Goal: Task Accomplishment & Management: Manage account settings

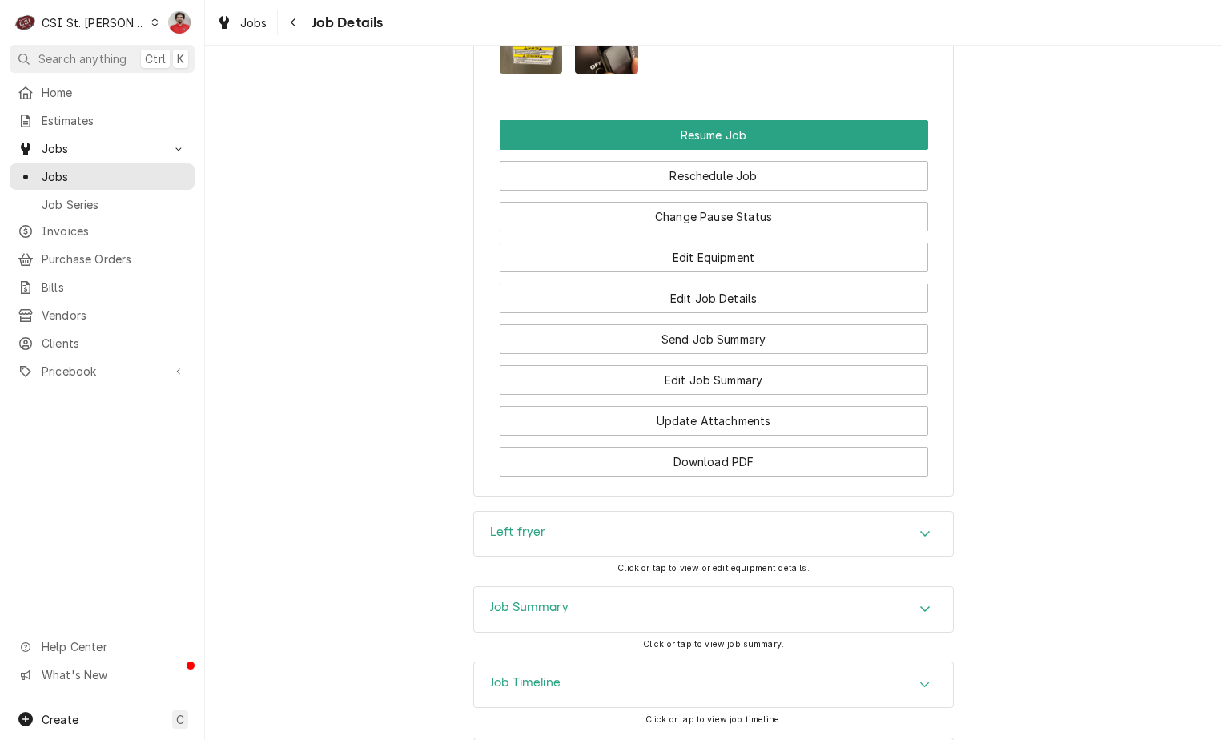
scroll to position [2245, 0]
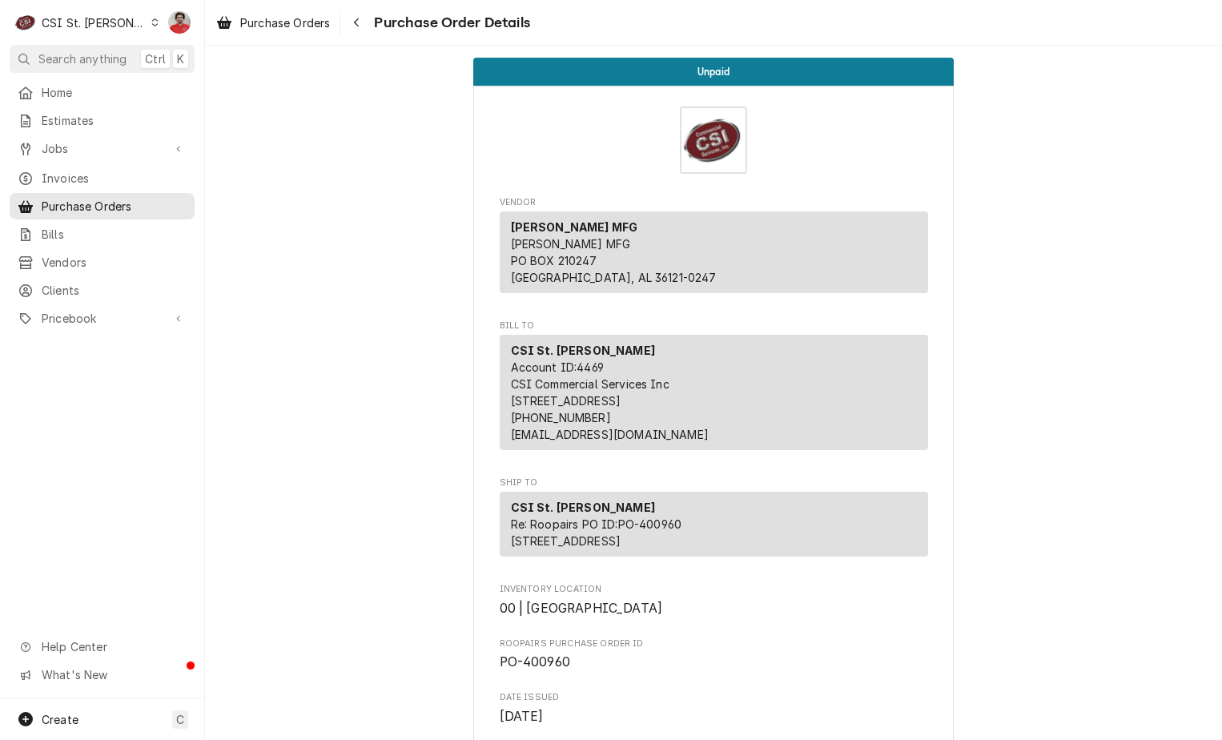
scroll to position [1163, 0]
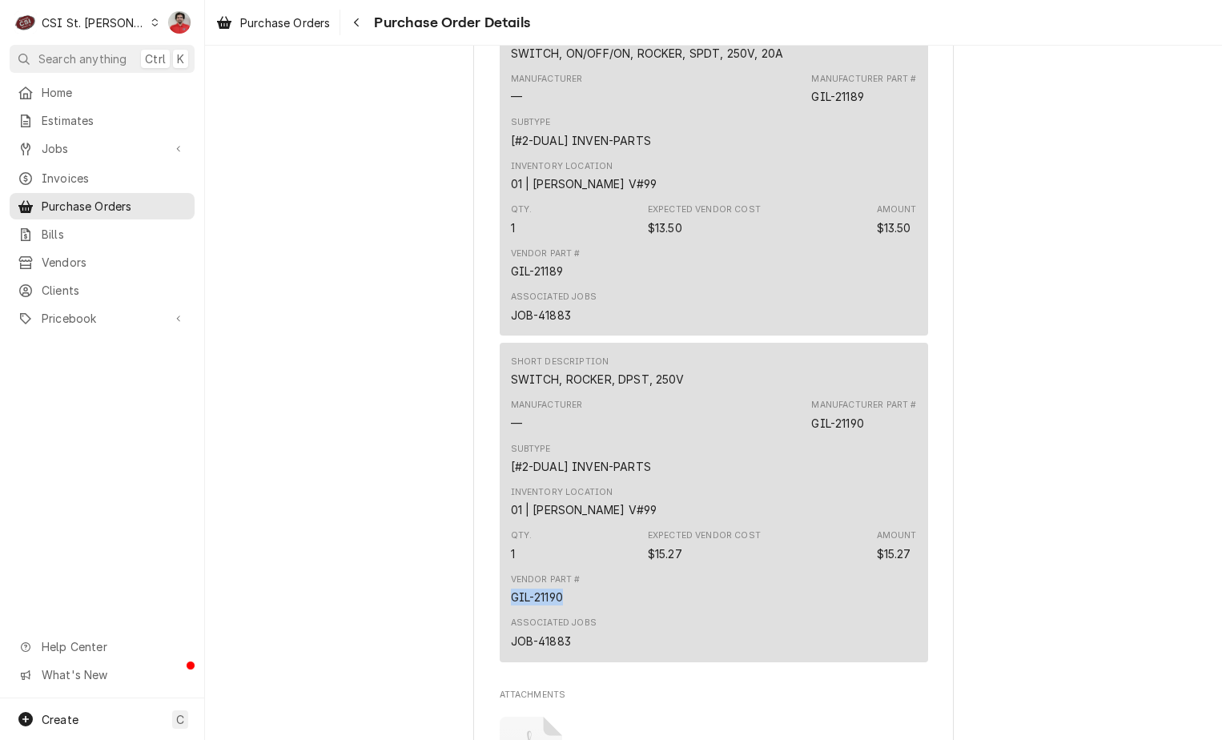
click at [372, 29] on span "Purchase Order Details" at bounding box center [449, 23] width 161 height 22
click at [361, 28] on div "Navigate back" at bounding box center [356, 22] width 16 height 16
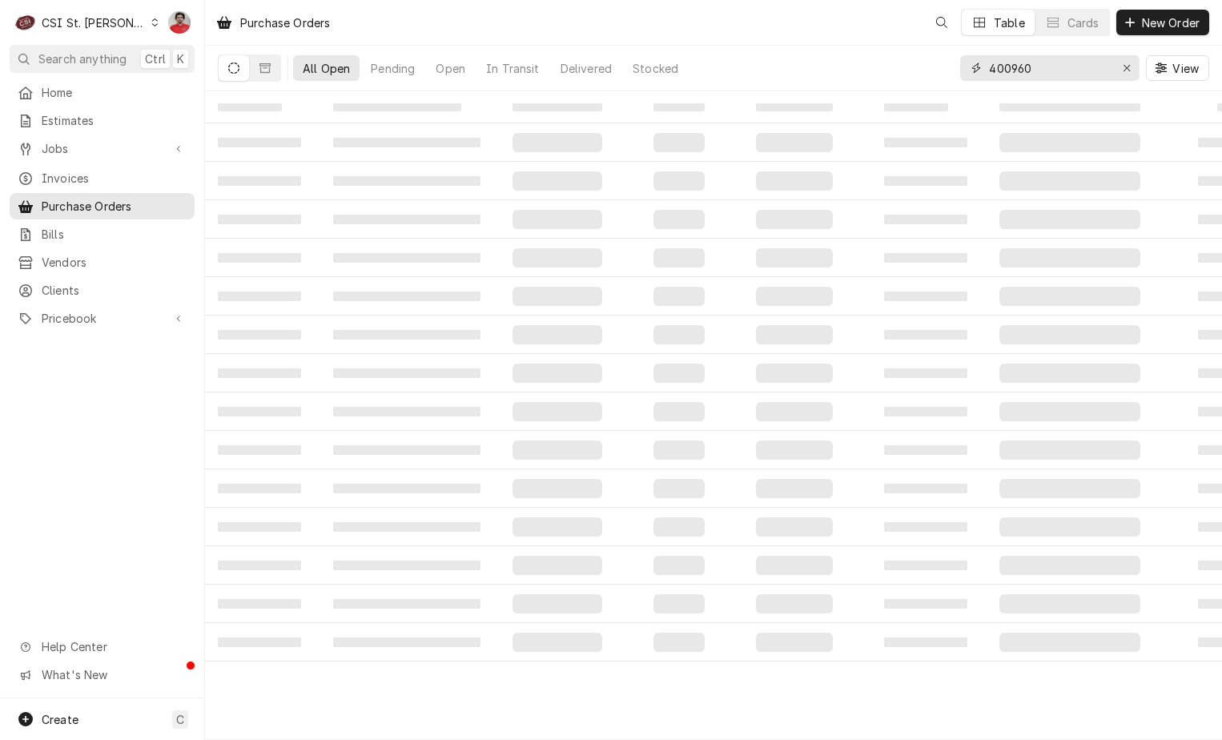
click at [1062, 71] on input "400960" at bounding box center [1049, 68] width 120 height 26
type input "400940"
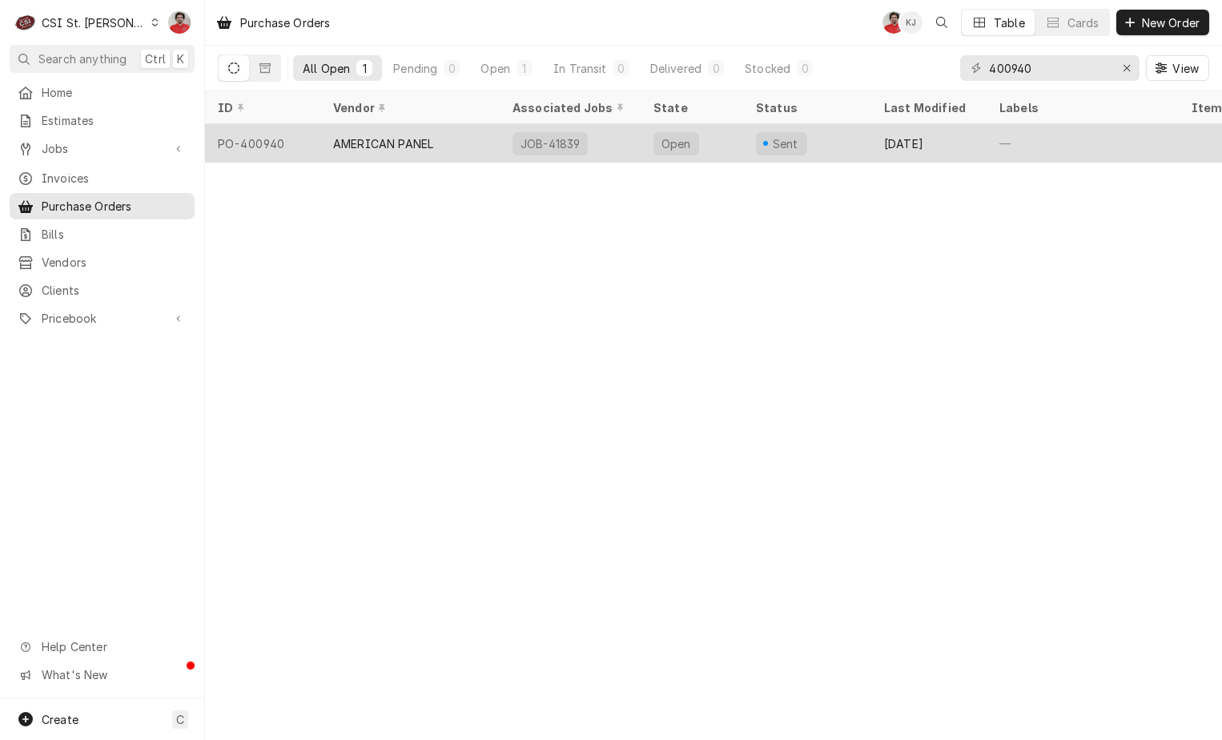
click at [484, 135] on div "AMERICAN PANEL" at bounding box center [409, 143] width 179 height 38
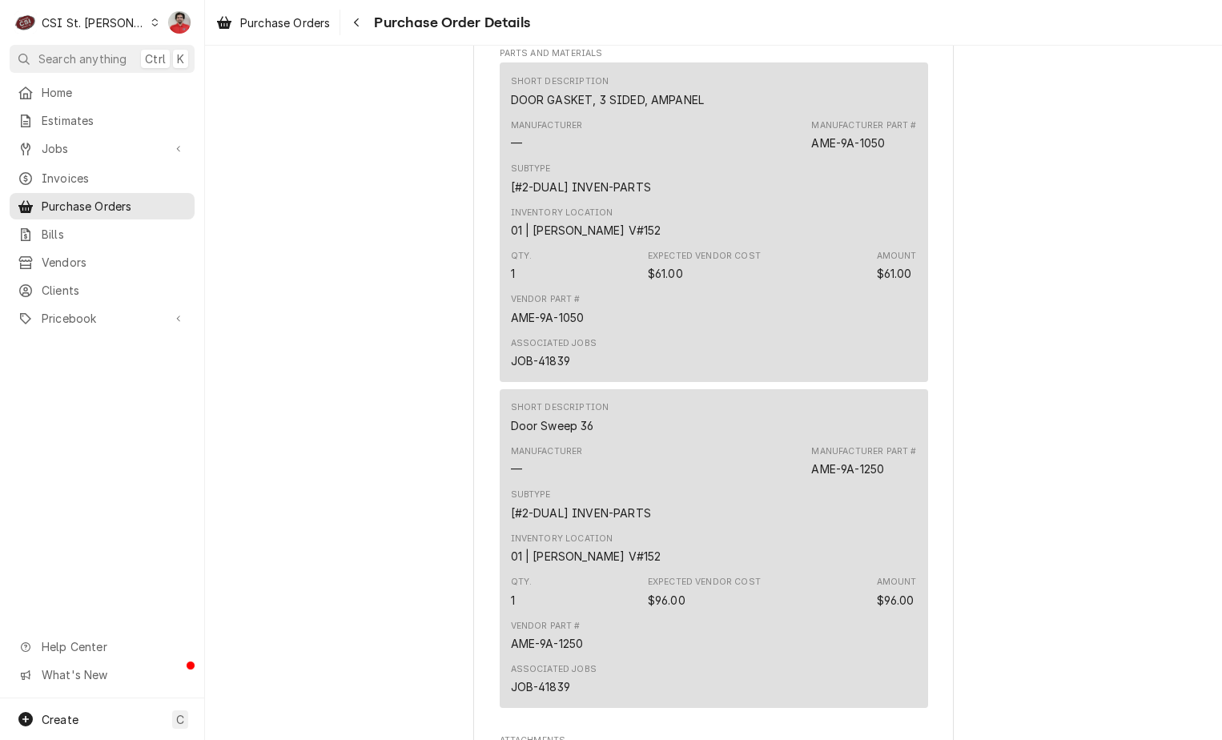
scroll to position [1441, 0]
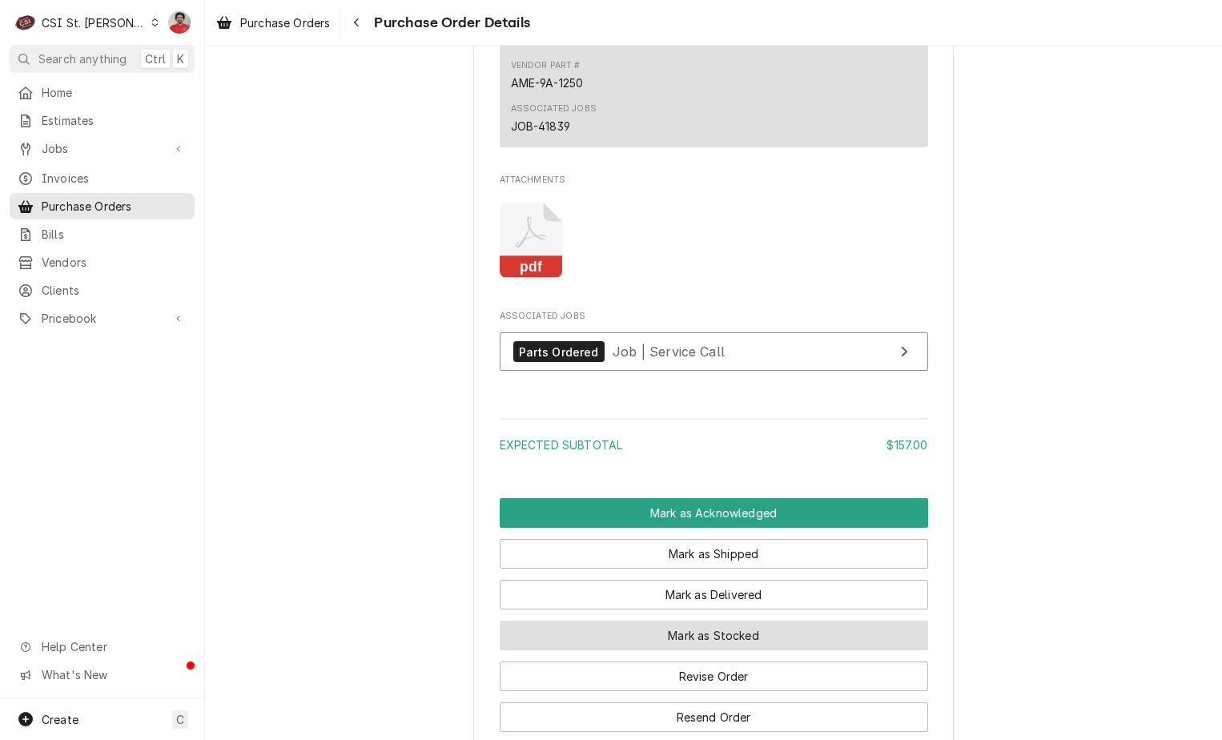
click at [648, 650] on button "Mark as Stocked" at bounding box center [714, 635] width 428 height 30
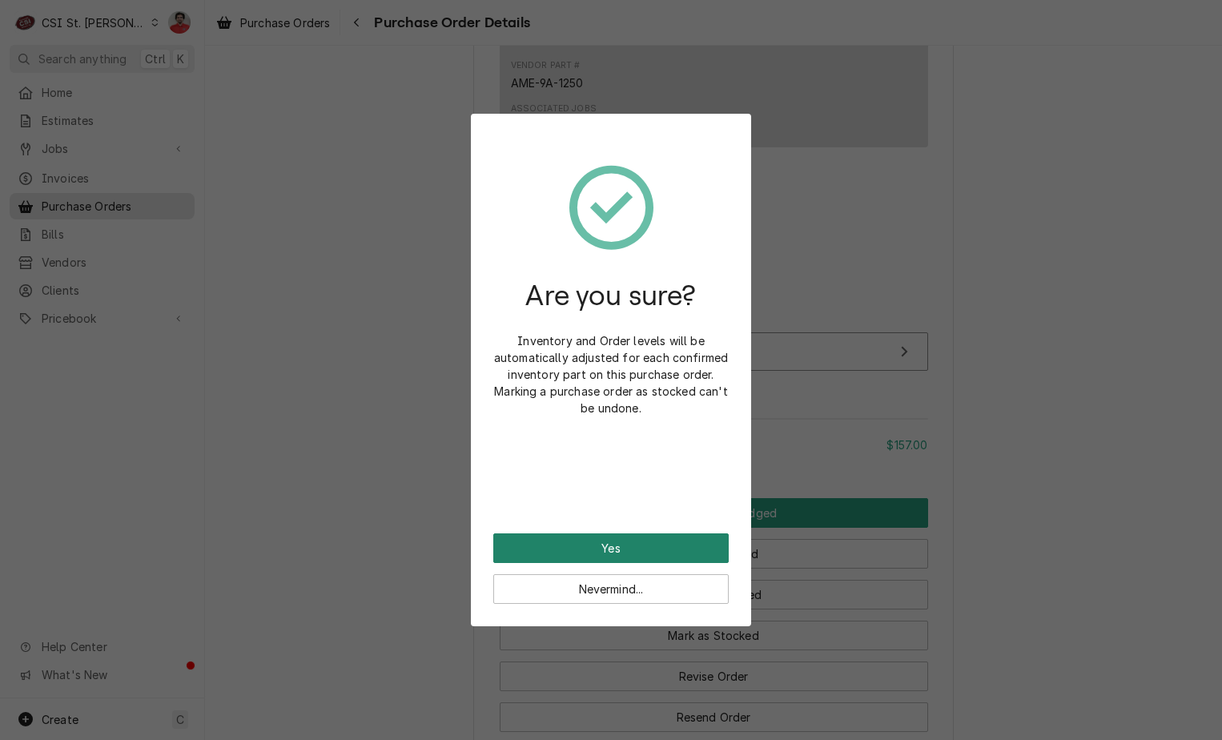
click at [603, 544] on button "Yes" at bounding box center [610, 548] width 235 height 30
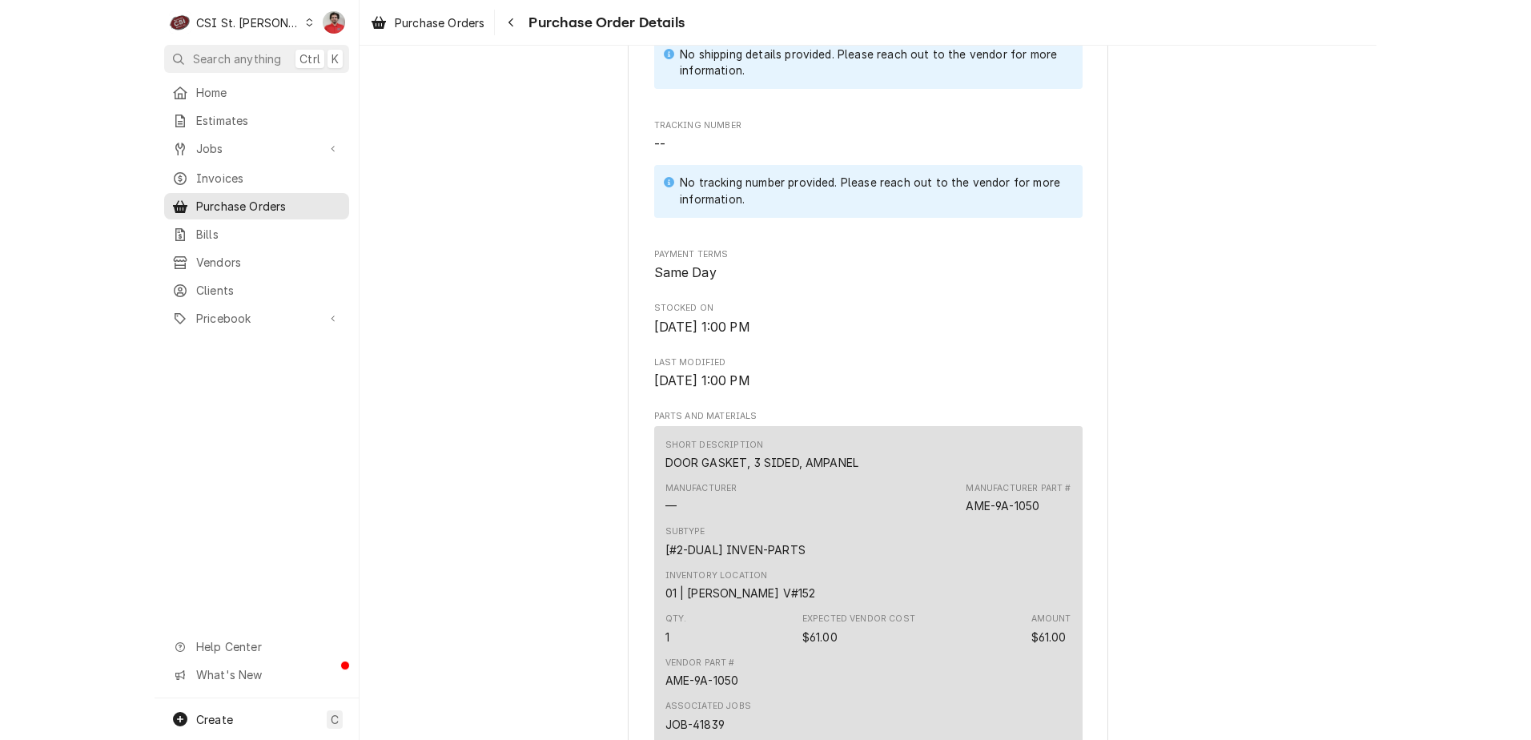
scroll to position [1441, 0]
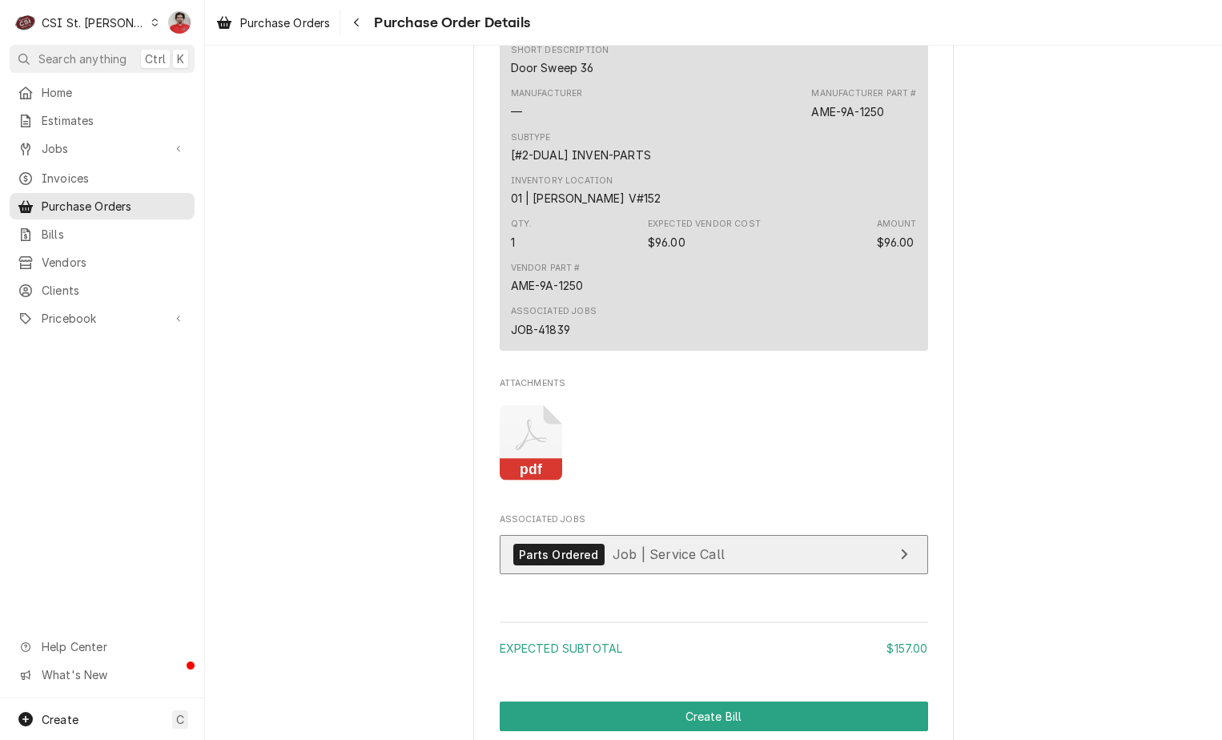
click at [636, 562] on span "Job | Service Call" at bounding box center [668, 554] width 112 height 16
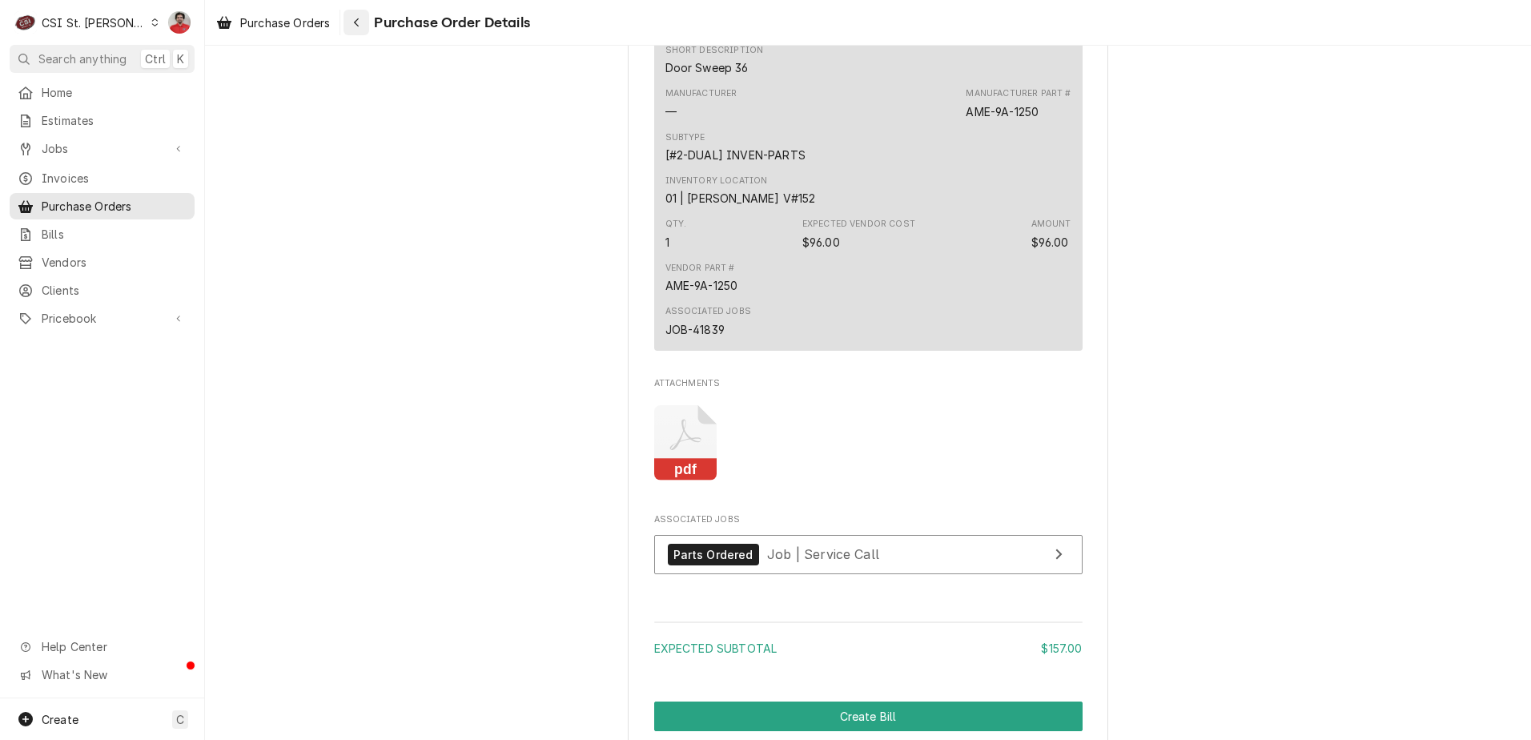
click at [351, 33] on button "Navigate back" at bounding box center [356, 23] width 26 height 26
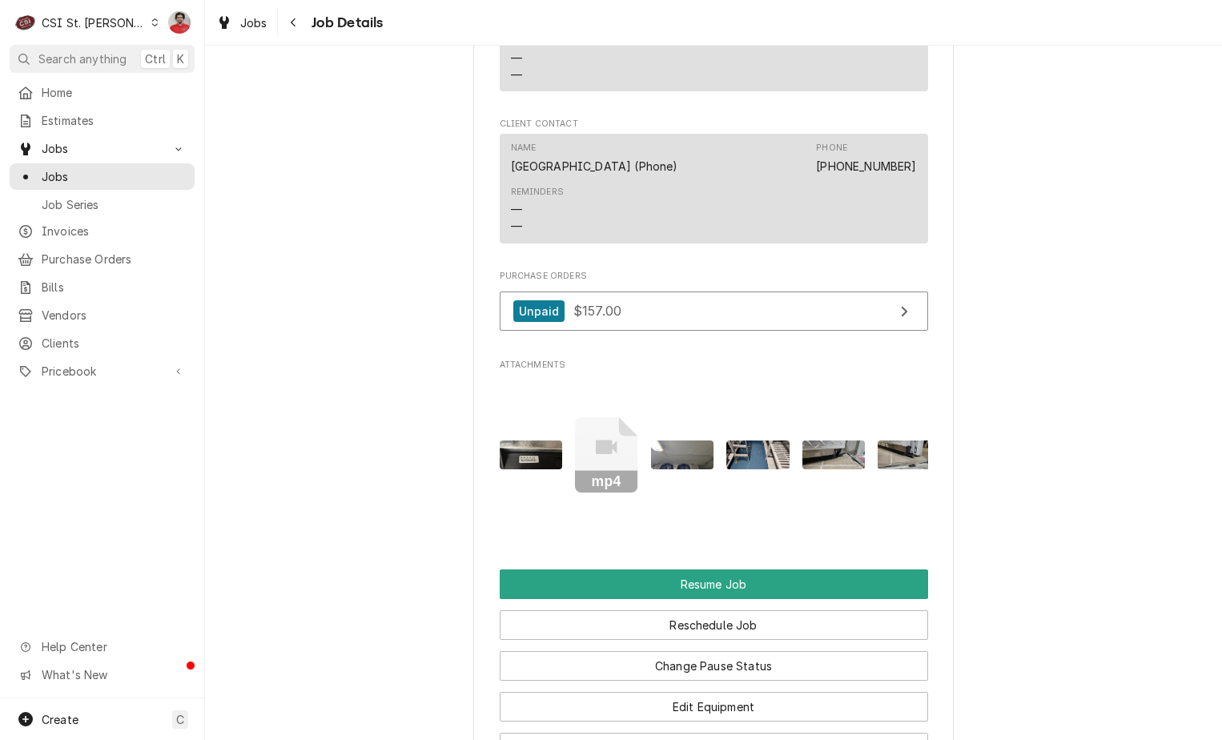
scroll to position [2081, 0]
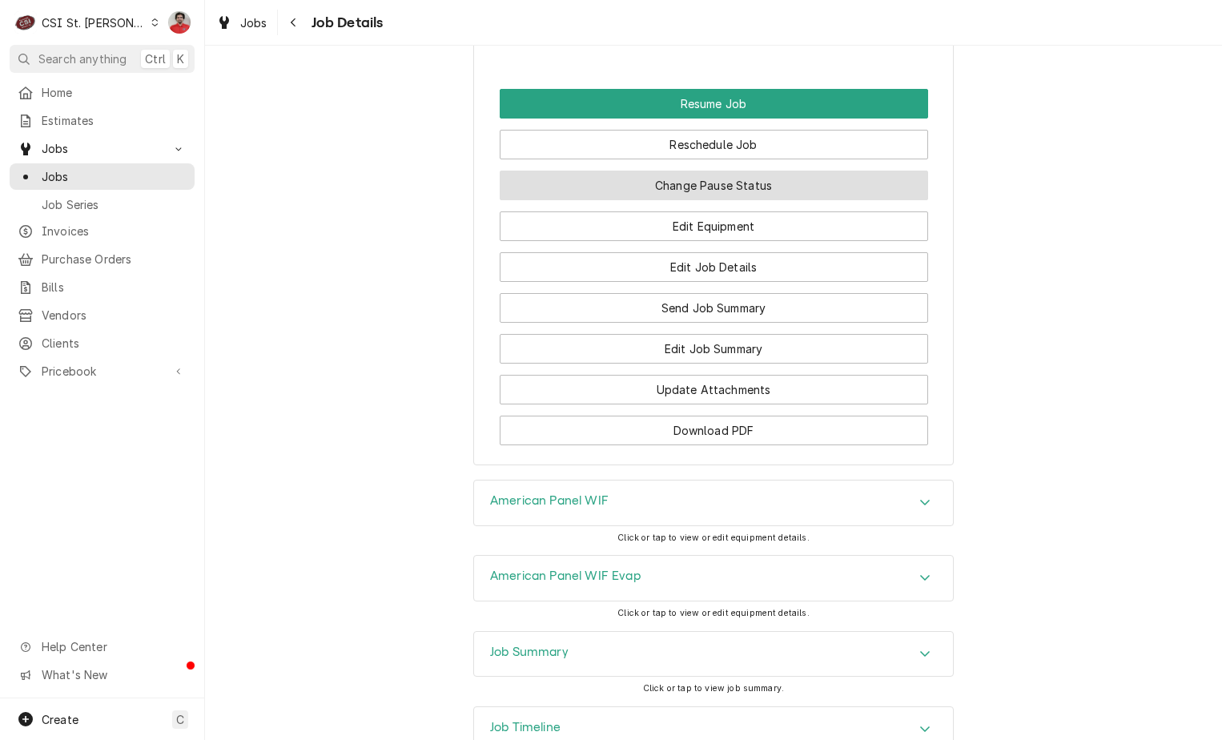
click at [748, 200] on button "Change Pause Status" at bounding box center [714, 186] width 428 height 30
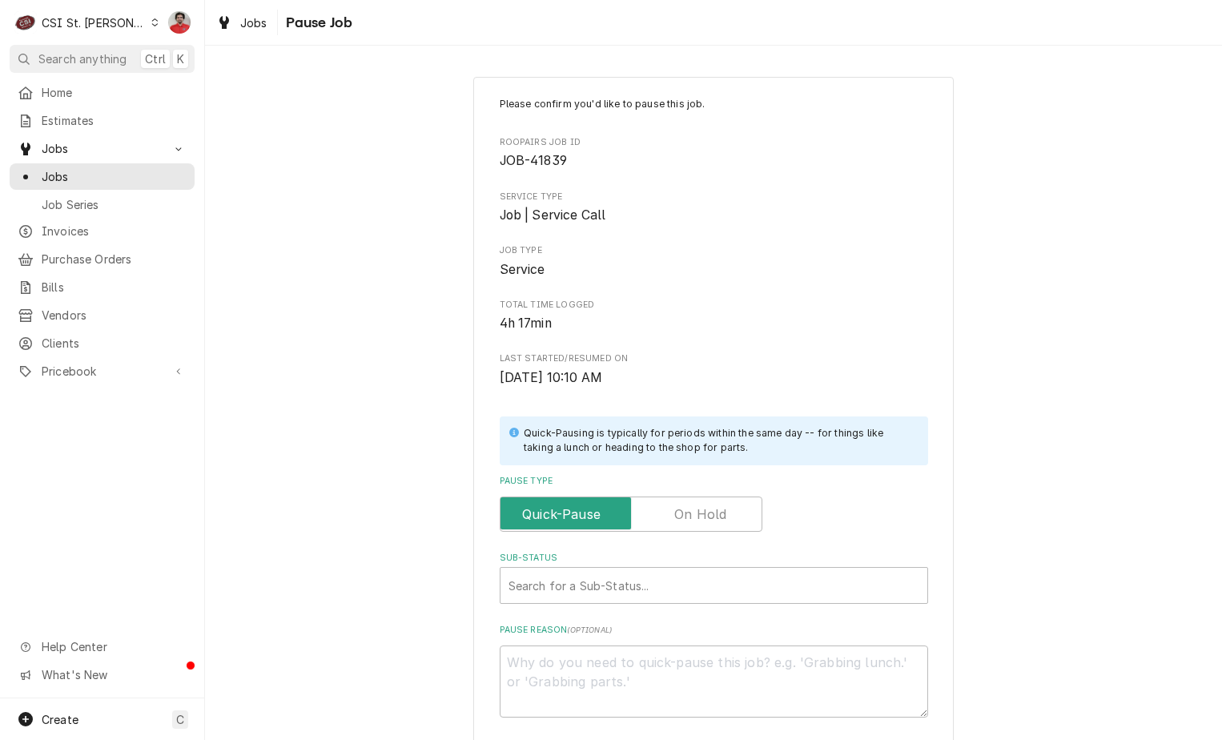
click at [701, 516] on label "Pause Type" at bounding box center [631, 513] width 263 height 35
click at [701, 516] on input "Pause Type" at bounding box center [631, 513] width 248 height 35
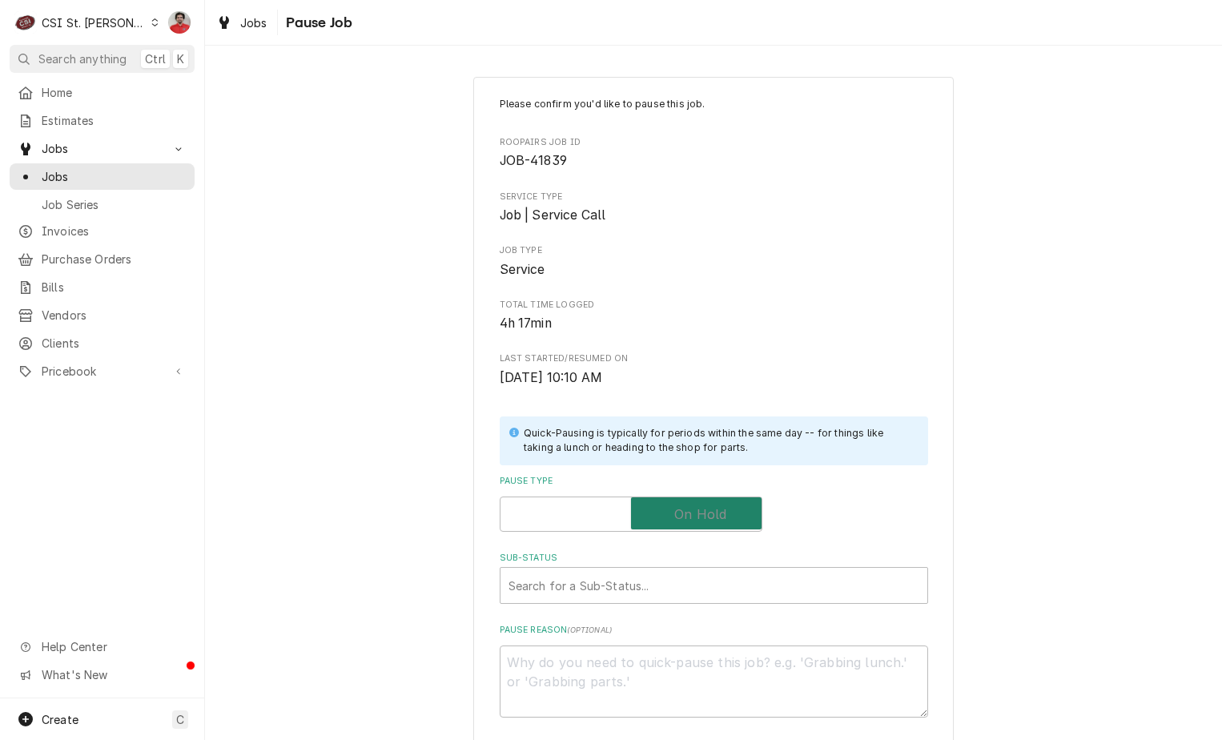
checkbox input "true"
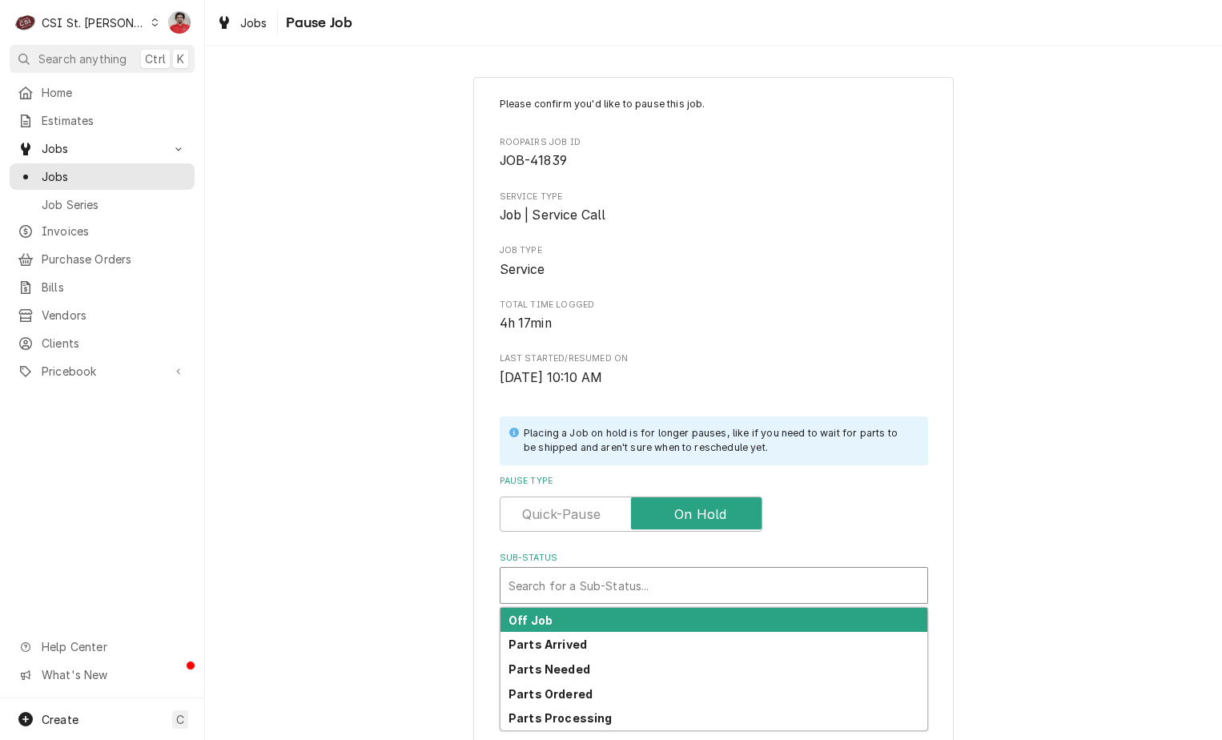
click at [699, 582] on div "Sub-Status" at bounding box center [713, 585] width 411 height 29
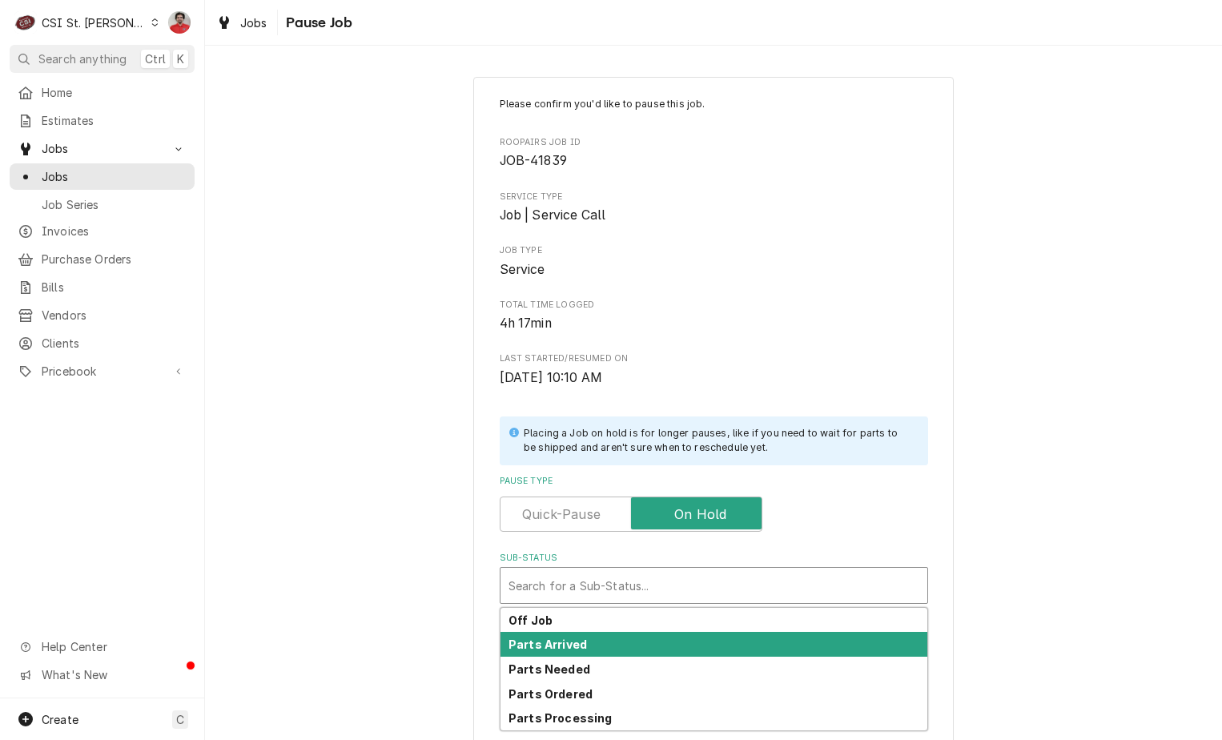
click at [660, 649] on div "Parts Arrived" at bounding box center [713, 644] width 427 height 25
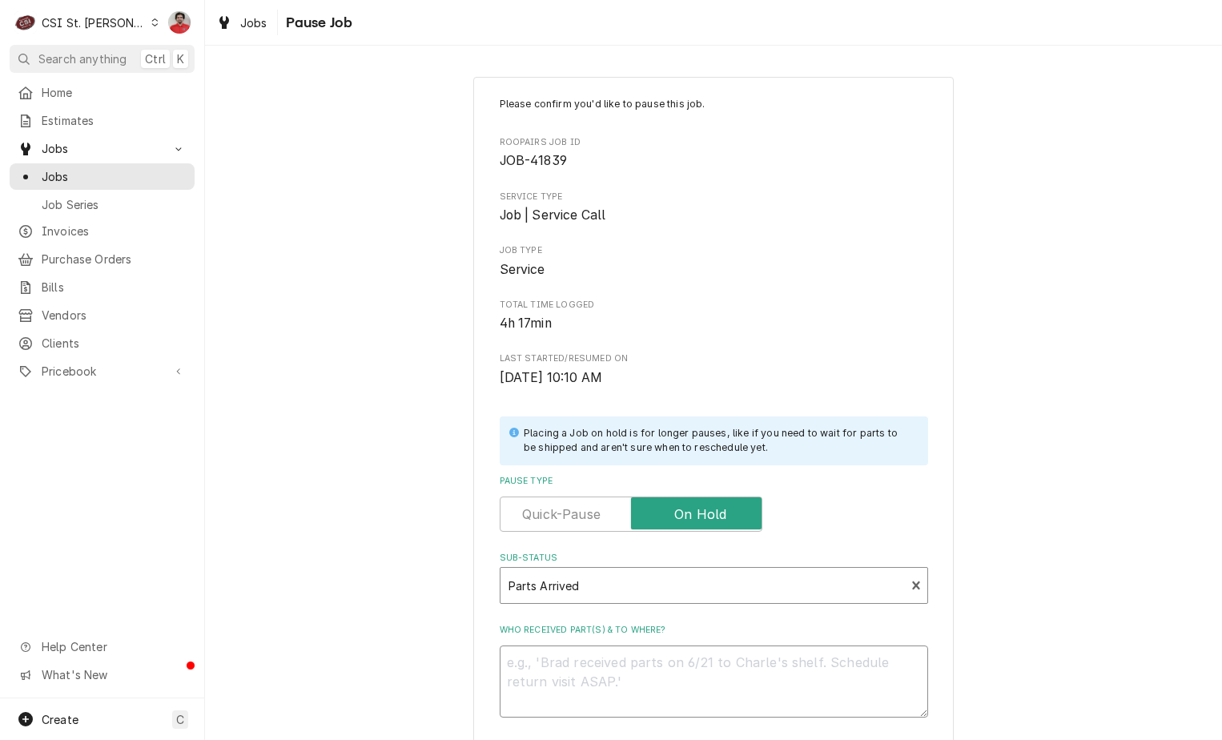
click at [678, 688] on textarea "Who received part(s) & to where?" at bounding box center [714, 681] width 428 height 72
type textarea "x"
type textarea "R"
type textarea "x"
type textarea "Re"
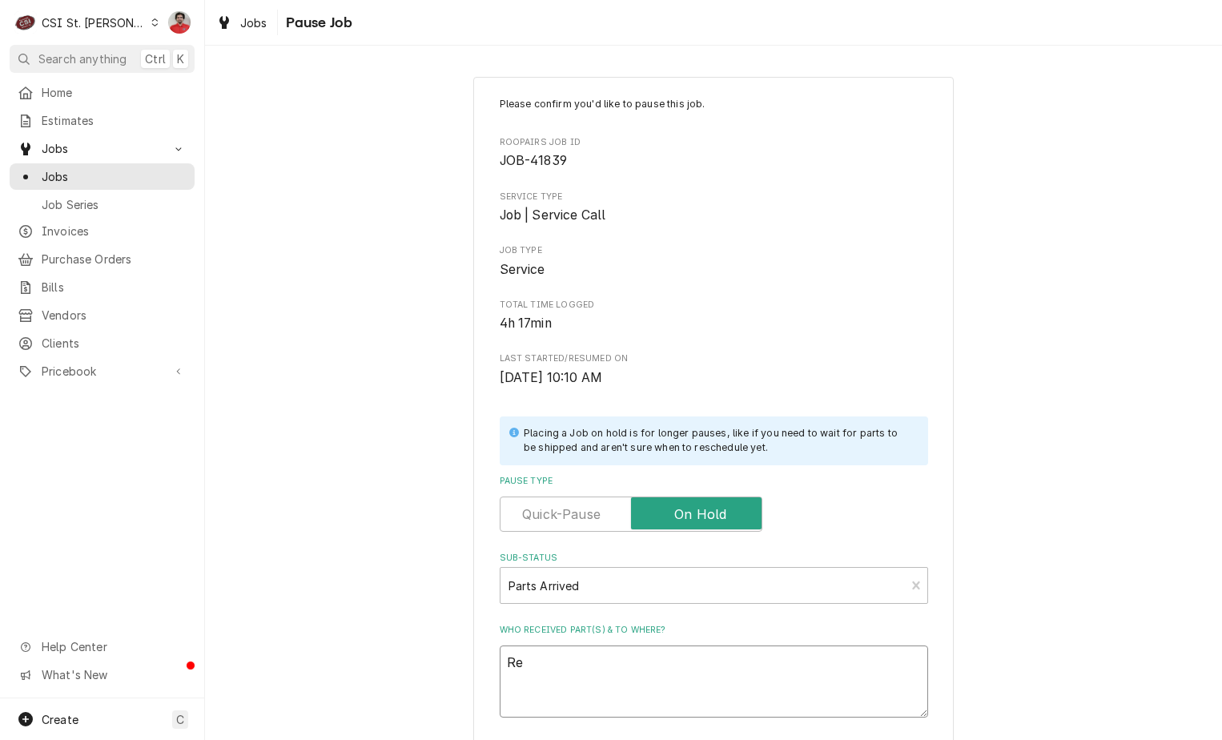
type textarea "x"
type textarea "Rec"
type textarea "x"
type textarea "Rec"
type textarea "x"
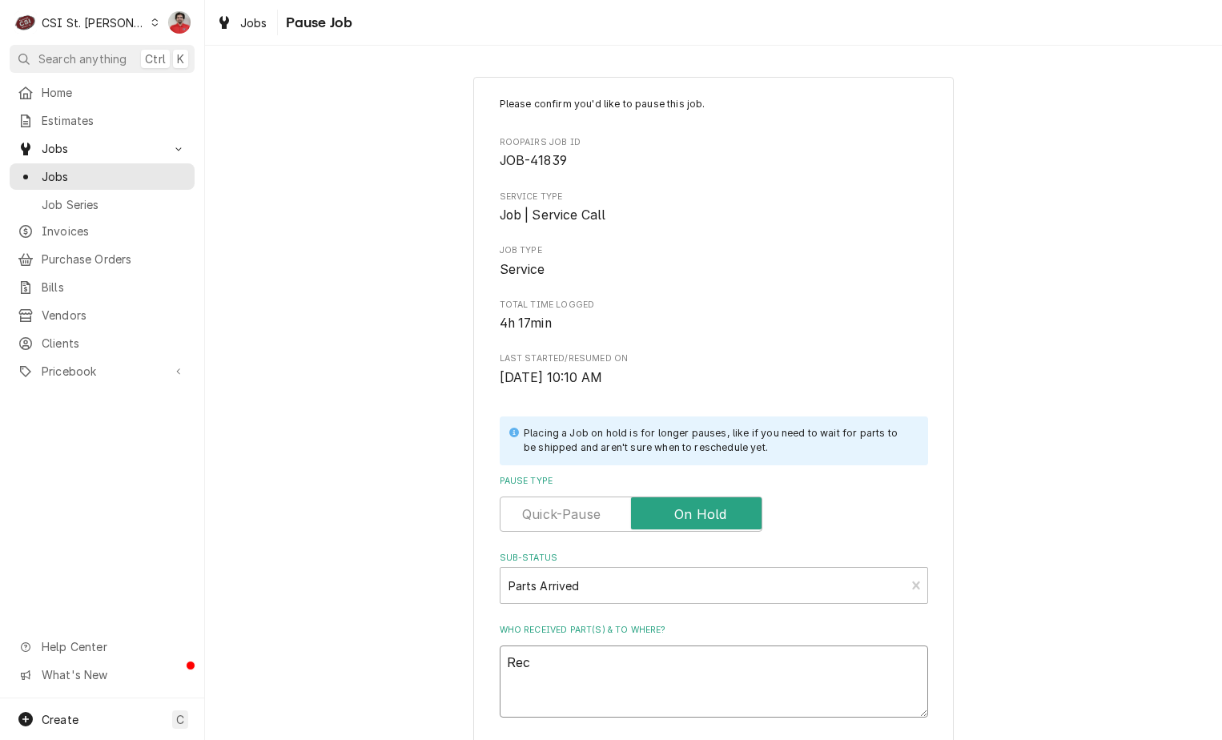
type textarea "Rec p"
type textarea "x"
type textarea "Rec pa"
type textarea "x"
type textarea "Rec par"
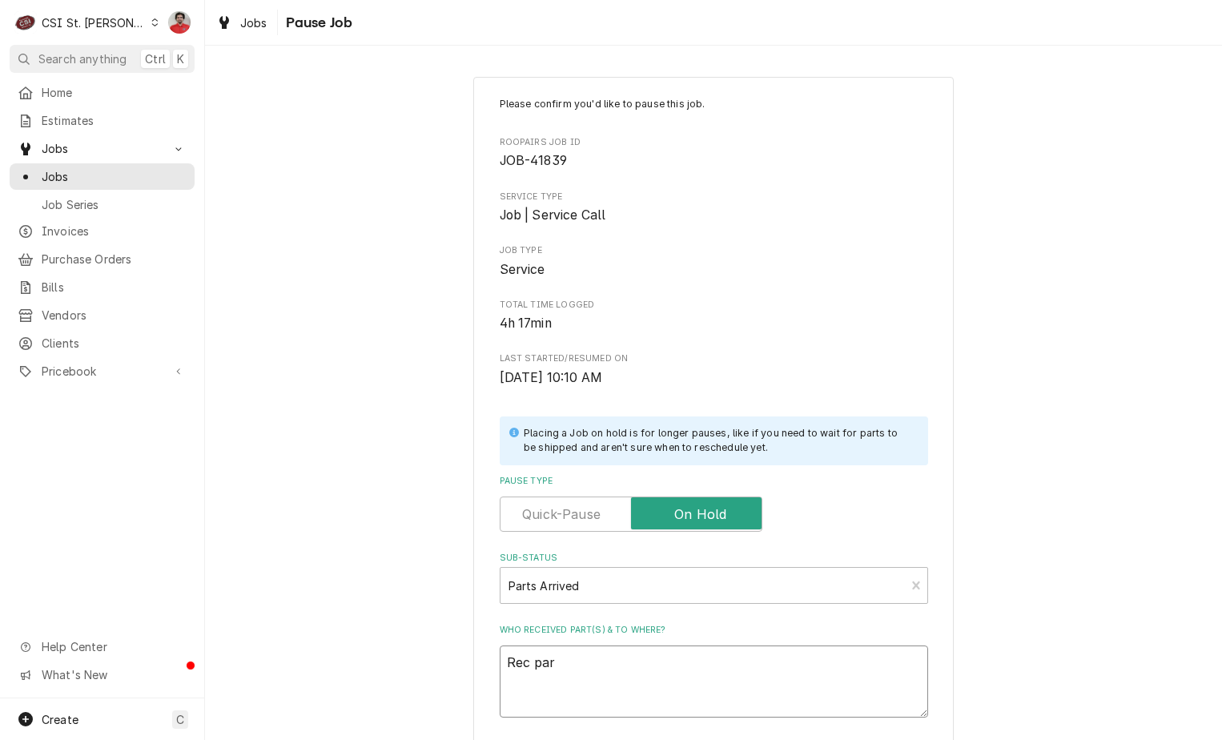
type textarea "x"
type textarea "Rec part"
type textarea "x"
type textarea "Rec par"
type textarea "x"
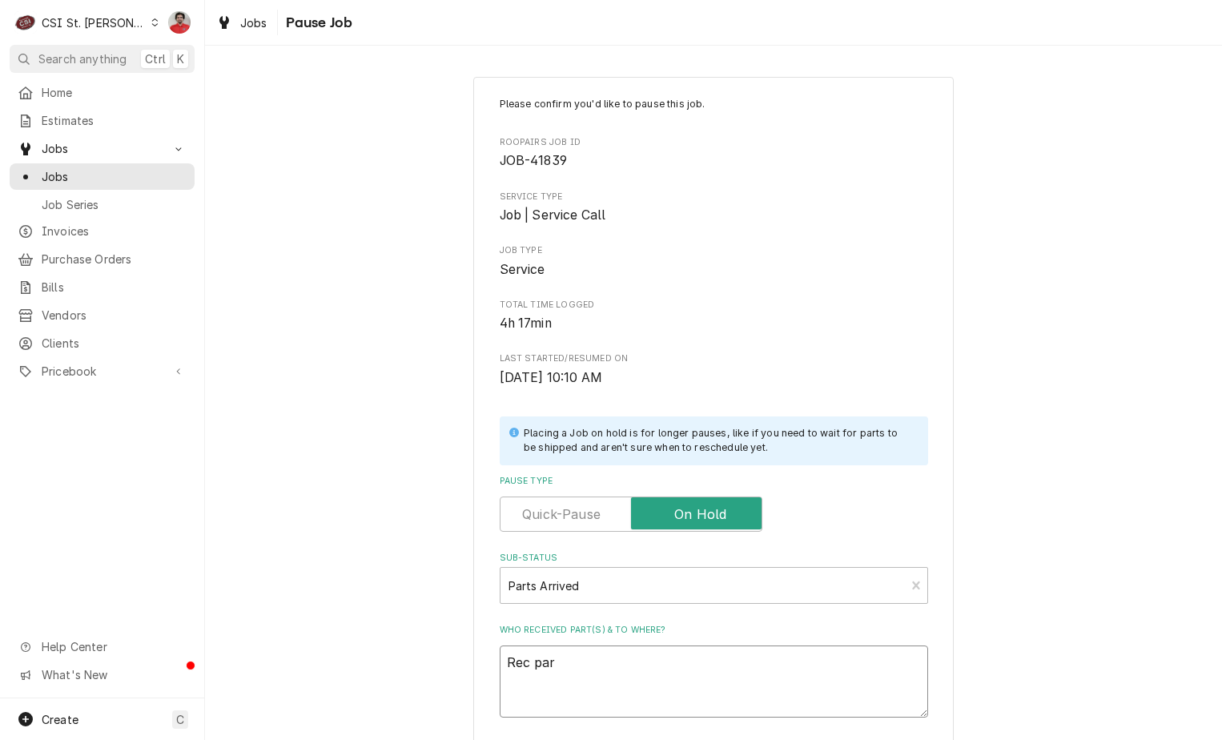
type textarea "Rec pa"
type textarea "x"
type textarea "Rec p"
type textarea "x"
type textarea "Rec"
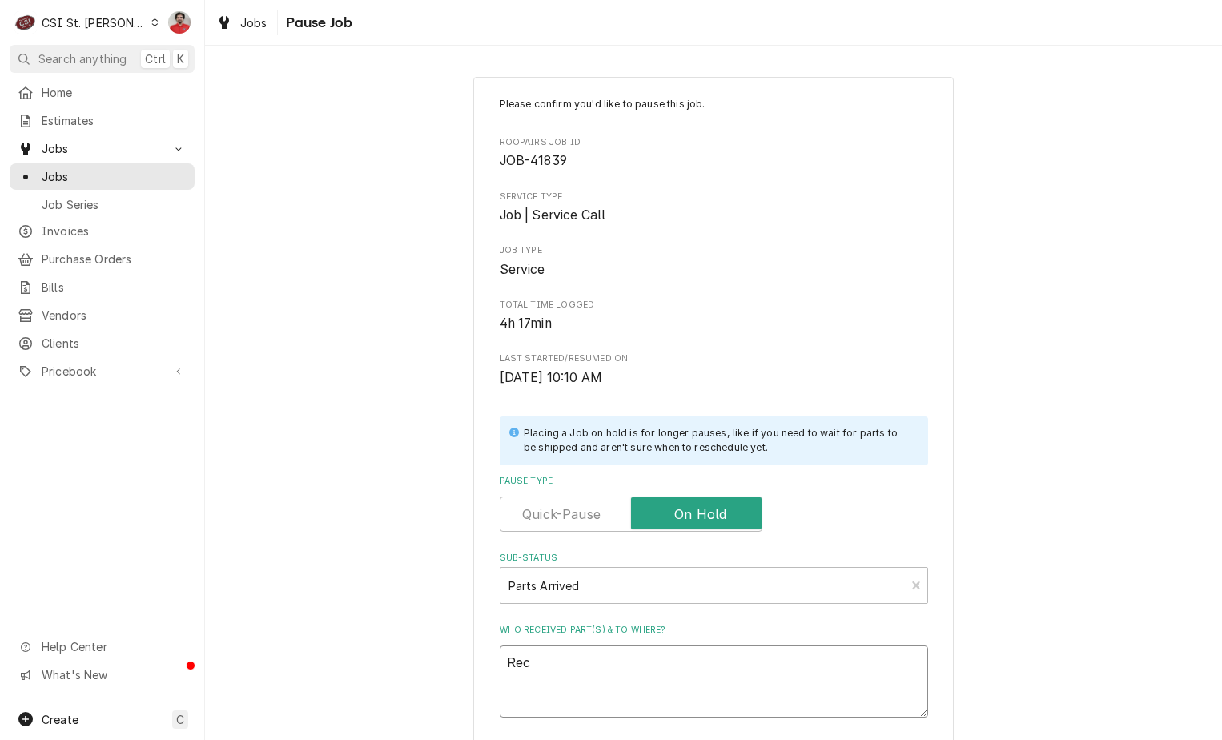
type textarea "x"
type textarea "Rec D"
type textarea "x"
type textarea "Rec Do"
type textarea "x"
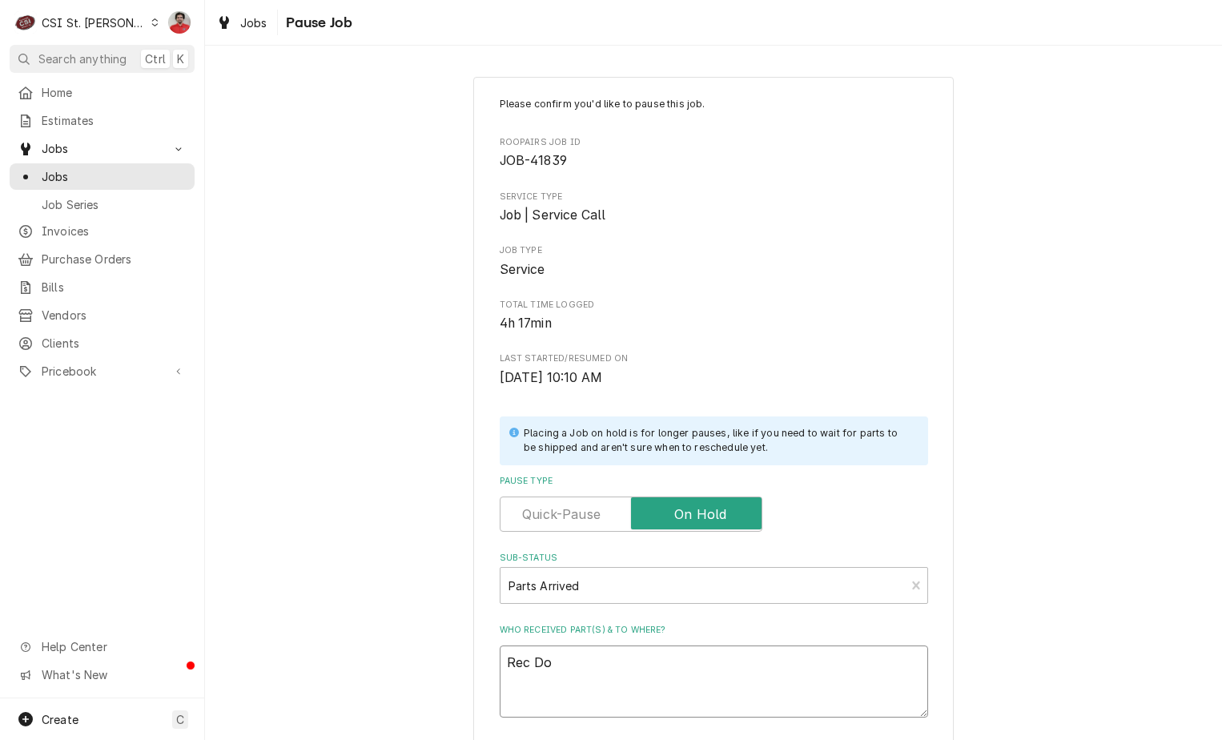
type textarea "Rec Doo"
type textarea "x"
type textarea "Rec Door"
type textarea "x"
type textarea "Rec Door"
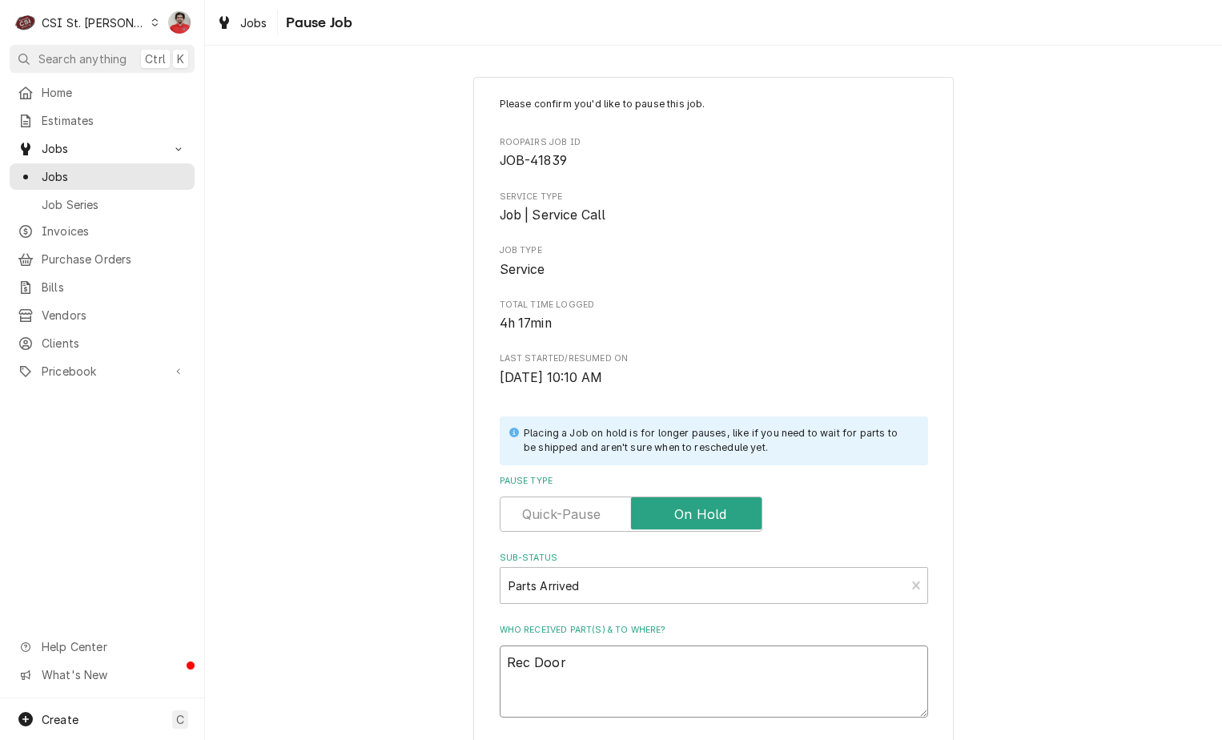
type textarea "x"
type textarea "Rec Door s"
type textarea "x"
type textarea "Rec Door sw"
type textarea "x"
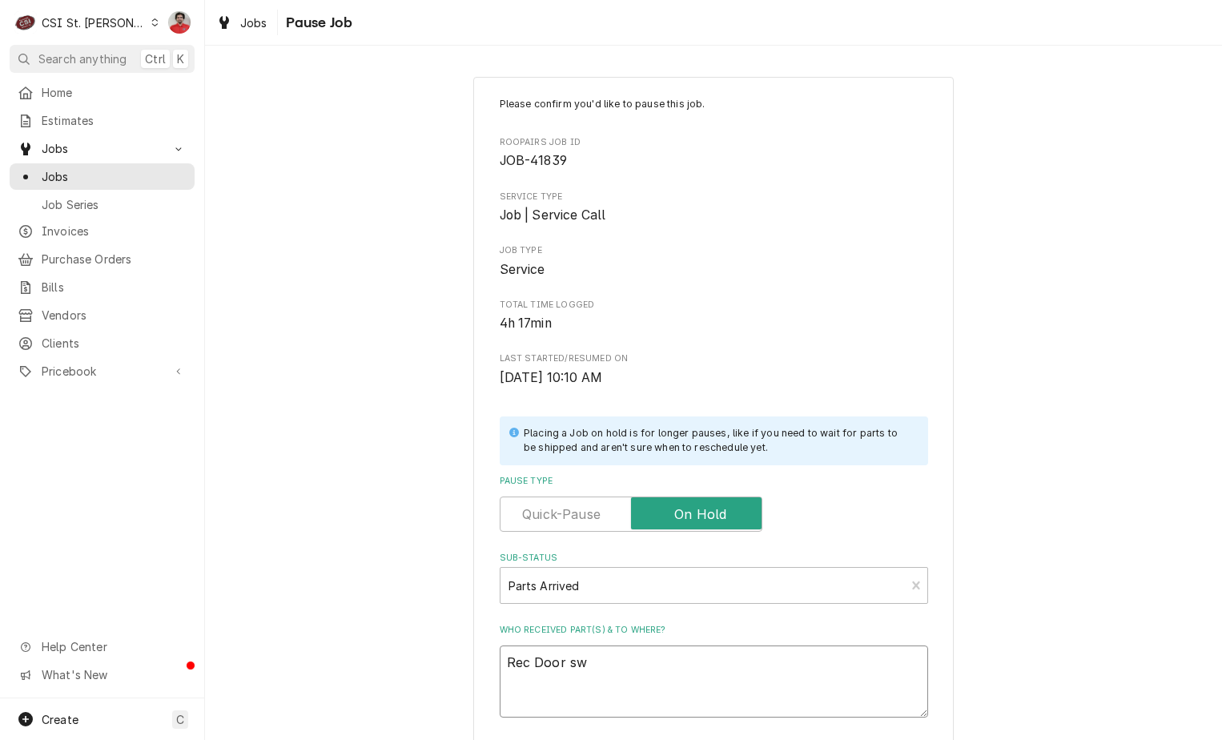
type textarea "Rec Door swe"
type textarea "x"
type textarea "Rec Door swee"
type textarea "x"
type textarea "Rec Door sweep"
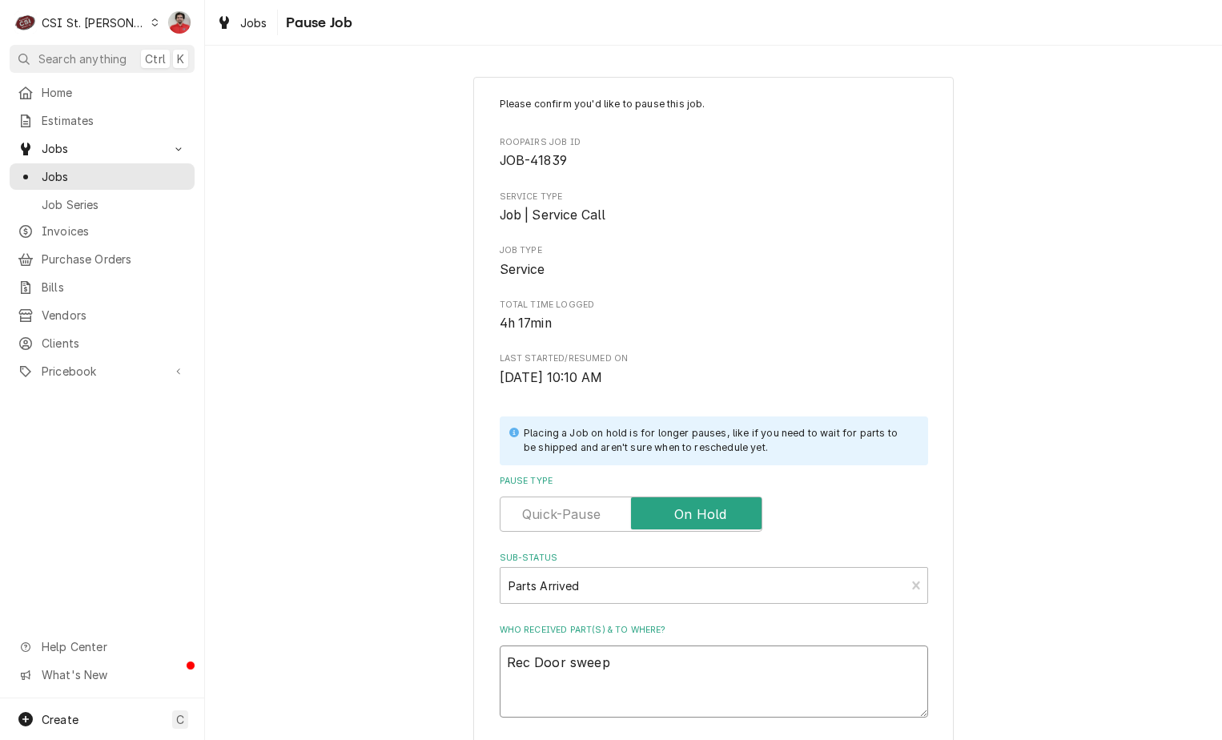
type textarea "x"
type textarea "Rec Door sweep"
type textarea "x"
type textarea "Rec Door sweep a"
type textarea "x"
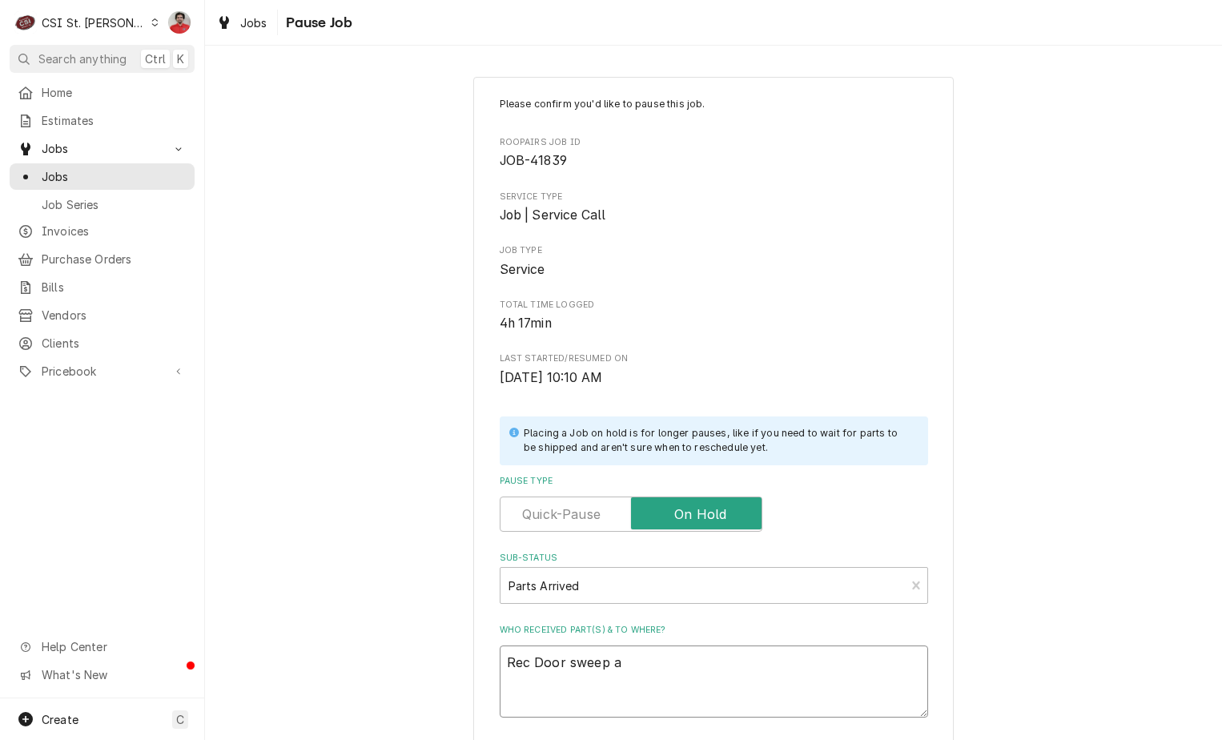
type textarea "Rec Door sweep an"
type textarea "x"
type textarea "Rec Door sweep and"
type textarea "x"
type textarea "Rec Door sweep and"
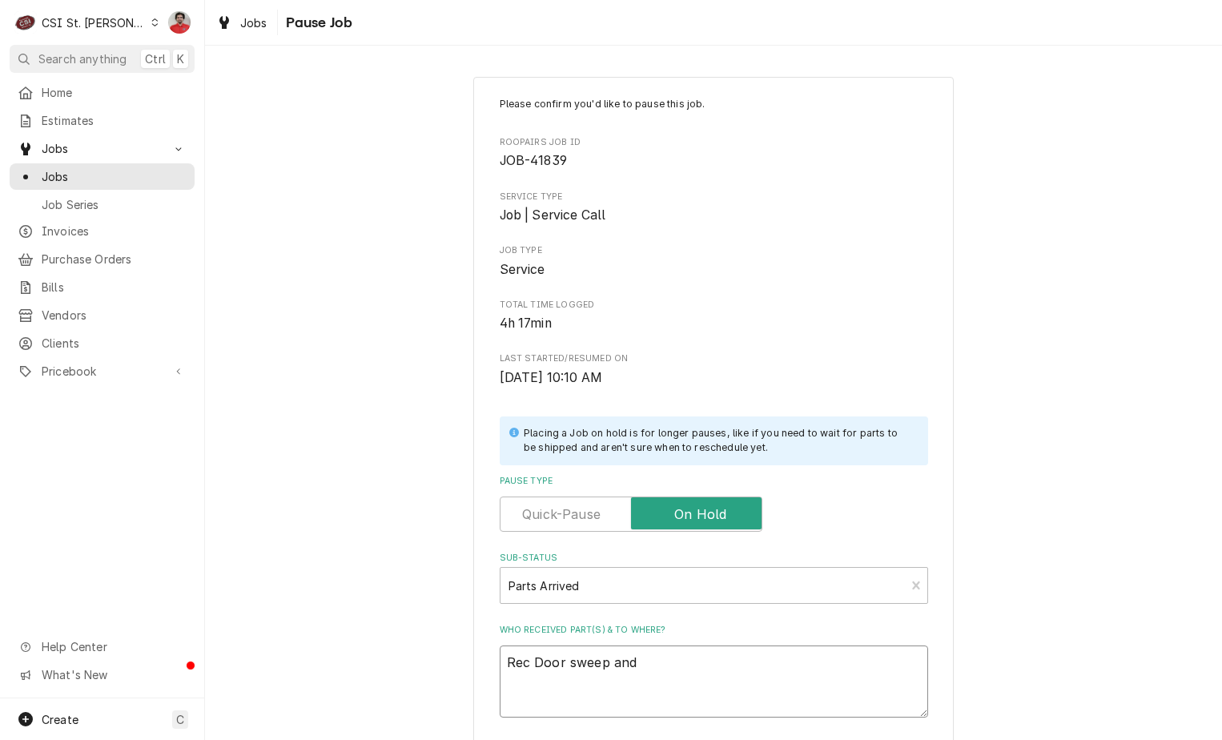
type textarea "x"
type textarea "Rec Door sweep and d"
type textarea "x"
type textarea "Rec Door sweep and da"
type textarea "x"
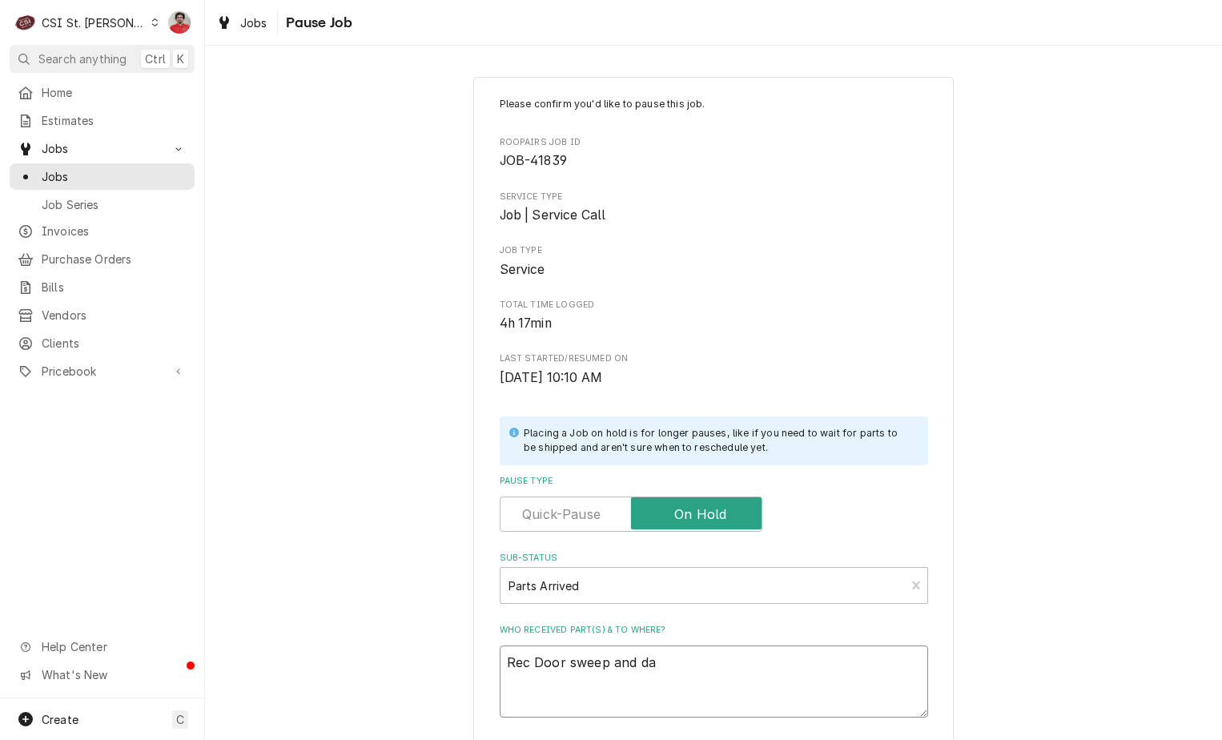
type textarea "Rec Door sweep and d"
type textarea "x"
type textarea "Rec Door sweep and"
type textarea "x"
type textarea "Rec Door sweep and g"
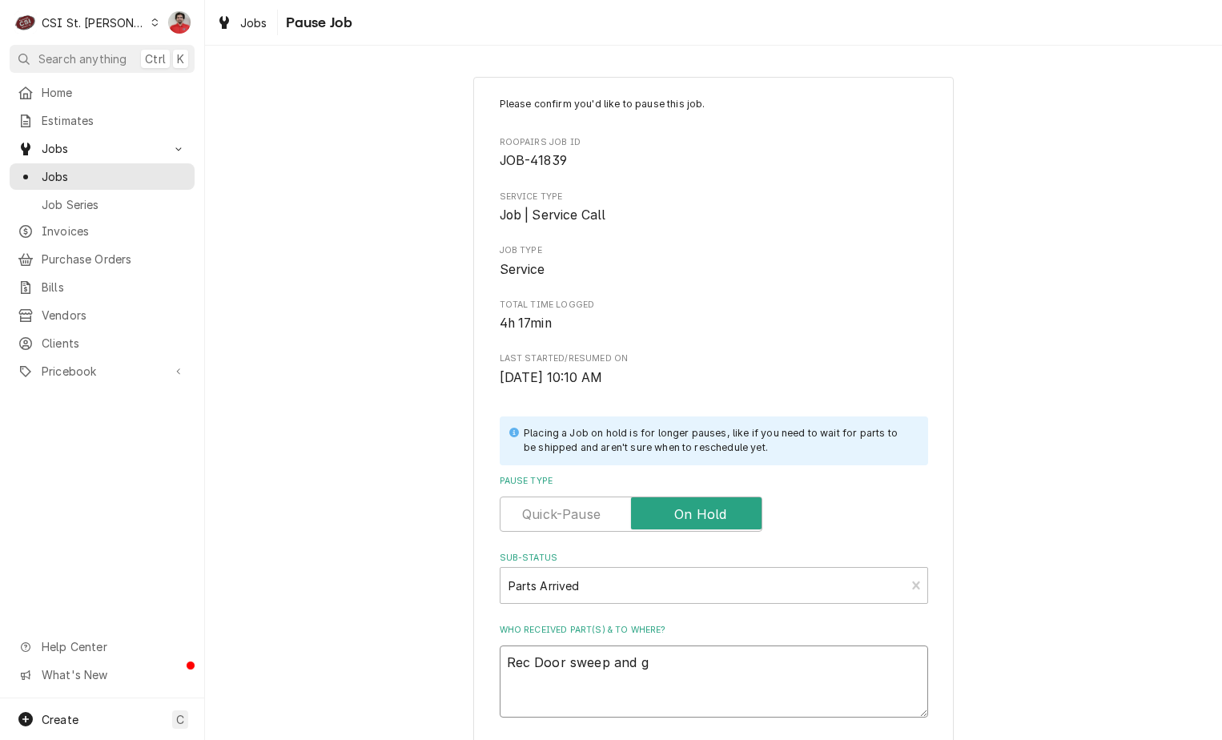
type textarea "x"
type textarea "Rec Door sweep and ga"
type textarea "x"
type textarea "Rec Door sweep and gak"
type textarea "x"
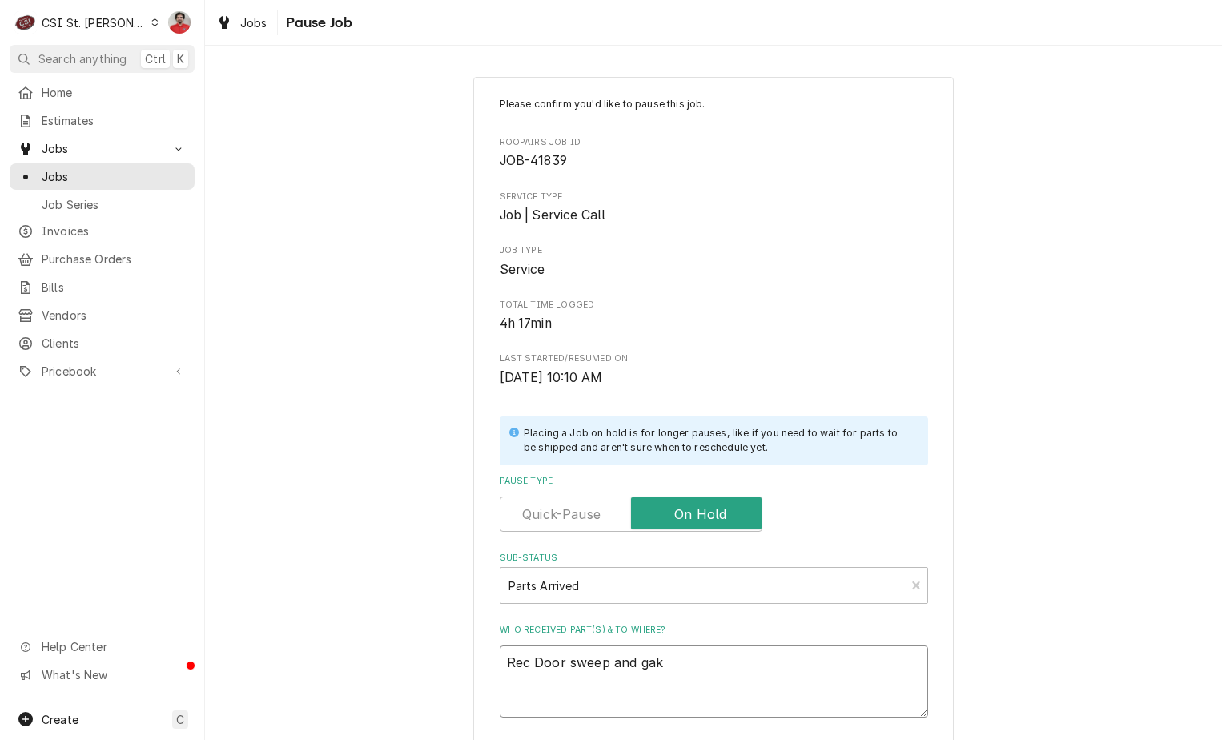
type textarea "Rec Door sweep and gaks"
type textarea "x"
type textarea "Rec Door sweep and gakse"
type textarea "x"
type textarea "Rec Door sweep and gakset"
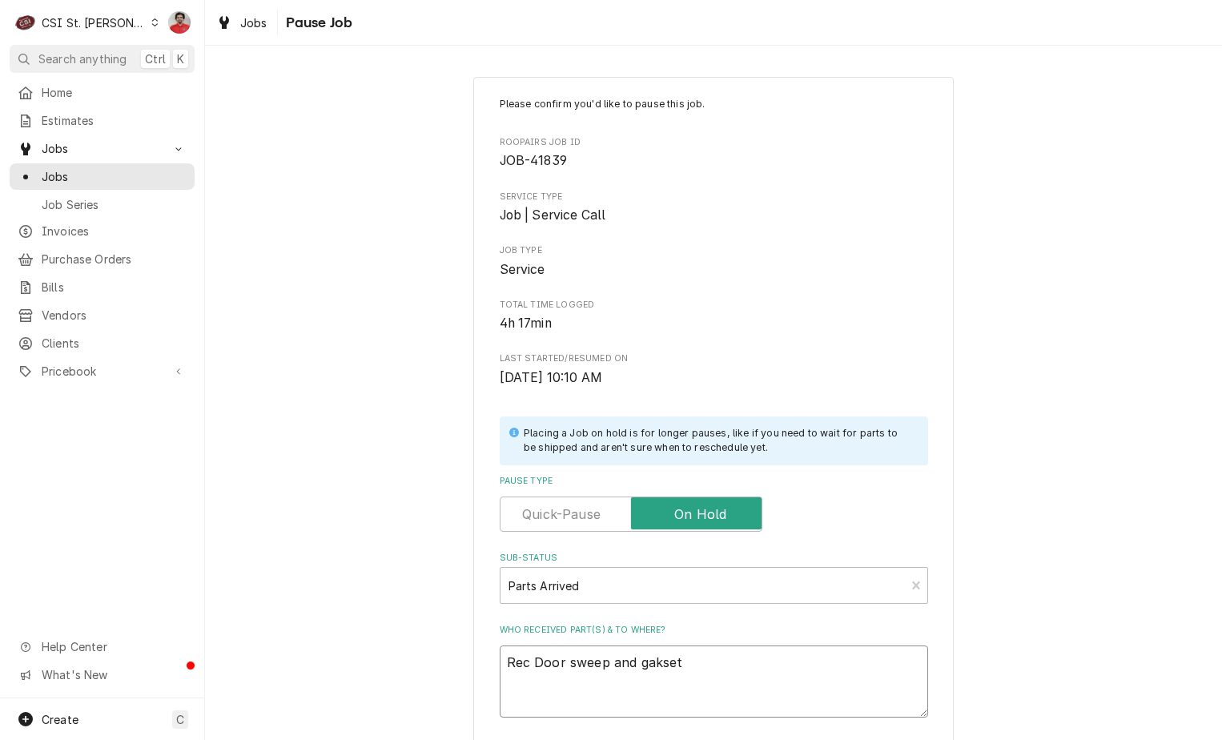
type textarea "x"
type textarea "Rec Door sweep and gakset"
type textarea "x"
type textarea "Rec Door sweep and gakset"
type textarea "x"
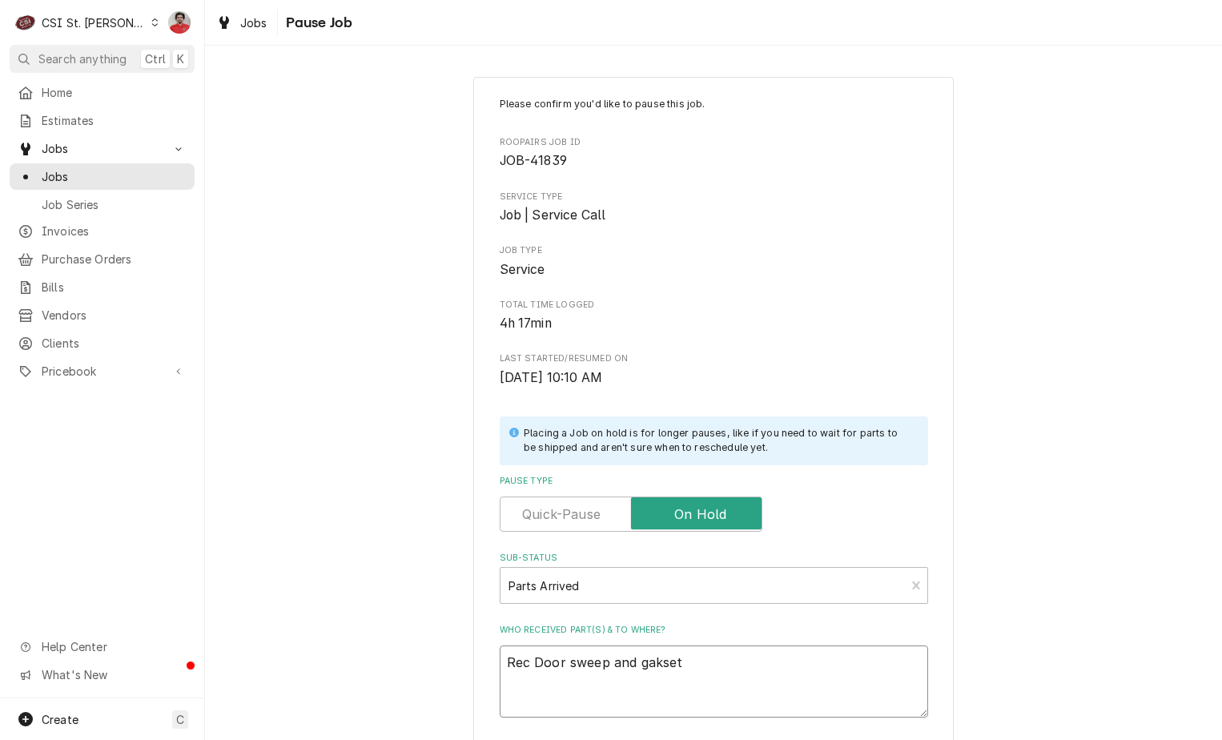
type textarea "Rec Door sweep and gakse"
type textarea "x"
type textarea "Rec Door sweep and gaks"
type textarea "x"
type textarea "Rec Door sweep and gak"
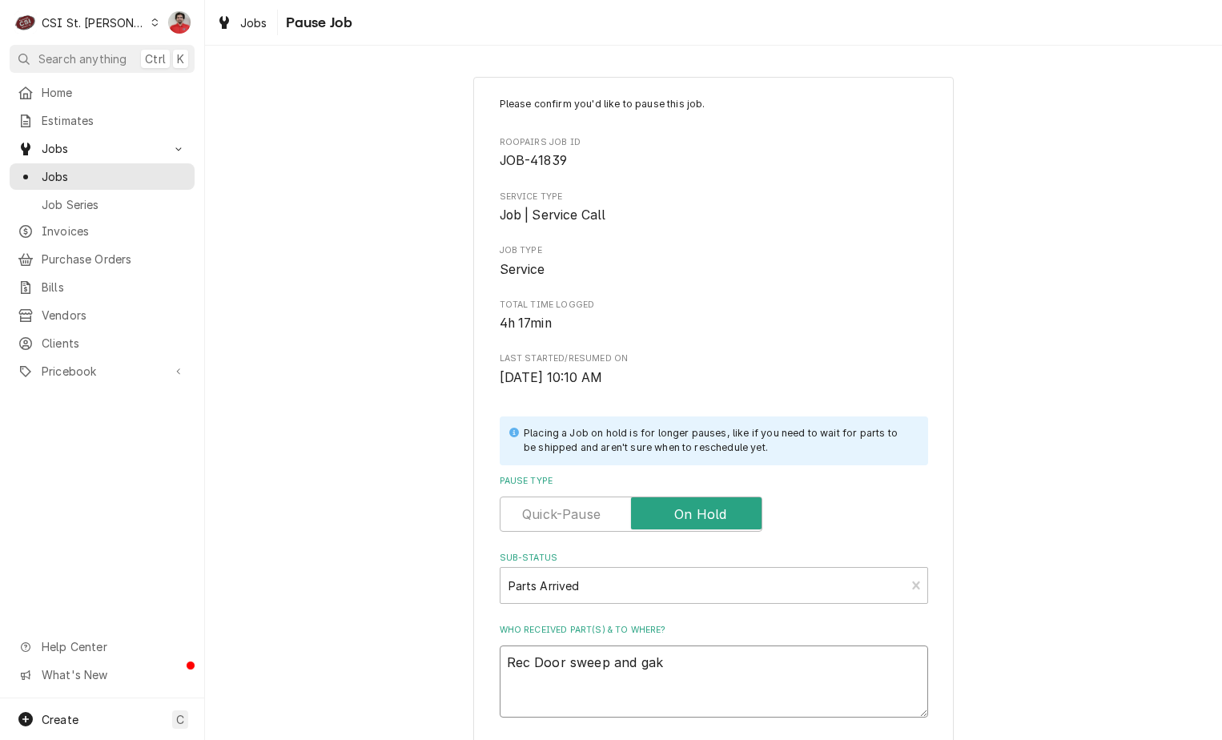
type textarea "x"
type textarea "Rec Door sweep and ga"
type textarea "x"
type textarea "Rec Door sweep and gas"
type textarea "x"
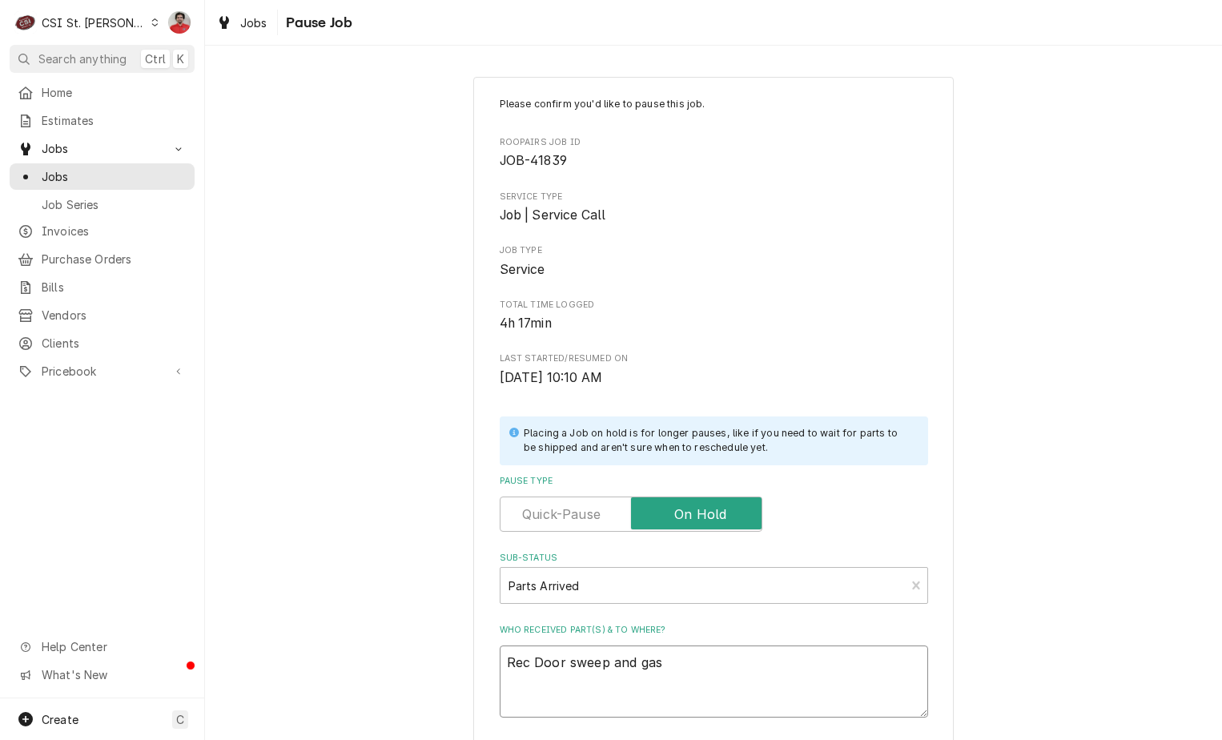
type textarea "Rec Door sweep and gask"
type textarea "x"
type textarea "Rec Door sweep and gaske"
type textarea "x"
type textarea "Rec Door sweep and gasket"
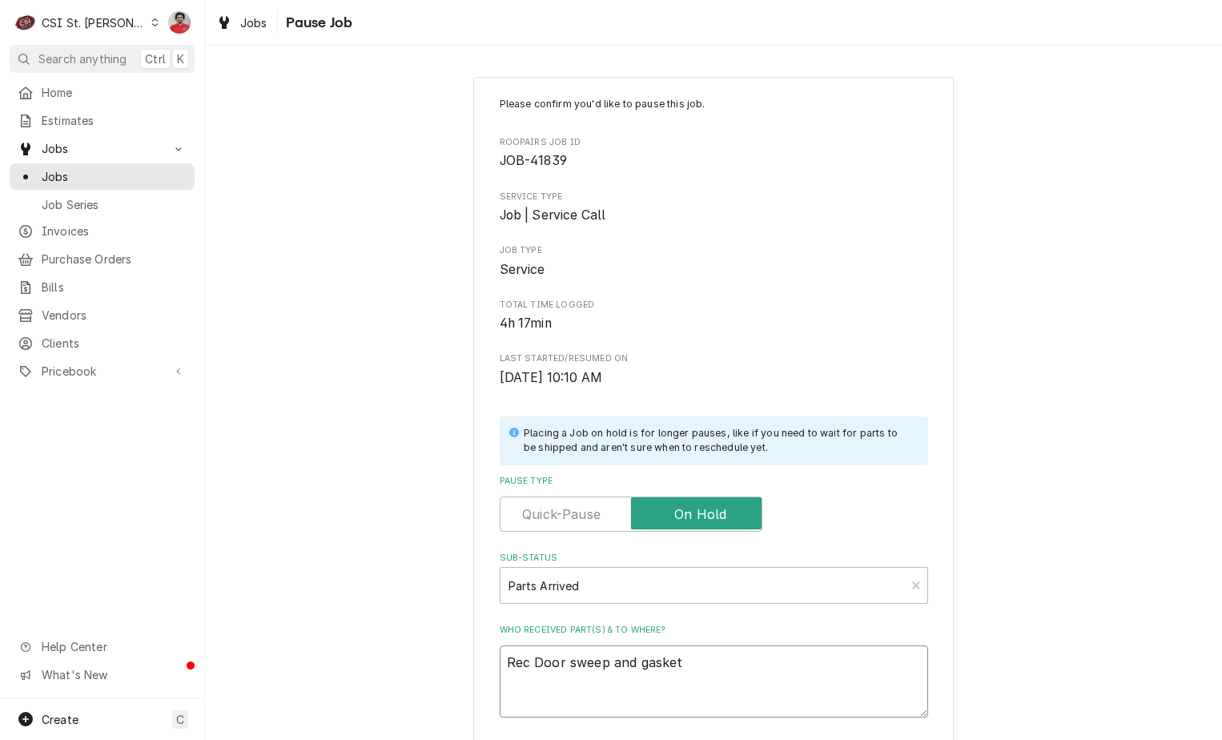
type textarea "x"
type textarea "Rec Door sweep and gasket"
type textarea "x"
type textarea "Rec Door sweep and gasket t"
type textarea "x"
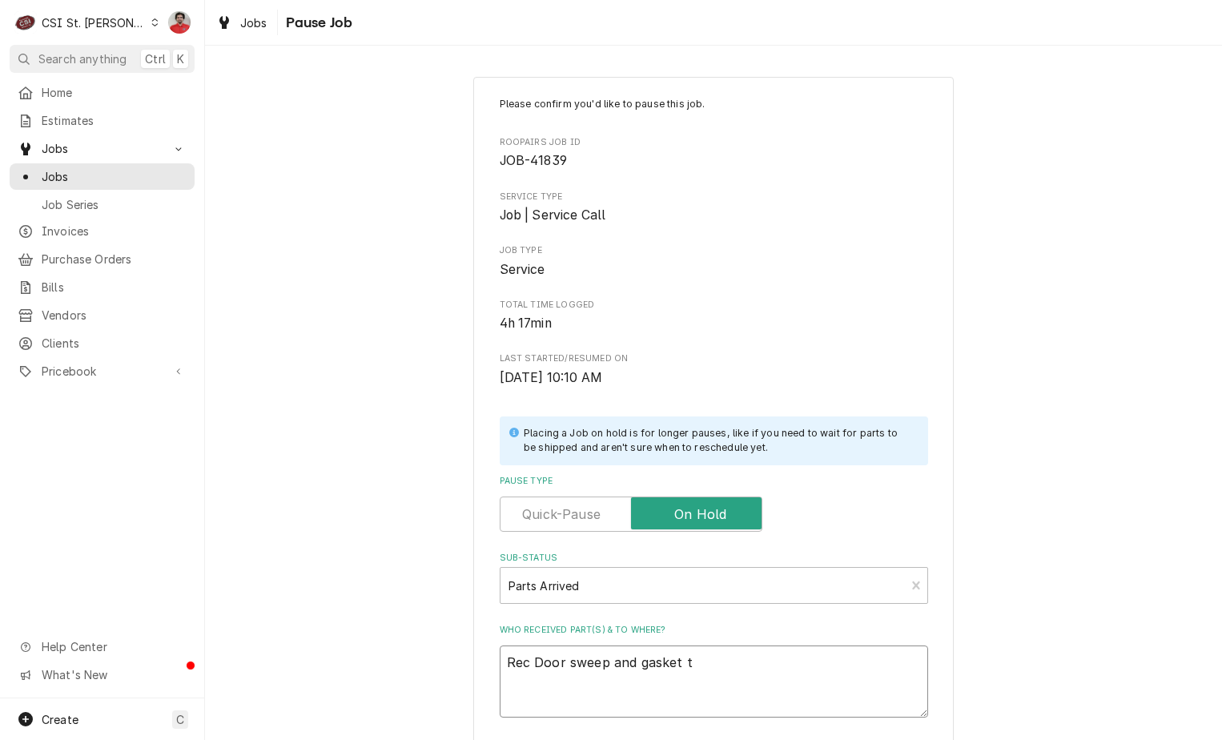
type textarea "Rec Door sweep and gasket to"
type textarea "x"
type textarea "Rec Door sweep and gasket to"
click at [766, 678] on textarea "Rec Door sweep and gasket to" at bounding box center [714, 681] width 428 height 72
type textarea "x"
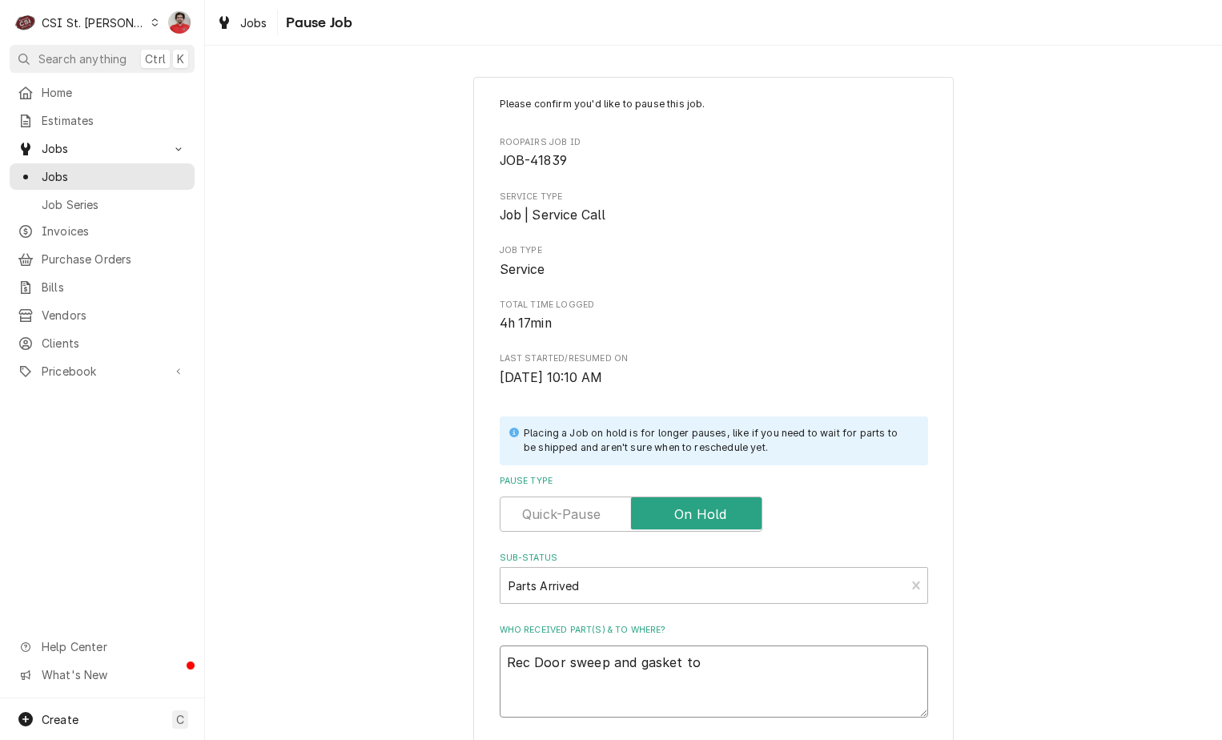
type textarea "Rec Door sweep and gasket to E"
type textarea "x"
type textarea "Rec Door sweep and gasket to Er"
type textarea "x"
type textarea "Rec Door sweep and gasket to Eru"
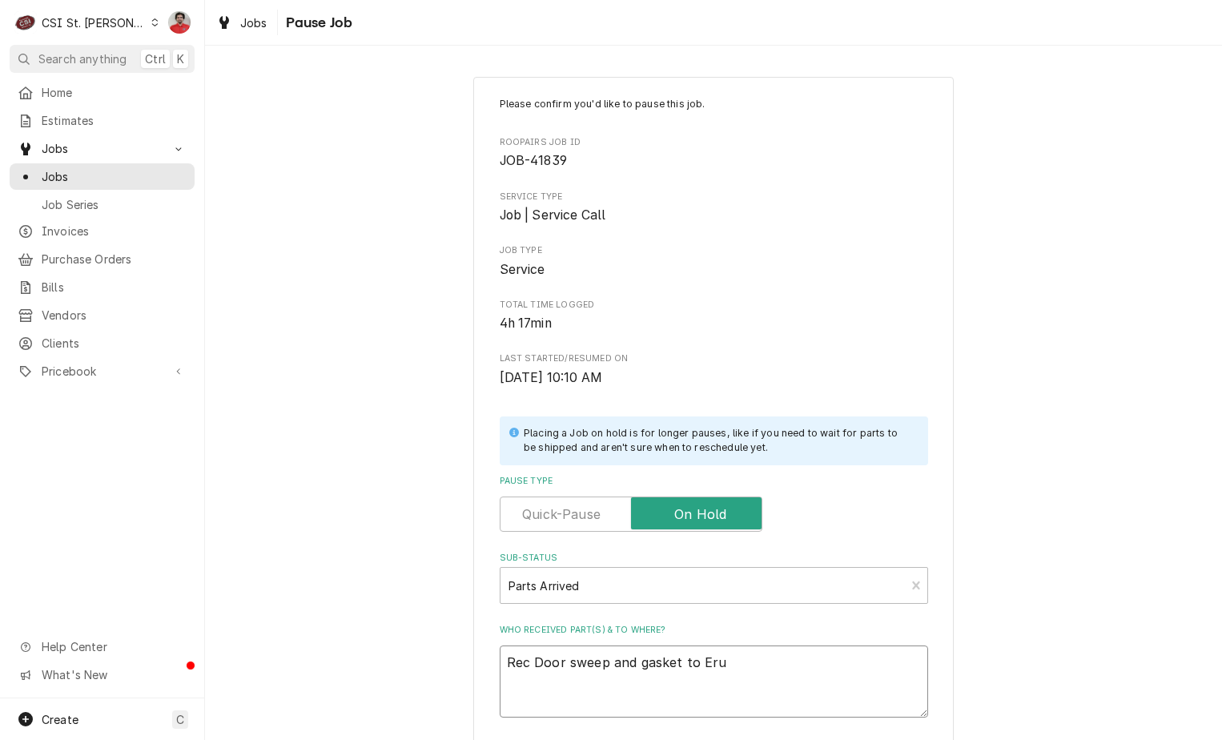
type textarea "x"
type textarea "Rec Door sweep and gasket to Eruc"
type textarea "x"
type textarea "Rec Door sweep and gasket to Erucj"
type textarea "x"
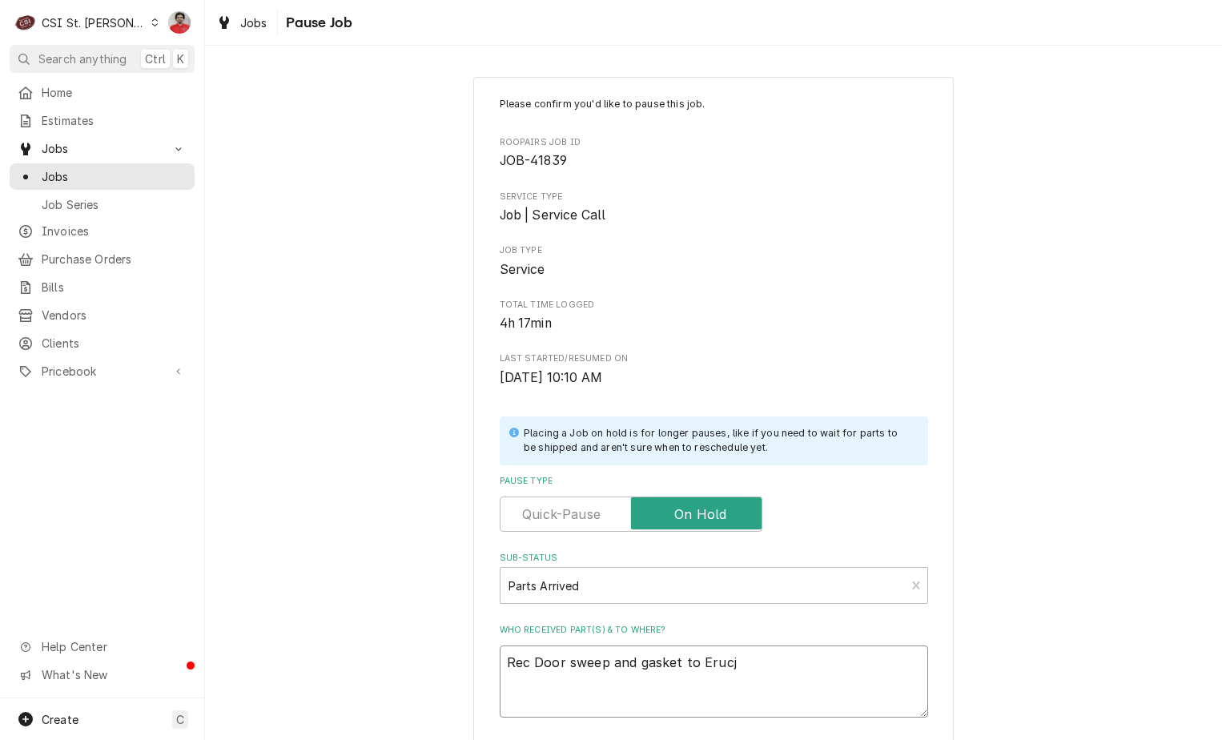
type textarea "Rec Door sweep and gasket to Erucj"
type textarea "x"
type textarea "Rec Door sweep and gasket to Erucj ="
type textarea "x"
type textarea "Rec Door sweep and gasket to Erucj"
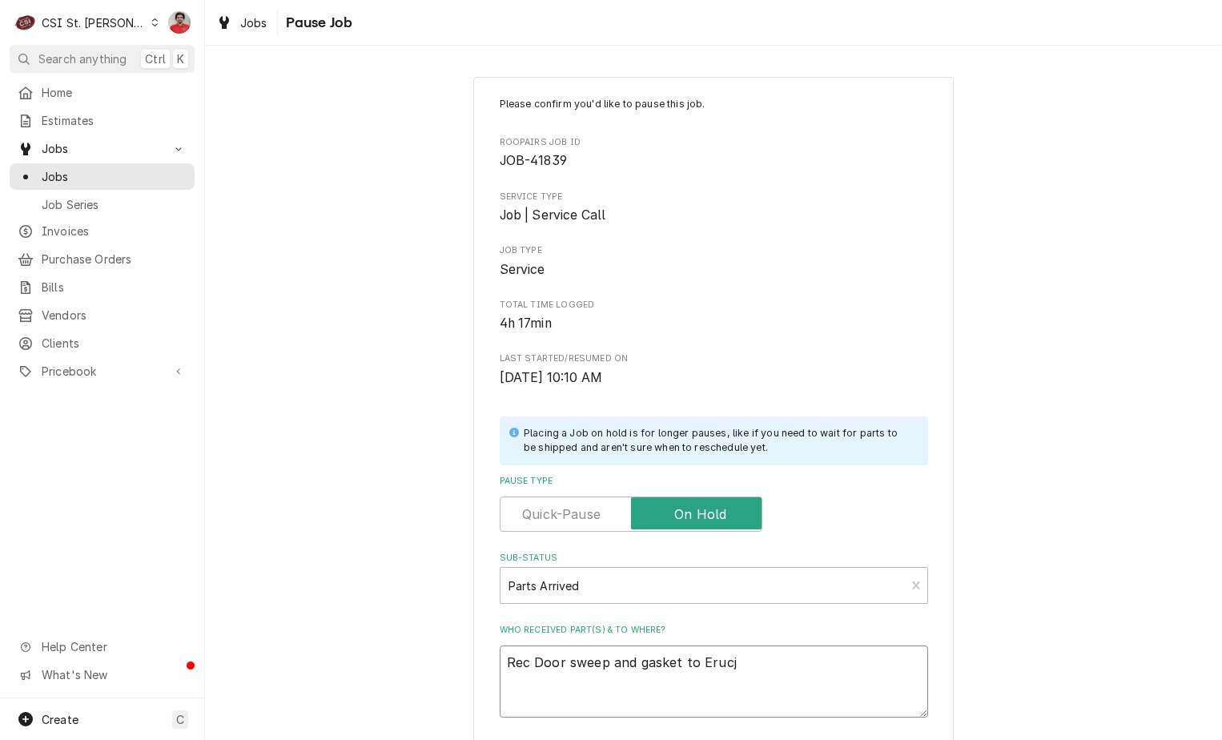
type textarea "x"
type textarea "Rec Door sweep and gasket to Erucj"
type textarea "x"
type textarea "Rec Door sweep and gasket to Eruc"
type textarea "x"
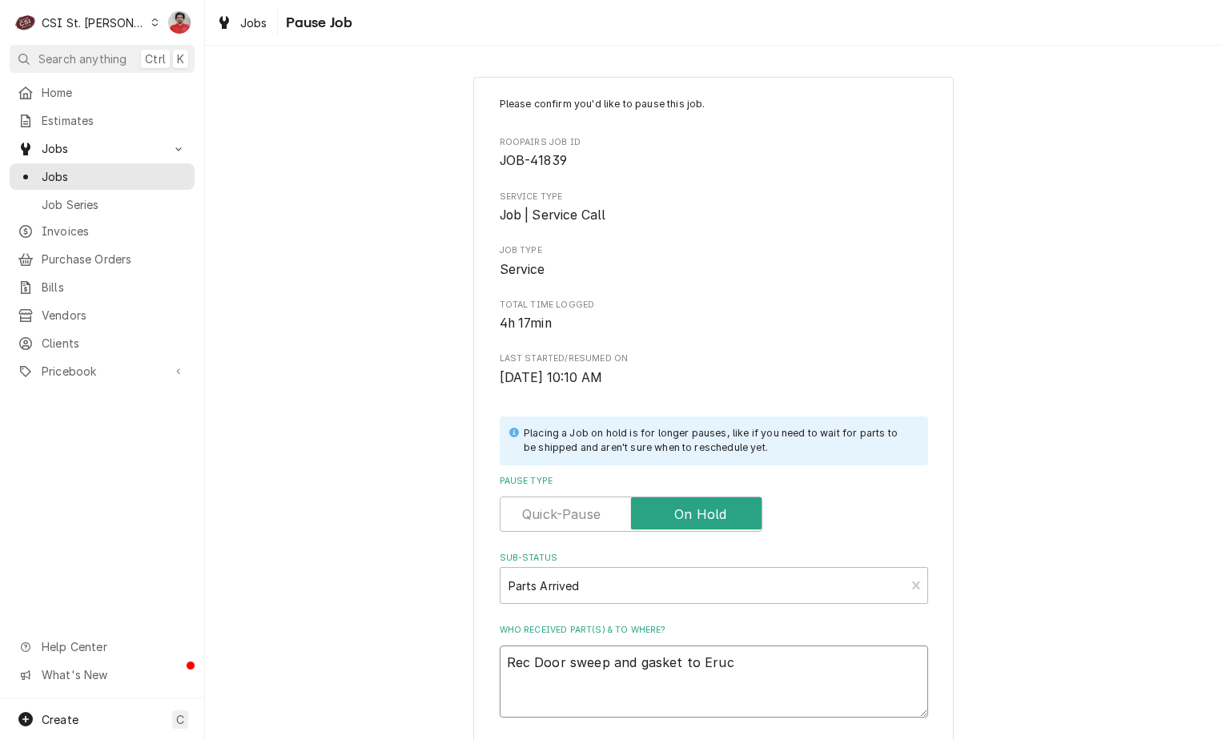
type textarea "Rec Door sweep and gasket to Eru"
type textarea "x"
type textarea "Rec Door sweep and gasket to Er"
type textarea "x"
type textarea "Rec Door sweep and gasket to Eri"
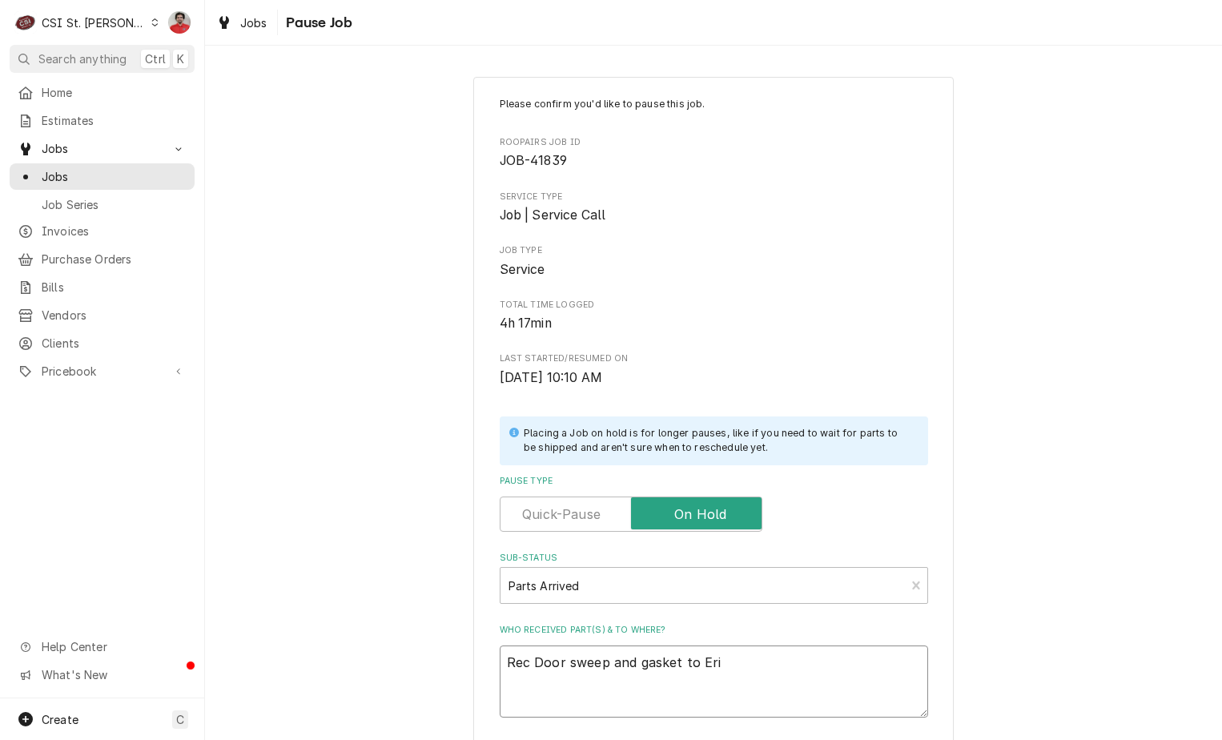
type textarea "x"
type textarea "Rec Door sweep and gasket to Eric"
type textarea "x"
type textarea "Rec Door sweep and gasket to Erick"
type textarea "x"
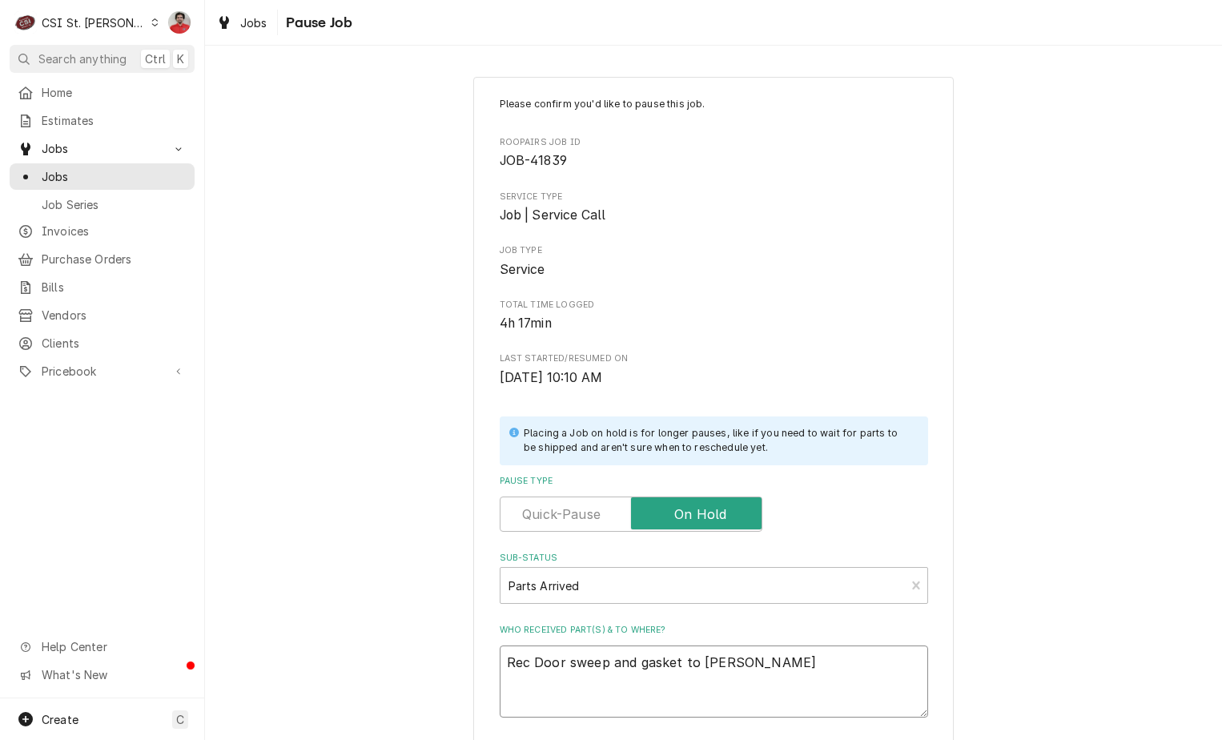
type textarea "Rec Door sweep and gasket to Erick"
type textarea "x"
type textarea "Rec Door sweep and gasket to Erick H"
type textarea "x"
type textarea "Rec Door sweep and gasket to Erick H'"
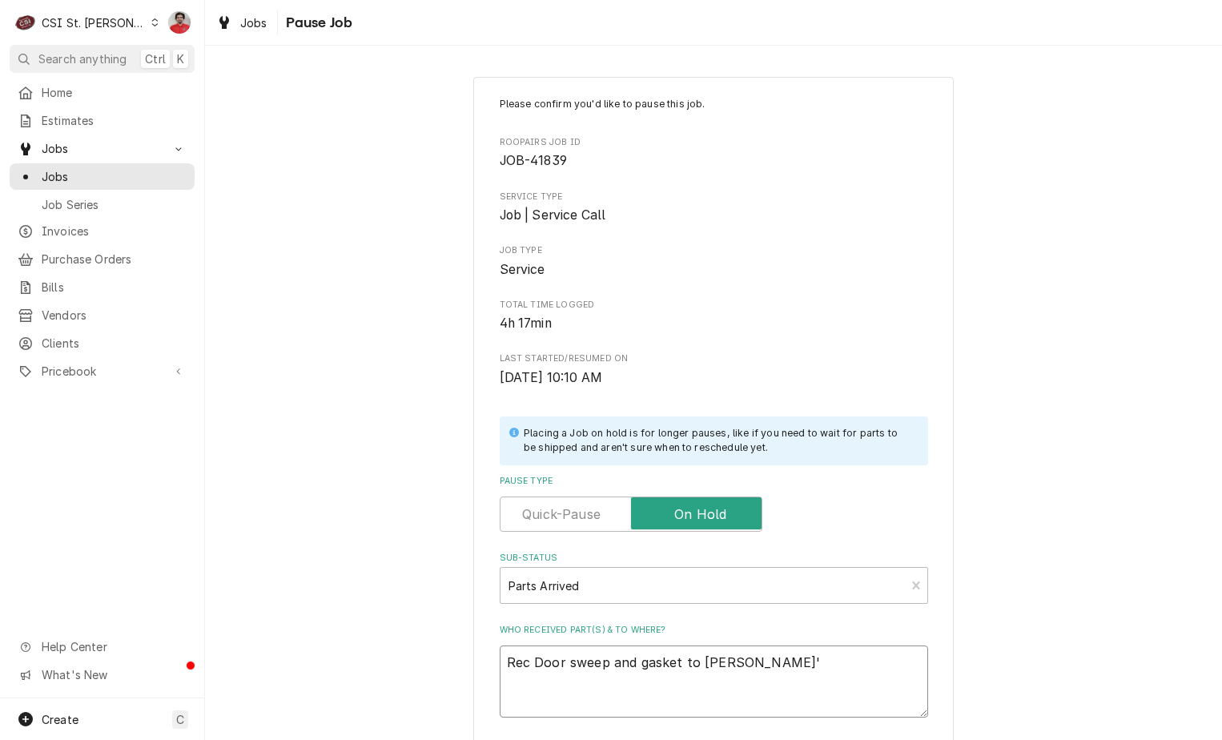
type textarea "x"
type textarea "Rec Door sweep and gasket to Erick H's"
type textarea "x"
type textarea "Rec Door sweep and gasket to Erick H's"
type textarea "x"
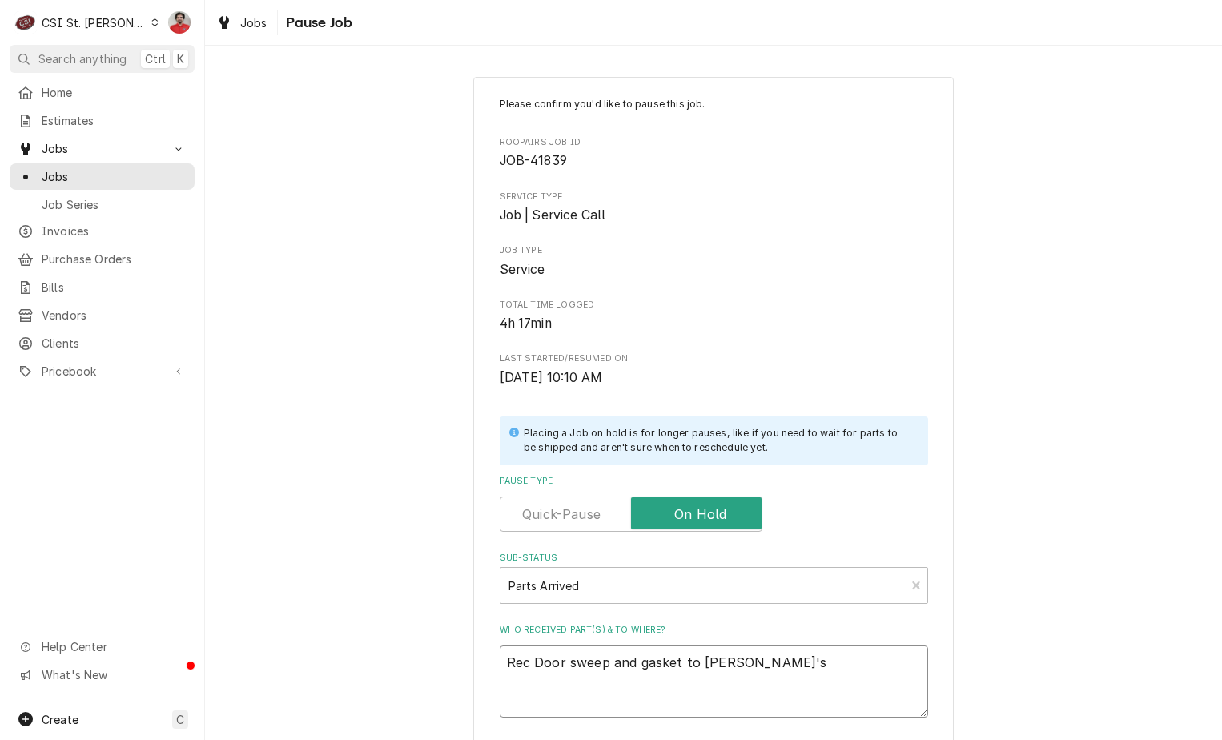
type textarea "Rec Door sweep and gasket to Erick H's s"
type textarea "x"
type textarea "Rec Door sweep and gasket to Erick H's sh"
type textarea "x"
type textarea "Rec Door sweep and gasket to Erick H's she"
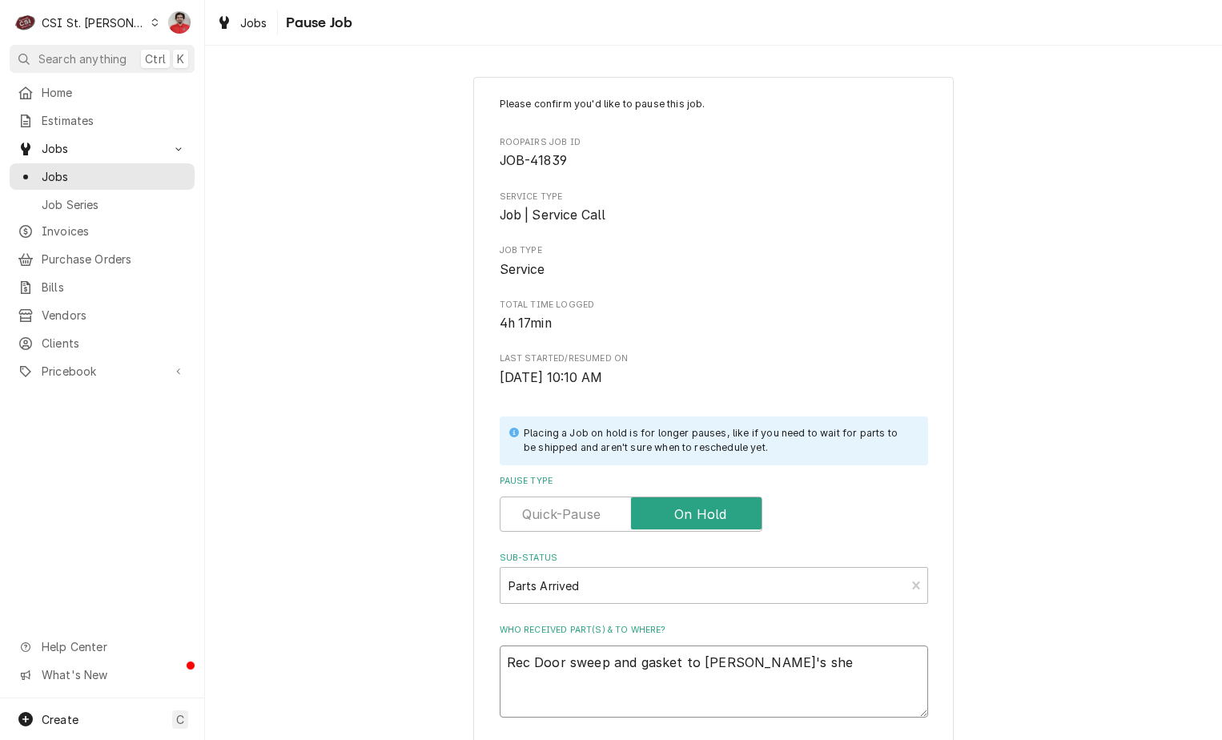
type textarea "x"
type textarea "Rec Door sweep and gasket to Erick H's shel"
type textarea "x"
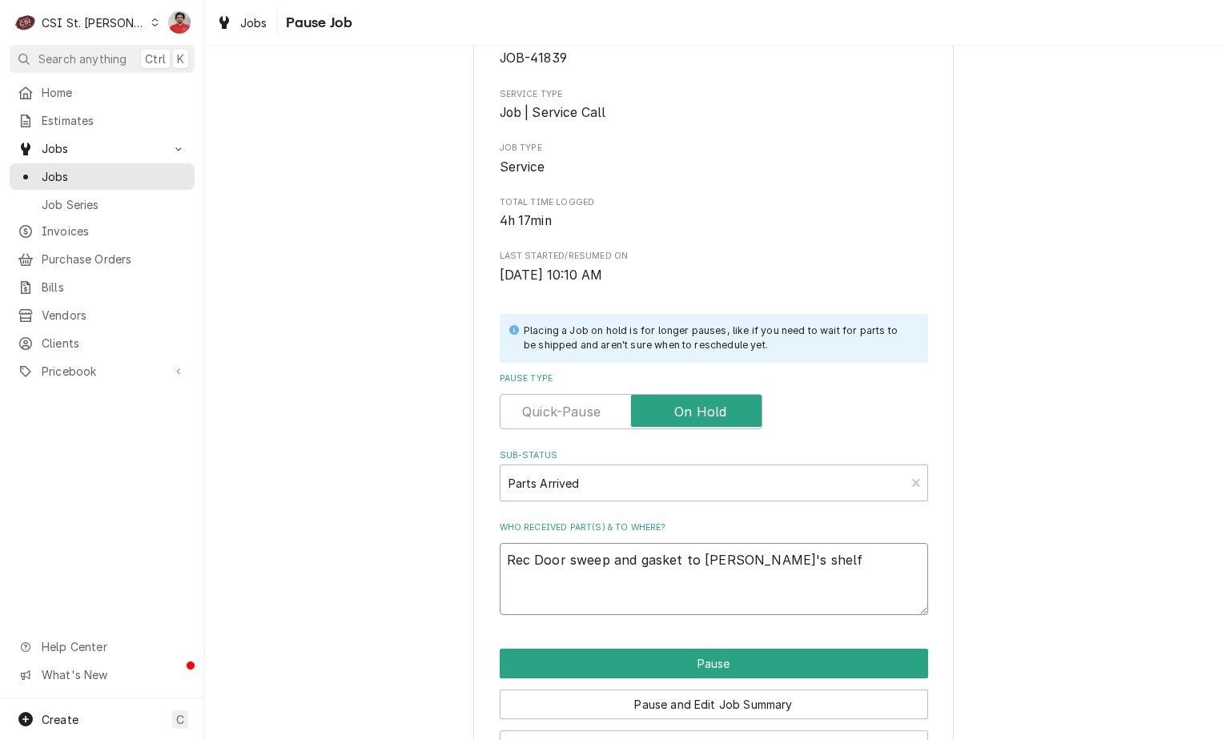
scroll to position [157, 0]
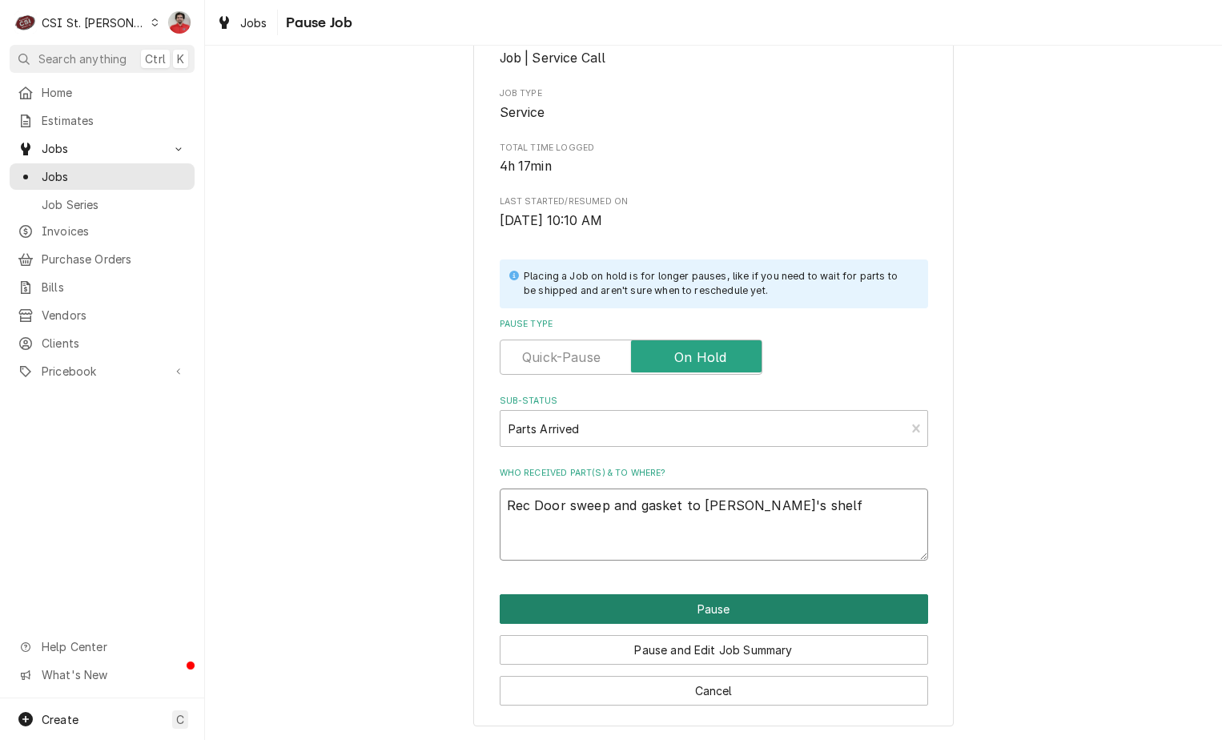
type textarea "Rec Door sweep and gasket to Erick H's shelf"
click at [754, 610] on button "Pause" at bounding box center [714, 609] width 428 height 30
type textarea "x"
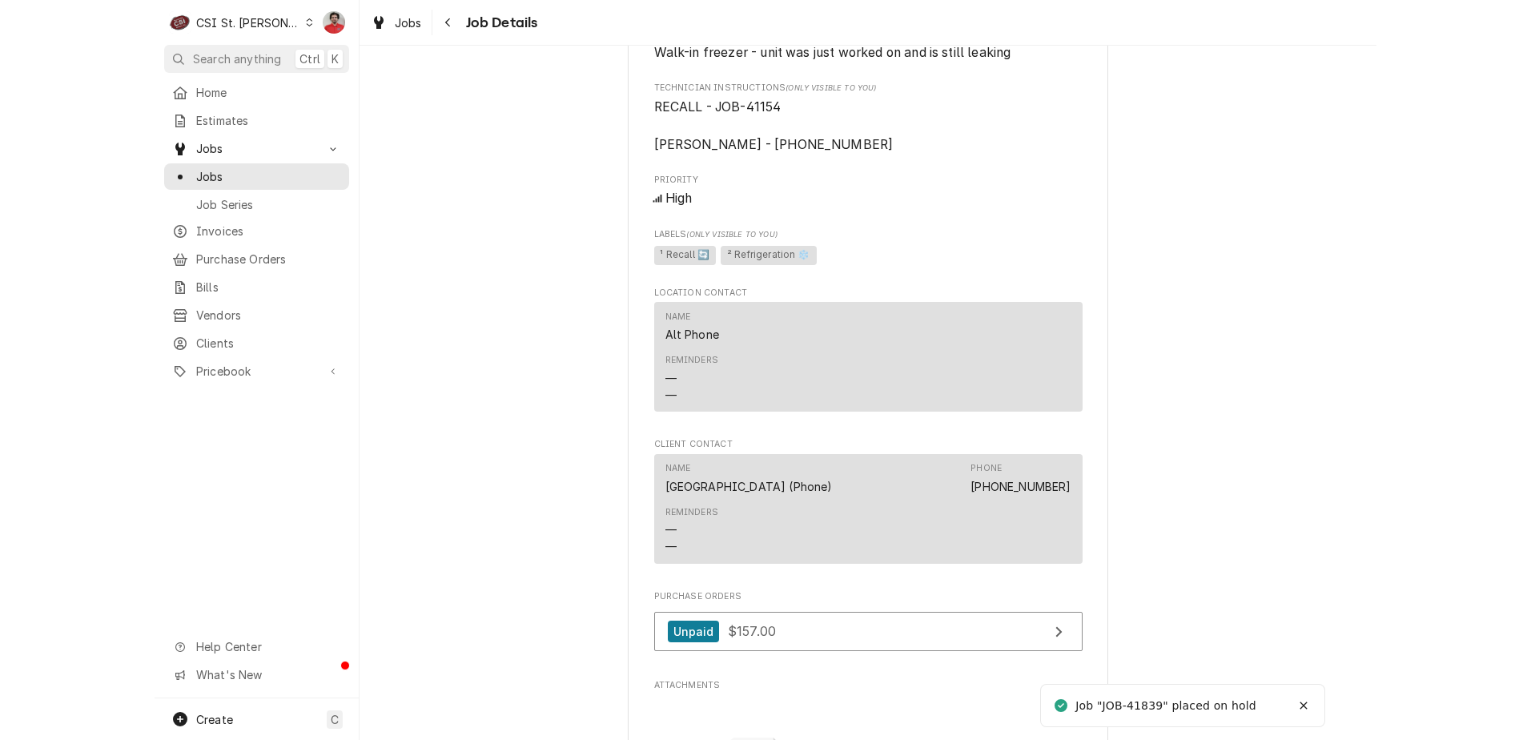
scroll to position [2001, 0]
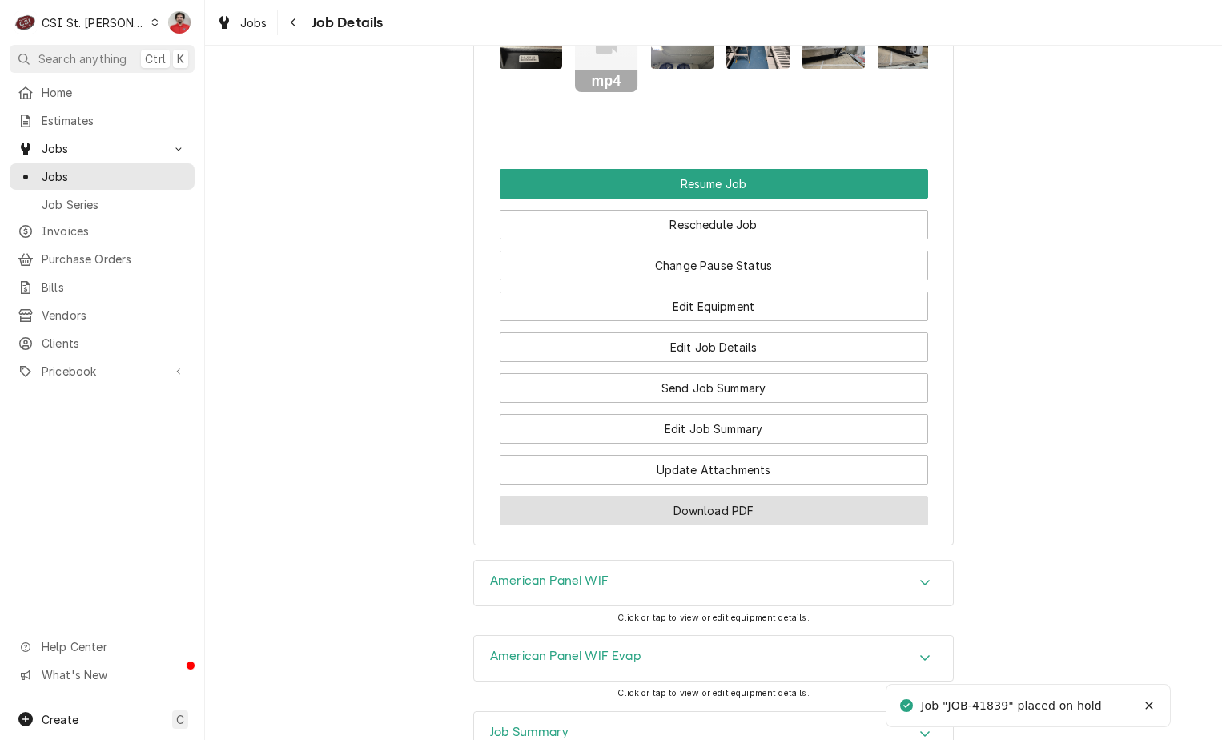
click at [676, 525] on button "Download PDF" at bounding box center [714, 510] width 428 height 30
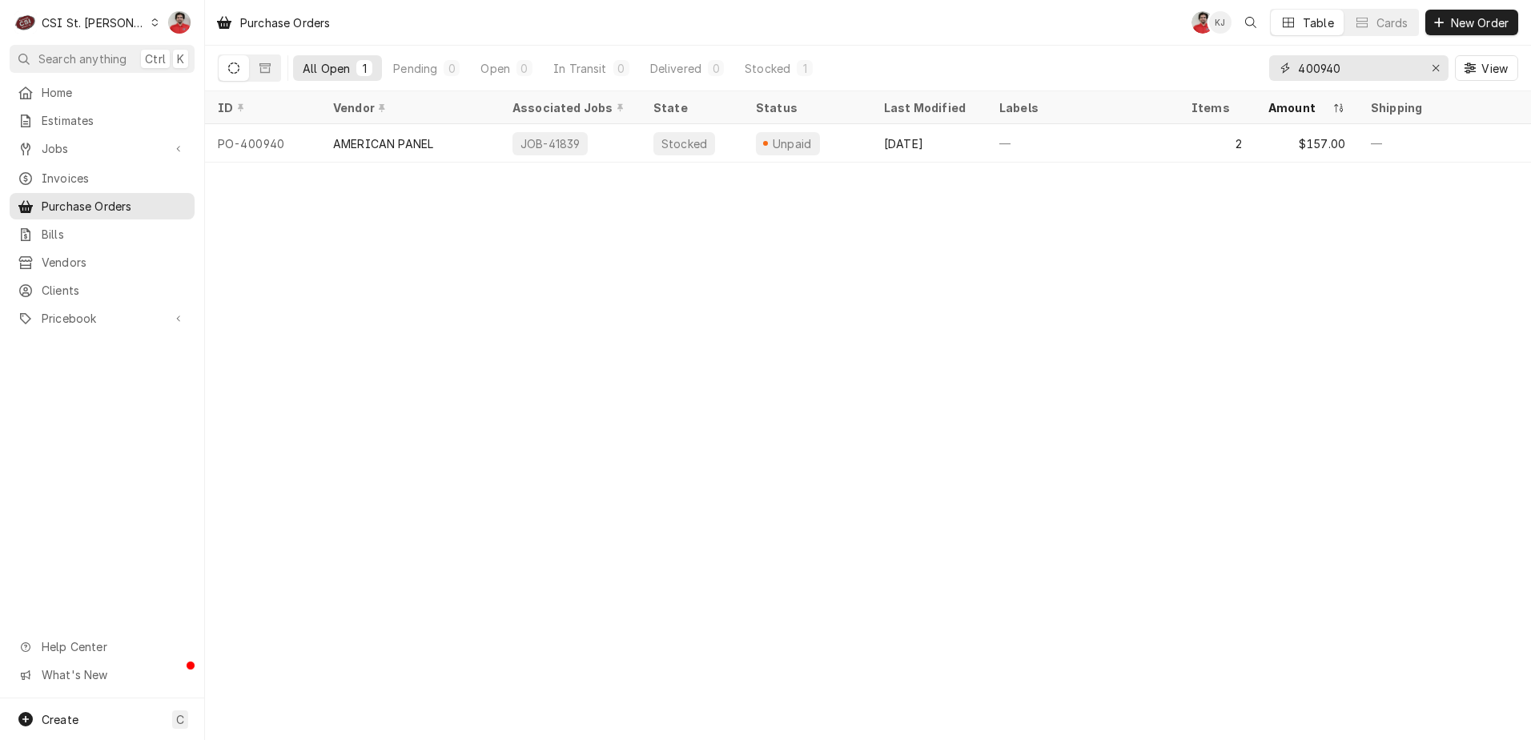
click at [1325, 65] on input "400940" at bounding box center [1358, 68] width 120 height 26
type input "400973"
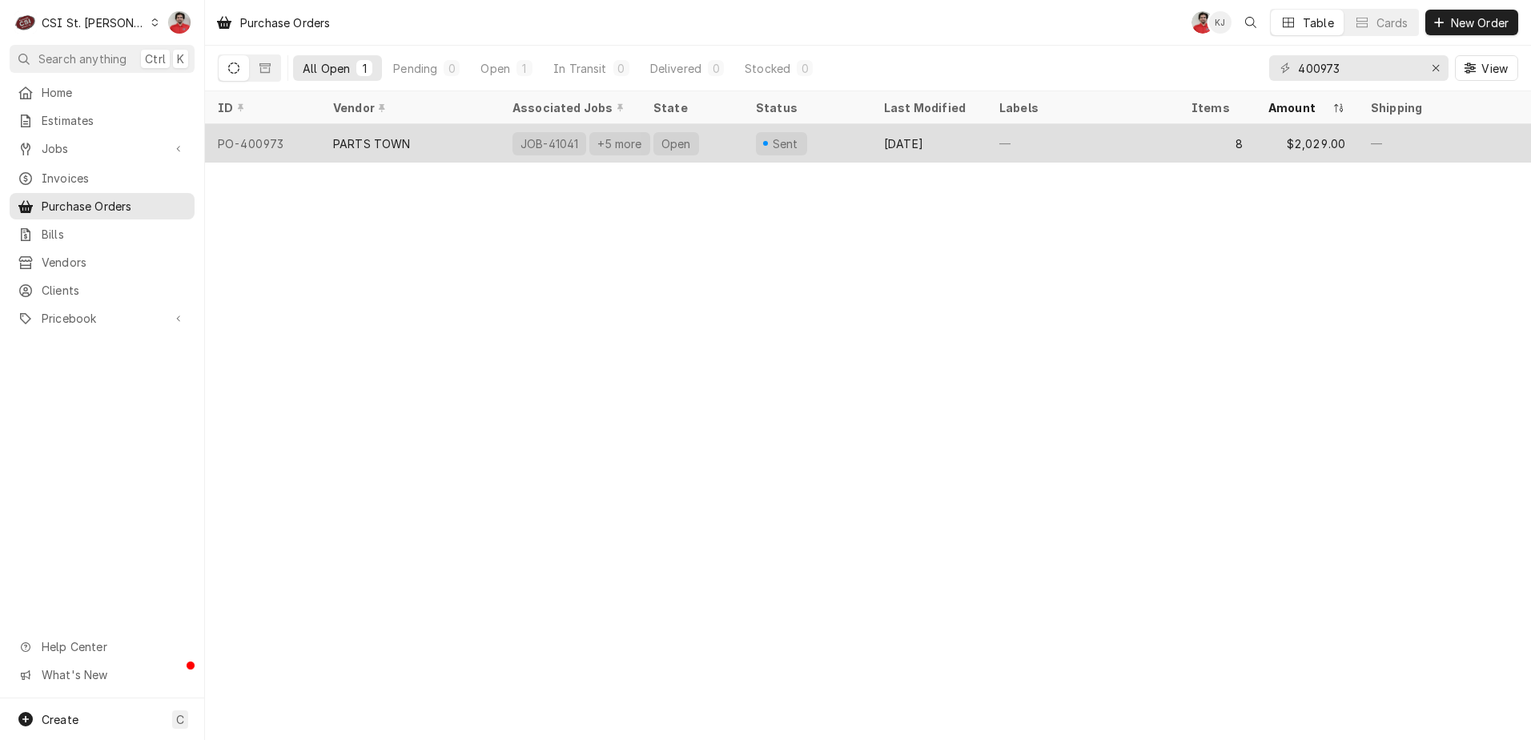
click at [848, 143] on div "Sent" at bounding box center [807, 143] width 128 height 38
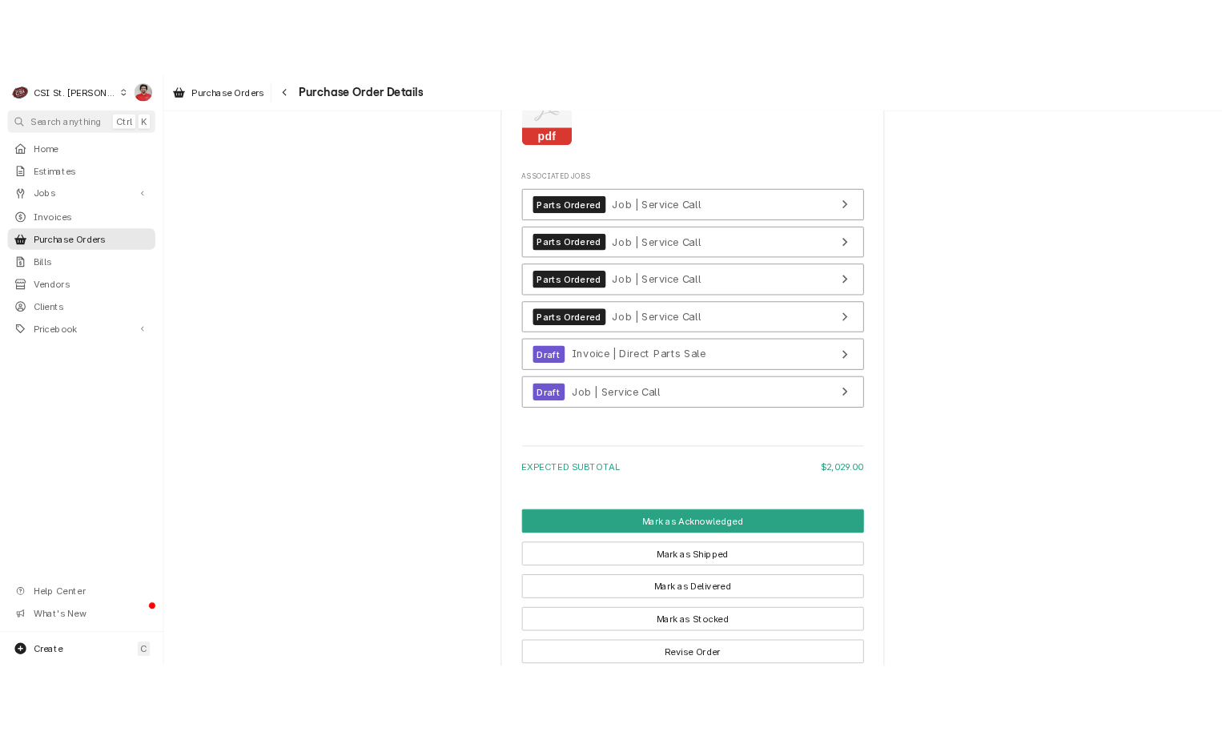
scroll to position [3842, 0]
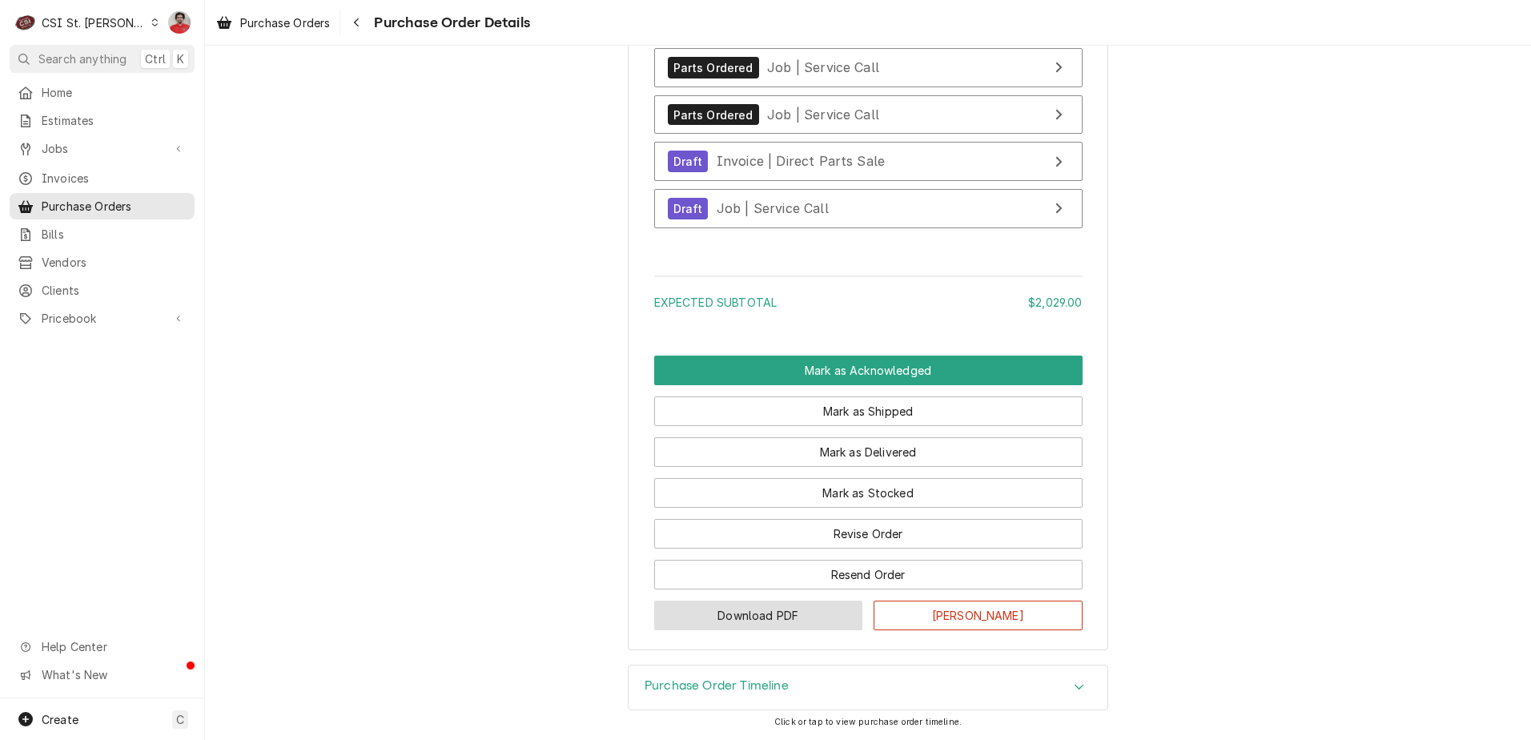
click at [806, 616] on button "Download PDF" at bounding box center [758, 615] width 209 height 30
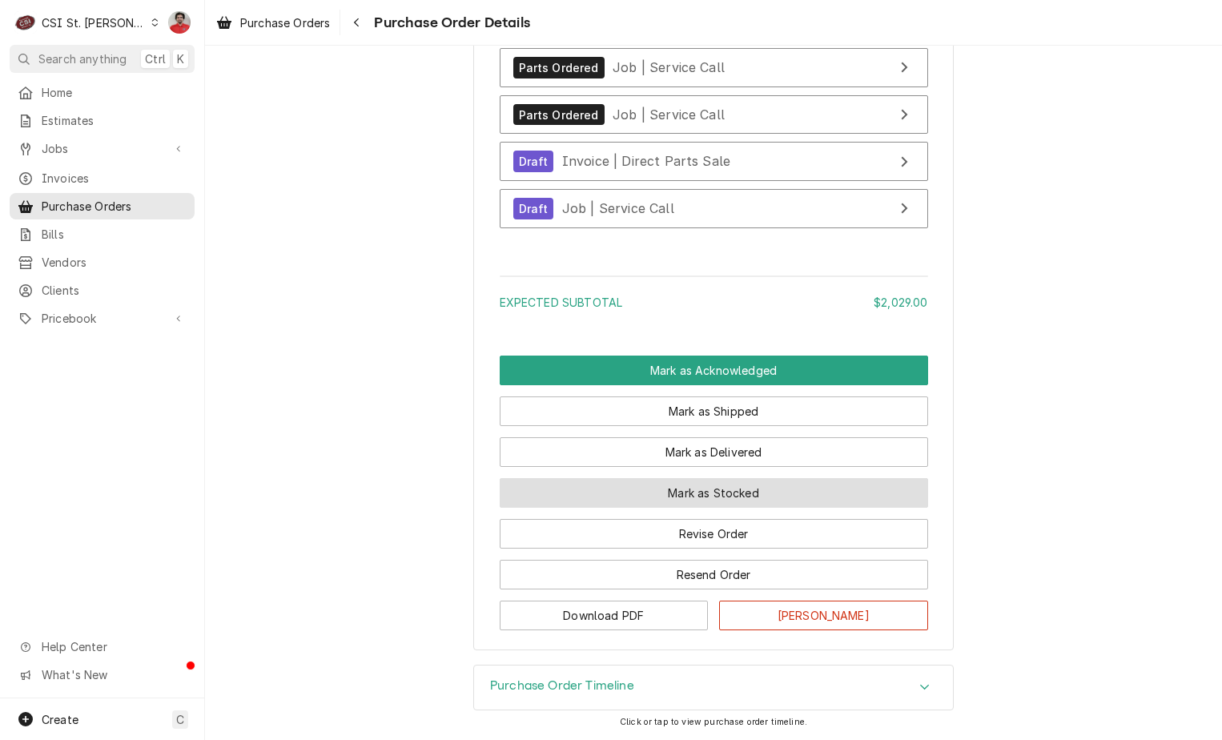
click at [743, 496] on button "Mark as Stocked" at bounding box center [714, 493] width 428 height 30
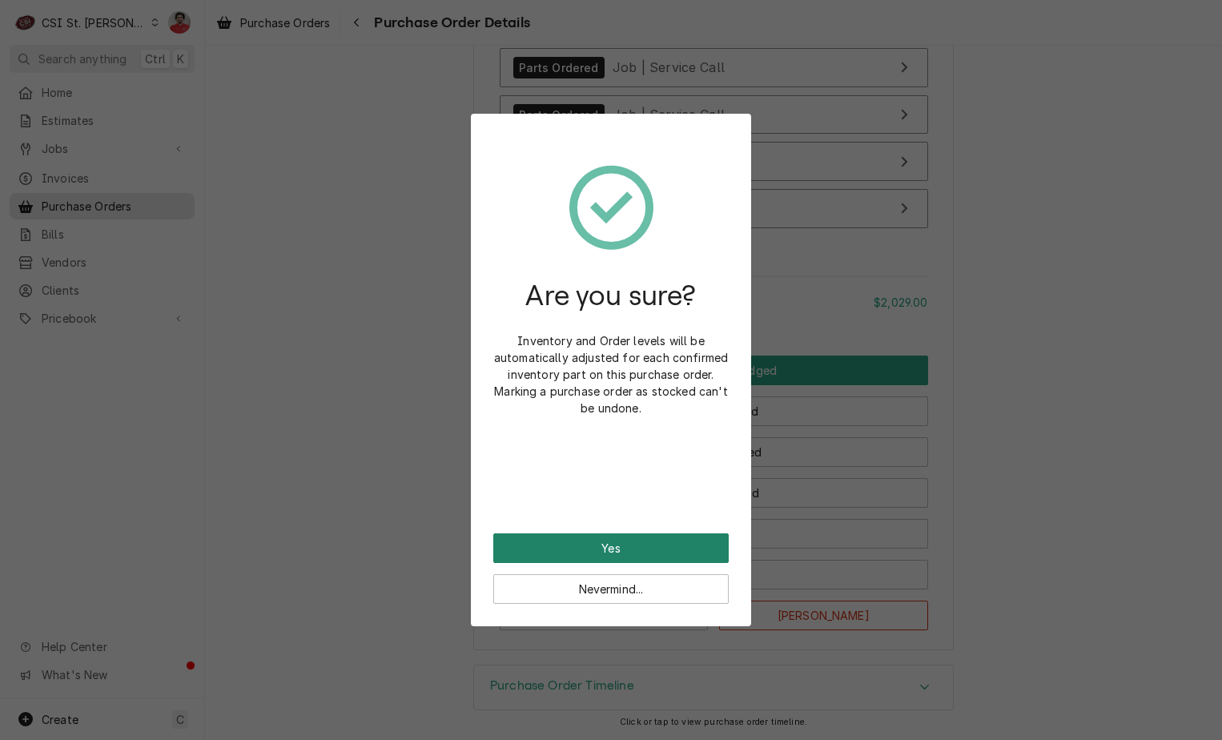
click at [654, 540] on button "Yes" at bounding box center [610, 548] width 235 height 30
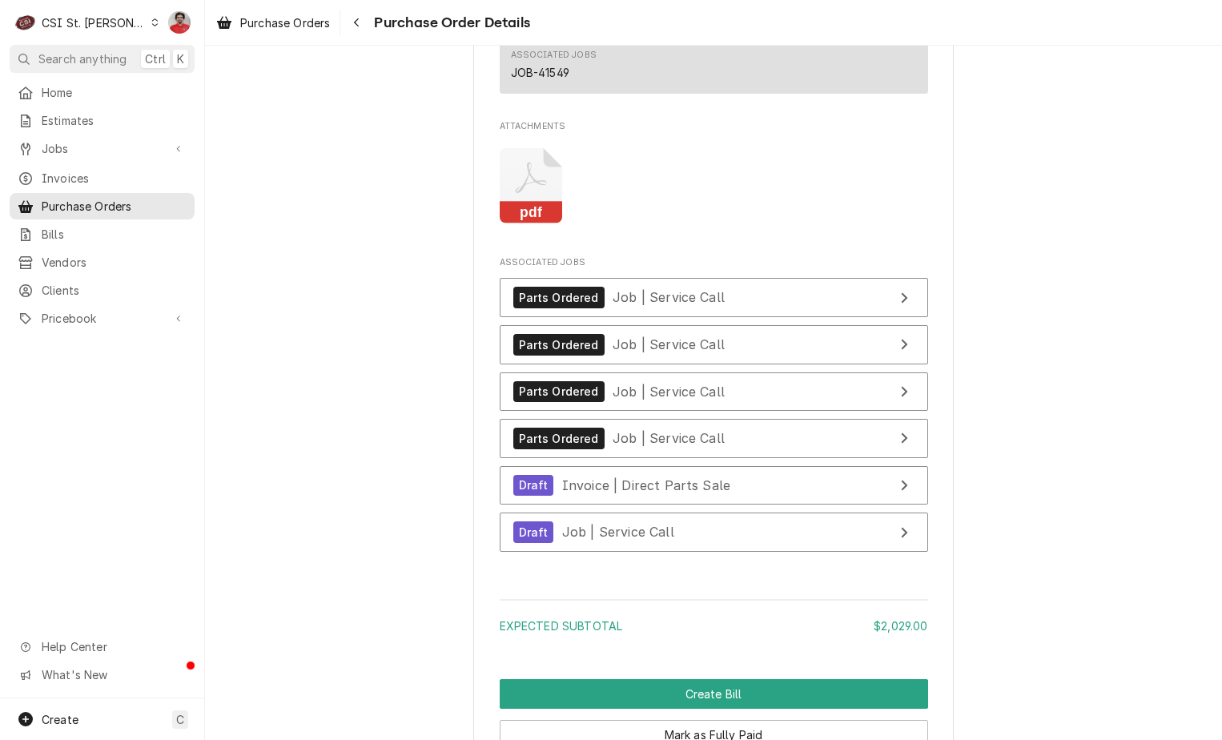
scroll to position [3842, 0]
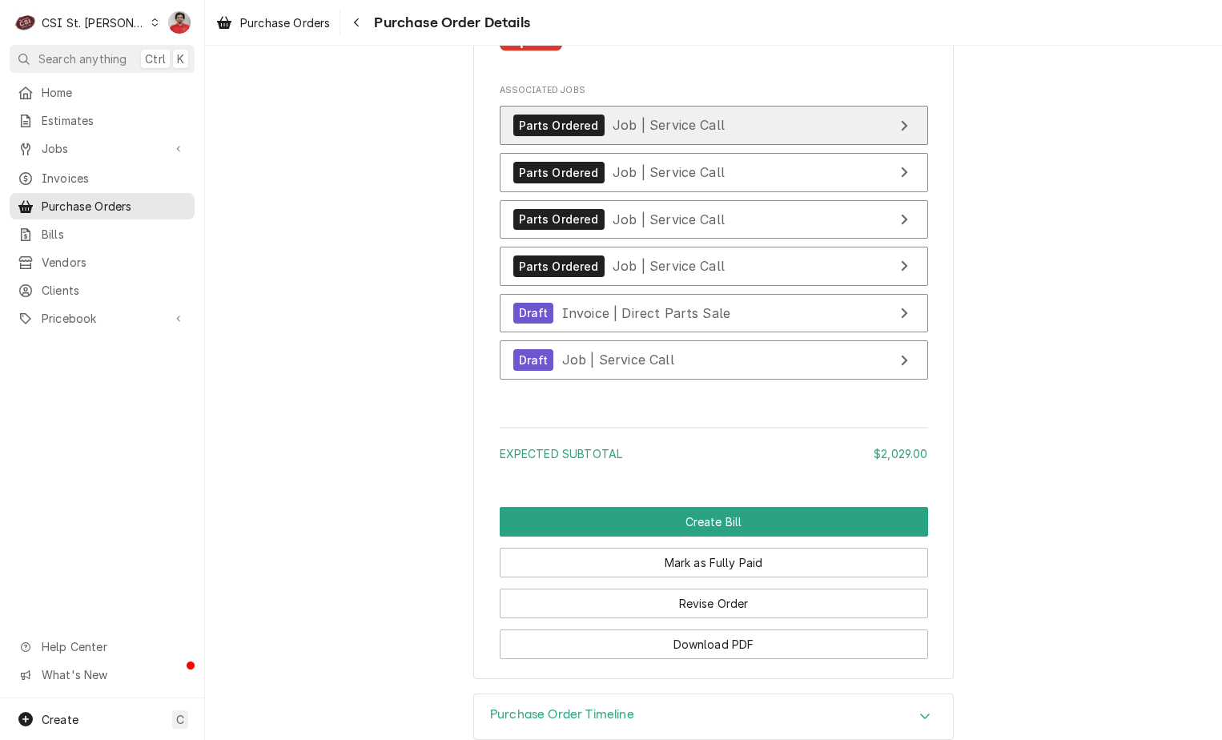
click at [683, 136] on div "Parts Ordered Job | Service Call" at bounding box center [618, 125] width 211 height 22
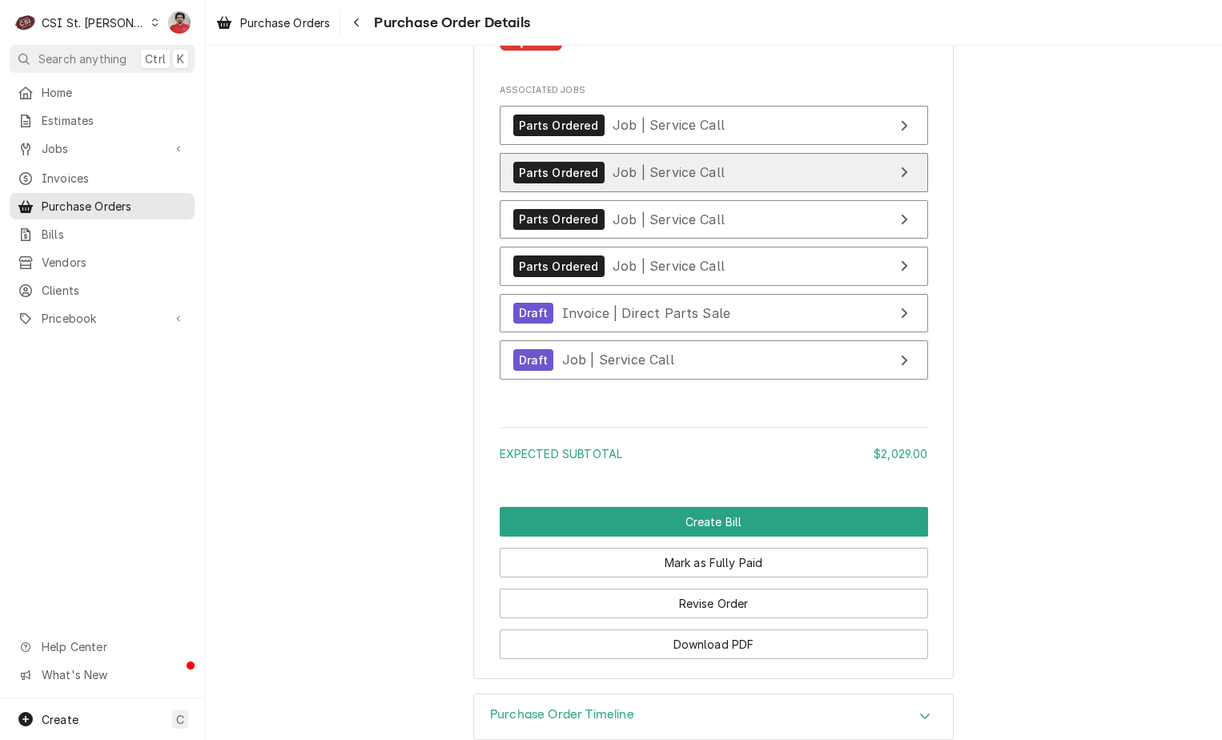
click at [694, 192] on link "Parts Ordered Job | Service Call" at bounding box center [714, 172] width 428 height 39
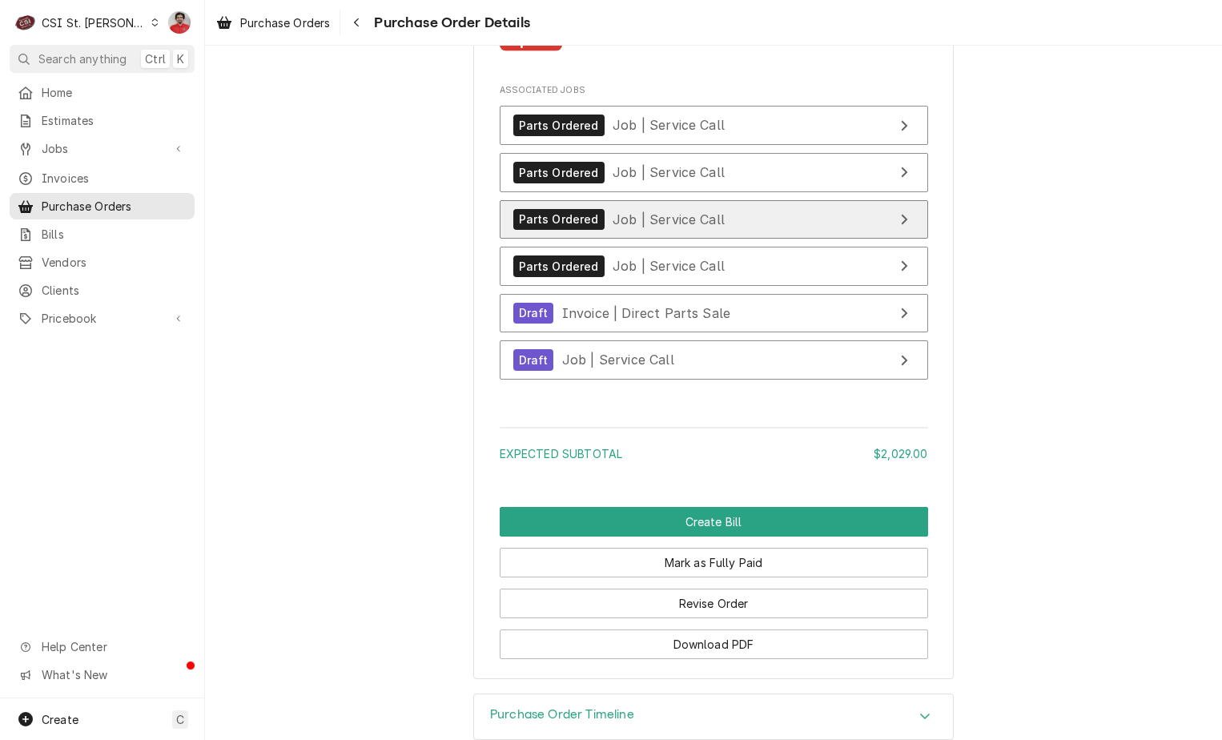
click at [696, 227] on span "Job | Service Call" at bounding box center [668, 219] width 112 height 16
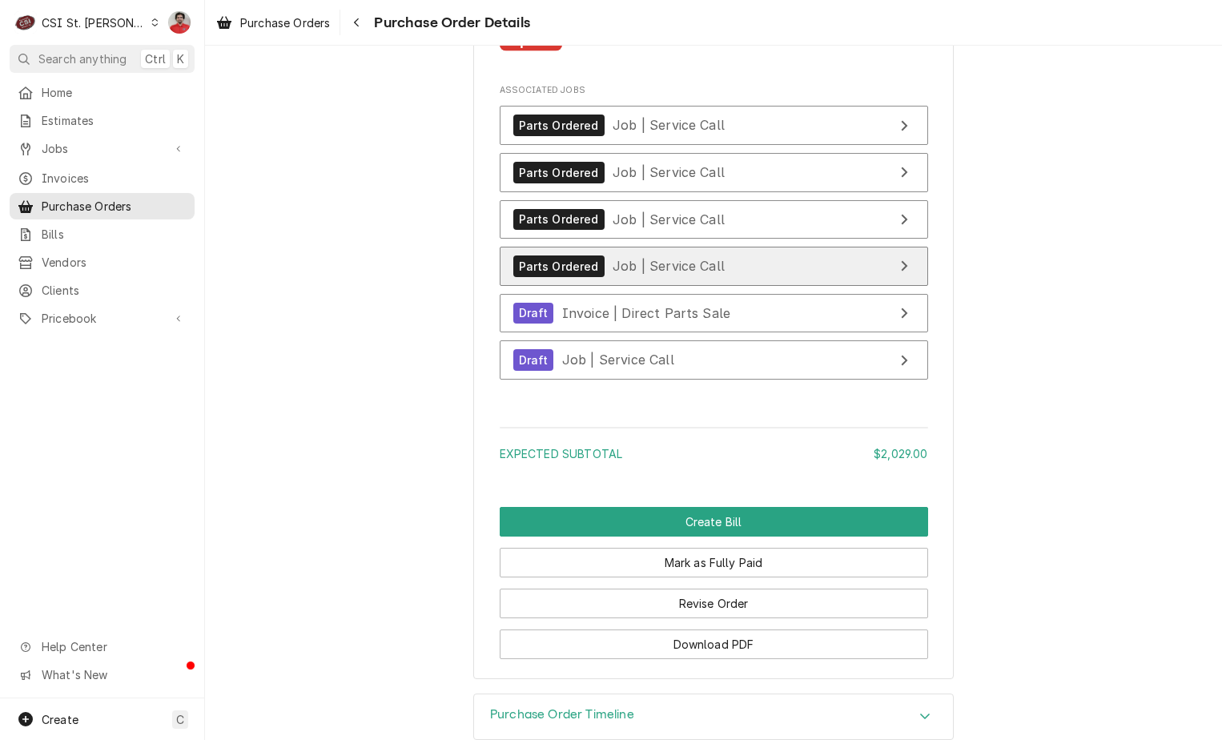
click at [692, 274] on span "Job | Service Call" at bounding box center [668, 266] width 112 height 16
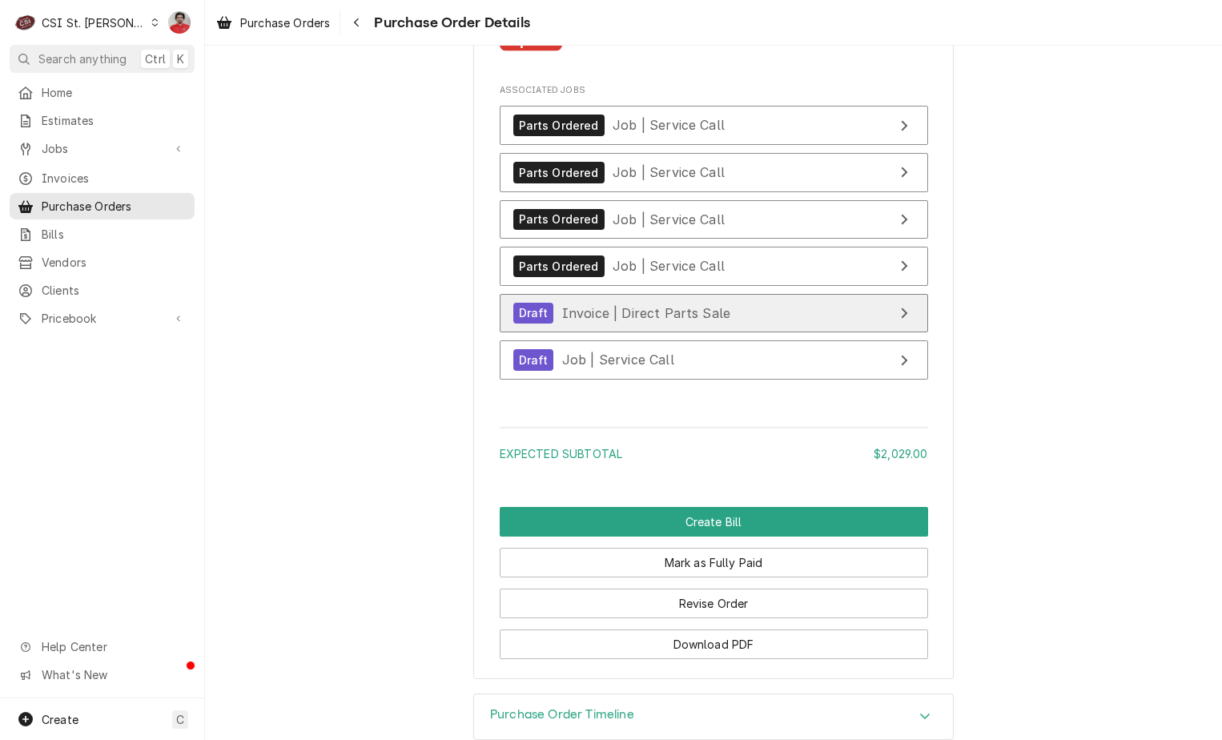
click at [691, 320] on span "Invoice | Direct Parts Sale" at bounding box center [646, 312] width 168 height 16
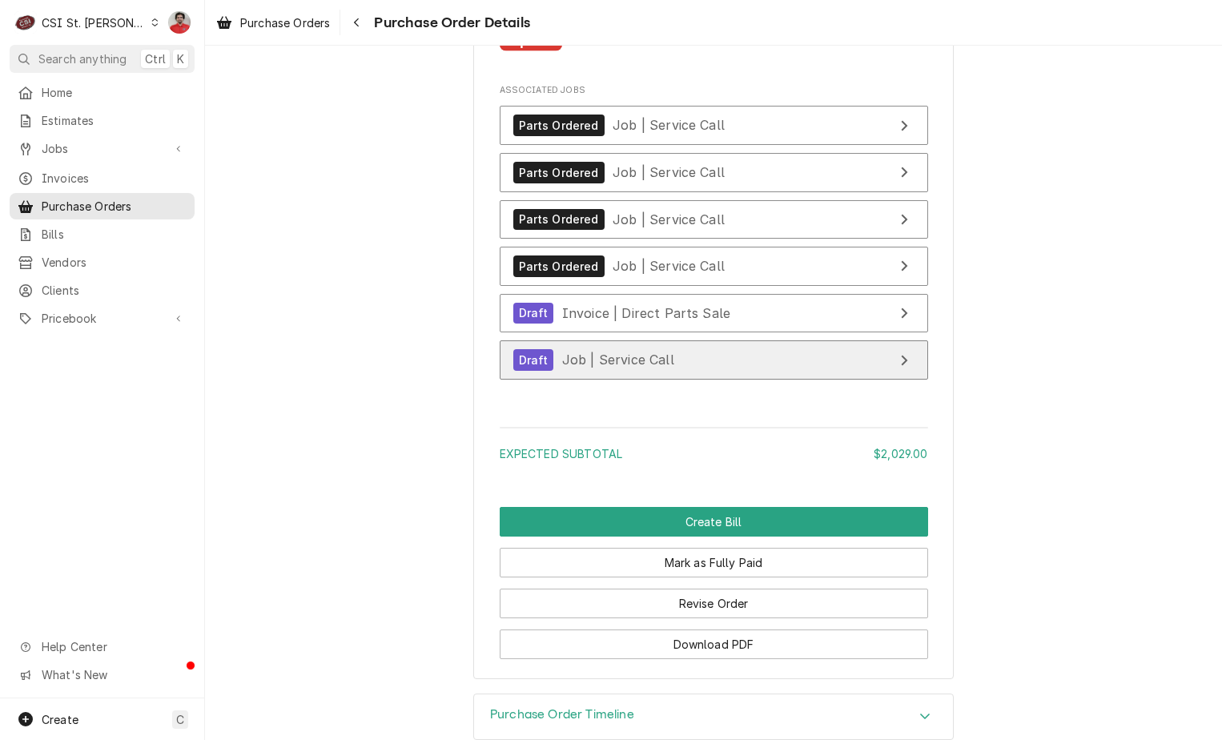
click at [684, 379] on link "Draft Job | Service Call" at bounding box center [714, 359] width 428 height 39
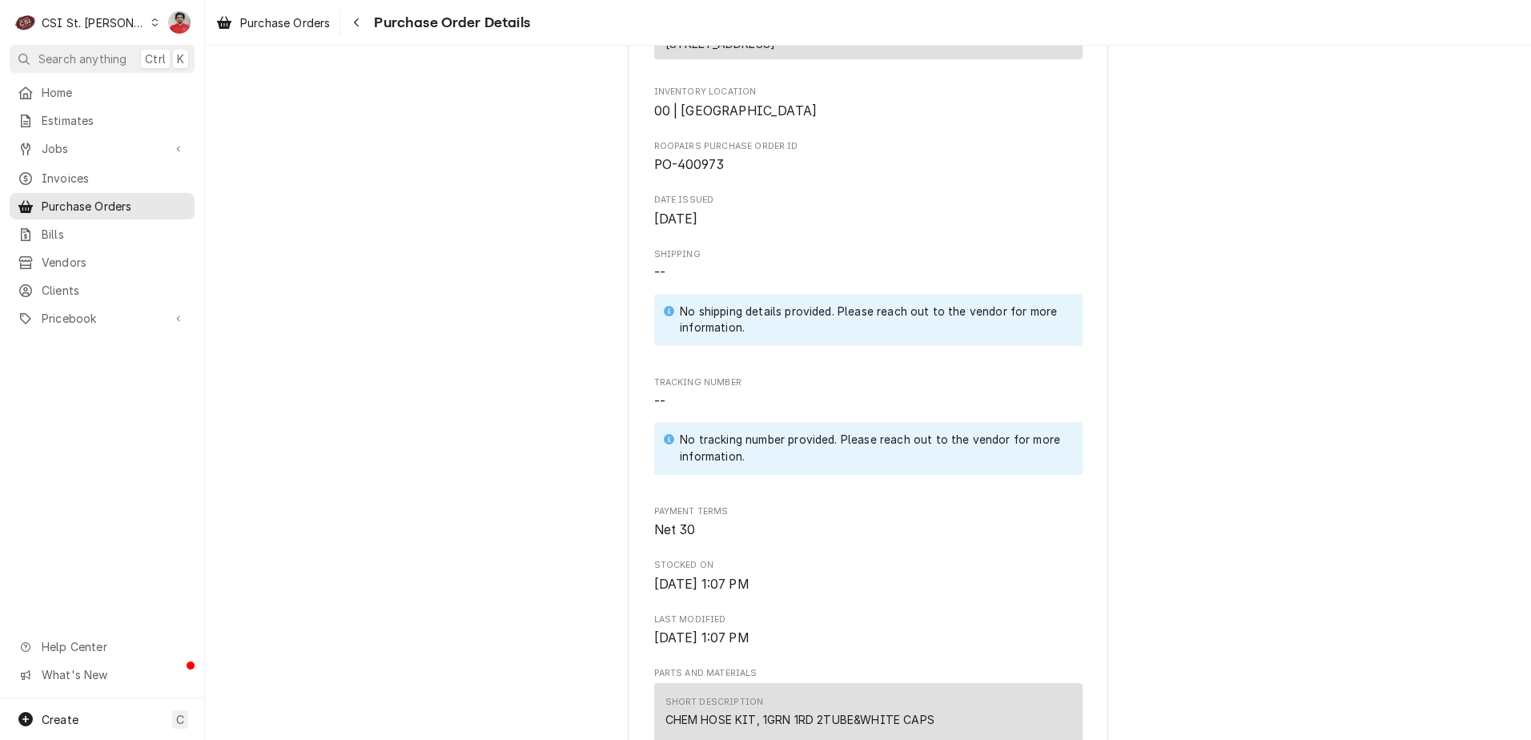
scroll to position [0, 0]
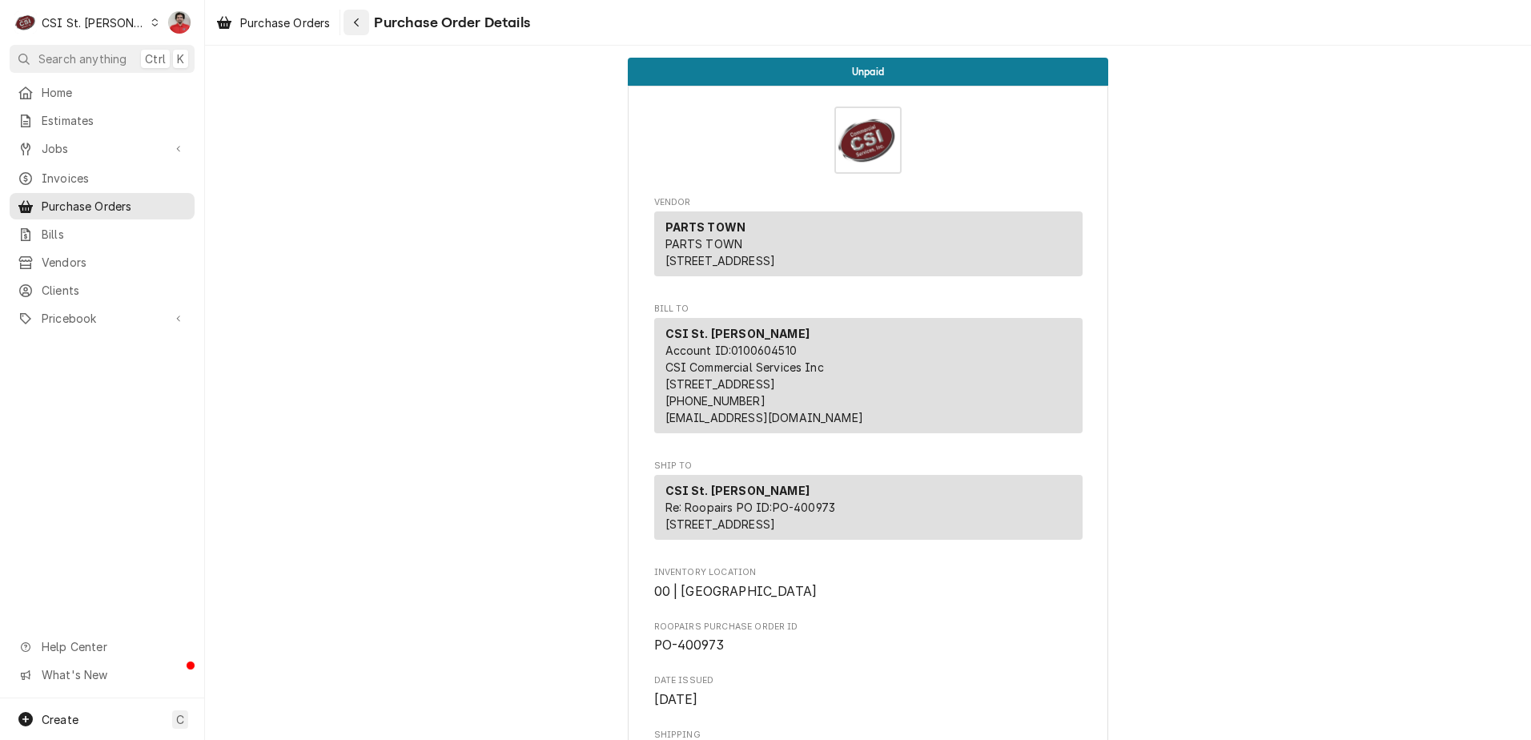
click at [359, 20] on icon "Navigate back" at bounding box center [356, 22] width 7 height 11
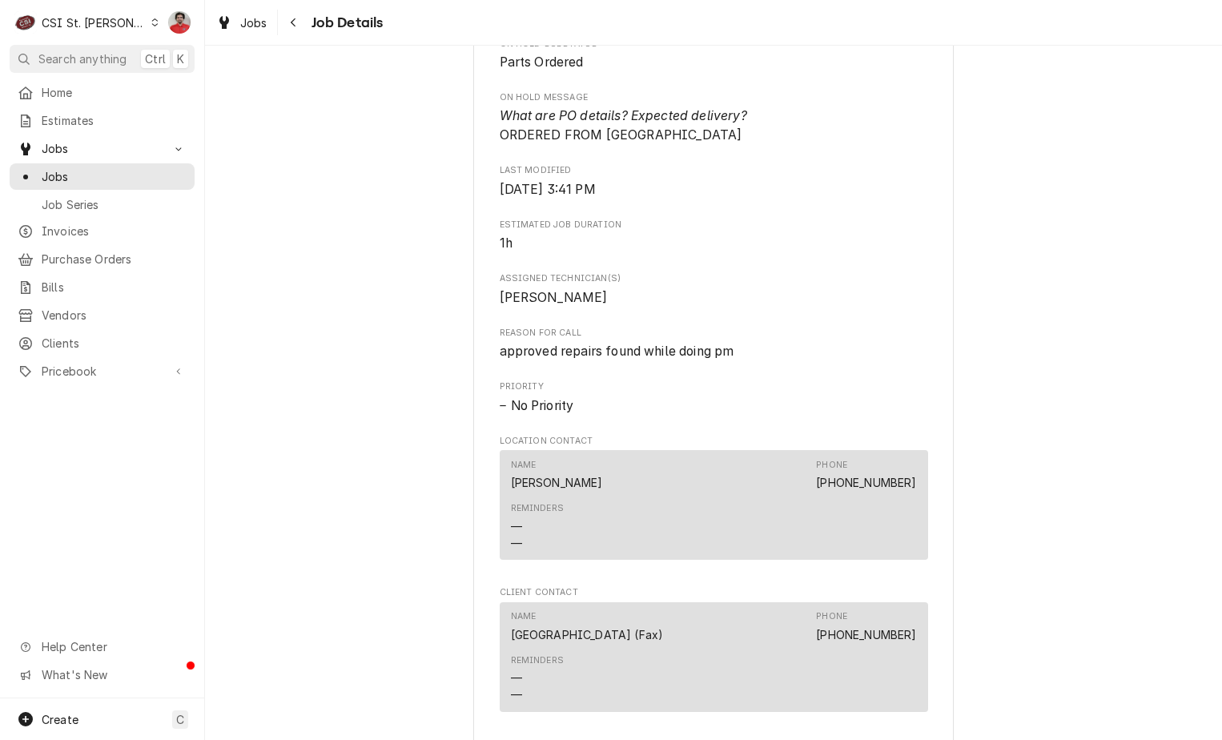
scroll to position [1601, 0]
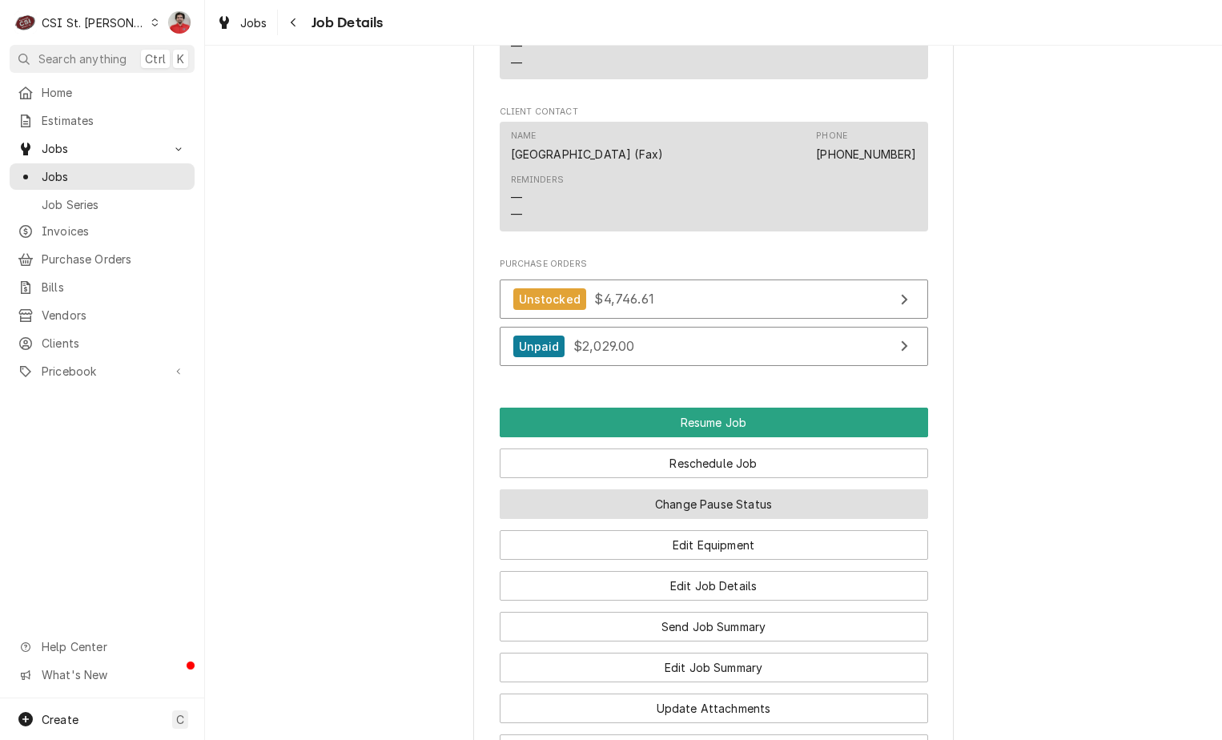
click at [697, 519] on button "Change Pause Status" at bounding box center [714, 504] width 428 height 30
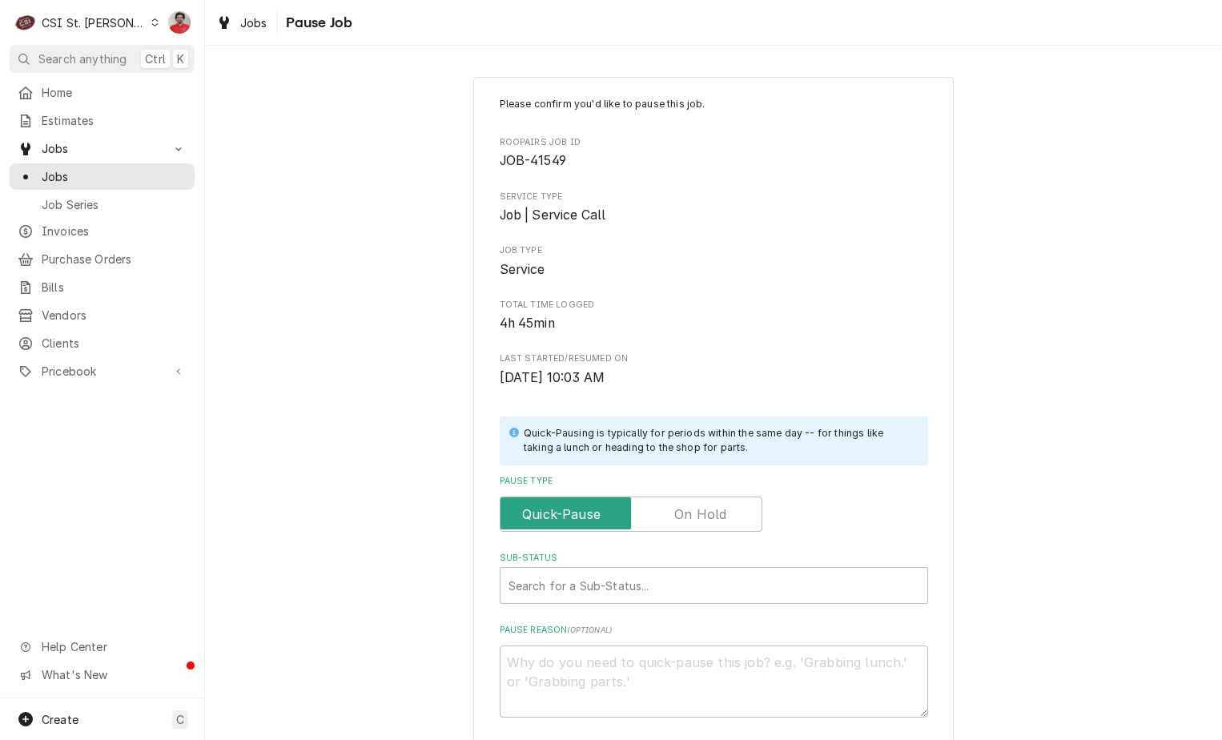
click at [699, 521] on label "Pause Type" at bounding box center [631, 513] width 263 height 35
click at [699, 521] on input "Pause Type" at bounding box center [631, 513] width 248 height 35
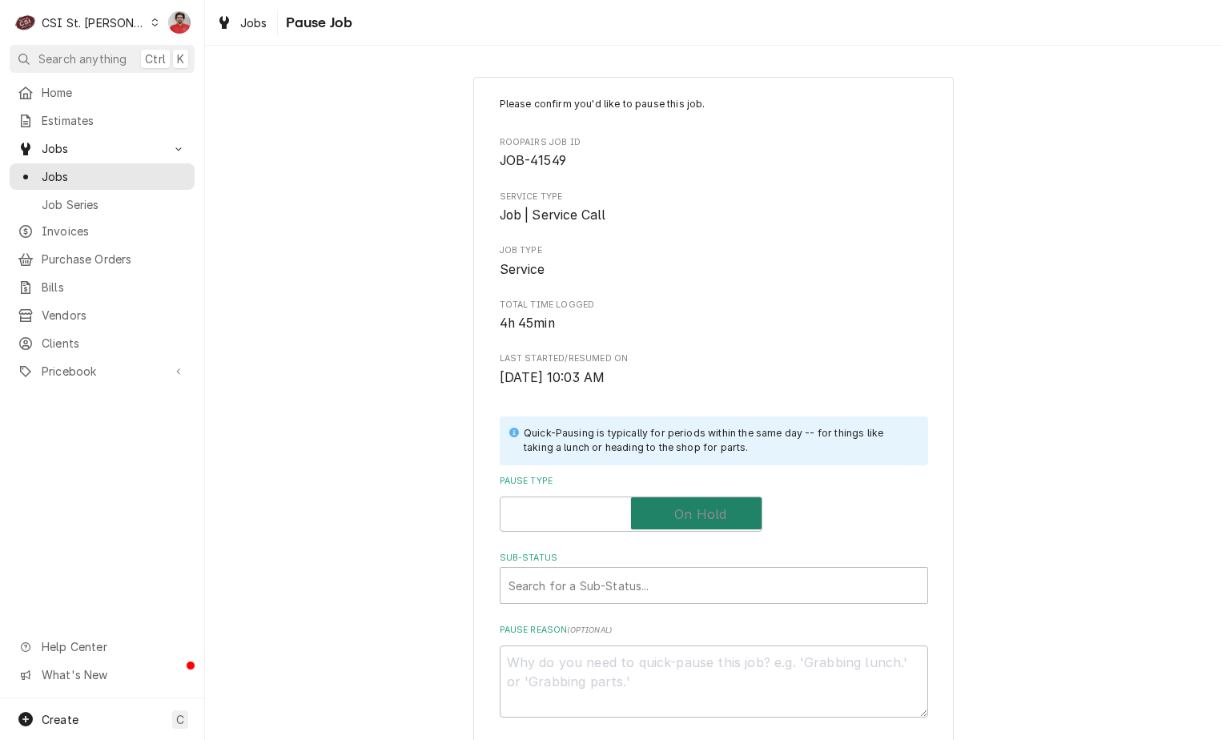
checkbox input "true"
click at [690, 587] on div "Sub-Status" at bounding box center [713, 585] width 411 height 29
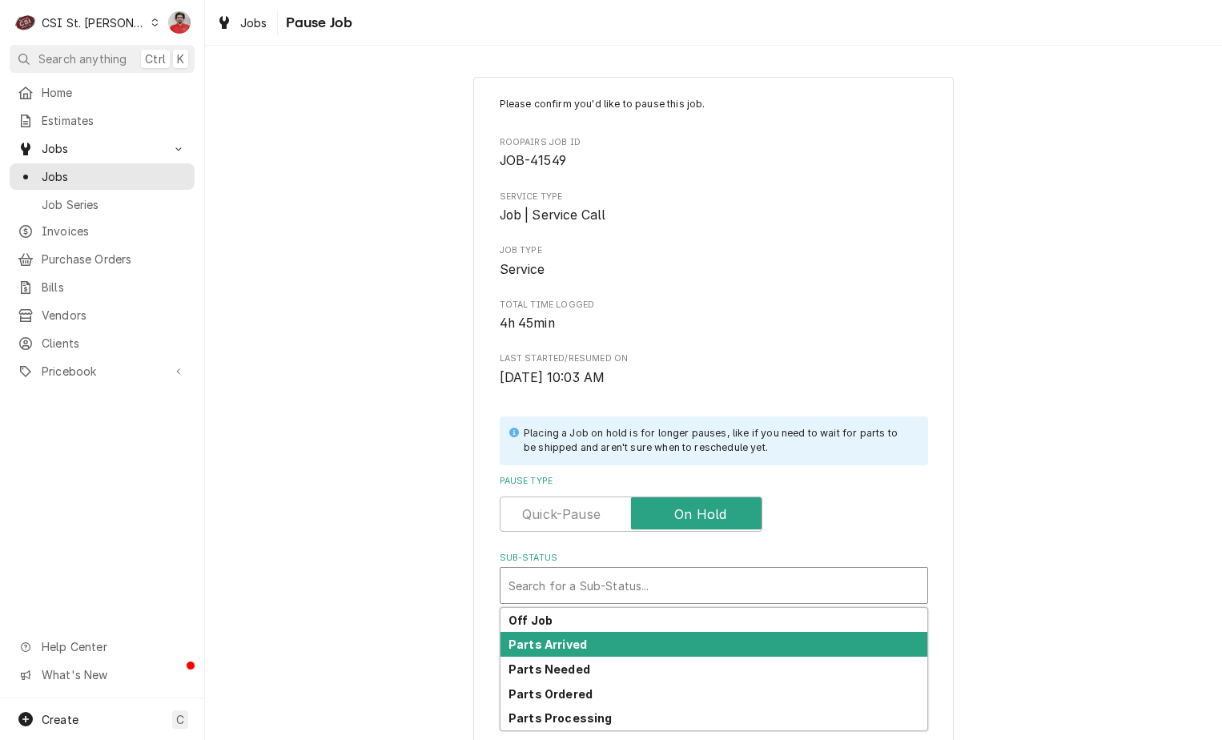
click at [676, 651] on div "Parts Arrived" at bounding box center [713, 644] width 427 height 25
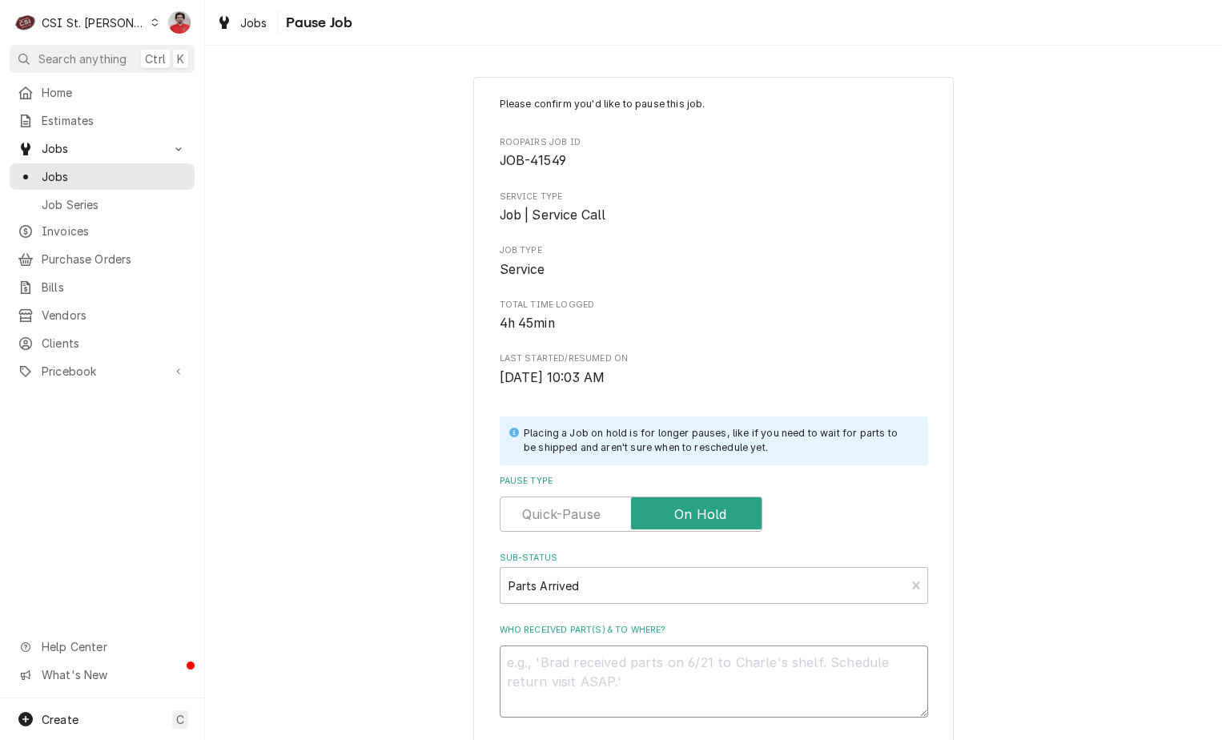
click at [673, 669] on textarea "Who received part(s) & to where?" at bounding box center [714, 681] width 428 height 72
type textarea "x"
type textarea "R"
type textarea "x"
type textarea "Re"
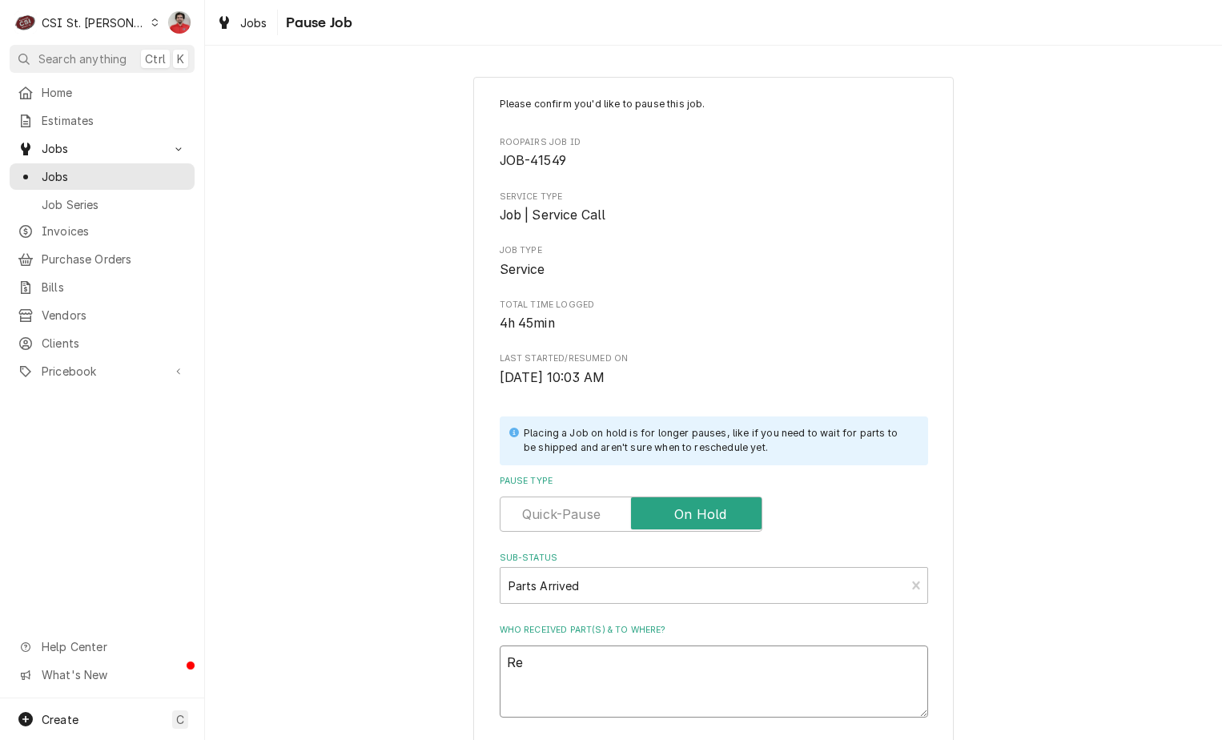
type textarea "x"
type textarea "Rec"
type textarea "x"
type textarea "Rec"
type textarea "x"
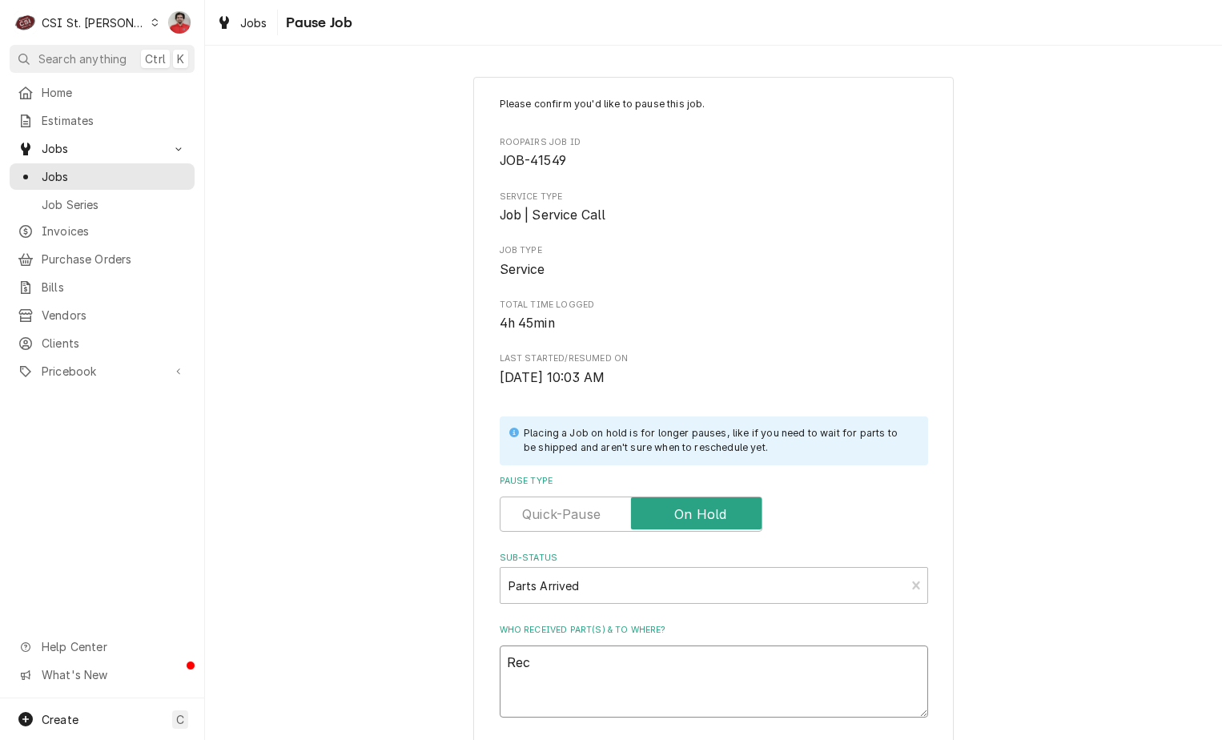
type textarea "Rec T"
type textarea "x"
type textarea "Rec TR"
type textarea "x"
type textarea "Rec TRA"
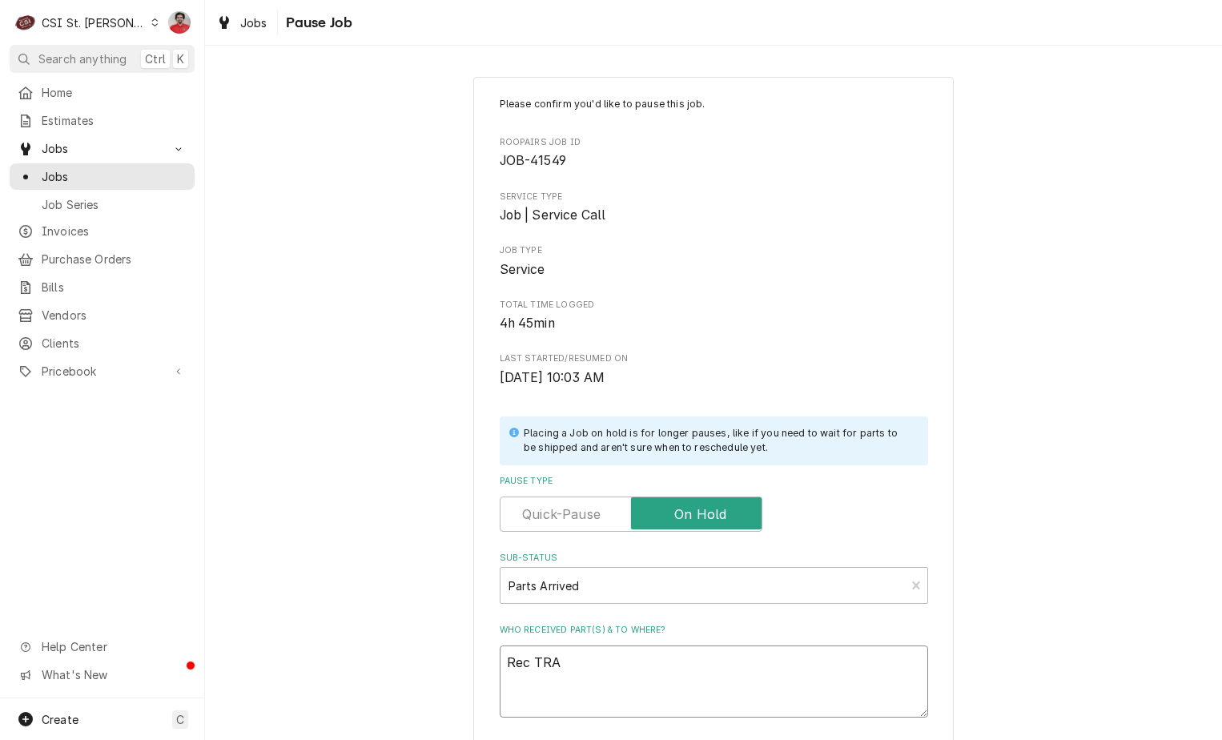
type textarea "x"
type textarea "Rec TRA-"
type textarea "x"
type textarea "Rec TRA-3"
type textarea "x"
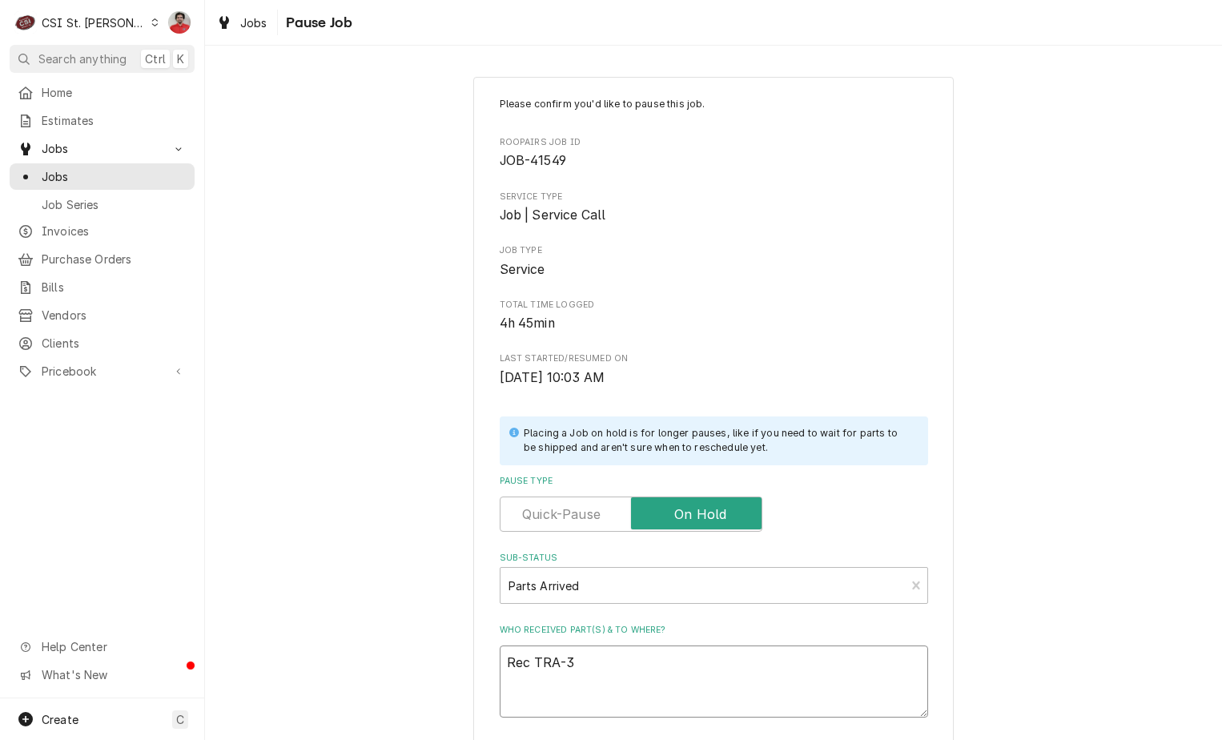
type textarea "Rec TRA-34"
type textarea "x"
type textarea "Rec TRA-341"
type textarea "x"
type textarea "Rec TRA-341-"
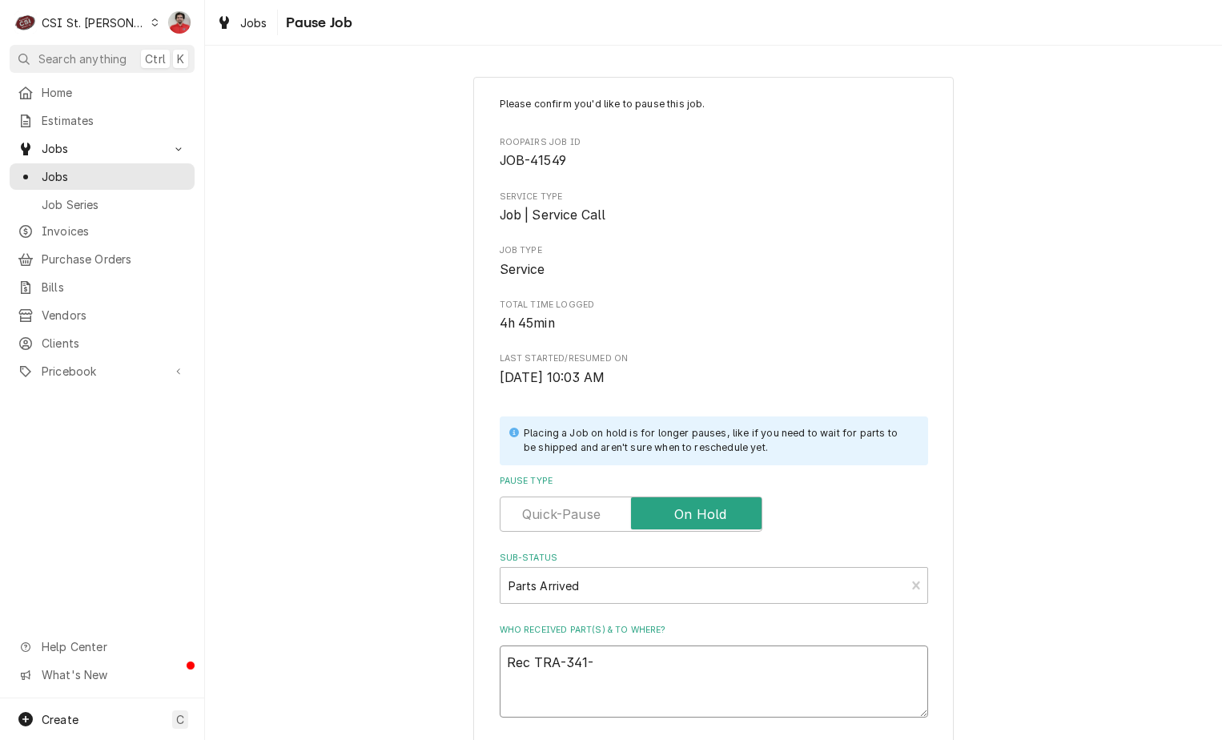
type textarea "x"
type textarea "Rec TRA-341-6"
type textarea "x"
type textarea "Rec TRA-341-60"
type textarea "x"
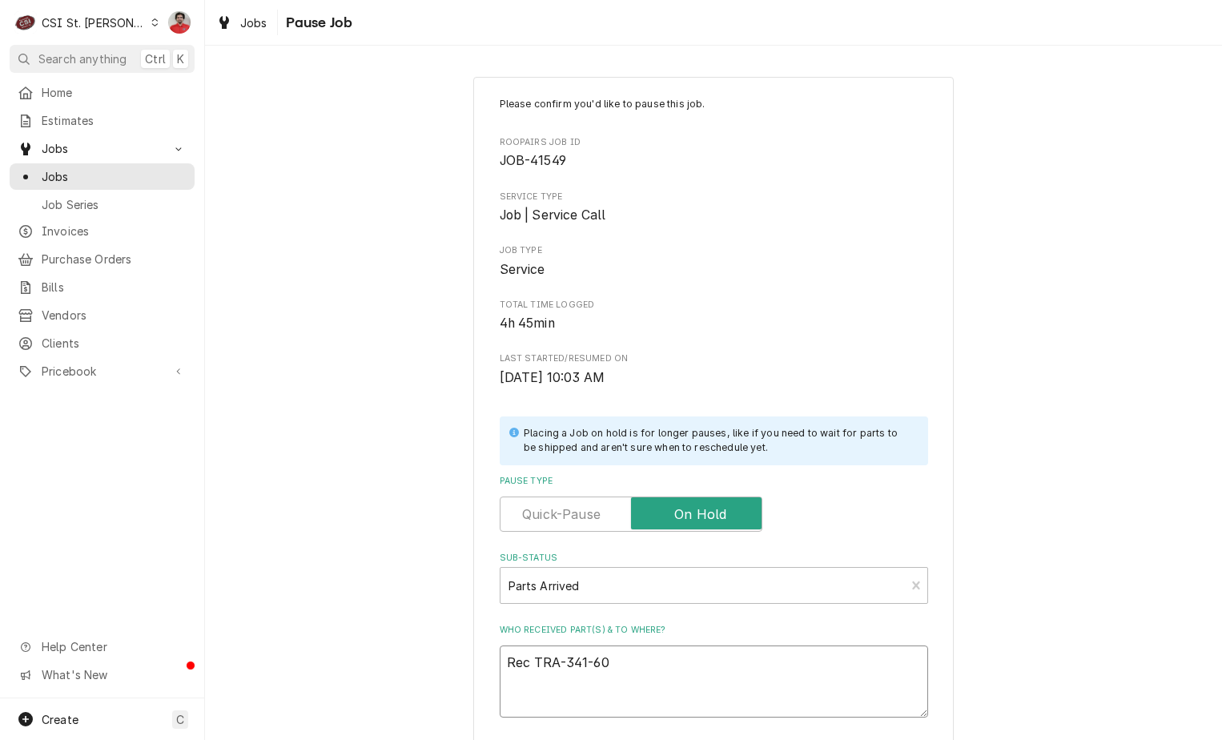
type textarea "Rec TRA-341-602"
type textarea "x"
type textarea "Rec TRA-341-6025"
type textarea "x"
type textarea "Rec TRA-341-60256"
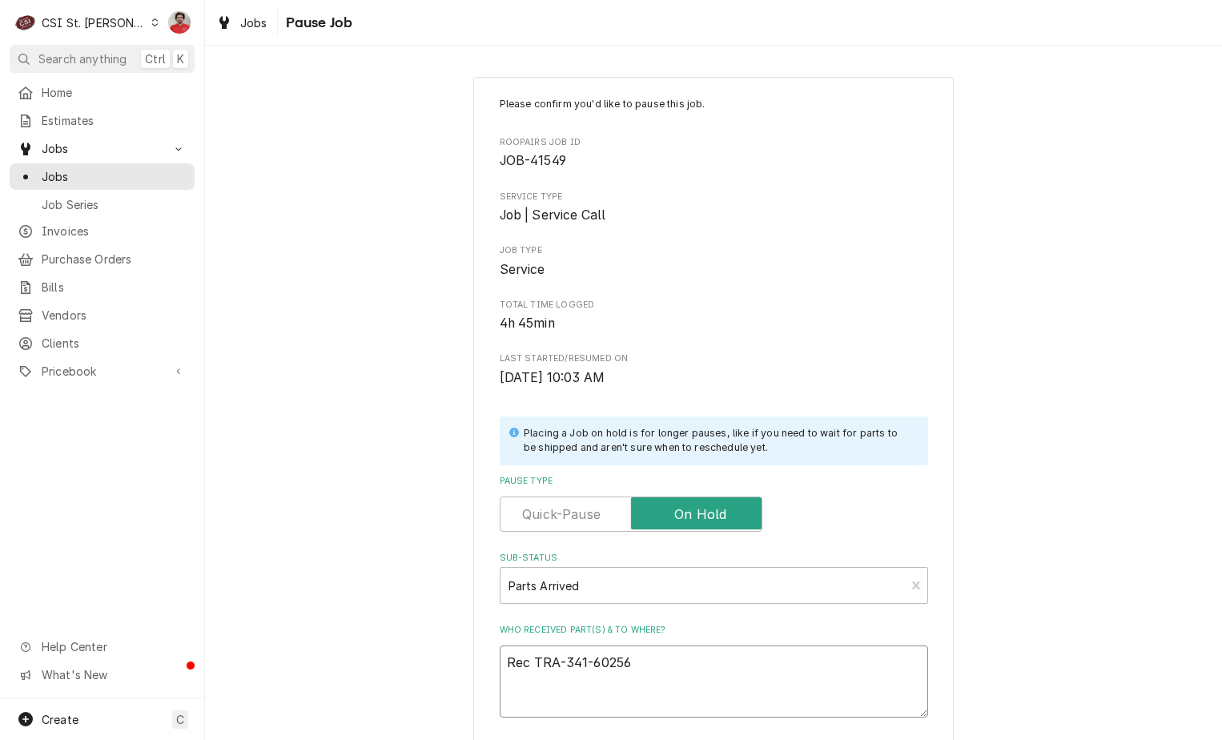
type textarea "x"
type textarea "Rec TRA-341-60256-"
type textarea "x"
type textarea "Rec TRA-341-60256-0"
type textarea "x"
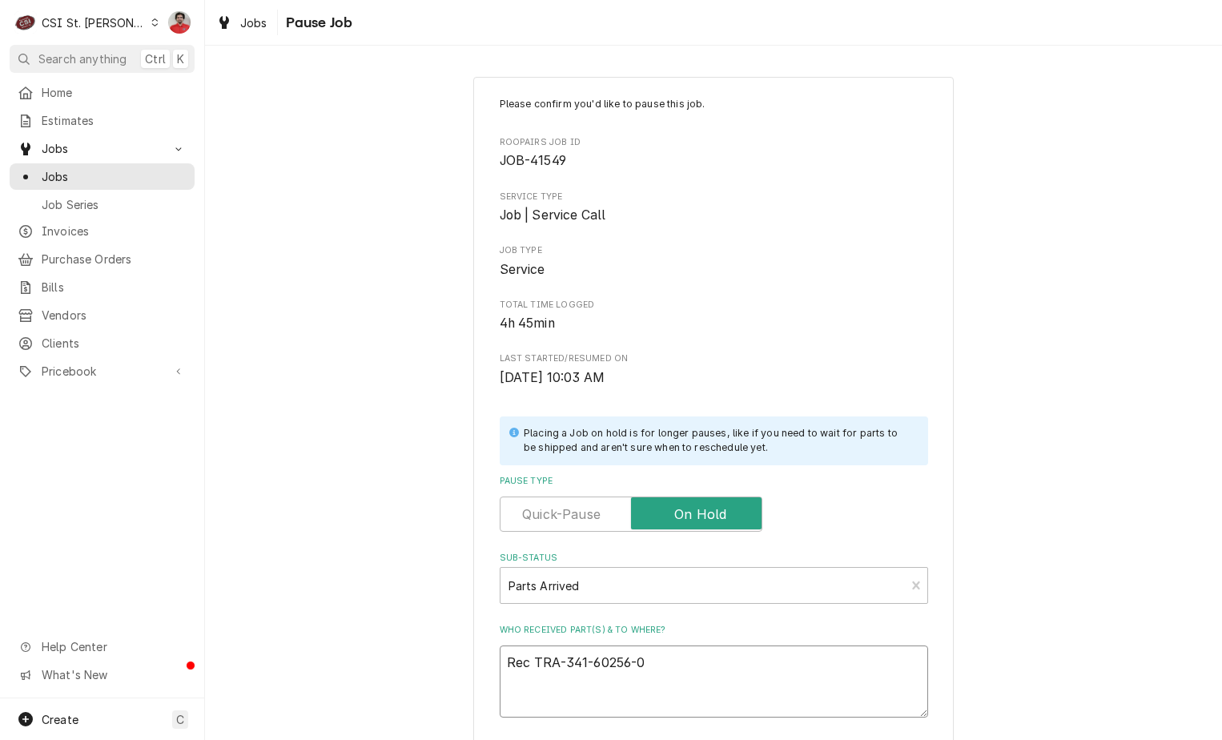
type textarea "Rec TRA-341-60256-01"
type textarea "x"
type textarea "Rect TRA-341-60256-01"
type textarea "x"
type textarea "Rectw TRA-341-60256-01"
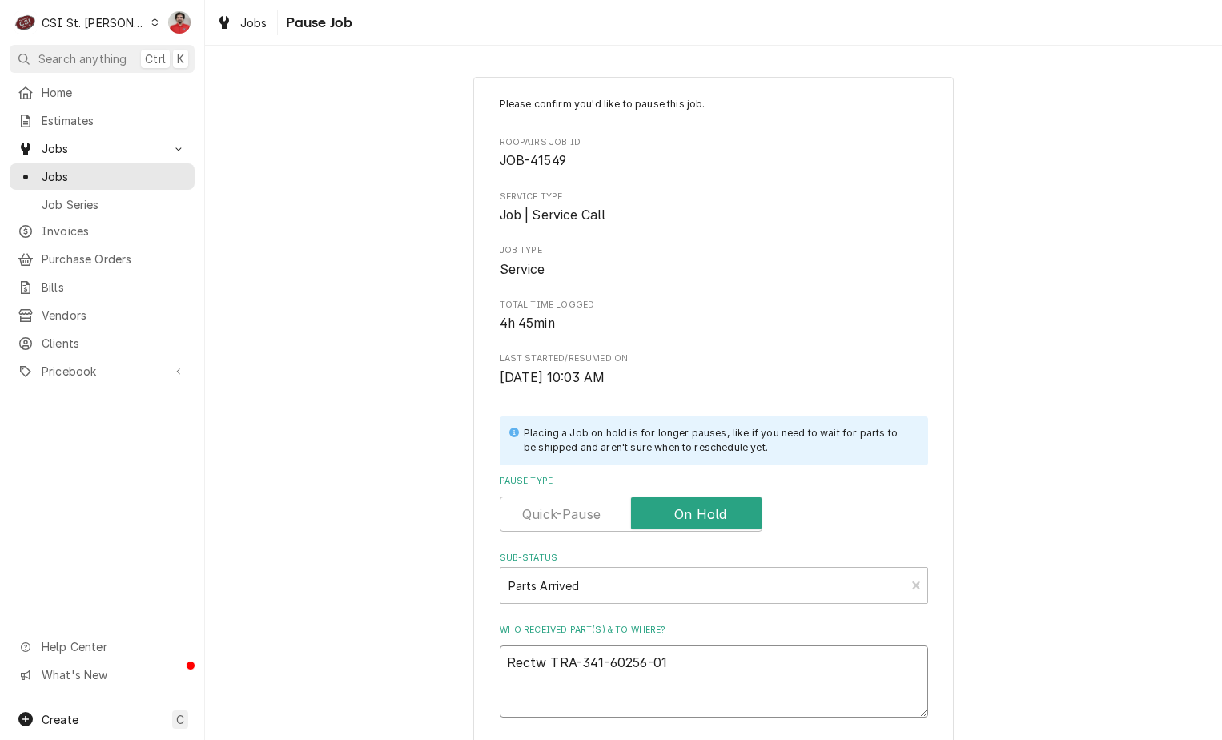
type textarea "x"
type textarea "Rect TRA-341-60256-01"
type textarea "x"
type textarea "Rec TRA-341-60256-01"
type textarea "x"
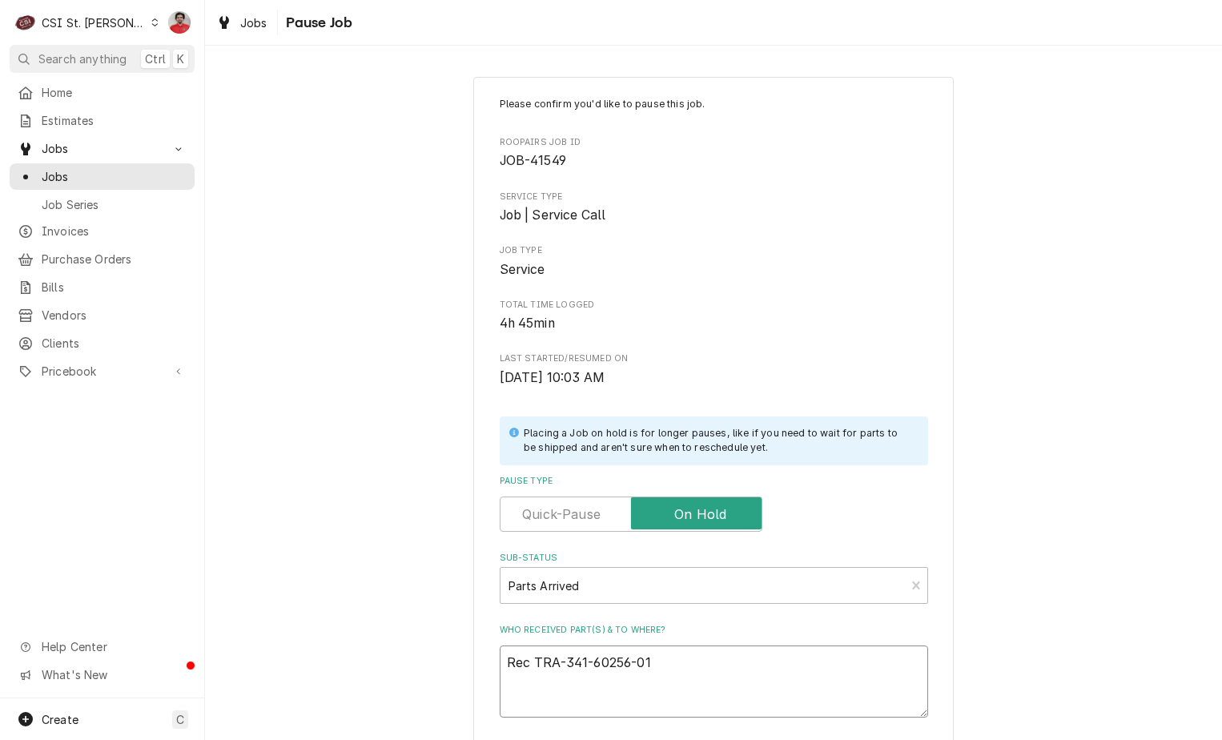
type textarea "Rec TRA-341-60256-01"
type textarea "x"
type textarea "Rec t TRA-341-60256-01"
type textarea "x"
type textarea "Rec tw TRA-341-60256-01"
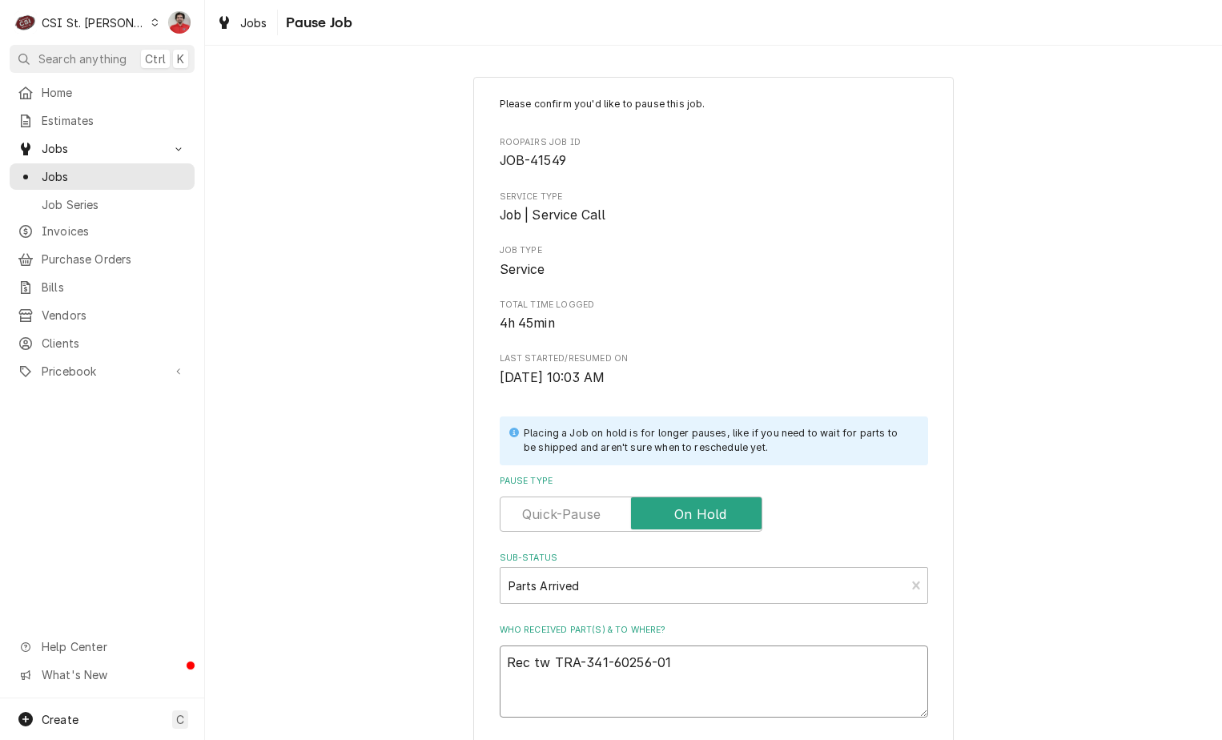
type textarea "x"
type textarea "Rec two TRA-341-60256-01"
type textarea "x"
type textarea "Rec two TRA-341-60256-01"
type textarea "x"
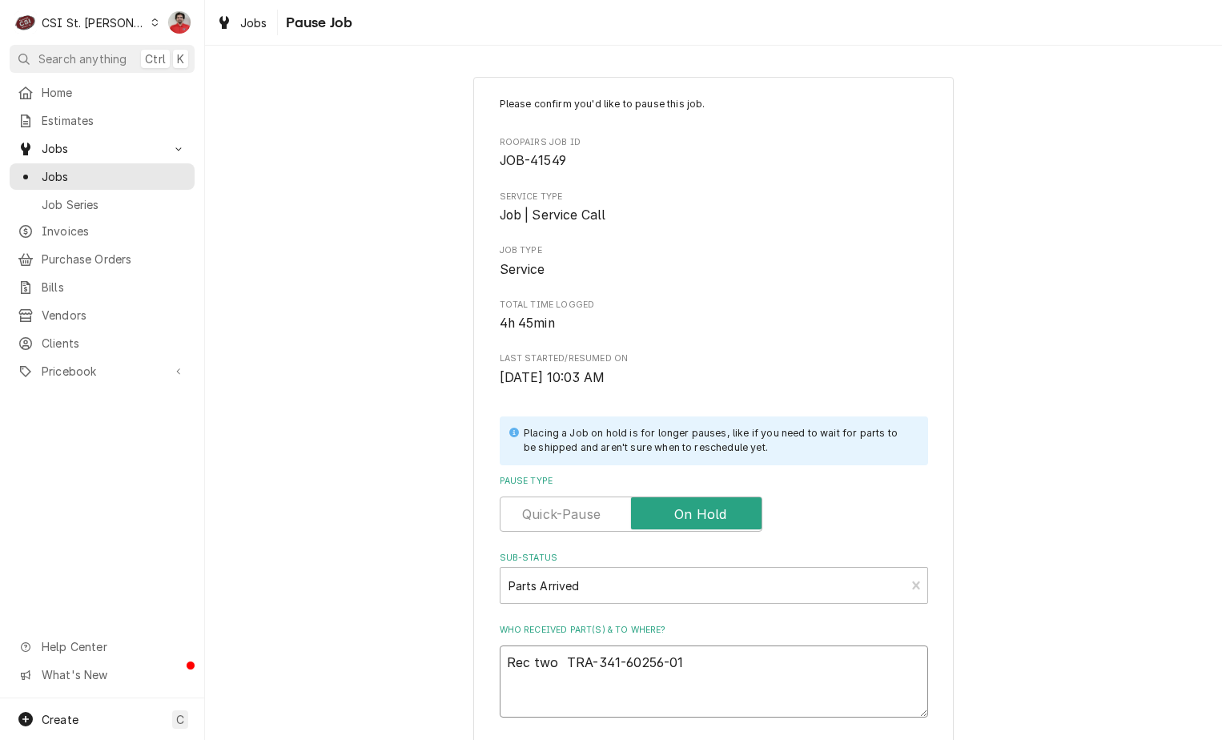
type textarea "Rec two TRA-341-60256-01"
type textarea "x"
type textarea "Rec two TRA-341-60256-01"
type textarea "x"
type textarea "Rec two TRA-341-60256-01 t"
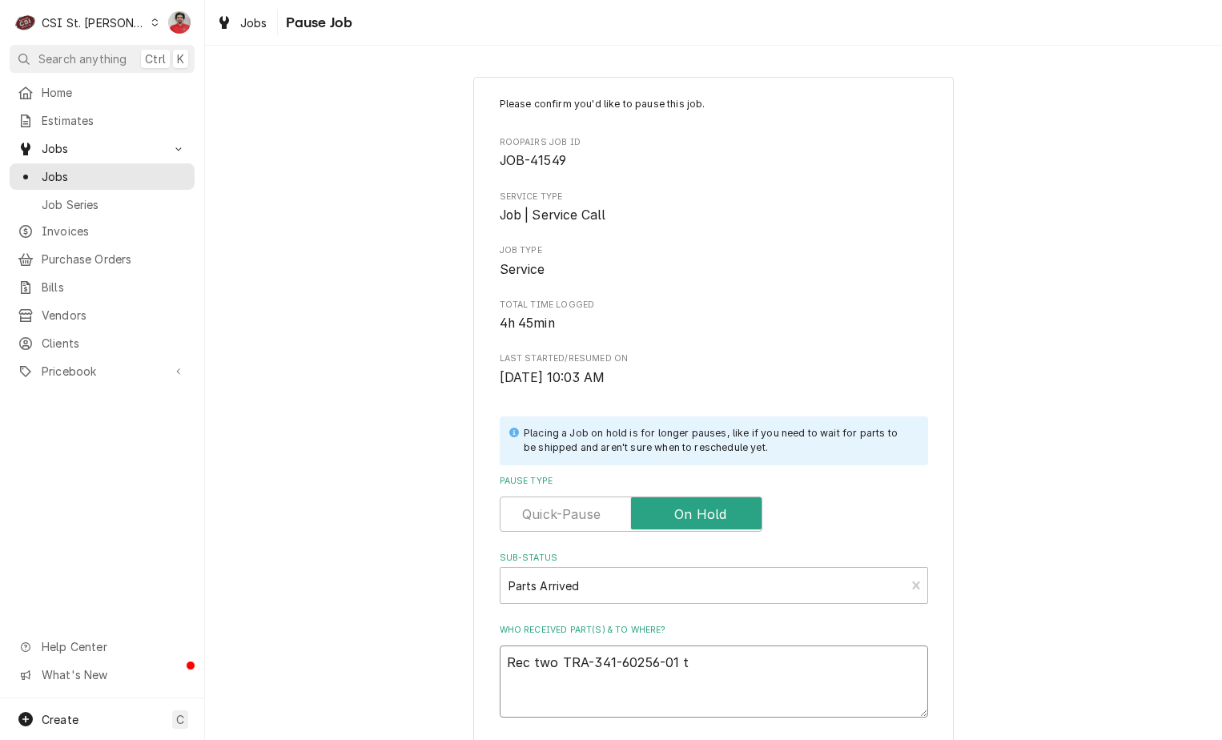
type textarea "x"
type textarea "Rec two TRA-341-60256-01 to"
type textarea "x"
type textarea "Rec two TRA-341-60256-01 to"
type textarea "x"
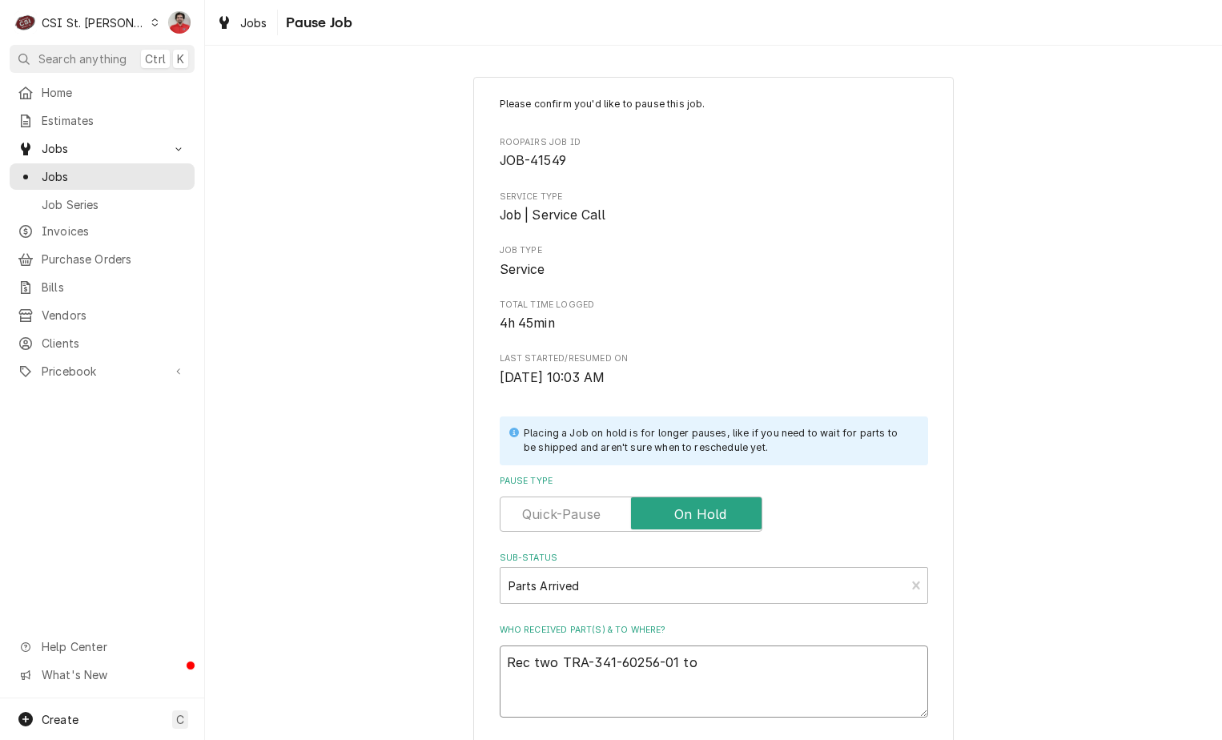
type textarea "Rec two TRA-341-60256-01 to T"
type textarea "x"
type textarea "Rec two TRA-341-60256-01 to To"
type textarea "x"
type textarea "Rec two TRA-341-60256-01 to Tom"
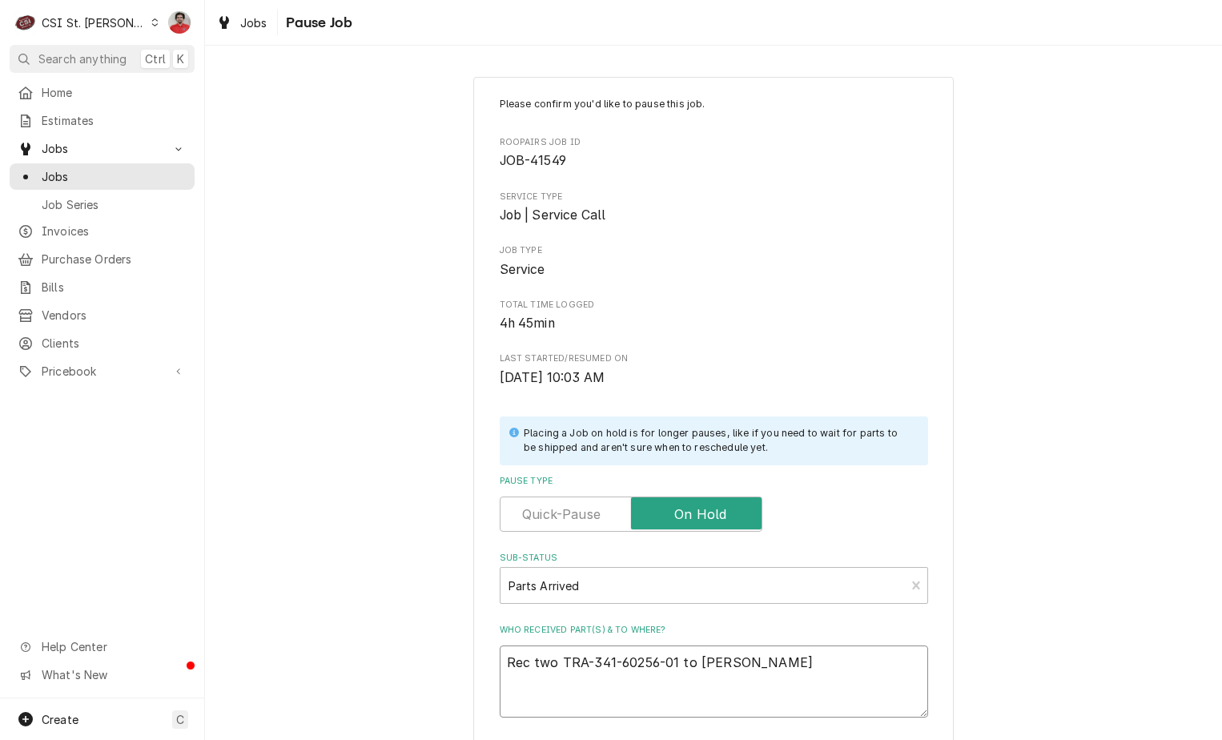
type textarea "x"
type textarea "Rec two TRA-341-60256-01 to Tom'"
type textarea "x"
type textarea "Rec two TRA-341-60256-01 to Tom's"
type textarea "x"
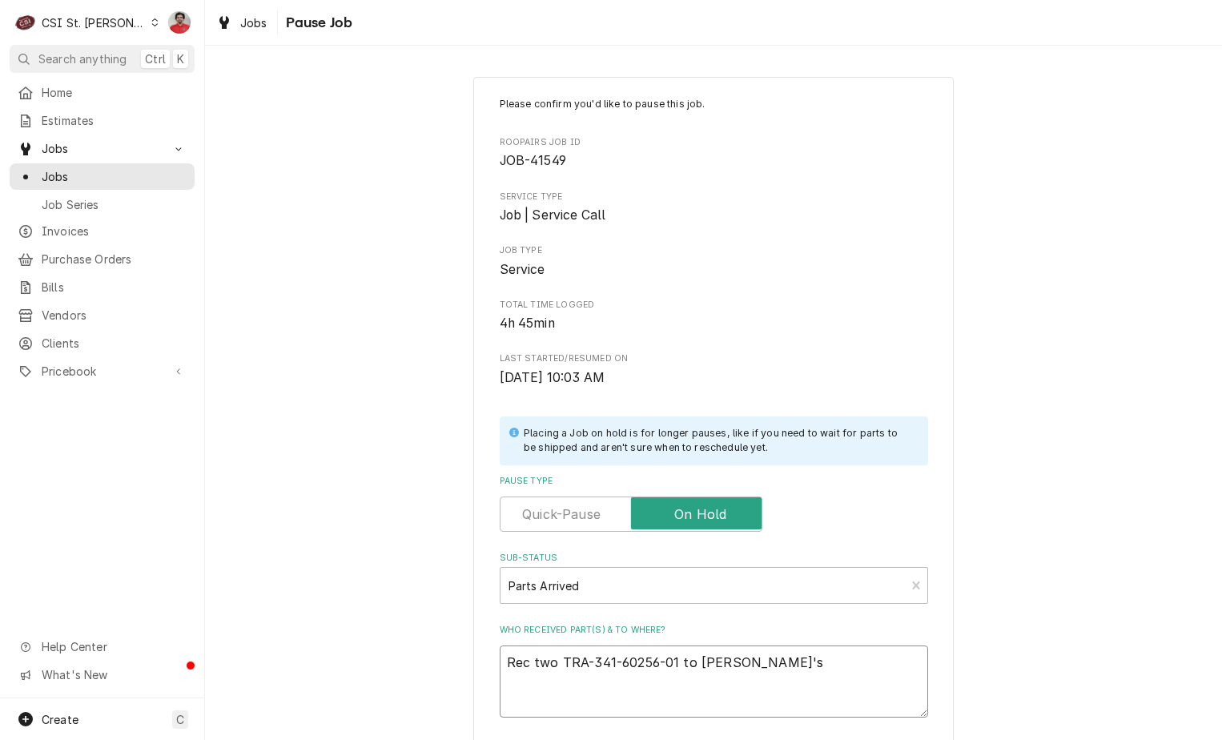
type textarea "Rec two TRA-341-60256-01 to Tom's"
type textarea "x"
type textarea "Rec two TRA-341-60256-01 to Tom's"
type textarea "x"
type textarea "Rec two TRA-341-60256-01 to Tom'"
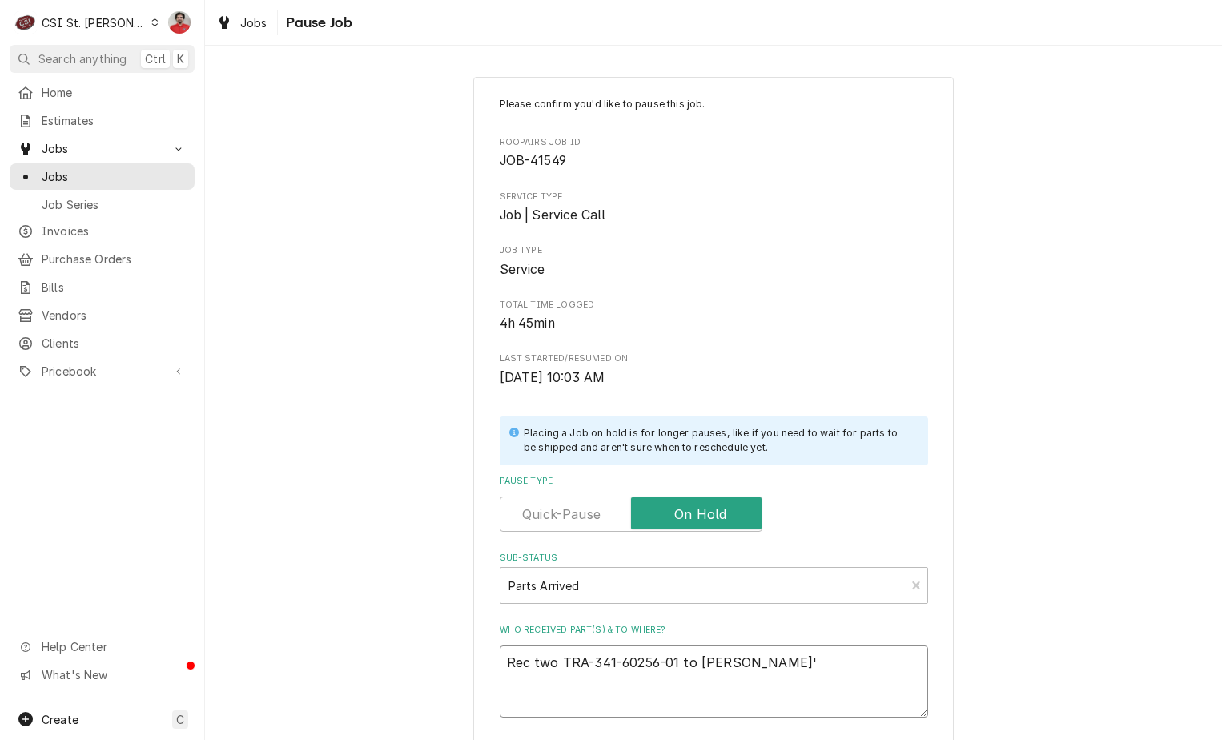
type textarea "x"
type textarea "Rec two TRA-341-60256-01 to Tom"
type textarea "x"
type textarea "Rec two TRA-341-60256-01 to Tom"
type textarea "x"
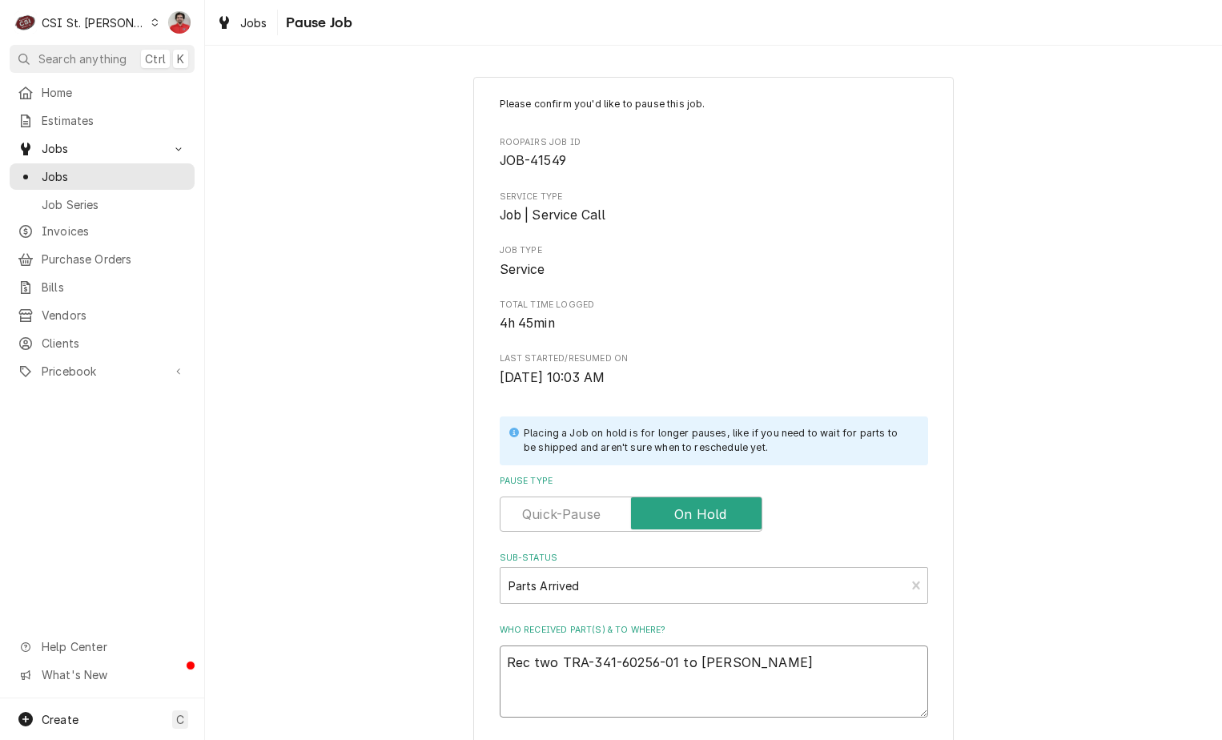
type textarea "Rec two TRA-341-60256-01 to Tom L"
type textarea "x"
type textarea "Rec two TRA-341-60256-01 to Tom L'"
type textarea "x"
type textarea "Rec two TRA-341-60256-01 to Tom L's"
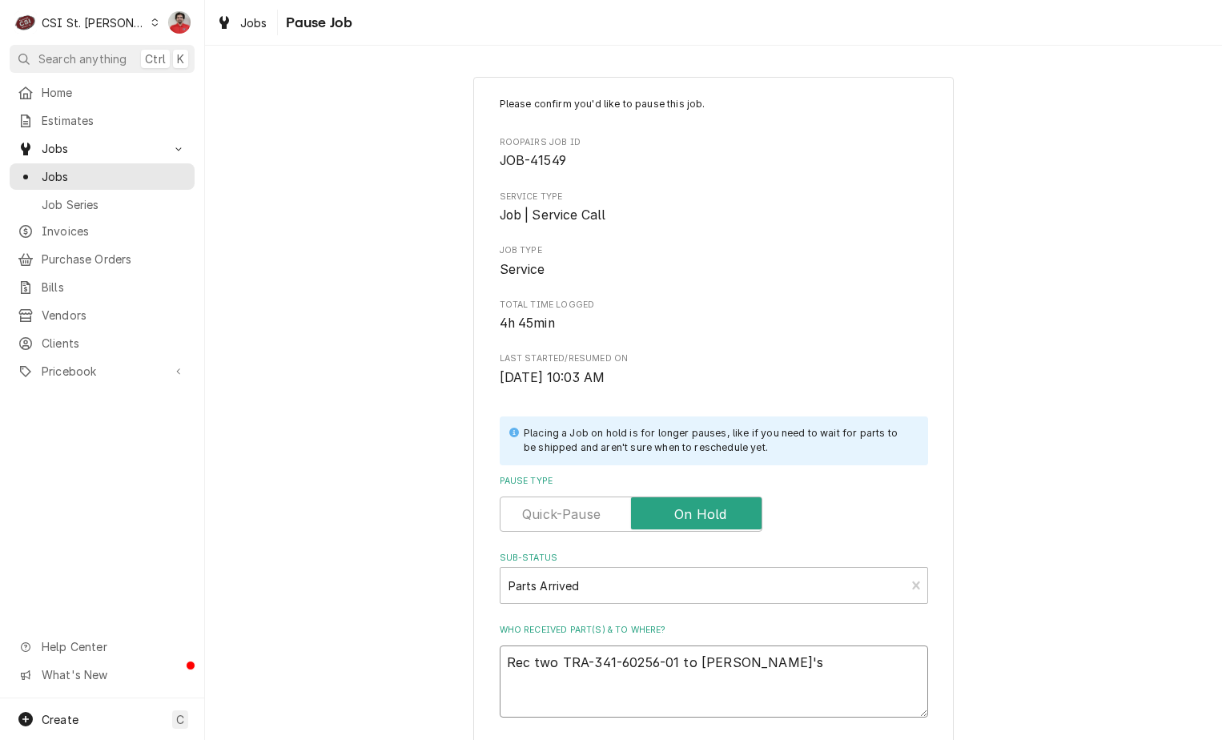
type textarea "x"
type textarea "Rec two TRA-341-60256-01 to Tom L's"
type textarea "x"
type textarea "Rec two TRA-341-60256-01 to Tom L's s"
type textarea "x"
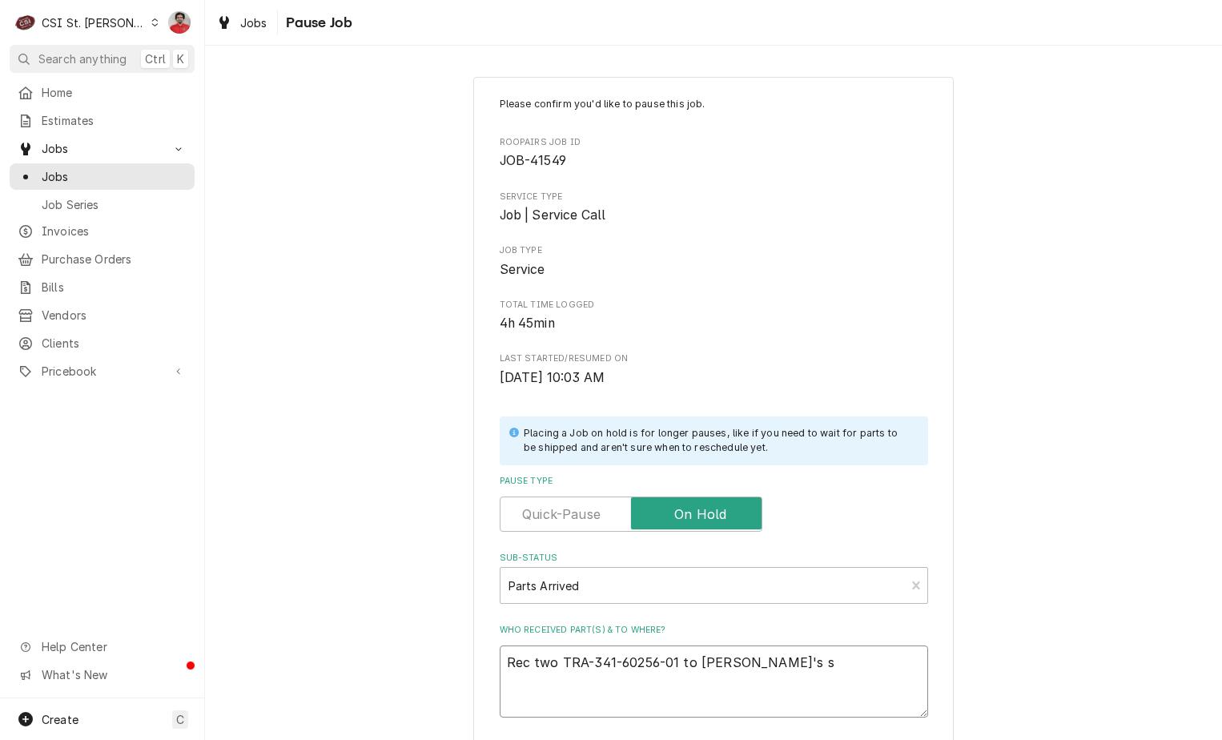
type textarea "Rec two TRA-341-60256-01 to Tom L's sh"
type textarea "x"
type textarea "Rec two TRA-341-60256-01 to Tom L's she"
type textarea "x"
type textarea "Rec two TRA-341-60256-01 to Tom L's shel"
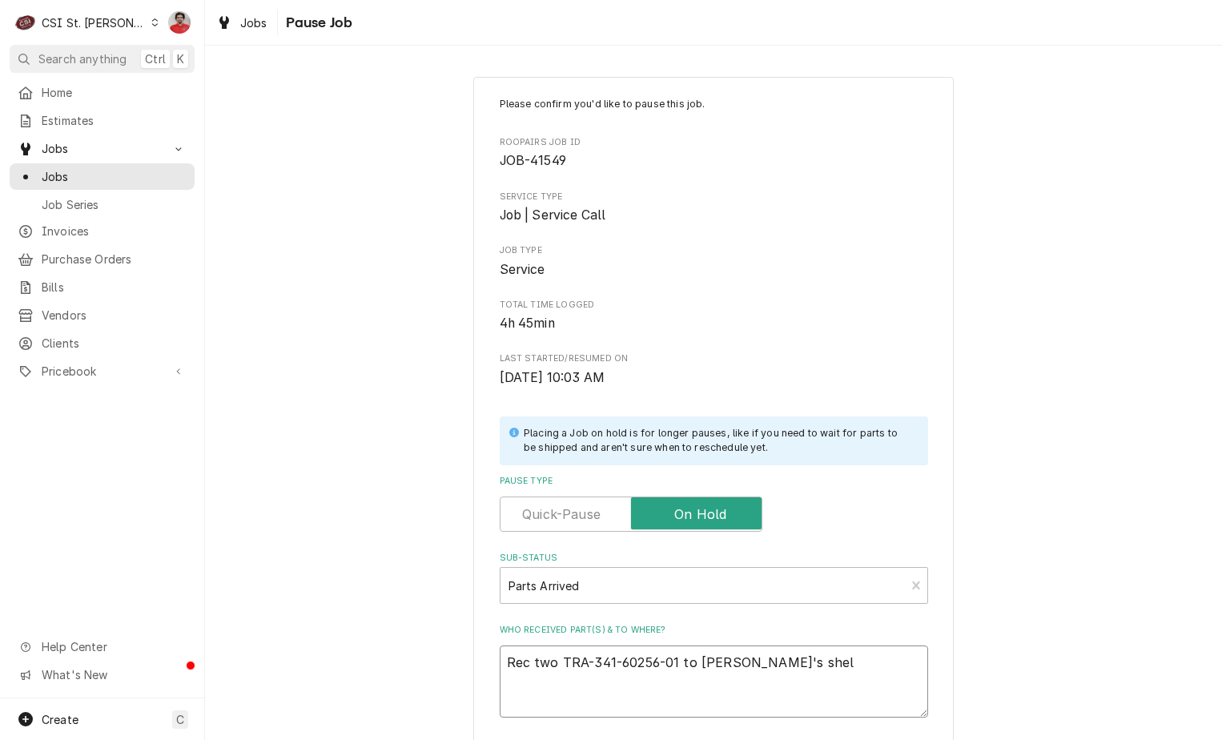
type textarea "x"
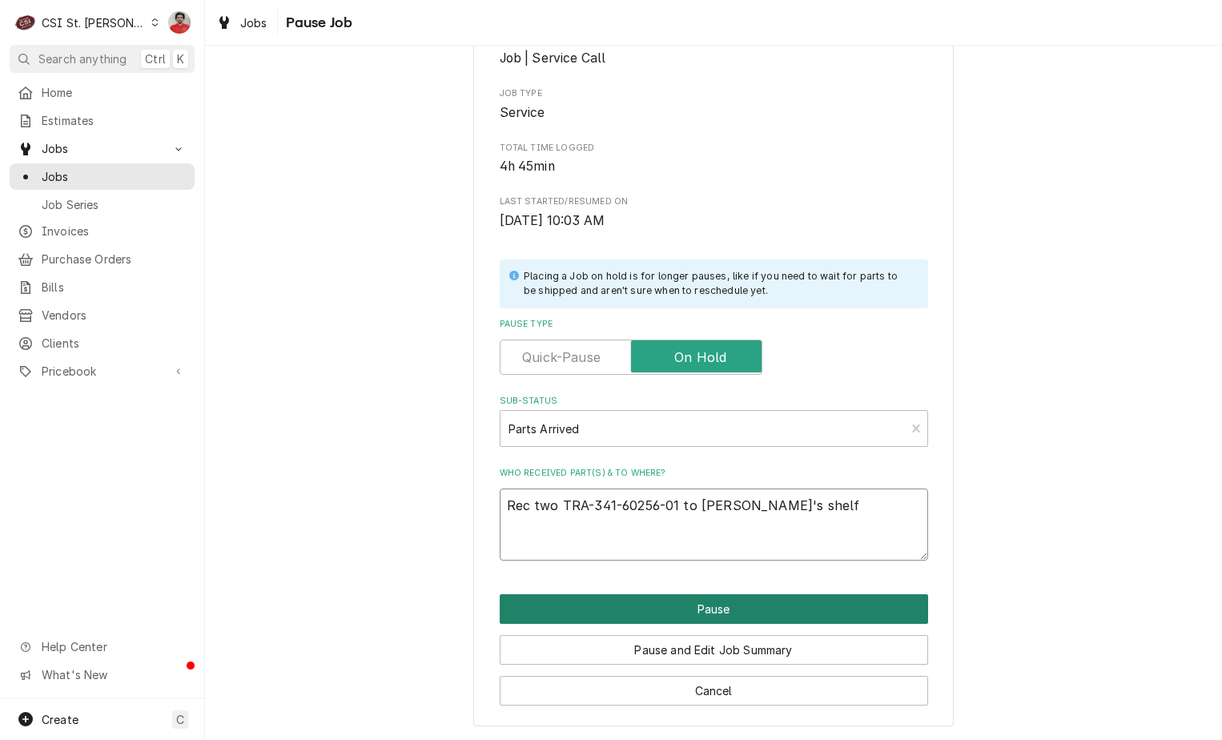
type textarea "Rec two TRA-341-60256-01 to Tom L's shelf"
click at [636, 611] on button "Pause" at bounding box center [714, 609] width 428 height 30
type textarea "x"
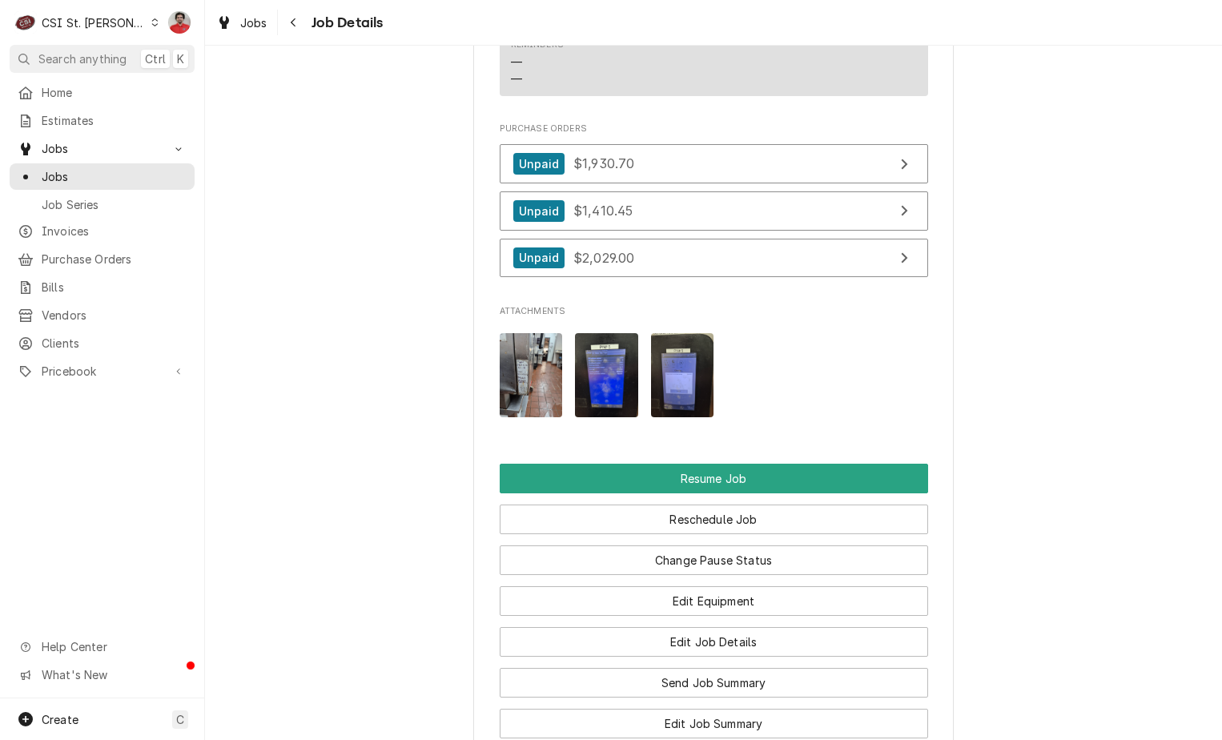
scroll to position [2241, 0]
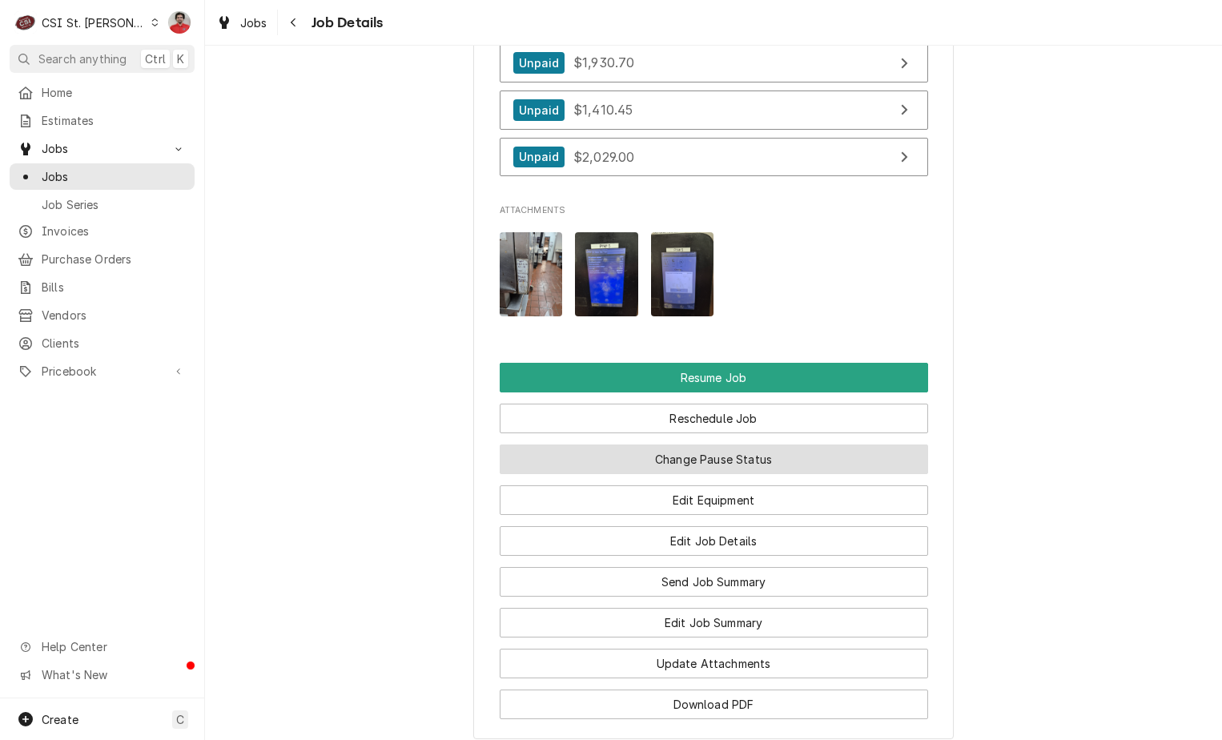
click at [640, 444] on button "Change Pause Status" at bounding box center [714, 459] width 428 height 30
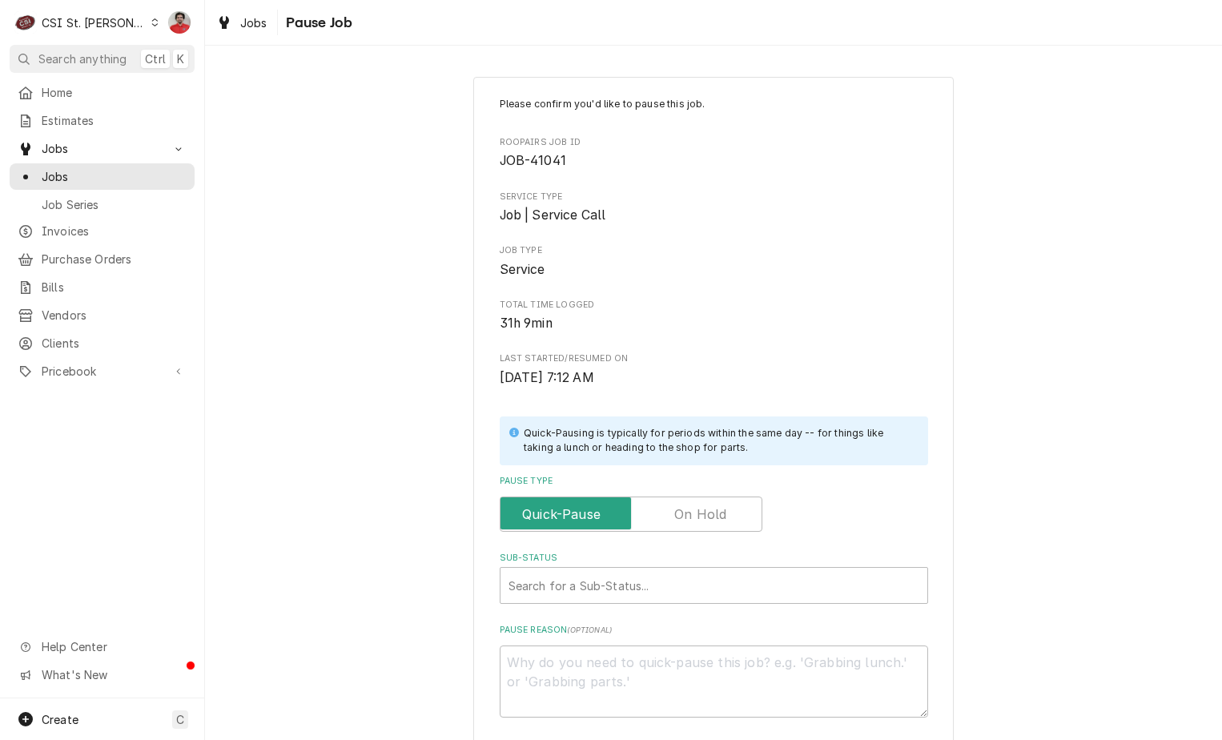
click at [675, 519] on label "Pause Type" at bounding box center [631, 513] width 263 height 35
click at [675, 519] on input "Pause Type" at bounding box center [631, 513] width 248 height 35
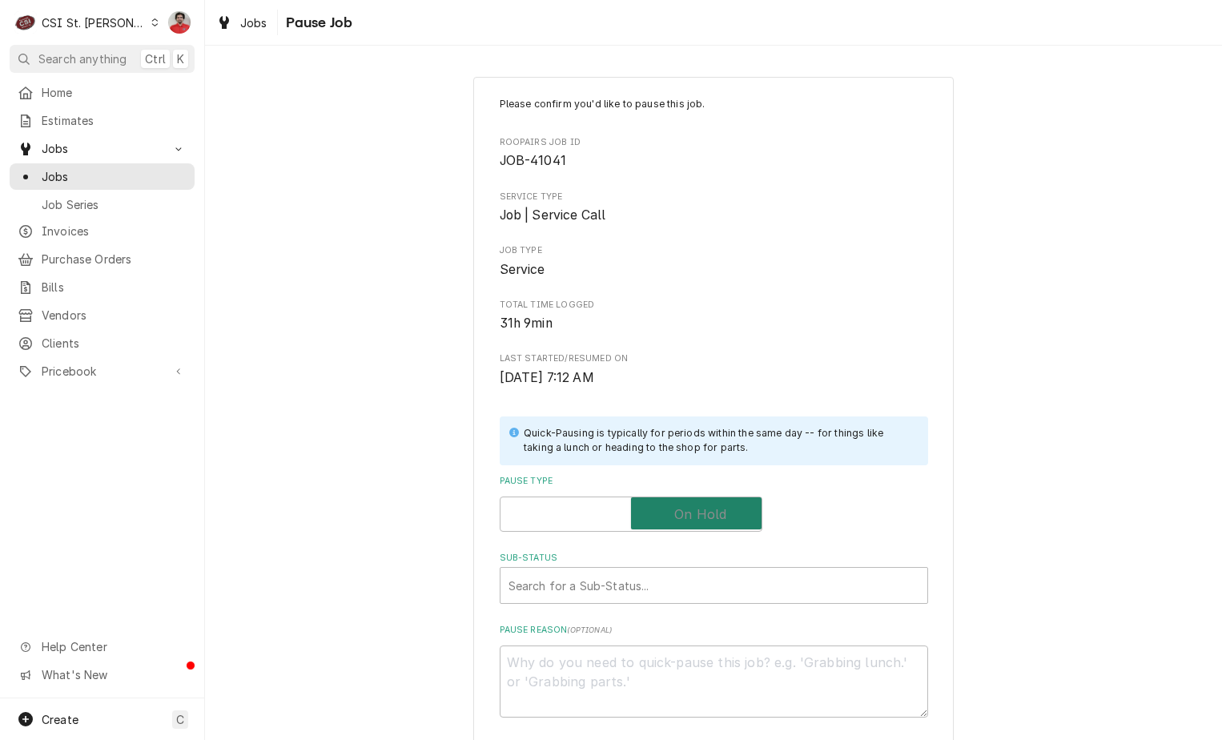
checkbox input "true"
click at [663, 572] on div "Sub-Status" at bounding box center [713, 585] width 411 height 29
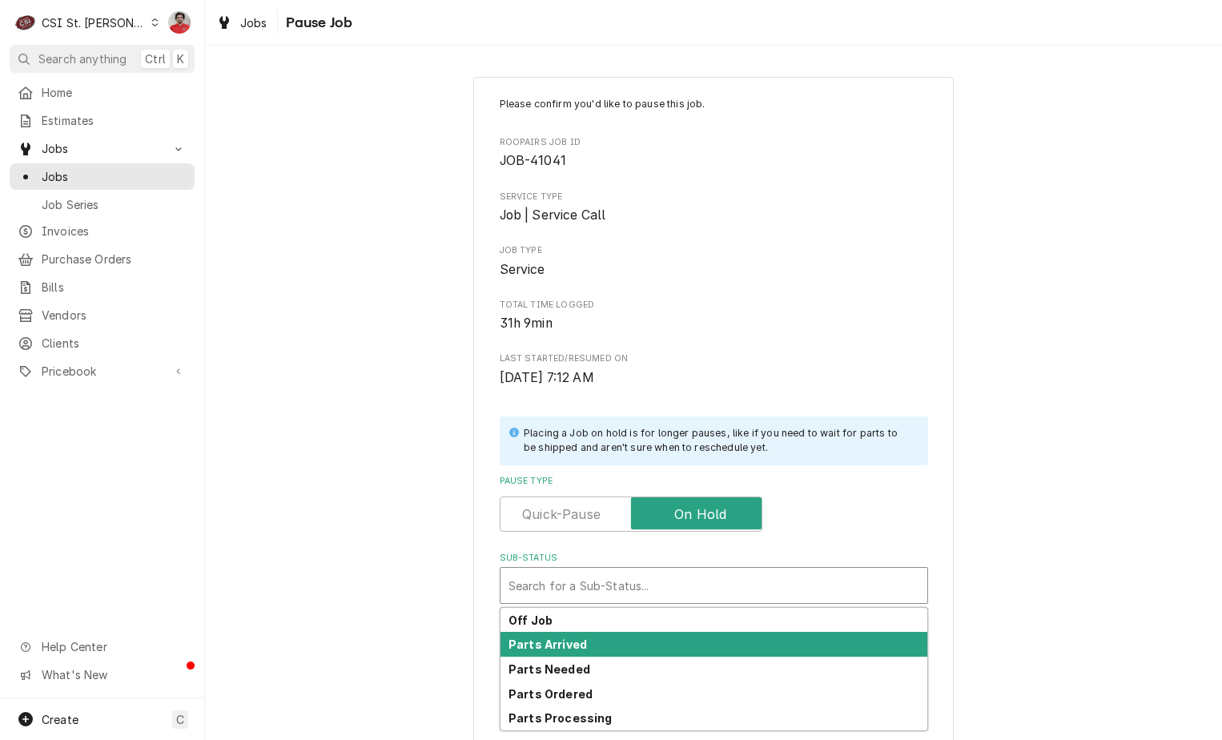
click at [651, 641] on div "Parts Arrived" at bounding box center [713, 644] width 427 height 25
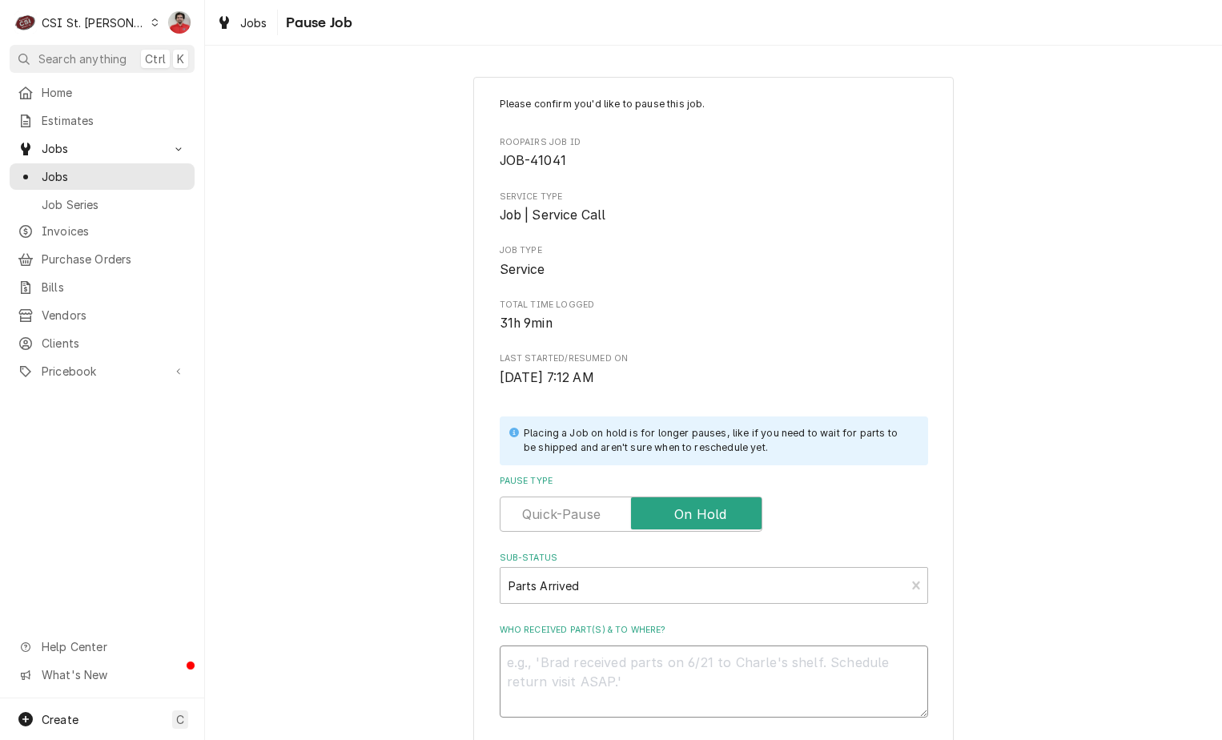
click at [651, 663] on textarea "Who received part(s) & to where?" at bounding box center [714, 681] width 428 height 72
type textarea "x"
type textarea "C"
type textarea "x"
type textarea "CL"
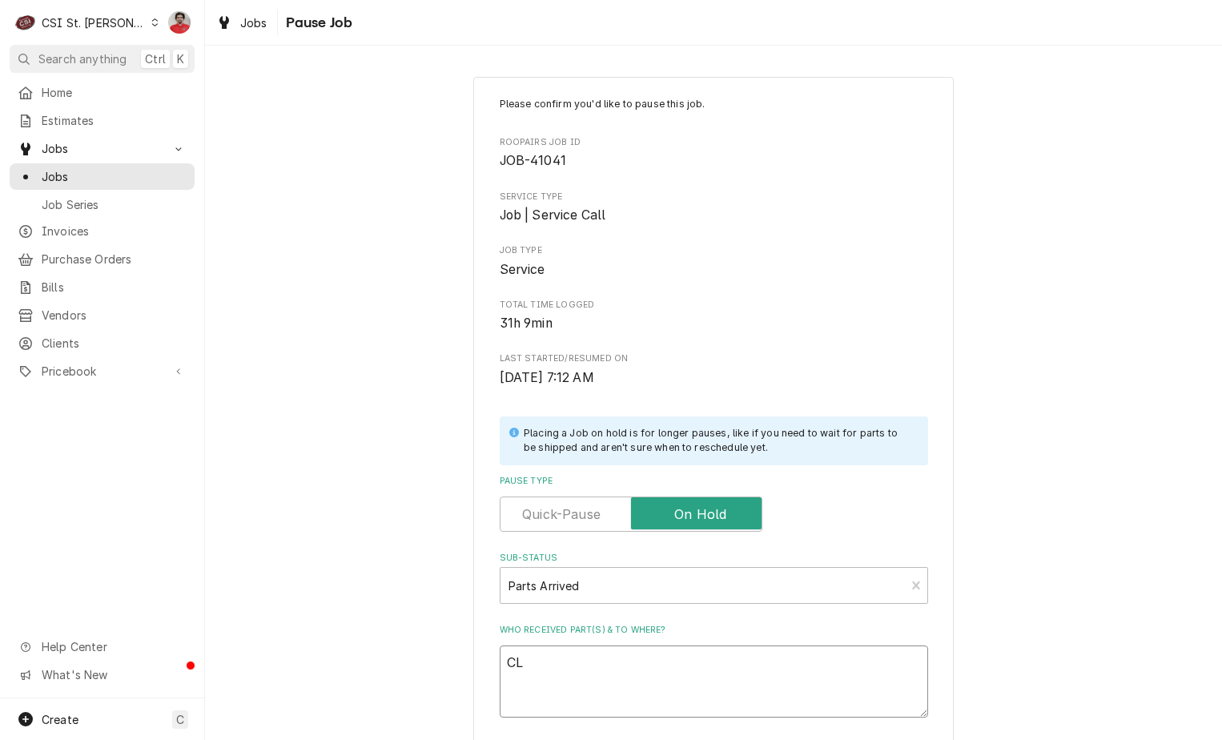
type textarea "x"
type textarea "CLE"
type textarea "x"
type textarea "CLE-"
type textarea "x"
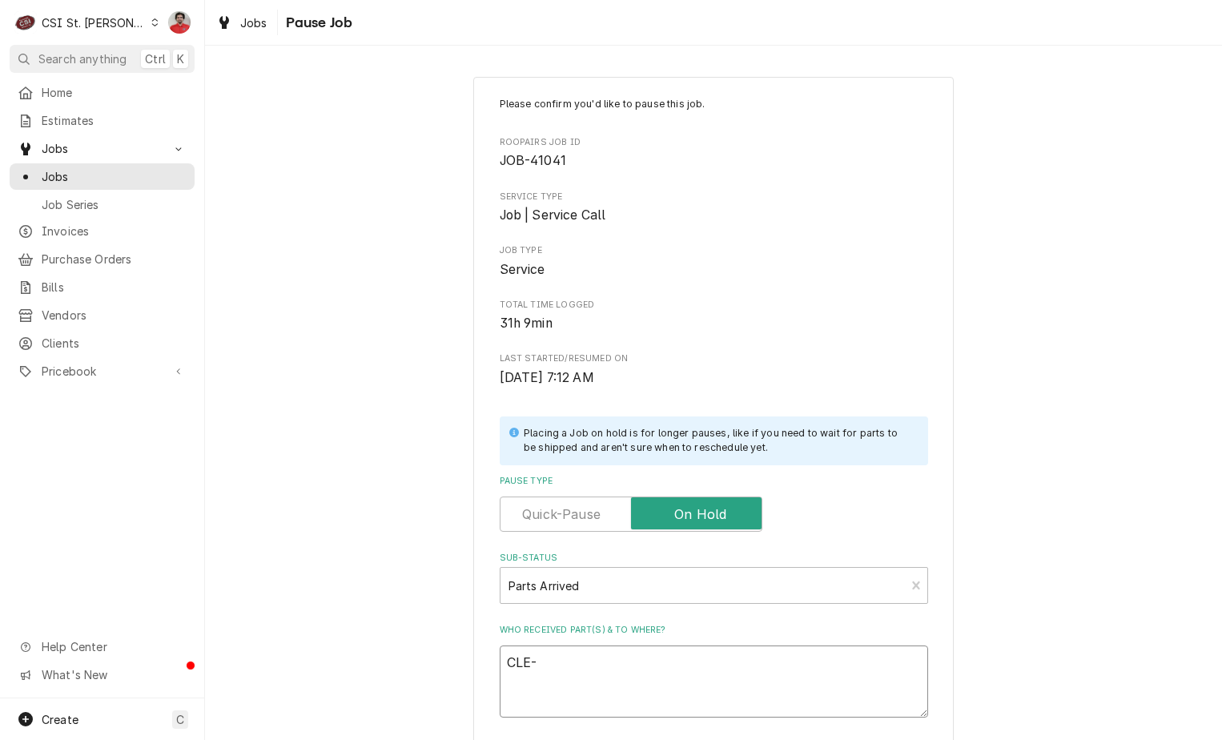
type textarea "CLE-1"
type textarea "x"
type textarea "CLE-11"
type textarea "x"
type textarea "CLE-110"
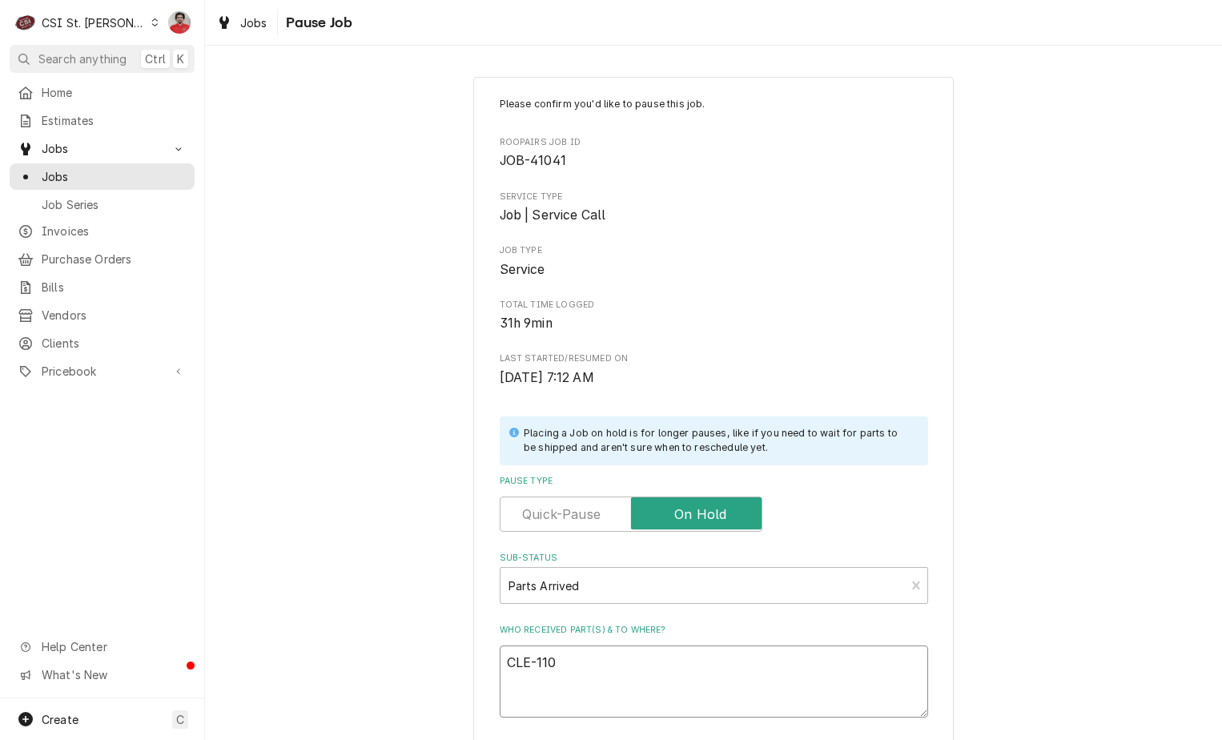
type textarea "x"
type textarea "CLE-1100"
type textarea "x"
type textarea "CLE-11000"
type textarea "x"
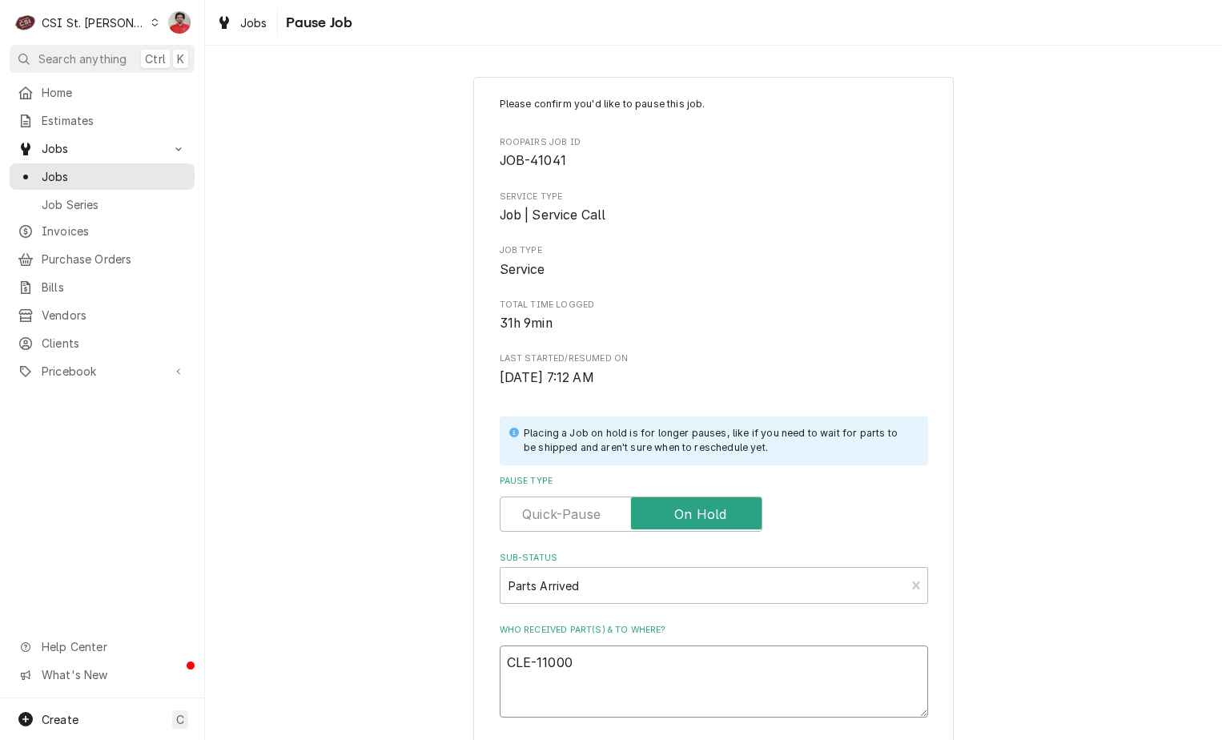
type textarea "CLE-110001"
type textarea "x"
type textarea "CLE-1100011"
type textarea "x"
type textarea "CLE-11000115"
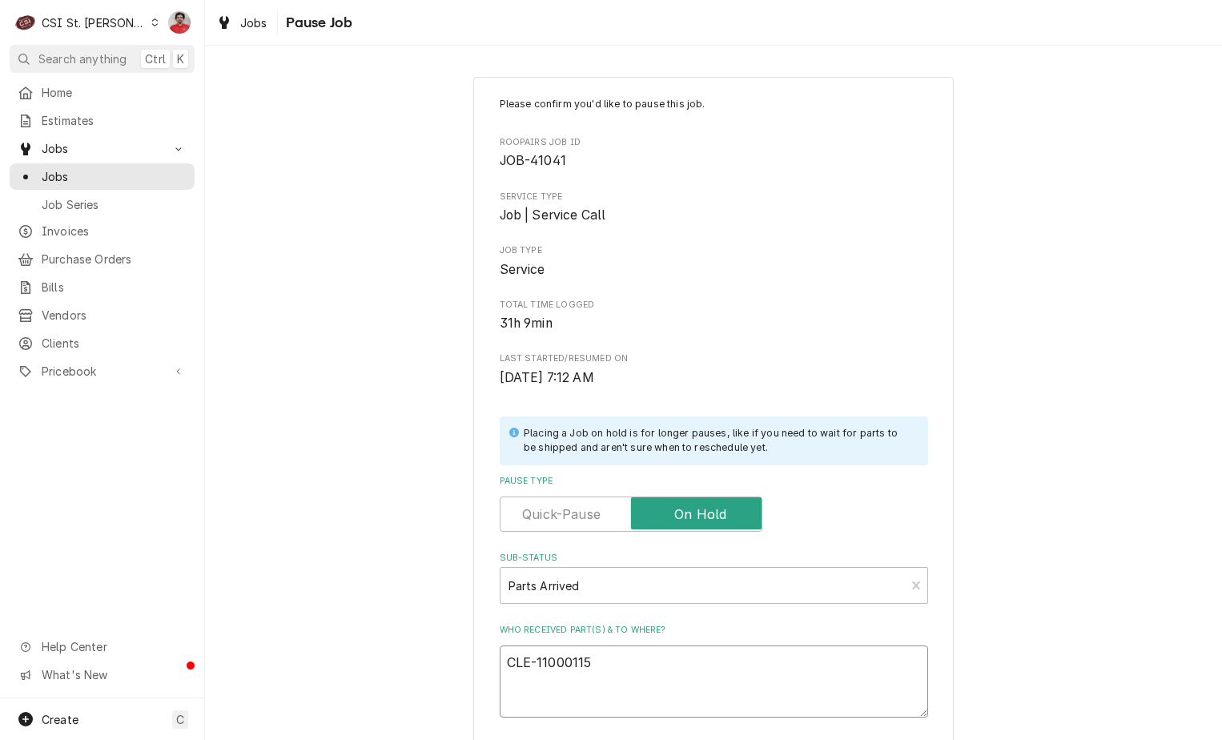
type textarea "x"
type textarea "CLE-110001159"
type textarea "x"
type textarea "CLE-1100011591"
type textarea "x"
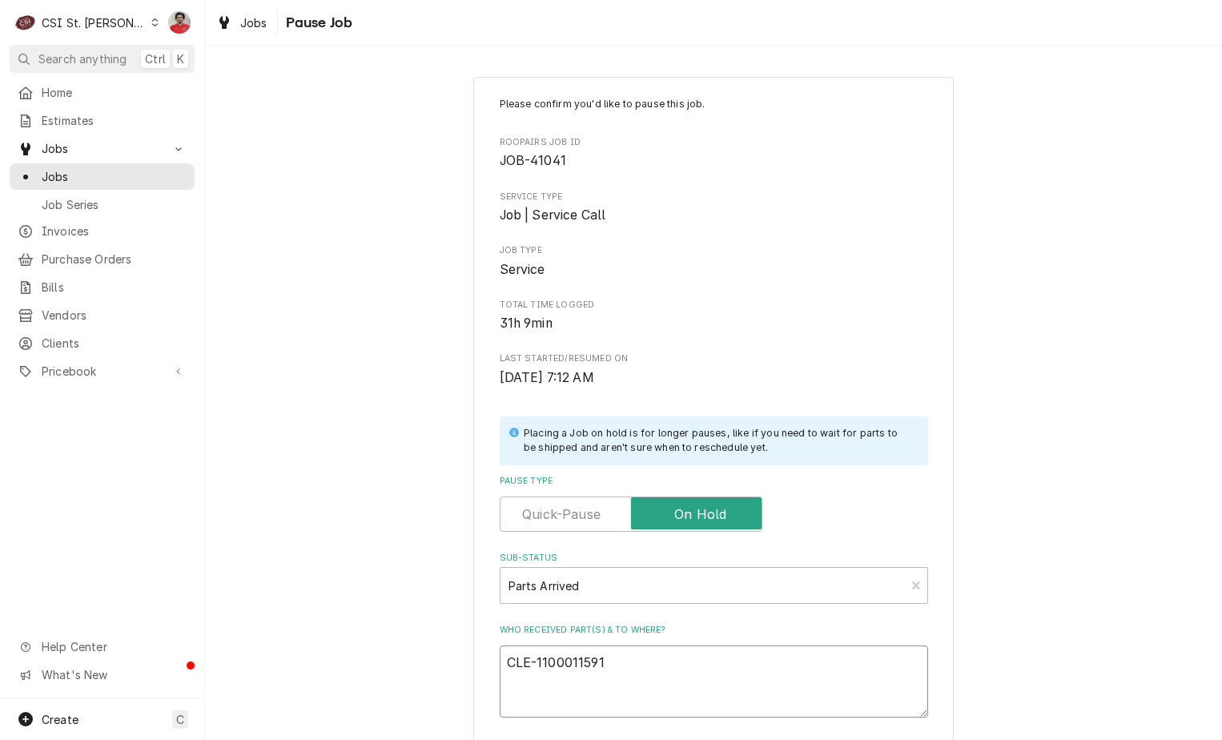
type textarea "CLE-11000115915"
type textarea "x"
type textarea "CLE-11000115915"
type textarea "x"
type textarea "CLE-11000115915 a"
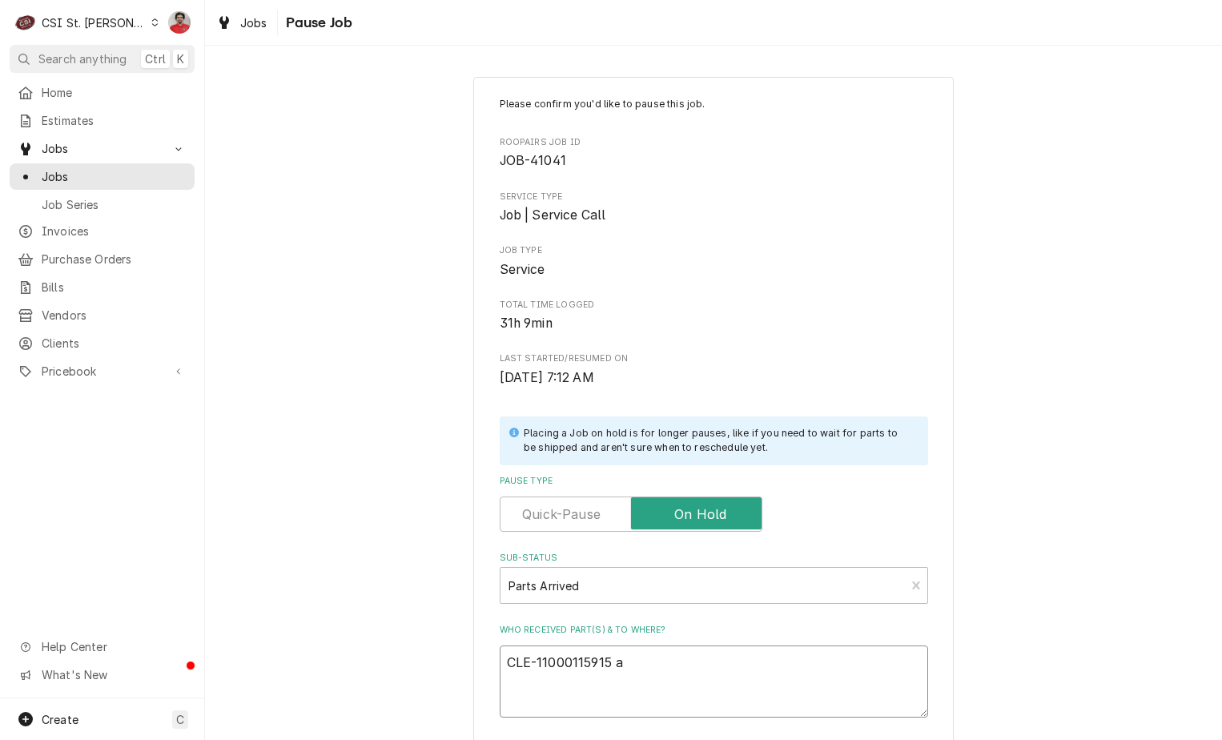
type textarea "x"
type textarea "CLE-11000115915 an"
type textarea "x"
type textarea "CLE-11000115915 and"
type textarea "x"
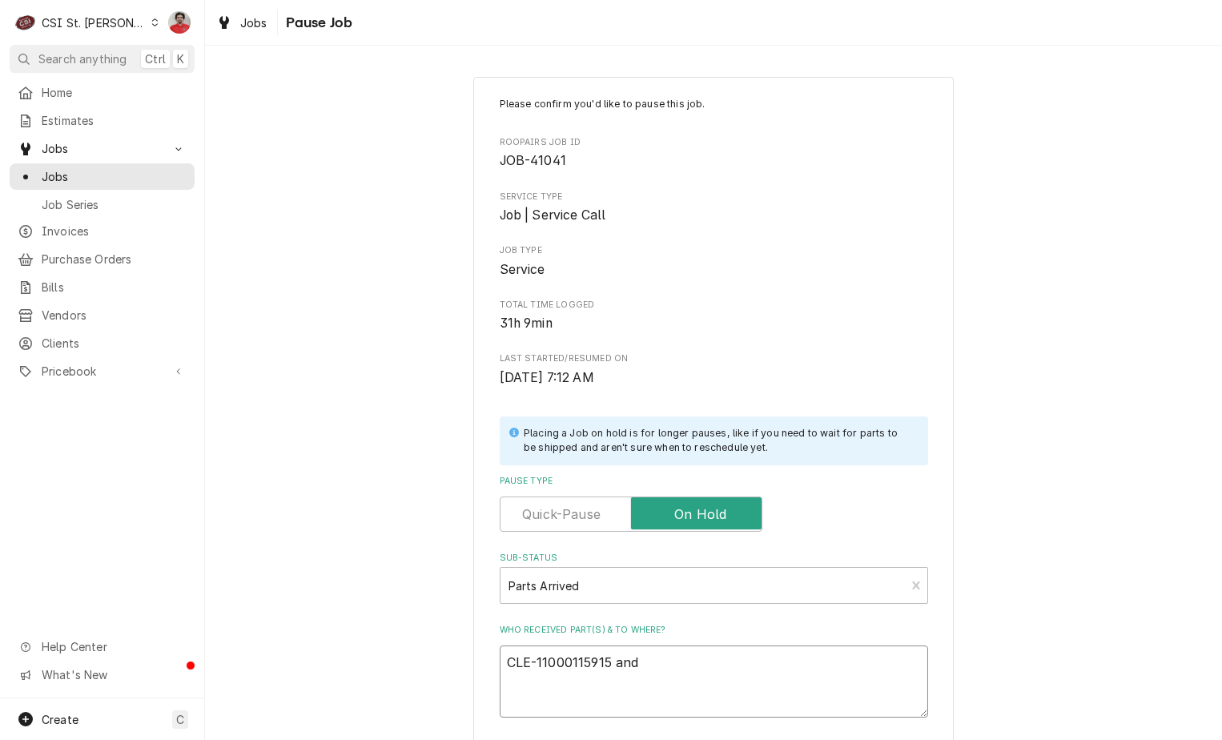
type textarea "CLE-11000115915 and"
type textarea "x"
type textarea "CLE-11000115915 and C"
type textarea "x"
type textarea "CLE-11000115915 and CL"
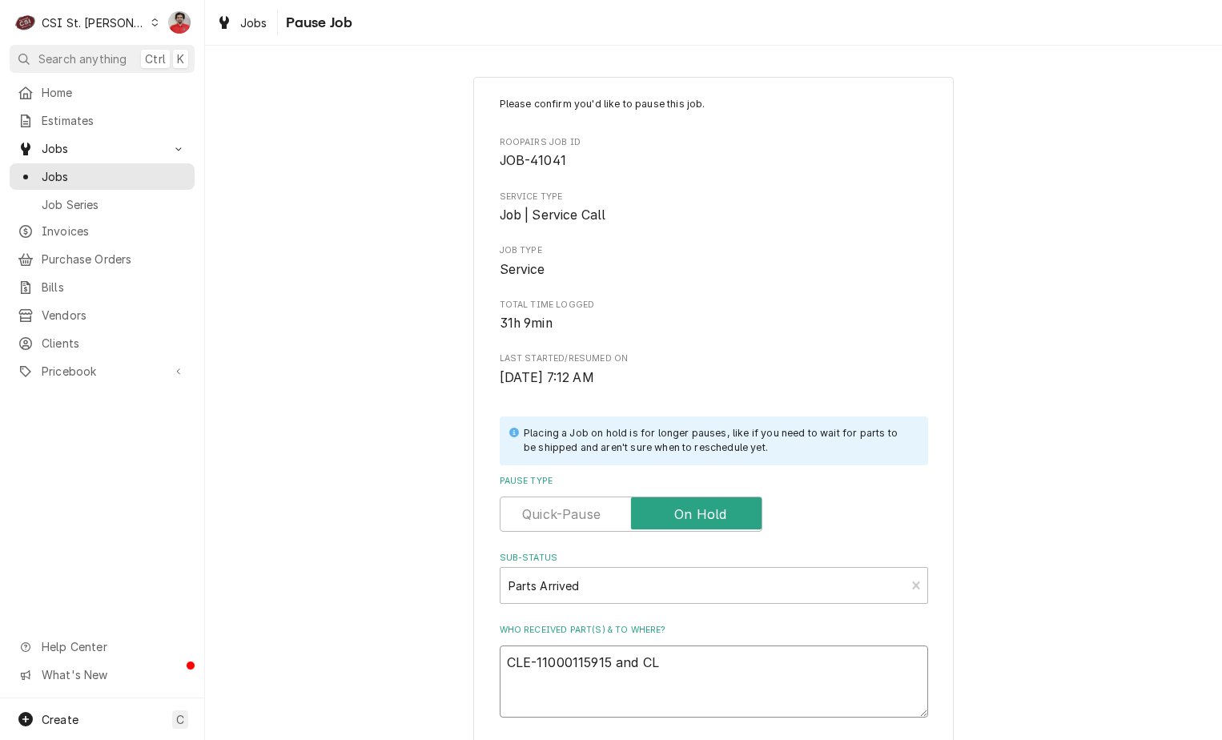
type textarea "x"
type textarea "CLE-11000115915 and CLE"
type textarea "x"
type textarea "CLE-11000115915 and CLE-"
type textarea "x"
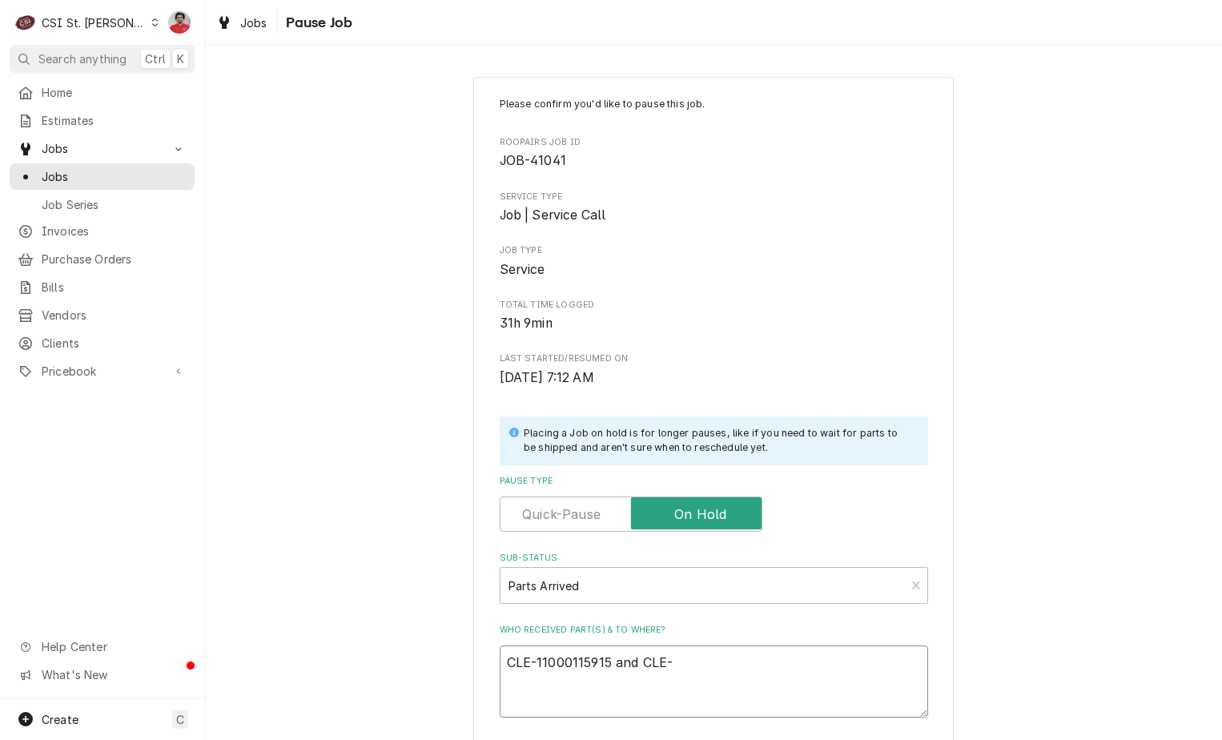
type textarea "CLE-11000115915 and CLE-6"
type textarea "x"
type textarea "CLE-11000115915 and CLE-60"
type textarea "x"
type textarea "CLE-11000115915 and CLE-606"
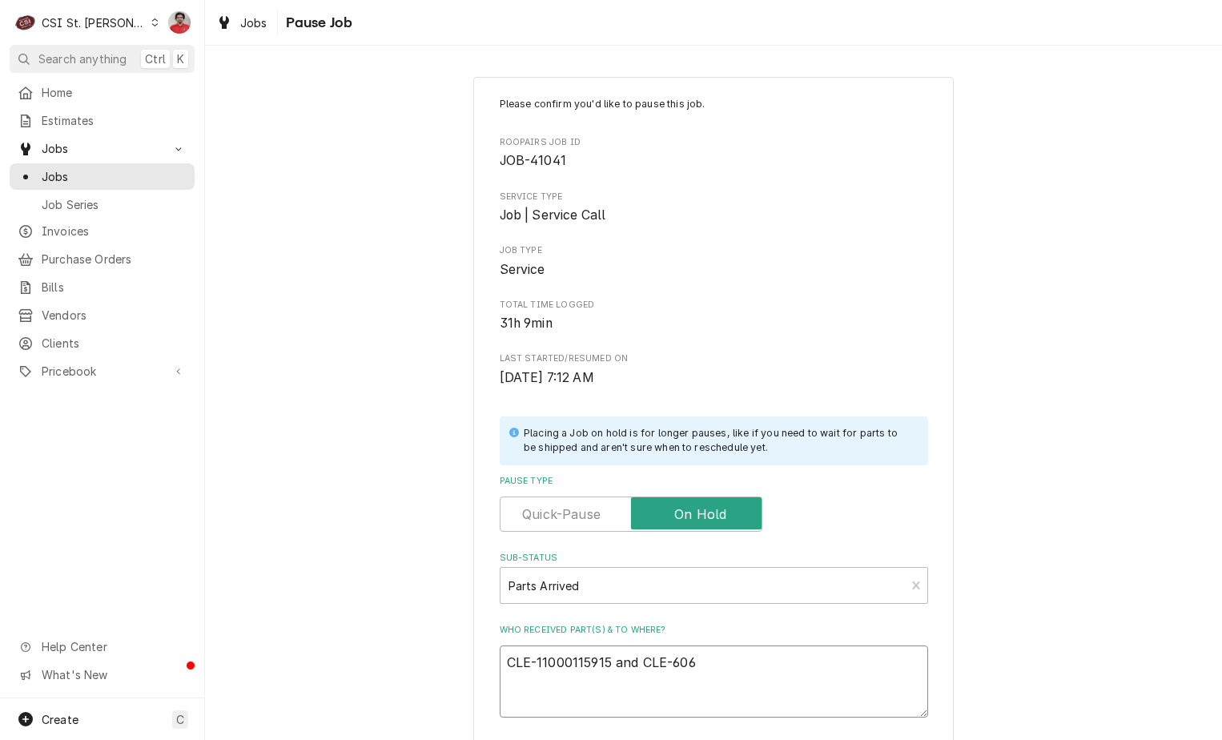
type textarea "x"
type textarea "CLE-11000115915 and CLE-6065"
type textarea "x"
type textarea "CLE-11000115915 and CLE-60658"
type textarea "x"
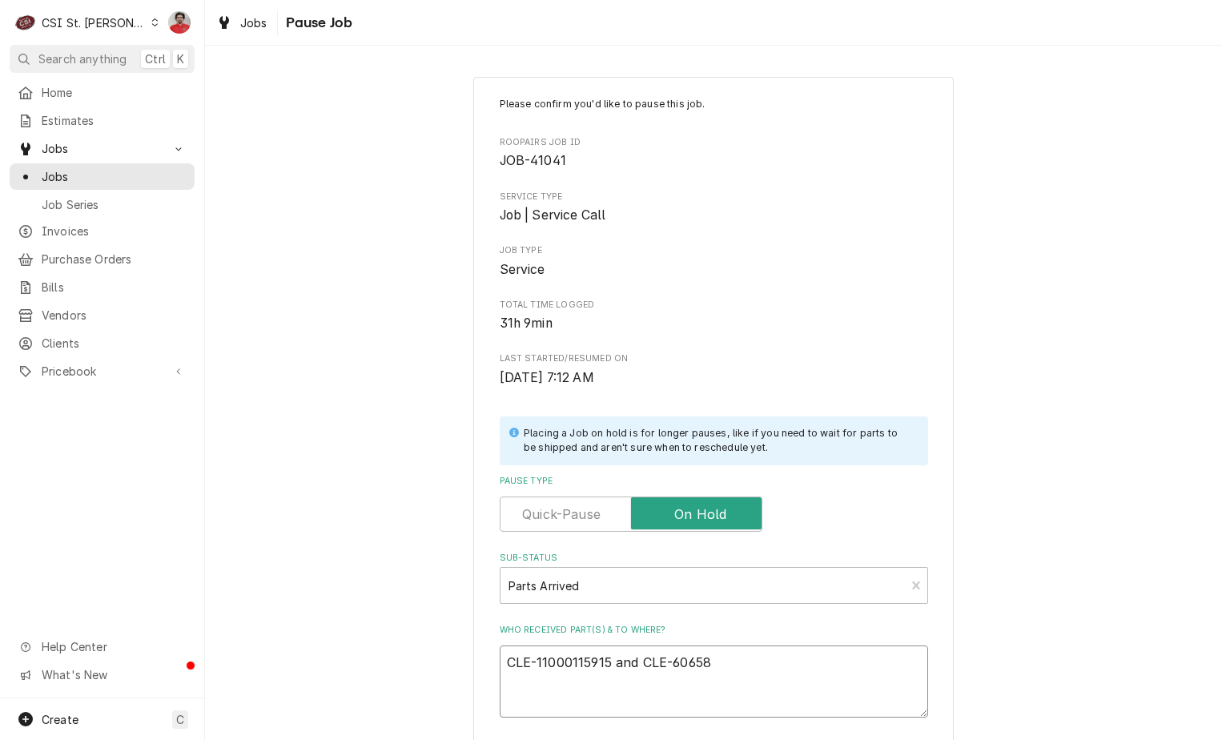
type textarea "CLE-11000115915 and CLE-606580"
type textarea "x"
type textarea "CLE-11000115915 and CLE-6065808"
type textarea "x"
type textarea "CLE-11000115915 and CLE-6065808\"
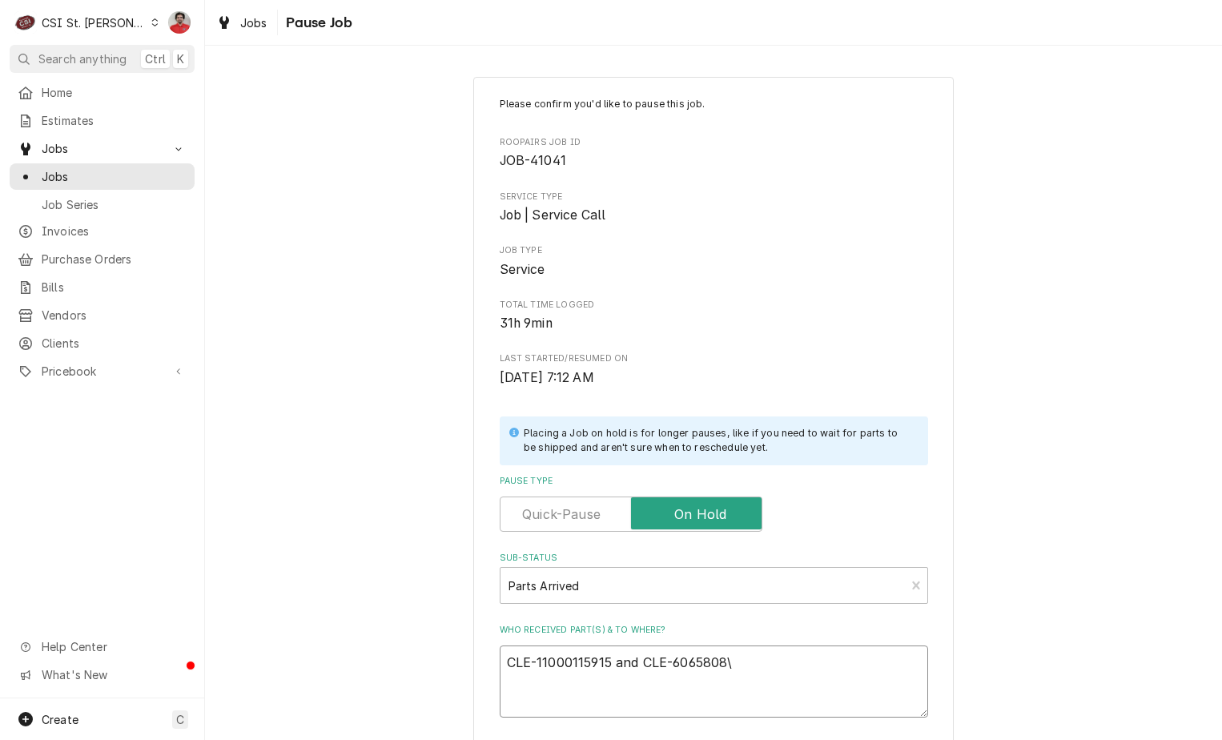
type textarea "x"
type textarea "CLE-11000115915 and CLE-6065808"
type textarea "x"
type textarea "CLE-11000115915 and CLE-606580"
type textarea "x"
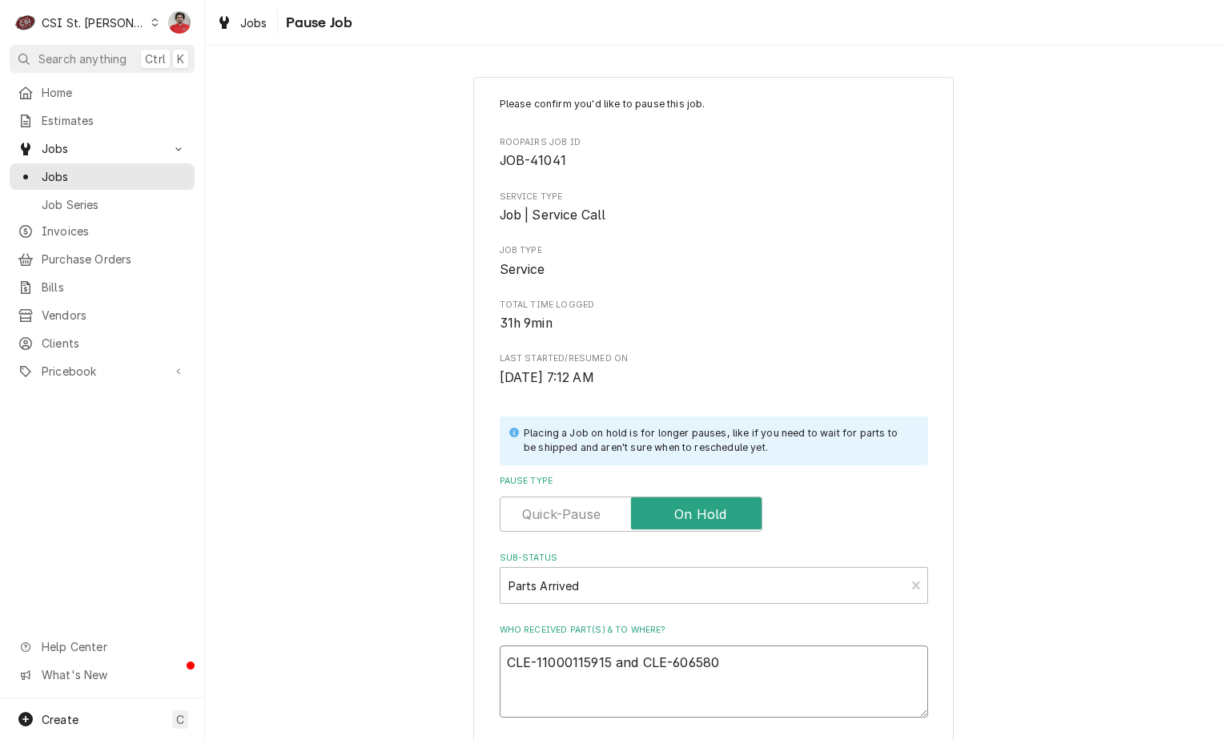
type textarea "CLE-11000115915 and CLE-60658"
type textarea "x"
type textarea "CLE-11000115915 and CLE-6065"
type textarea "x"
type textarea "CLE-11000115915 and CLE-60650"
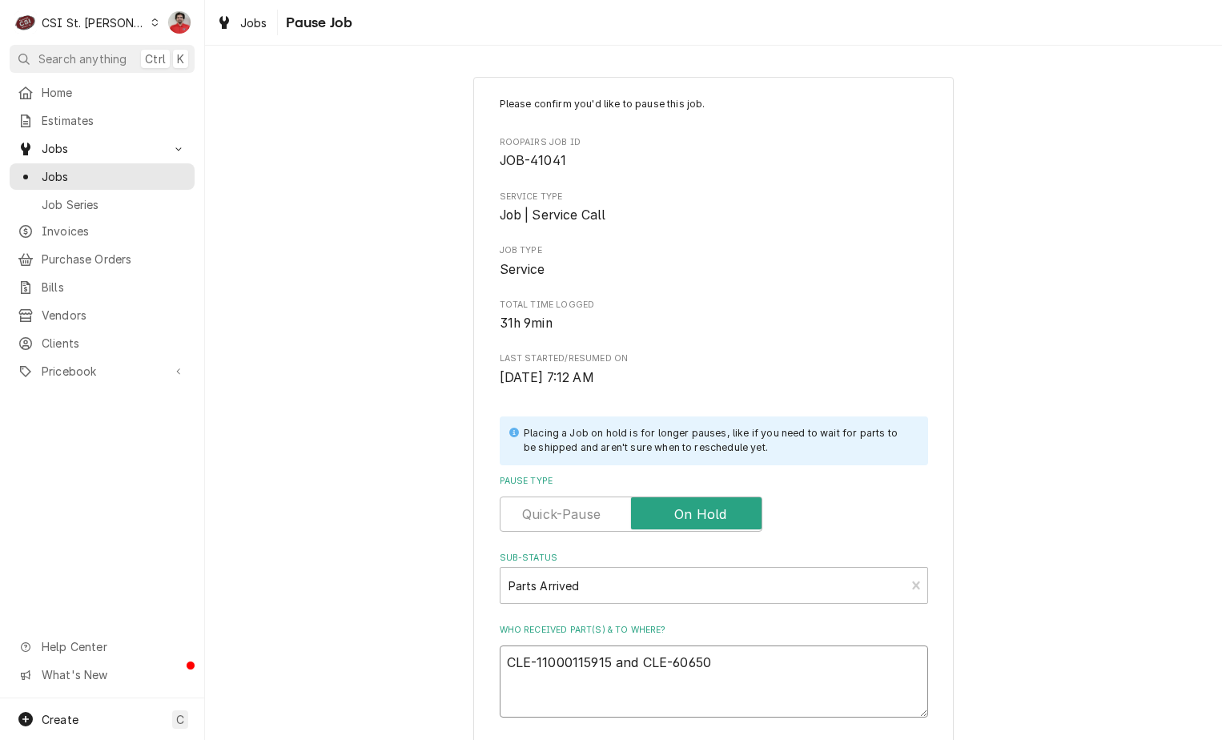
type textarea "x"
type textarea "CLE-11000115915 and CLE-606508"
type textarea "x"
type textarea "CLE-11000115915 and CLE-6065086"
type textarea "x"
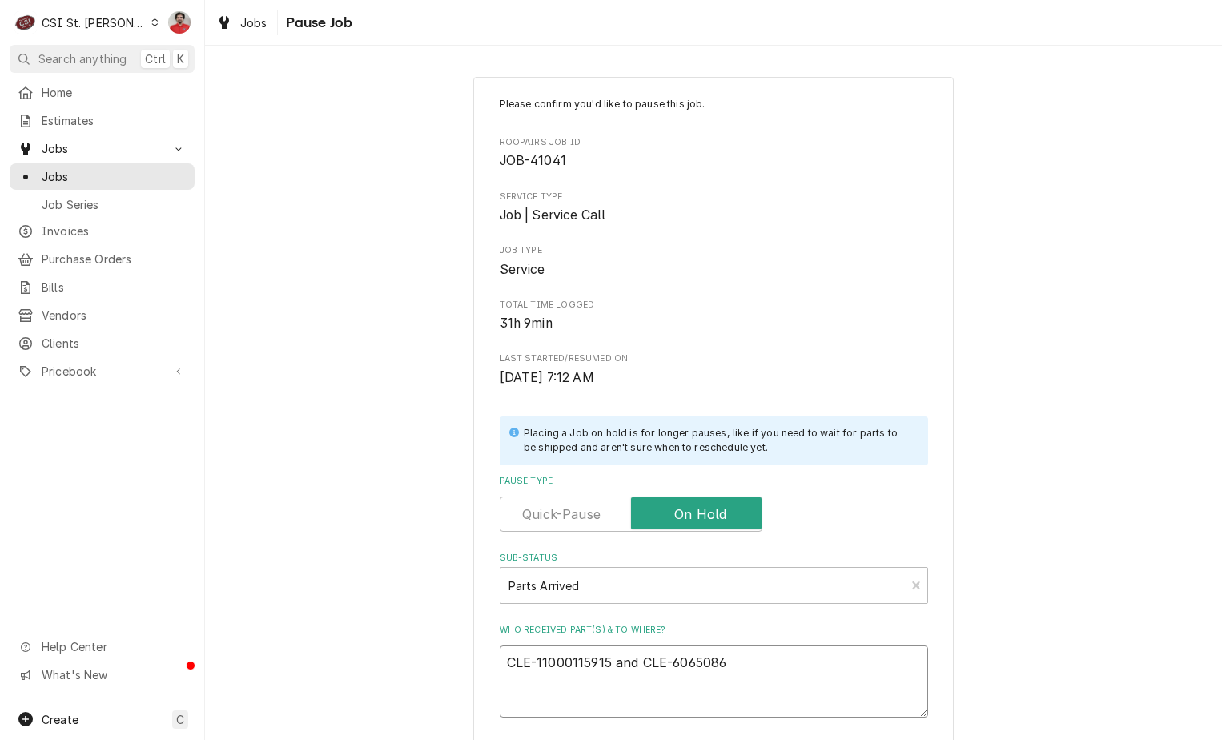
type textarea "CLE-11000115915 and CLE-6065086"
type textarea "x"
type textarea "CLE-11000115915 and CLE-6065086 r"
type textarea "x"
type textarea "CLE-11000115915 and CLE-6065086 re"
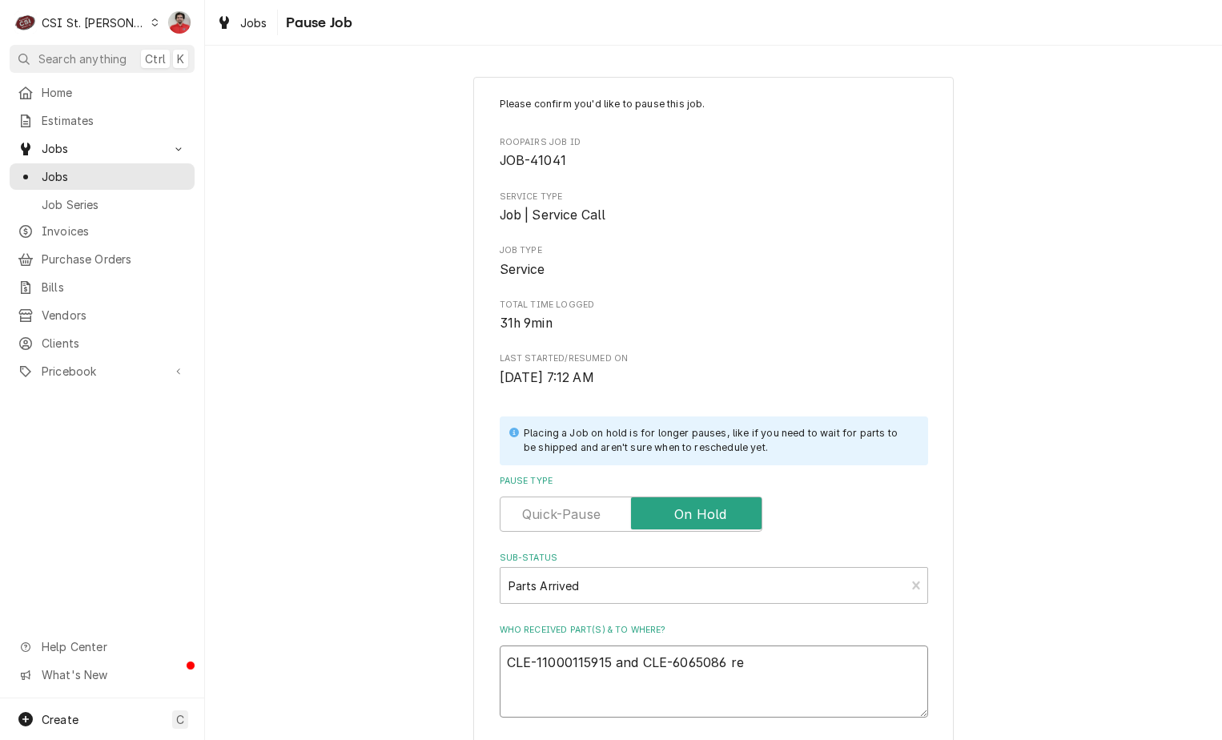
type textarea "x"
type textarea "CLE-11000115915 and CLE-6065086 rec"
type textarea "x"
type textarea "CLE-11000115915 and CLE-6065086 rec"
type textarea "x"
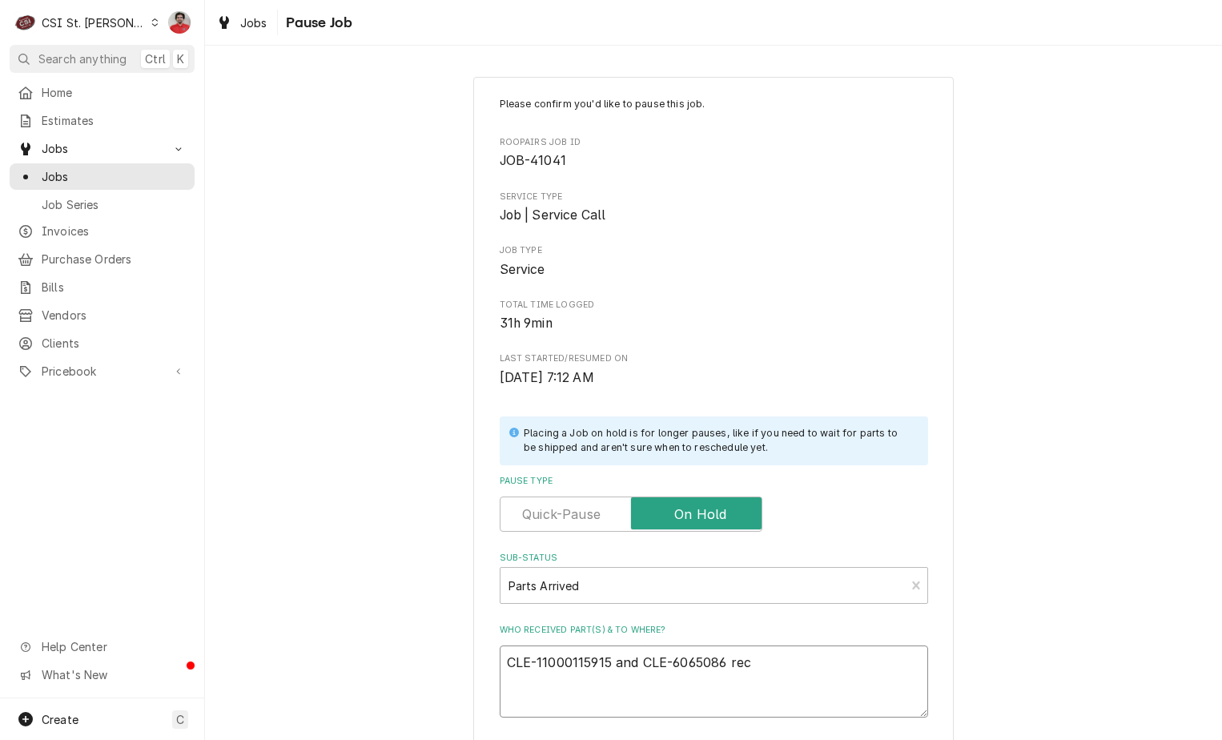
type textarea "CLE-11000115915 and CLE-6065086 rec t"
type textarea "x"
type textarea "CLE-11000115915 and CLE-6065086 rec to"
type textarea "x"
type textarea "CLE-11000115915 and CLE-6065086 rec to"
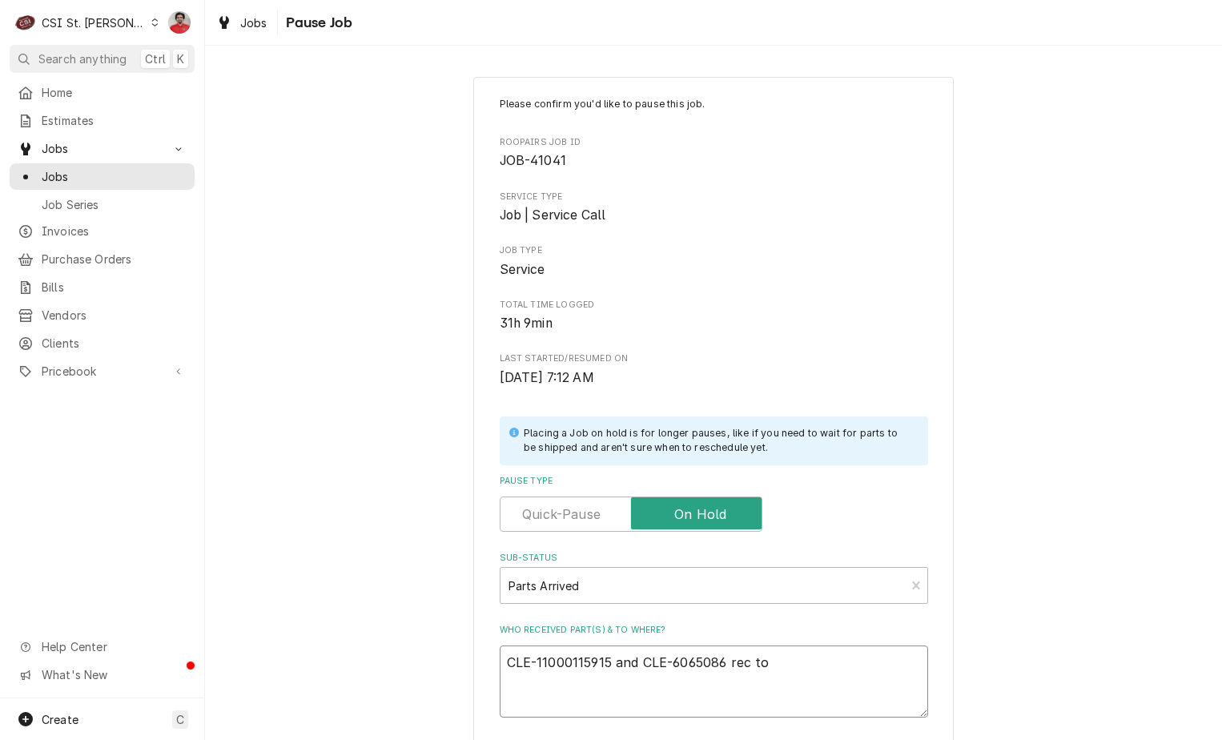
type textarea "x"
type textarea "CLE-11000115915 and CLE-6065086 rec to C"
type textarea "x"
type textarea "CLE-11000115915 and CLE-6065086 rec to Co"
type textarea "x"
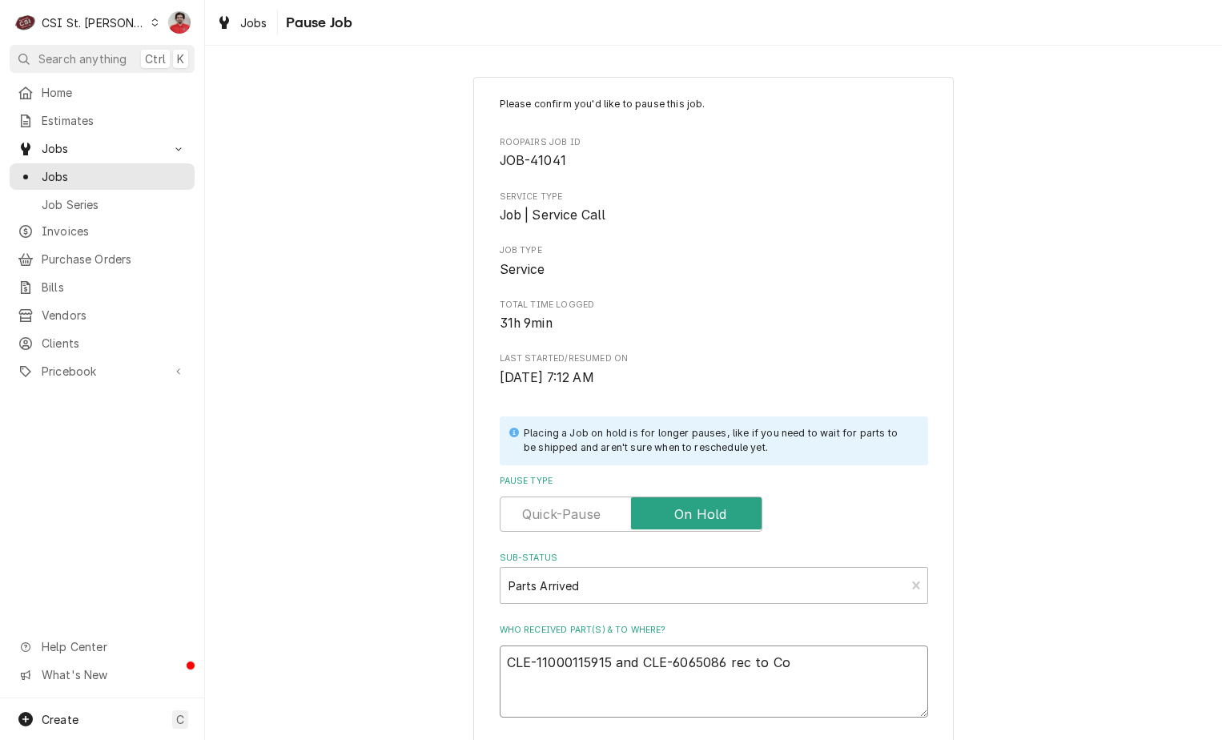
type textarea "CLE-11000115915 and CLE-6065086 rec to Cou"
type textarea "x"
type textarea "CLE-11000115915 and CLE-6065086 rec to Cour"
type textarea "x"
type textarea "CLE-11000115915 and CLE-6065086 rec to Court"
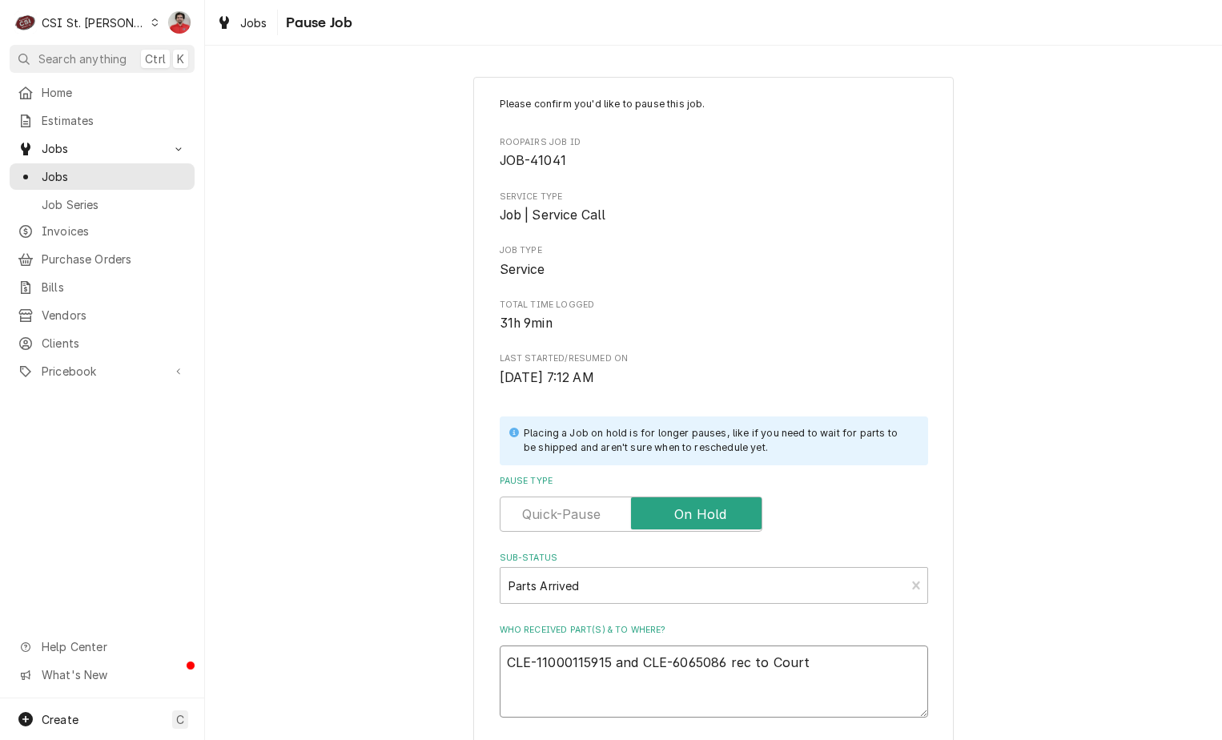
type textarea "x"
type textarea "CLE-11000115915 and CLE-6065086 rec to Courtn"
type textarea "x"
type textarea "CLE-11000115915 and CLE-6065086 rec to Courtne"
type textarea "x"
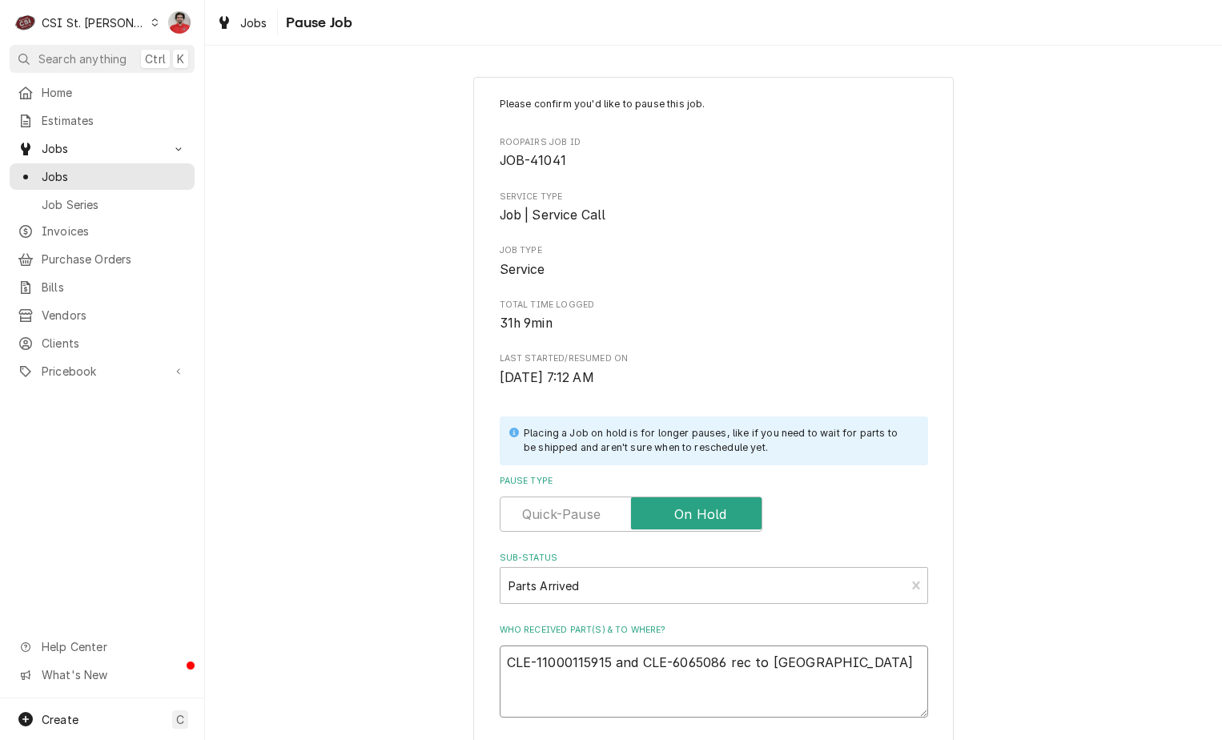
type textarea "CLE-11000115915 and CLE-6065086 rec to Courtney"
type textarea "x"
type textarea "CLE-11000115915 and CLE-6065086 rec to Courtney'"
type textarea "x"
type textarea "CLE-11000115915 and CLE-6065086 rec to Courtney's"
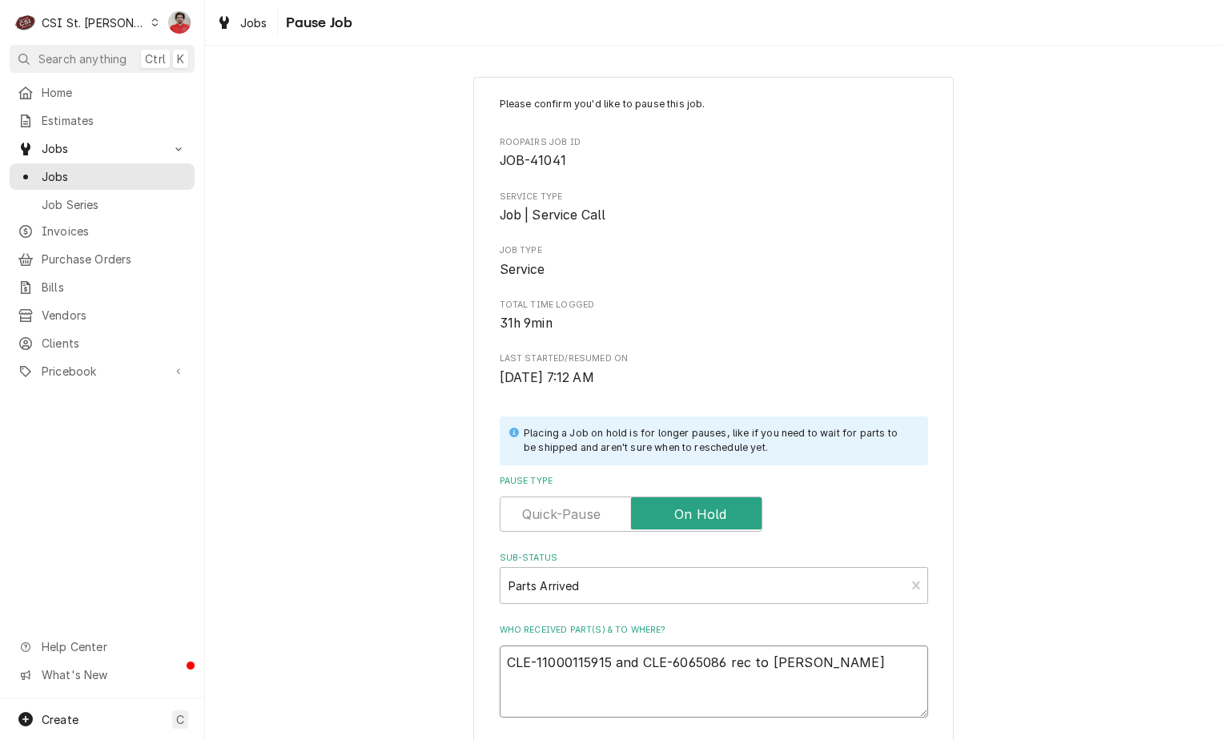
type textarea "x"
type textarea "CLE-11000115915 and CLE-6065086 rec to Courtney's"
type textarea "x"
type textarea "CLE-11000115915 and CLE-6065086 rec to Courtney's s"
type textarea "x"
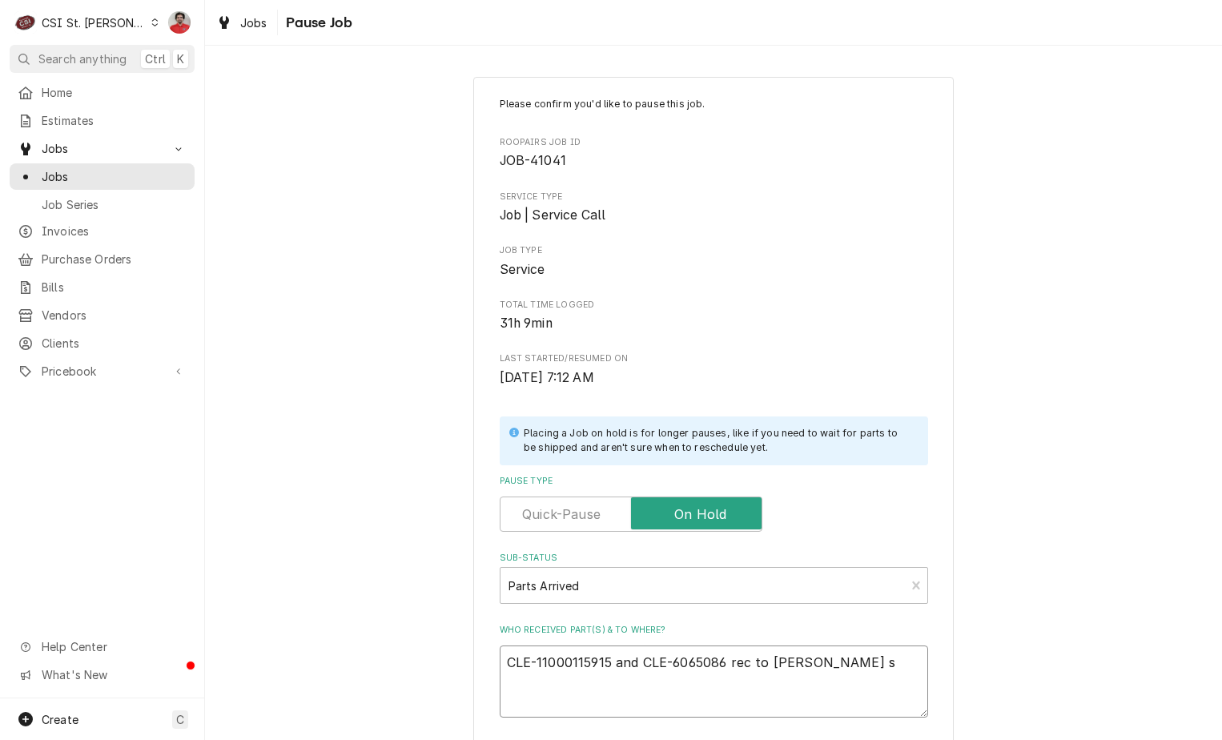
type textarea "CLE-11000115915 and CLE-6065086 rec to Courtney's sh"
type textarea "x"
type textarea "CLE-11000115915 and CLE-6065086 rec to Courtney's she"
type textarea "x"
type textarea "CLE-11000115915 and CLE-6065086 rec to Courtney's shel"
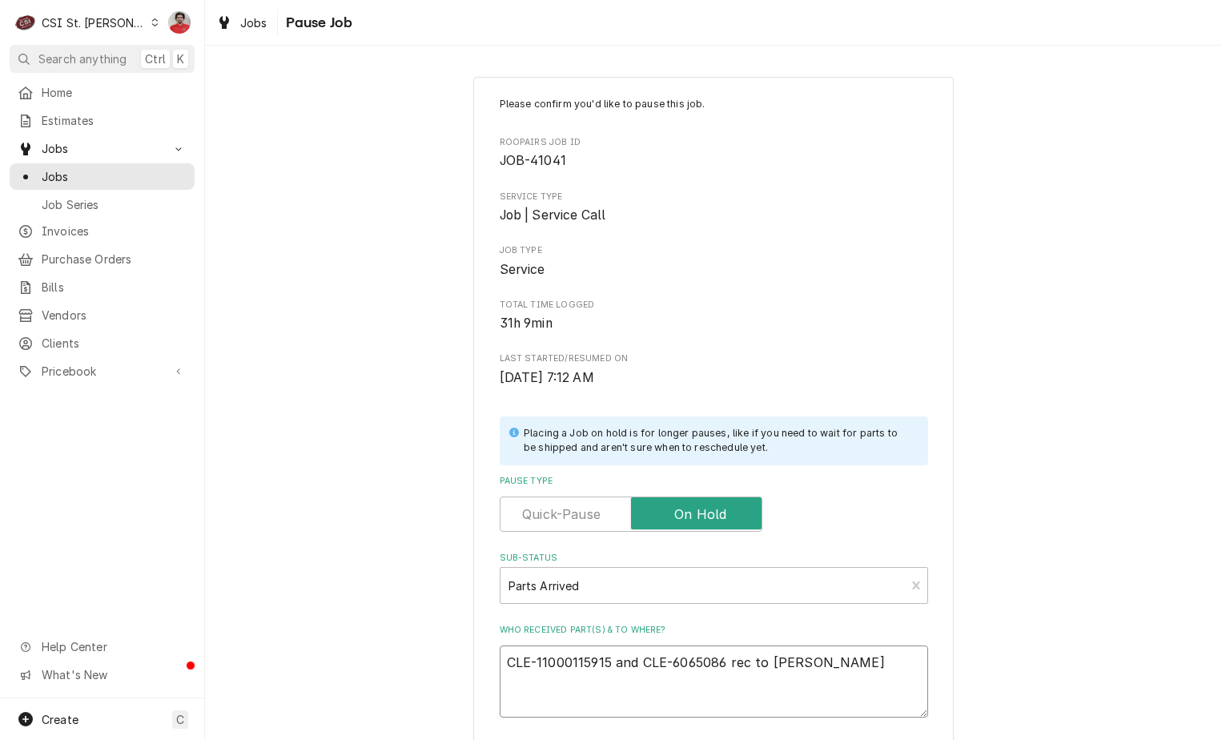
type textarea "x"
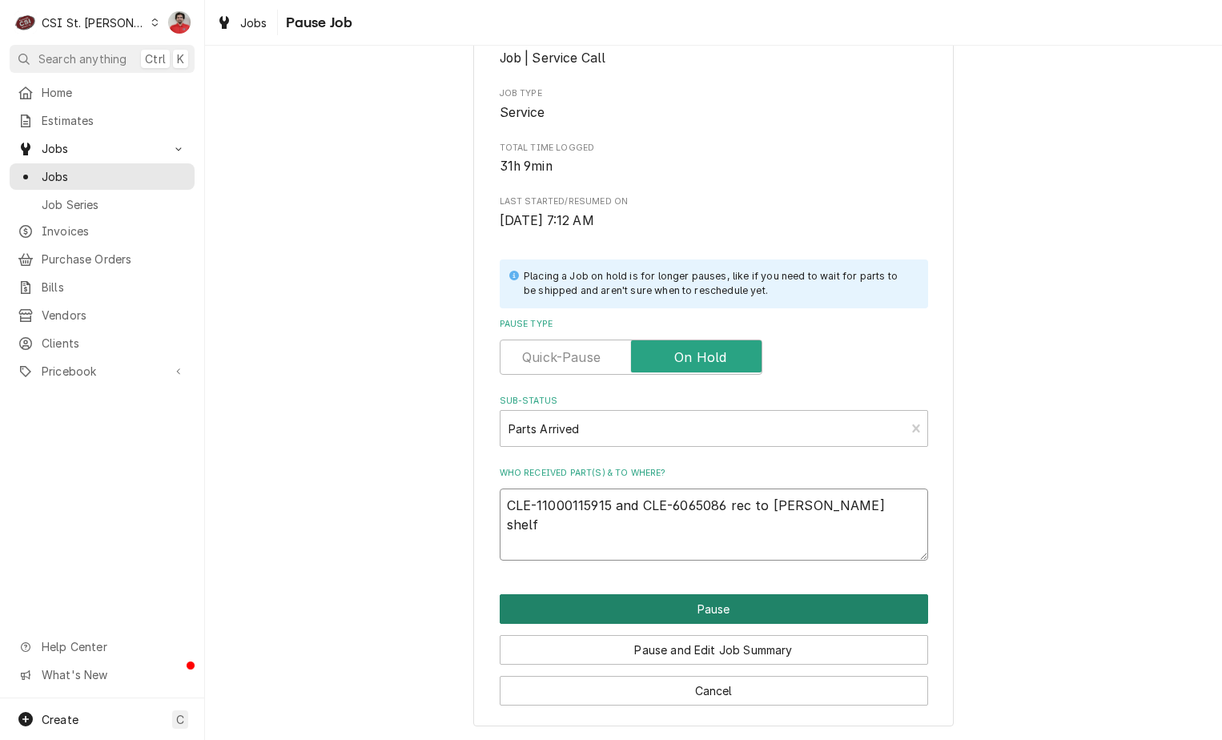
type textarea "CLE-11000115915 and CLE-6065086 rec to Courtney's shelf"
click at [672, 616] on button "Pause" at bounding box center [714, 609] width 428 height 30
type textarea "x"
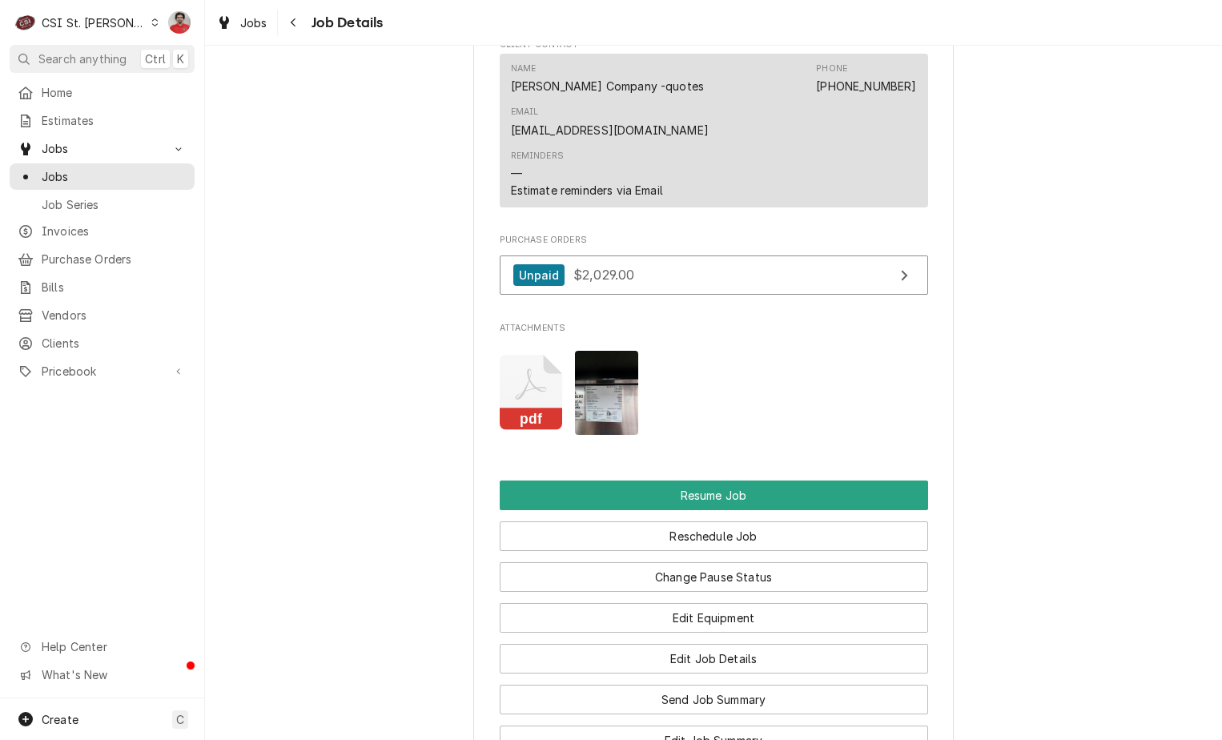
scroll to position [2321, 0]
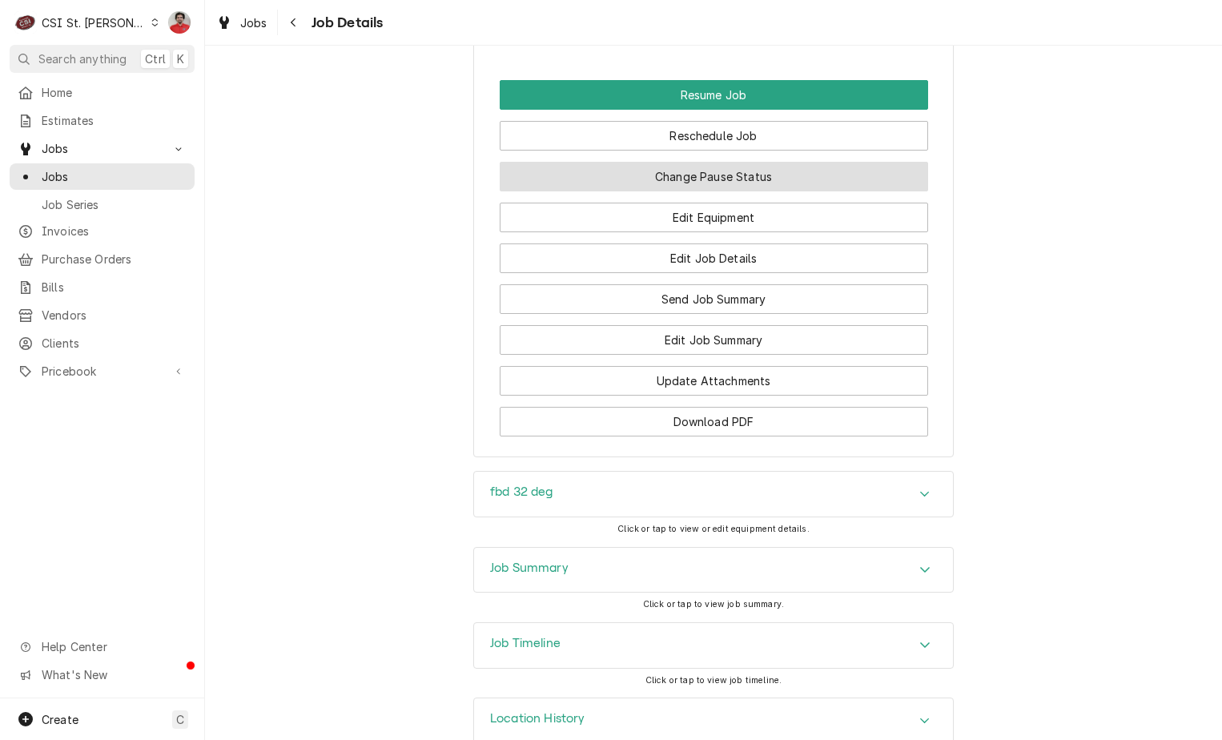
click at [667, 162] on button "Change Pause Status" at bounding box center [714, 177] width 428 height 30
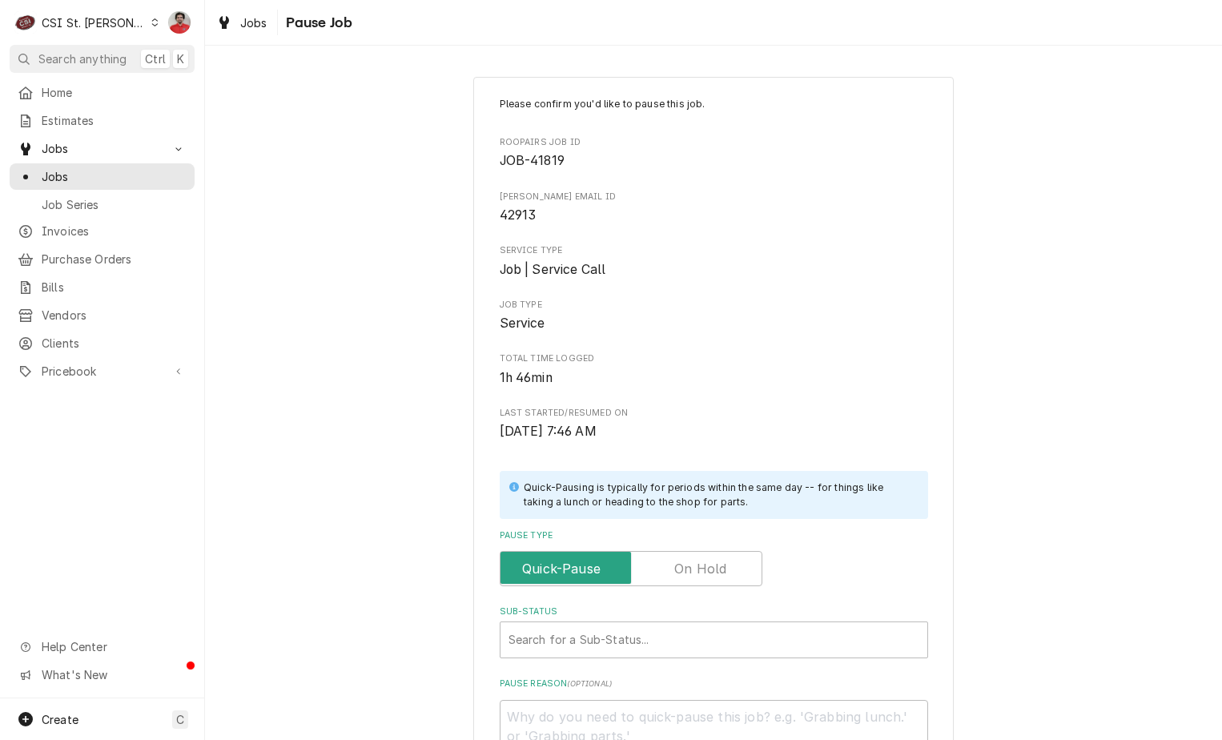
drag, startPoint x: 683, startPoint y: 562, endPoint x: 676, endPoint y: 596, distance: 34.4
click at [683, 563] on label "Pause Type" at bounding box center [631, 568] width 263 height 35
click at [683, 563] on input "Pause Type" at bounding box center [631, 568] width 248 height 35
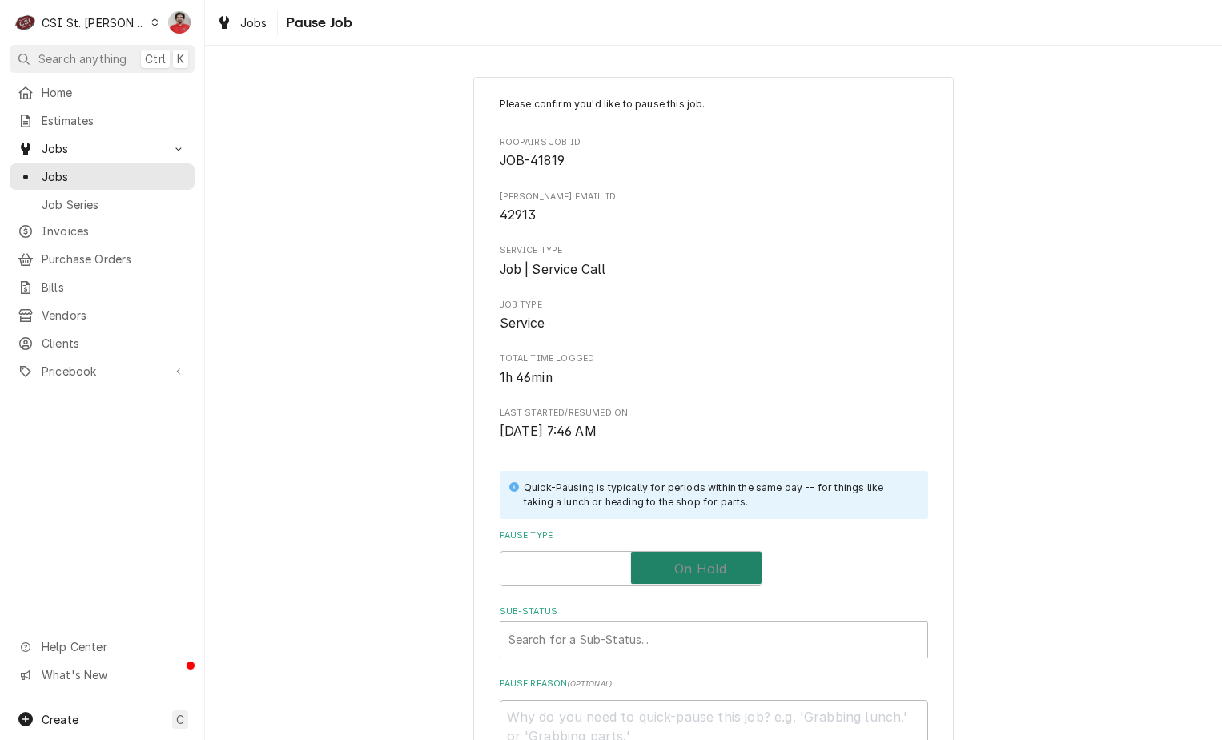
checkbox input "true"
click at [666, 625] on div "Sub-Status" at bounding box center [713, 639] width 411 height 29
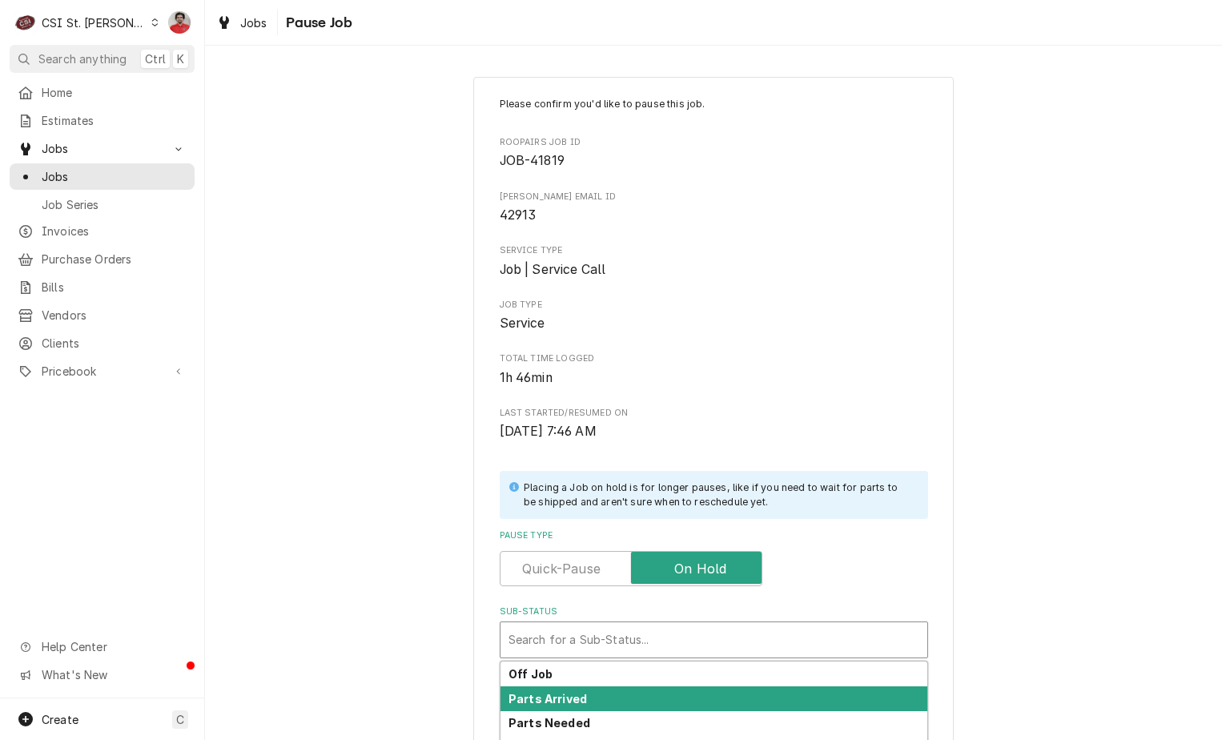
click at [656, 688] on div "Parts Arrived" at bounding box center [713, 698] width 427 height 25
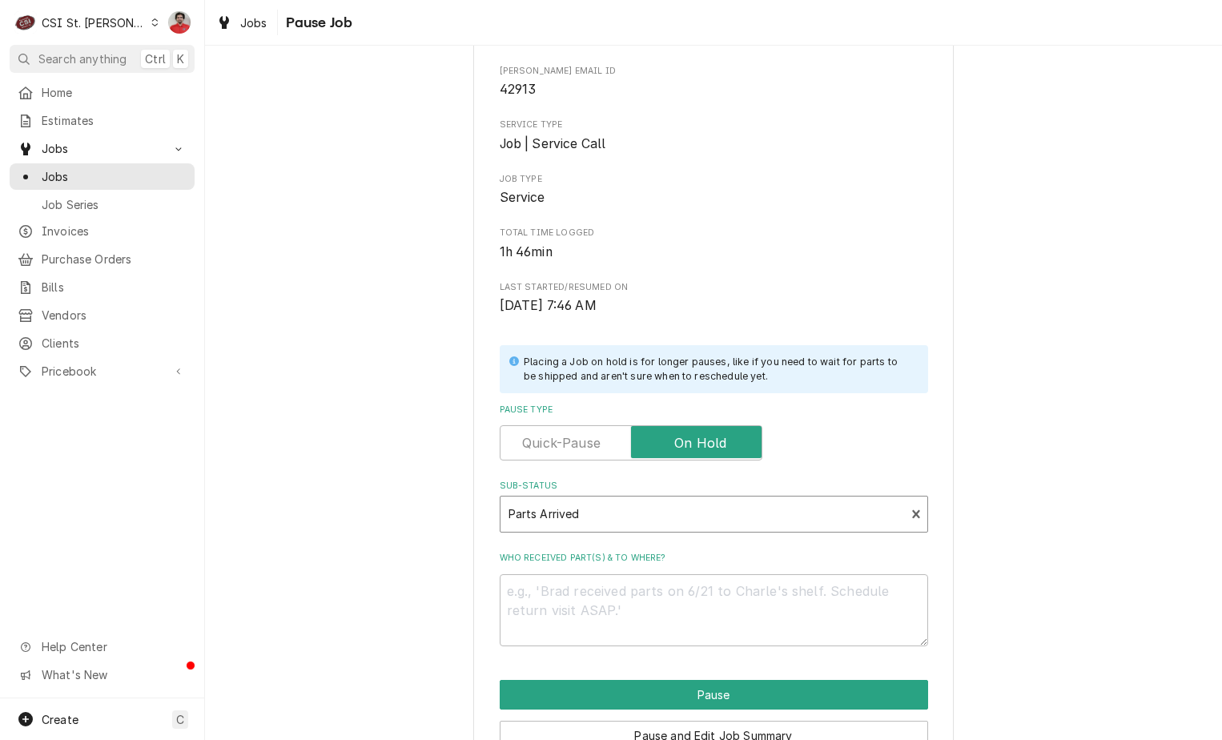
scroll to position [211, 0]
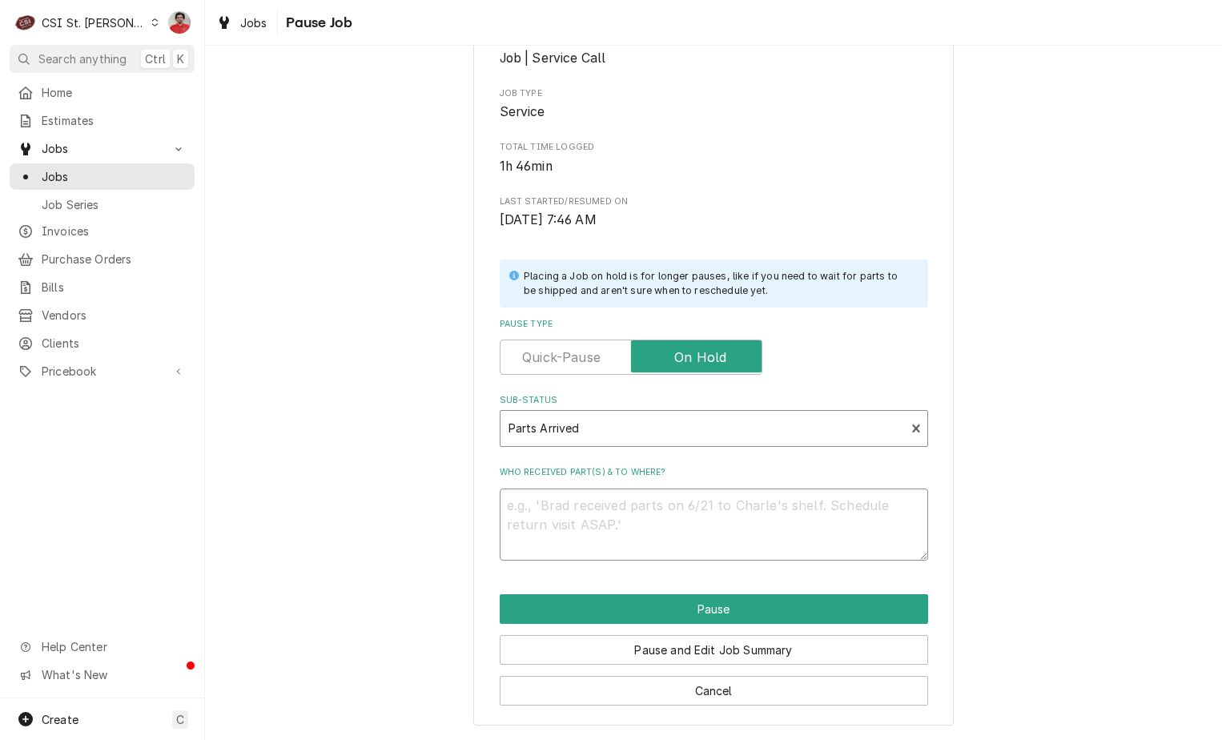
click at [684, 520] on textarea "Who received part(s) & to where?" at bounding box center [714, 524] width 428 height 72
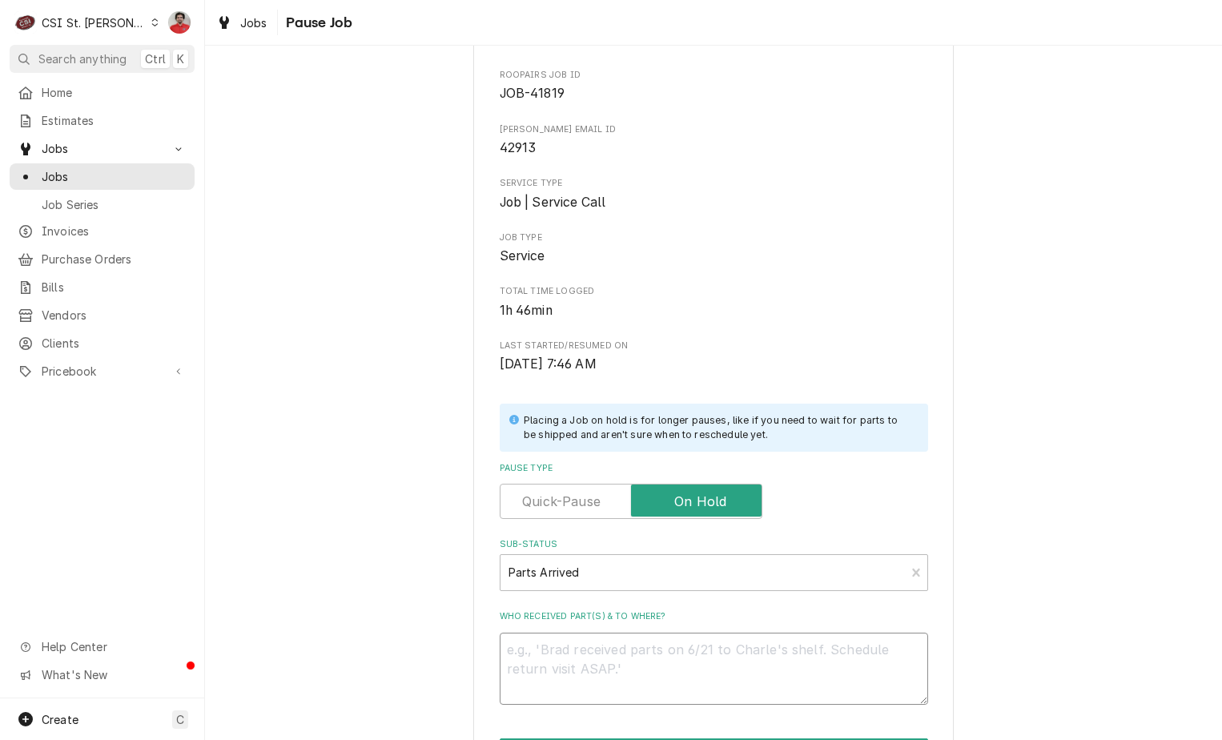
scroll to position [0, 0]
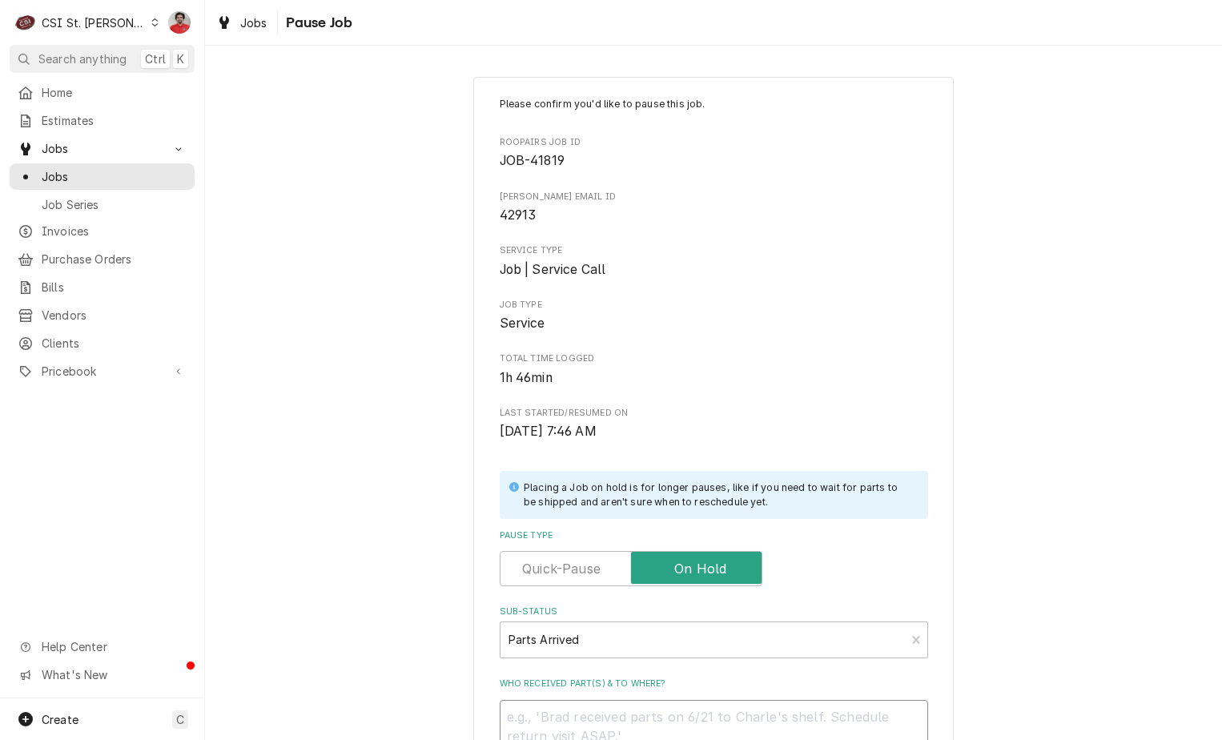
type textarea "x"
type textarea "R"
type textarea "x"
type textarea "Re"
type textarea "x"
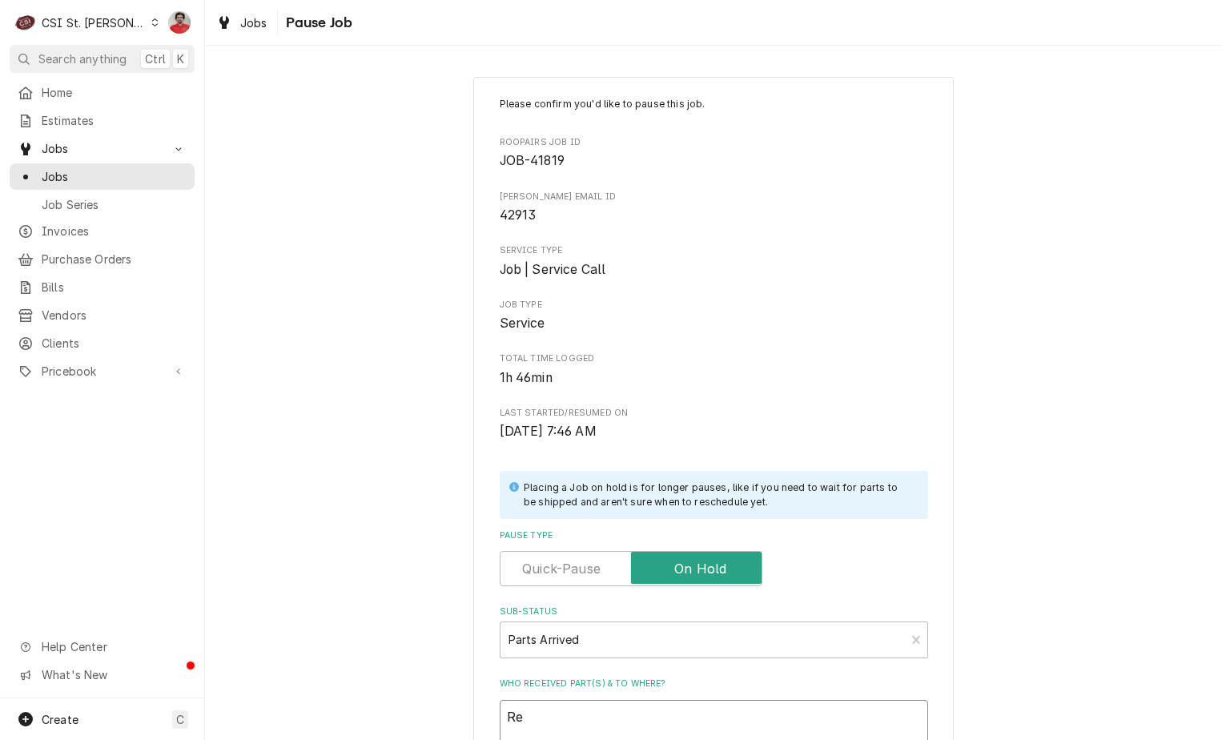
type textarea "Rec"
type textarea "x"
type textarea "Rec"
type textarea "x"
type textarea "Rec F"
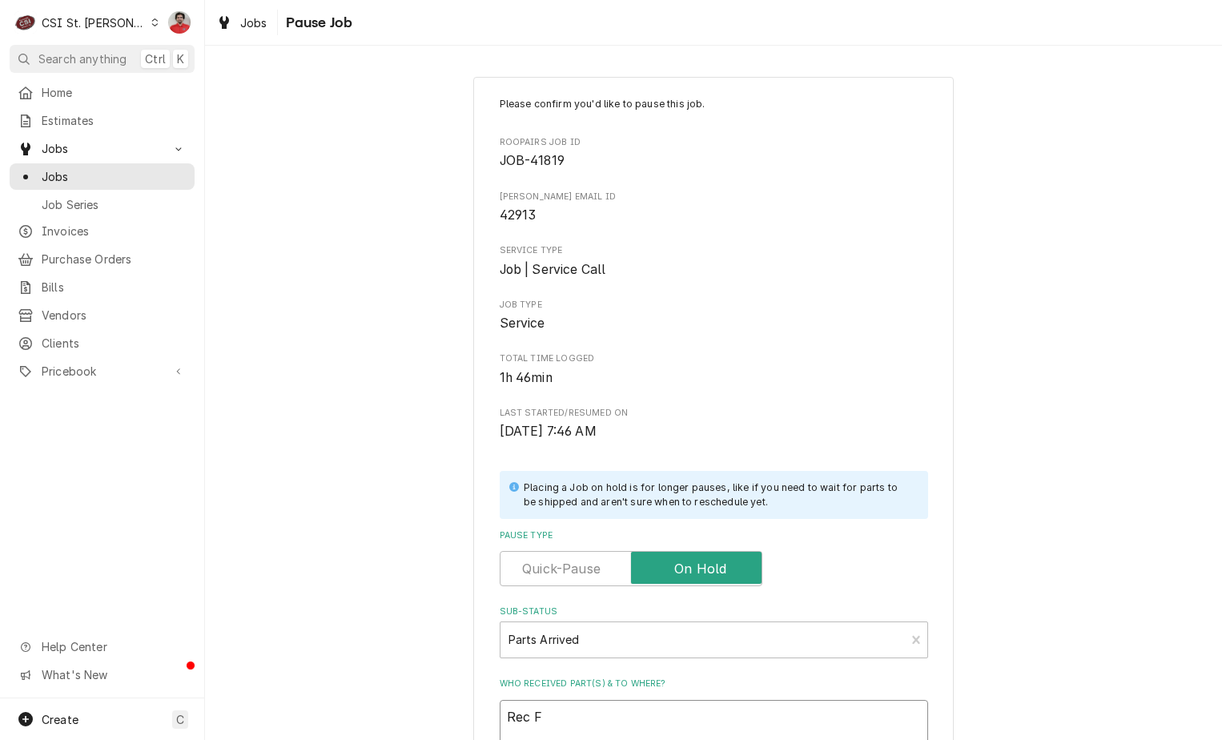
type textarea "x"
type textarea "Rec FD"
type textarea "x"
type textarea "Rec F"
type textarea "x"
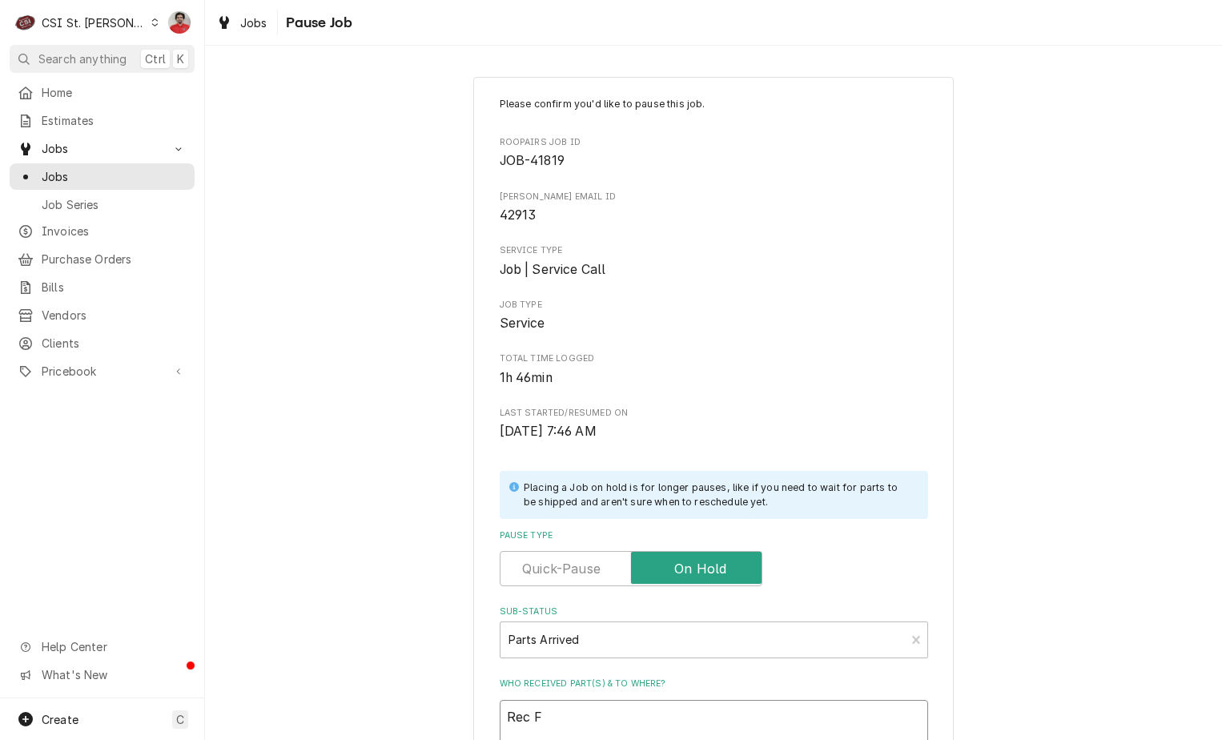
type textarea "Rec FB"
type textarea "x"
type textarea "Rec FBD"
type textarea "x"
type textarea "Rec FBD-"
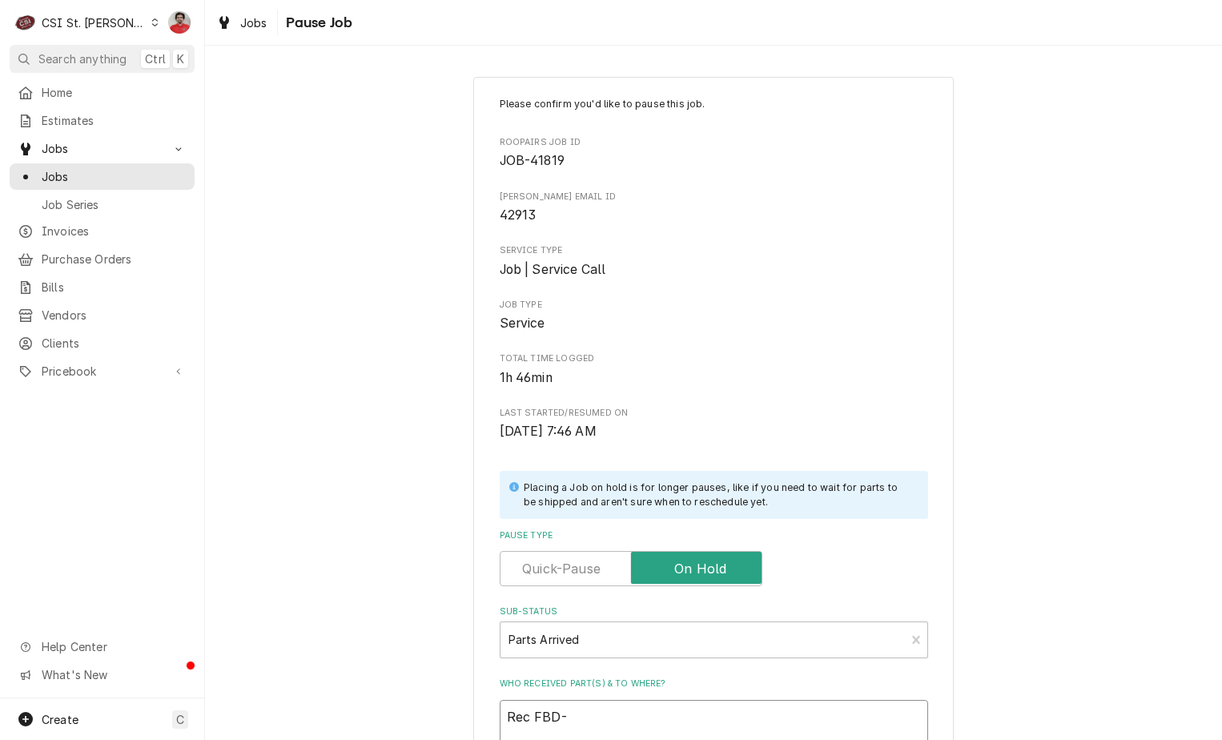
type textarea "x"
type textarea "Rec FBD-1"
type textarea "x"
type textarea "Rec FBD-12"
type textarea "x"
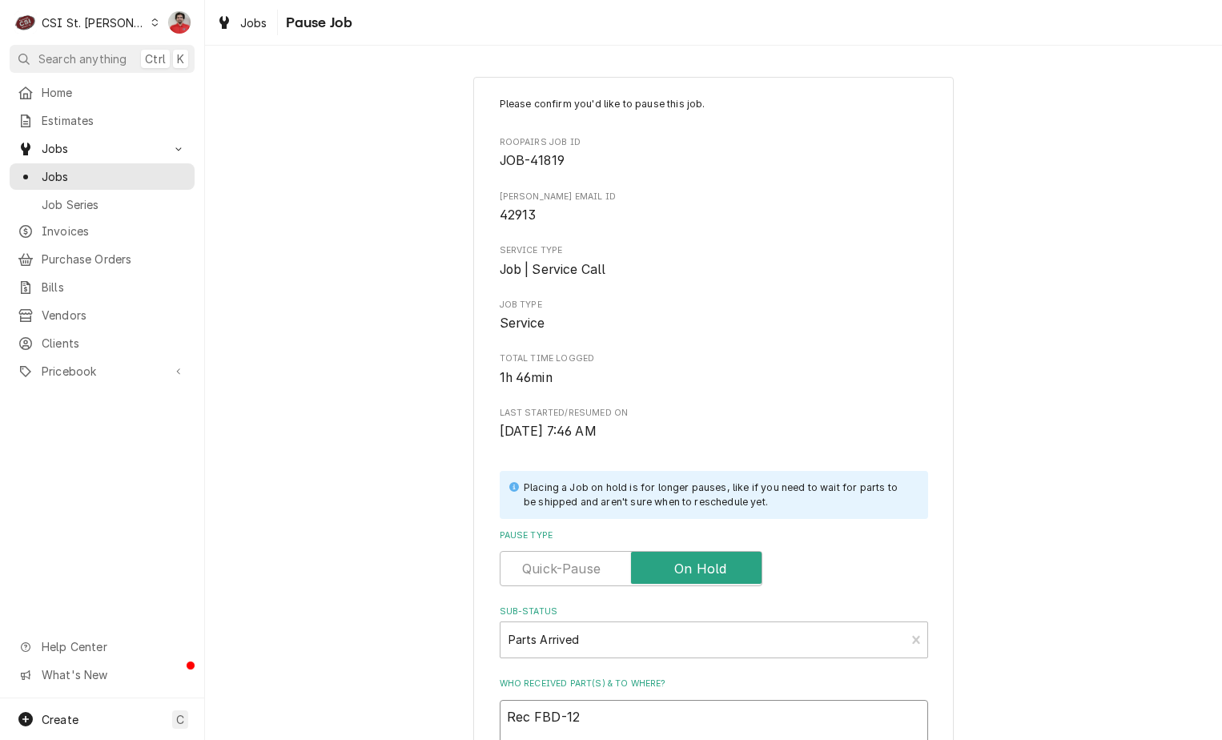
type textarea "Rec FBD-12-"
type textarea "x"
type textarea "Rec FBD-12-2"
type textarea "x"
type textarea "Rec FBD-12-26"
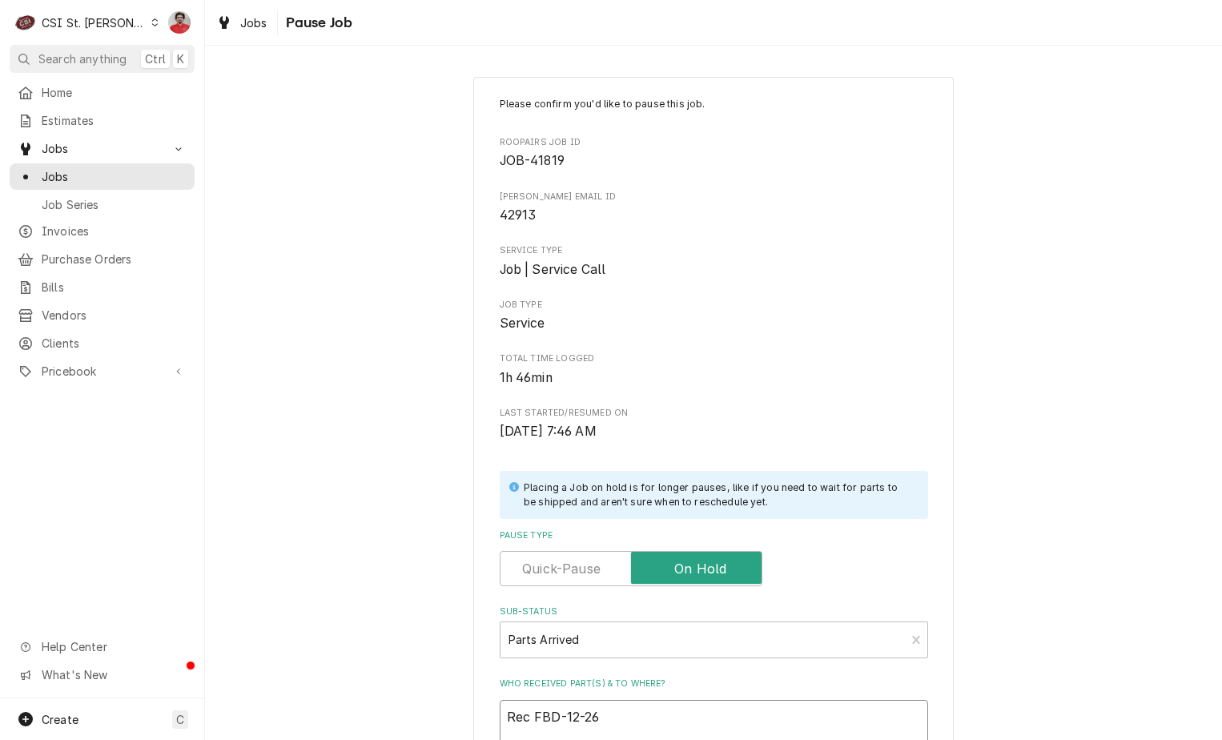
type textarea "x"
type textarea "Rec FBD-12-260"
type textarea "x"
type textarea "Rec FBD-12-2602"
type textarea "x"
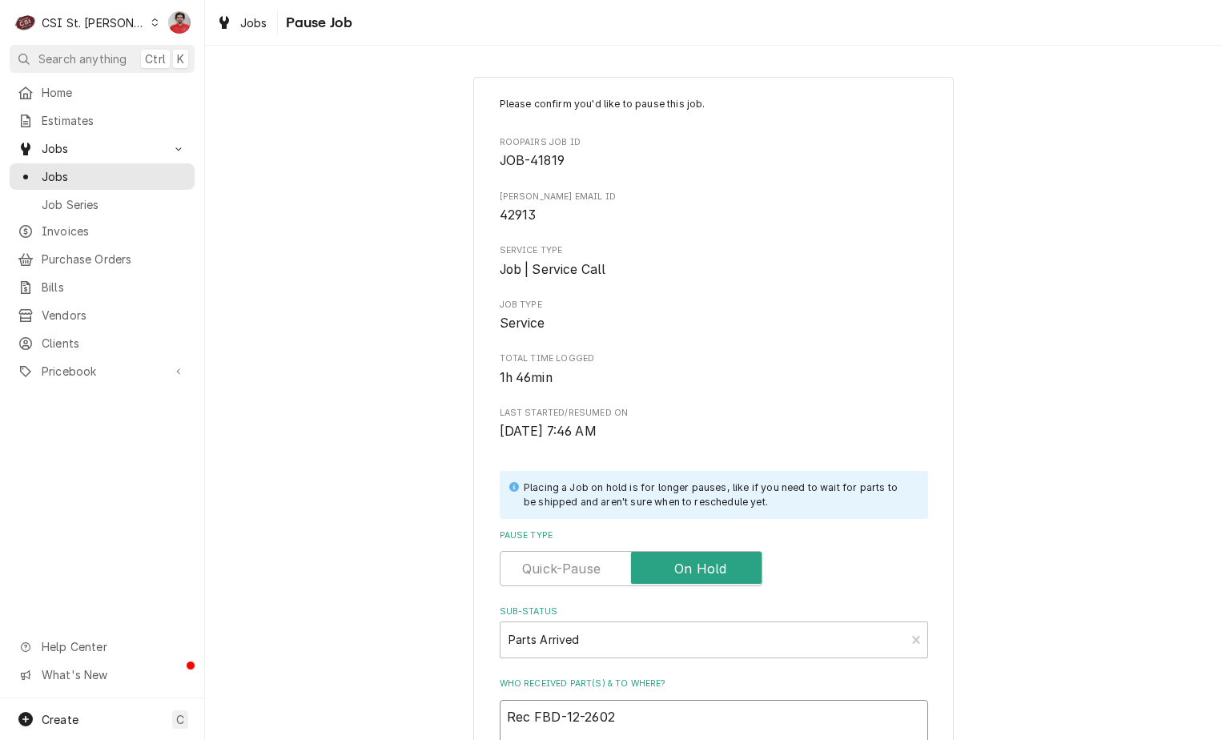
type textarea "Rec FBD-12-2602-"
type textarea "x"
type textarea "Rec FBD-12-2602-0"
type textarea "x"
type textarea "Rec FBD-12-2602-00"
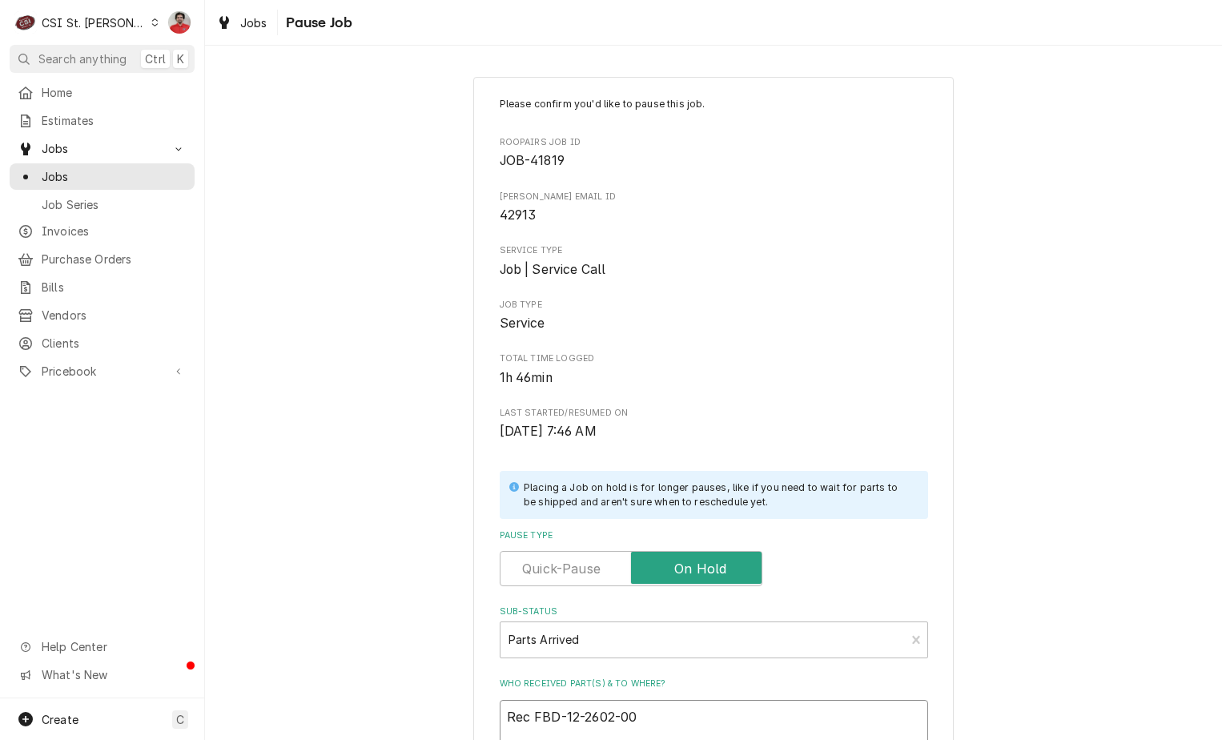
type textarea "x"
type textarea "Rec FBD-12-2602-000"
type textarea "x"
type textarea "Rec FBD-12-2602-0002"
type textarea "x"
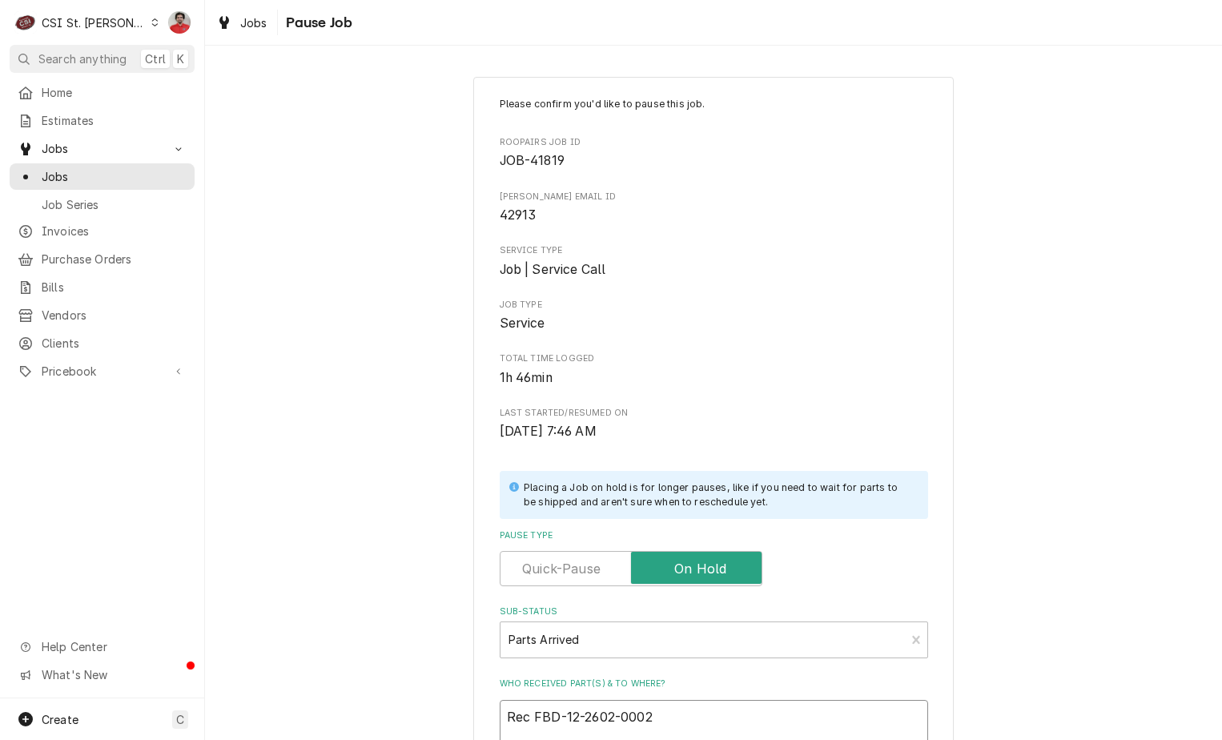
type textarea "Rec FBD-12-2602-0002"
type textarea "x"
type textarea "Rec FBD-12-2602-0002 t"
type textarea "x"
type textarea "Rec FBD-12-2602-0002 to"
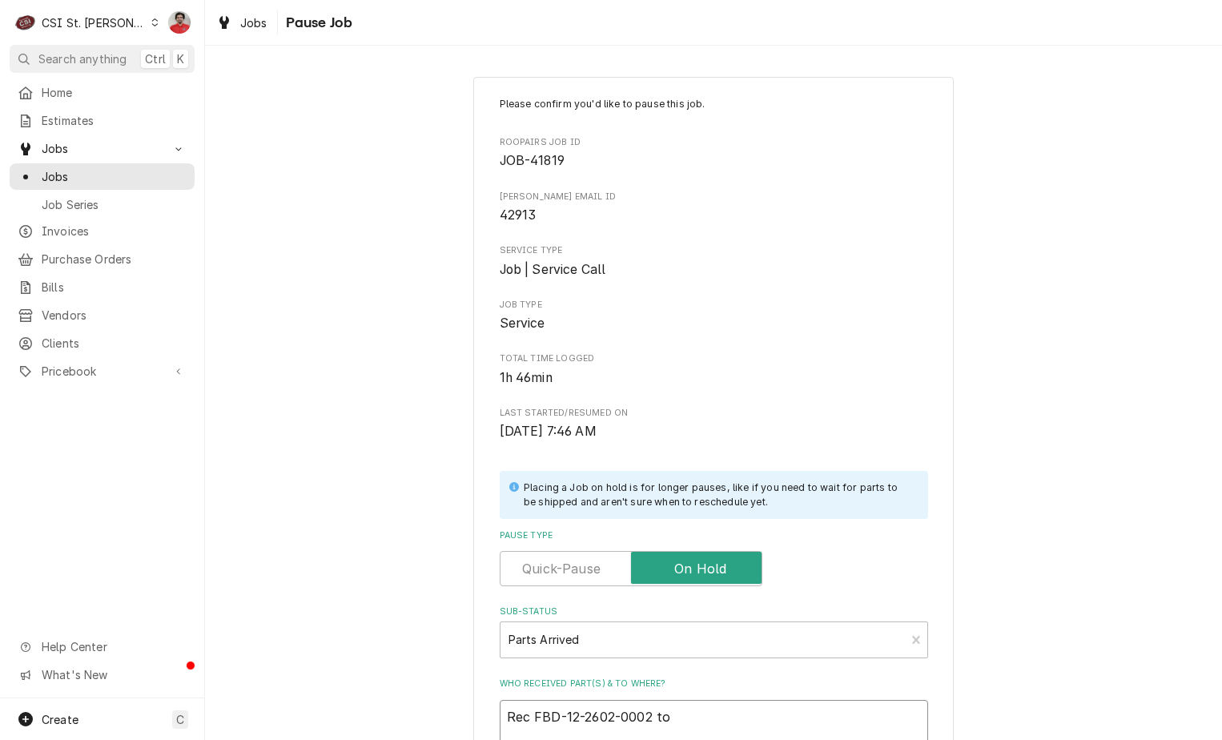
type textarea "x"
type textarea "Rec FBD-12-2602-0002 to"
type textarea "x"
type textarea "Rec FBD-12-2602-0002 to T"
type textarea "x"
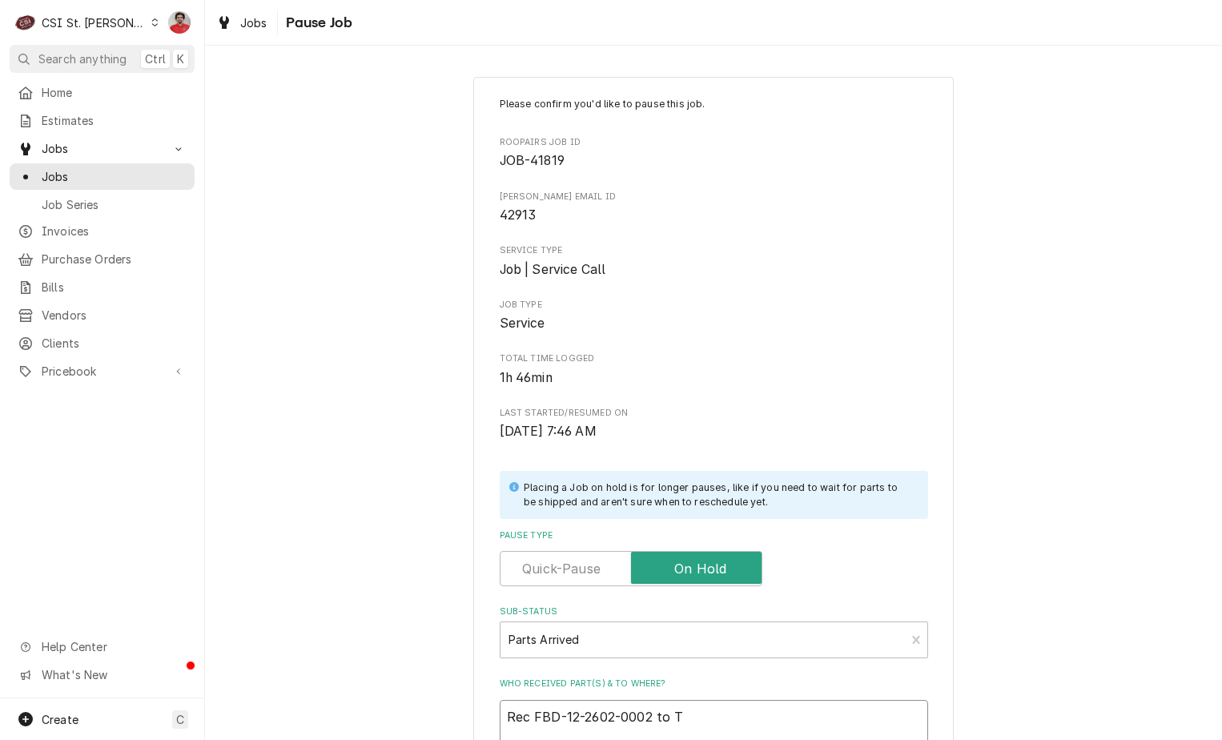
type textarea "Rec FBD-12-2602-0002 to TO"
type textarea "x"
type textarea "Rec FBD-12-2602-0002 to TOn"
type textarea "x"
type textarea "Rec FBD-12-2602-0002 to TOny"
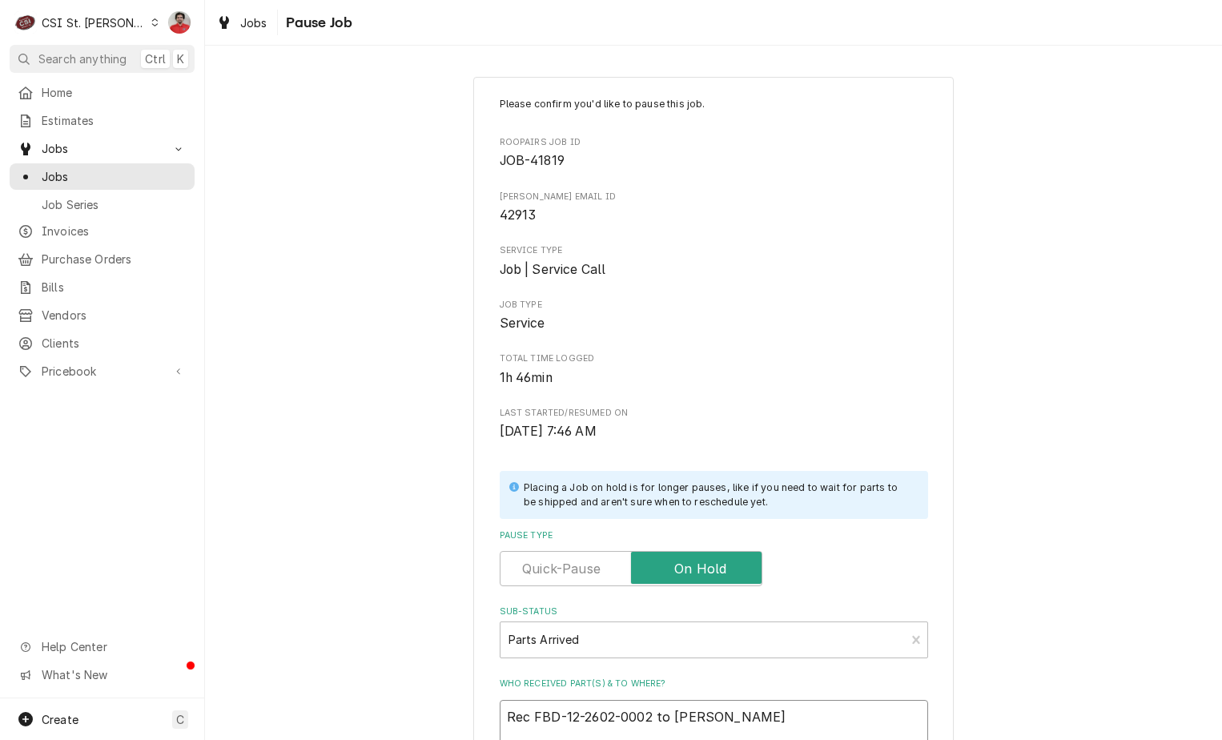
type textarea "x"
type textarea "Rec FBD-12-2602-0002 to TOny'"
type textarea "x"
type textarea "Rec FBD-12-2602-0002 to TOny's"
type textarea "x"
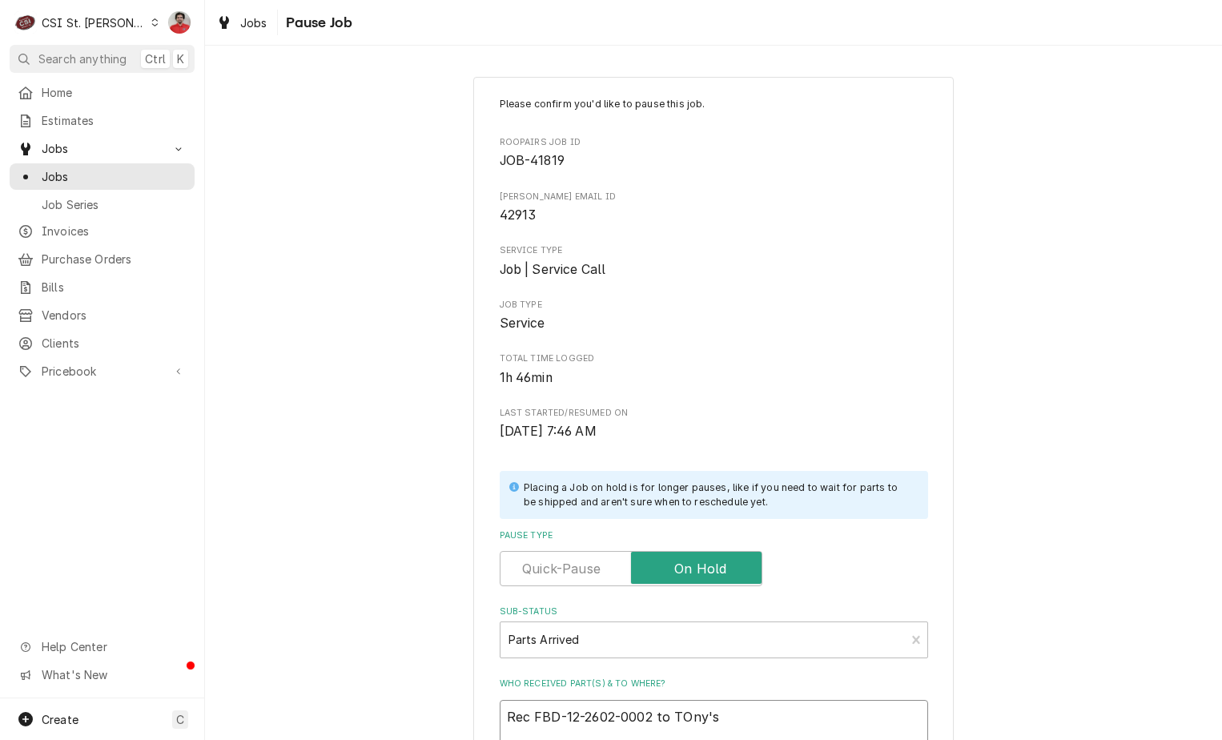
type textarea "Rec FBD-12-2602-0002 to TOny's"
type textarea "x"
type textarea "Rec FBD-12-2602-0002 to TOny's h"
type textarea "x"
type textarea "Rec FBD-12-2602-0002 to TOny's"
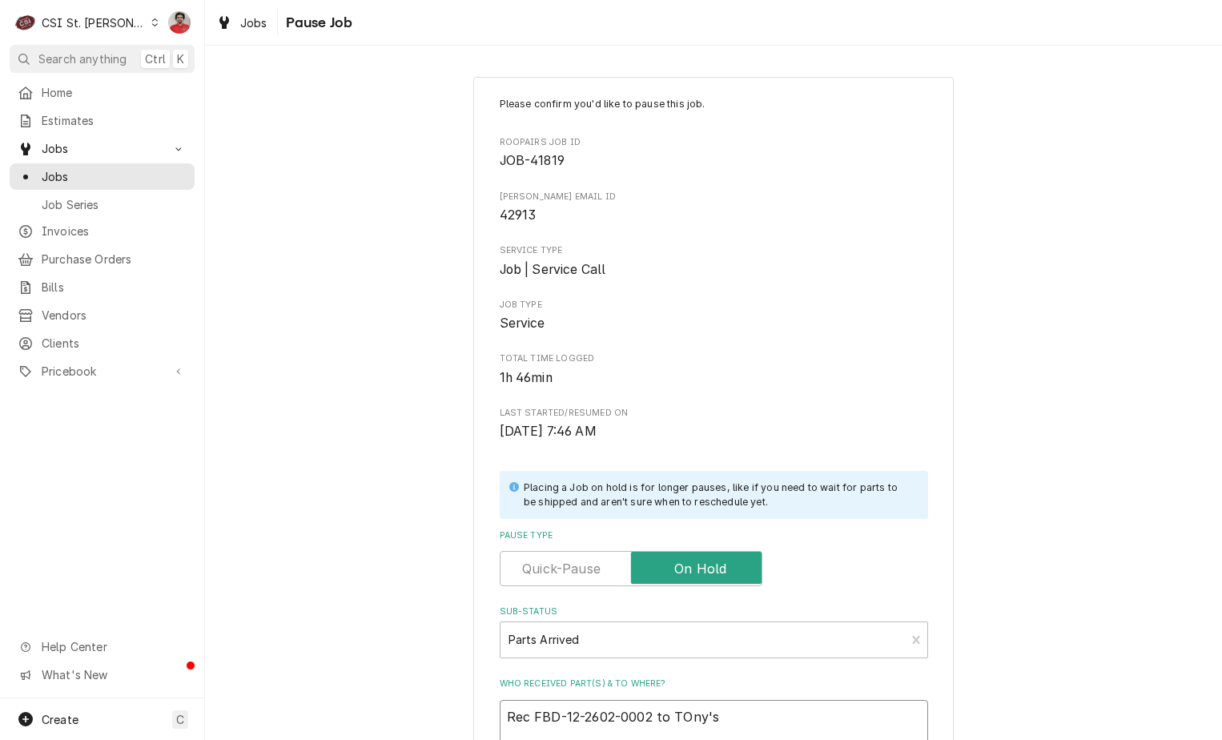
type textarea "x"
type textarea "Rec FBD-12-2602-0002 to TOny's"
type textarea "x"
type textarea "Rec FBD-12-2602-0002 to TOny'"
type textarea "x"
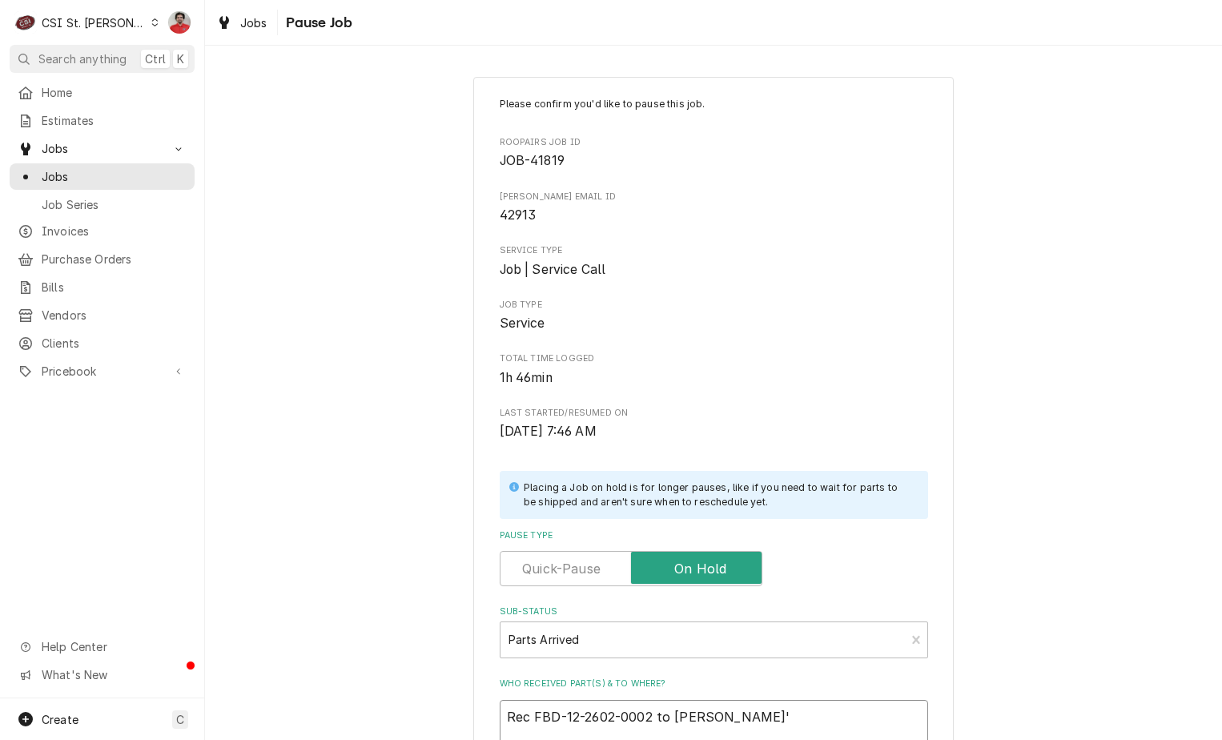
type textarea "Rec FBD-12-2602-0002 to TOny"
type textarea "x"
type textarea "Rec FBD-12-2602-0002 to TOn"
type textarea "x"
type textarea "Rec FBD-12-2602-0002 to TO"
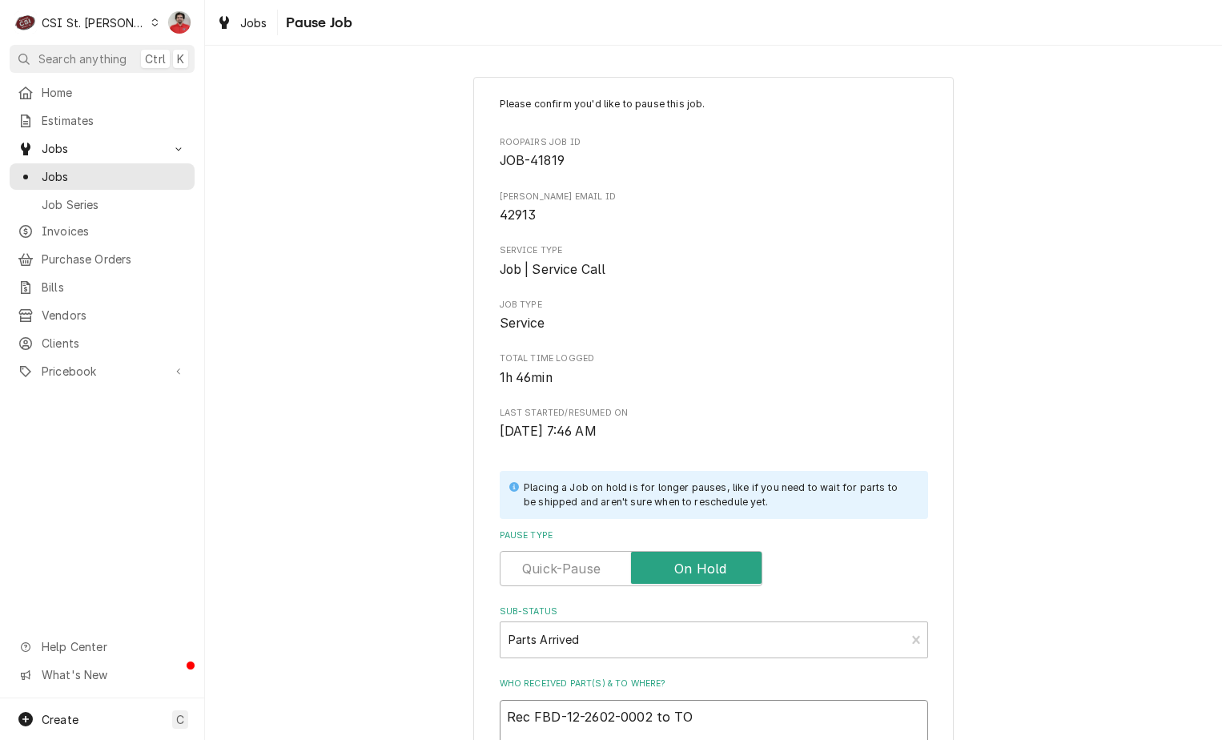
type textarea "x"
type textarea "Rec FBD-12-2602-0002 to T"
type textarea "x"
type textarea "Rec FBD-12-2602-0002 to To"
type textarea "x"
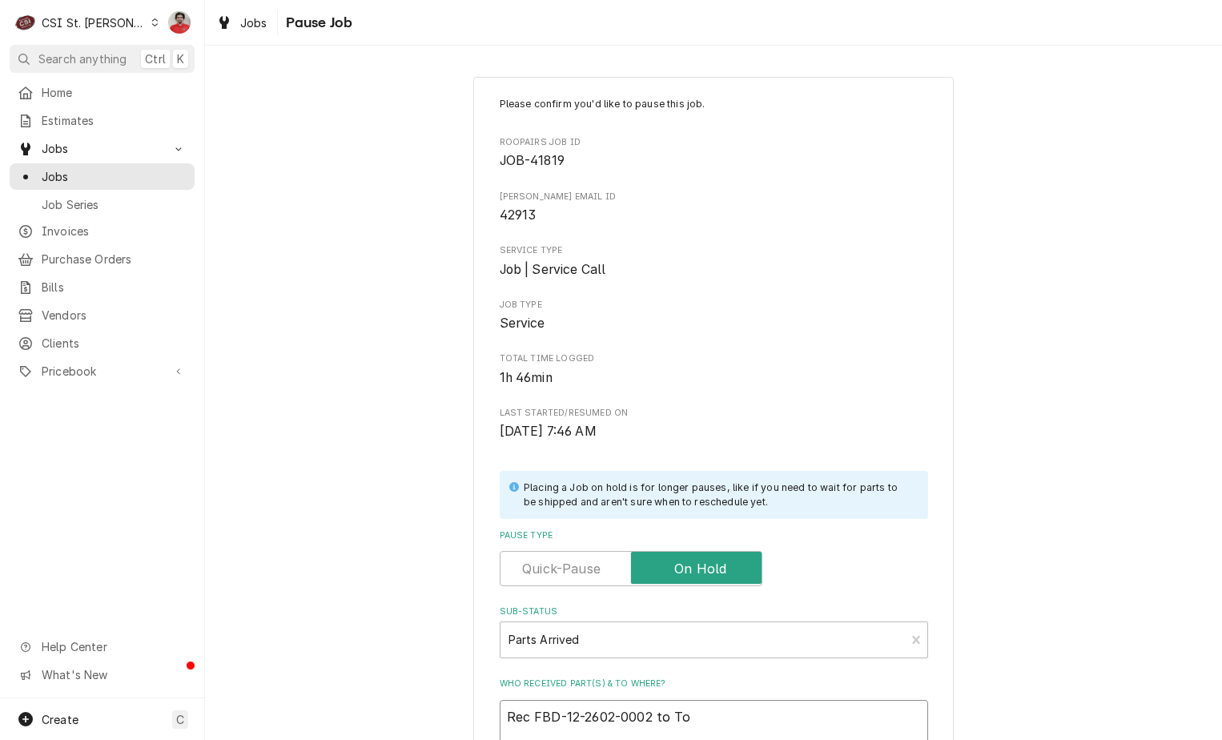
type textarea "Rec FBD-12-2602-0002 to Ton"
type textarea "x"
type textarea "Rec FBD-12-2602-0002 to Tony"
type textarea "x"
type textarea "Rec FBD-12-2602-0002 to Tony'"
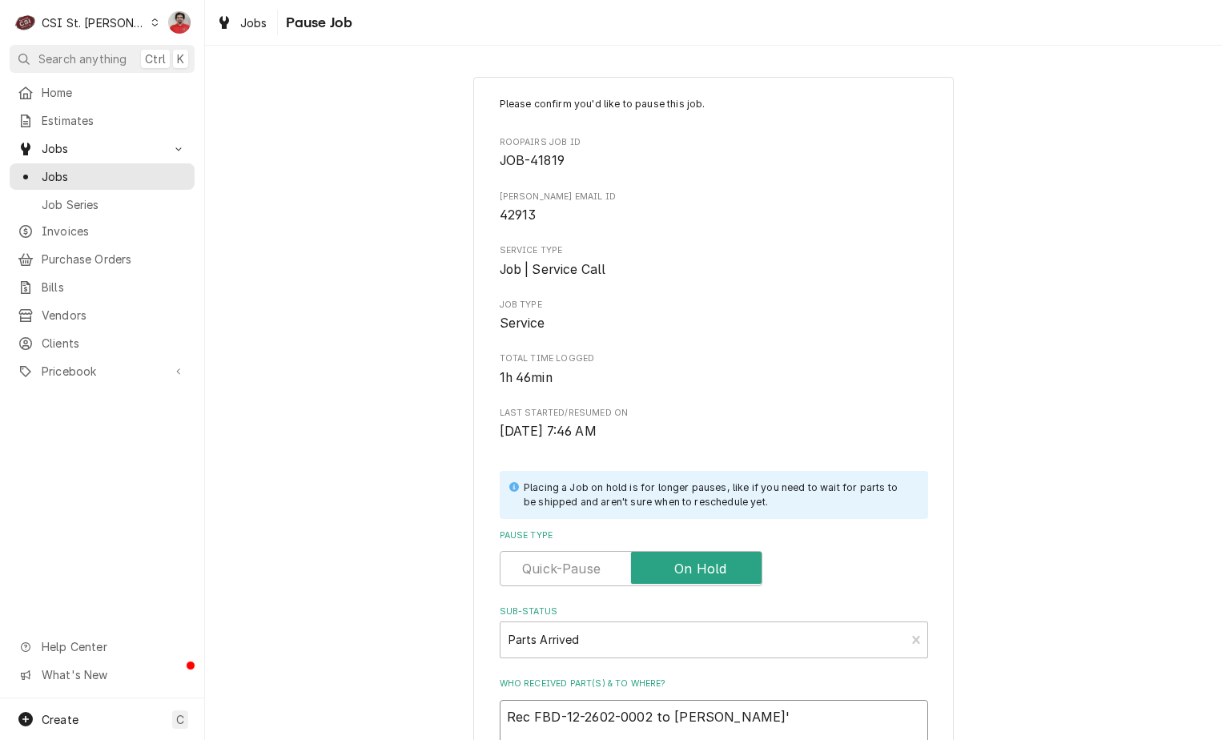
type textarea "x"
type textarea "Rec FBD-12-2602-0002 to Tony'"
type textarea "x"
type textarea "Rec FBD-12-2602-0002 to Tony' s"
type textarea "x"
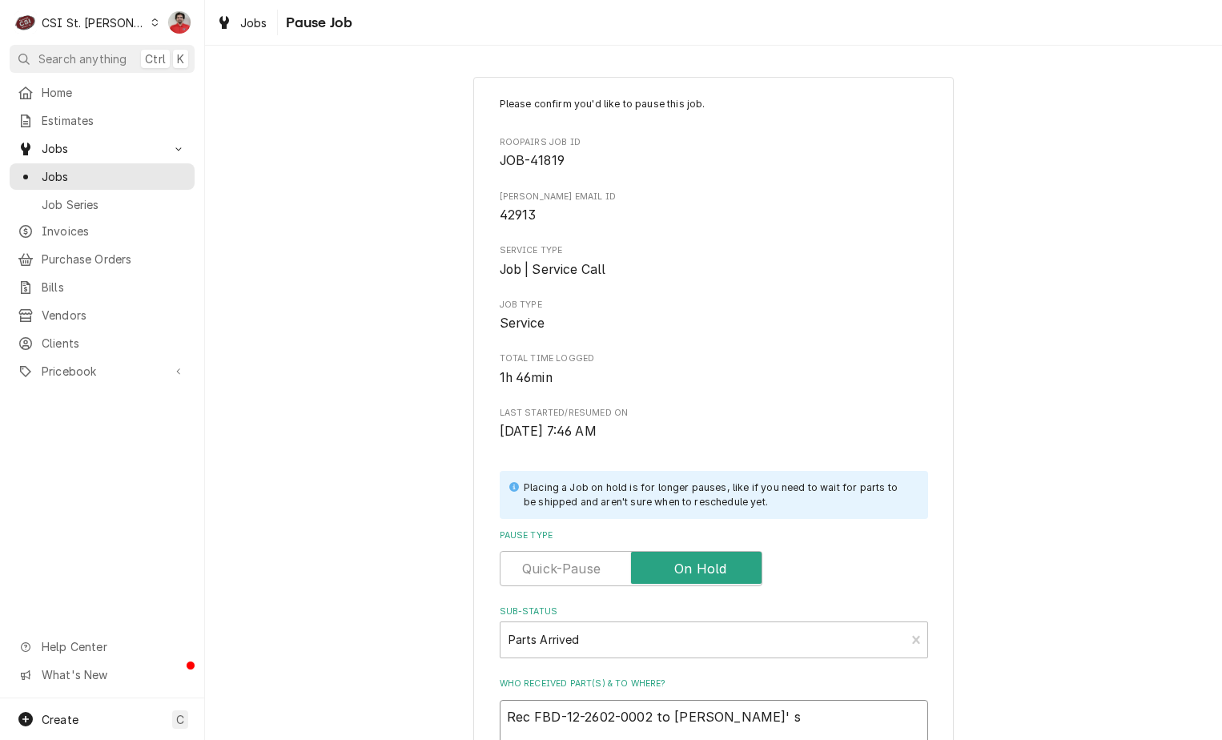
type textarea "Rec FBD-12-2602-0002 to Tony' ss"
type textarea "x"
type textarea "Rec FBD-12-2602-0002 to Tony' ssh"
type textarea "x"
type textarea "Rec FBD-12-2602-0002 to Tony' sshe"
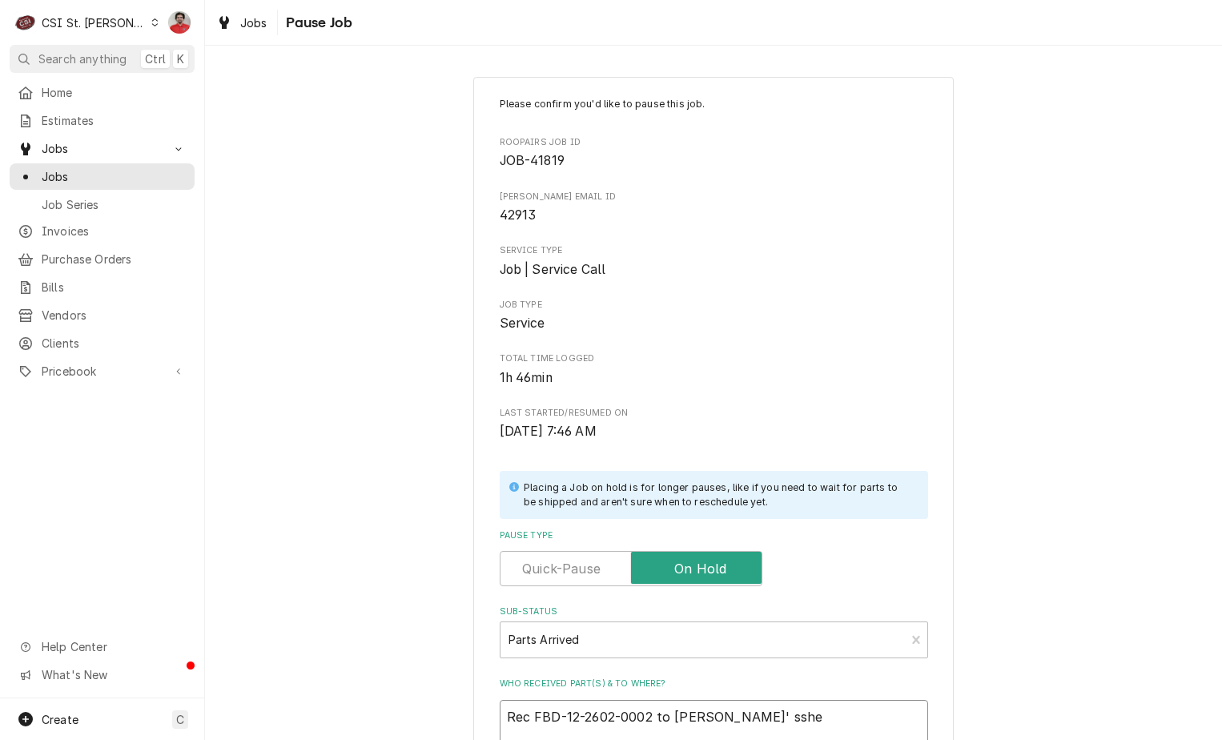
type textarea "x"
type textarea "Rec FBD-12-2602-0002 to Tony' sshel"
type textarea "x"
type textarea "Rec FBD-12-2602-0002 to Tony' sshe"
type textarea "x"
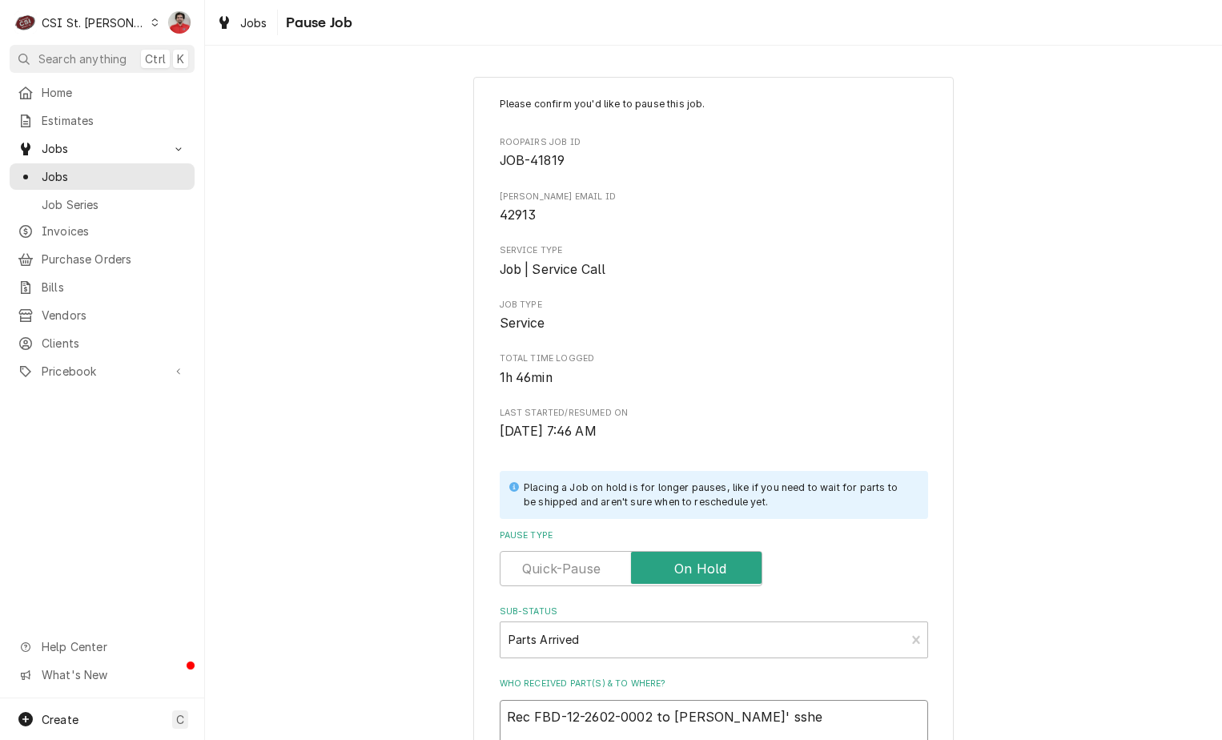
type textarea "Rec FBD-12-2602-0002 to Tony' ssh"
type textarea "x"
type textarea "Rec FBD-12-2602-0002 to Tony' ss"
type textarea "x"
type textarea "Rec FBD-12-2602-0002 to Tony' s"
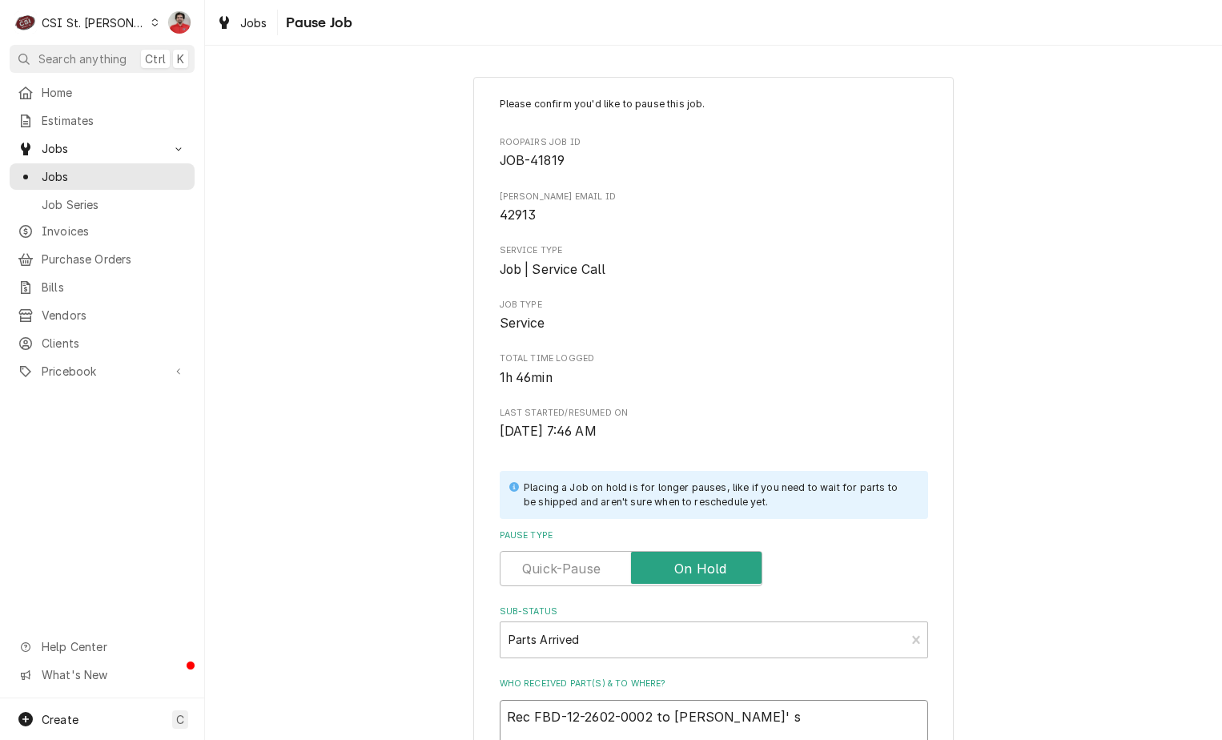
type textarea "x"
type textarea "Rec FBD-12-2602-0002 to Tony'"
type textarea "x"
type textarea "Rec FBD-12-2602-0002 to Tony'"
type textarea "x"
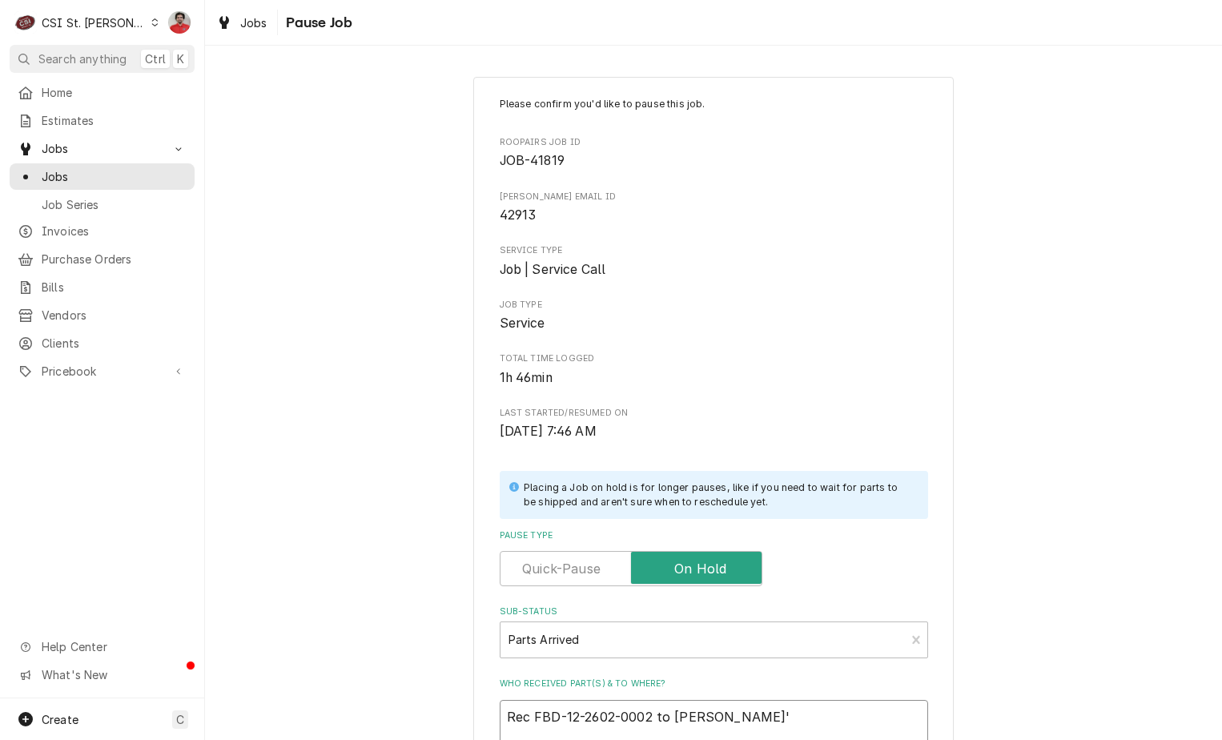
type textarea "Rec FBD-12-2602-0002 to Tony's"
type textarea "x"
type textarea "Rec FBD-12-2602-0002 to Tony's"
type textarea "x"
type textarea "Rec FBD-12-2602-0002 to Tony's s"
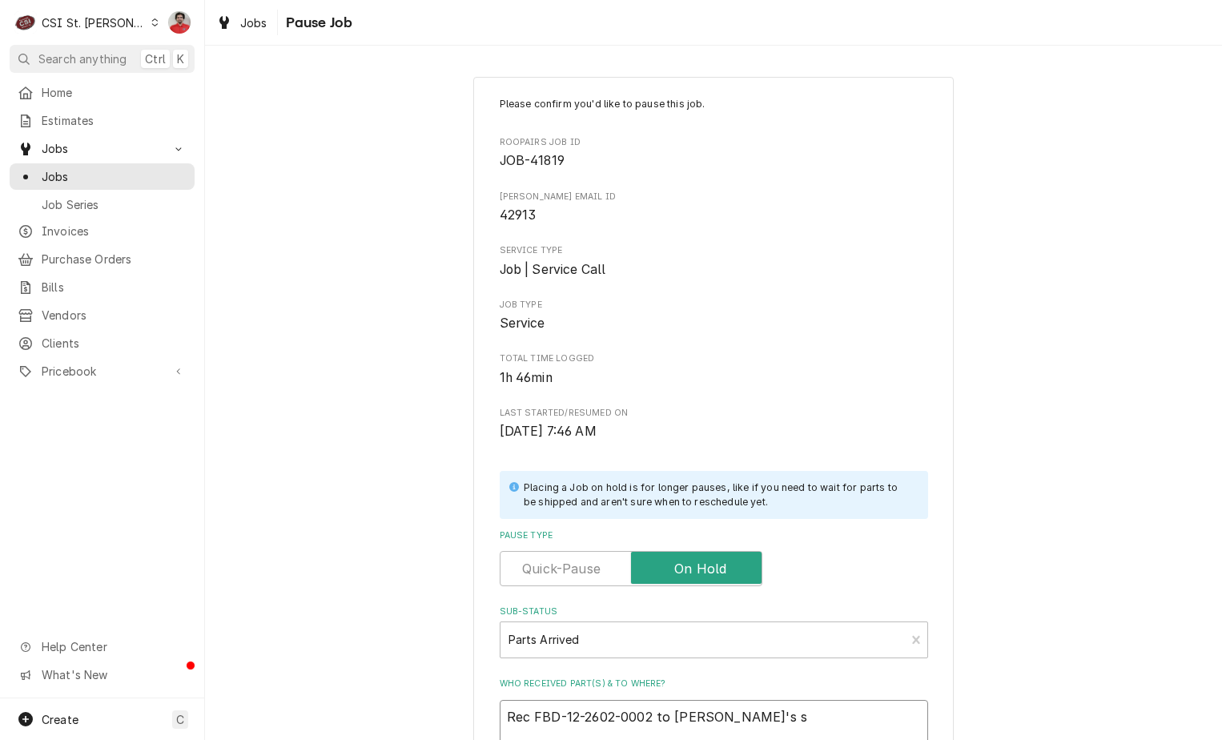
type textarea "x"
type textarea "Rec FBD-12-2602-0002 to Tony's sh"
type textarea "x"
type textarea "Rec FBD-12-2602-0002 to Tony's she"
type textarea "x"
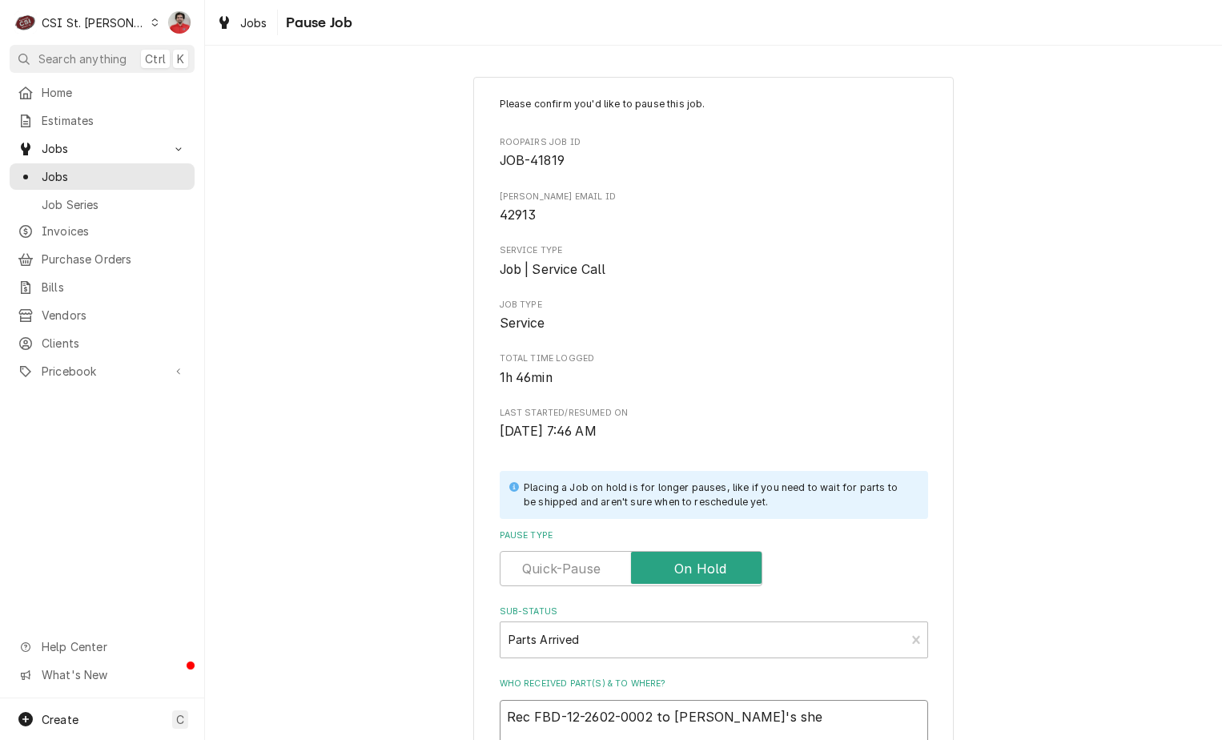
type textarea "Rec FBD-12-2602-0002 to Tony's shel"
type textarea "x"
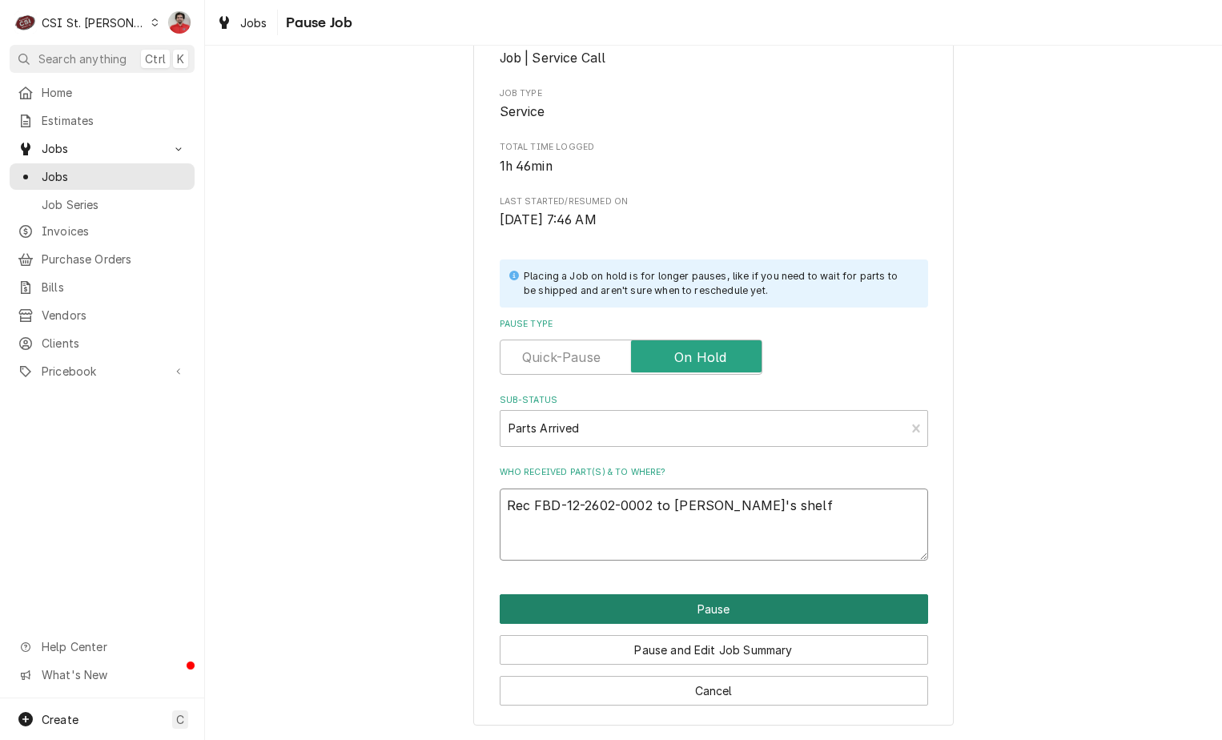
type textarea "Rec FBD-12-2602-0002 to Tony's shelf"
click at [738, 610] on button "Pause" at bounding box center [714, 609] width 428 height 30
type textarea "x"
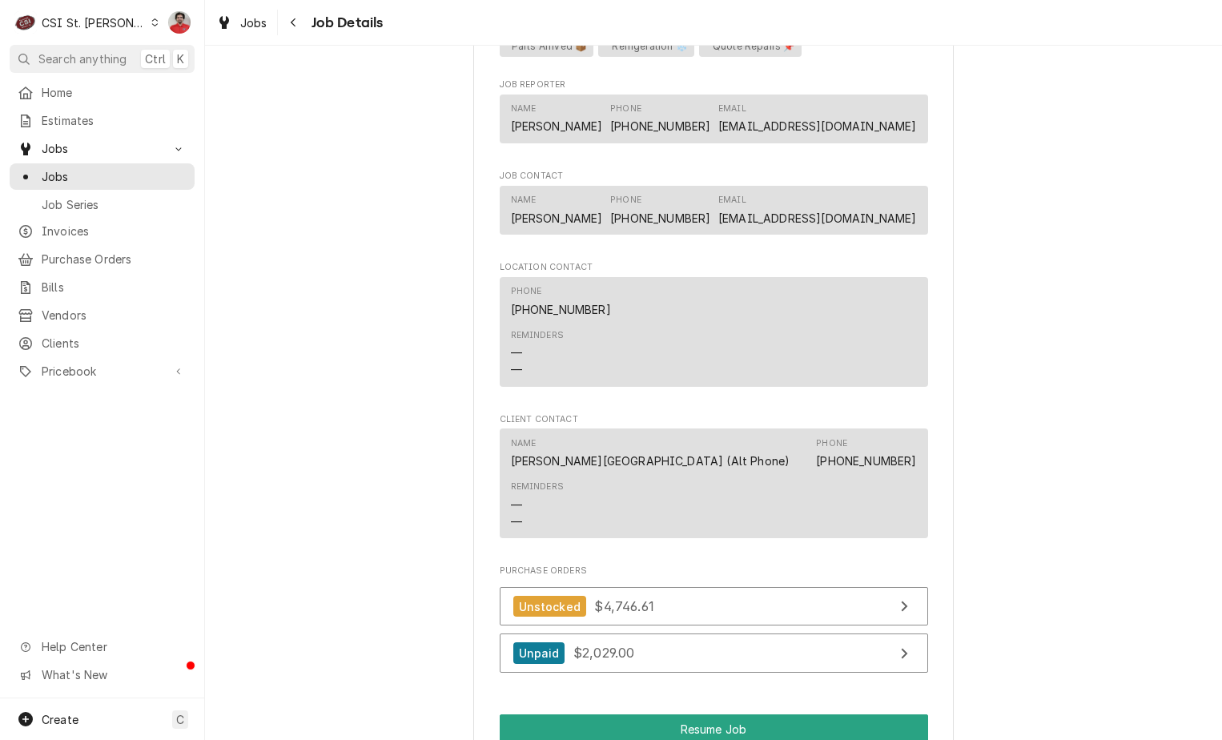
scroll to position [2338, 0]
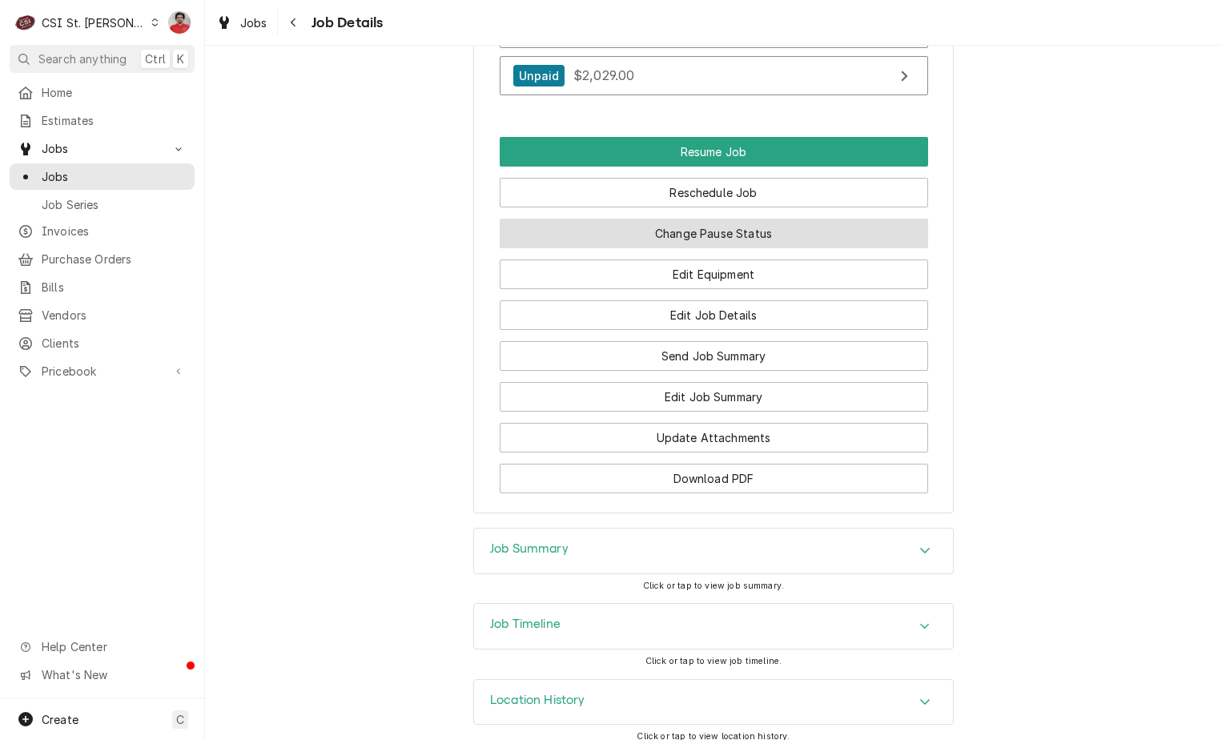
click at [682, 219] on button "Change Pause Status" at bounding box center [714, 234] width 428 height 30
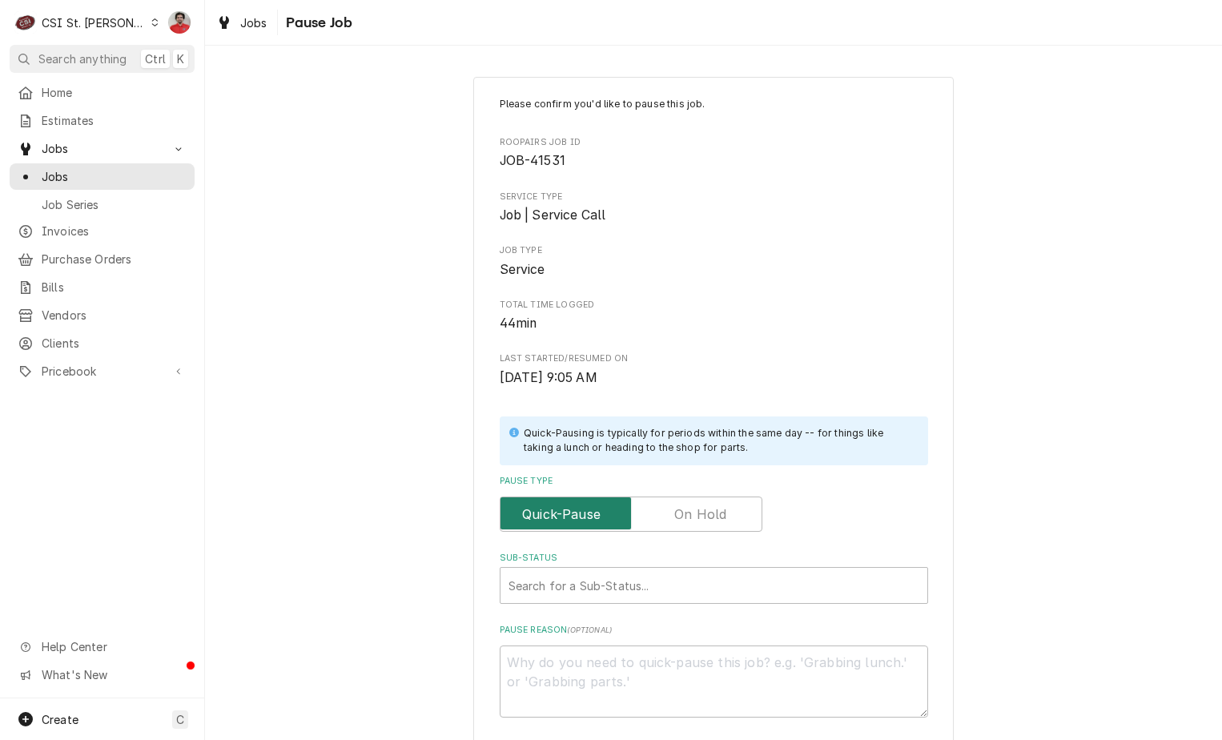
click at [684, 498] on input "Pause Type" at bounding box center [631, 513] width 248 height 35
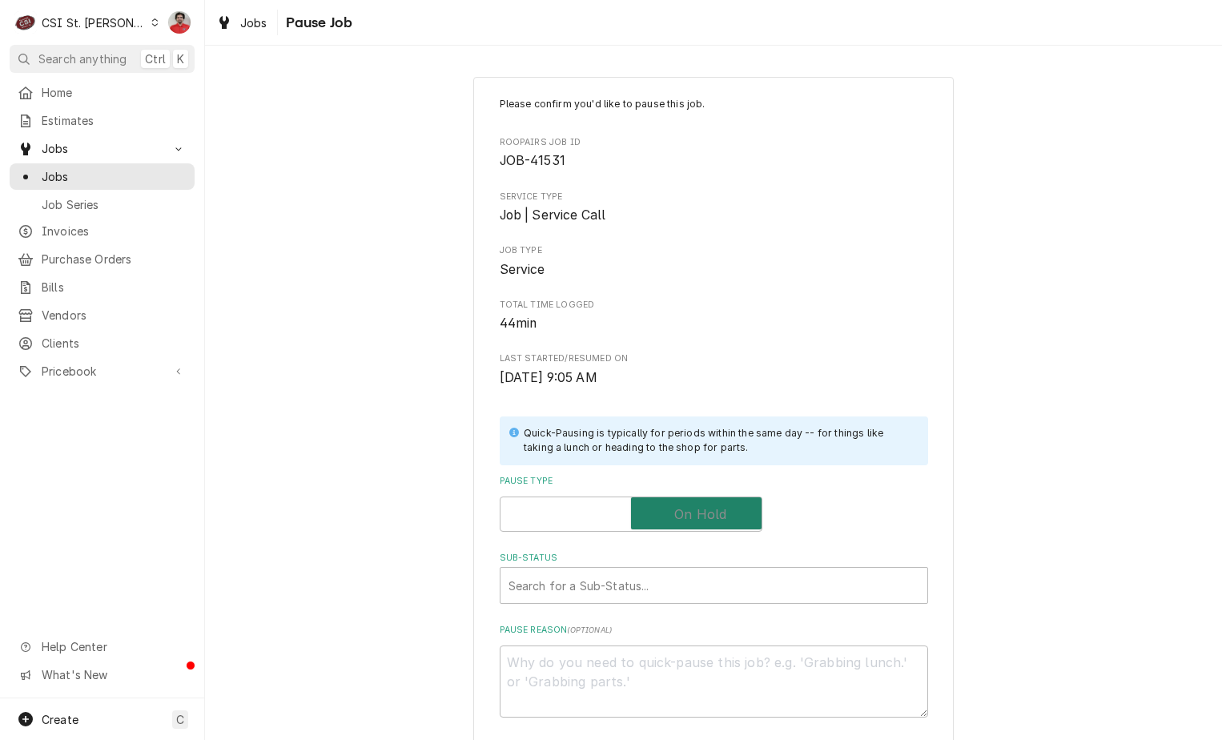
checkbox input "true"
click at [672, 572] on div "Sub-Status" at bounding box center [713, 585] width 411 height 29
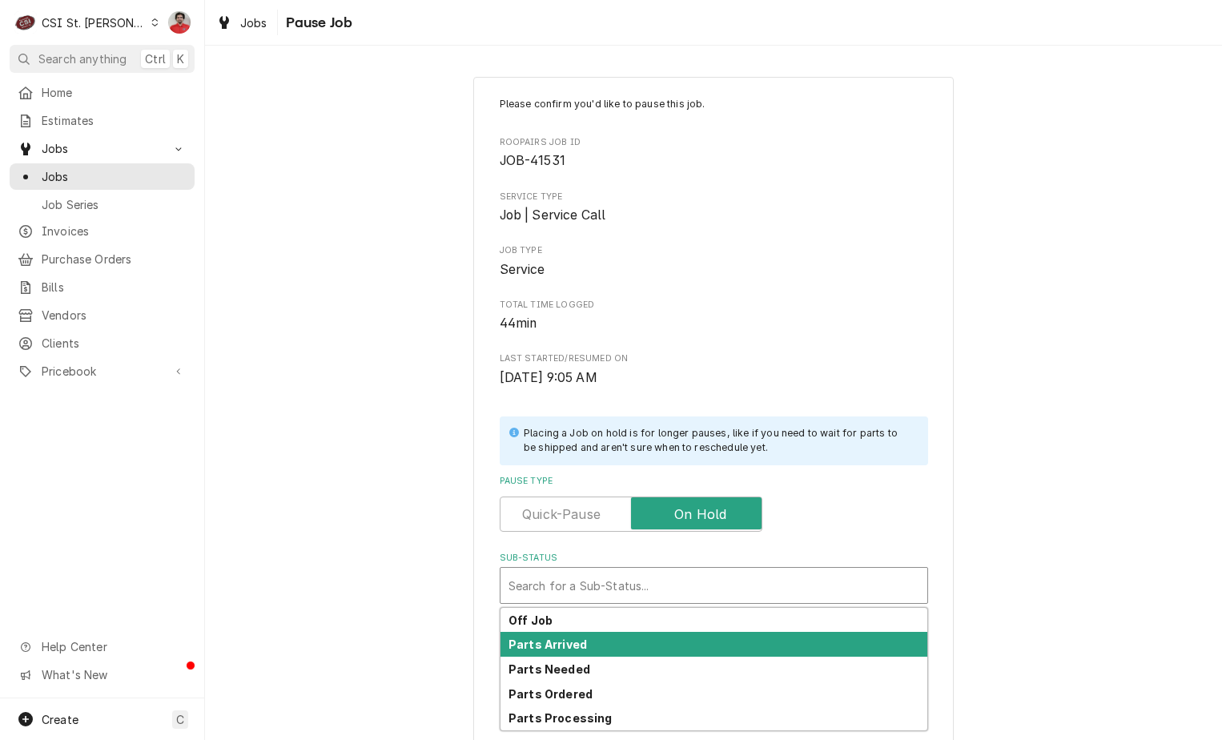
click at [663, 636] on div "Parts Arrived" at bounding box center [713, 644] width 427 height 25
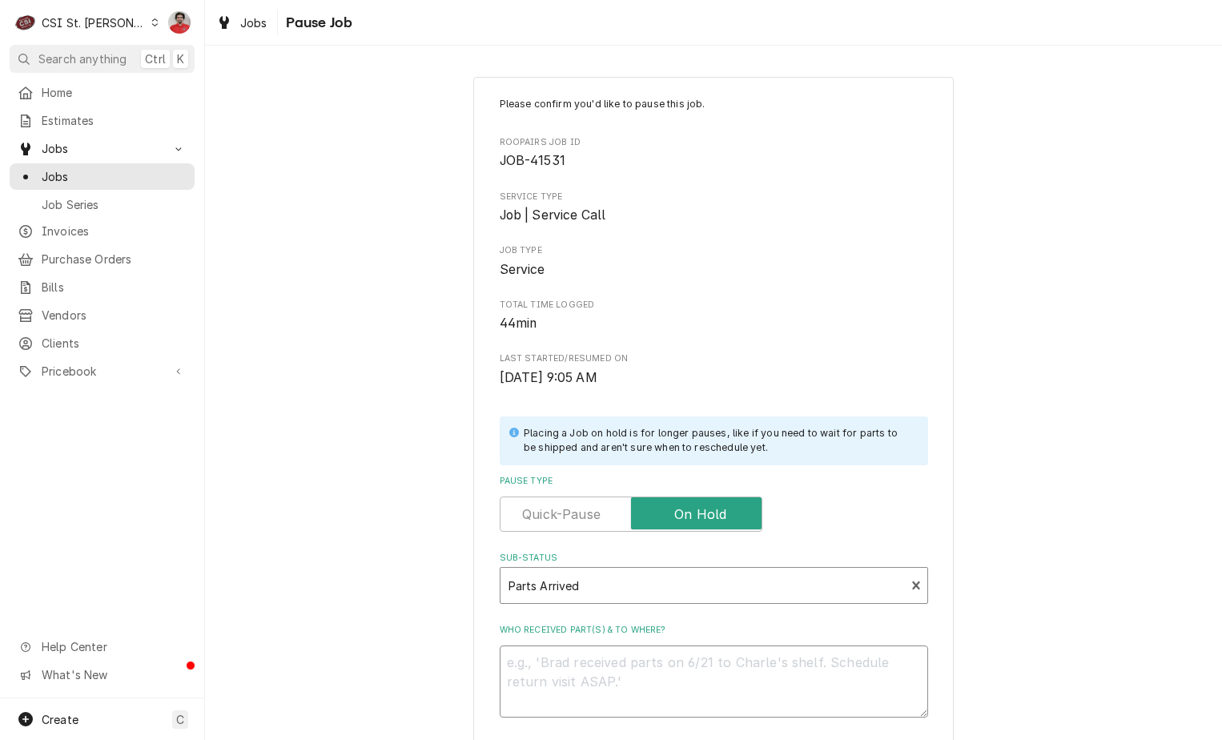
click at [659, 673] on textarea "Who received part(s) & to where?" at bounding box center [714, 681] width 428 height 72
type textarea "x"
type textarea "B"
type textarea "x"
type textarea "BE"
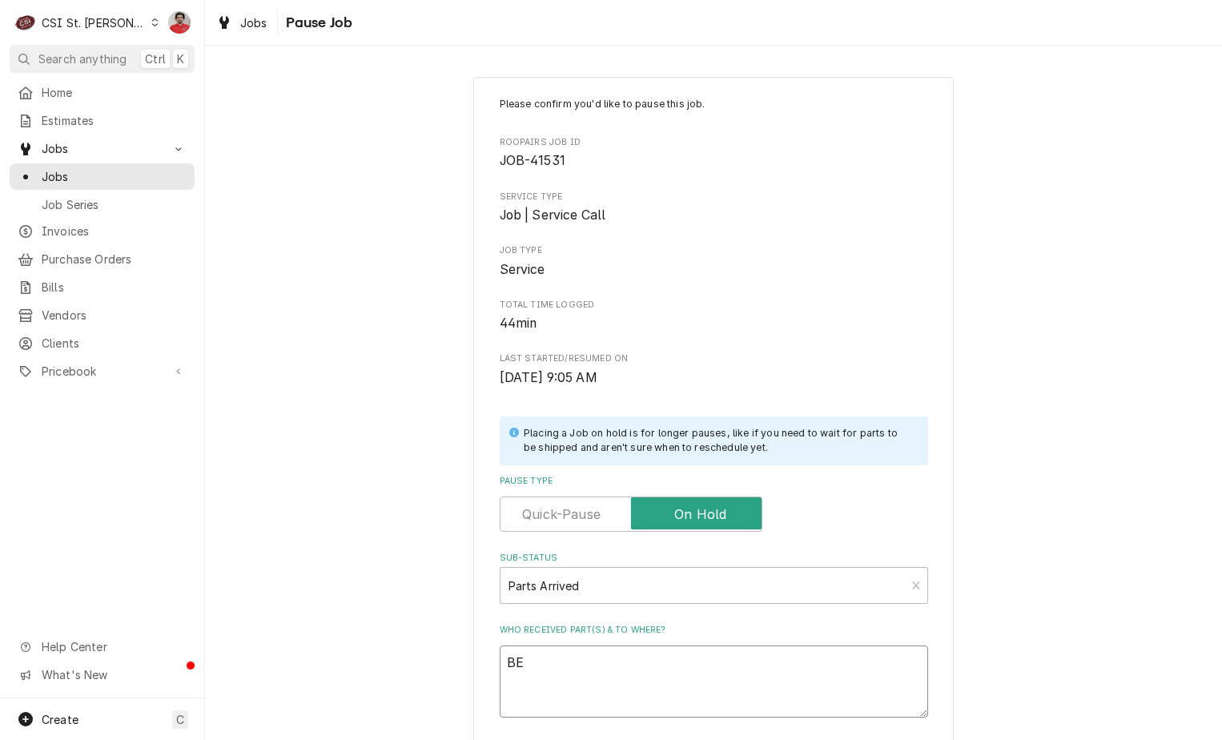
type textarea "x"
type textarea "BEV"
type textarea "x"
type textarea "BEV-"
type textarea "x"
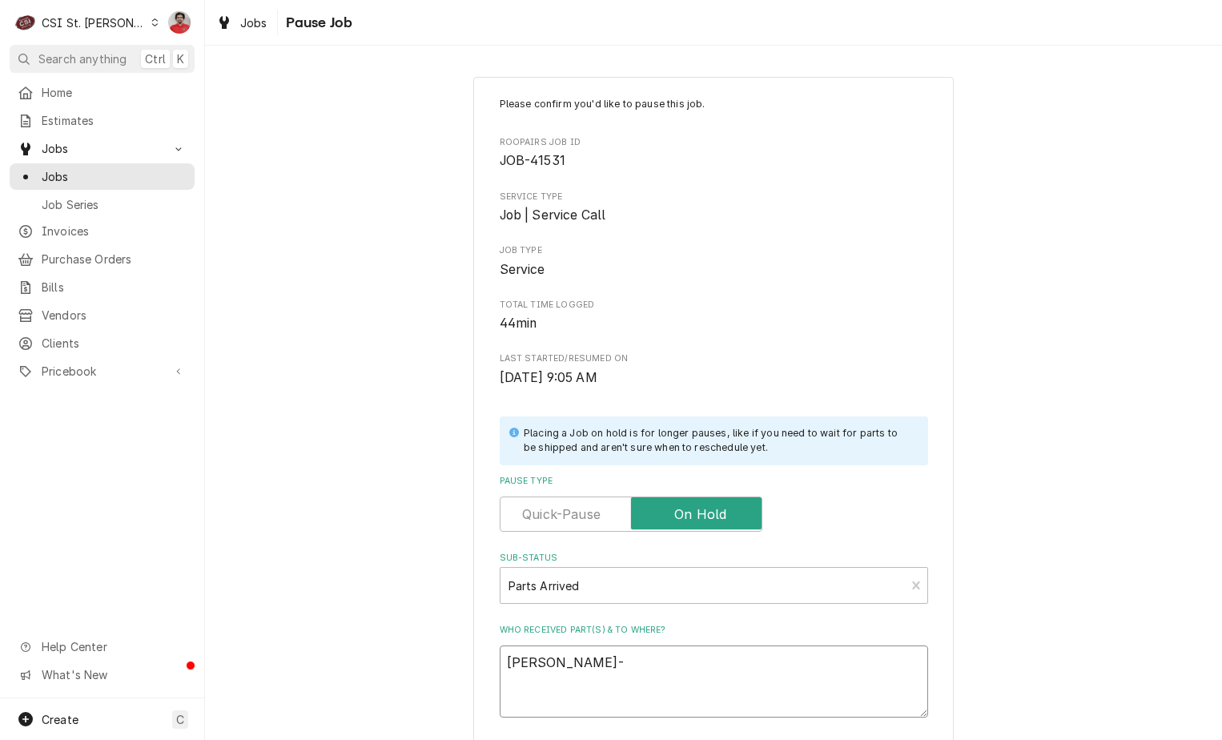
type textarea "BEV-7"
type textarea "x"
type textarea "BEV-70"
type textarea "x"
type textarea "BEV-703"
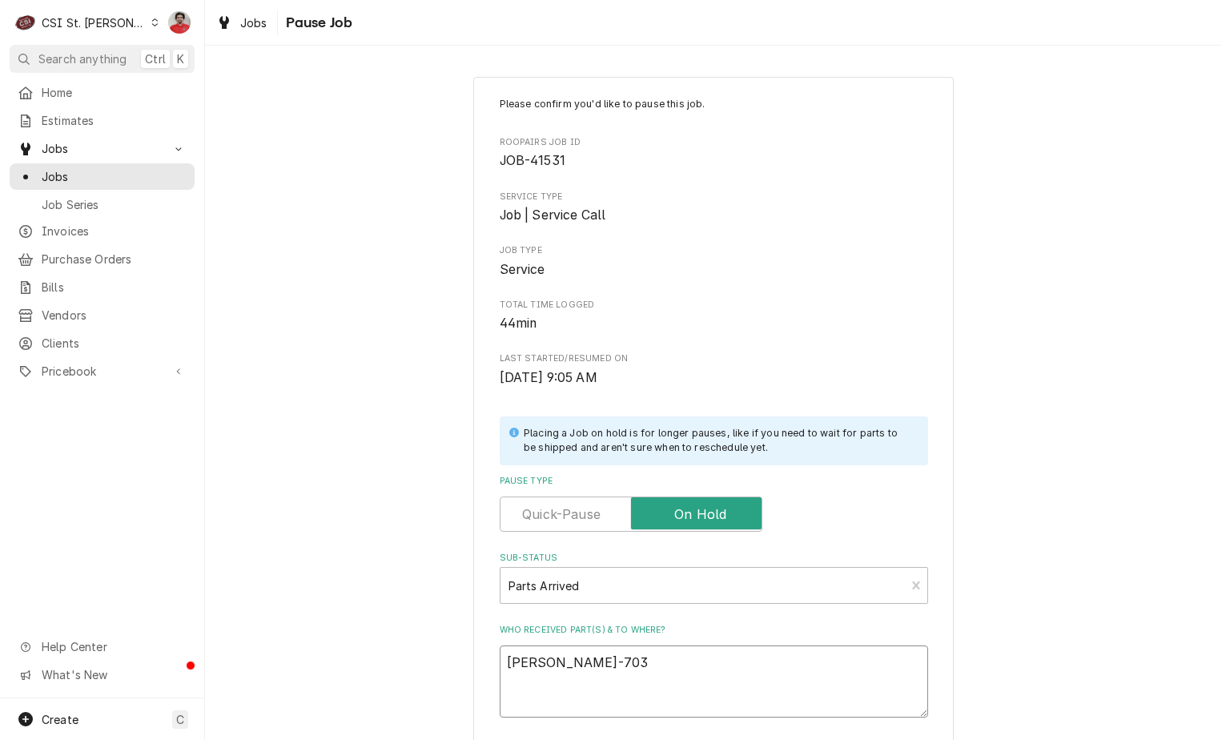
type textarea "x"
type textarea "BEV-703-"
type textarea "x"
type textarea "BEV-703-9"
type textarea "x"
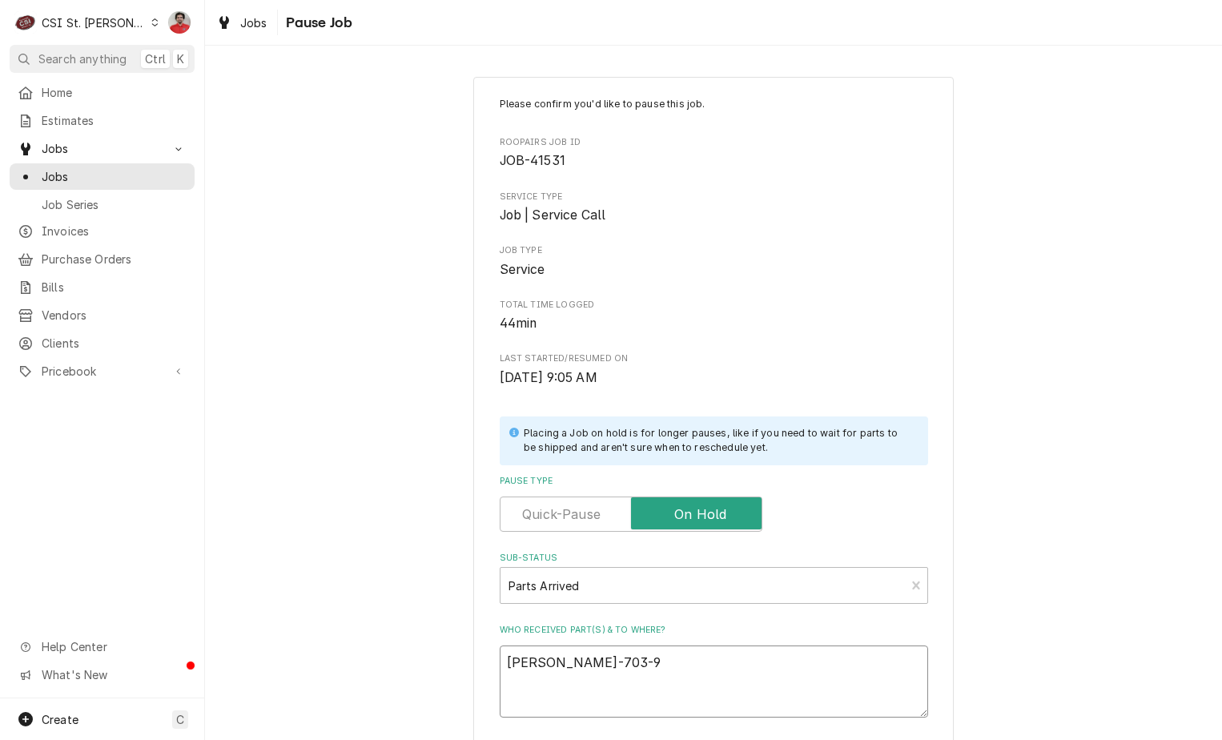
type textarea "BEV-703-96"
type textarea "x"
type textarea "BEV-703-963"
type textarea "x"
type textarea "BEV-703-963D"
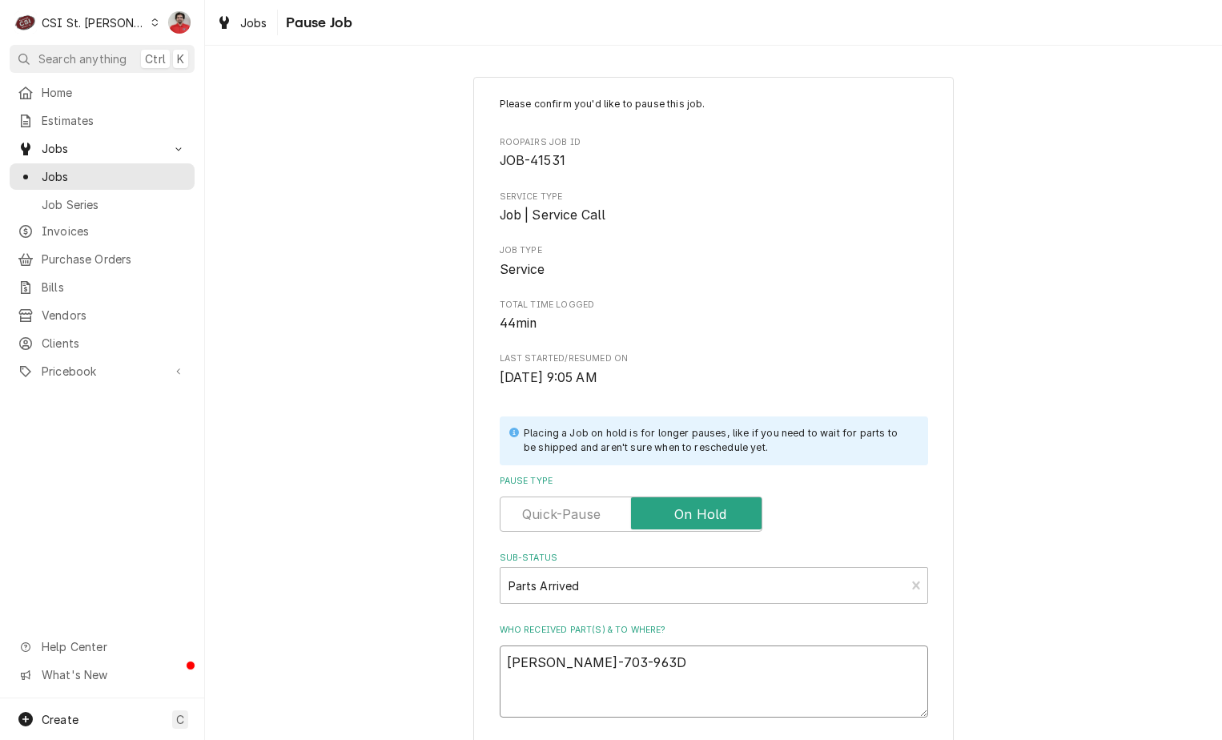
type textarea "x"
type textarea "BEV-703-963D-"
type textarea "x"
type textarea "BEV-703-963D-0"
type textarea "x"
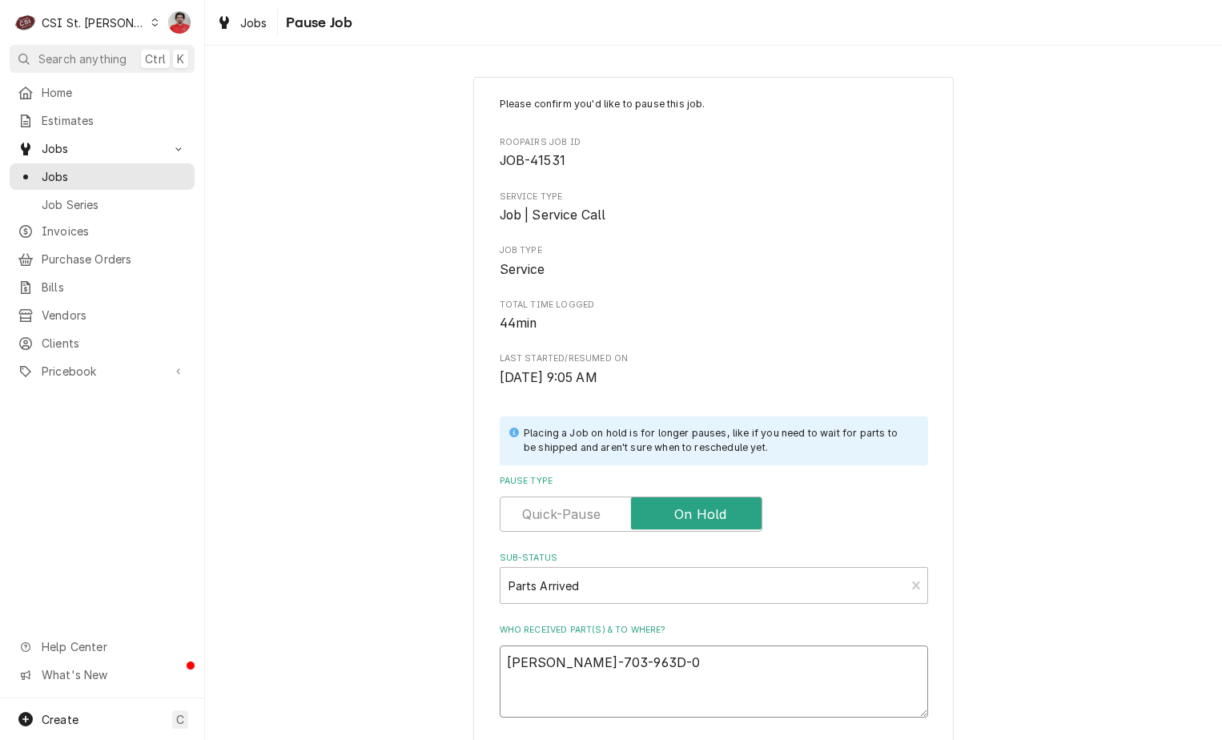
type textarea "BEV-703-963D-02"
type textarea "x"
type textarea "BEV-703-963D-02"
type textarea "x"
type textarea "BEV-703-963D-02 r"
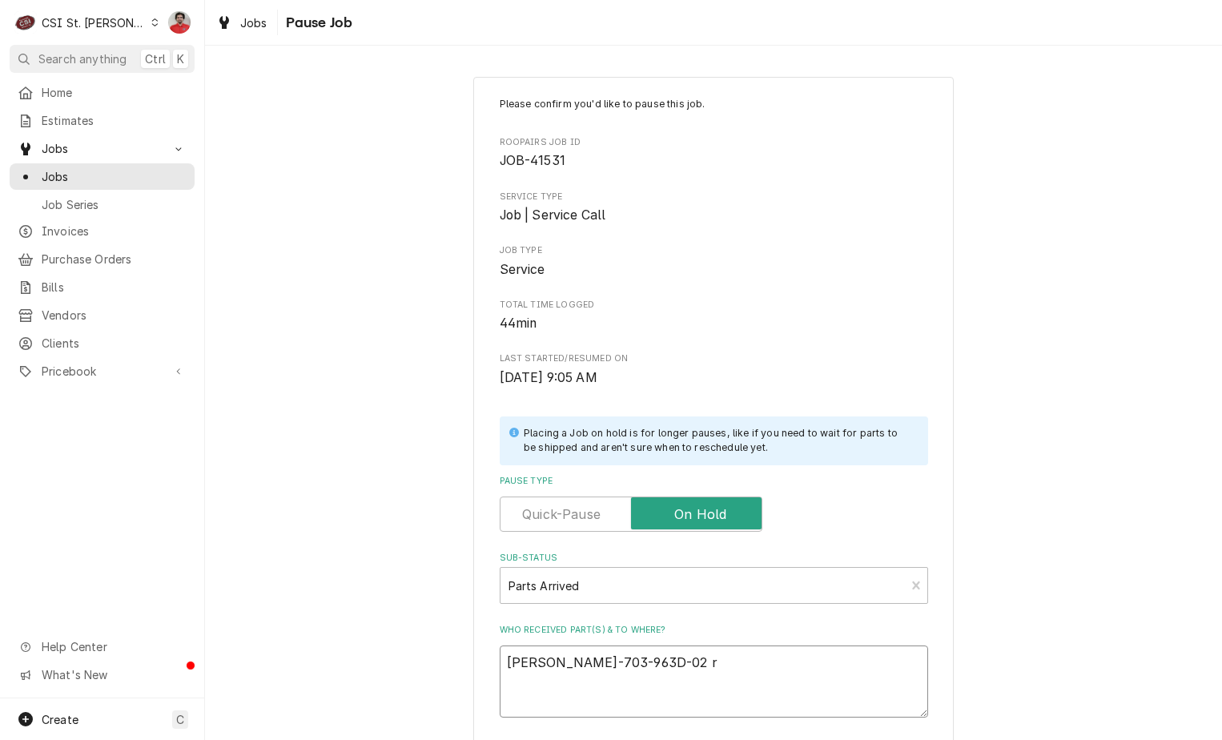
type textarea "x"
type textarea "BEV-703-963D-02 re"
type textarea "x"
type textarea "BEV-703-963D-02 rec"
type textarea "x"
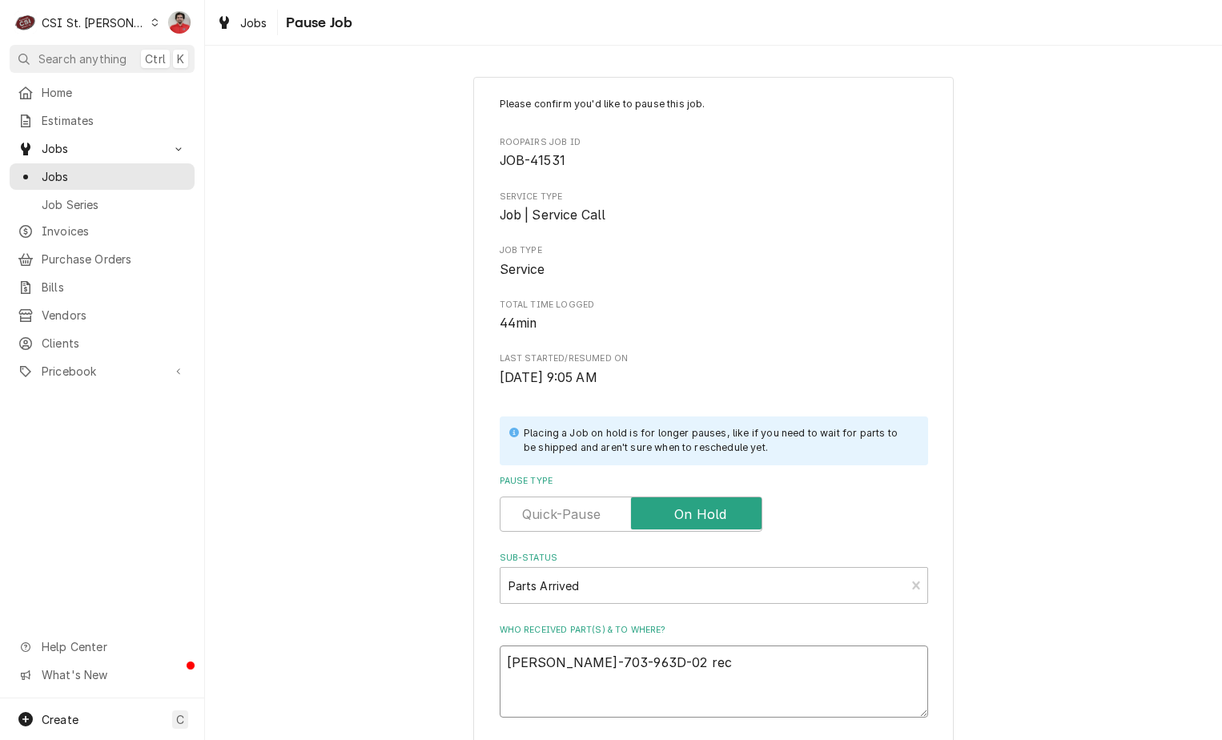
type textarea "BEV-703-963D-02 rec"
type textarea "x"
type textarea "BEV-703-963D-02 rec t"
type textarea "x"
type textarea "BEV-703-963D-02 rec to"
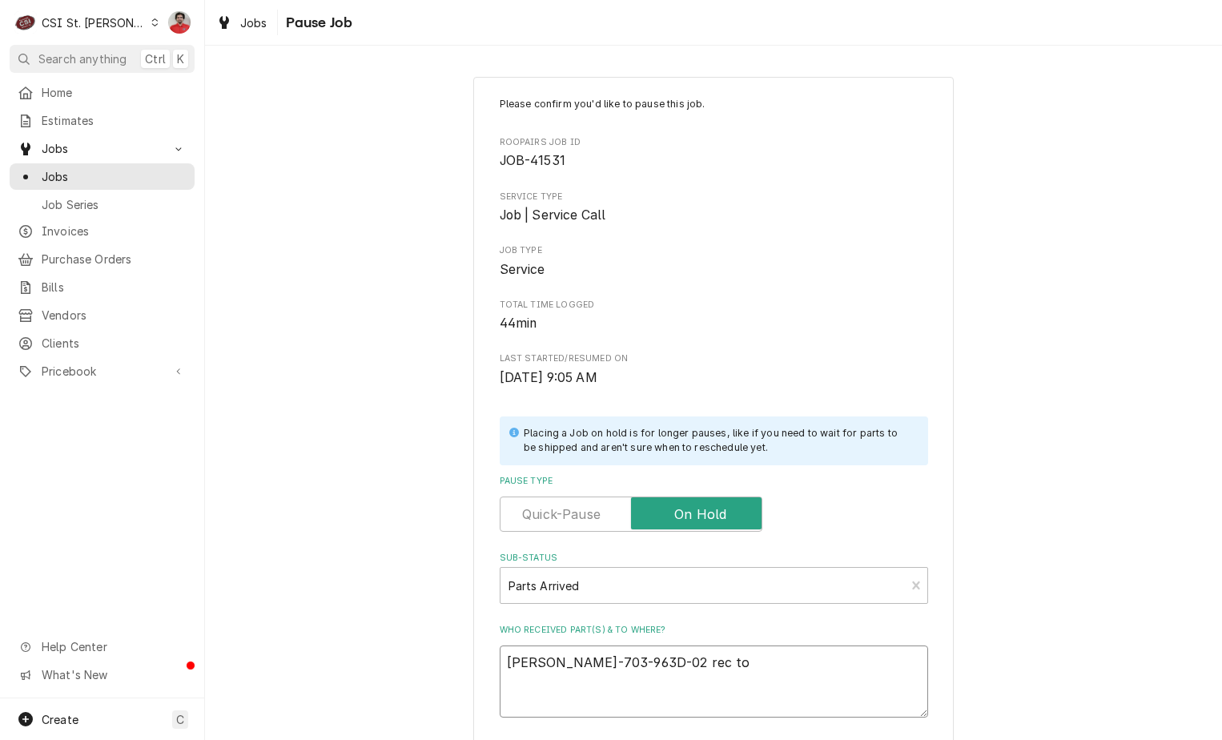
type textarea "x"
type textarea "BEV-703-963D-02 rec to"
type textarea "x"
type textarea "BEV-703-963D-02 rec to T"
type textarea "x"
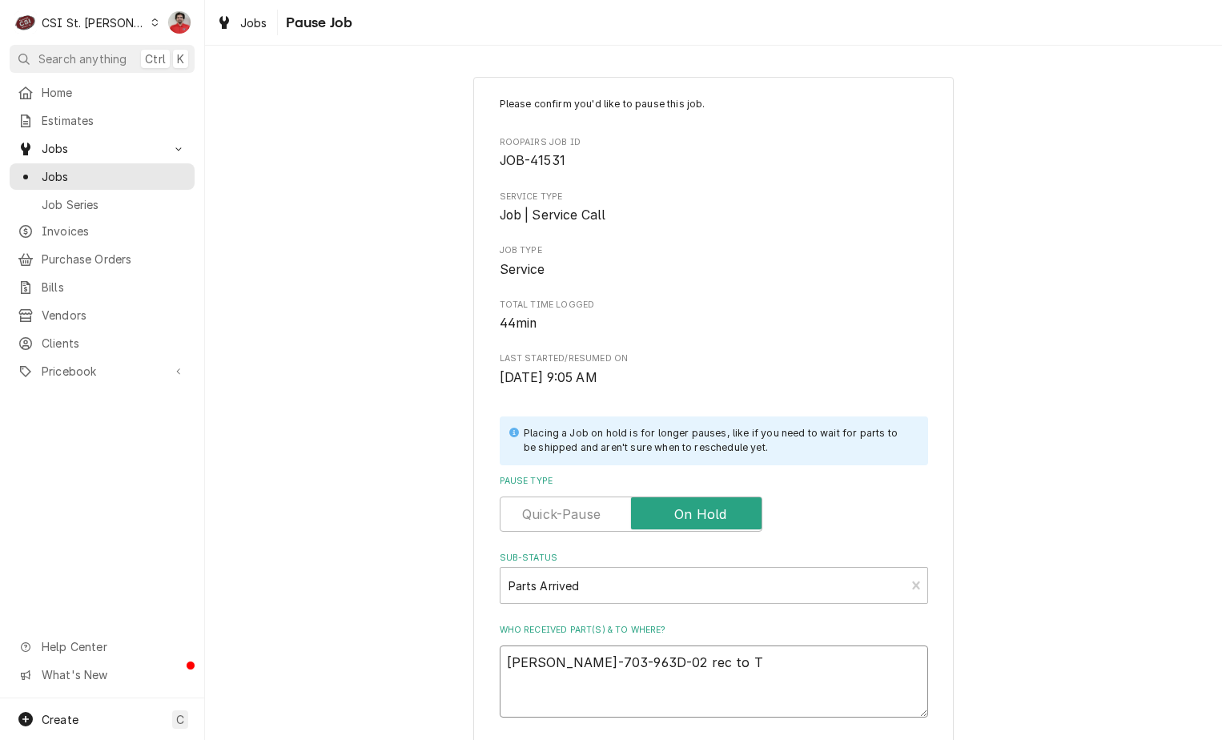
type textarea "BEV-703-963D-02 rec to To"
type textarea "x"
type textarea "BEV-703-963D-02 rec to Tom"
type textarea "x"
type textarea "BEV-703-963D-02 rec to Tom"
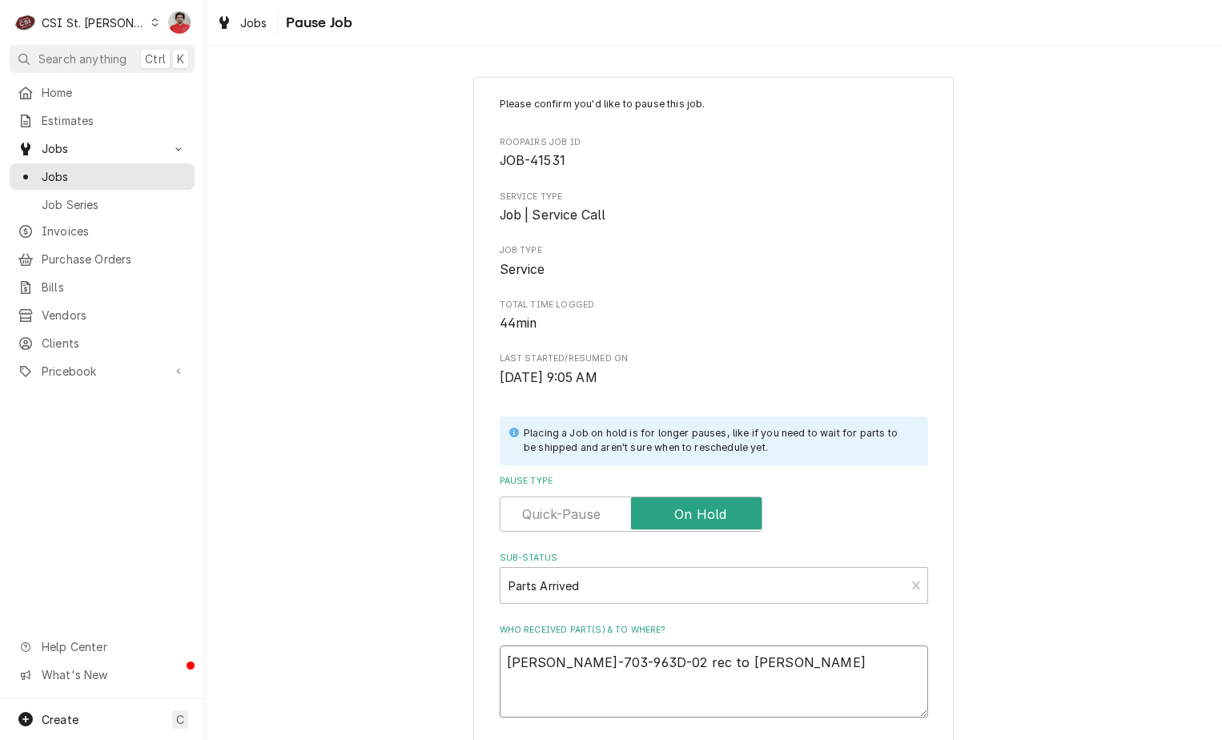
type textarea "x"
type textarea "BEV-703-963D-02 rec to Tom L"
type textarea "x"
type textarea "BEV-703-963D-02 rec to Tom L'"
type textarea "x"
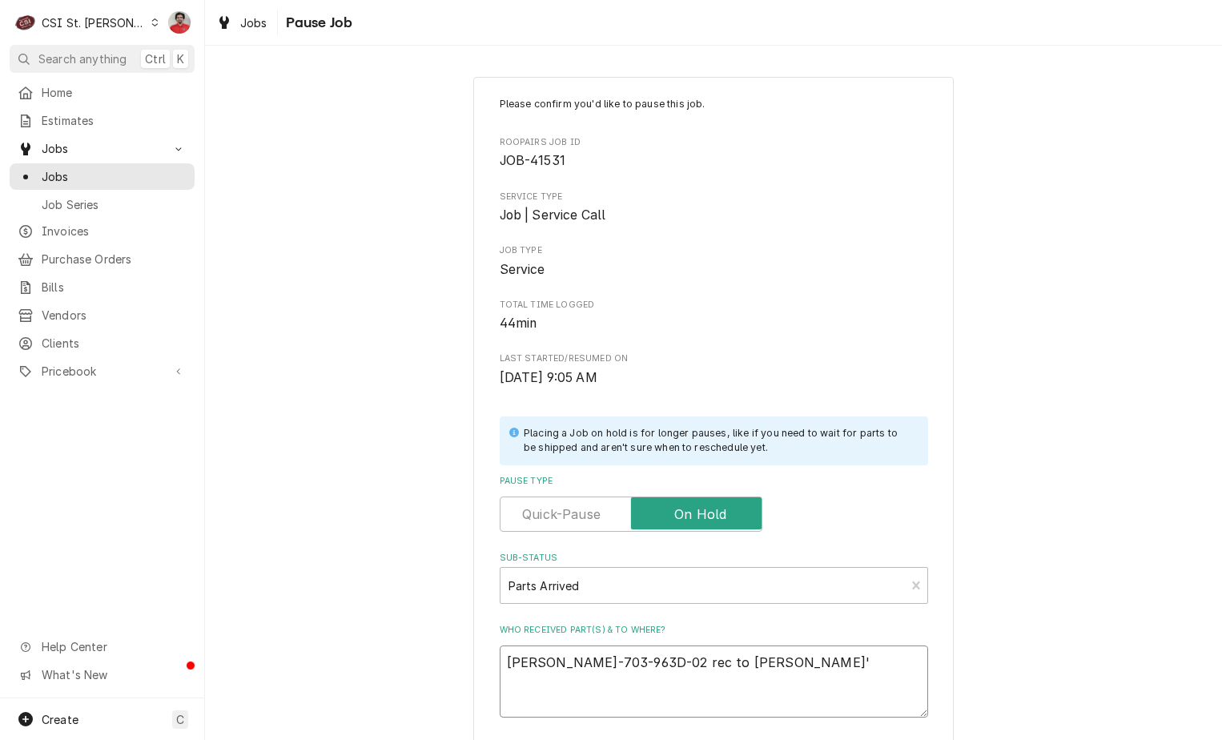
type textarea "BEV-703-963D-02 rec to Tom L's"
type textarea "x"
type textarea "BEV-703-963D-02 rec to Tom L's"
type textarea "x"
type textarea "BEV-703-963D-02 rec to Tom L's s"
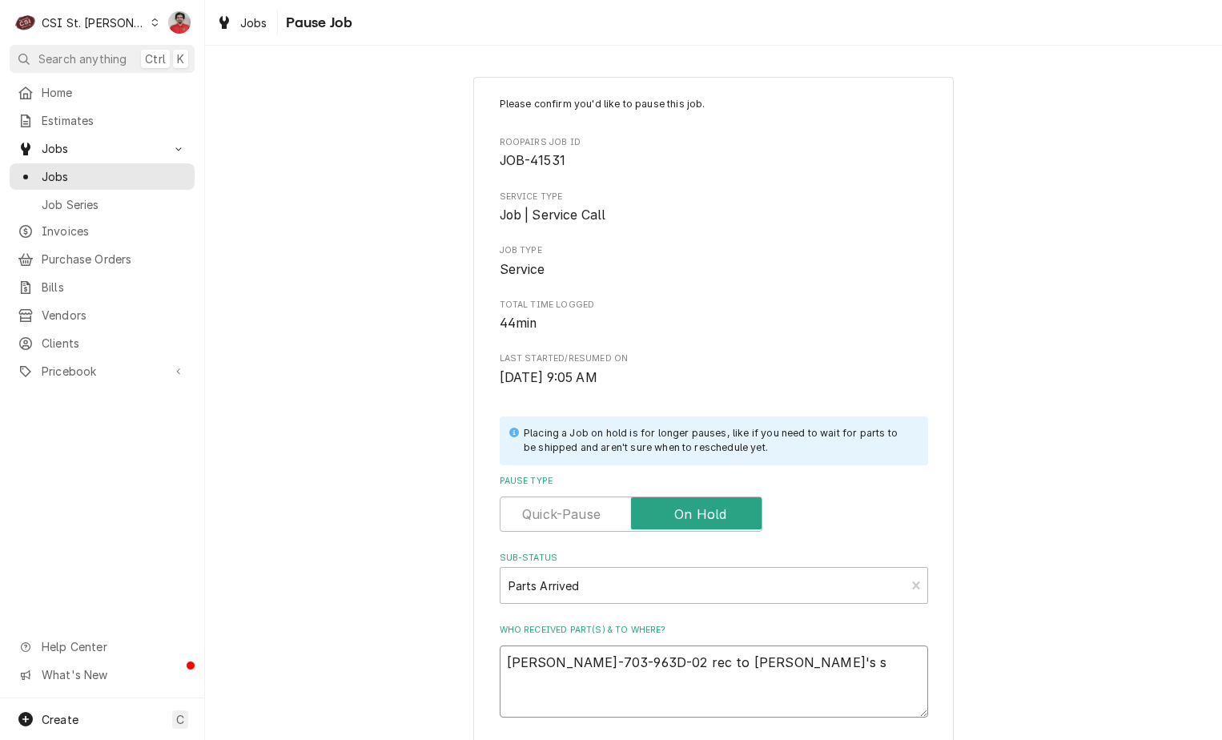
type textarea "x"
type textarea "BEV-703-963D-02 rec to Tom L's sh"
type textarea "x"
type textarea "BEV-703-963D-02 rec to Tom L's she"
type textarea "x"
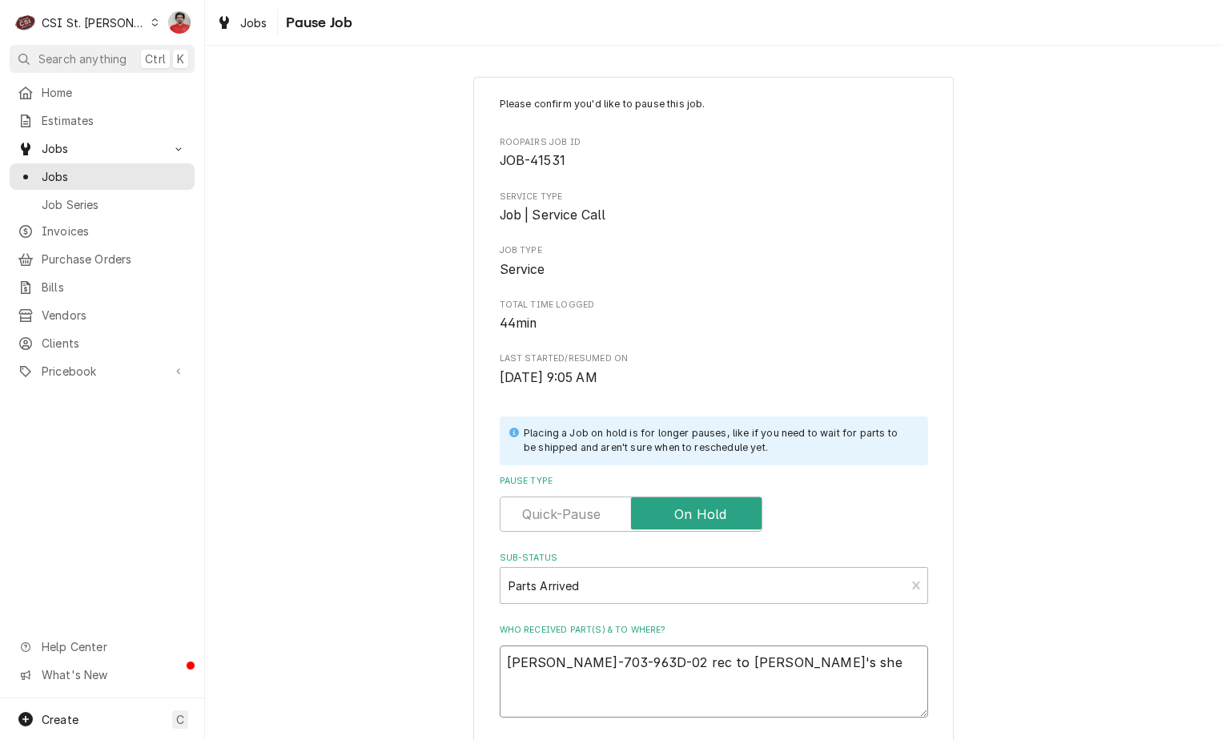
type textarea "BEV-703-963D-02 rec to Tom L's shel"
type textarea "x"
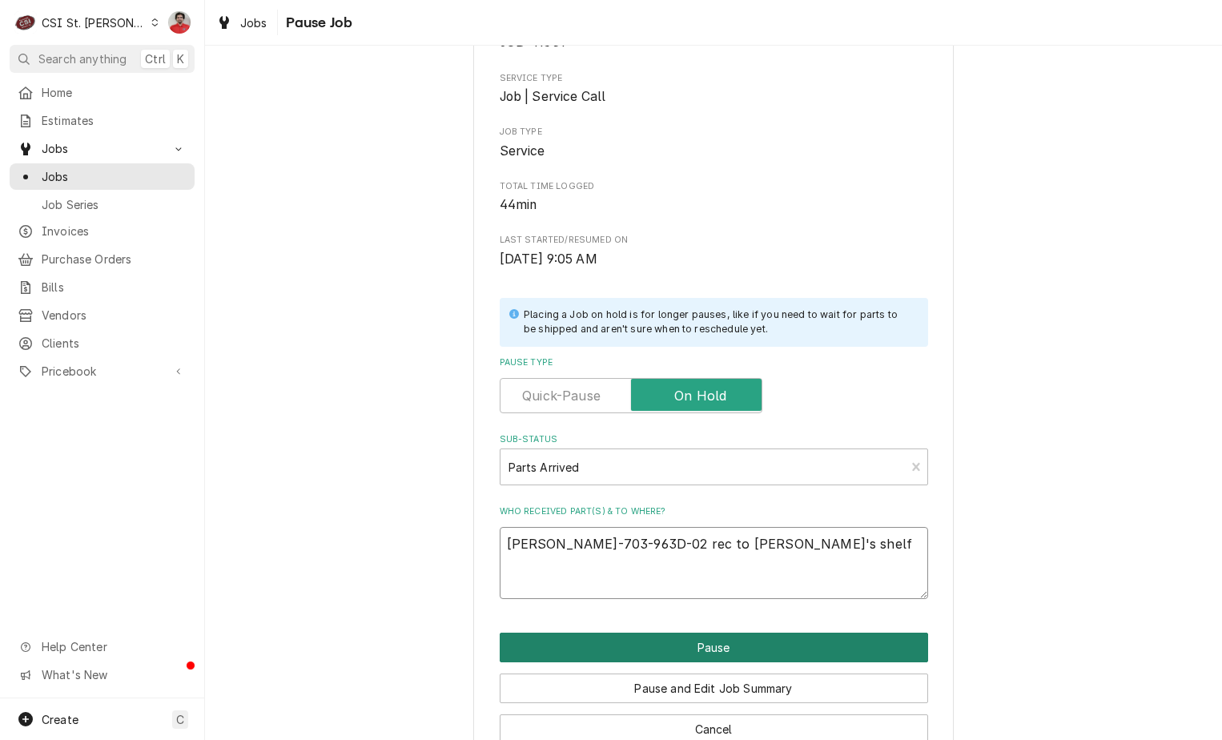
scroll to position [157, 0]
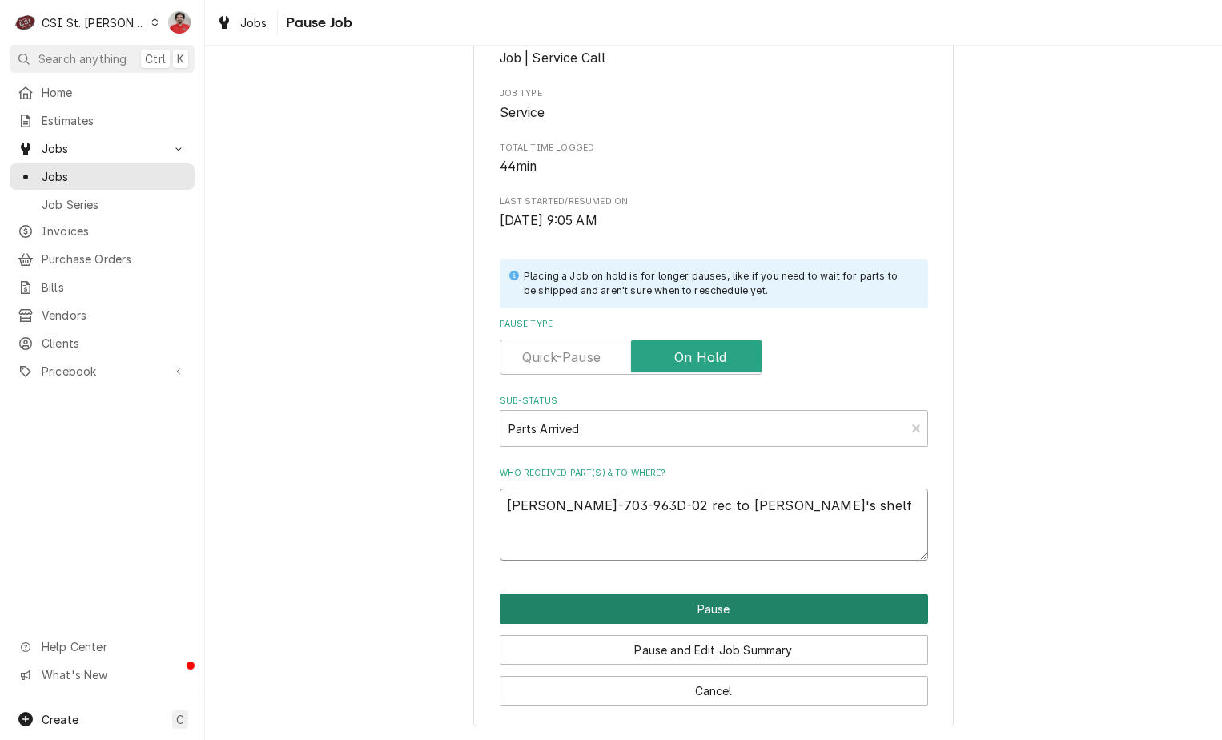
type textarea "BEV-703-963D-02 rec to Tom L's shelf"
click at [681, 614] on button "Pause" at bounding box center [714, 609] width 428 height 30
type textarea "x"
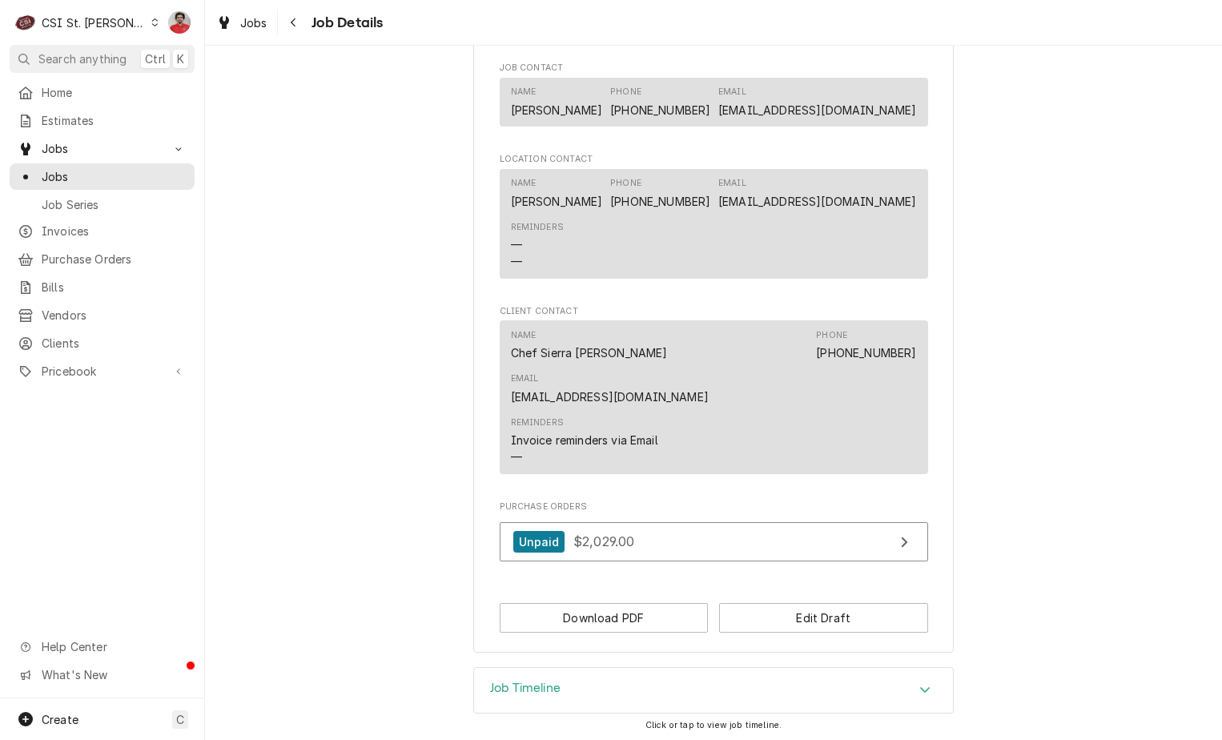
scroll to position [842, 0]
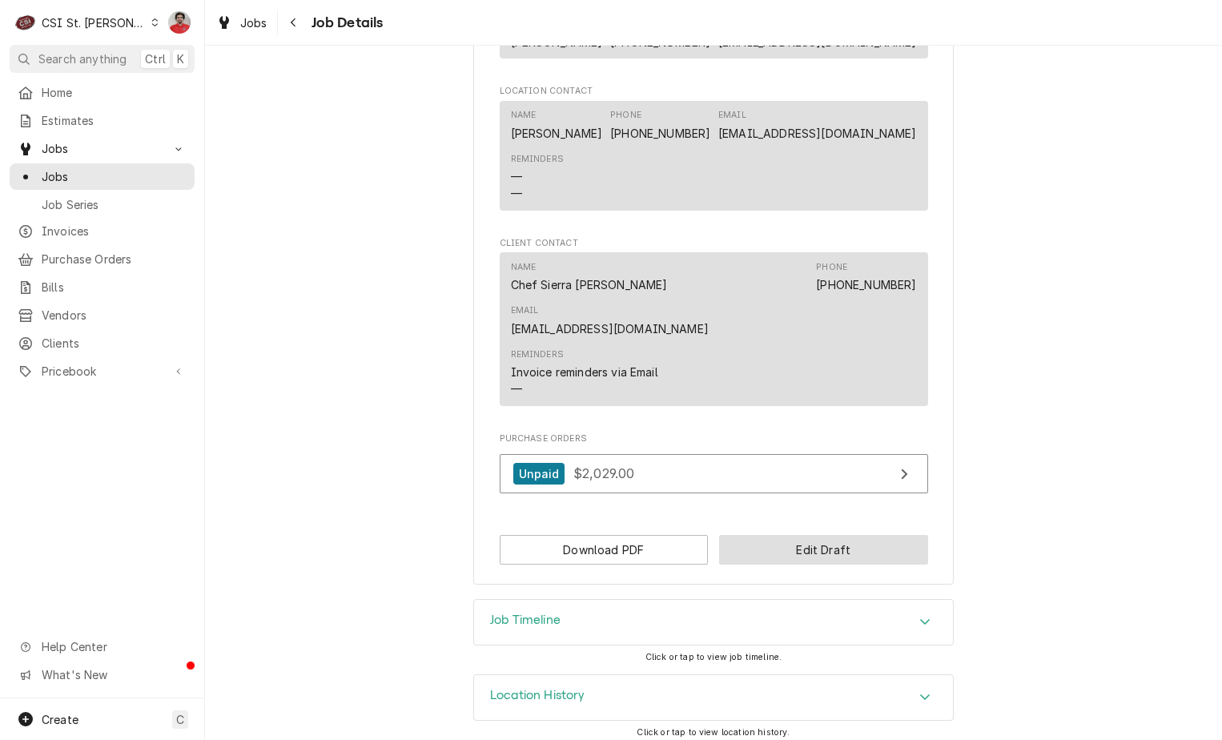
click at [769, 543] on button "Edit Draft" at bounding box center [823, 550] width 209 height 30
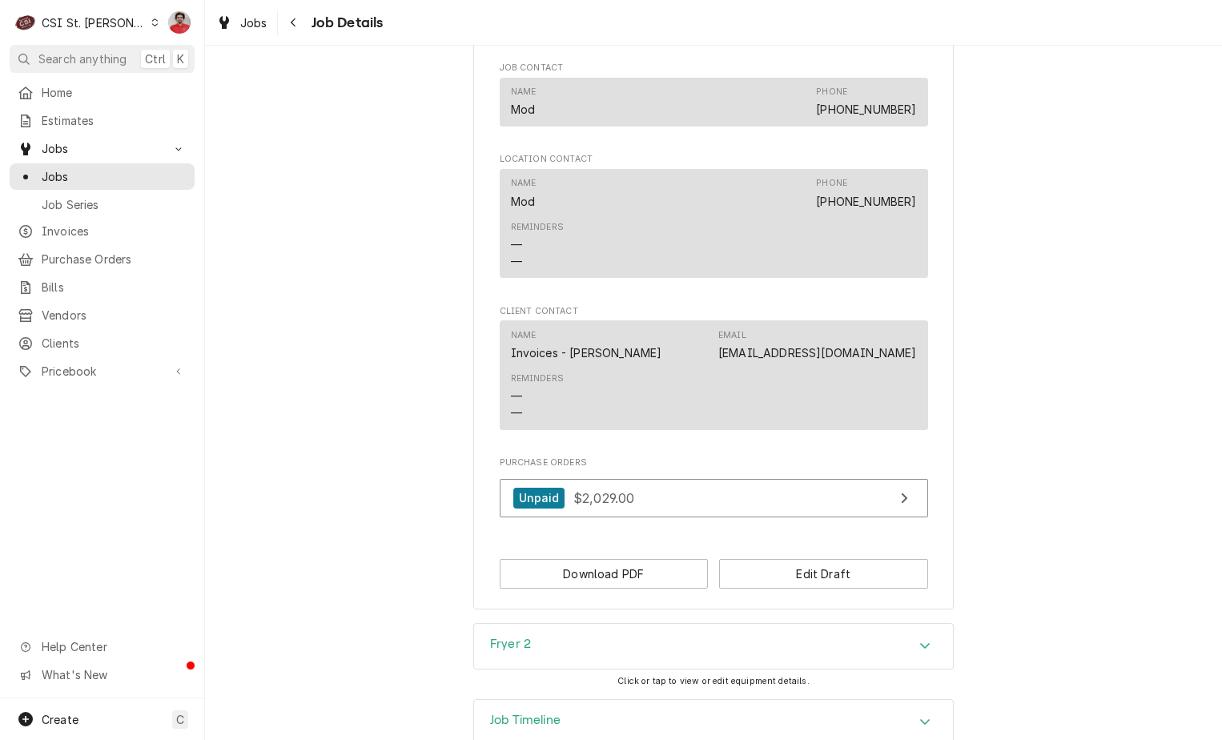
scroll to position [1305, 0]
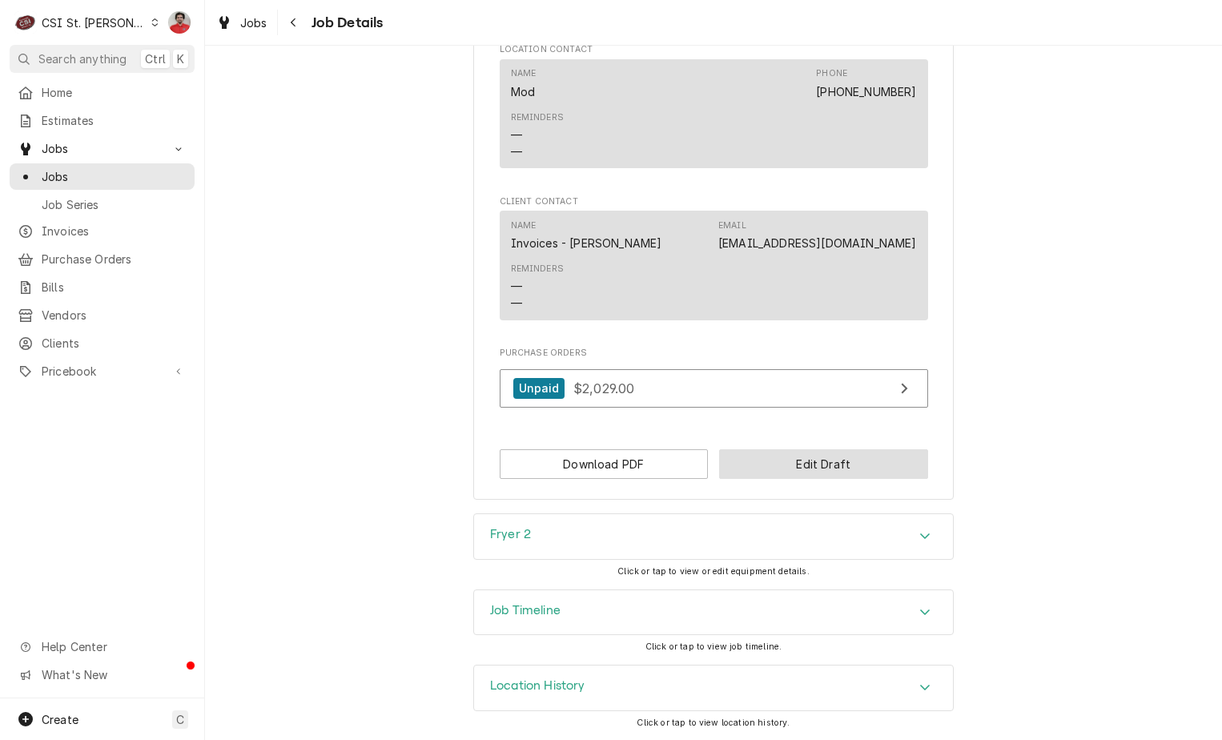
click at [775, 464] on button "Edit Draft" at bounding box center [823, 464] width 209 height 30
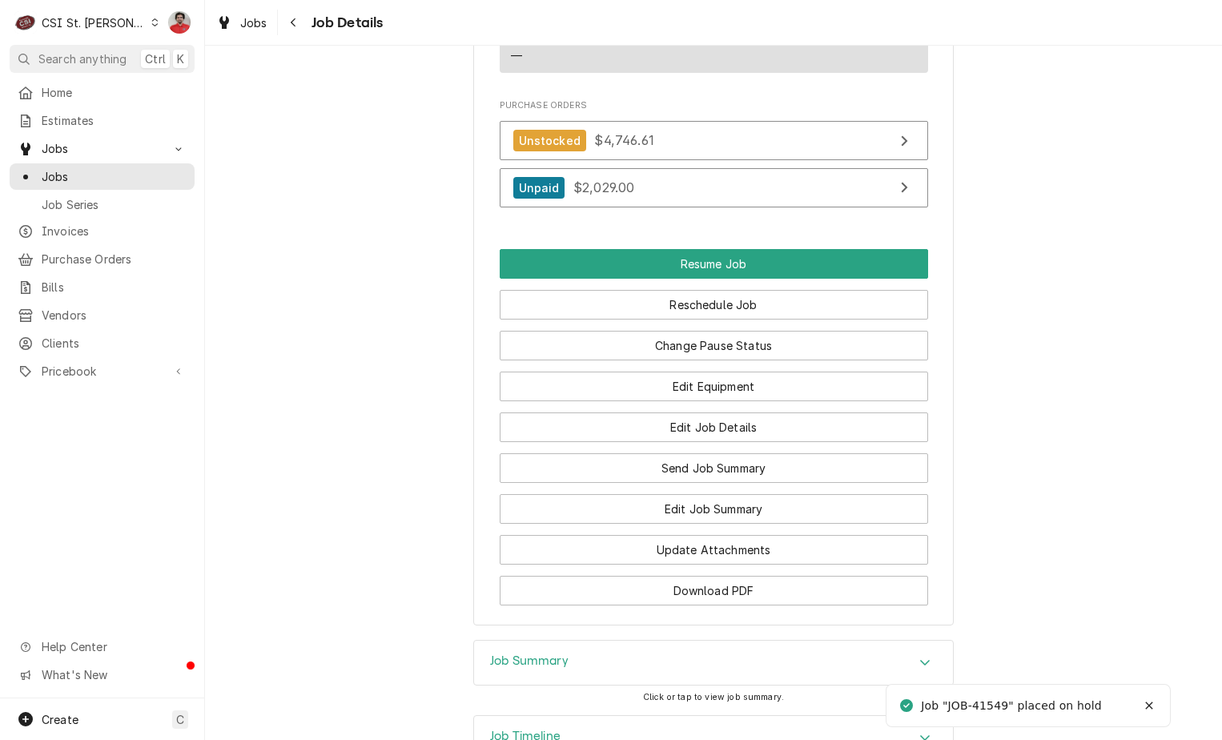
scroll to position [1904, 0]
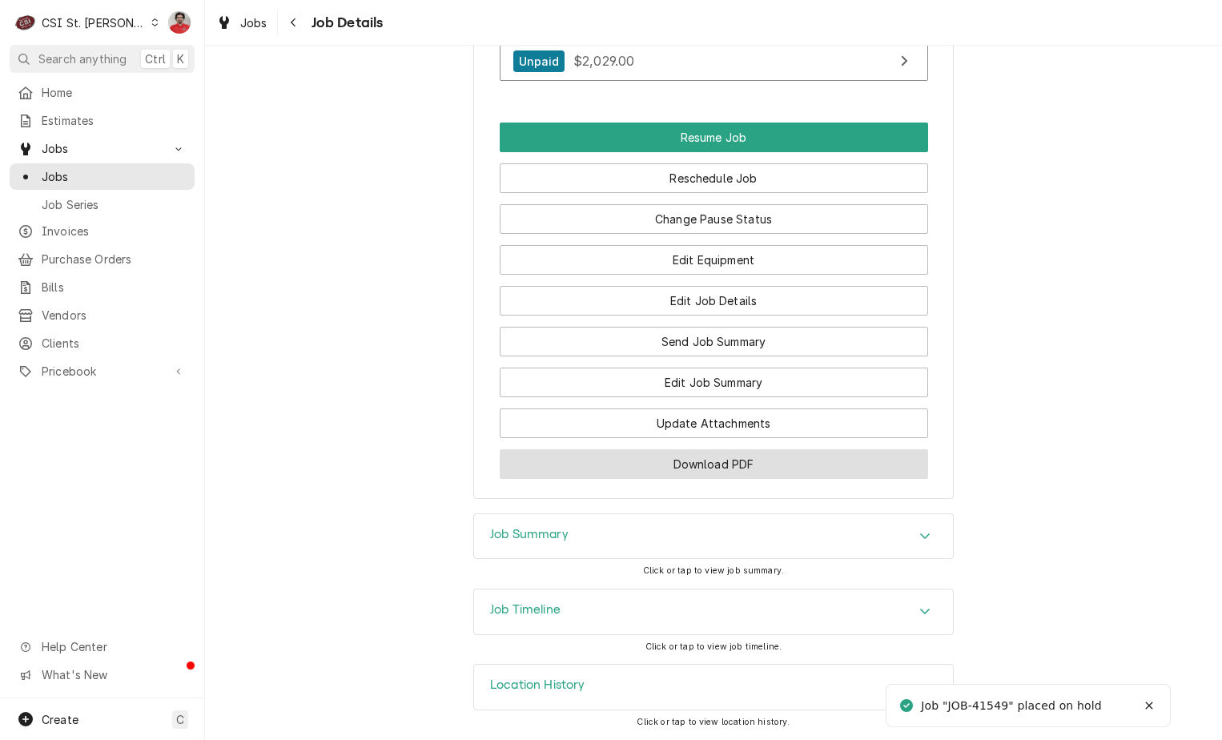
click at [685, 459] on button "Download PDF" at bounding box center [714, 464] width 428 height 30
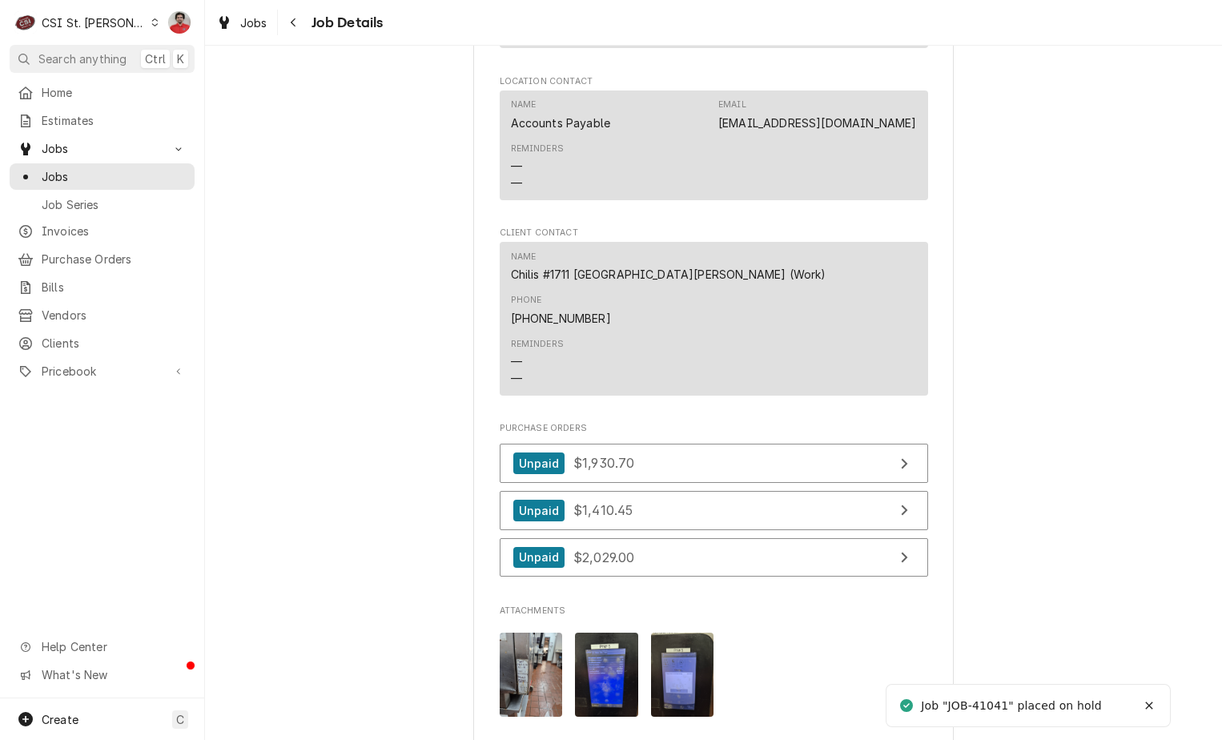
scroll to position [2321, 0]
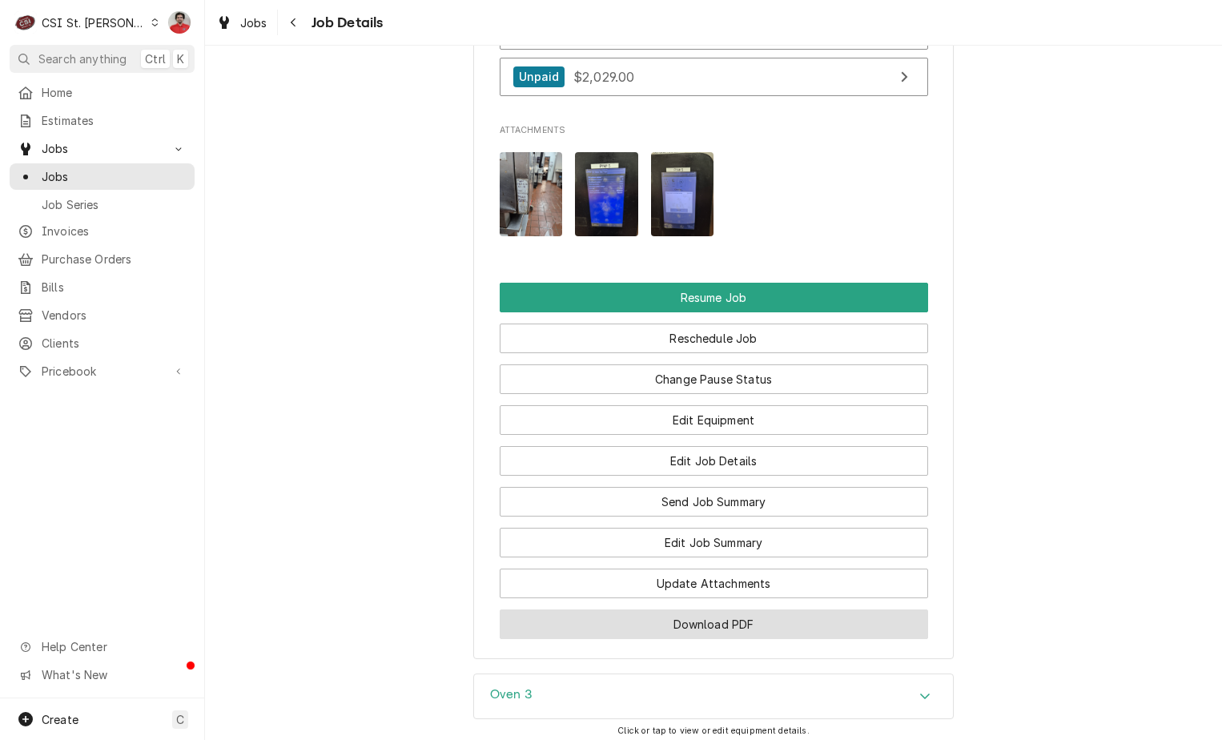
click at [695, 609] on button "Download PDF" at bounding box center [714, 624] width 428 height 30
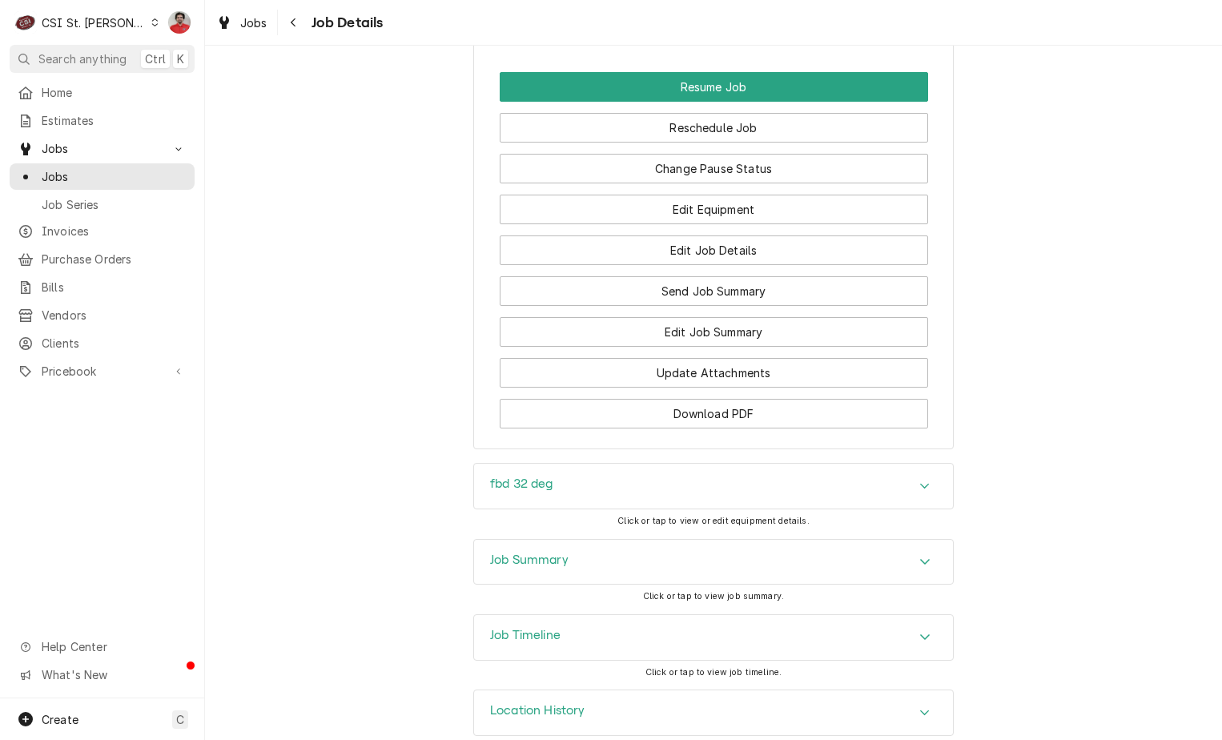
scroll to position [2330, 0]
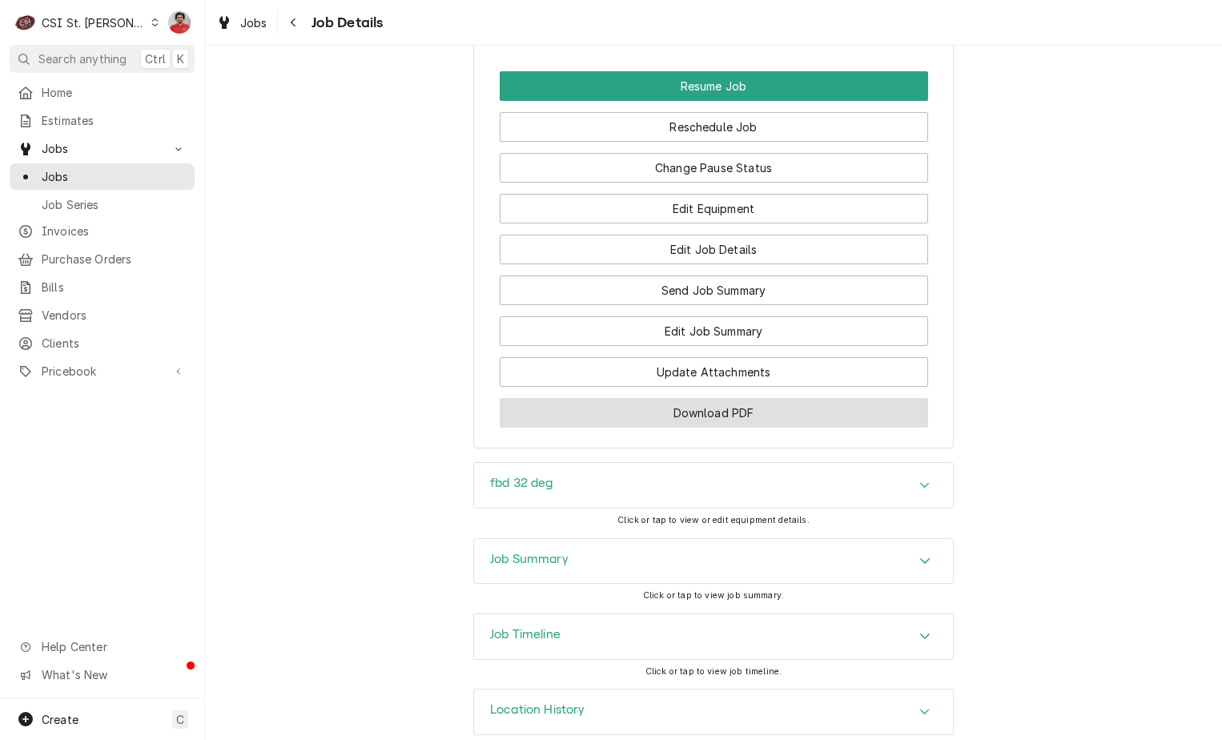
click at [727, 398] on button "Download PDF" at bounding box center [714, 413] width 428 height 30
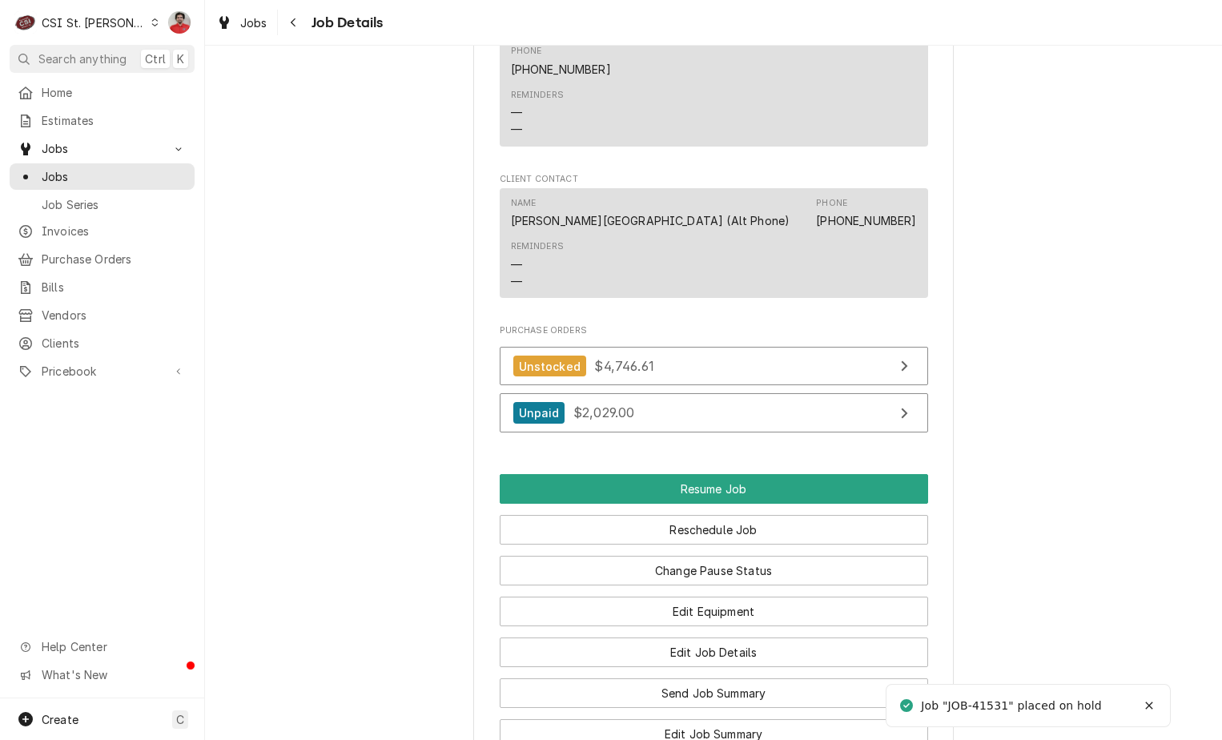
scroll to position [2338, 0]
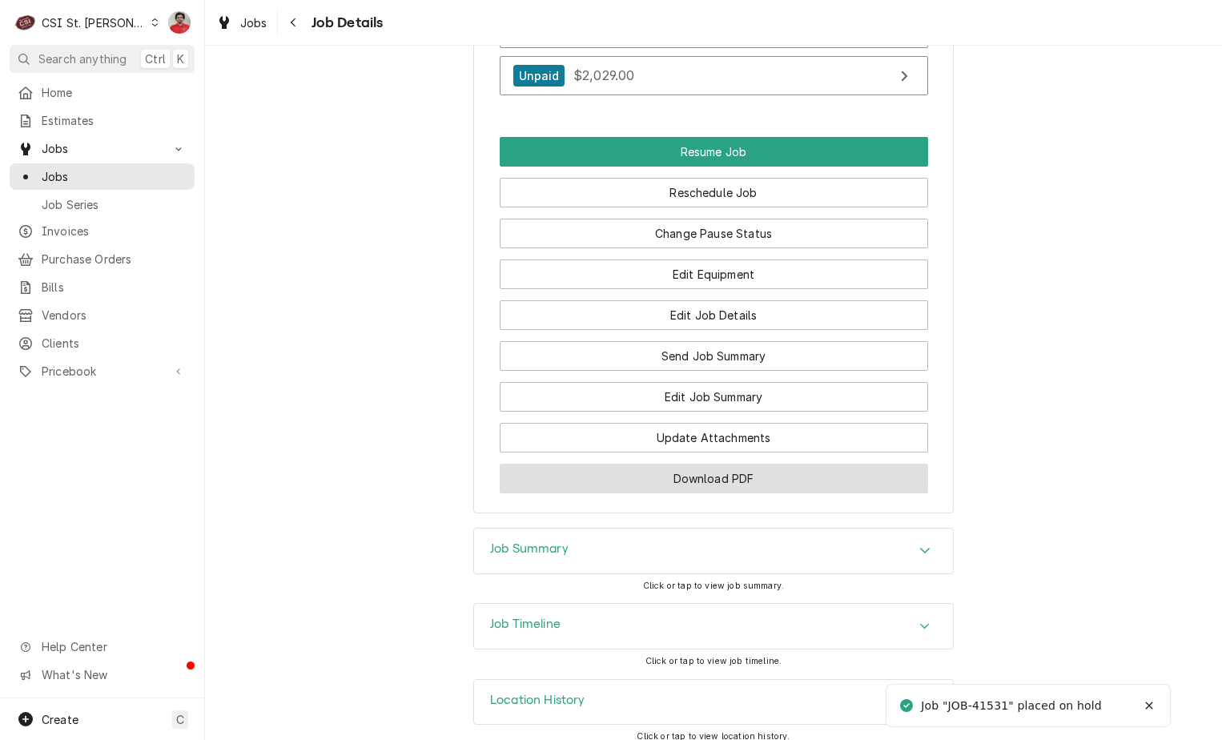
click at [652, 463] on button "Download PDF" at bounding box center [714, 478] width 428 height 30
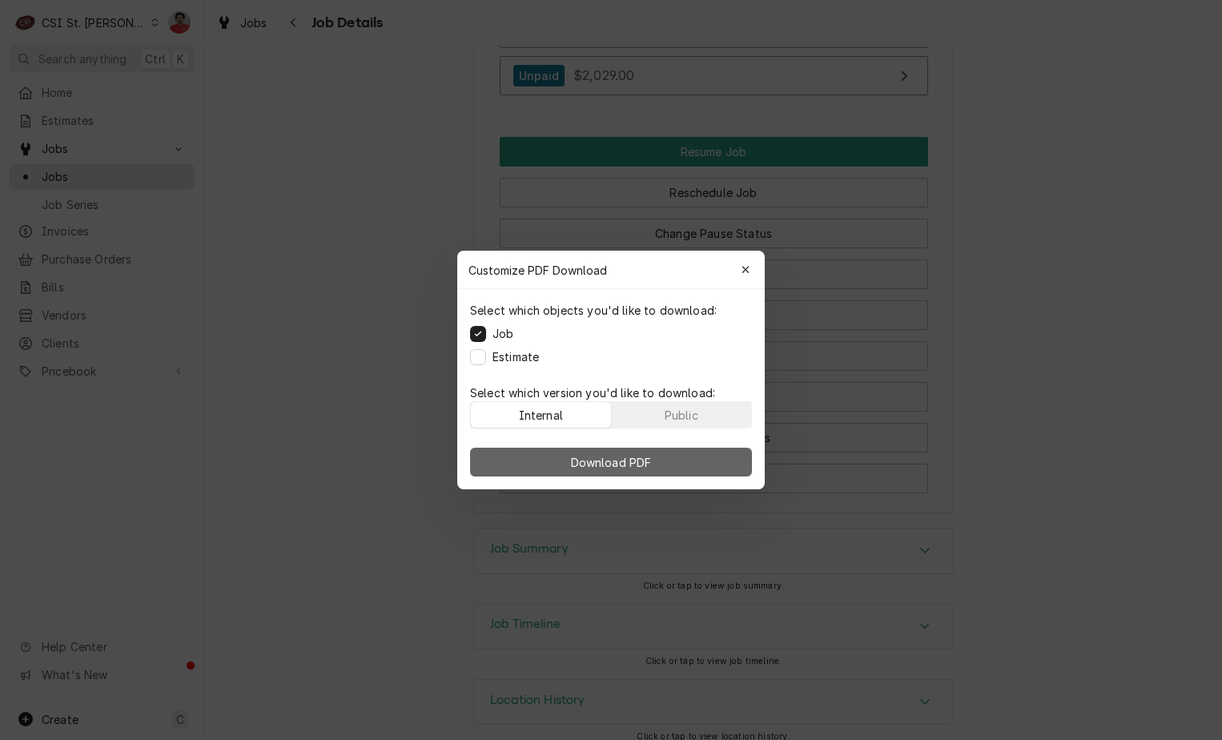
click at [632, 460] on span "Download PDF" at bounding box center [611, 462] width 87 height 17
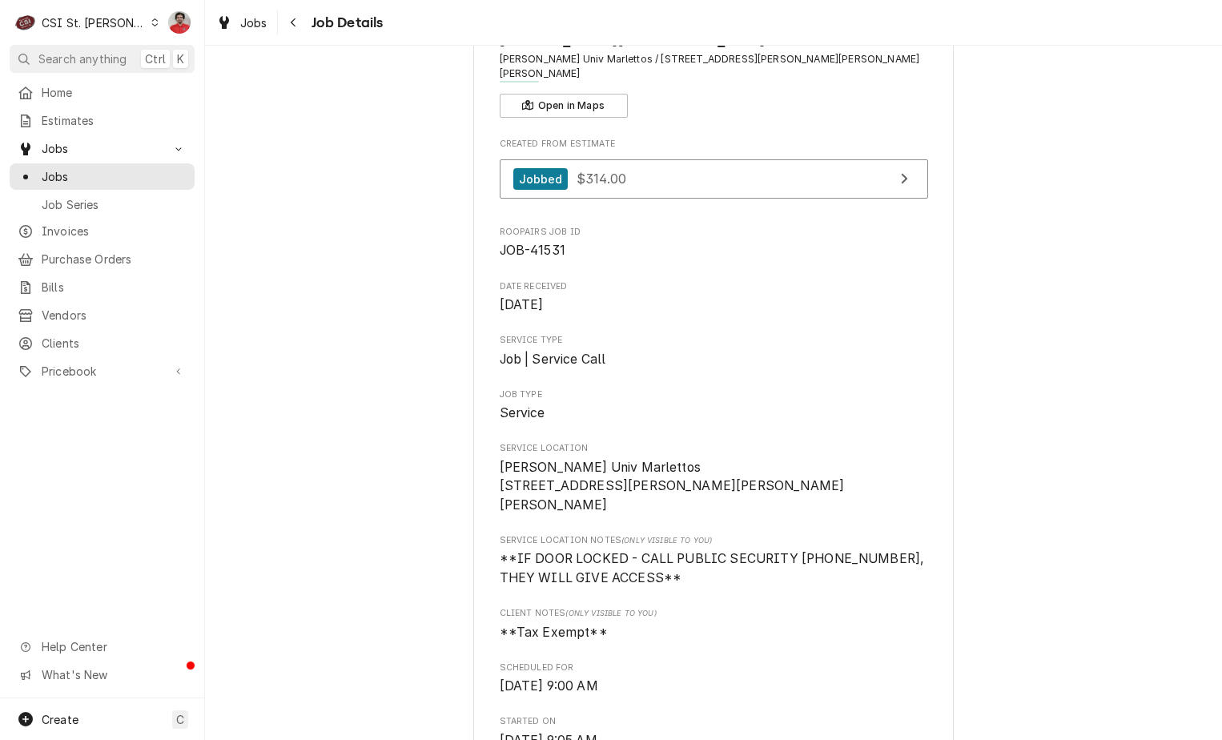
scroll to position [0, 0]
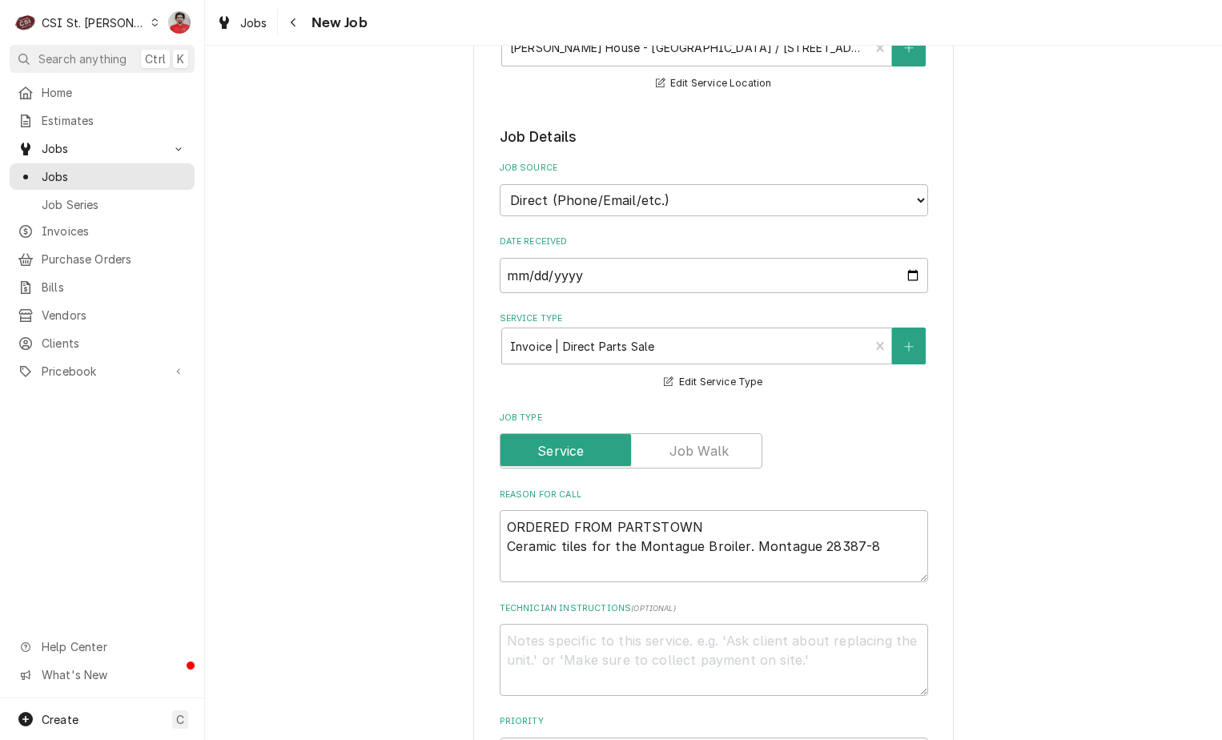
scroll to position [400, 0]
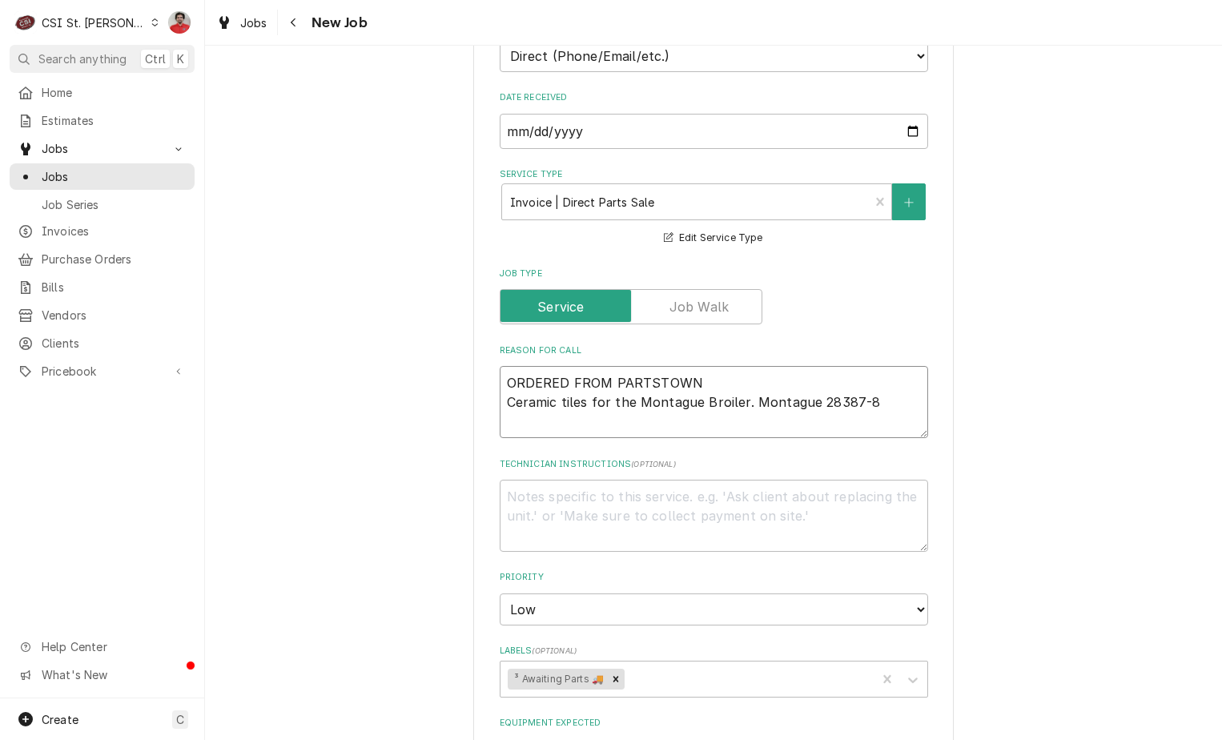
click at [746, 379] on textarea "ORDERED FROM PARTSTOWN Ceramic tiles for the Montague Broiler. Montague 28387-8" at bounding box center [714, 402] width 428 height 72
type textarea "x"
type textarea "ORDERED FROM PARTSTOWN Ceramic tiles for the Montague Broiler. Montague 28387-8"
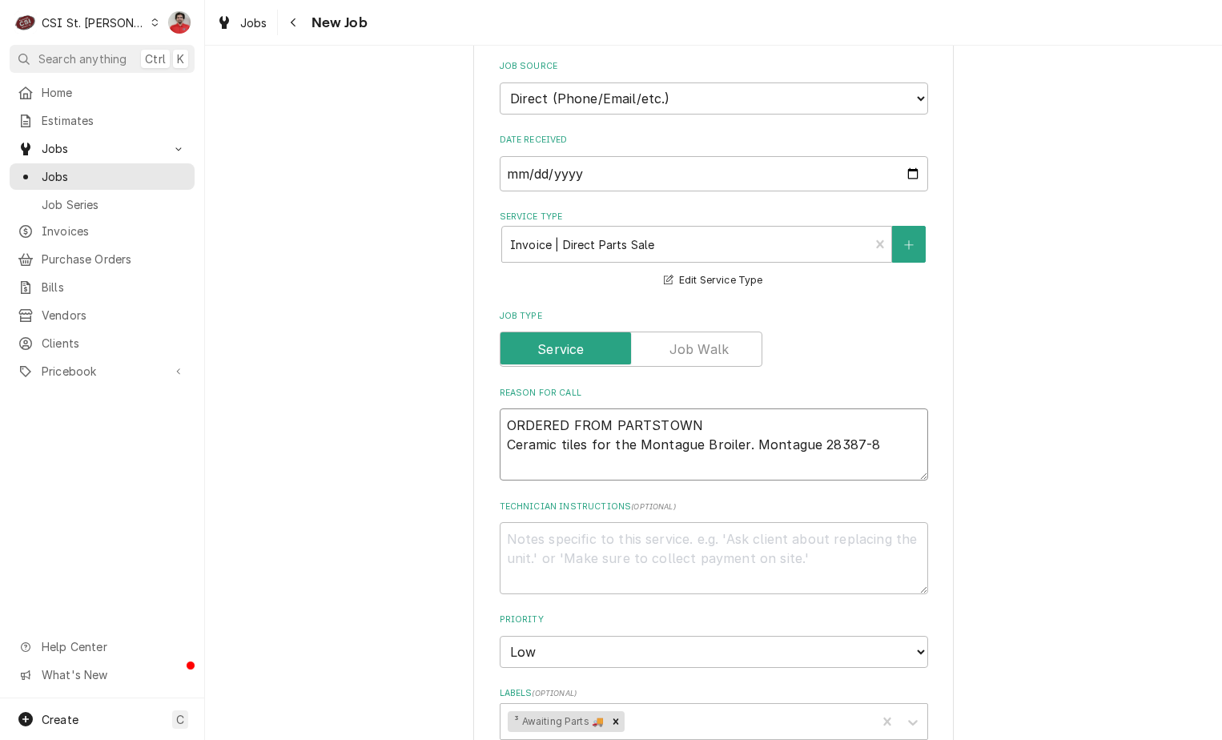
scroll to position [480, 0]
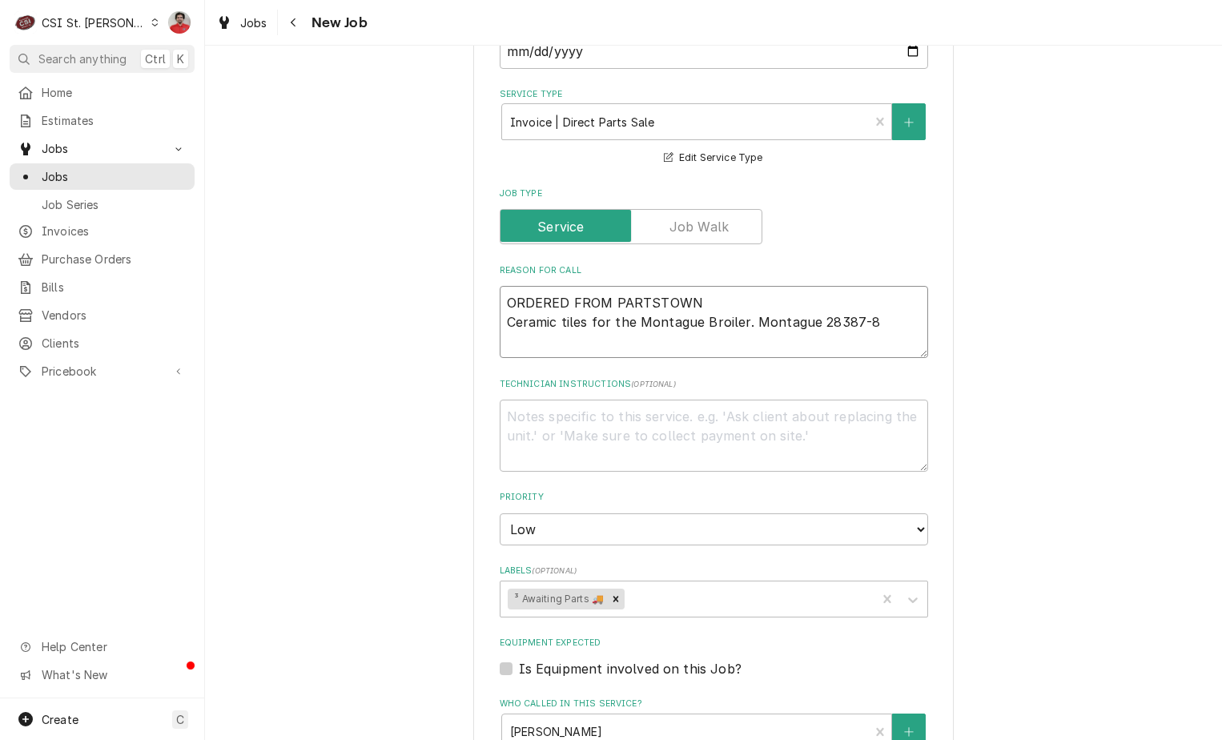
type textarea "x"
type textarea "R ORDERED FROM PARTSTOWN [GEOGRAPHIC_DATA] tiles for the [GEOGRAPHIC_DATA]. Mon…"
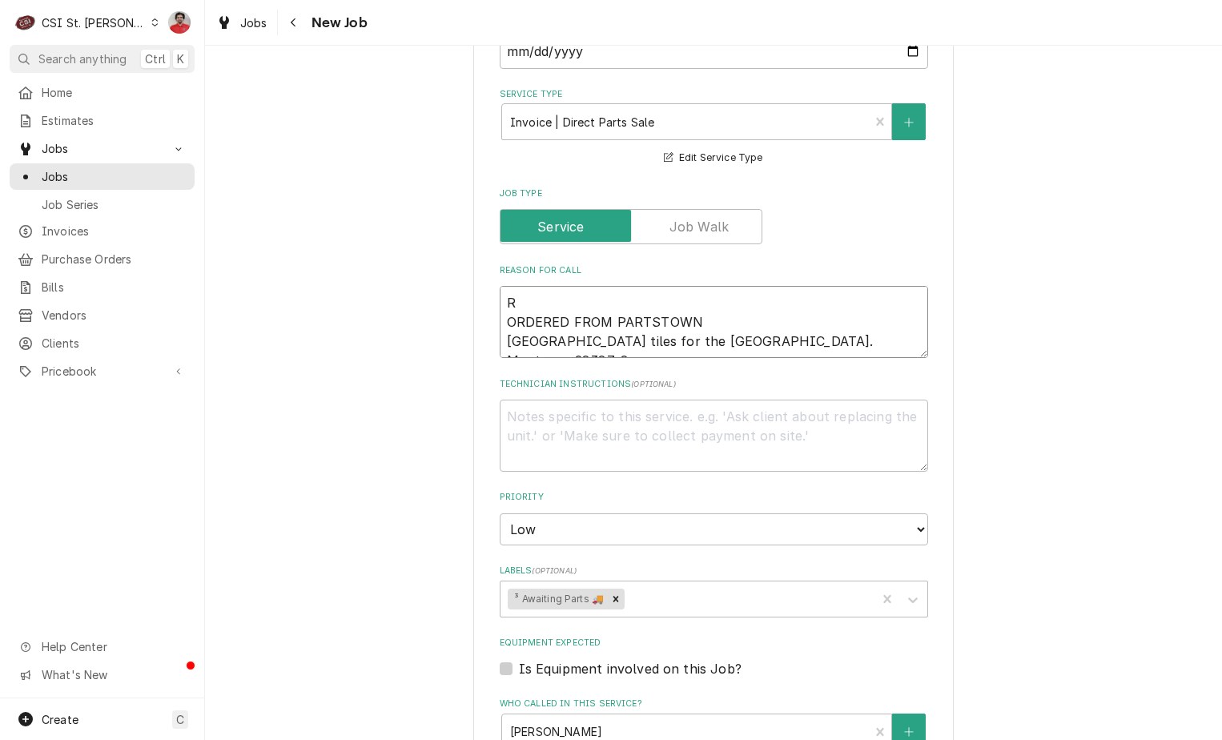
type textarea "x"
type textarea "Re ORDERED FROM PARTSTOWN [GEOGRAPHIC_DATA] tiles for the [GEOGRAPHIC_DATA]. Mo…"
type textarea "x"
type textarea "Rec ORDERED FROM PARTSTOWN [GEOGRAPHIC_DATA] tiles for the [GEOGRAPHIC_DATA]. M…"
type textarea "x"
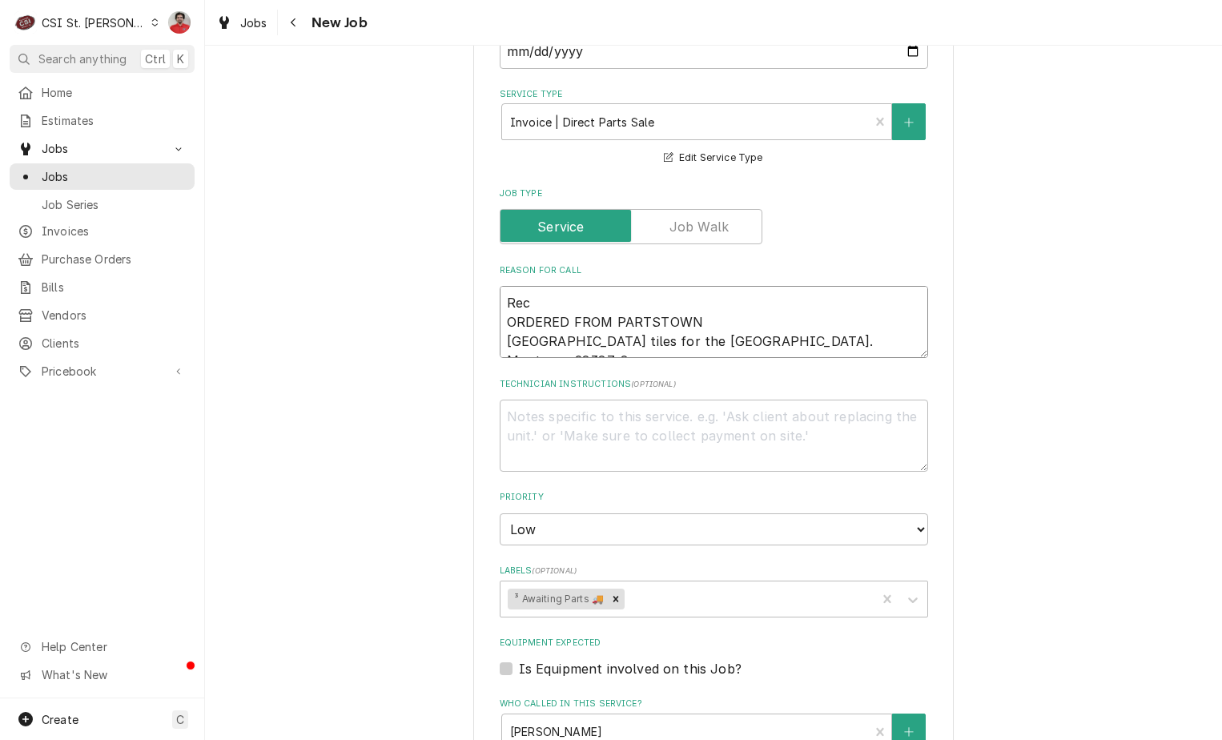
type textarea "Rec ORDERED FROM PARTSTOWN [GEOGRAPHIC_DATA] tiles for the [GEOGRAPHIC_DATA]. M…"
type textarea "x"
type textarea "Rec M ORDERED FROM PARTSTOWN [GEOGRAPHIC_DATA] tiles for the [GEOGRAPHIC_DATA].…"
type textarea "x"
type textarea "Rec MO ORDERED FROM PARTSTOWN [GEOGRAPHIC_DATA] tiles for the [GEOGRAPHIC_DATA]…"
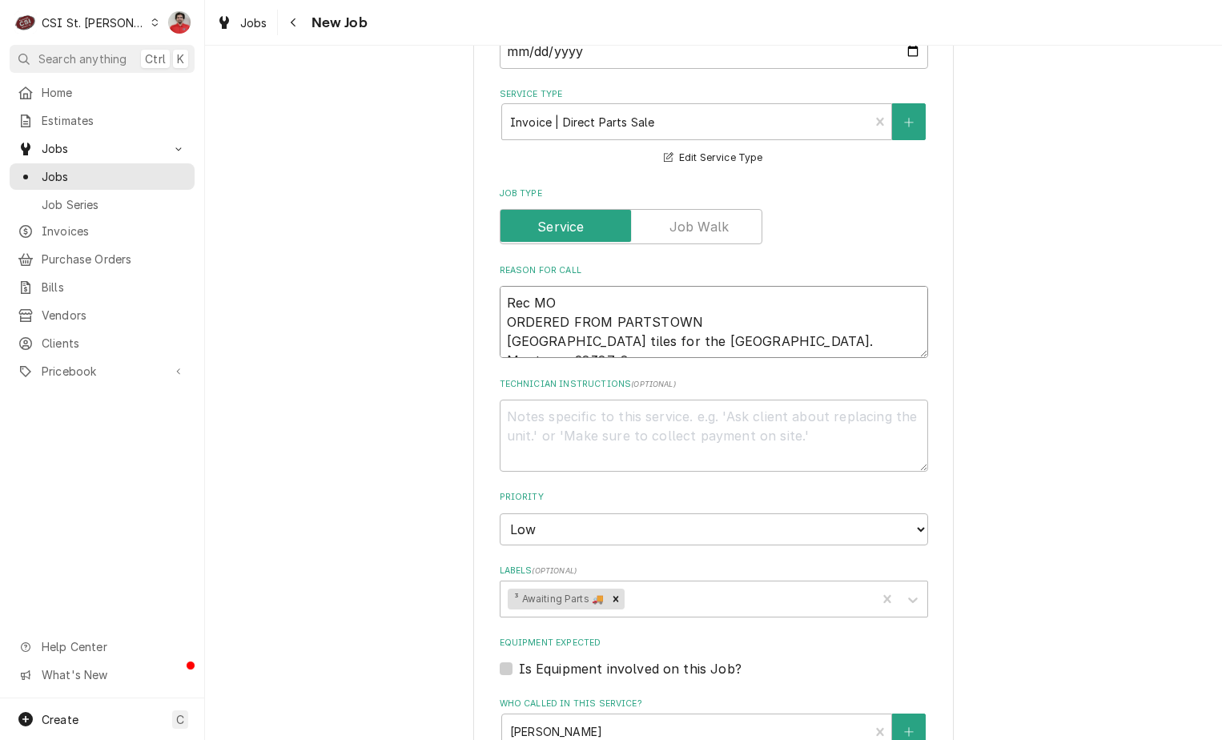
type textarea "x"
type textarea "Rec MON ORDERED FROM PARTSTOWN [GEOGRAPHIC_DATA] tiles for the [GEOGRAPHIC_DATA…"
type textarea "x"
type textarea "Rec MON- ORDERED FROM PARTSTOWN [GEOGRAPHIC_DATA] tiles for the [GEOGRAPHIC_DAT…"
type textarea "x"
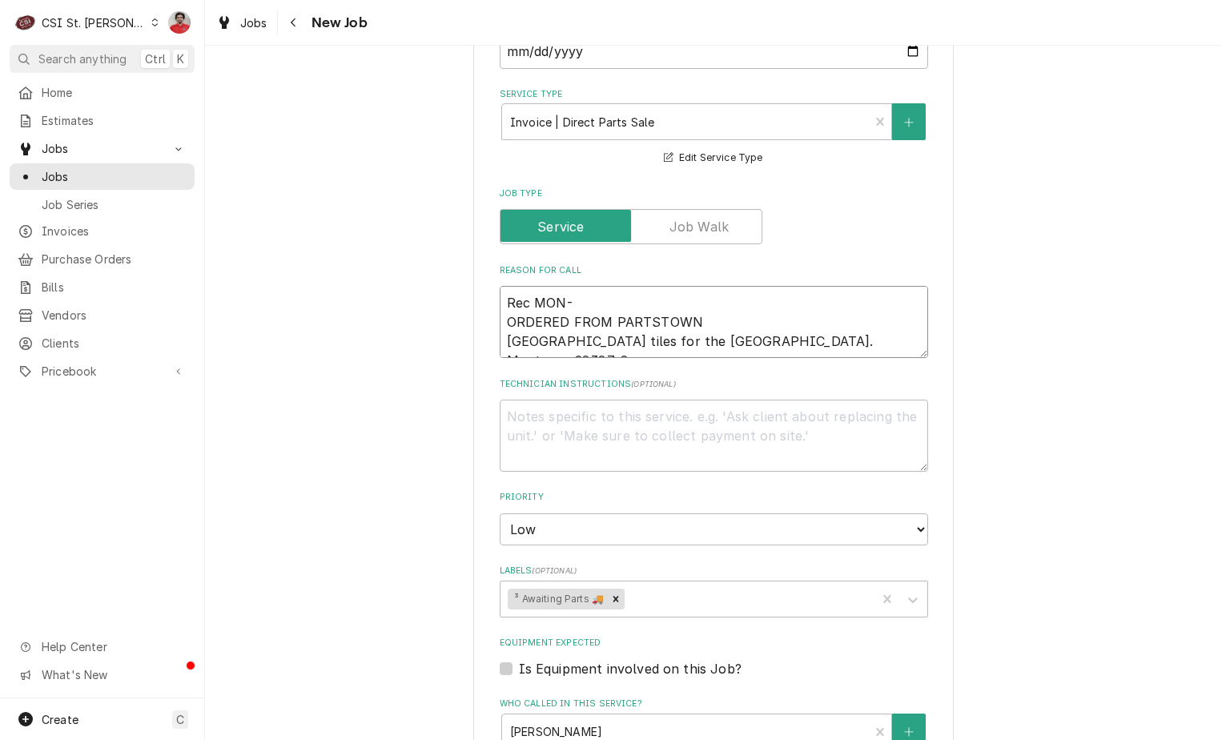
type textarea "Rec MON-2 ORDERED FROM PARTSTOWN Ceramic tiles for the [GEOGRAPHIC_DATA]. Monta…"
type textarea "x"
type textarea "Rec MON-28 ORDERED FROM PARTSTOWN [GEOGRAPHIC_DATA] tiles for the [GEOGRAPHIC_D…"
type textarea "x"
type textarea "Rec MON-283 ORDERED FROM PARTSTOWN [GEOGRAPHIC_DATA] tiles for the [GEOGRAPHIC_…"
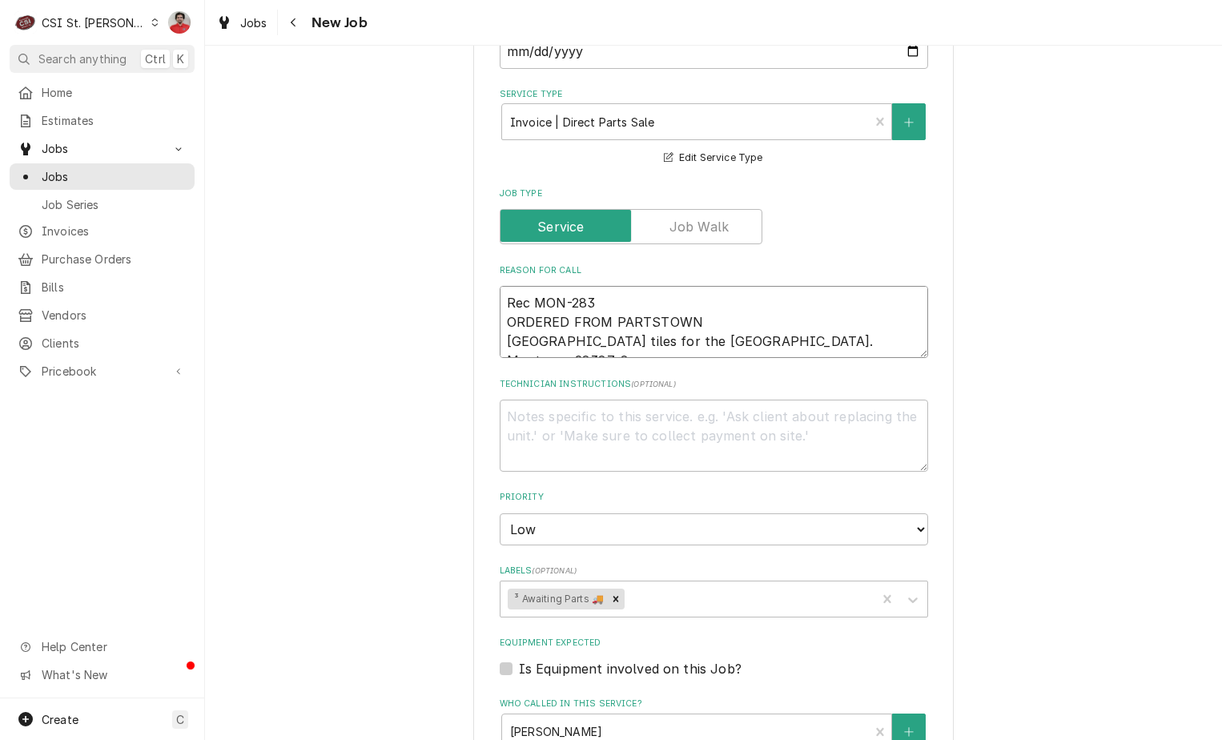
type textarea "x"
type textarea "Rec MON-2838 ORDERED FROM PARTSTOWN [GEOGRAPHIC_DATA] tiles for the [GEOGRAPHIC…"
type textarea "x"
type textarea "Rec MON-28387 ORDERED FROM PARTSTOWN Ceramic tiles for the Montague Broiler. Mo…"
type textarea "x"
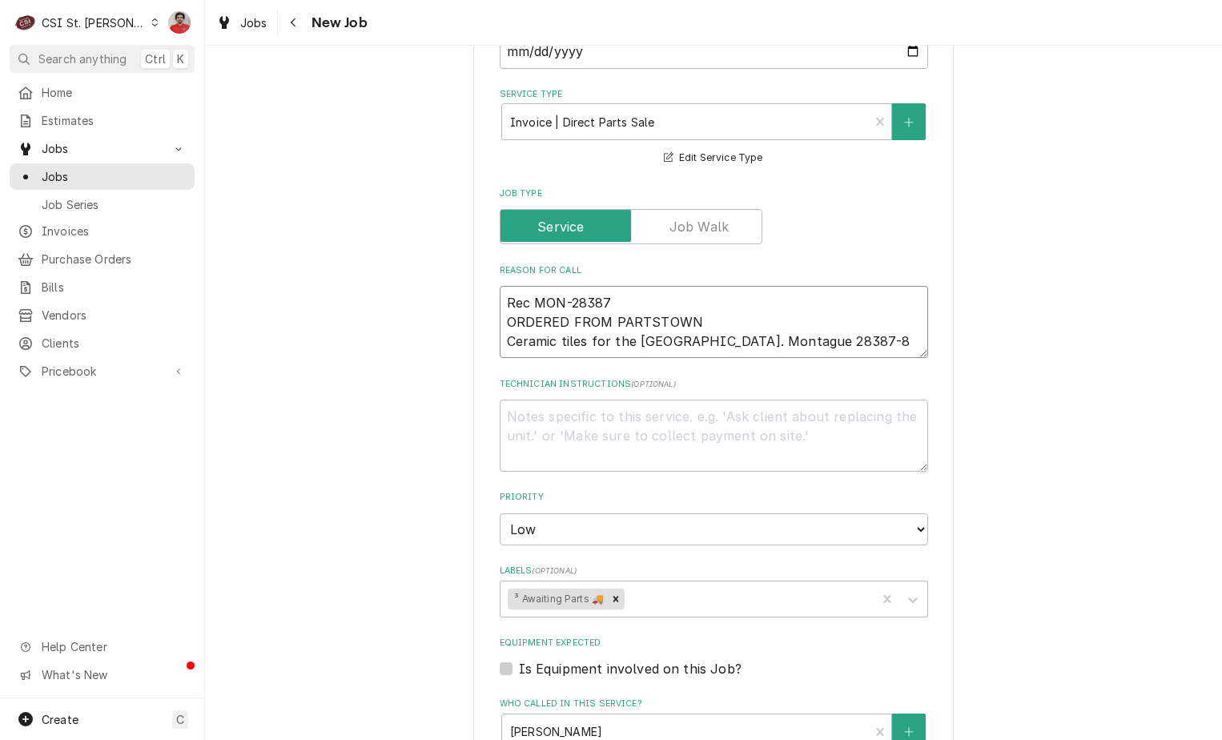
type textarea "Rec MON-28387- ORDERED FROM PARTSTOWN Ceramic tiles for the Montague Broiler. M…"
type textarea "x"
type textarea "Rec MON-28387-3 ORDERED FROM PARTSTOWN Ceramic tiles for the Montague Broiler. …"
type textarea "x"
type textarea "Rec MON-28387-3 ORDERED FROM PARTSTOWN Ceramic tiles for the Montague Broiler. …"
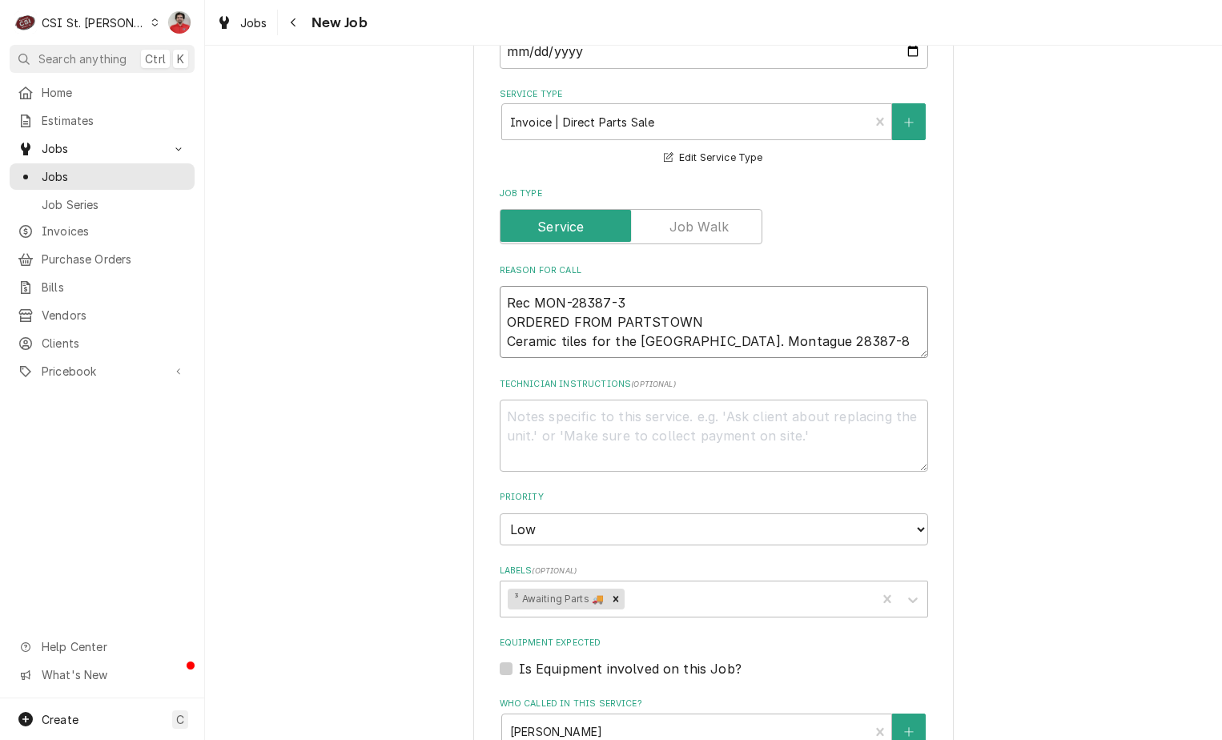
type textarea "x"
type textarea "Rec MON-28387-3 T ORDERED FROM PARTSTOWN Ceramic tiles for the Montague Broiler…"
type textarea "x"
type textarea "Rec MON-28387-3 ORDERED FROM PARTSTOWN Ceramic tiles for the Montague Broiler. …"
type textarea "x"
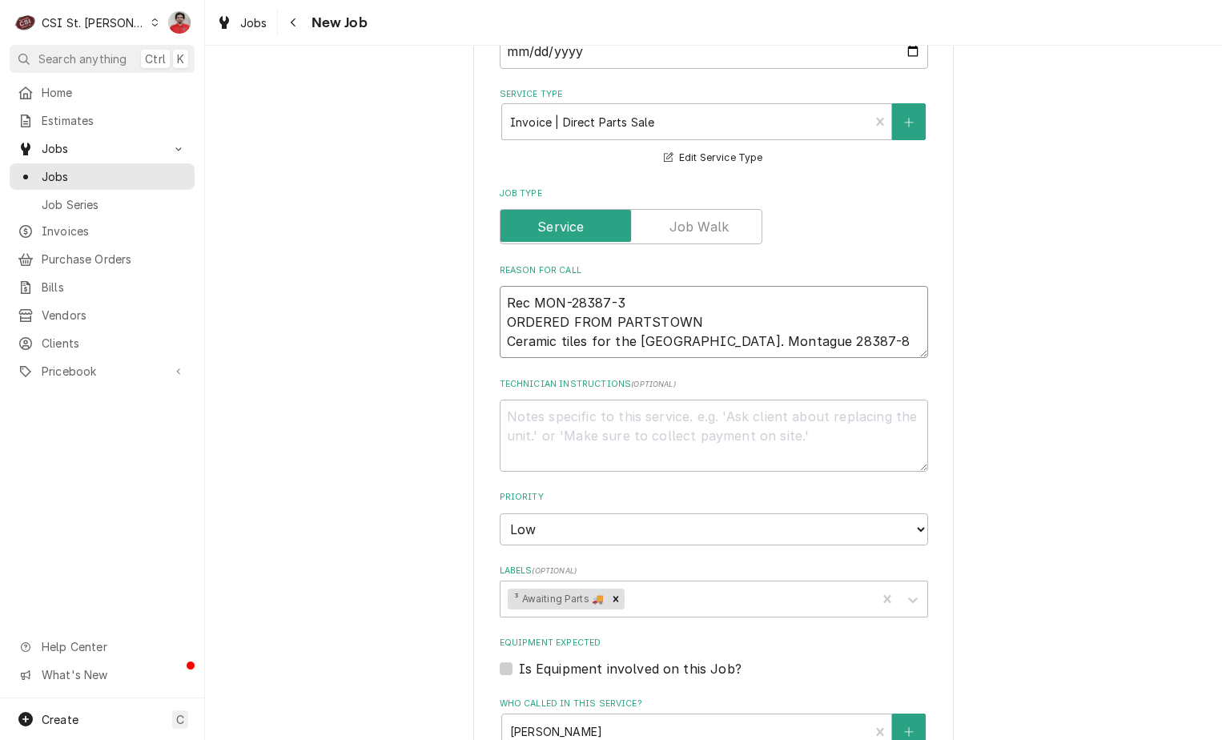
type textarea "Rec MON-28387-3 t ORDERED FROM PARTSTOWN Ceramic tiles for the Montague Broiler…"
type textarea "x"
type textarea "Rec MON-28387-3 to ORDERED FROM PARTSTOWN Ceramic tiles for the Montague Broile…"
type textarea "x"
type textarea "Rec MON-28387-3 to R ORDERED FROM PARTSTOWN Ceramic tiles for the Montague Broi…"
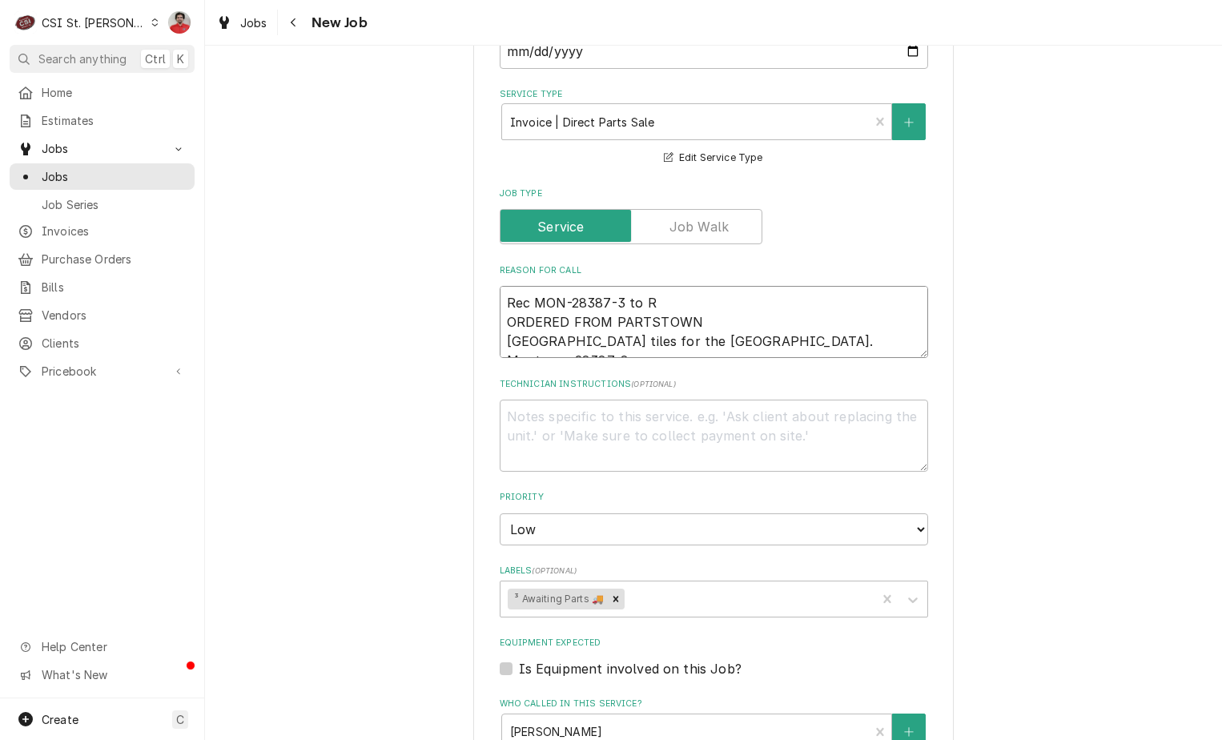
type textarea "x"
type textarea "Rec MON-28387-3 to Re ORDERED FROM PARTSTOWN Ceramic tiles for the Montague Bro…"
type textarea "x"
type textarea "Rec MON-28387-3 to Rese ORDERED FROM PARTSTOWN Ceramic tiles for the Montague B…"
type textarea "x"
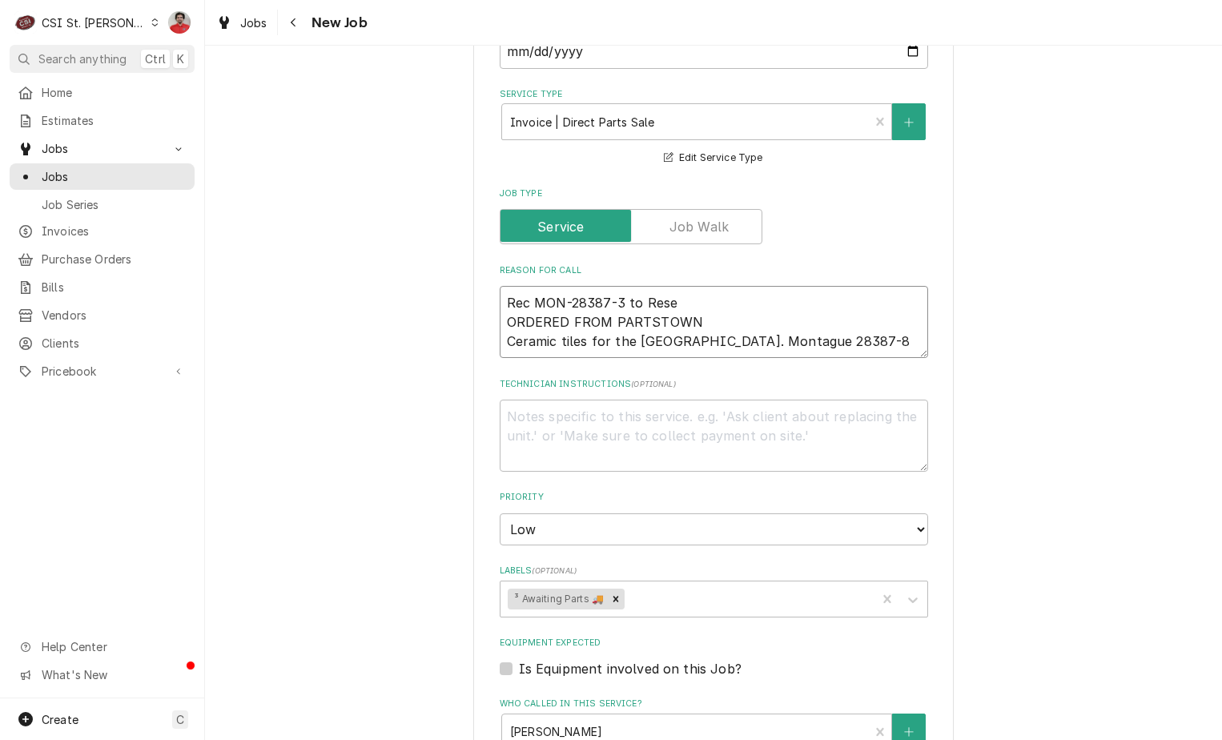
type textarea "Rec MON-28387-3 to Reser ORDERED FROM PARTSTOWN Ceramic tiles for the Montague …"
type textarea "x"
type textarea "Rec MON-28387-3 to Reserv ORDERED FROM PARTSTOWN Ceramic tiles for the Montague…"
type textarea "x"
type textarea "Rec MON-28387-3 to Reserve ORDERED FROM PARTSTOWN Ceramic tiles for the Montagu…"
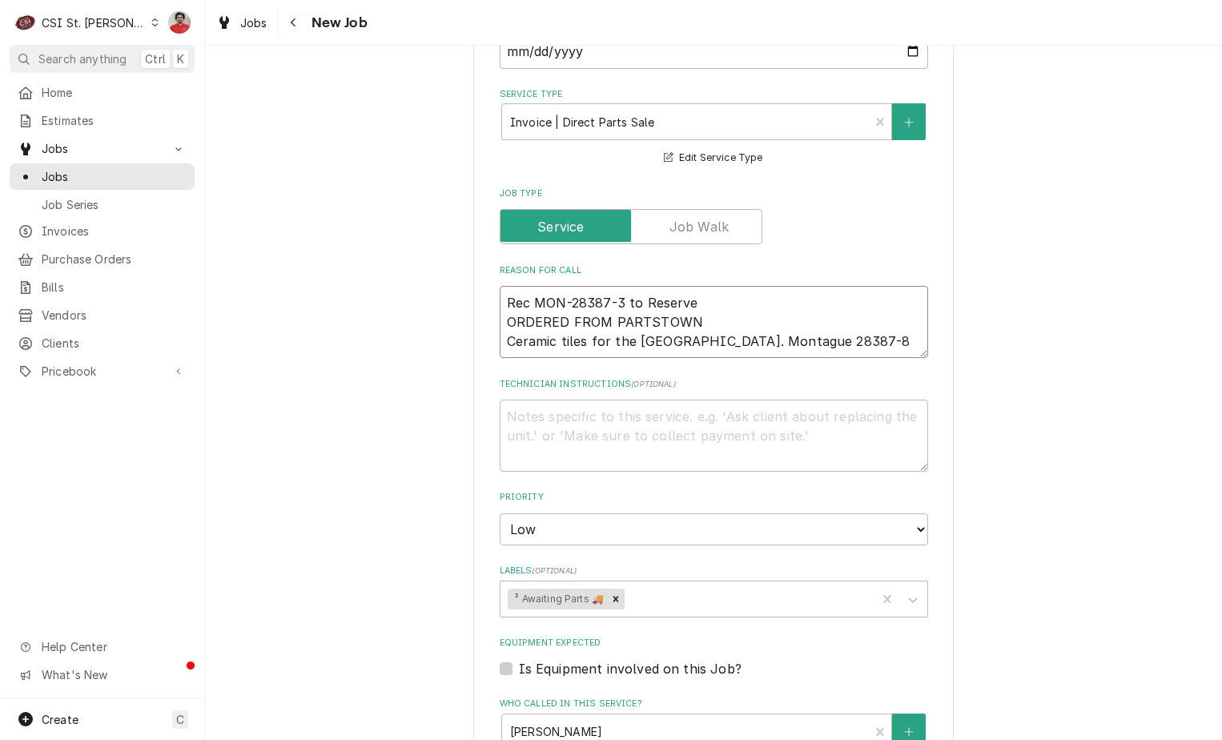
type textarea "x"
type textarea "Rec MON-28387-3 to Reserve ORDERED FROM PARTSTOWN Ceramic tiles for the Montagu…"
type textarea "x"
type textarea "Rec MON-28387-3 to Reserve S ORDERED FROM PARTSTOWN Ceramic tiles for the Monta…"
type textarea "x"
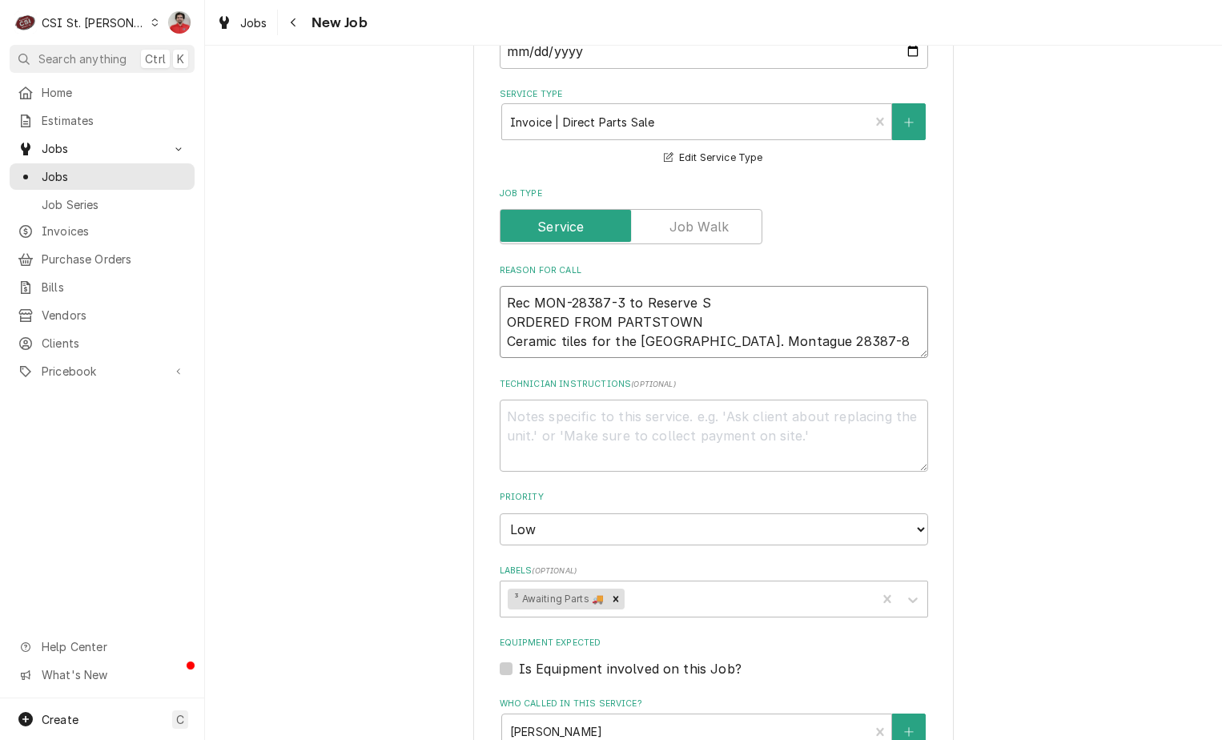
type textarea "Rec MON-28387-3 to Reserve Sh ORDERED FROM PARTSTOWN Ceramic tiles for the Mont…"
type textarea "x"
type textarea "Rec MON-28387-3 to Reserve Sho ORDERED FROM PARTSTOWN Ceramic tiles for the Mon…"
type textarea "x"
type textarea "Rec MON-28387-3 to Reserve Shol ORDERED FROM PARTSTOWN Ceramic tiles for the Mo…"
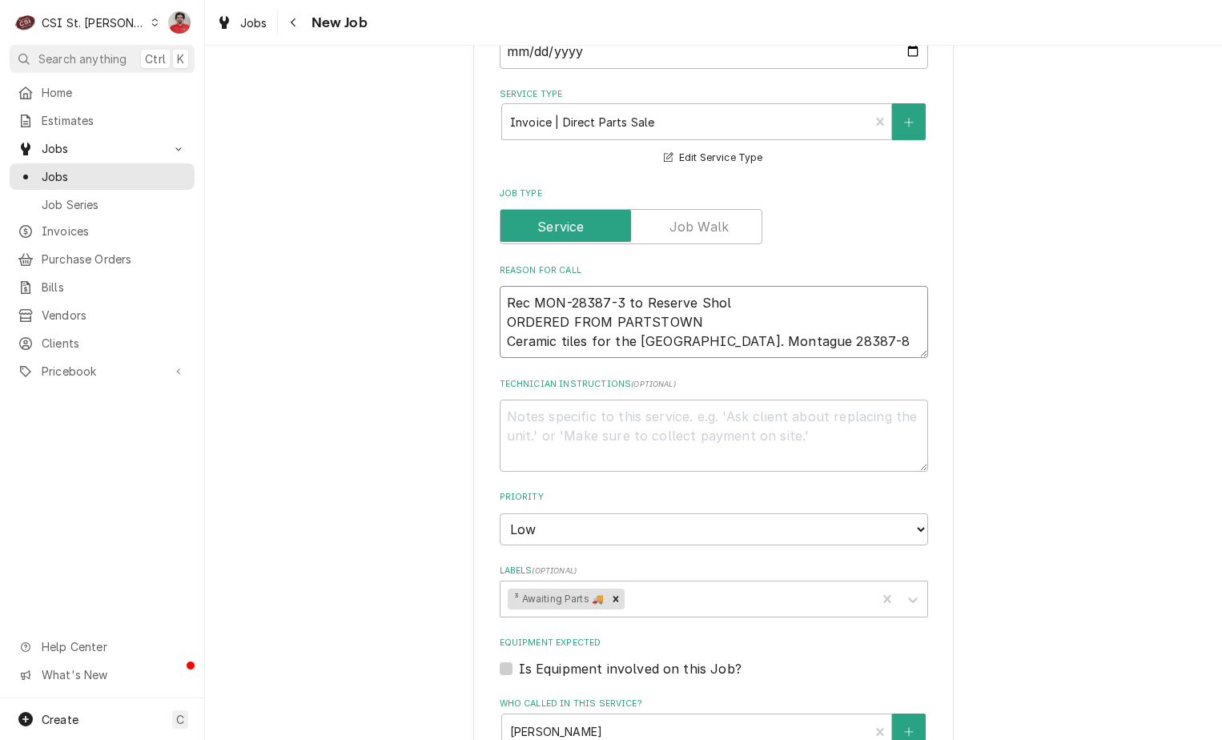
type textarea "x"
type textarea "Rec MON-28387-3 to Reserve Sho ORDERED FROM PARTSTOWN Ceramic tiles for the Mon…"
type textarea "x"
type textarea "Rec MON-28387-3 to Reserve Sh ORDERED FROM PARTSTOWN Ceramic tiles for the Mont…"
type textarea "x"
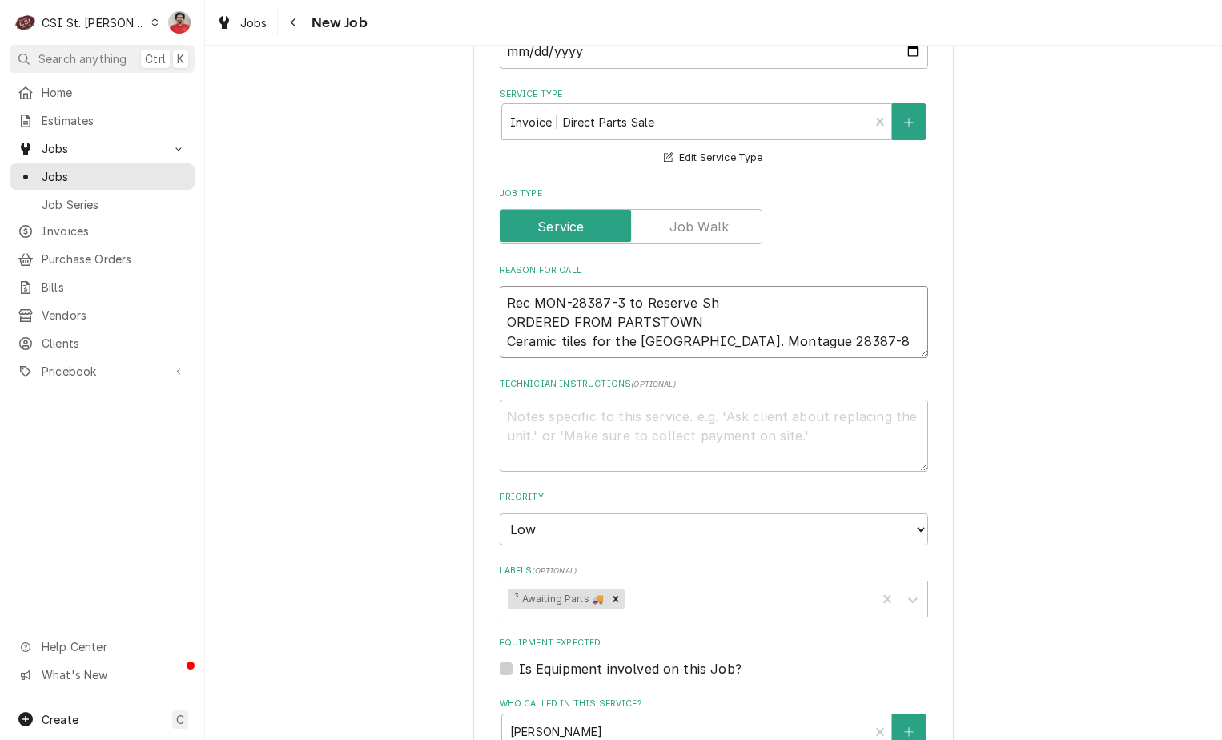
type textarea "Rec MON-28387-3 to Reserve She ORDERED FROM PARTSTOWN Ceramic tiles for the Mon…"
type textarea "x"
type textarea "Rec MON-28387-3 to Reserve Shel ORDERED FROM PARTSTOWN Ceramic tiles for the Mo…"
type textarea "x"
type textarea "Rec MON-28387-3 to Reserve Shelf ORDERED FROM PARTSTOWN Ceramic tiles for the M…"
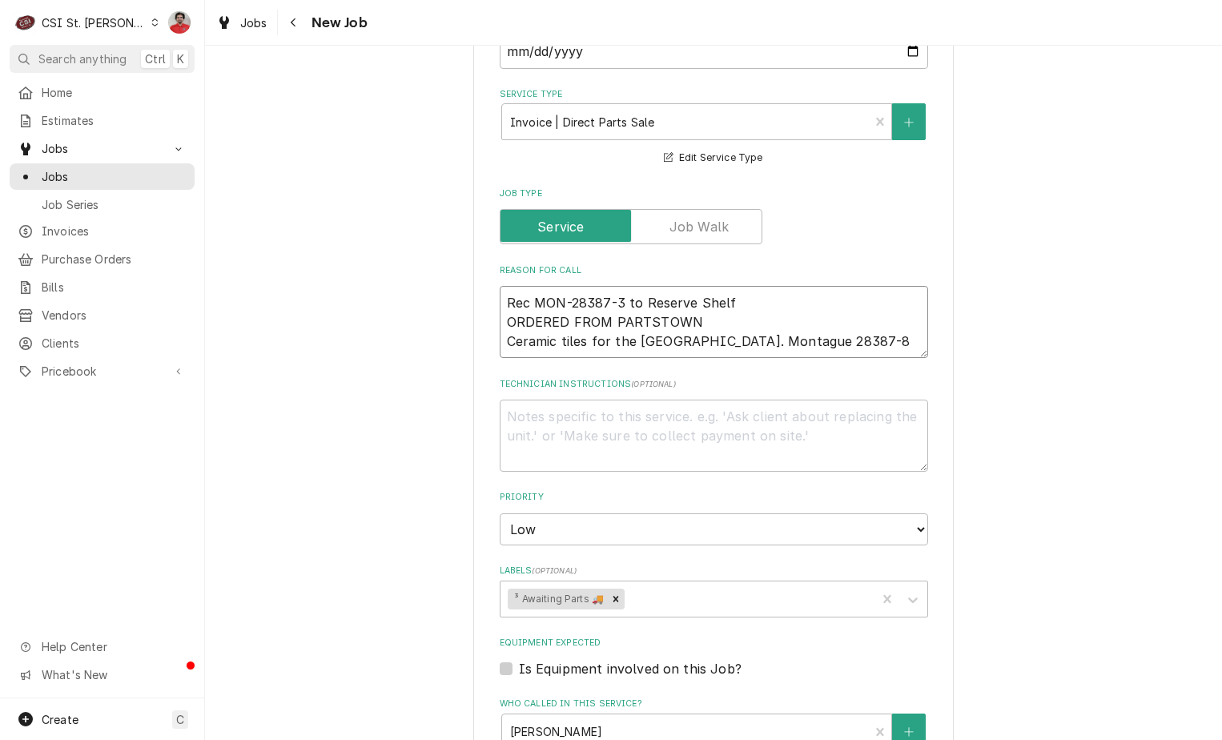
type textarea "x"
click at [610, 603] on icon "Remove ³ Awaiting Parts 🚚" at bounding box center [615, 598] width 11 height 11
type textarea "Rec MON-28387-3 to Reserve Shelf ORDERED FROM PARTSTOWN Ceramic tiles for the M…"
click at [609, 603] on div "Labels" at bounding box center [699, 598] width 382 height 29
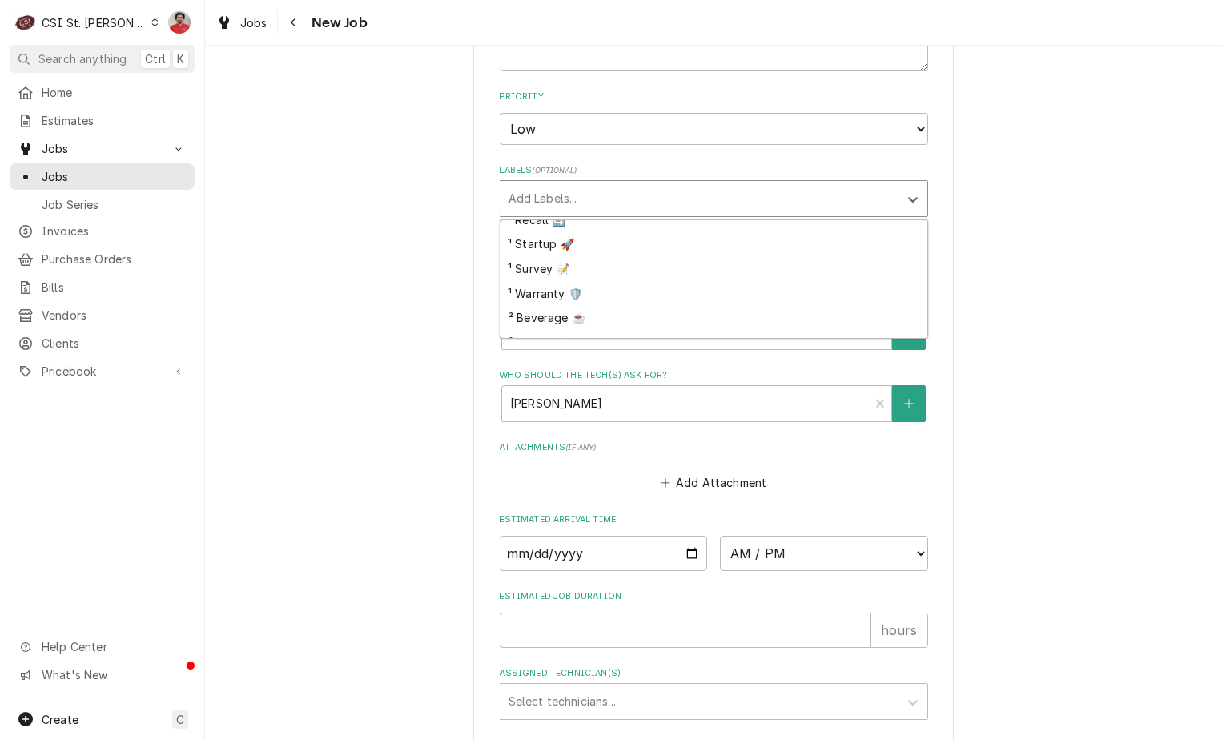
scroll to position [80, 0]
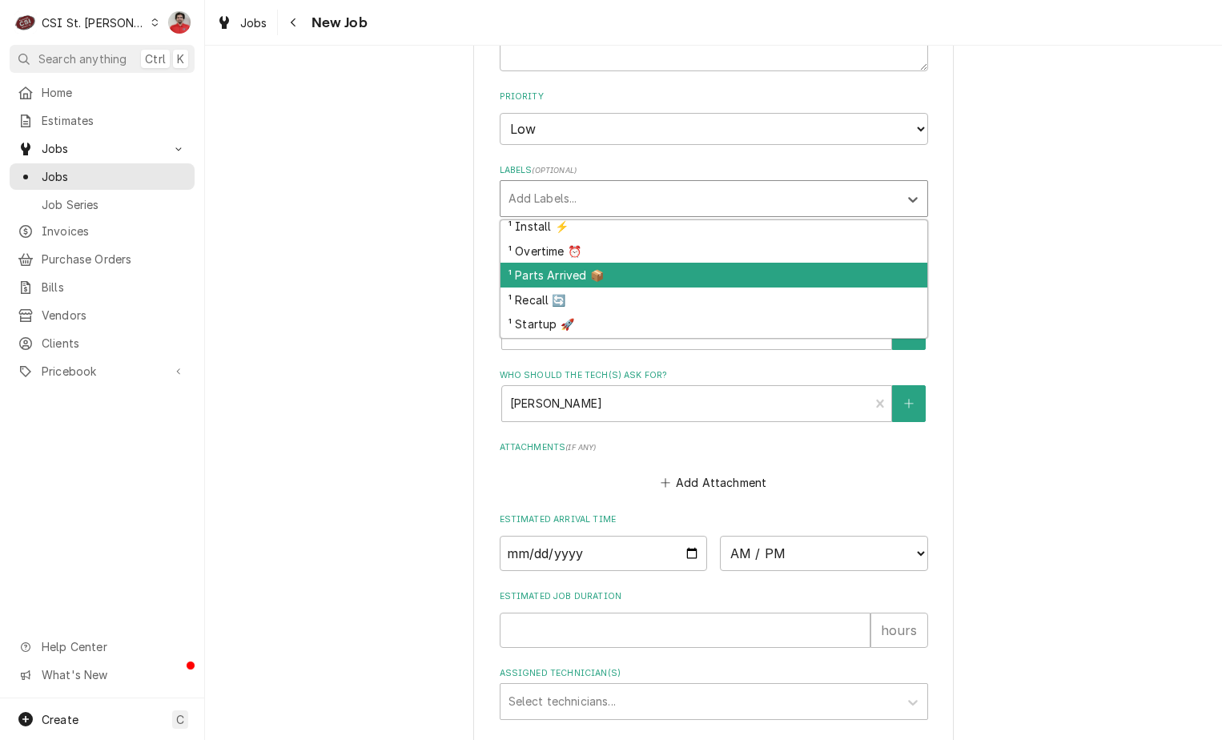
click at [612, 271] on div "¹ Parts Arrived 📦" at bounding box center [713, 275] width 427 height 25
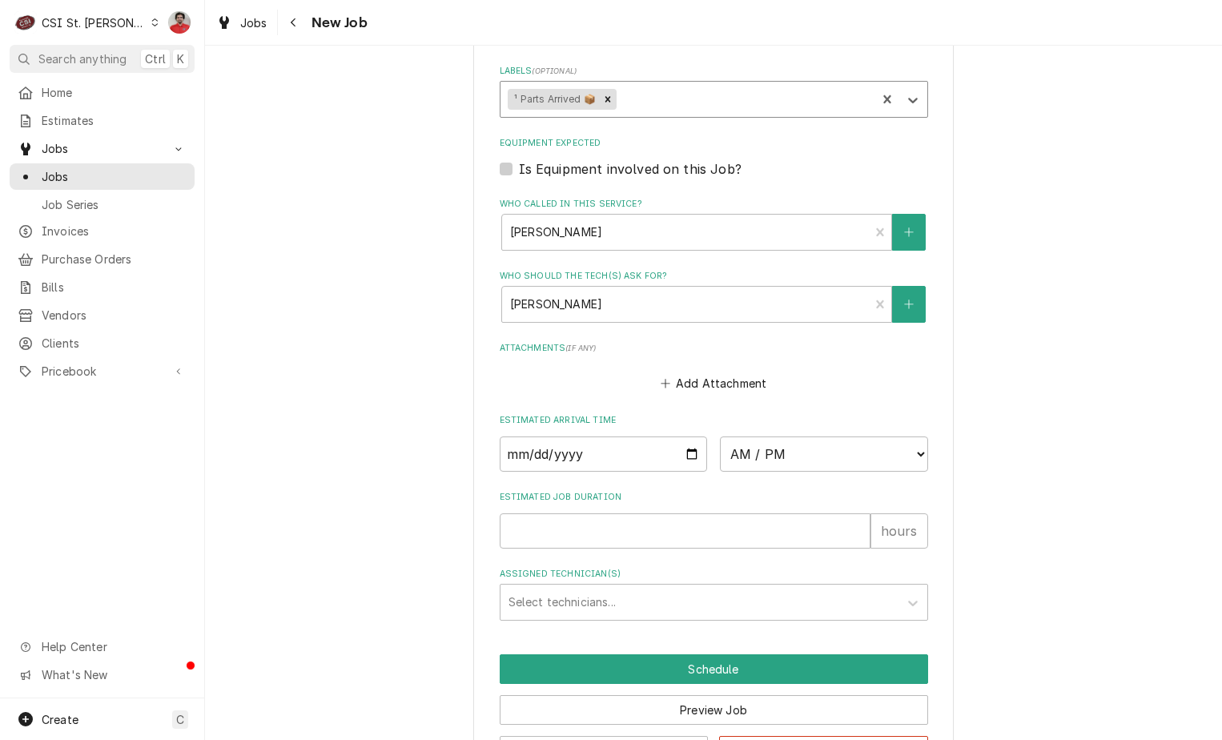
scroll to position [1040, 0]
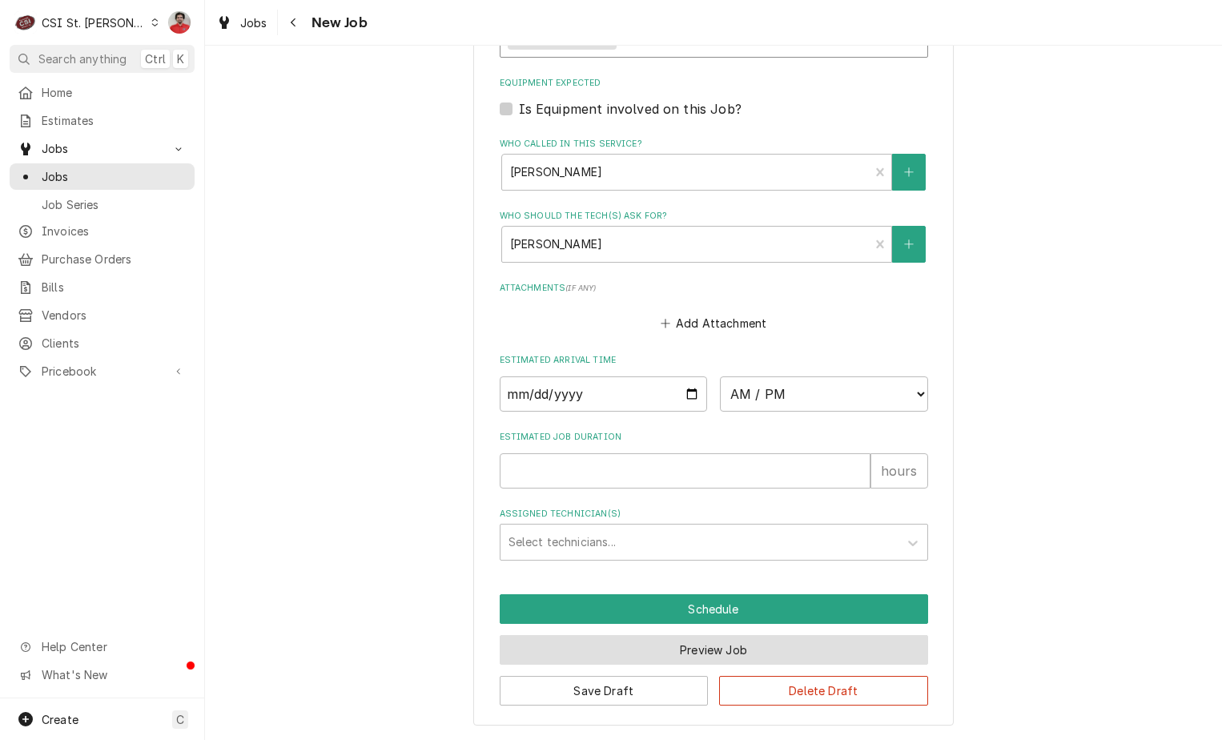
click at [693, 658] on button "Preview Job" at bounding box center [714, 650] width 428 height 30
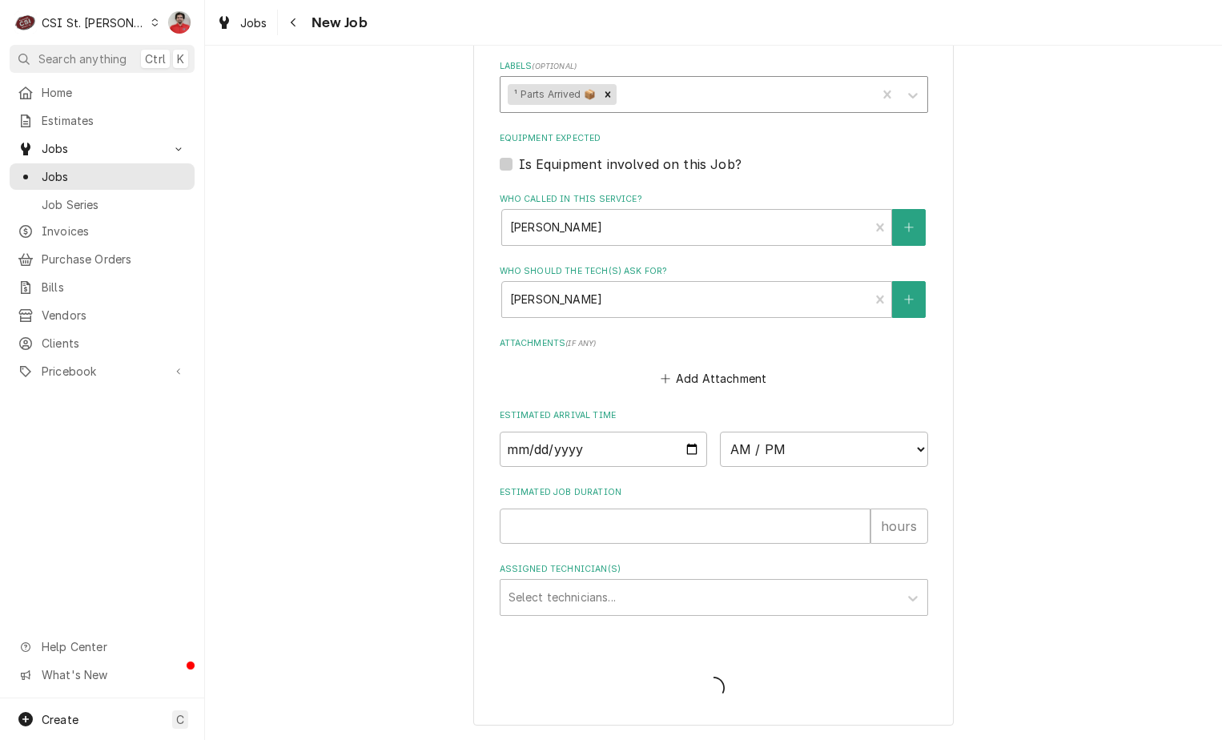
scroll to position [985, 0]
type textarea "x"
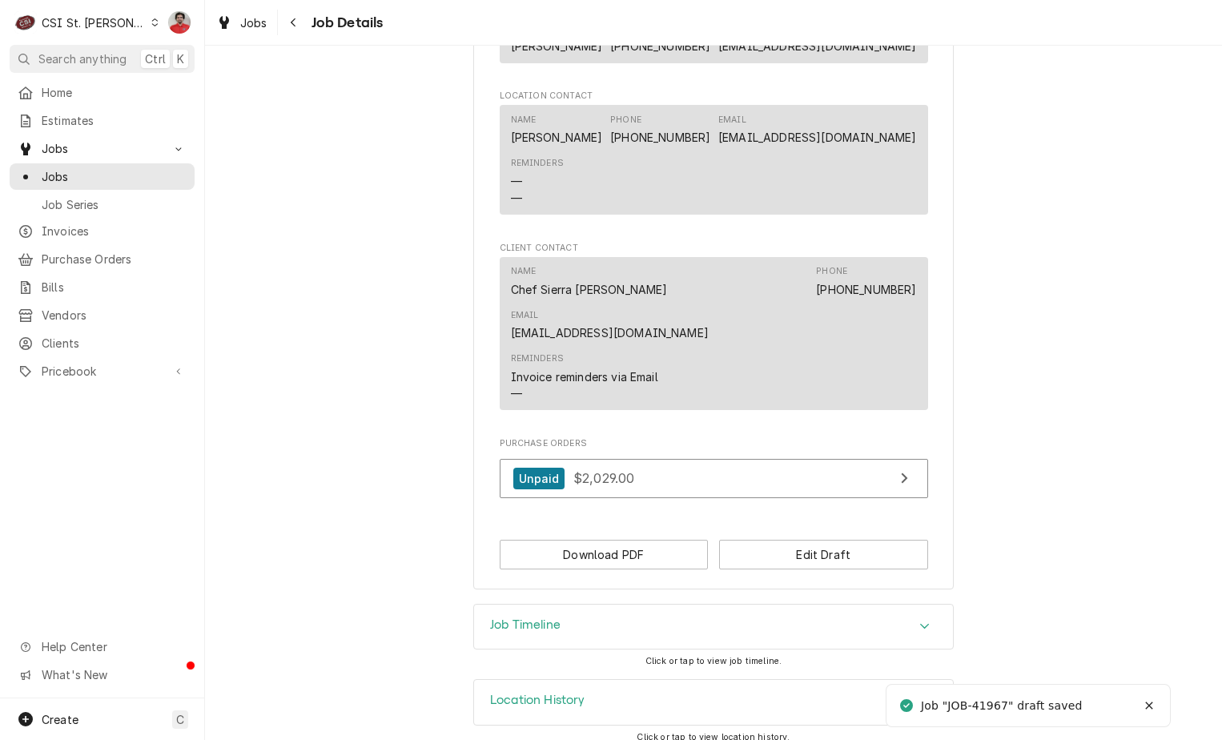
scroll to position [861, 0]
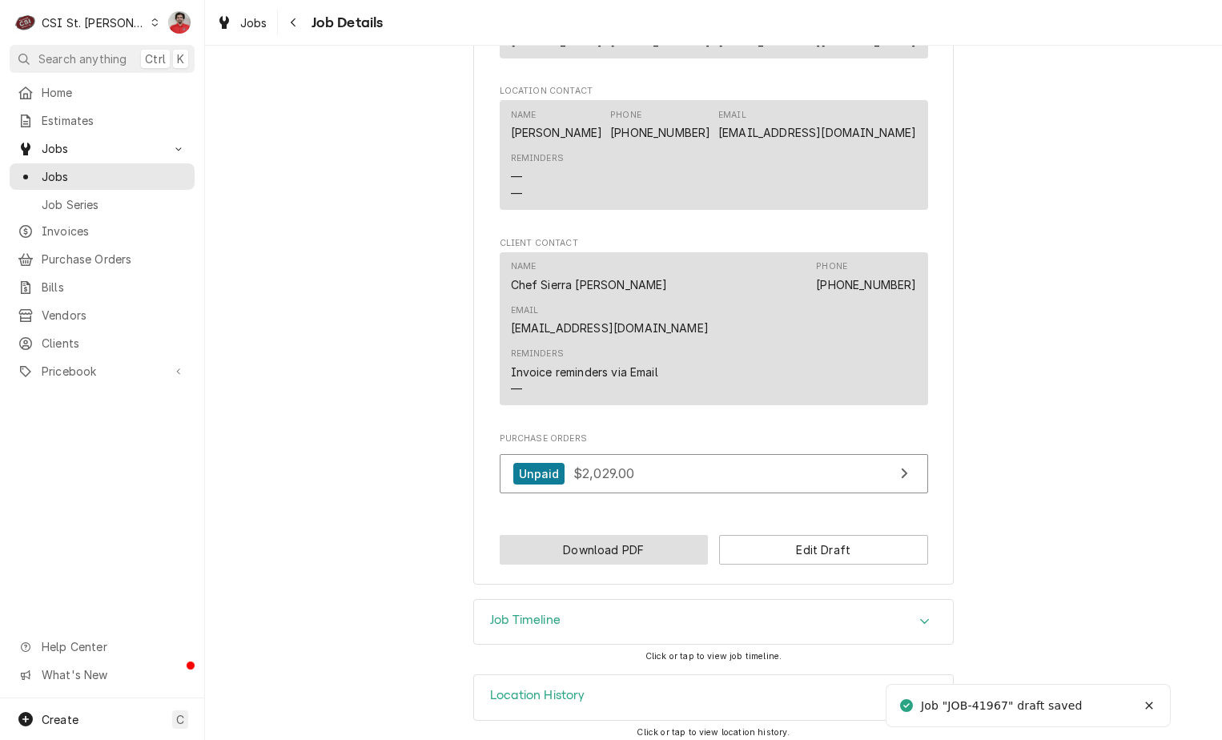
click at [677, 539] on button "Download PDF" at bounding box center [604, 550] width 209 height 30
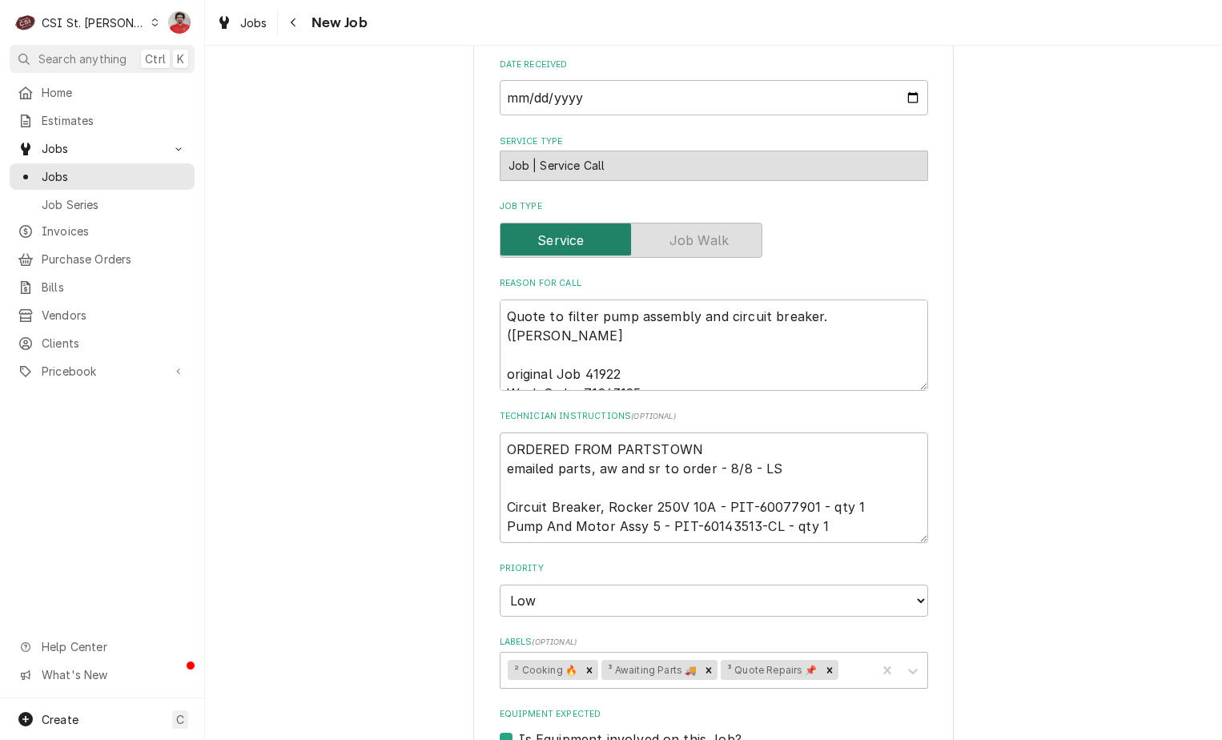
scroll to position [560, 0]
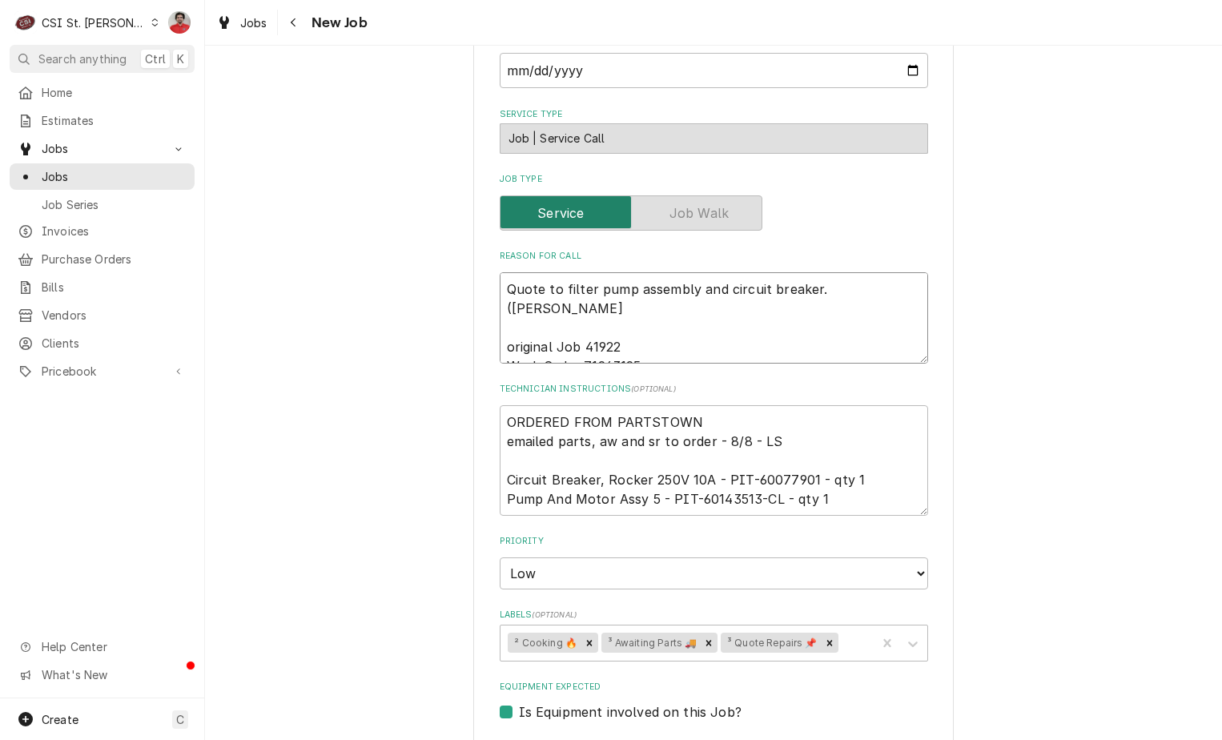
click at [878, 298] on textarea "Quote to filter pump assembly and circuit breaker. (Ryan B) original Job 41922 …" at bounding box center [714, 317] width 428 height 91
type textarea "x"
type textarea "Quote to filter pump assembly and circuit breaker. (Ryan B) original Job 41922 …"
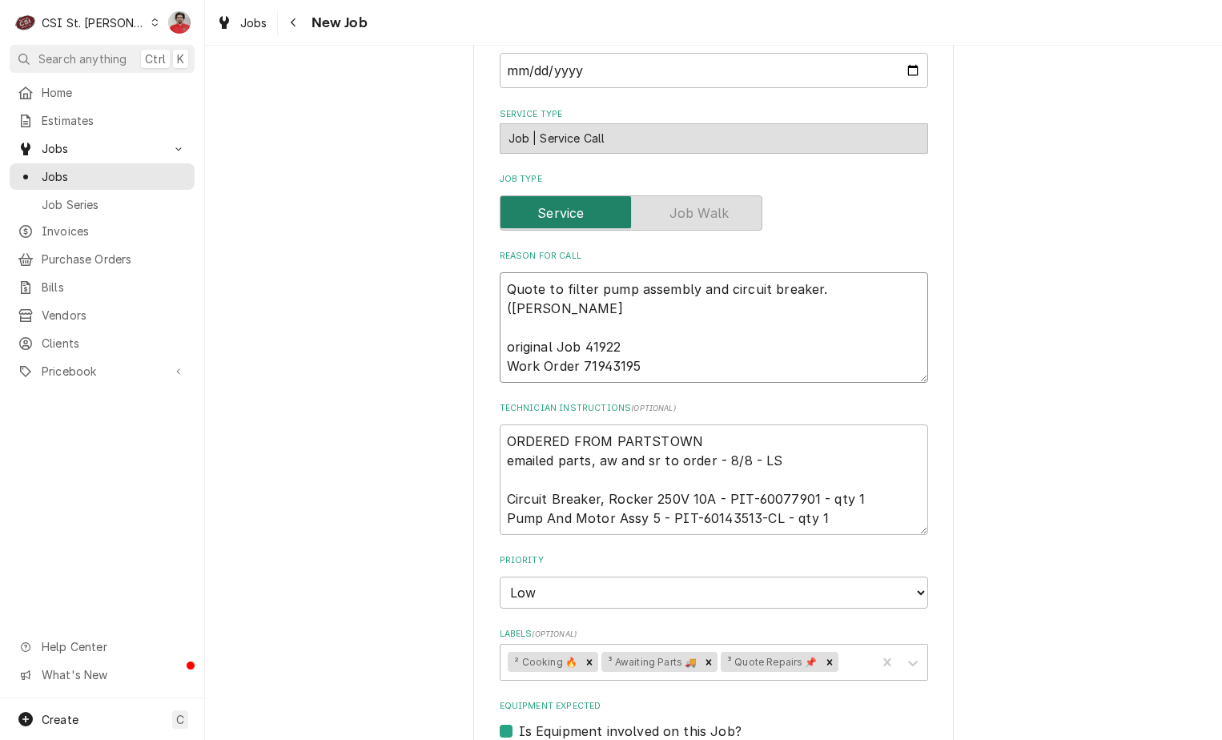
type textarea "x"
type textarea "Quote to filter pump assembly and circuit breaker. (Ryan B) original Job 41922 …"
drag, startPoint x: 805, startPoint y: 498, endPoint x: 719, endPoint y: 498, distance: 86.5
click at [719, 498] on textarea "ORDERED FROM PARTSTOWN emailed parts, aw and sr to order - 8/8 - LS Circuit Bre…" at bounding box center [714, 479] width 428 height 110
click at [564, 283] on textarea "Quote to filter pump assembly and circuit breaker. (Ryan B) original Job 41922 …" at bounding box center [714, 327] width 428 height 110
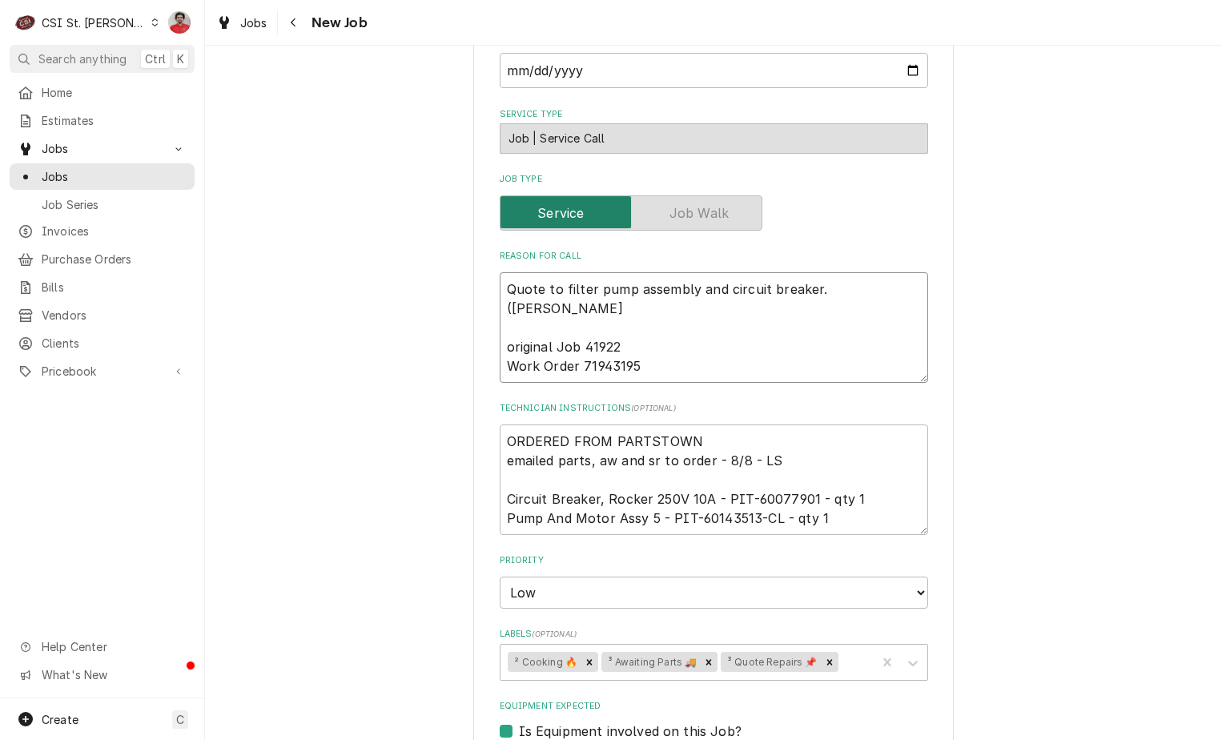
paste textarea "PIT-60077901"
type textarea "x"
type textarea "PIT-60077901 Quote to filter pump assembly and circuit breaker. (Ryan B) origin…"
type textarea "x"
type textarea "PIT-60077901 a Quote to filter pump assembly and circuit breaker. (Ryan B) orig…"
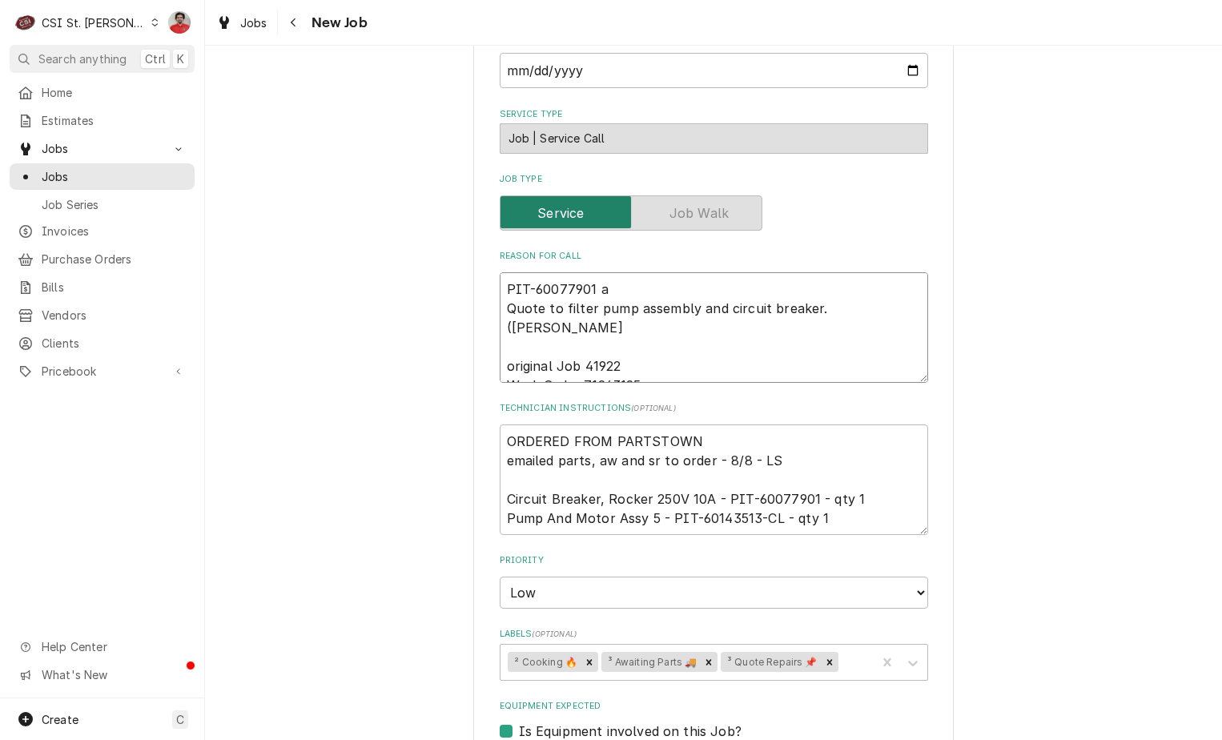
type textarea "x"
type textarea "PIT-60077901 an Quote to filter pump assembly and circuit breaker. (Ryan B) ori…"
type textarea "x"
type textarea "PIT-60077901 and Quote to filter pump assembly and circuit breaker. (Ryan B) or…"
type textarea "x"
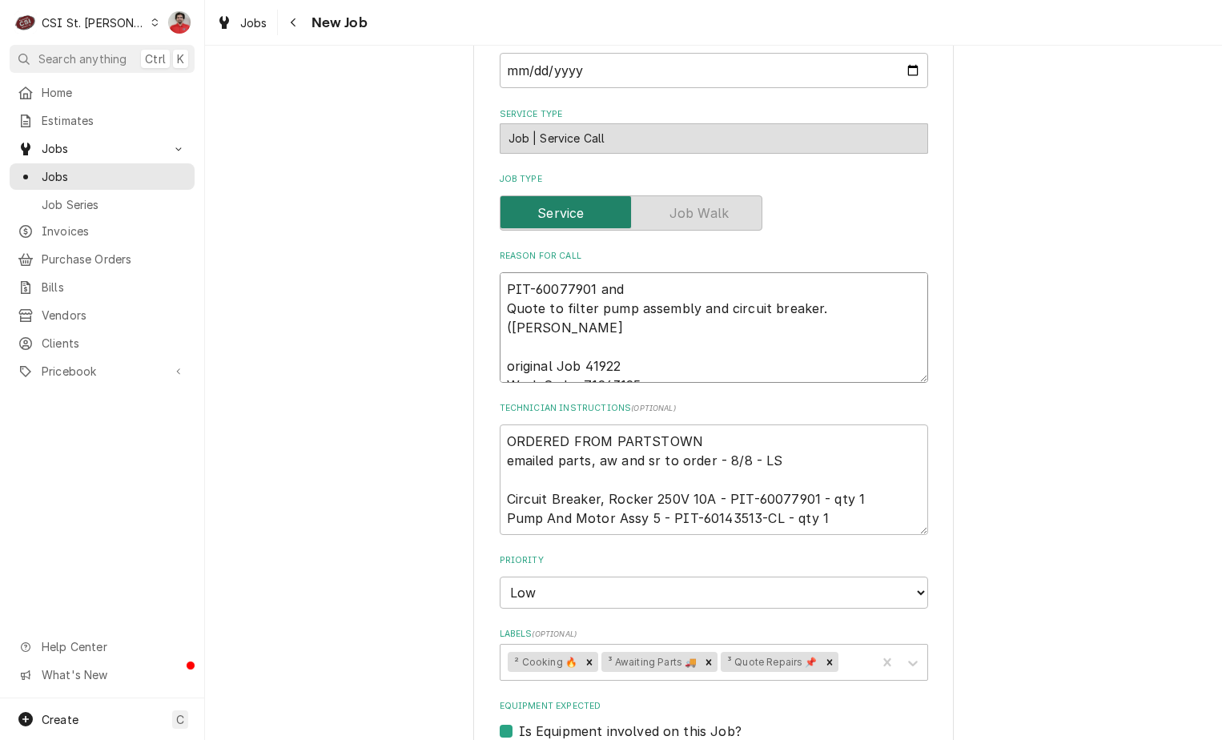
type textarea "PIT-60077901 and Quote to filter pump assembly and circuit breaker. (Ryan B) or…"
type textarea "x"
type textarea "PIT-60077901 and Quote to filter pump assembly and circuit breaker. (Ryan B) or…"
drag, startPoint x: 769, startPoint y: 521, endPoint x: 665, endPoint y: 516, distance: 104.2
click at [665, 516] on textarea "ORDERED FROM PARTSTOWN emailed parts, aw and sr to order - 8/8 - LS Circuit Bre…" at bounding box center [714, 479] width 428 height 110
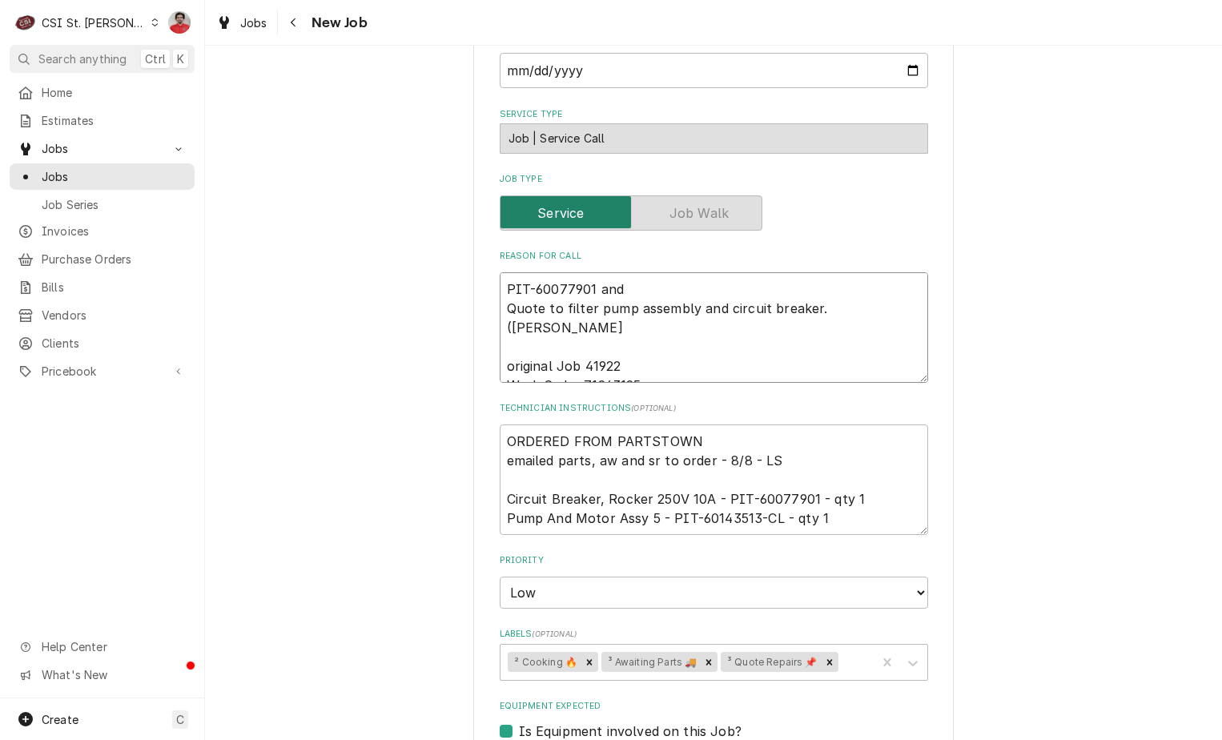
click at [634, 287] on textarea "PIT-60077901 and Quote to filter pump assembly and circuit breaker. (Ryan B) or…" at bounding box center [714, 327] width 428 height 110
paste textarea "PIT-60143513-CL"
type textarea "x"
type textarea "PIT-60077901 and PIT-60143513-CL Quote to filter pump assembly and circuit brea…"
type textarea "x"
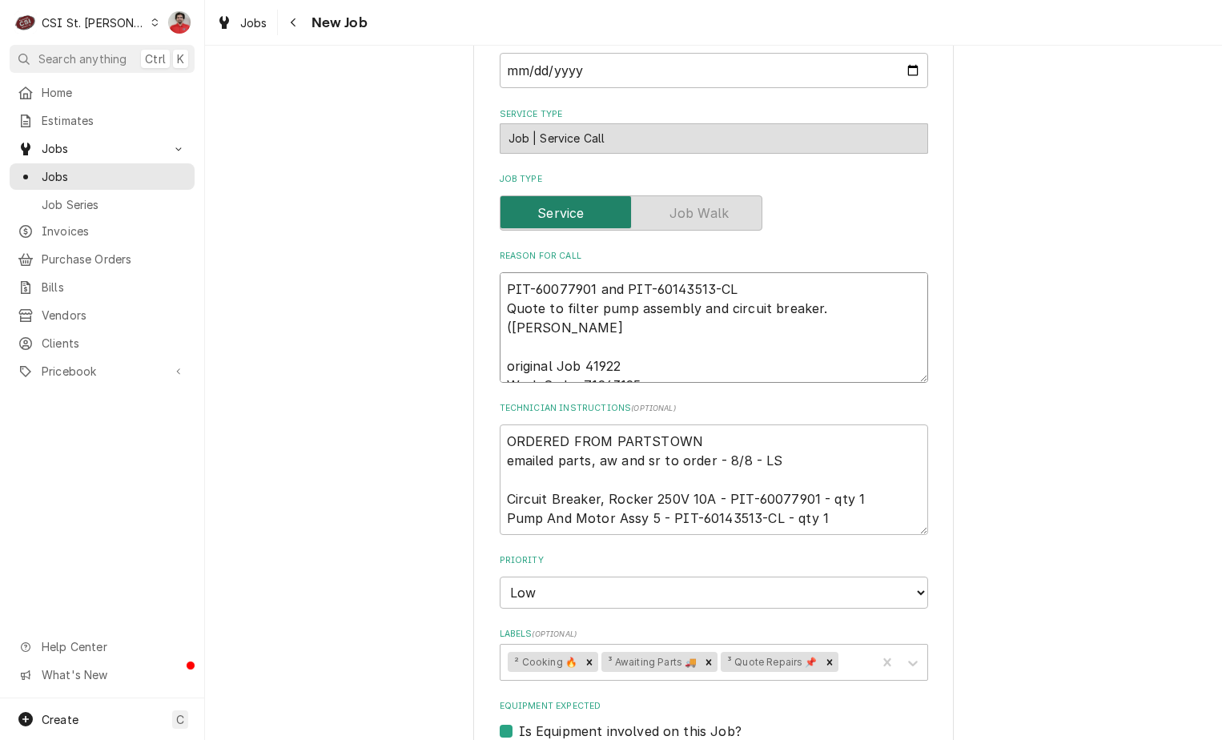
type textarea "PIT-60077901 and PIT-60143513-CL r Quote to filter pump assembly and circuit br…"
type textarea "x"
type textarea "PIT-60077901 and PIT-60143513-CL re Quote to filter pump assembly and circuit b…"
type textarea "x"
type textarea "PIT-60077901 and PIT-60143513-CL rec Quote to filter pump assembly and circuit …"
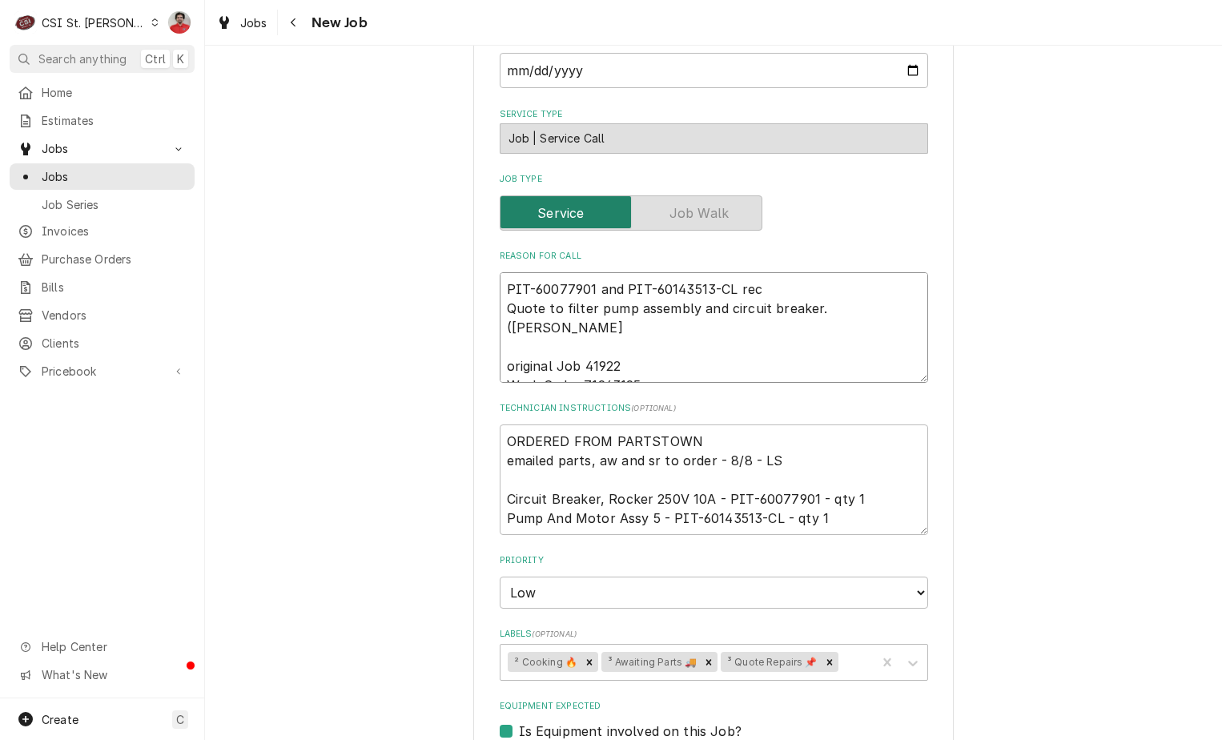
type textarea "x"
type textarea "PIT-60077901 and PIT-60143513-CL rec Quote to filter pump assembly and circuit …"
type textarea "x"
type textarea "PIT-60077901 and PIT-60143513-CL rec t Quote to filter pump assembly and circui…"
type textarea "x"
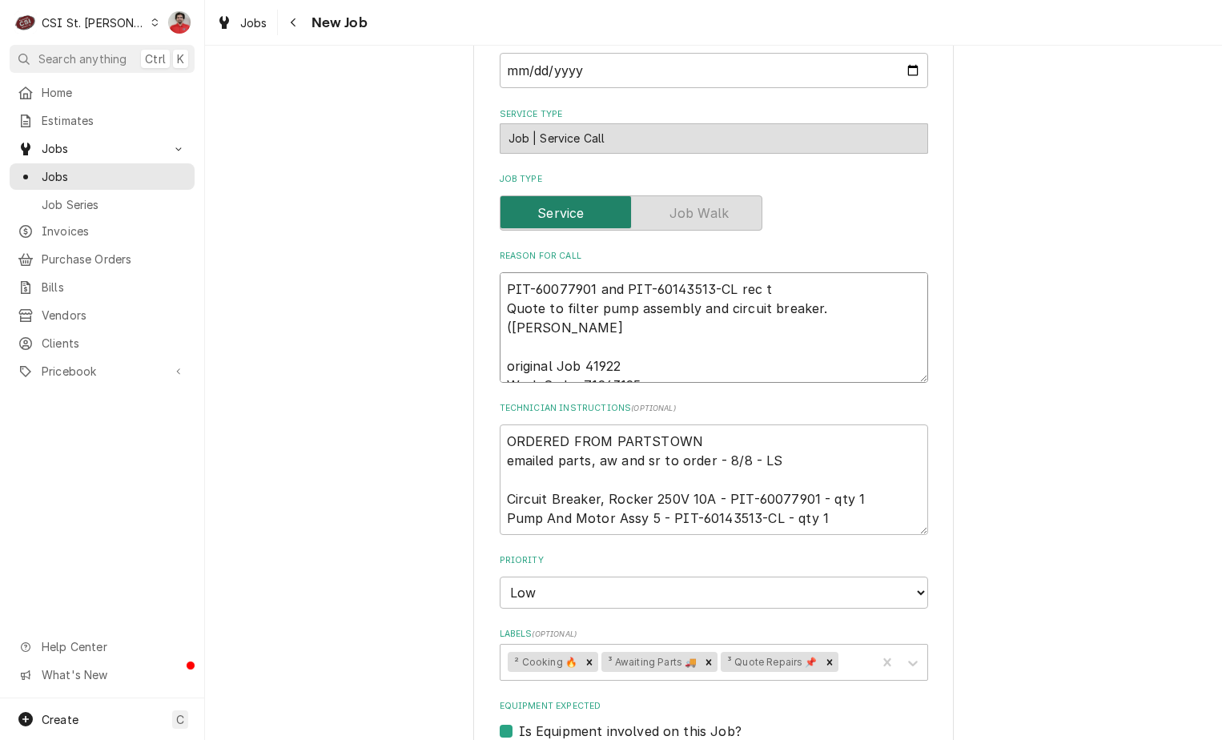
type textarea "PIT-60077901 and PIT-60143513-CL rec to Quote to filter pump assembly and circu…"
type textarea "x"
type textarea "PIT-60077901 and PIT-60143513-CL rec to Quote to filter pump assembly and circu…"
type textarea "x"
click at [705, 666] on icon "Remove ³ Awaiting Parts 🚚" at bounding box center [708, 661] width 11 height 11
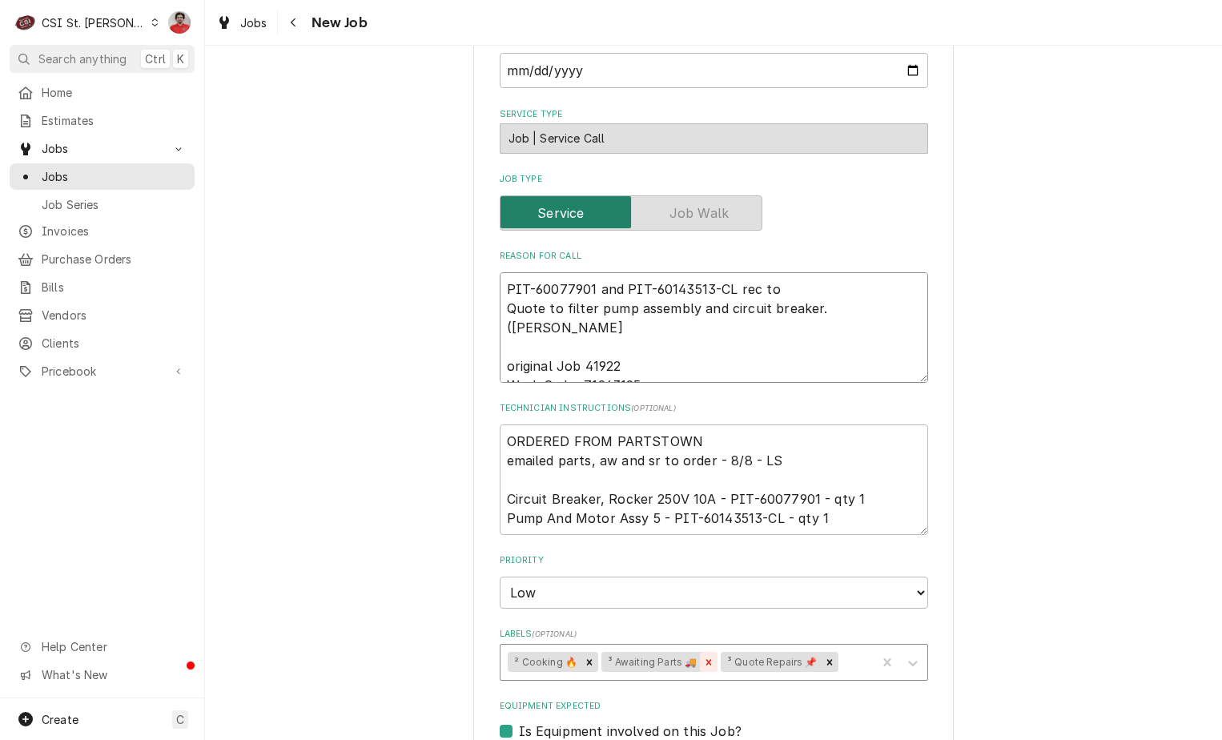
type textarea "PIT-60077901 and PIT-60143513-CL rec to Quote to filter pump assembly and circu…"
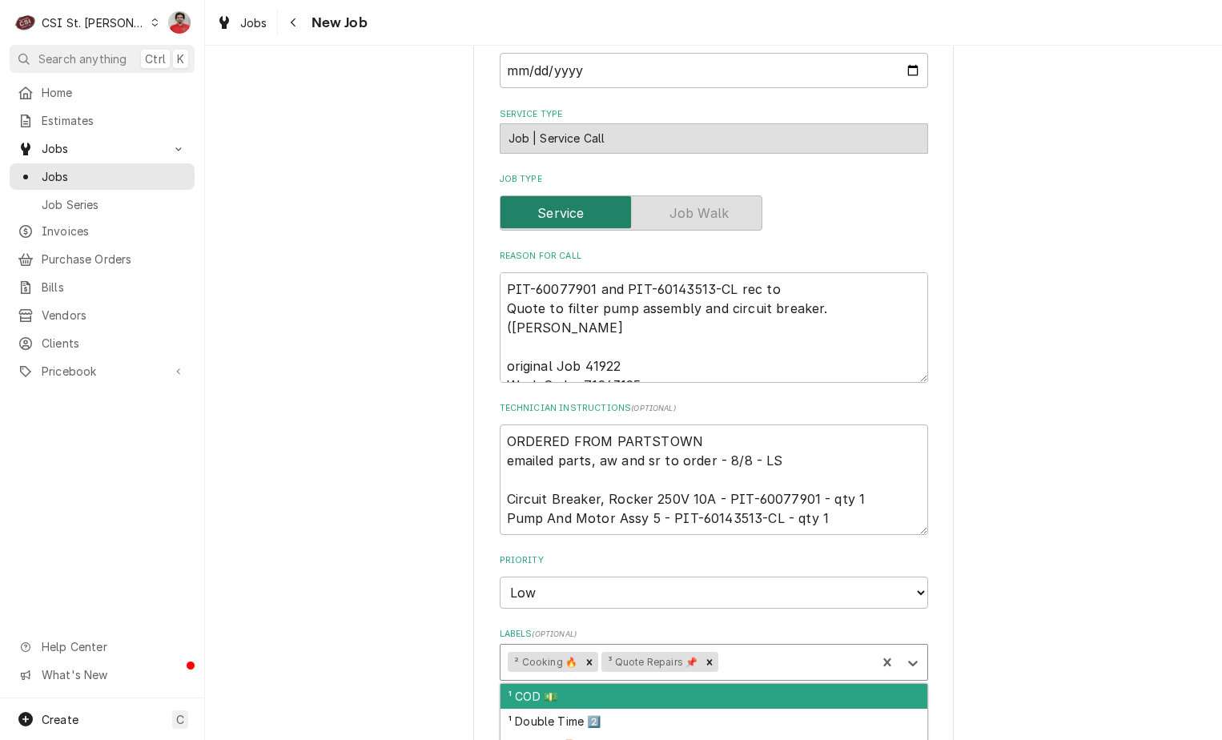
click at [732, 664] on div "Labels" at bounding box center [794, 662] width 147 height 29
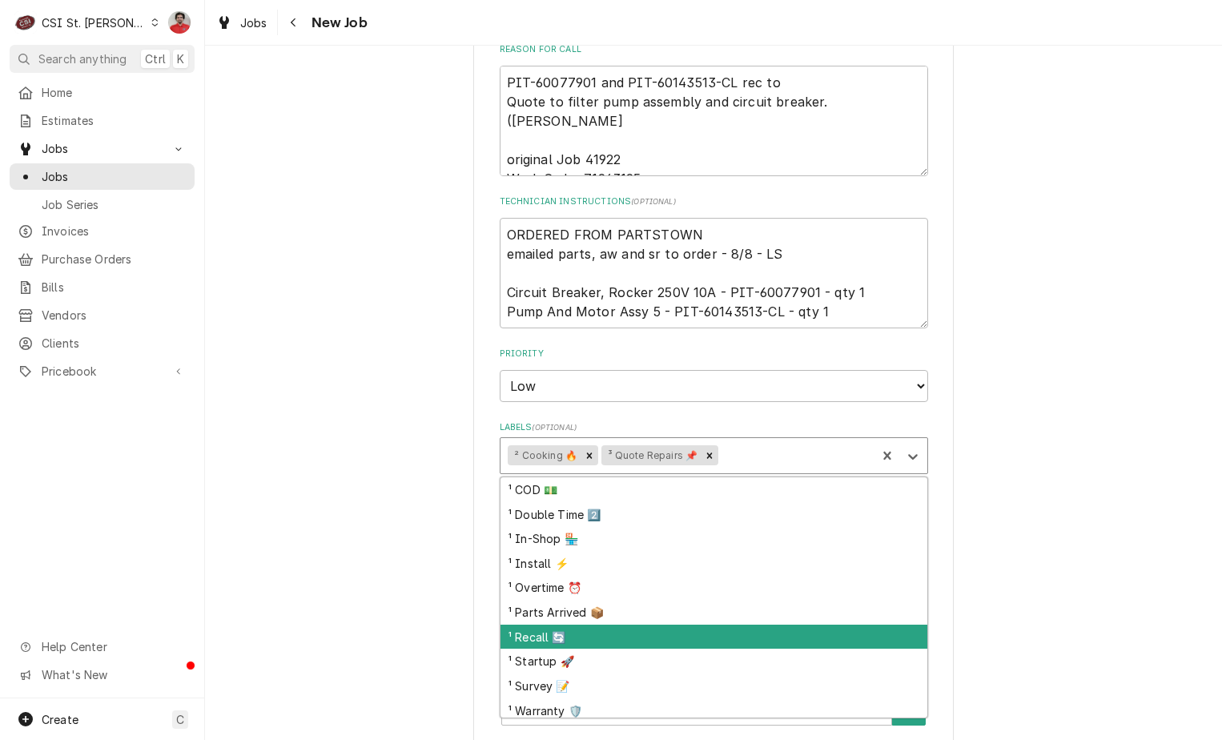
scroll to position [881, 0]
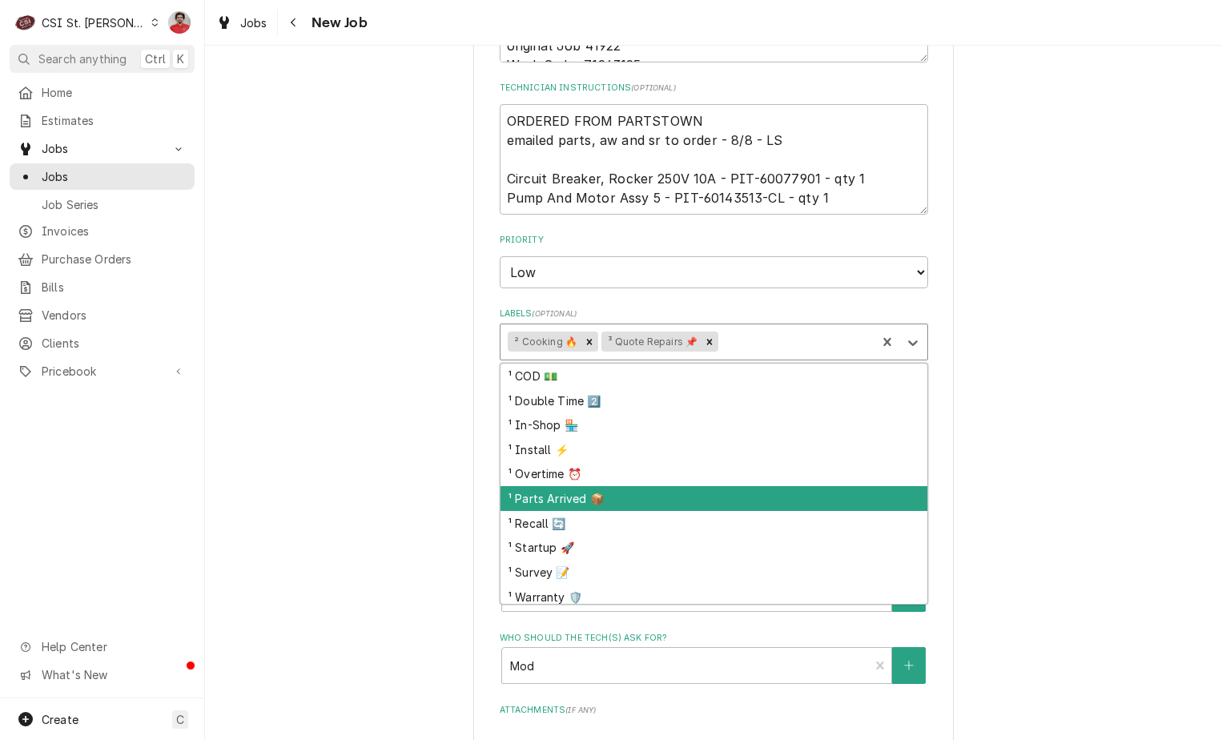
click at [789, 495] on div "¹ Parts Arrived 📦" at bounding box center [713, 498] width 427 height 25
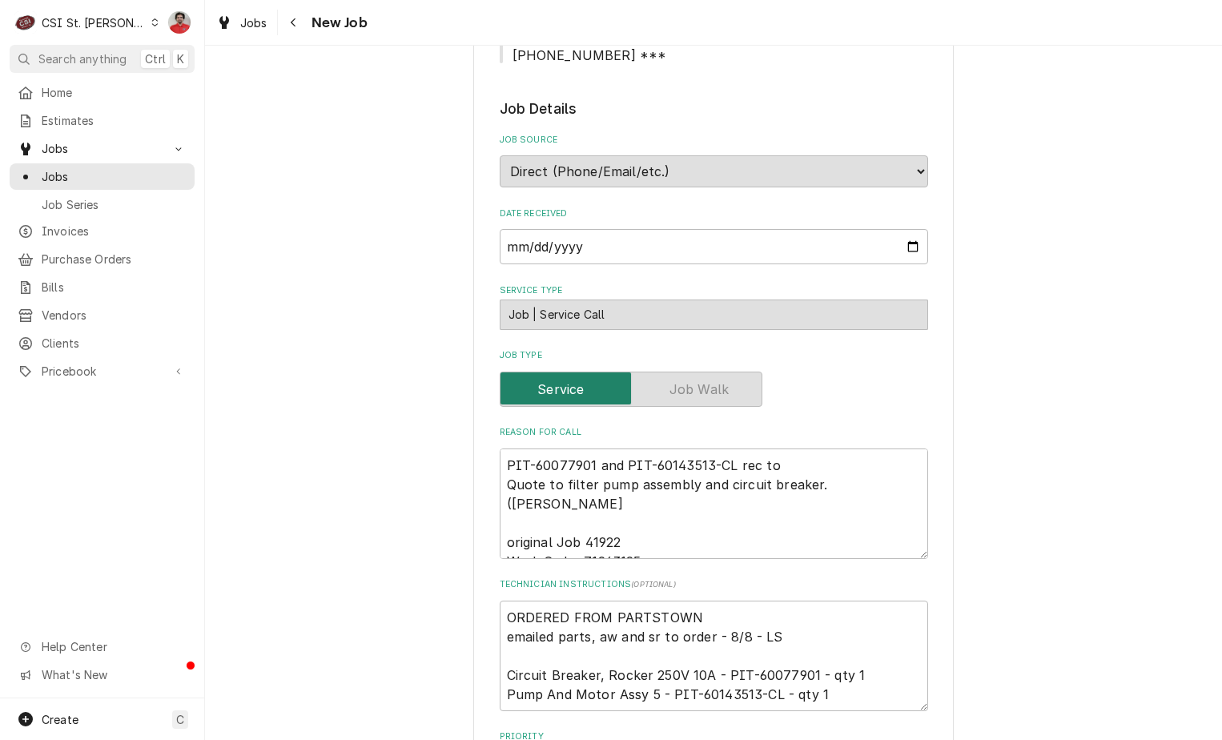
scroll to position [501, 0]
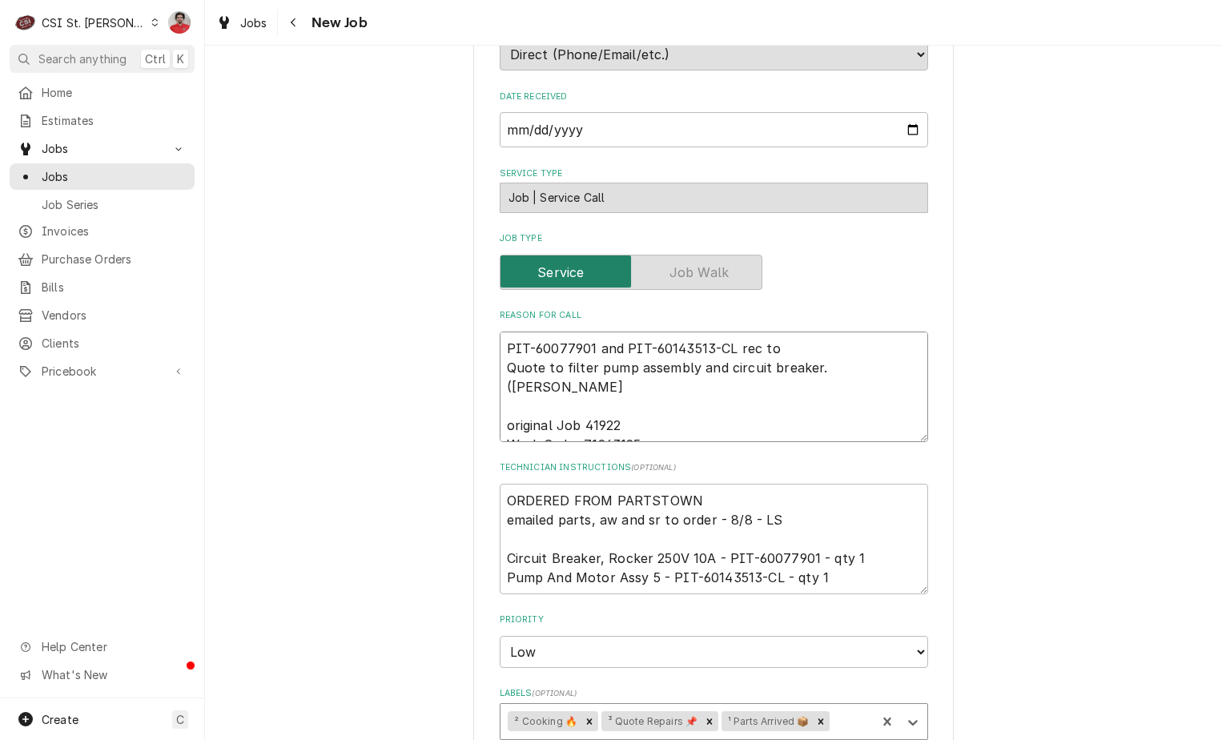
click at [781, 407] on textarea "PIT-60077901 and PIT-60143513-CL rec to Quote to filter pump assembly and circu…" at bounding box center [714, 386] width 428 height 110
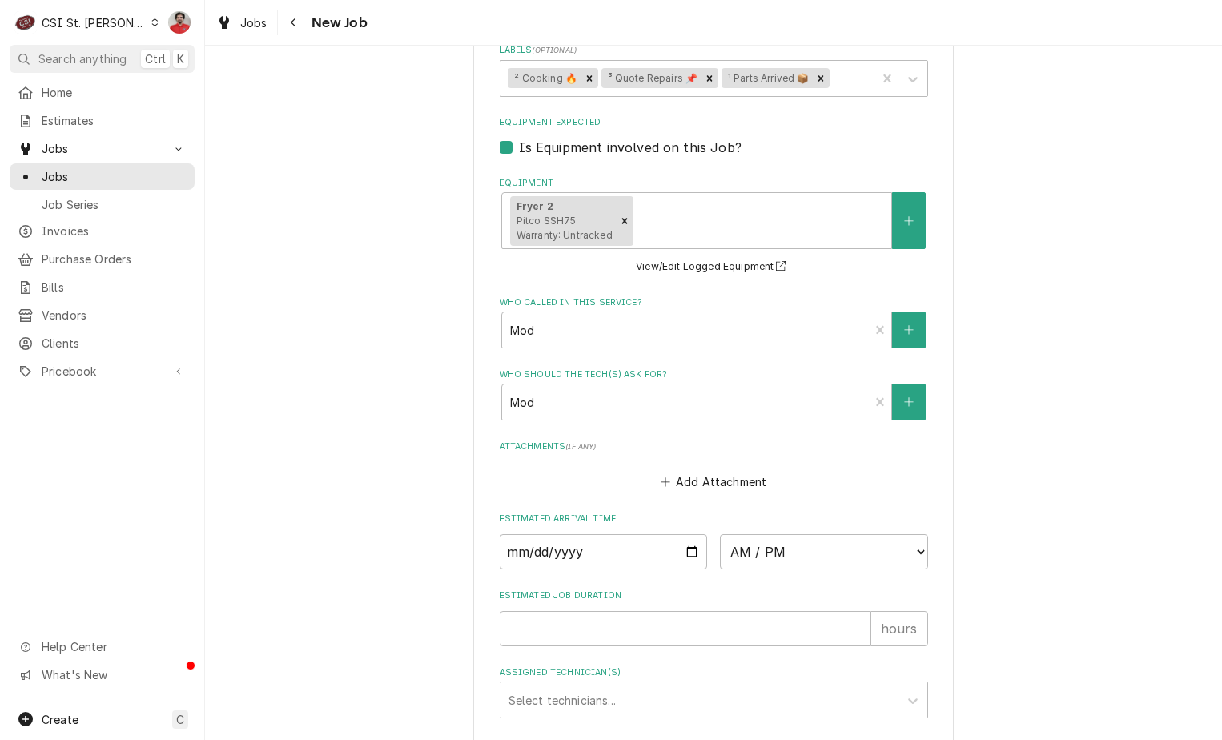
scroll to position [1302, 0]
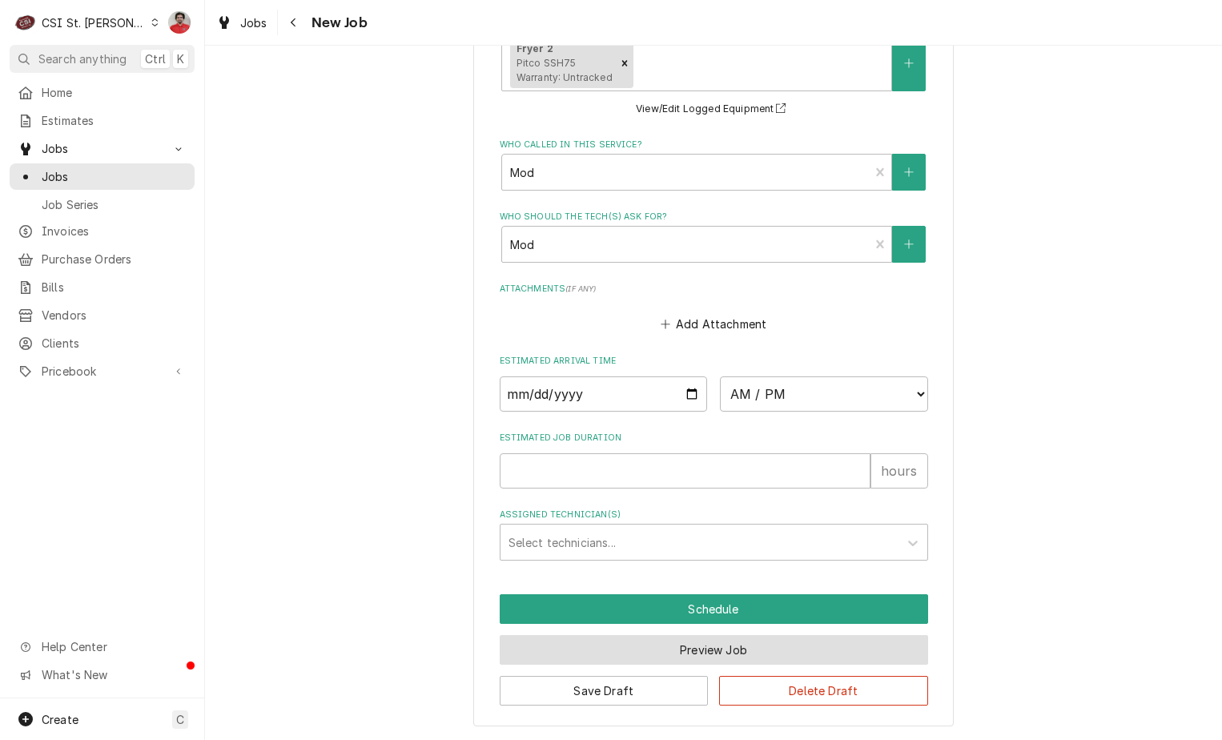
click at [777, 636] on button "Preview Job" at bounding box center [714, 650] width 428 height 30
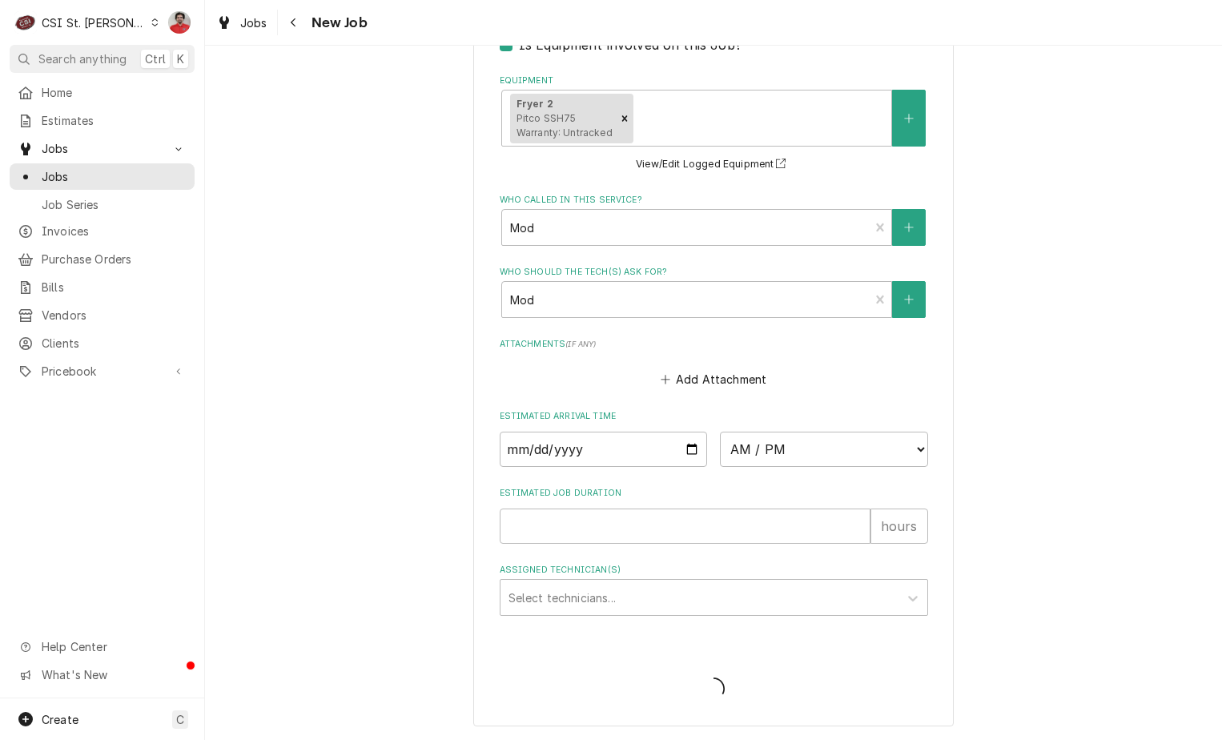
scroll to position [1246, 0]
type textarea "x"
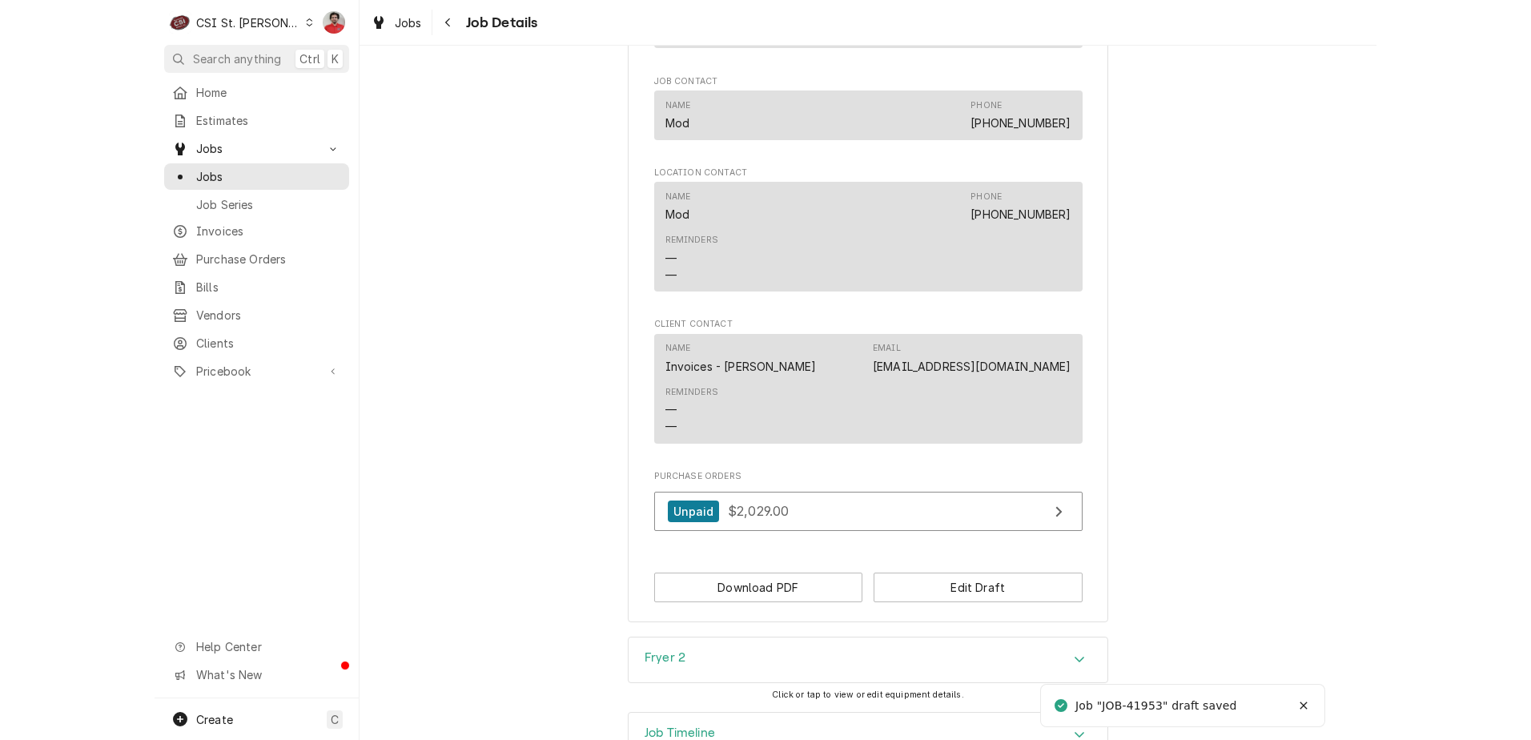
scroll to position [1324, 0]
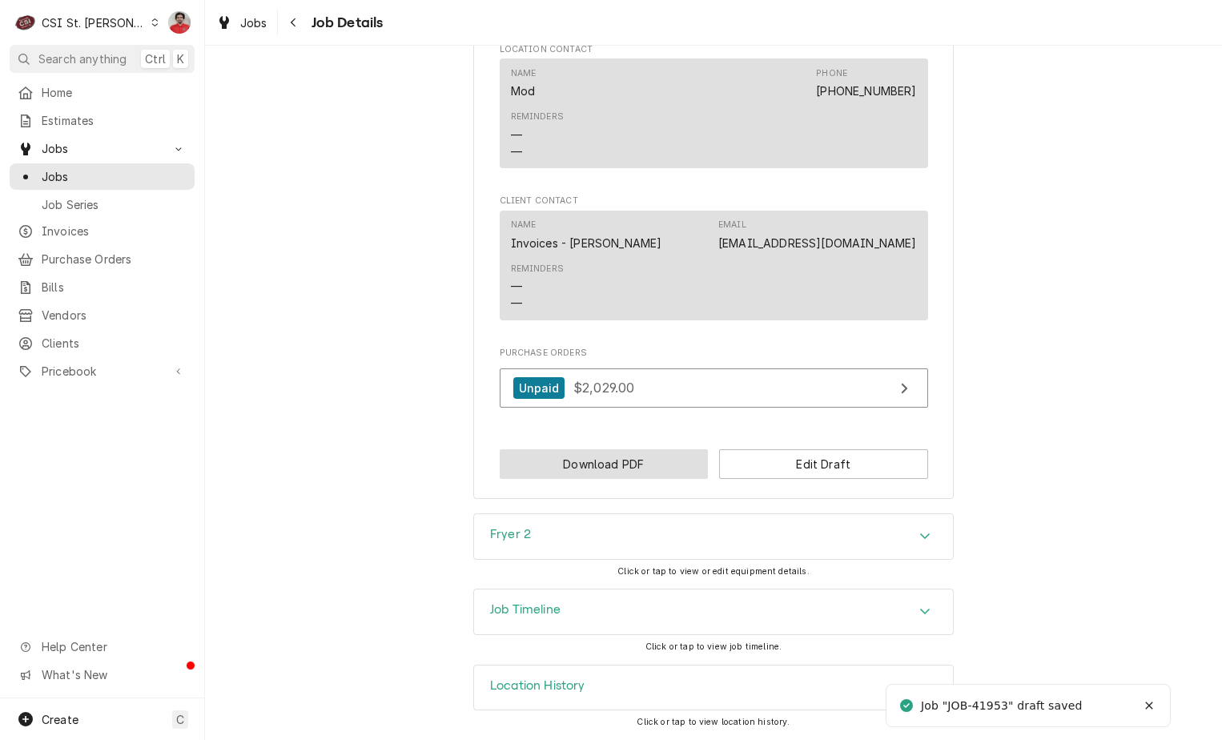
click at [629, 461] on button "Download PDF" at bounding box center [604, 464] width 209 height 30
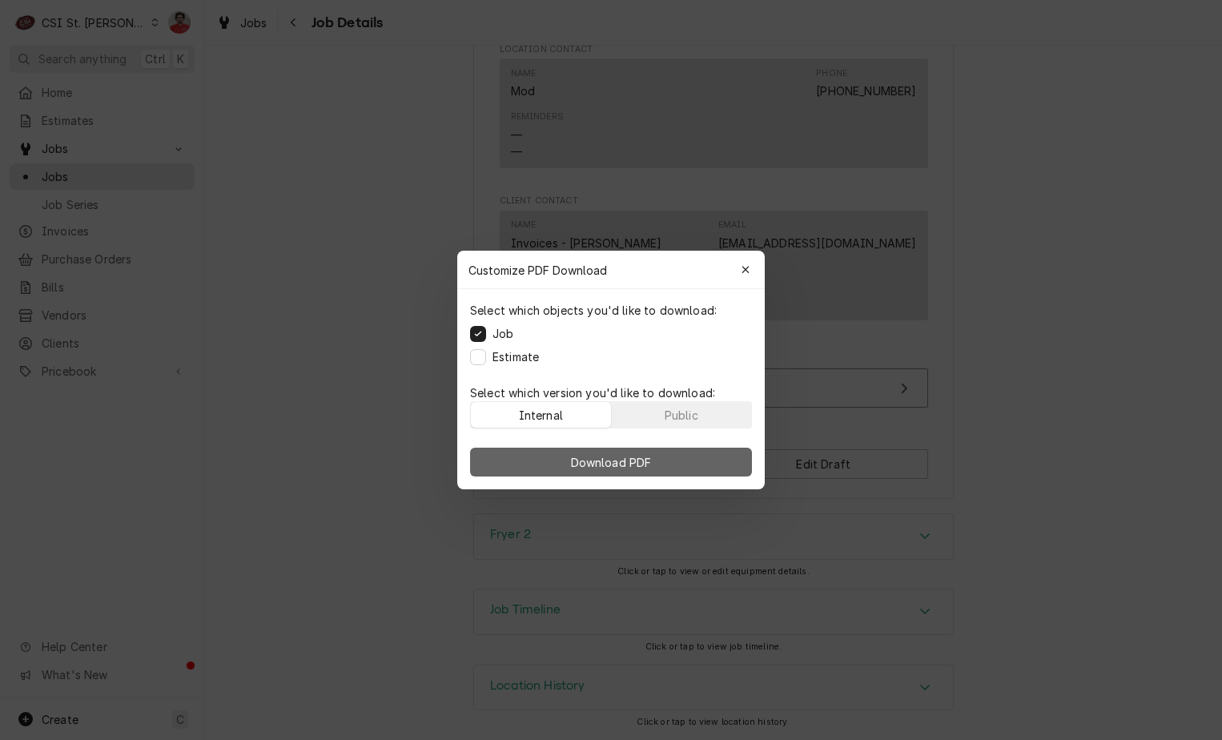
click at [628, 464] on span "Download PDF" at bounding box center [611, 462] width 87 height 17
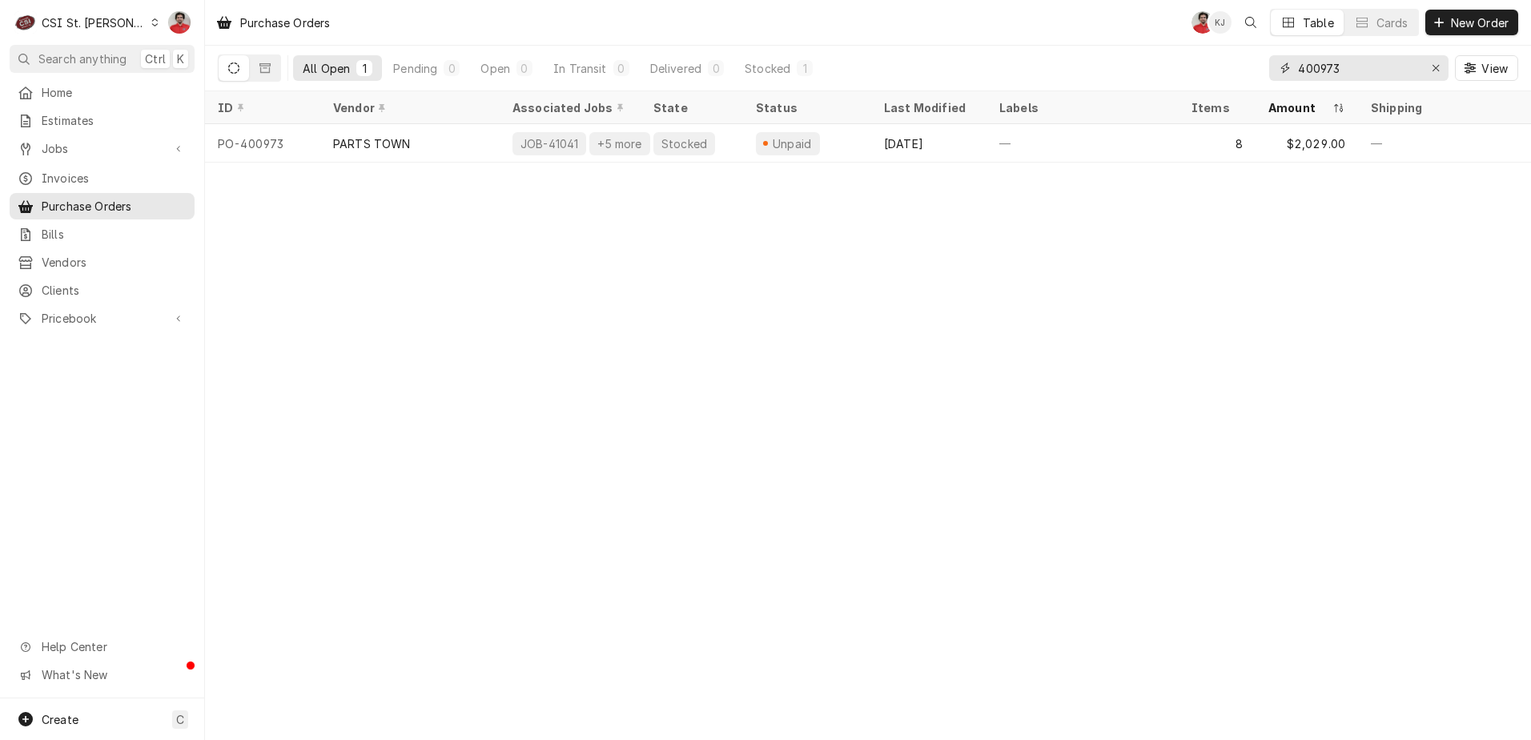
click at [1383, 71] on input "400973" at bounding box center [1358, 68] width 120 height 26
type input "4"
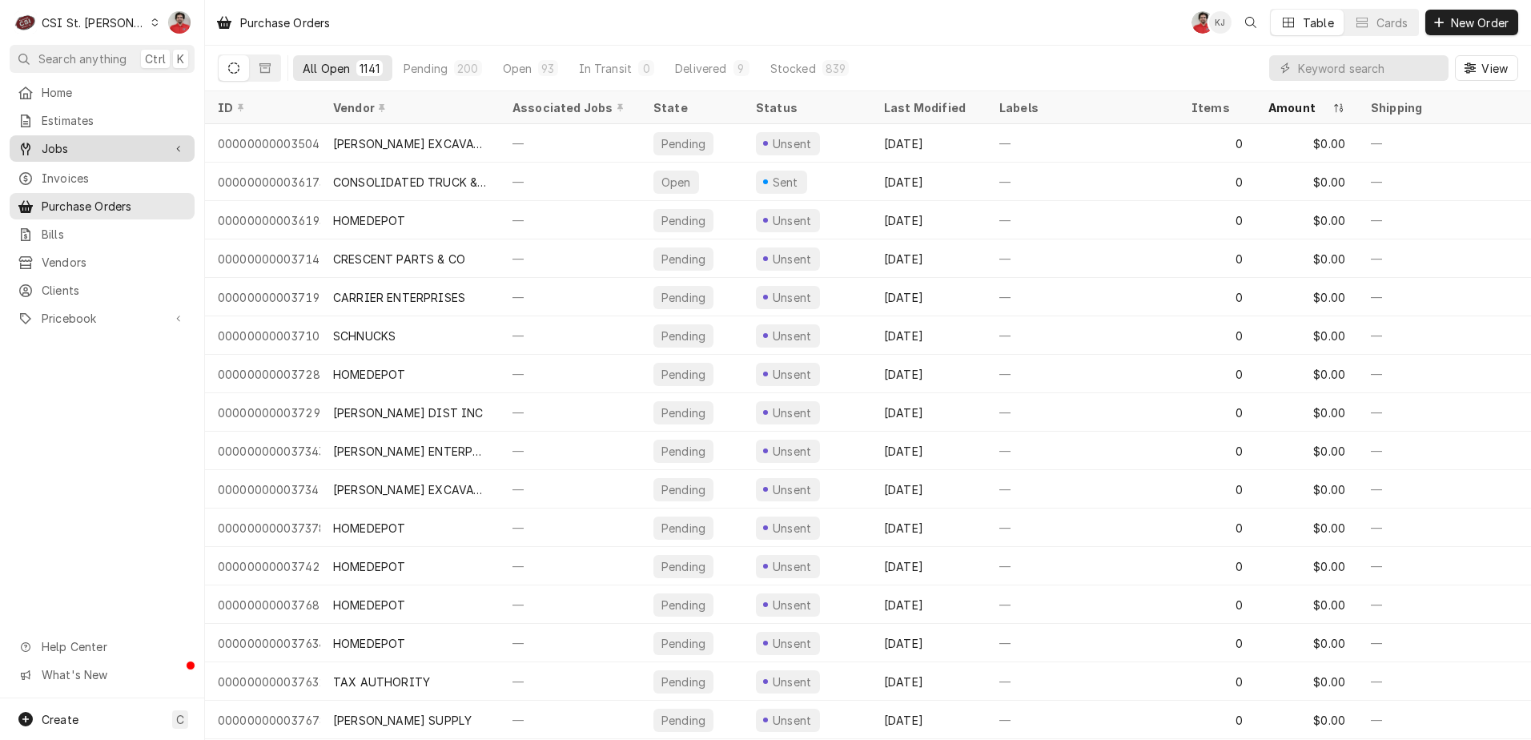
drag, startPoint x: 129, startPoint y: 143, endPoint x: 128, endPoint y: 154, distance: 10.4
click at [129, 143] on span "Jobs" at bounding box center [102, 148] width 121 height 17
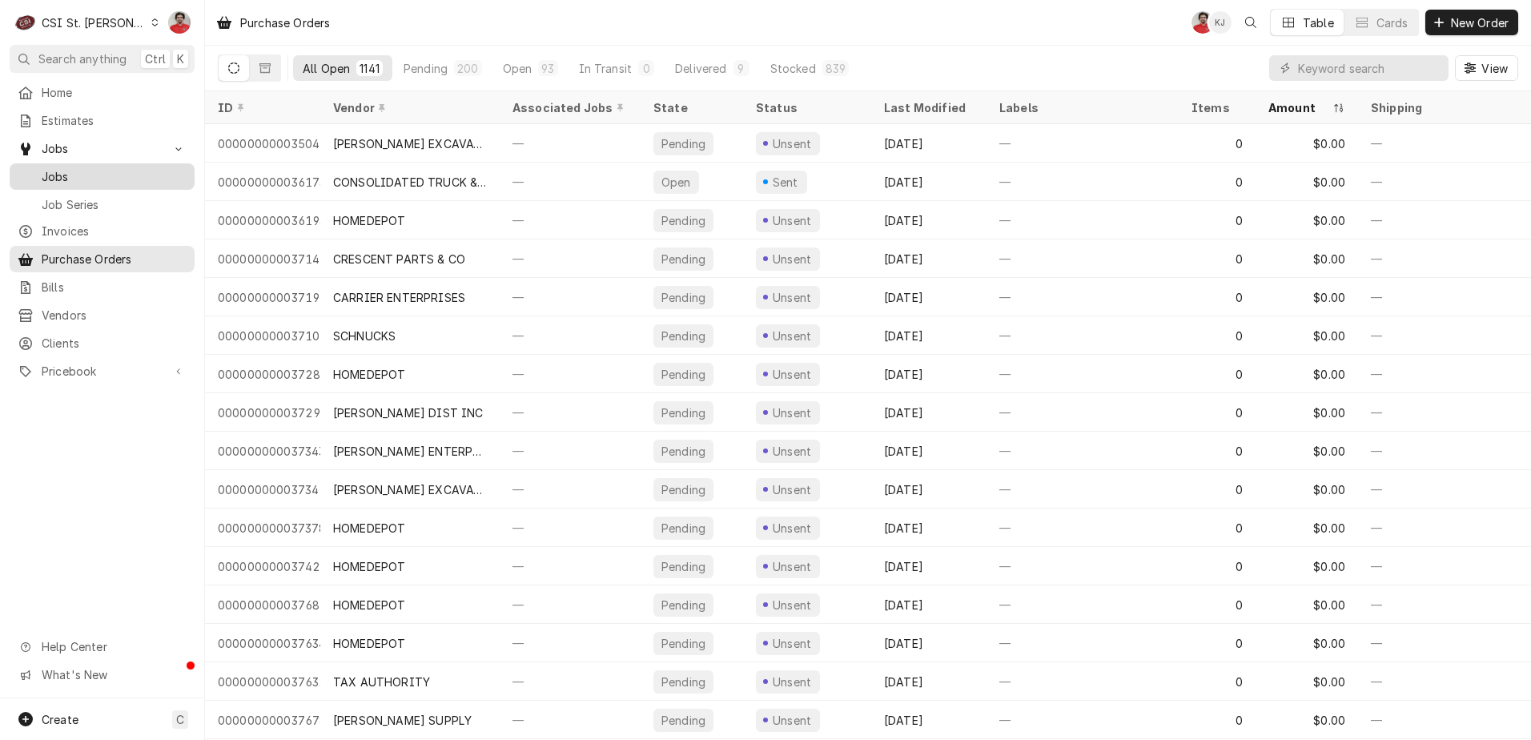
click at [127, 168] on span "Jobs" at bounding box center [114, 176] width 145 height 17
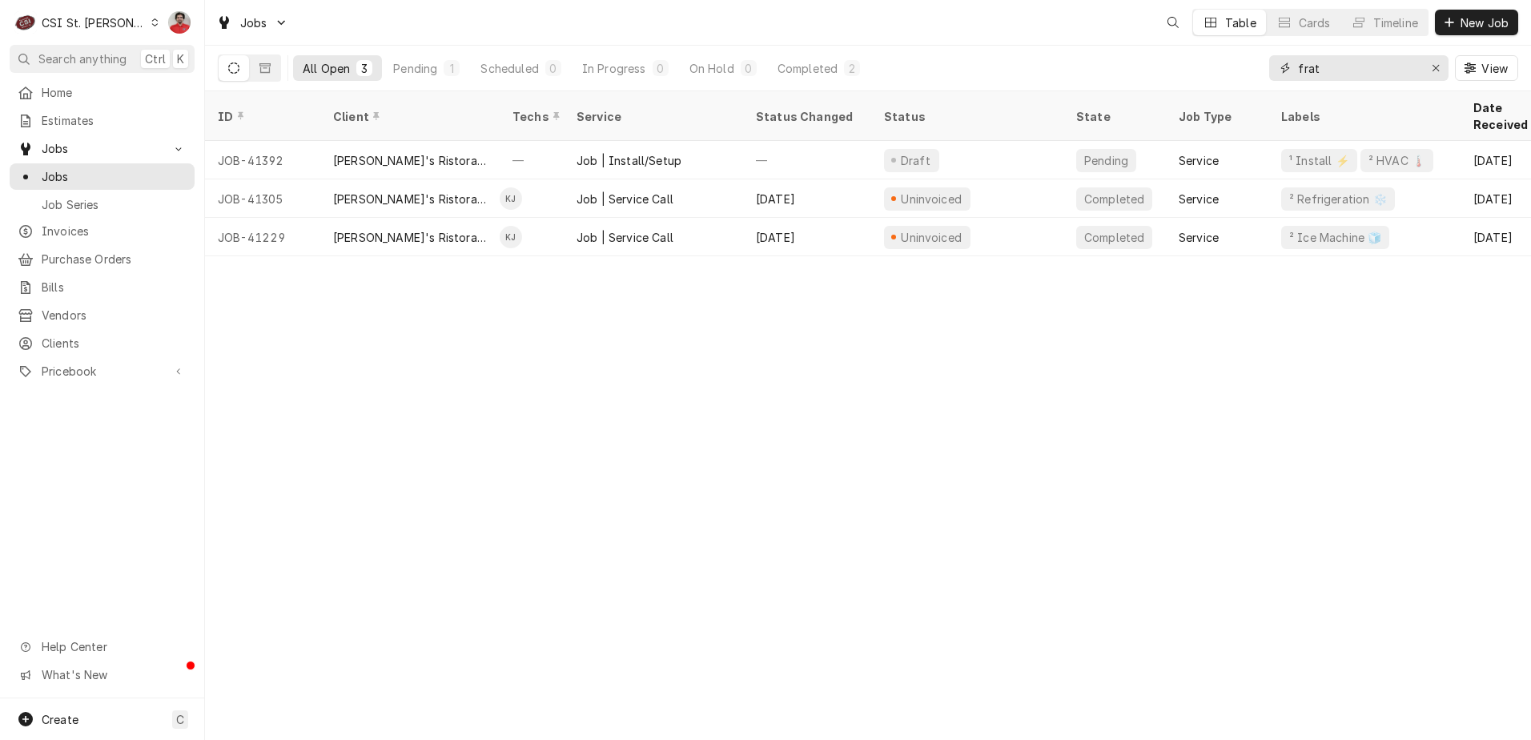
click at [1332, 73] on input "frat" at bounding box center [1358, 68] width 120 height 26
type input "41940"
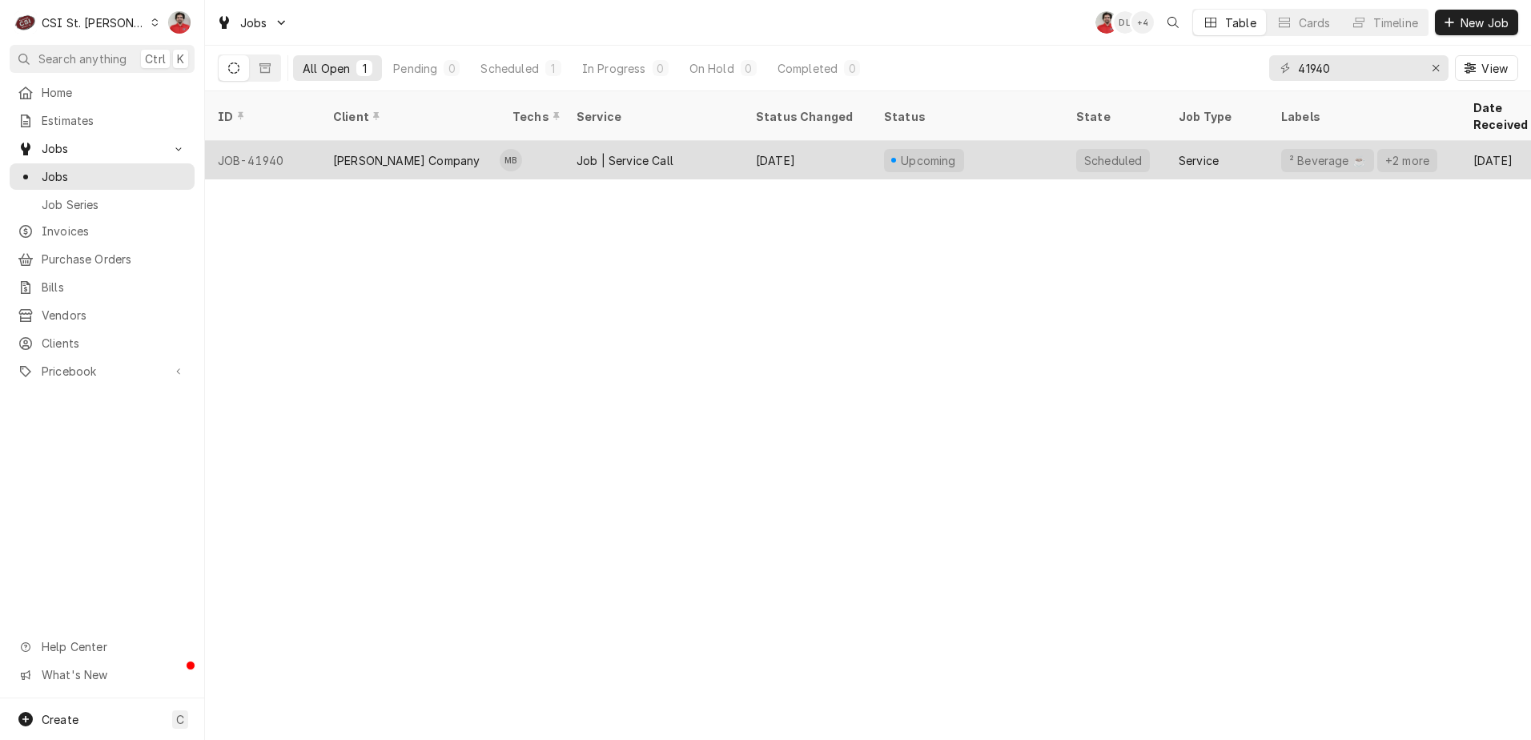
click at [724, 141] on div "Job | Service Call" at bounding box center [653, 160] width 179 height 38
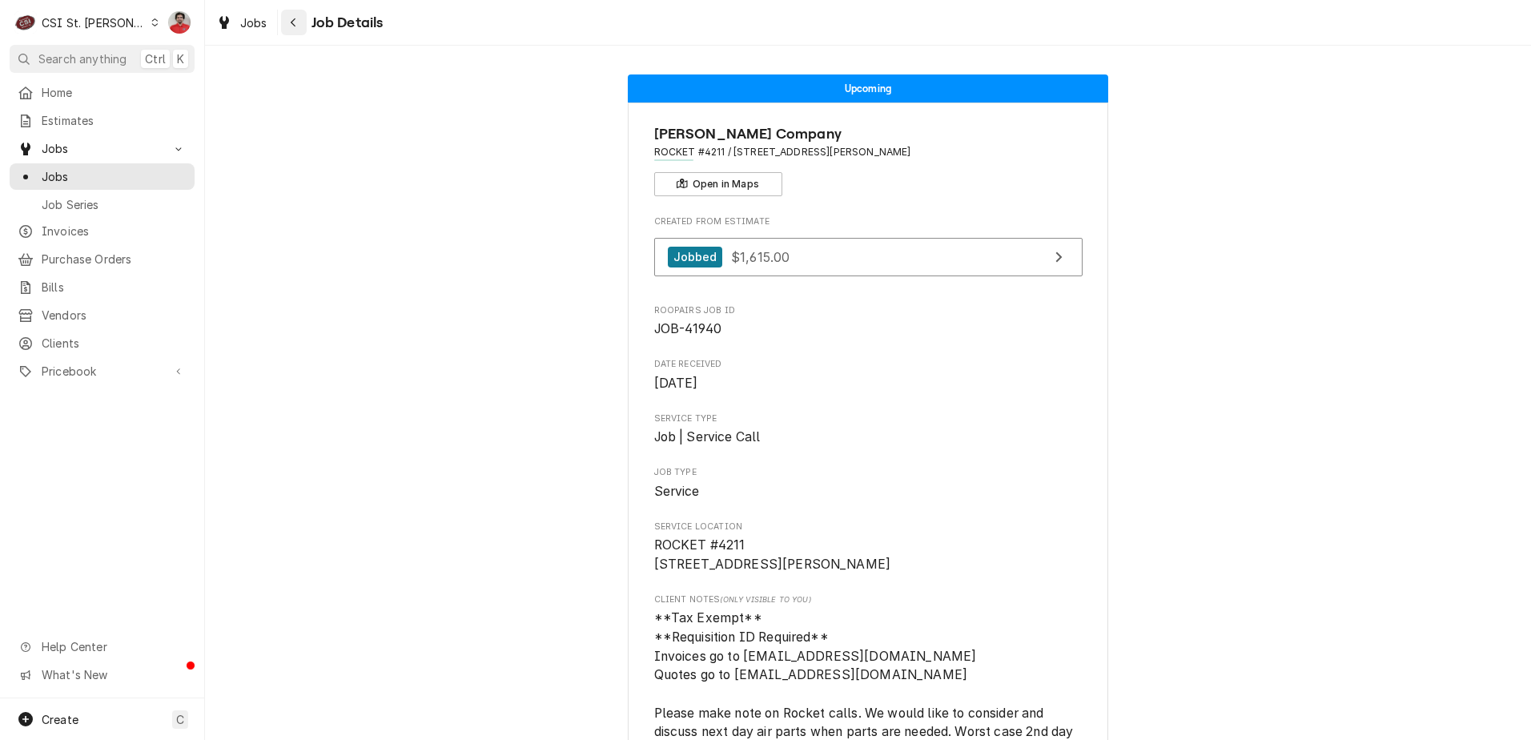
click at [293, 23] on icon "Navigate back" at bounding box center [293, 22] width 7 height 11
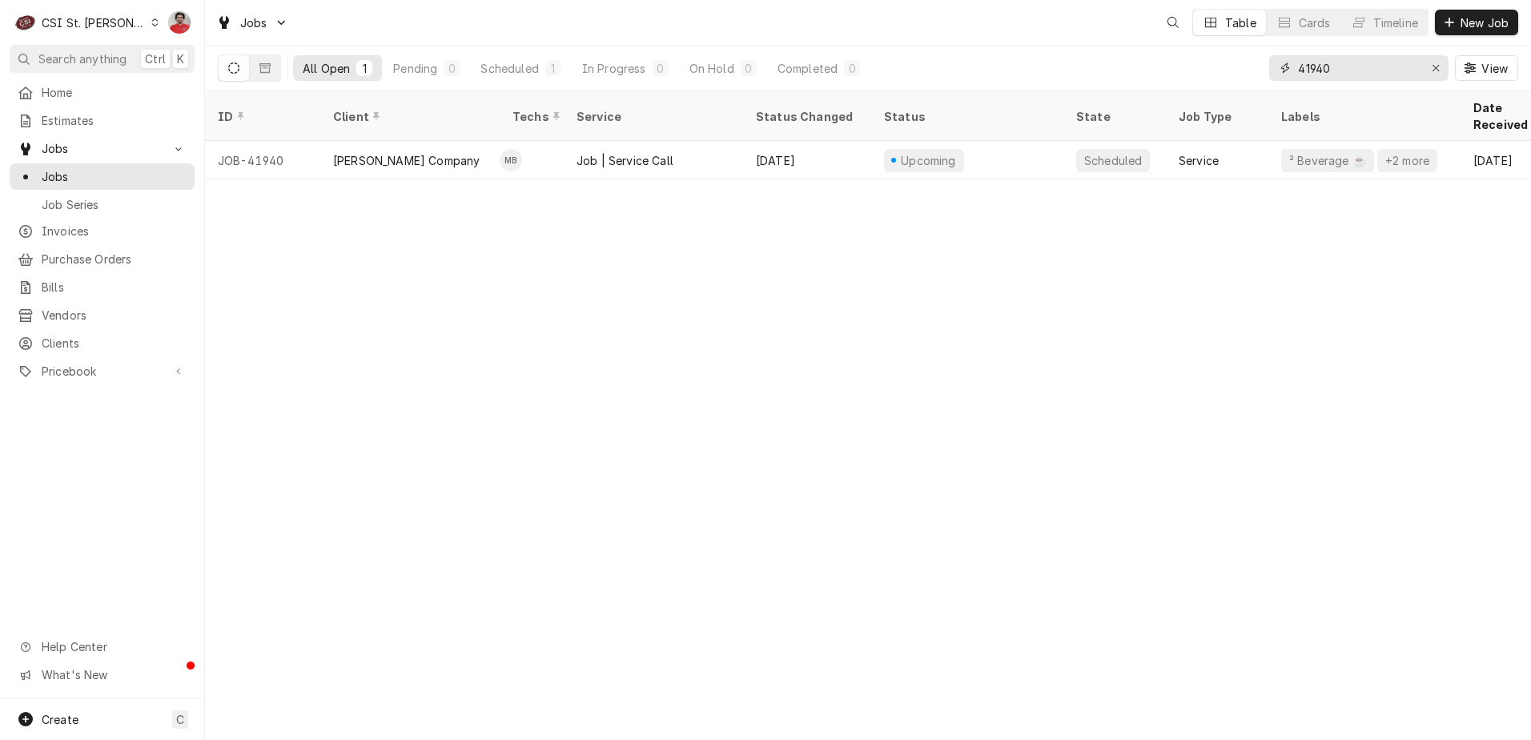
click at [1298, 74] on input "41940" at bounding box center [1358, 68] width 120 height 26
type input "41855"
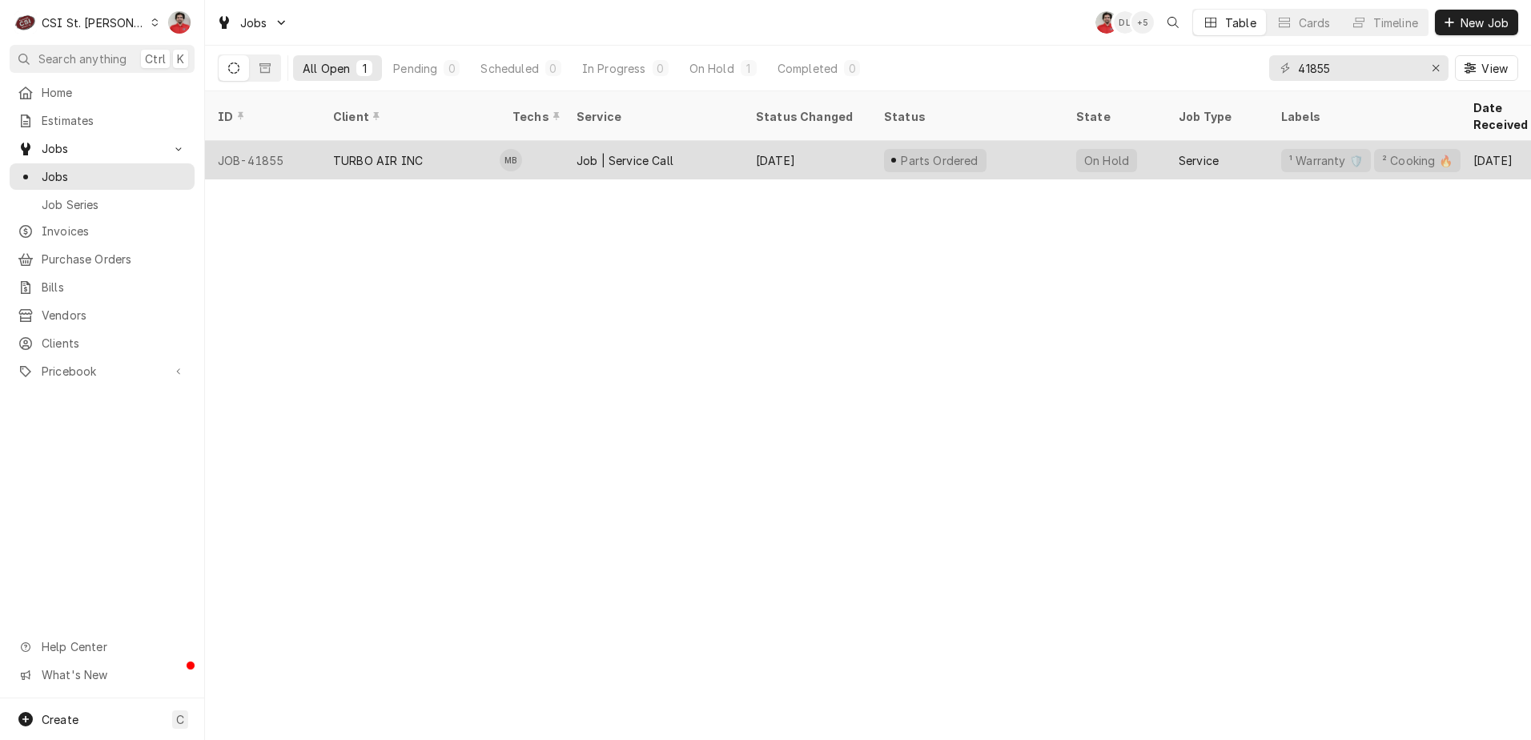
click at [856, 143] on div "[DATE]" at bounding box center [807, 160] width 128 height 38
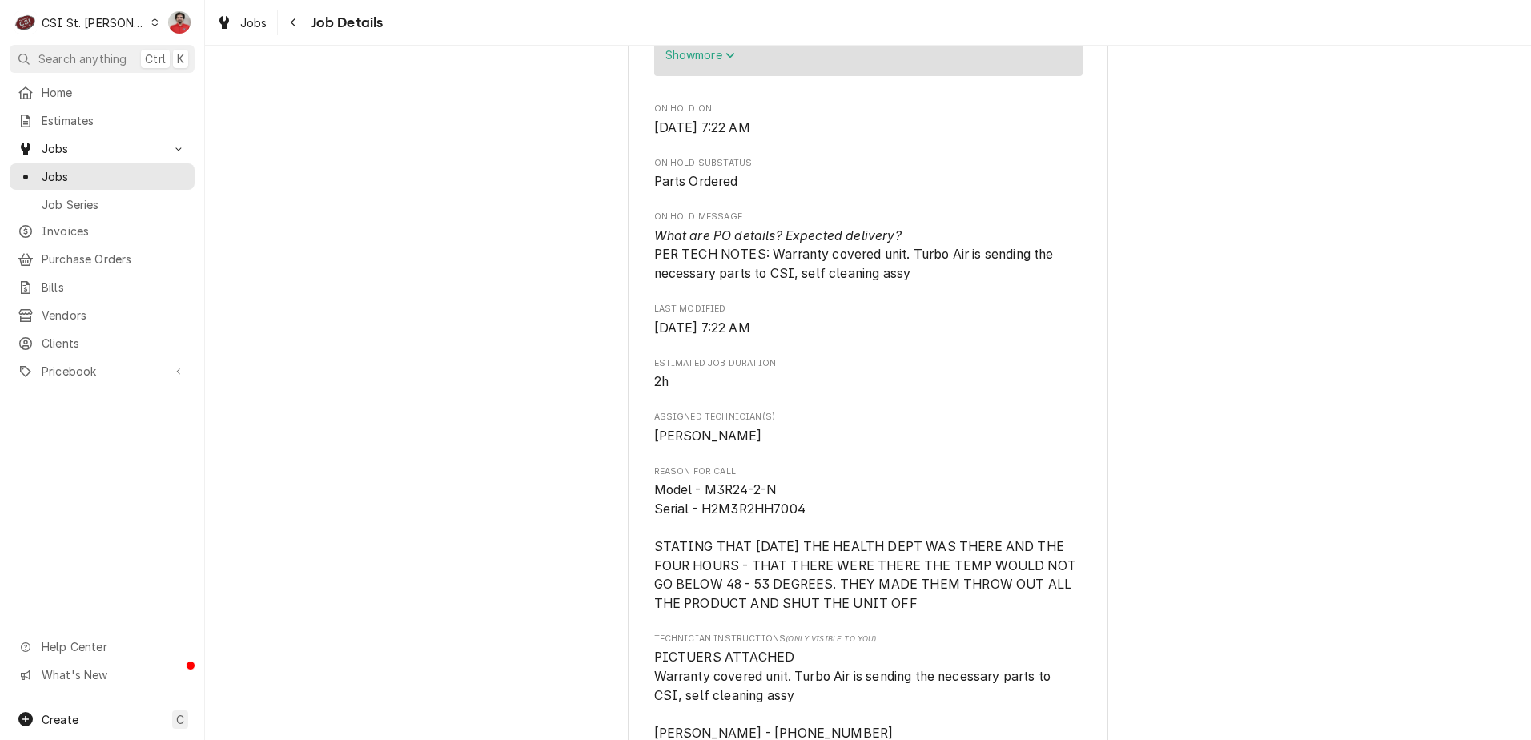
scroll to position [961, 0]
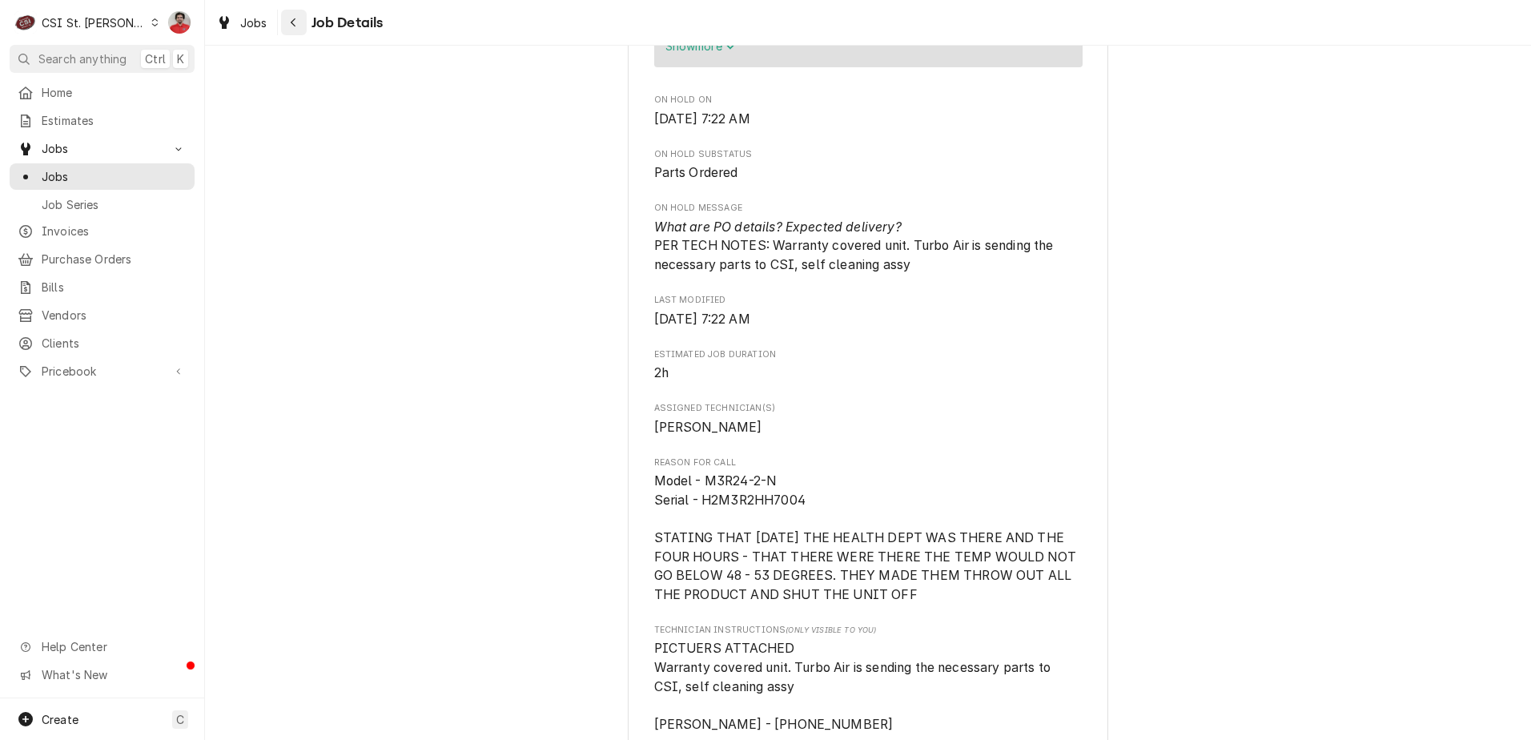
click at [291, 29] on div "Navigate back" at bounding box center [294, 22] width 16 height 16
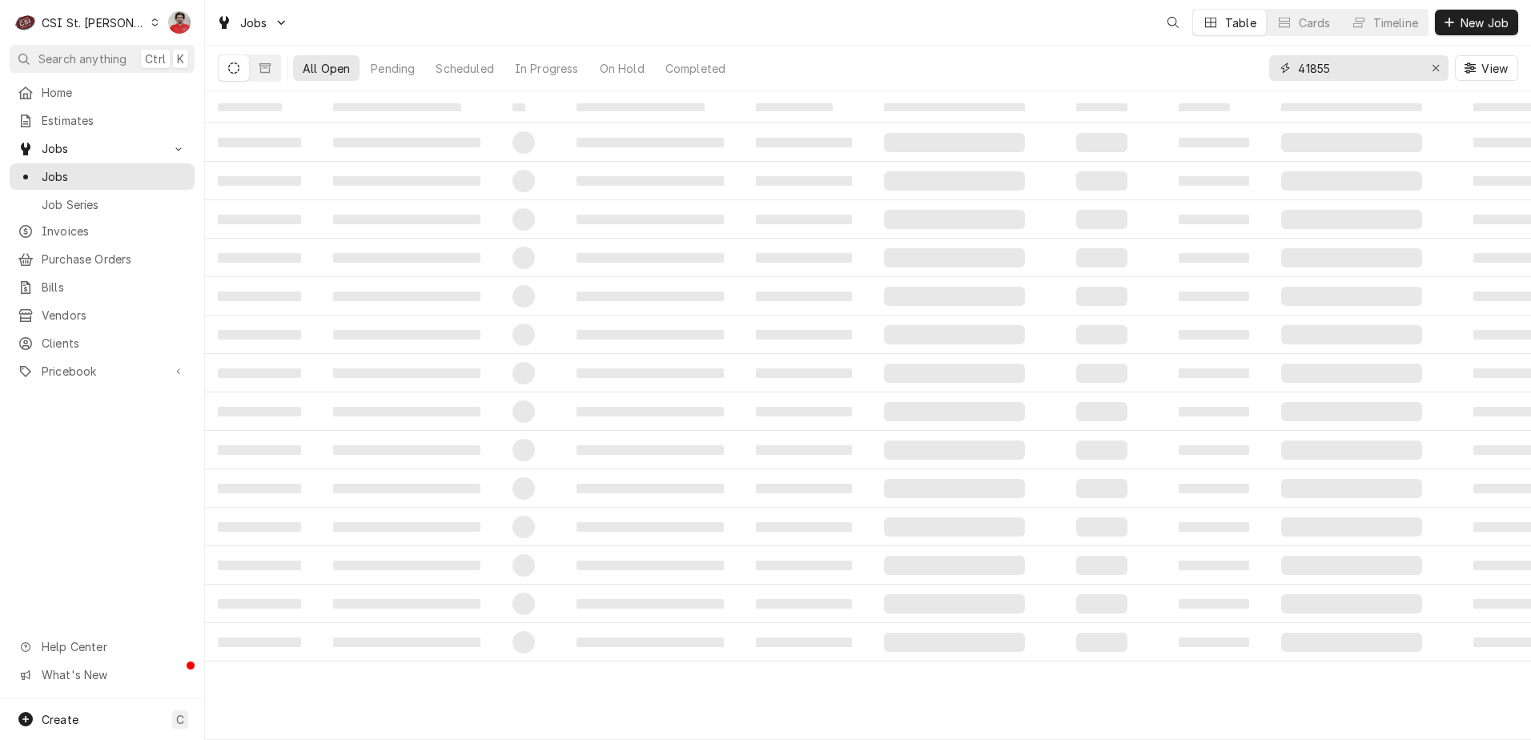
click at [1352, 64] on input "41855" at bounding box center [1358, 68] width 120 height 26
click at [1353, 64] on input "41855" at bounding box center [1358, 68] width 120 height 26
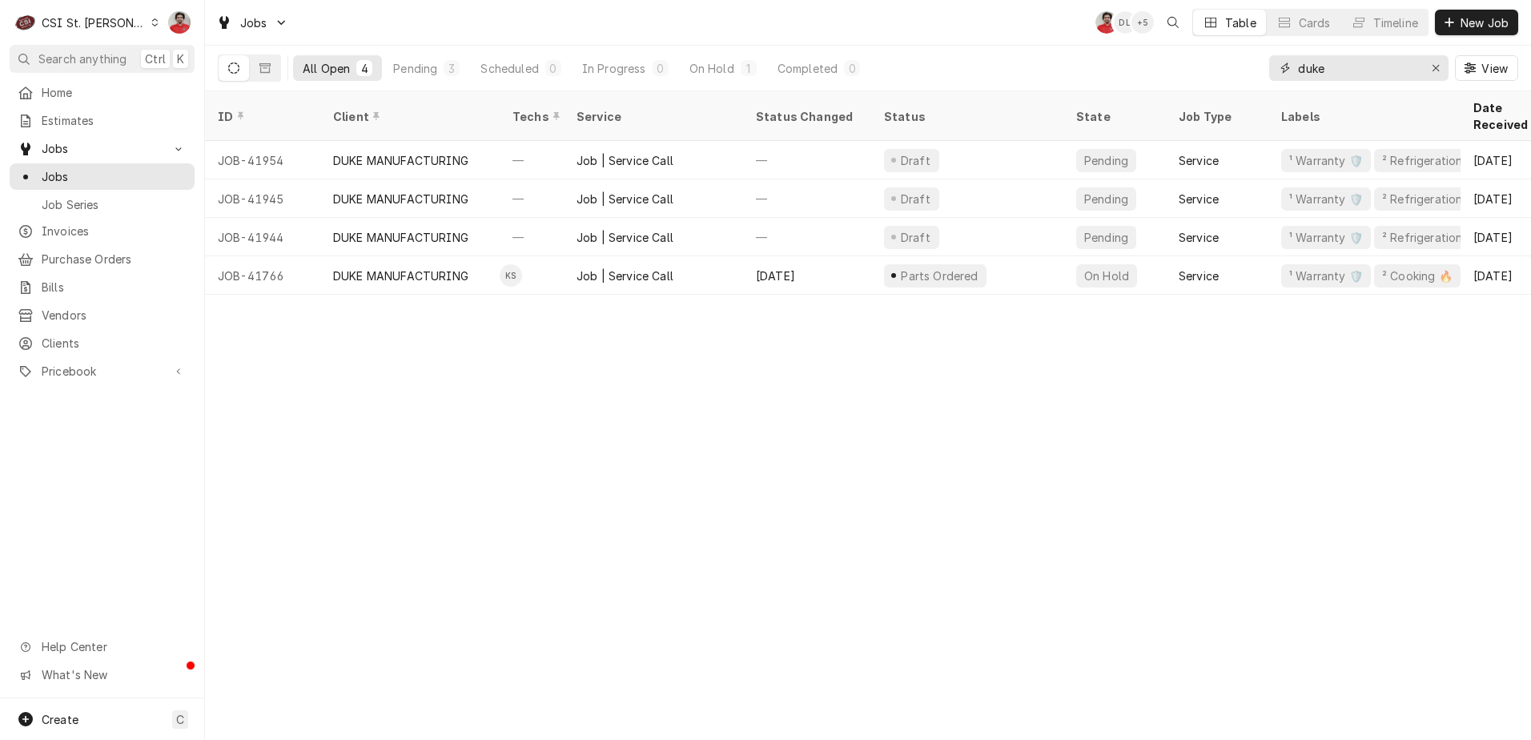
type input "duke"
click at [914, 42] on div "Jobs NF DL + 5 Table Cards Timeline New Job" at bounding box center [868, 22] width 1326 height 45
click at [419, 74] on div "Pending" at bounding box center [415, 68] width 44 height 17
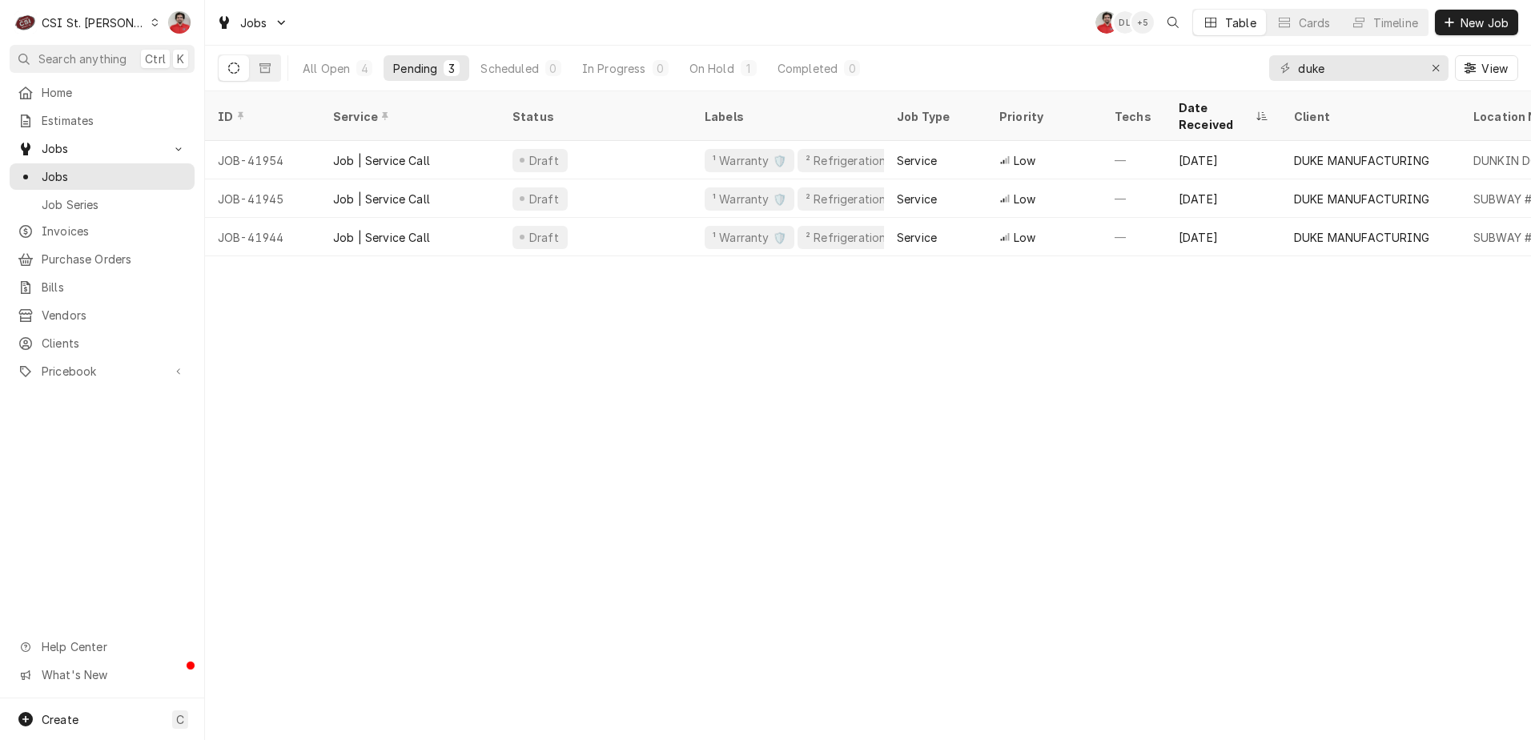
click at [722, 53] on div "All Open 4 Pending 3 Scheduled 0 In Progress 0 On Hold 1 Completed 0" at bounding box center [581, 68] width 576 height 45
click at [721, 60] on div "On Hold" at bounding box center [711, 68] width 45 height 17
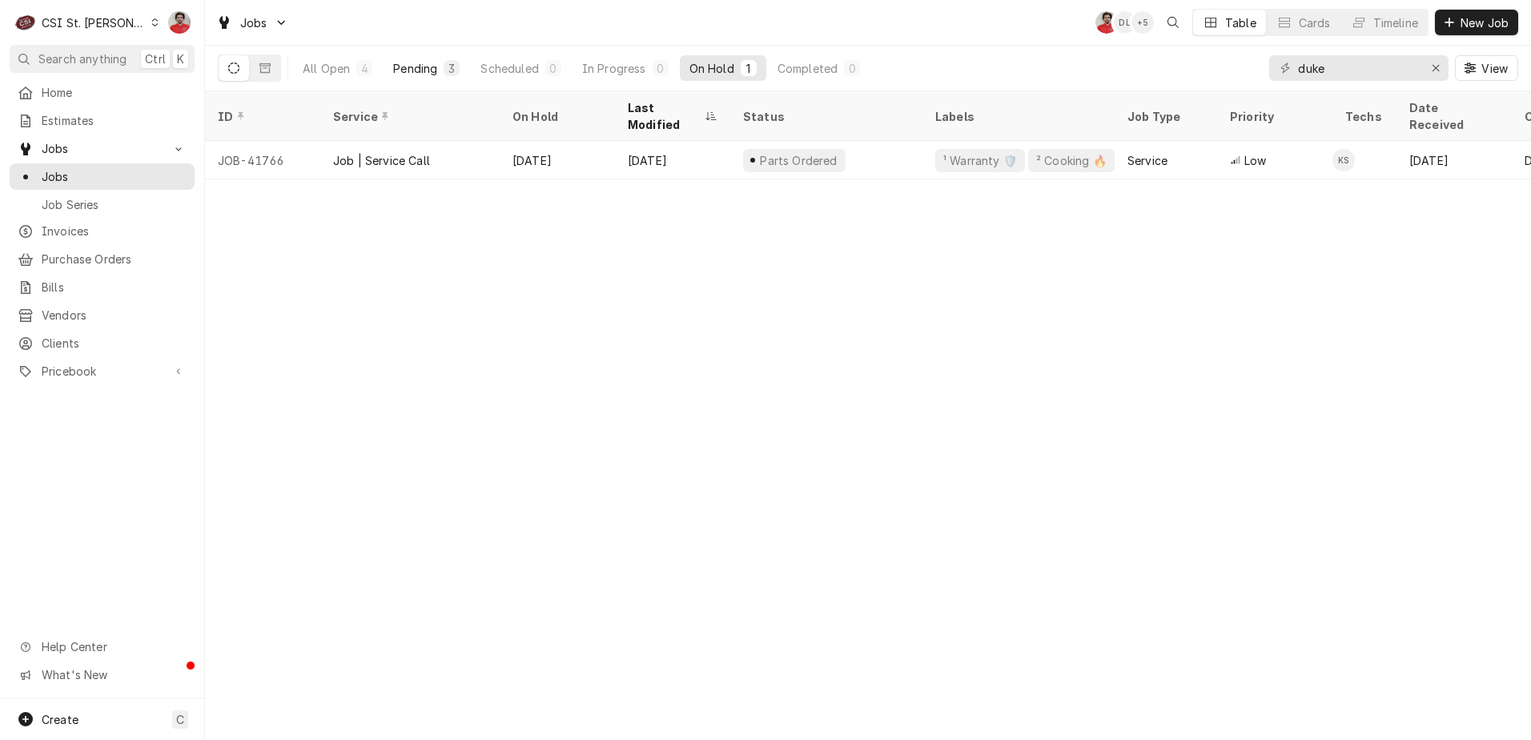
click at [439, 78] on button "Pending 3" at bounding box center [426, 68] width 86 height 26
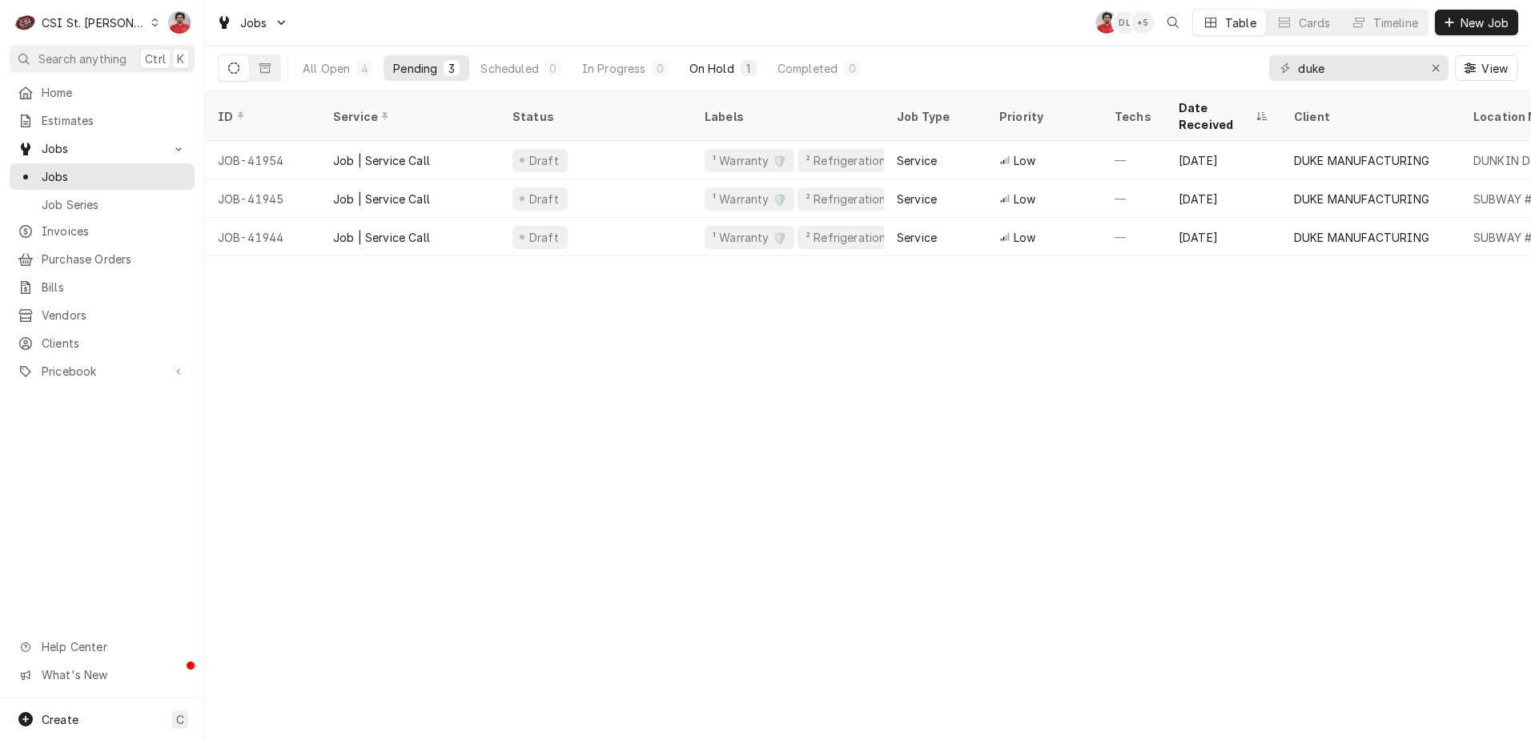
click at [716, 70] on div "On Hold" at bounding box center [711, 68] width 45 height 17
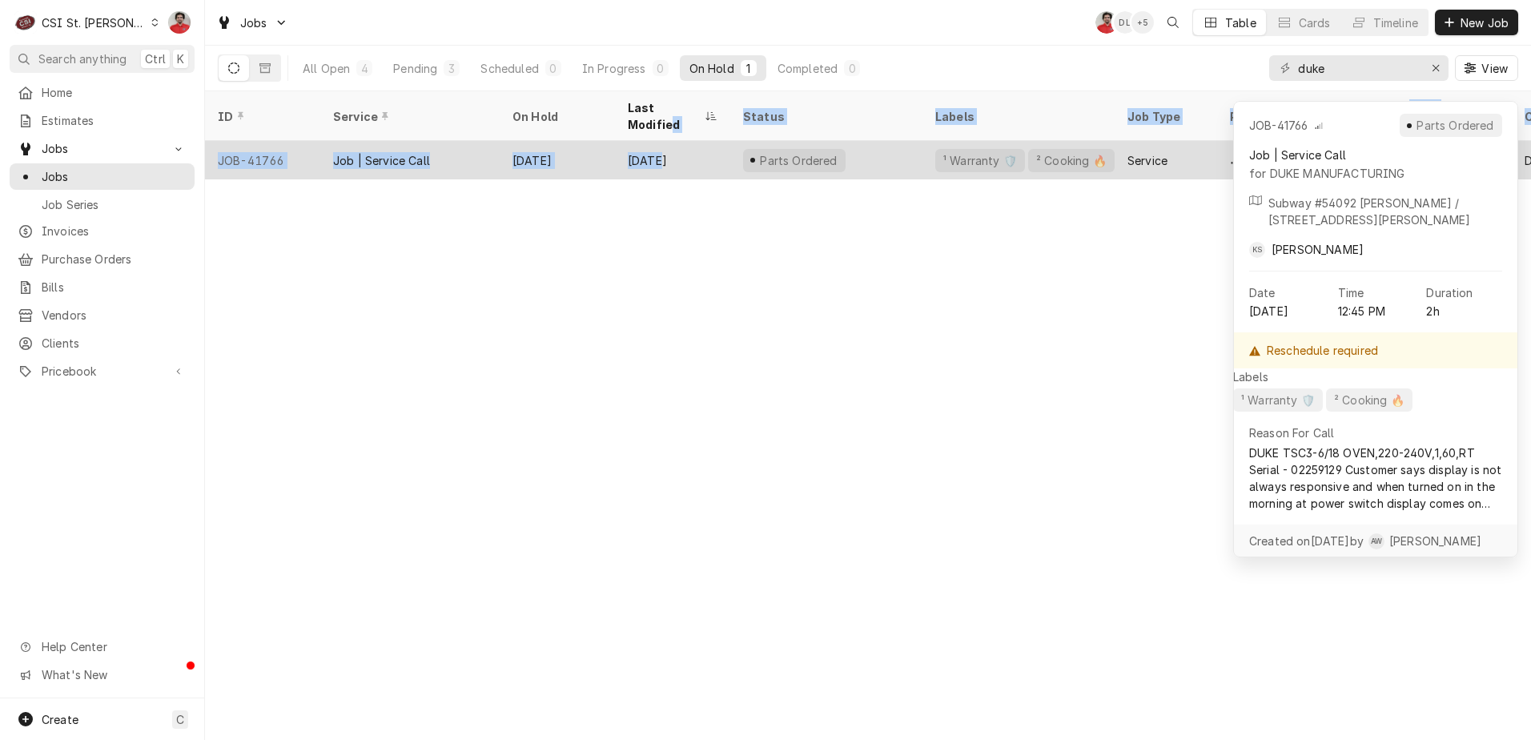
drag, startPoint x: 686, startPoint y: 120, endPoint x: 680, endPoint y: 147, distance: 28.0
click at [680, 147] on table "ID Service On Hold Last Modified Status Labels Job Type Priority Techs Date Rec…" at bounding box center [868, 135] width 1326 height 88
click at [680, 147] on div "Aug 5" at bounding box center [672, 160] width 115 height 38
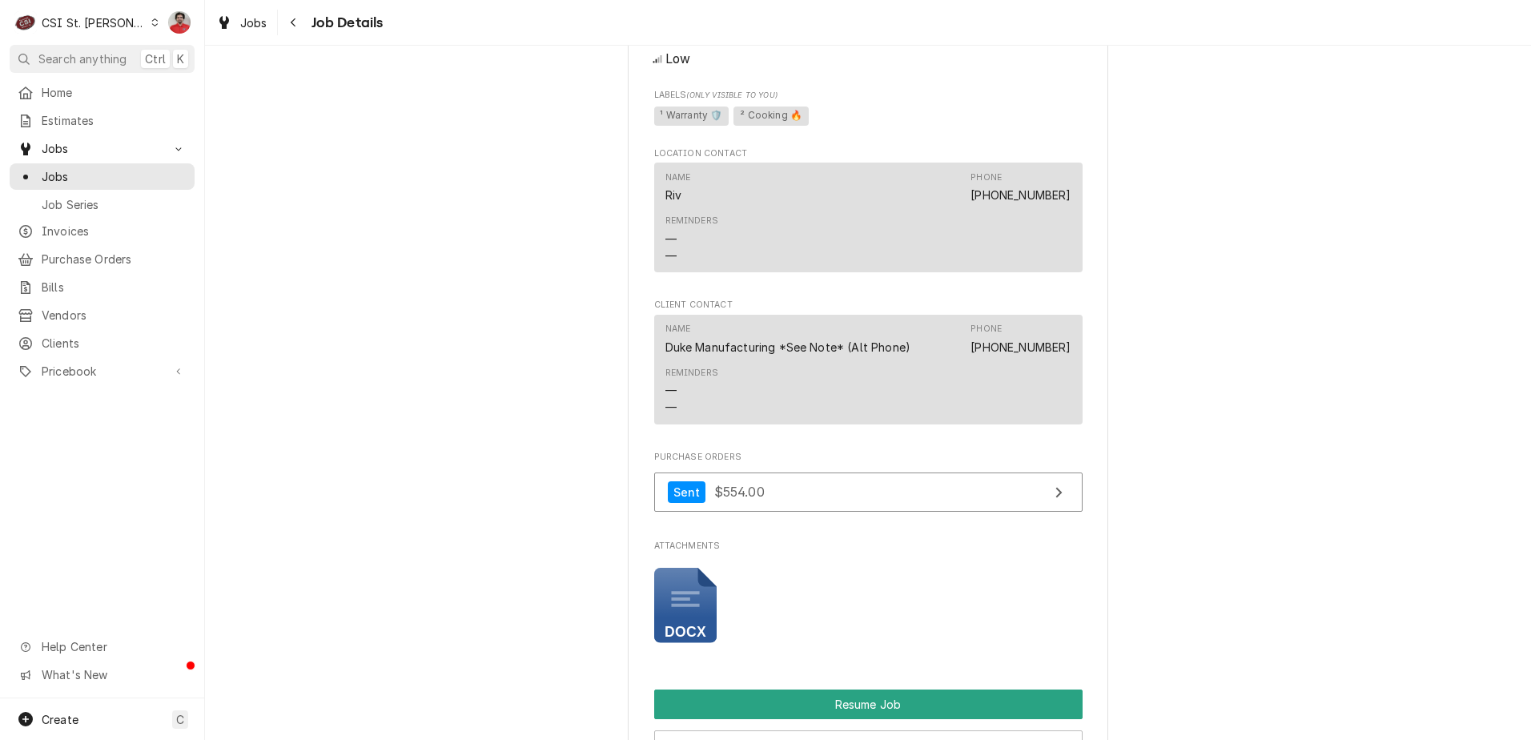
scroll to position [961, 0]
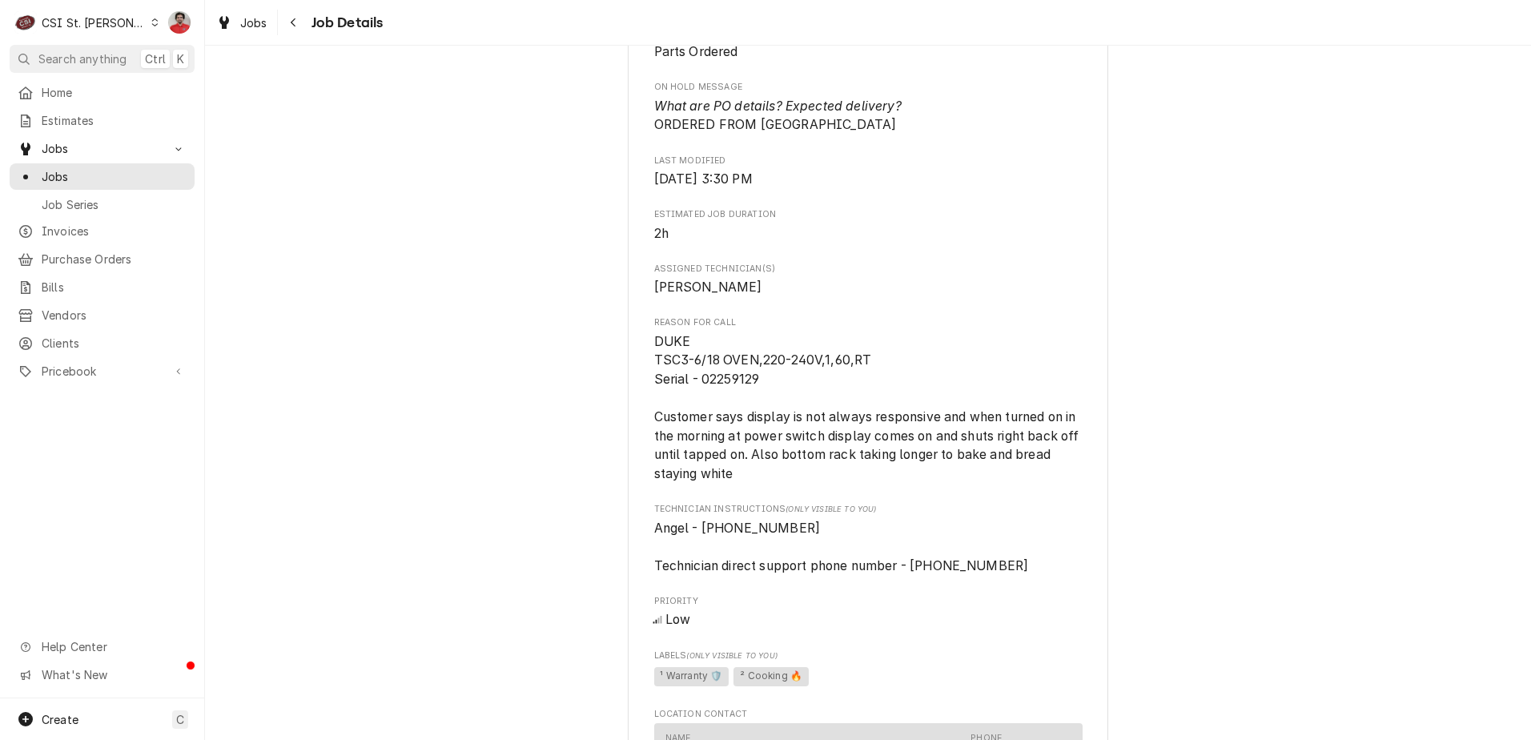
click at [325, 33] on div "Job Details" at bounding box center [332, 23] width 102 height 26
click at [295, 16] on div "Navigate back" at bounding box center [294, 22] width 16 height 16
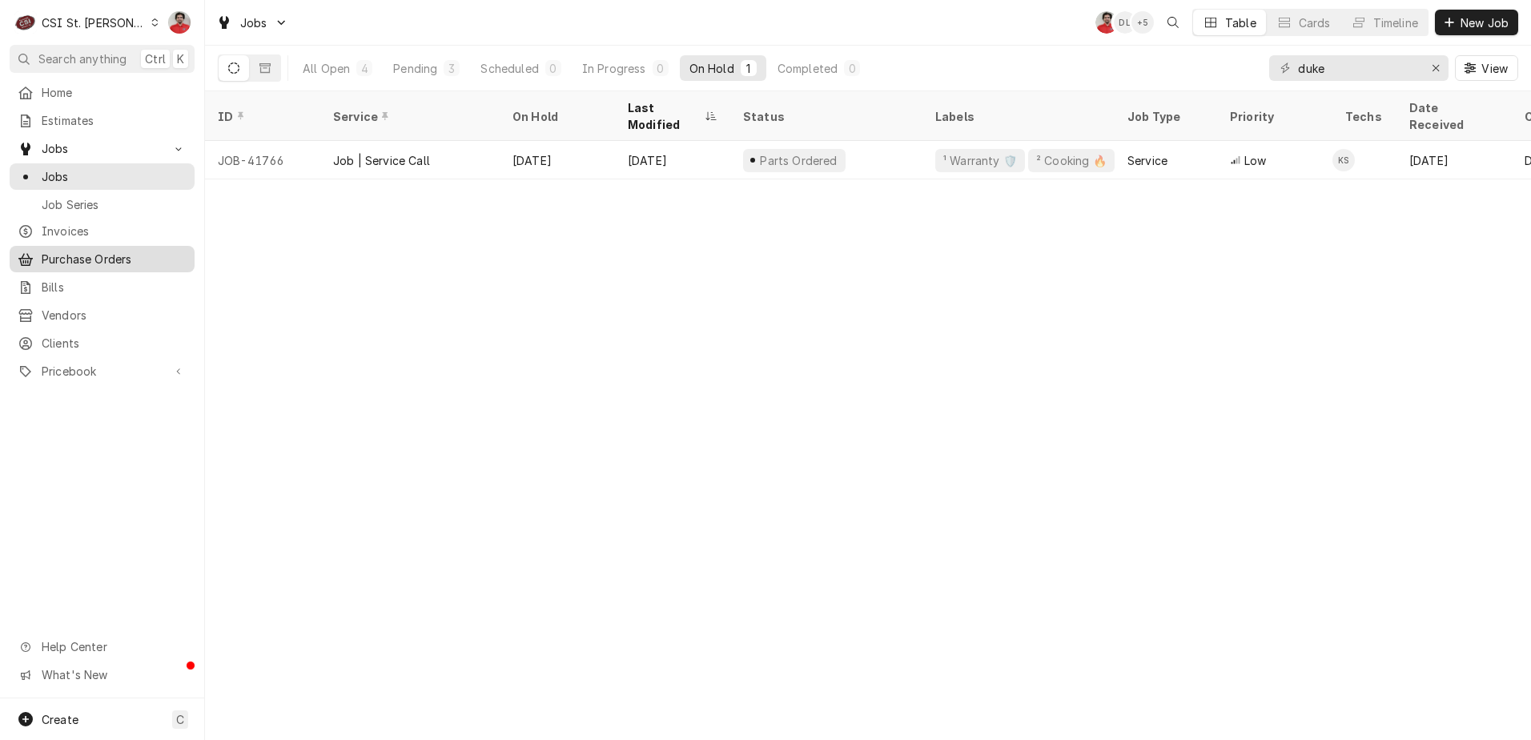
click at [121, 256] on span "Purchase Orders" at bounding box center [114, 259] width 145 height 17
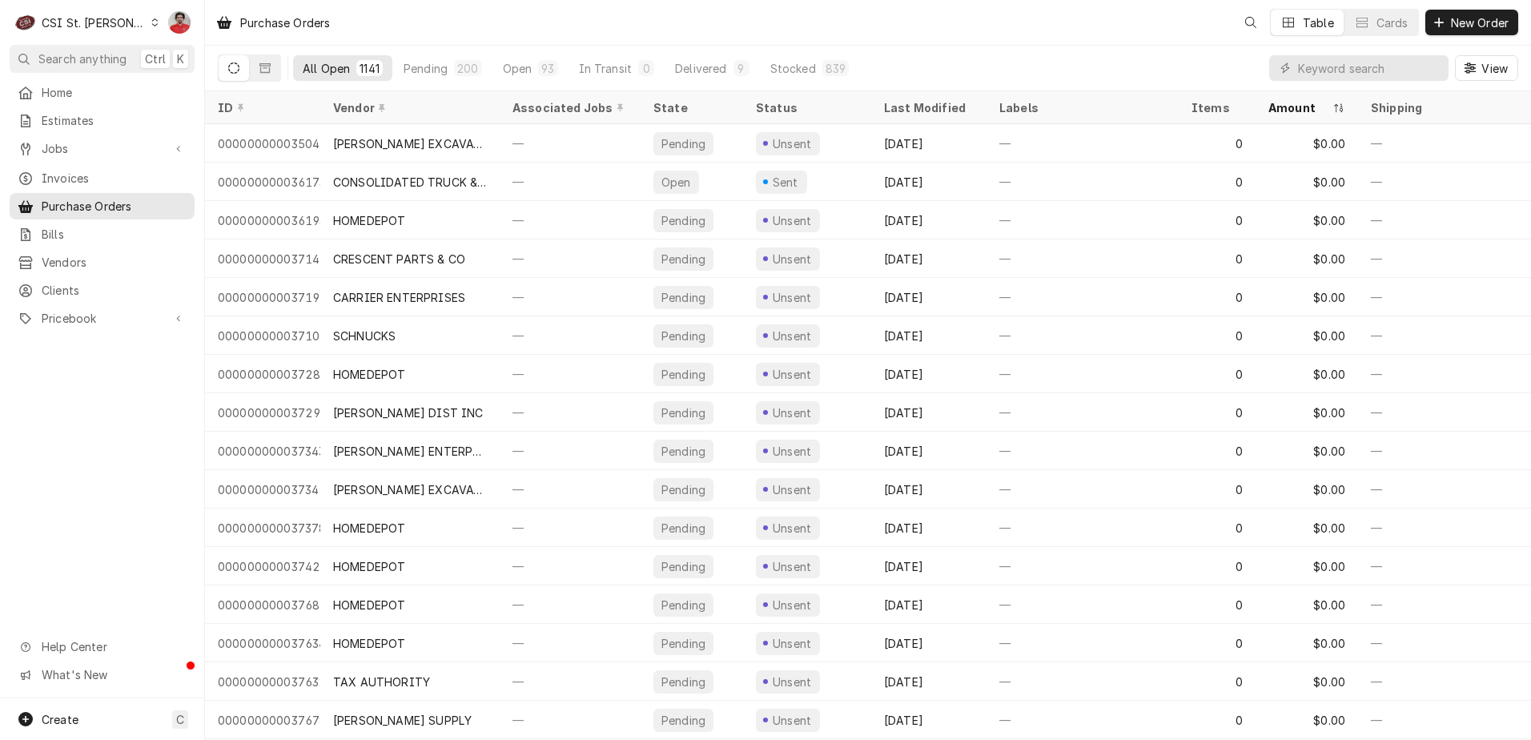
click at [1365, 82] on div "View" at bounding box center [1393, 68] width 249 height 45
click at [1362, 75] on input "Dynamic Content Wrapper" at bounding box center [1369, 68] width 142 height 26
type input "400942"
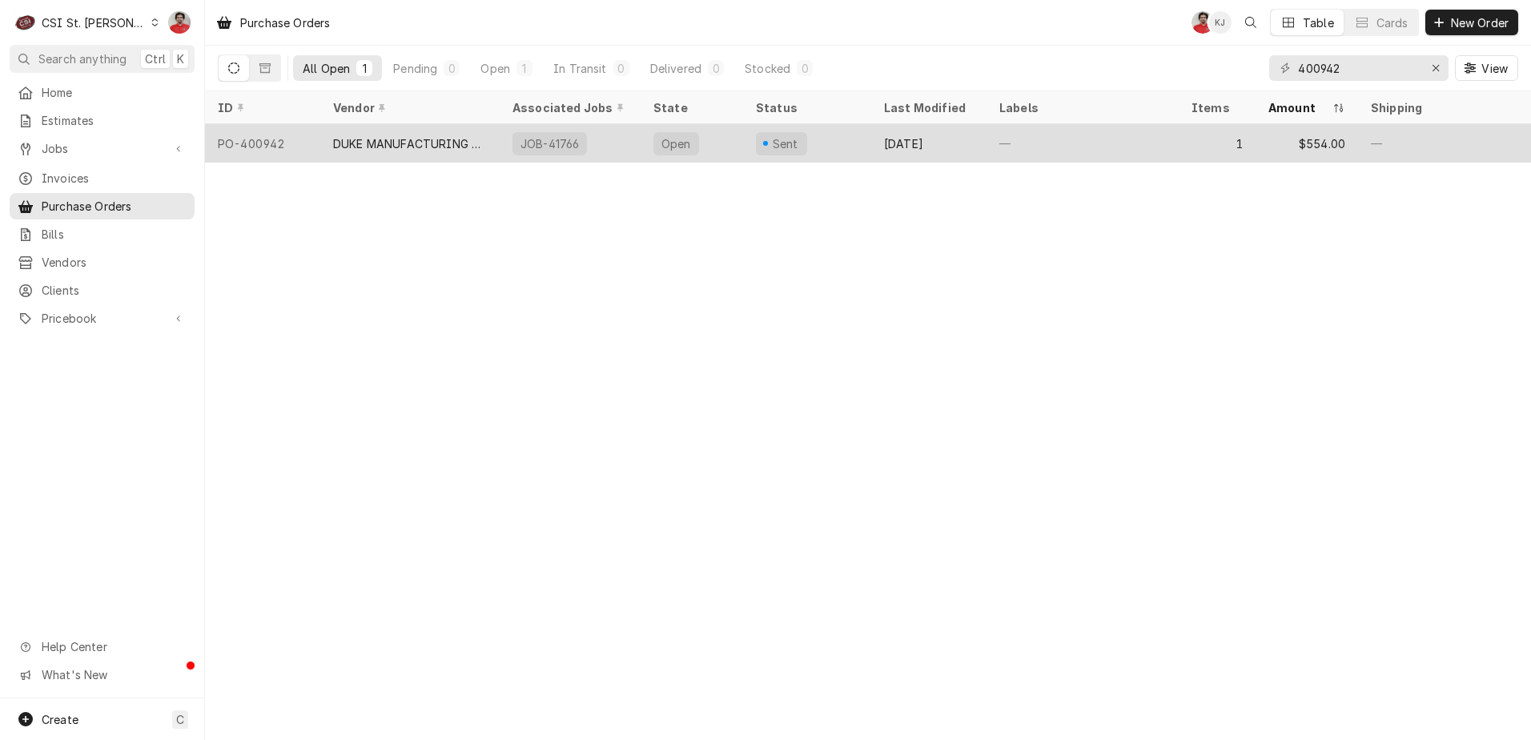
click at [724, 146] on div "Open" at bounding box center [691, 143] width 102 height 38
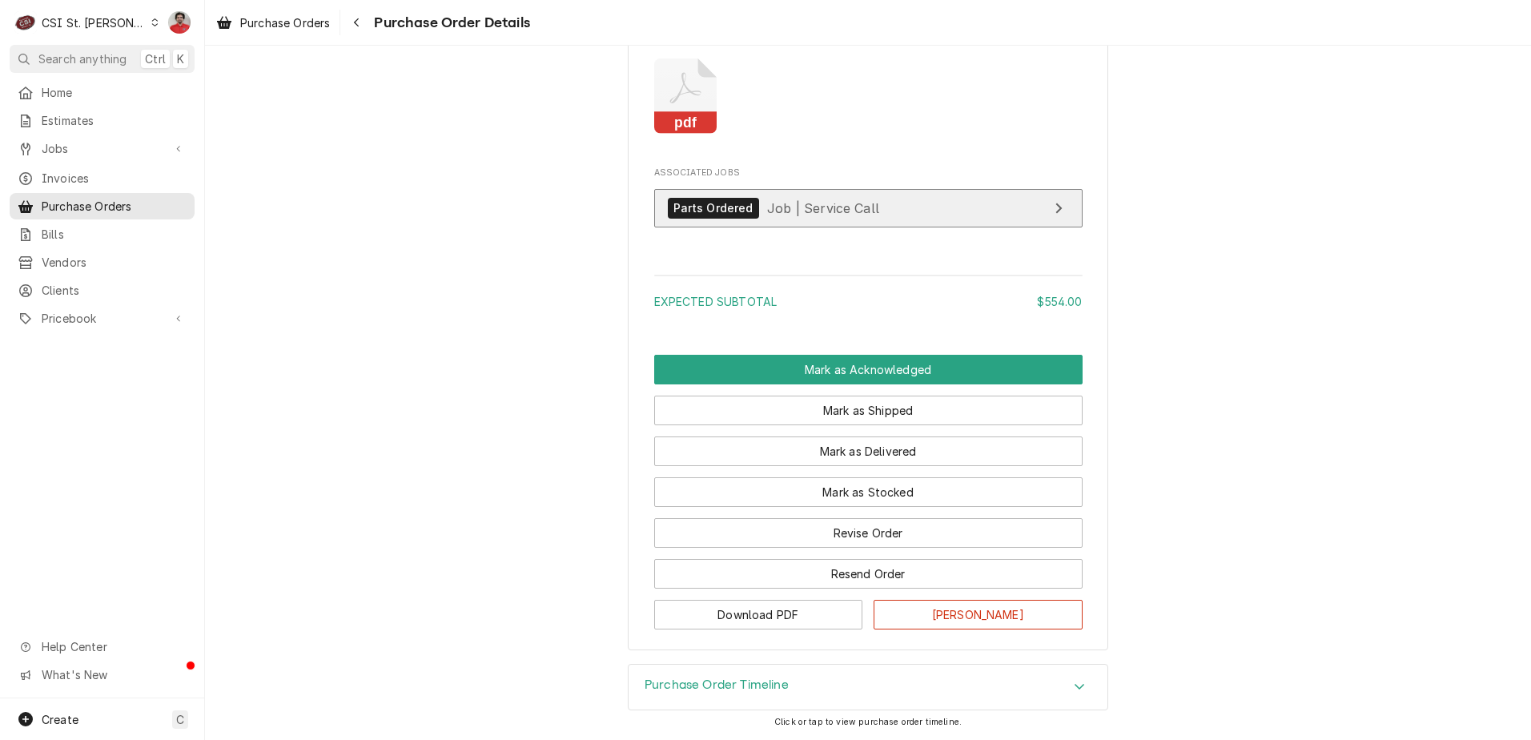
scroll to position [1326, 0]
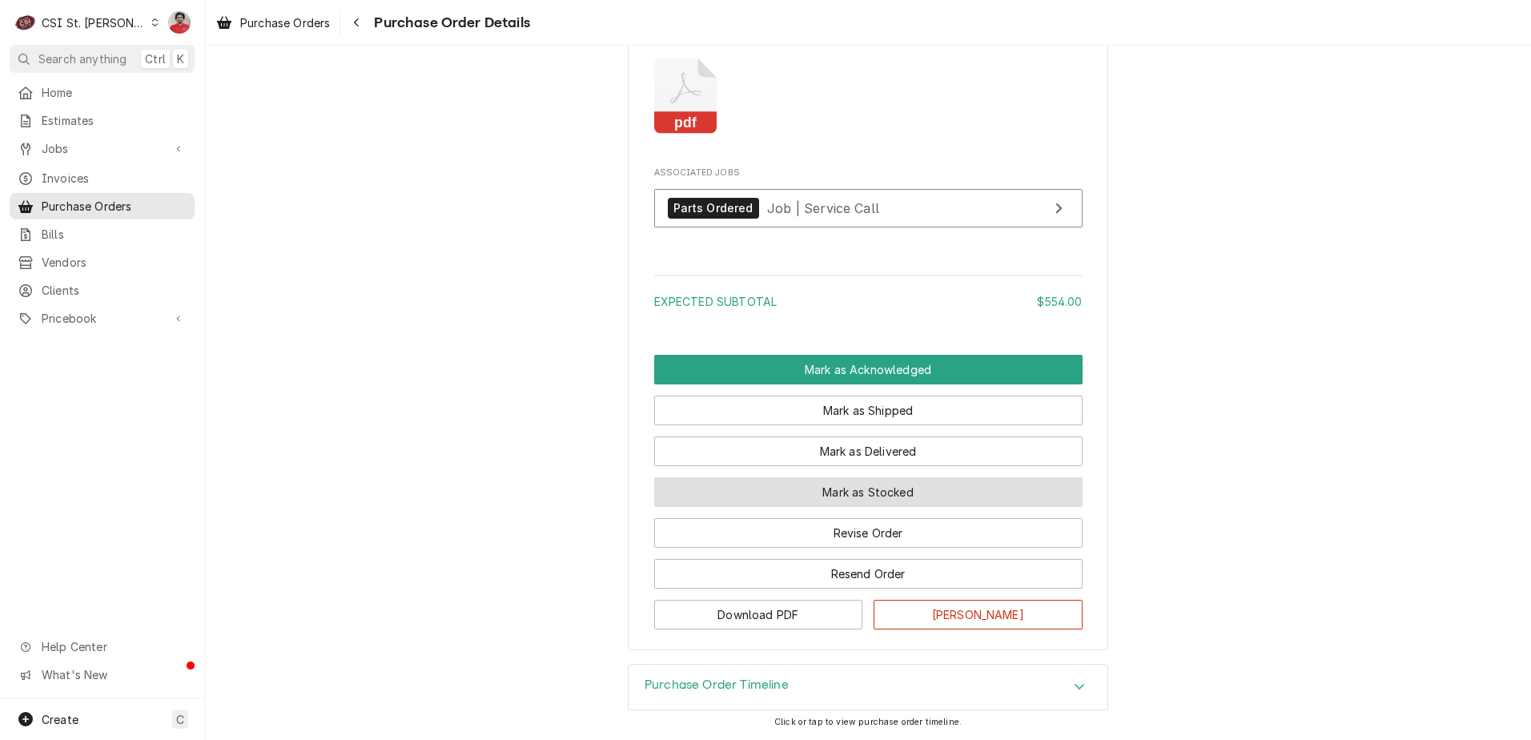
click at [782, 493] on button "Mark as Stocked" at bounding box center [868, 492] width 428 height 30
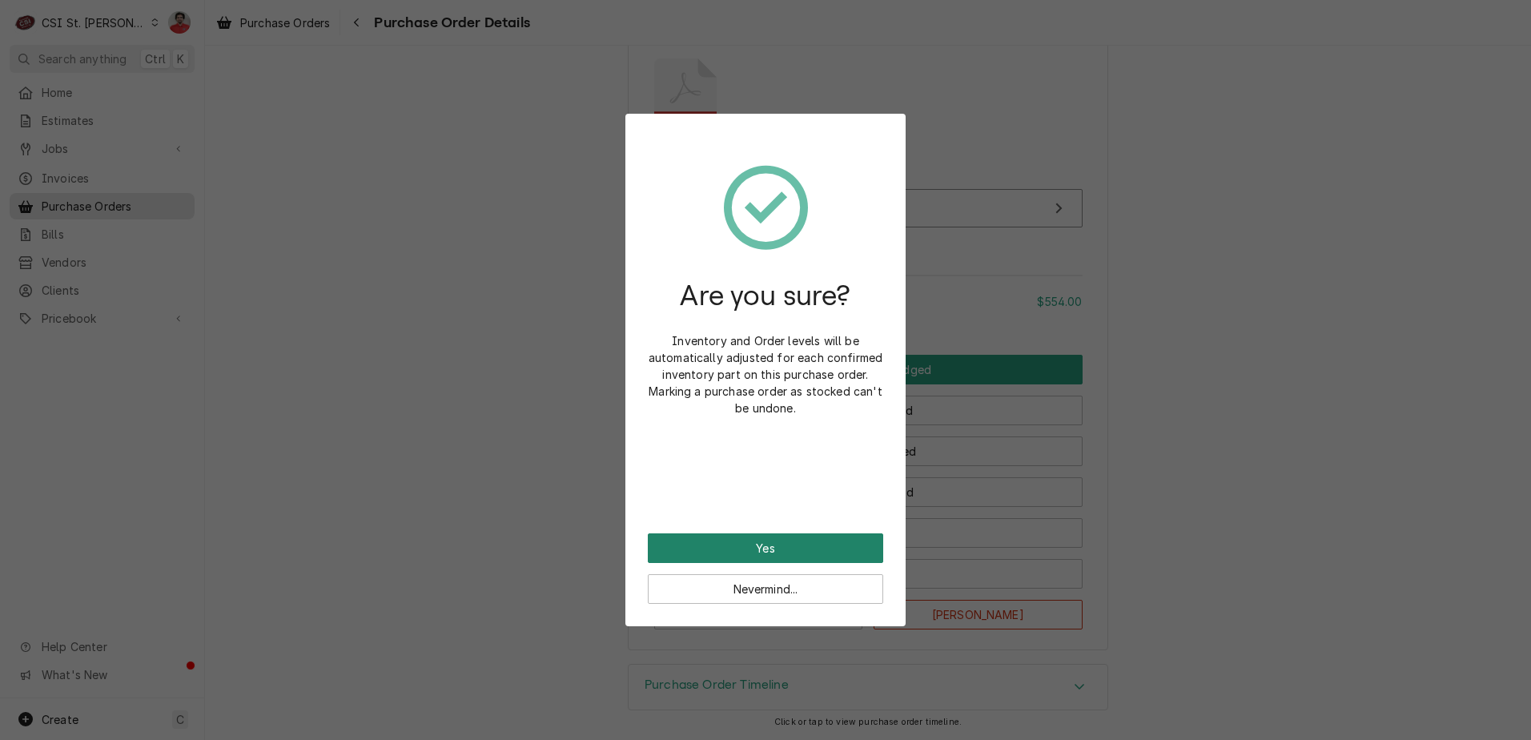
click at [743, 550] on button "Yes" at bounding box center [765, 548] width 235 height 30
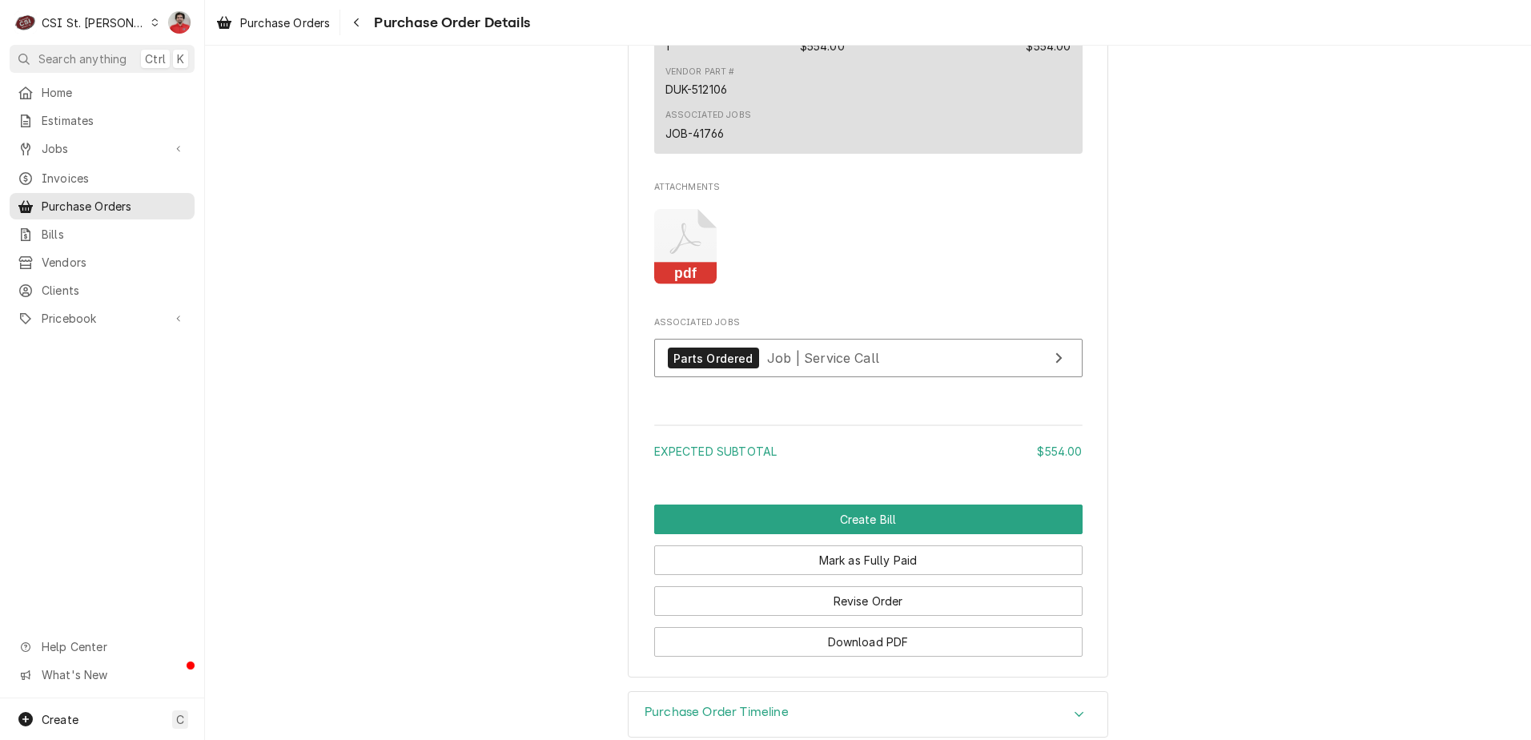
scroll to position [1406, 0]
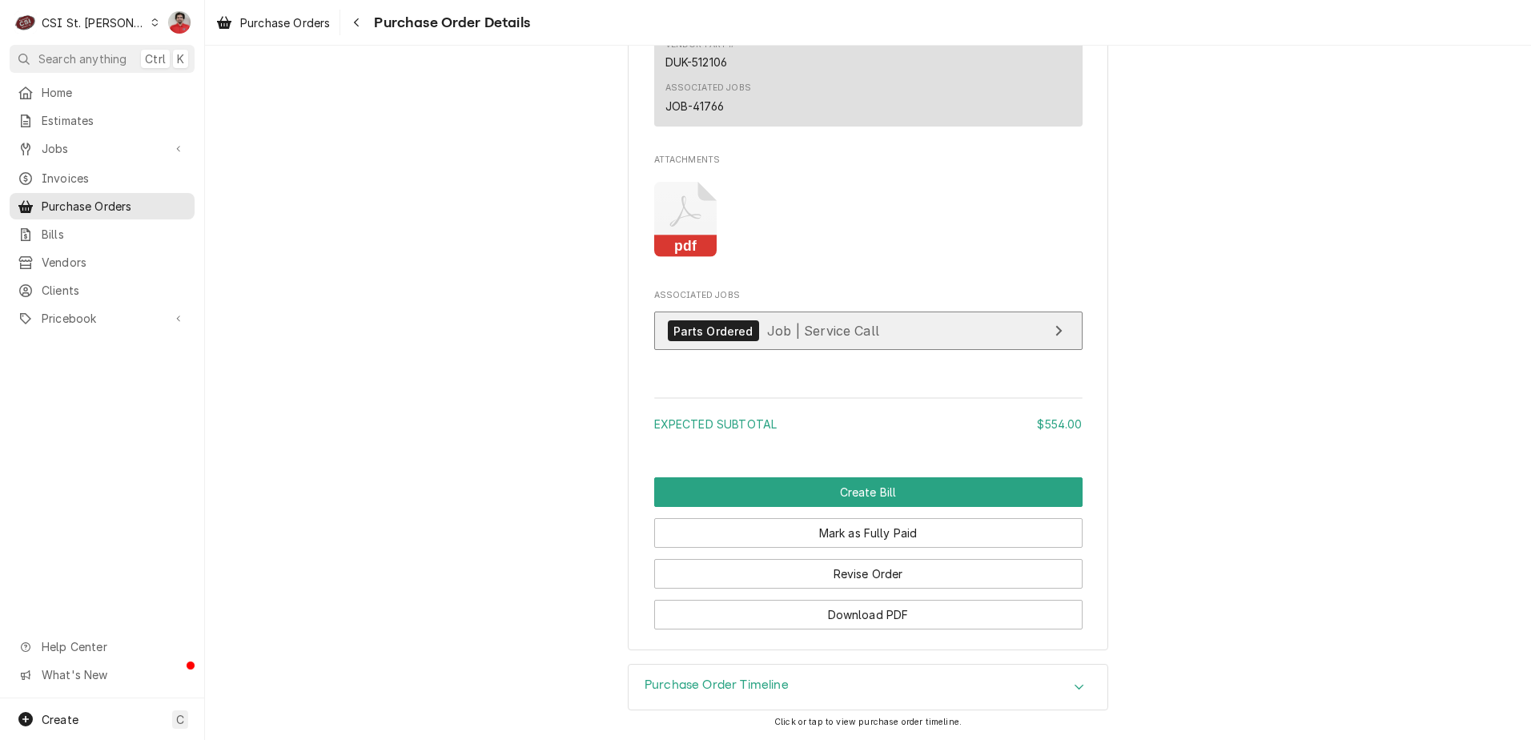
click at [773, 320] on div "Parts Ordered Job | Service Call" at bounding box center [773, 331] width 211 height 22
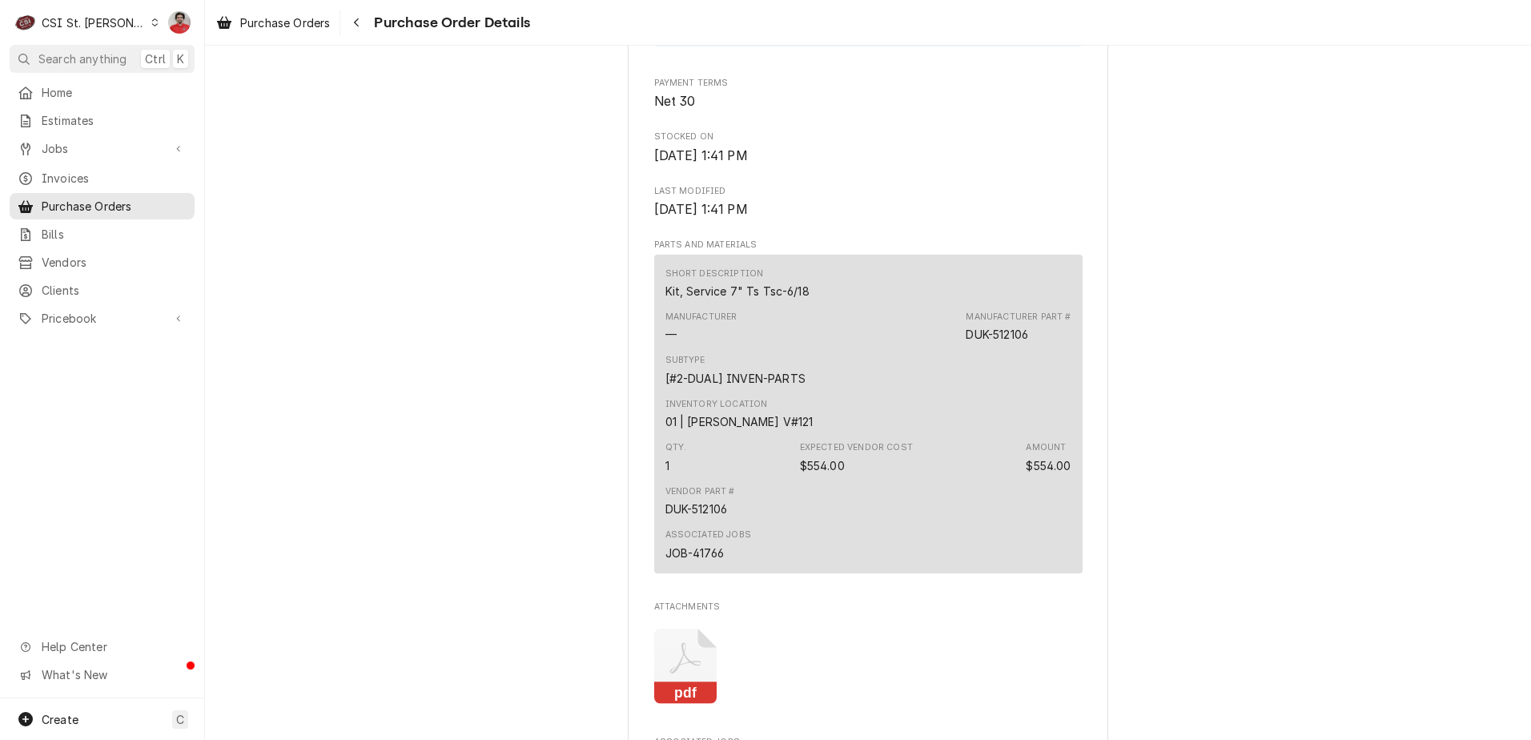
click at [717, 517] on div "DUK-512106" at bounding box center [696, 508] width 62 height 17
drag, startPoint x: 724, startPoint y: 540, endPoint x: 643, endPoint y: 543, distance: 81.7
click at [643, 543] on div "Vendor DUKE MANUFACTURING CO. DUKE MANUFACTURING CO PO BOX 790379 St. Louis, MO…" at bounding box center [868, 128] width 480 height 1936
copy div "DUK-512106"
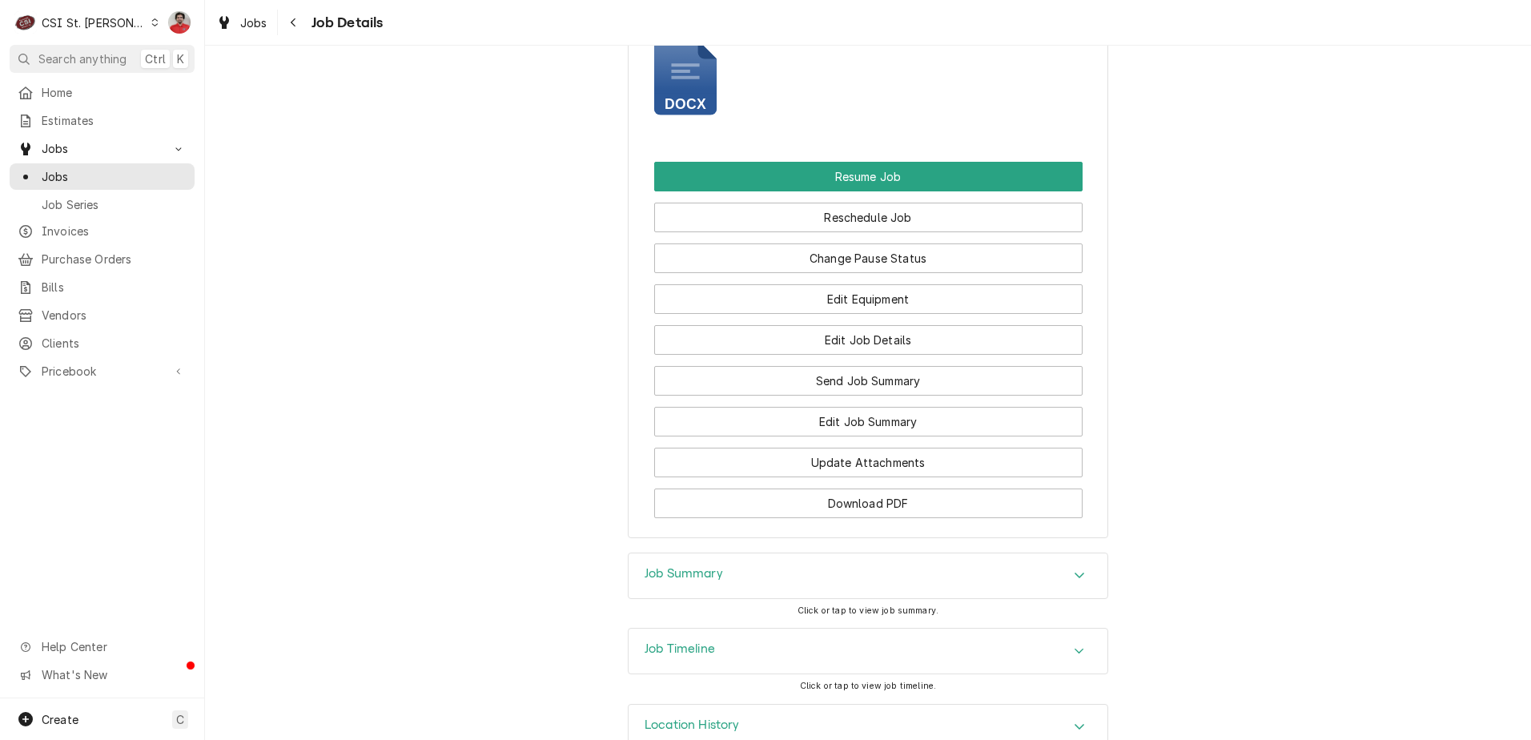
scroll to position [2107, 0]
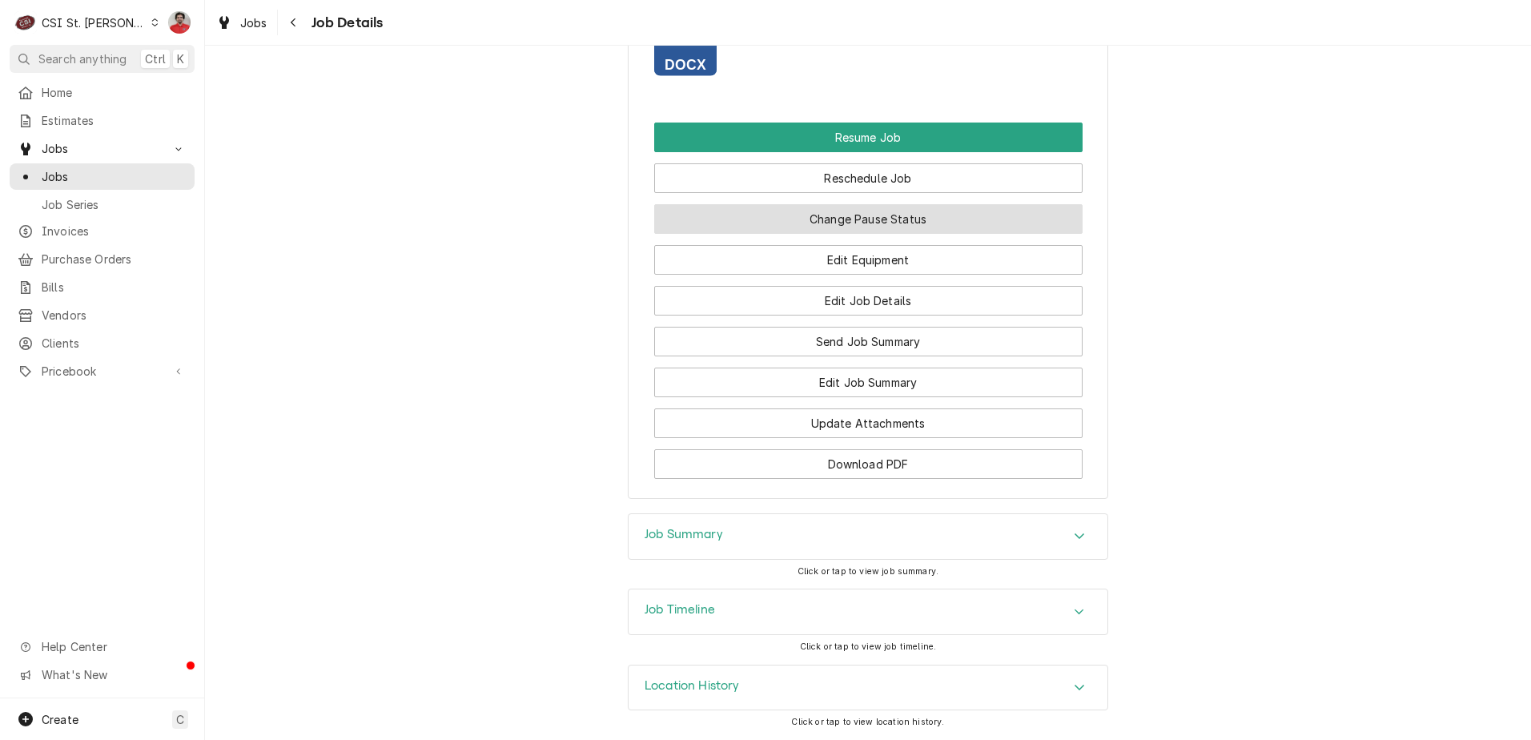
click at [828, 220] on button "Change Pause Status" at bounding box center [868, 219] width 428 height 30
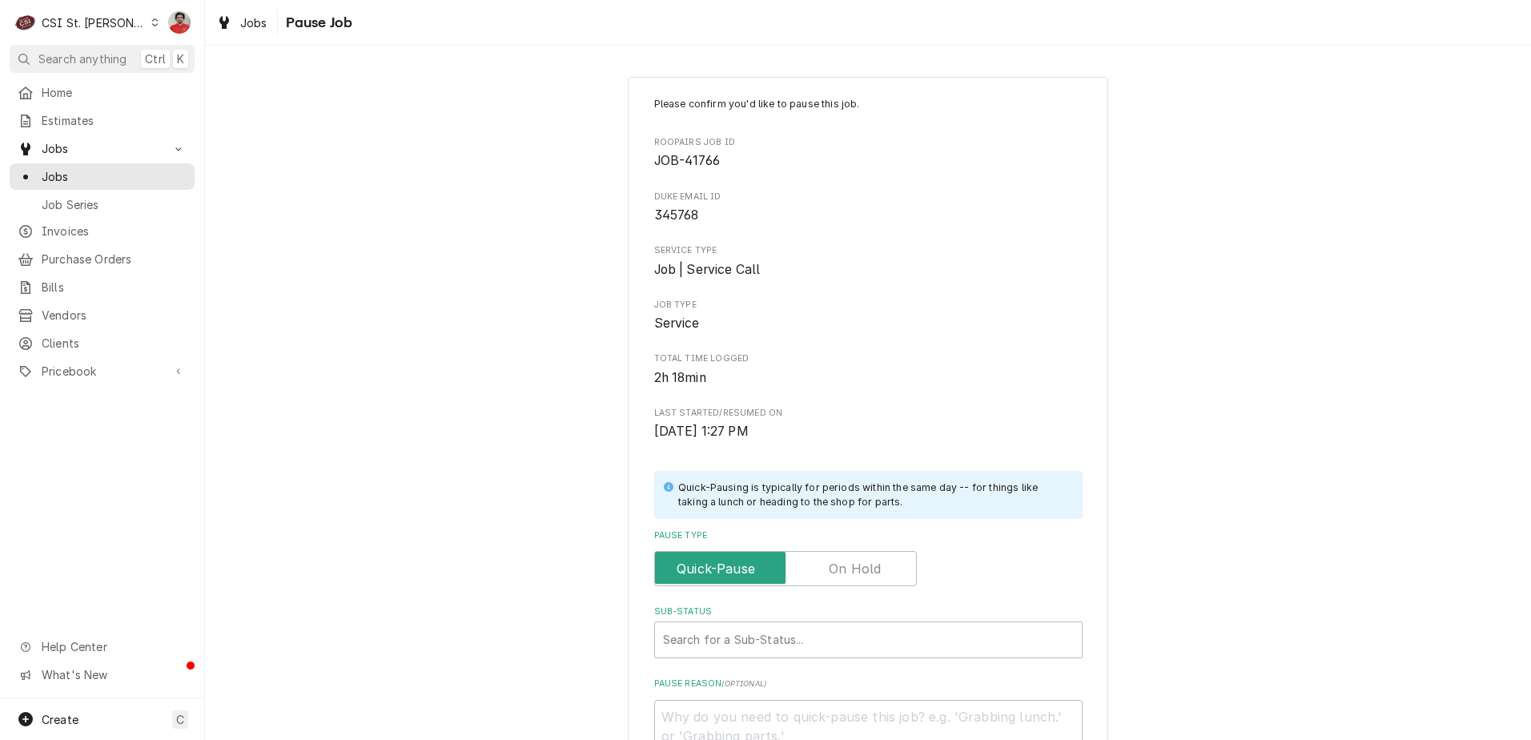
click at [874, 567] on label "Pause Type" at bounding box center [785, 568] width 263 height 35
click at [874, 567] on input "Pause Type" at bounding box center [785, 568] width 248 height 35
checkbox input "true"
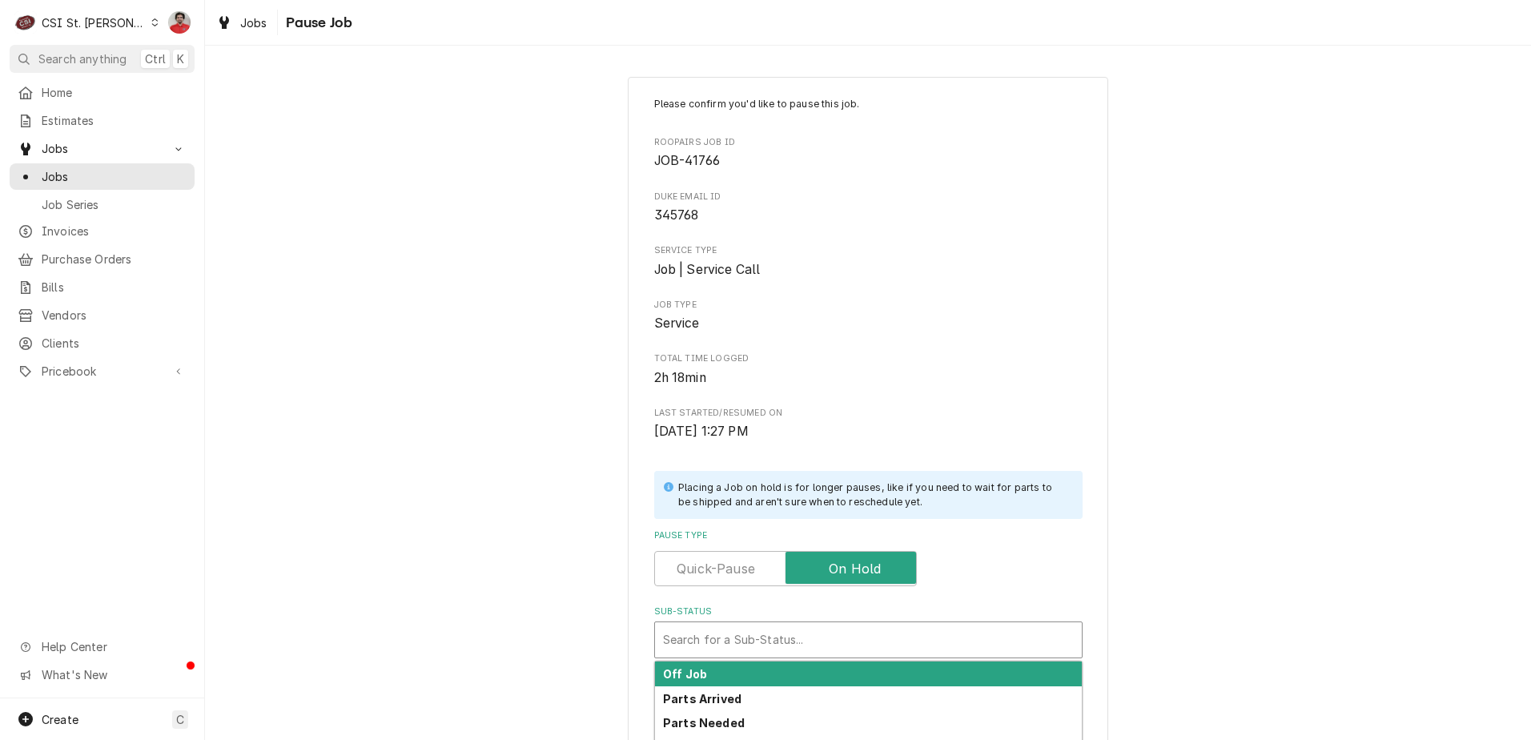
click at [863, 631] on div "Sub-Status" at bounding box center [868, 639] width 411 height 29
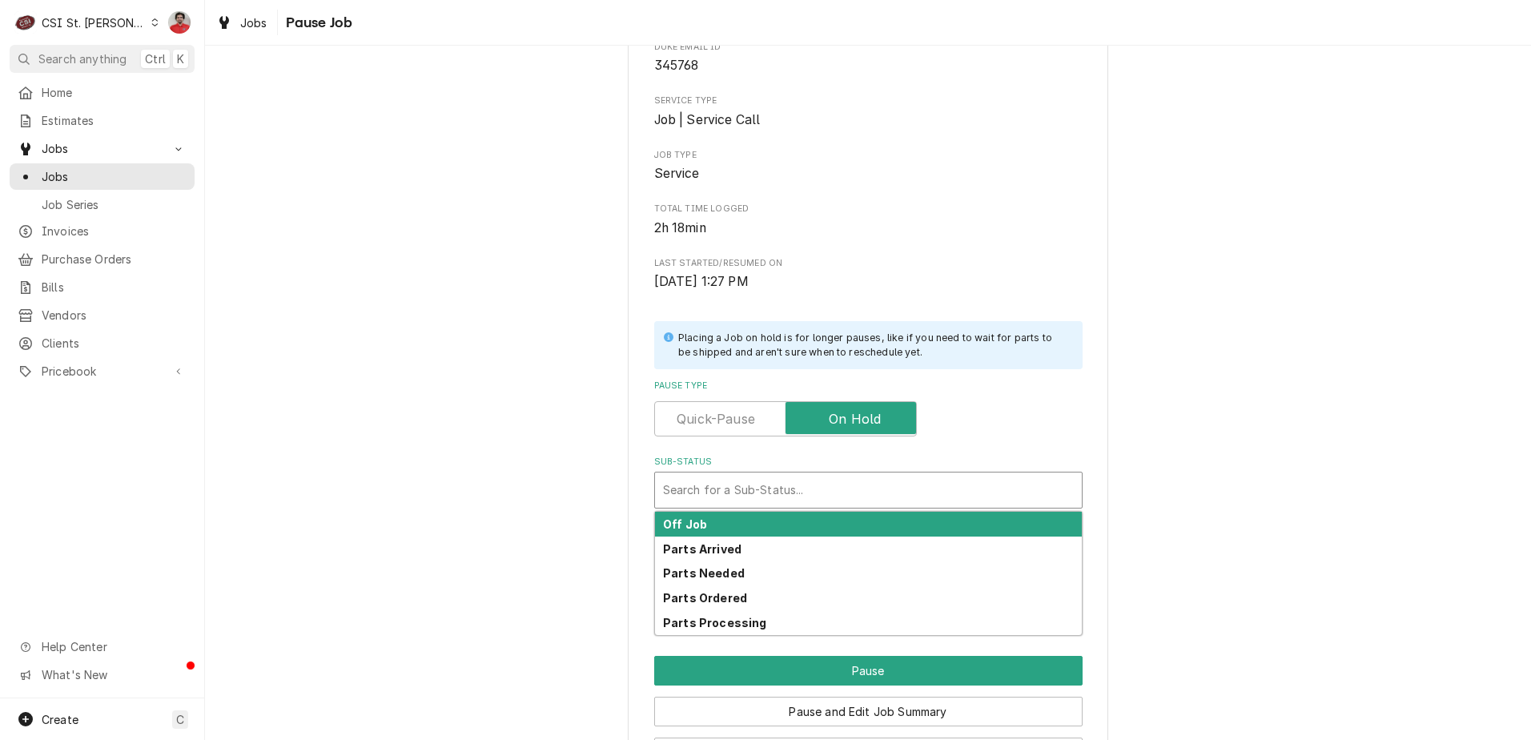
scroll to position [211, 0]
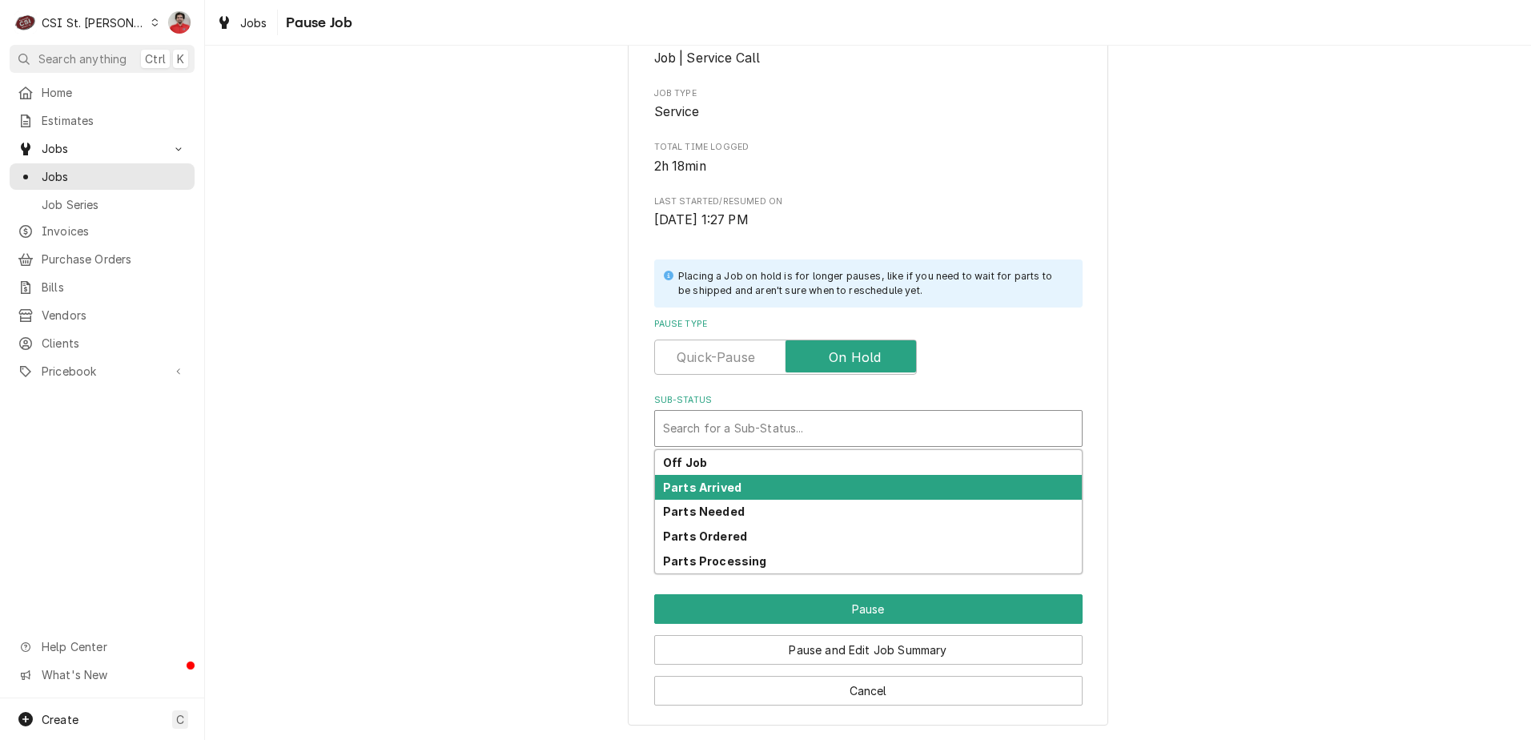
click at [831, 485] on div "Parts Arrived" at bounding box center [868, 487] width 427 height 25
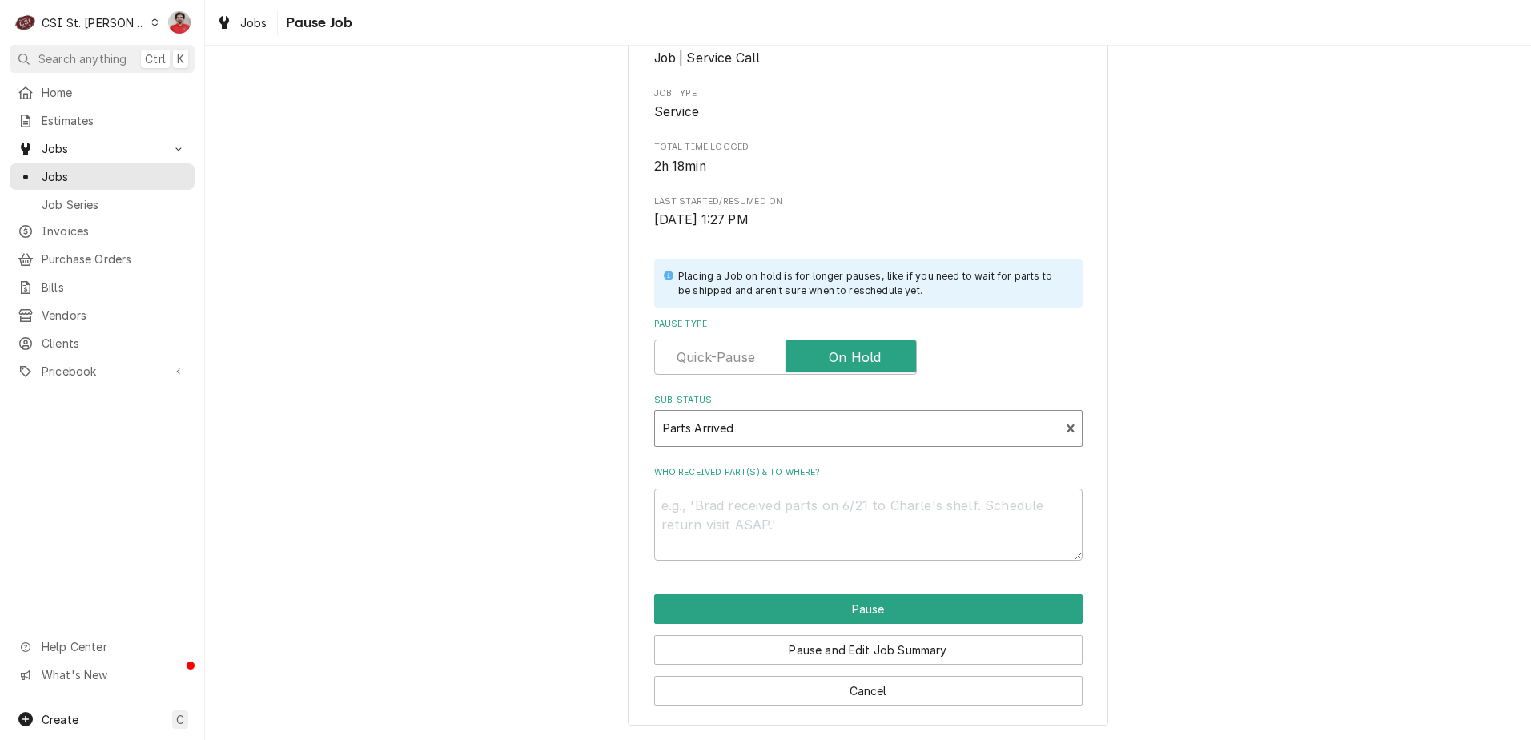
click at [771, 479] on label "Who received part(s) & to where?" at bounding box center [868, 472] width 428 height 13
click at [771, 488] on textarea "Who received part(s) & to where?" at bounding box center [868, 524] width 428 height 72
click at [781, 501] on textarea "Who received part(s) & to where?" at bounding box center [868, 524] width 428 height 72
paste textarea "DUK-512106"
type textarea "x"
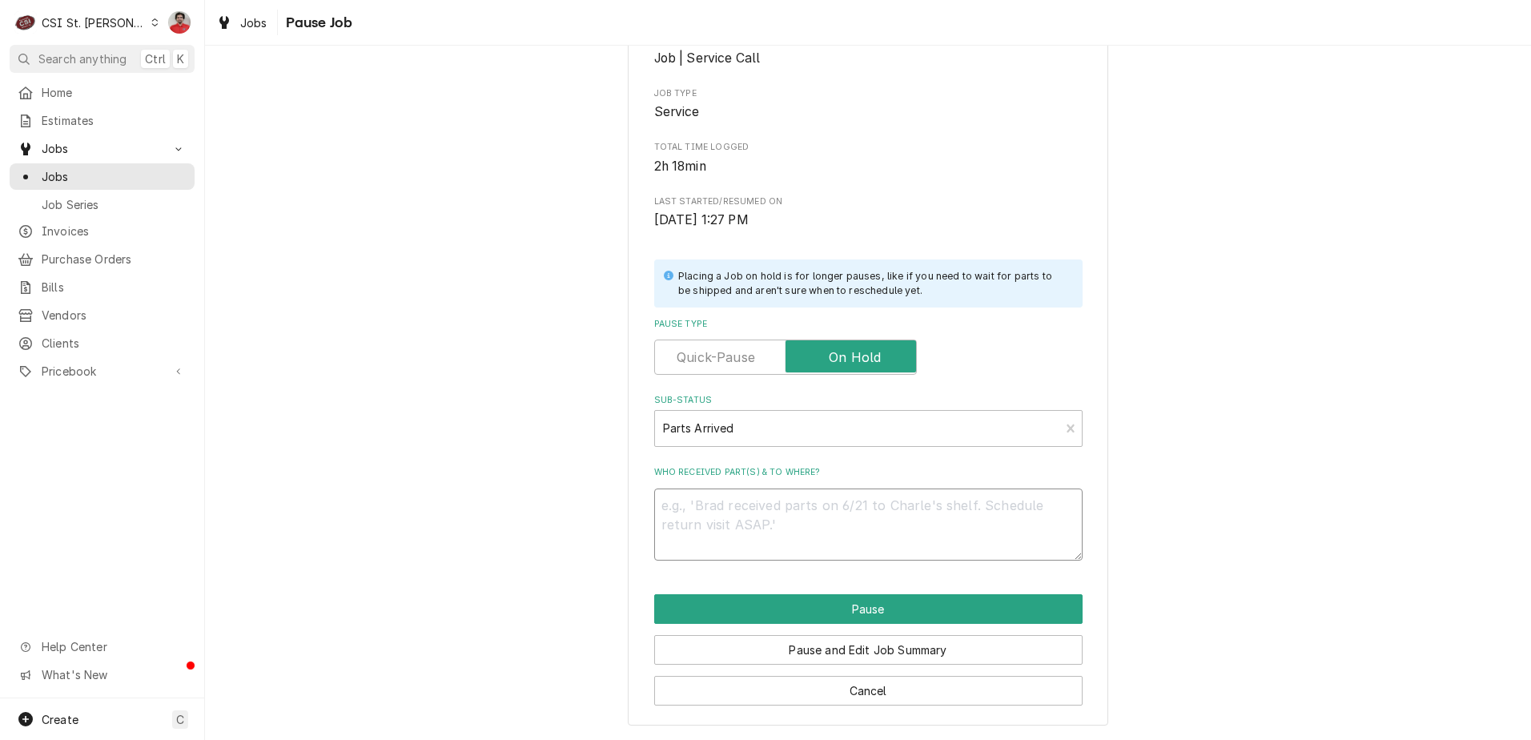
type textarea "DUK-512106"
type textarea "x"
type textarea "DUK-512106"
type textarea "x"
type textarea "DUK-512106 r"
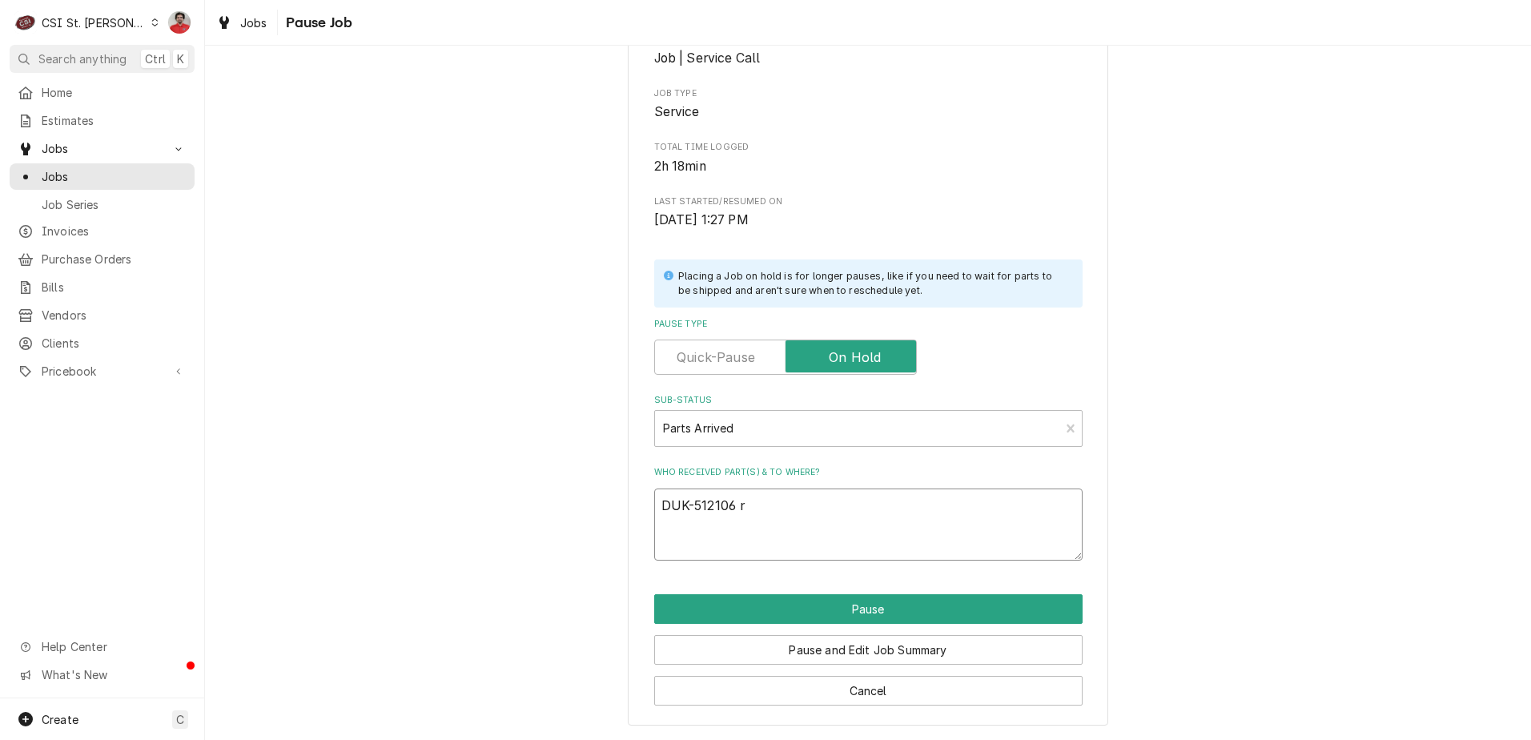
type textarea "x"
type textarea "DUK-512106 re"
type textarea "x"
type textarea "DUK-512106 rec"
type textarea "x"
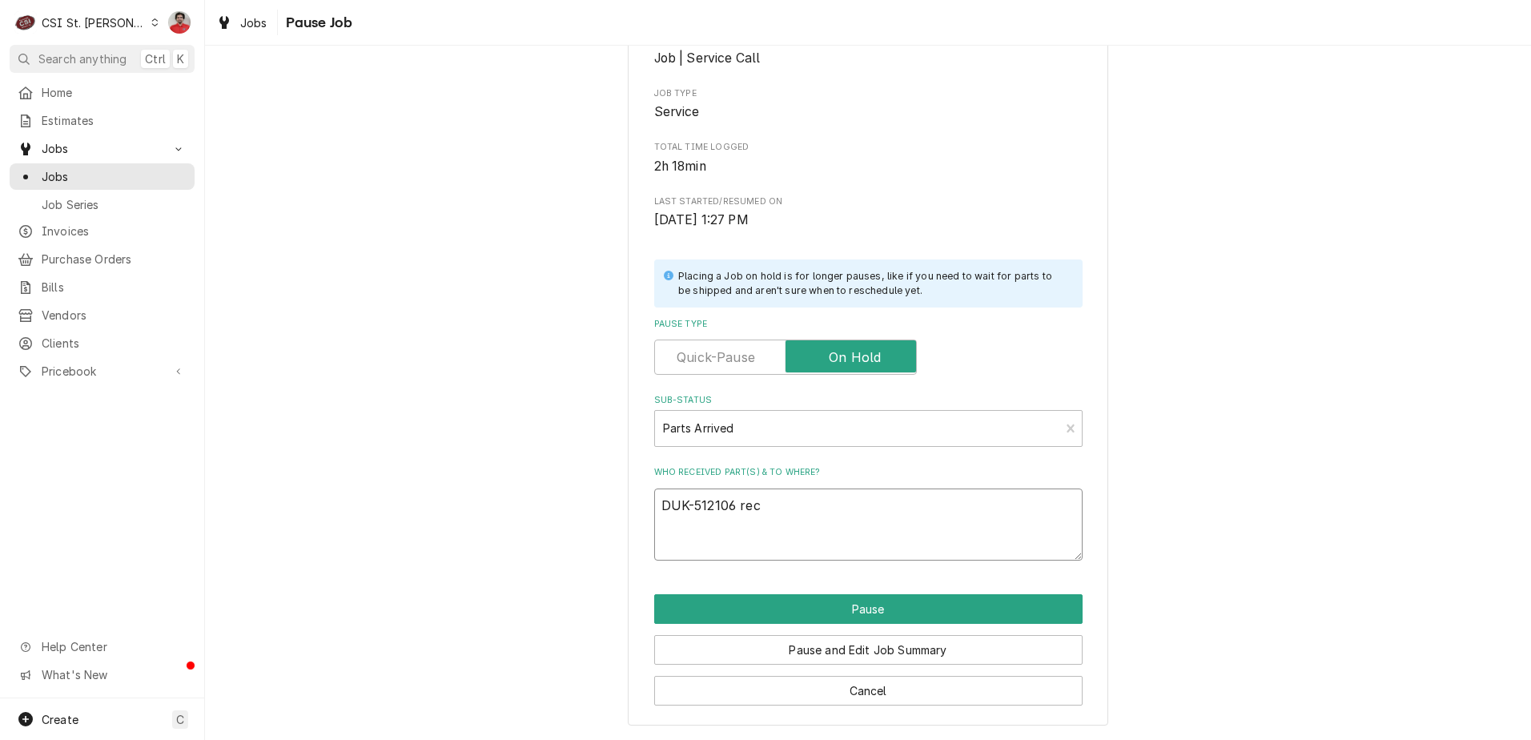
type textarea "DUK-512106 rec"
type textarea "x"
type textarea "DUK-512106 rec t"
type textarea "x"
type textarea "DUK-512106 rec to"
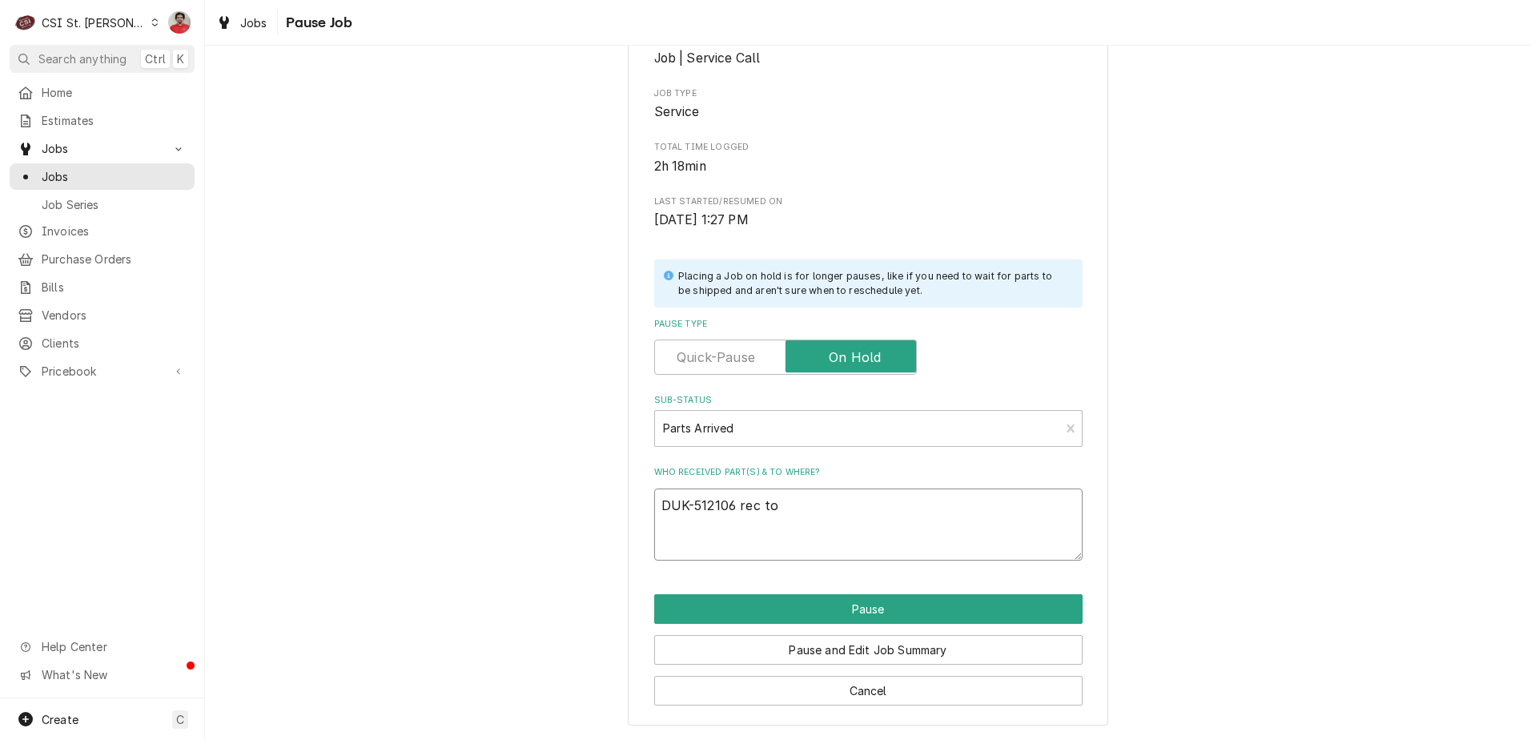
type textarea "x"
type textarea "DUK-512106 rec to"
click at [828, 508] on textarea "DUK-512106 rec to" at bounding box center [868, 524] width 428 height 72
type textarea "x"
type textarea "DUK-512106 rec to K"
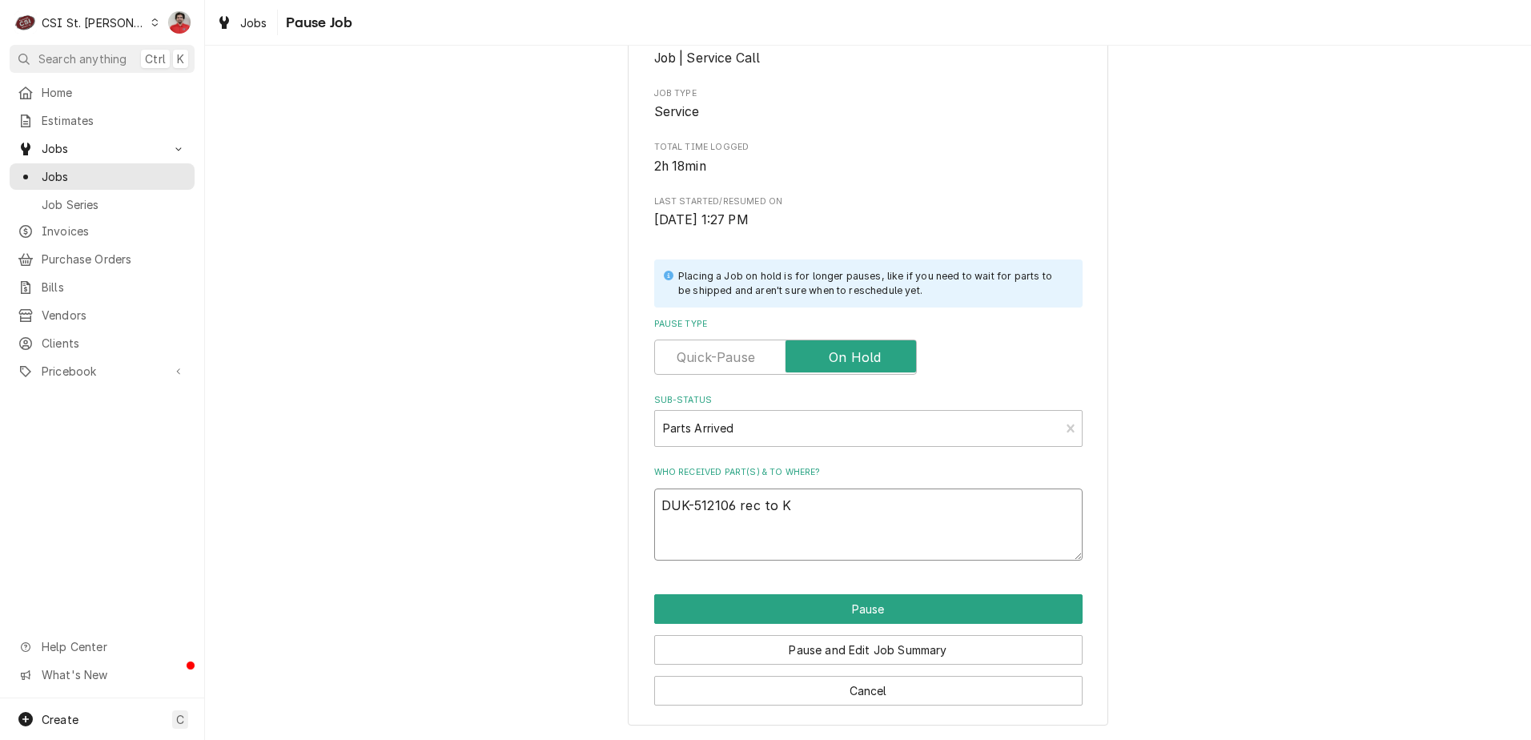
type textarea "x"
type textarea "DUK-512106 rec to Ky"
type textarea "x"
type textarea "DUK-512106 rec to Kyl"
type textarea "x"
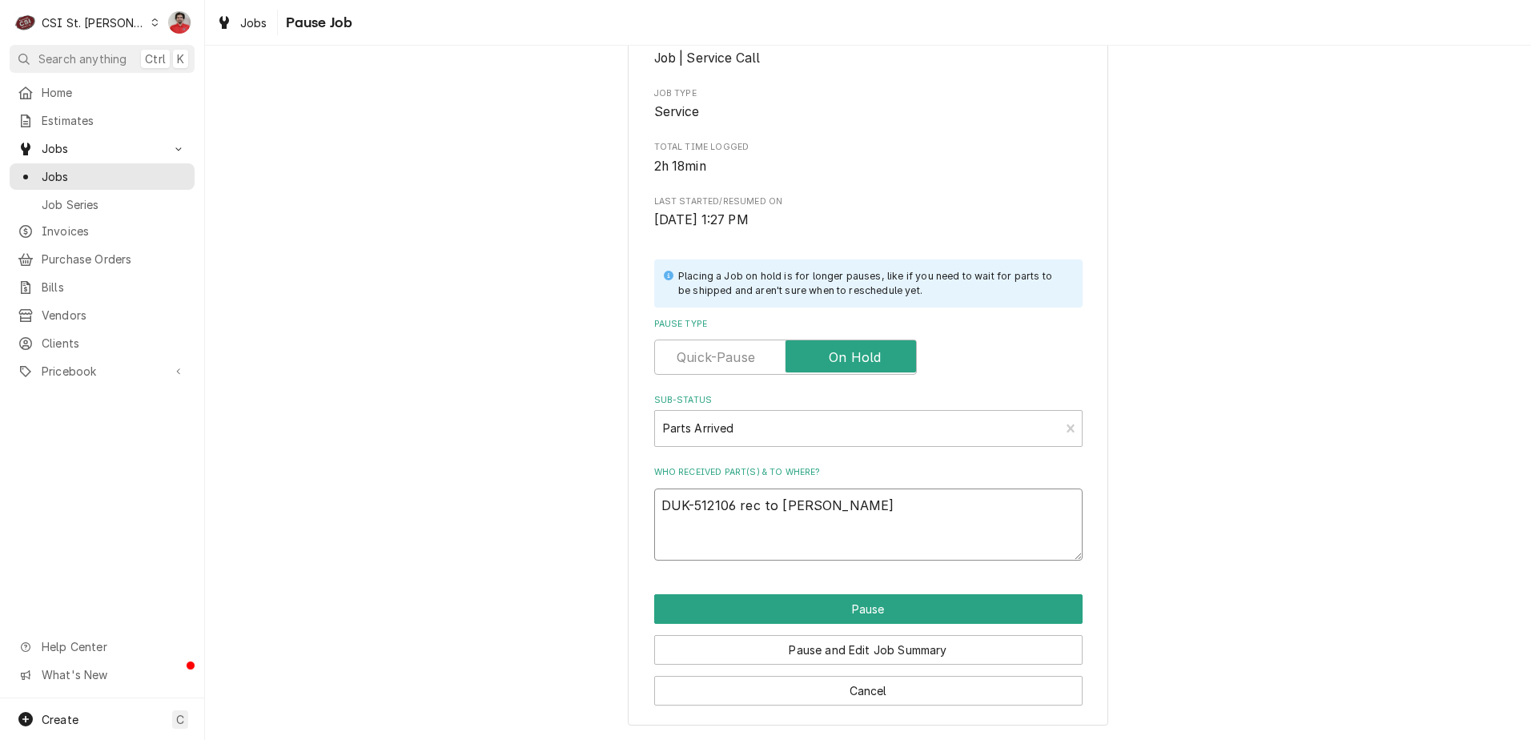
type textarea "DUK-512106 rec to Kyle"
type textarea "x"
type textarea "DUK-512106 rec to Kyle'"
type textarea "x"
type textarea "DUK-512106 rec to Kyle"
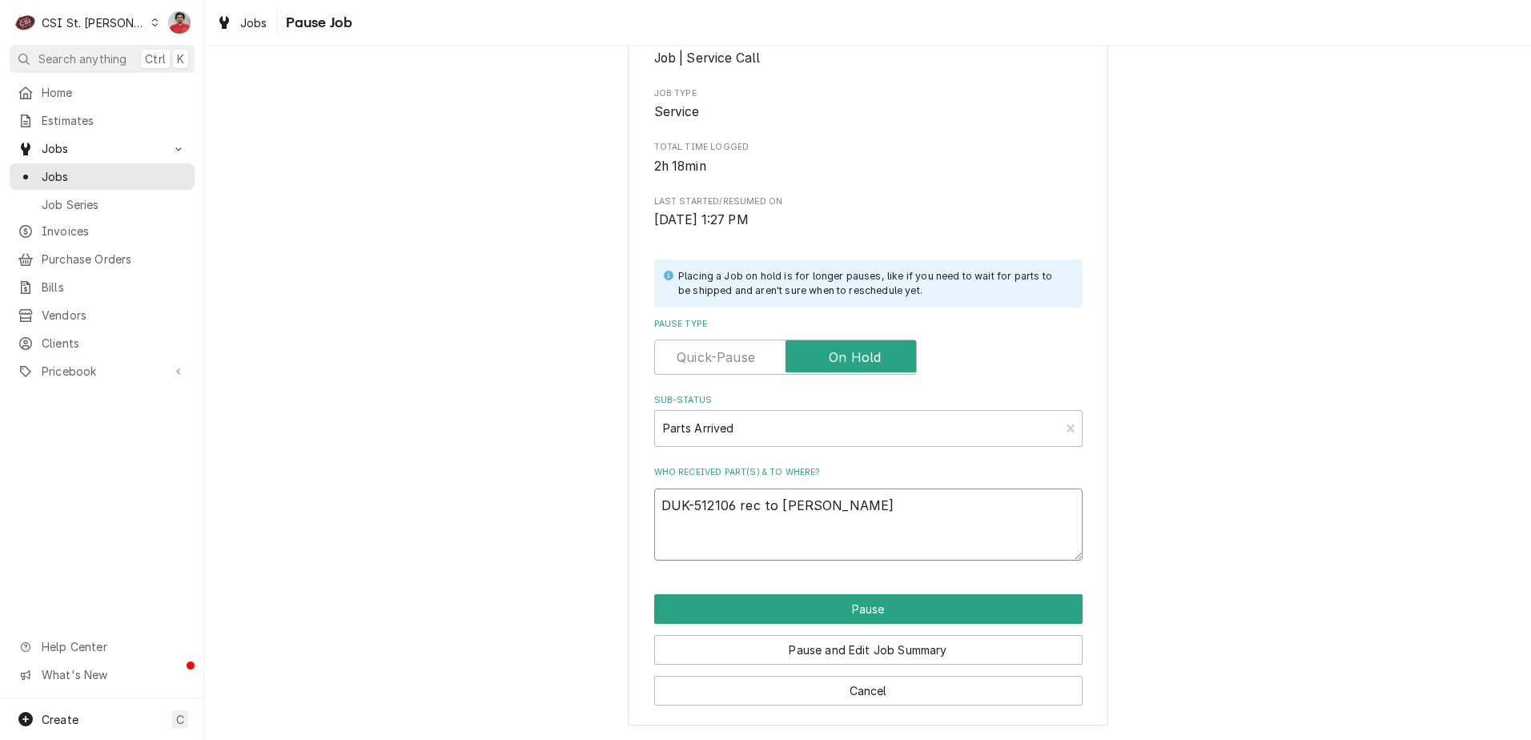
type textarea "x"
type textarea "DUK-512106 rec to Kyle"
type textarea "x"
type textarea "DUK-512106 rec to Kyle"
type textarea "x"
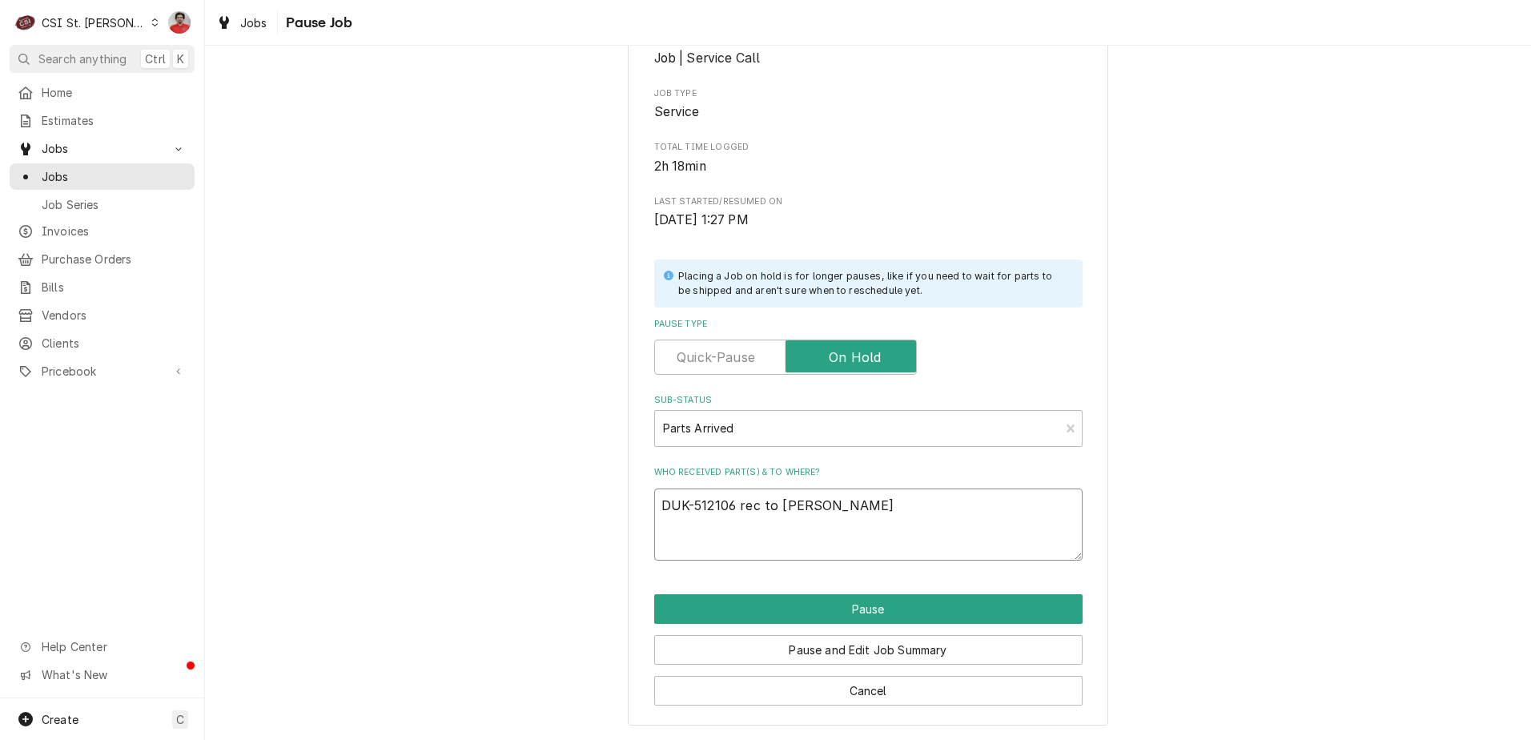
type textarea "DUK-512106 rec to Kyle'"
type textarea "x"
type textarea "DUK-512106 rec to Kyle's"
type textarea "x"
type textarea "DUK-512106 rec to Kyle's"
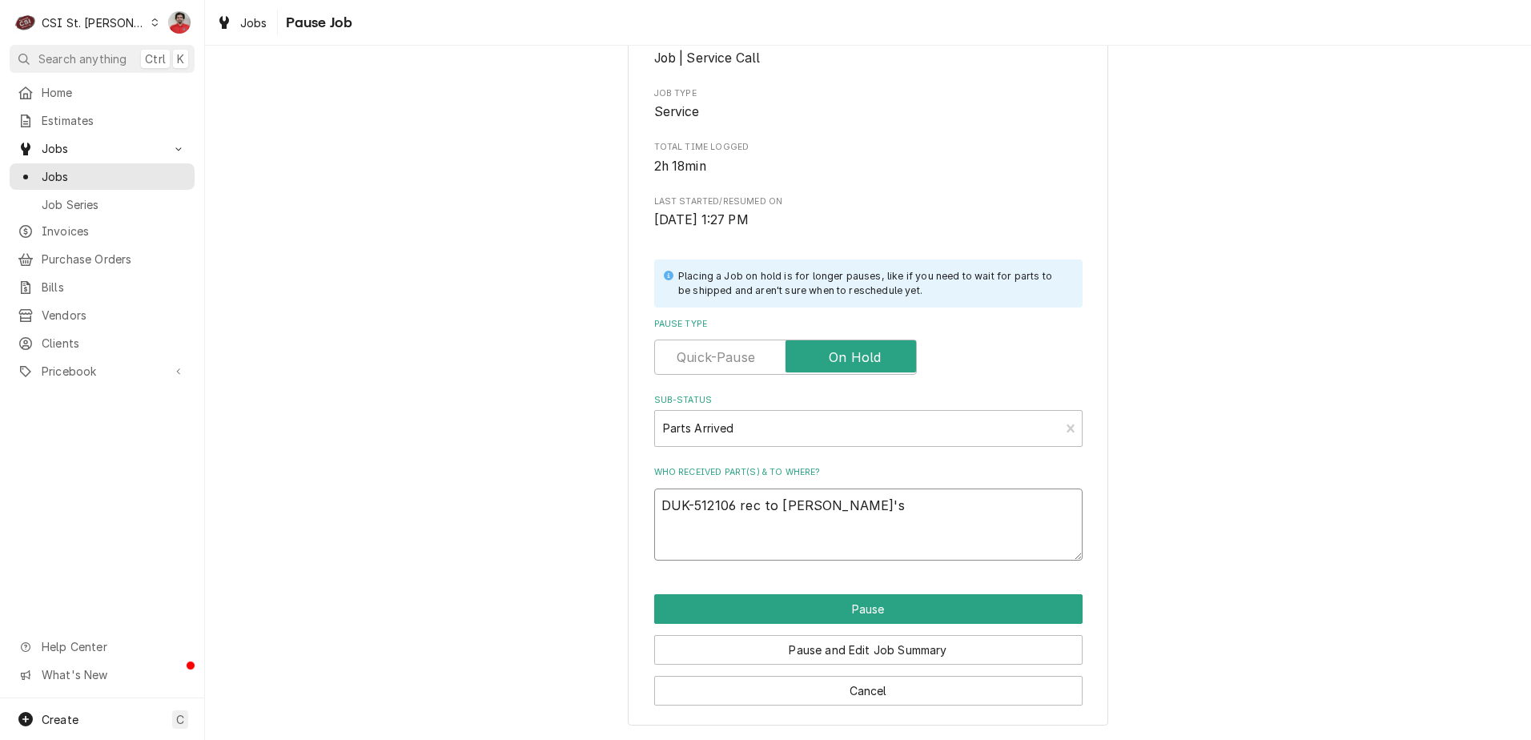
type textarea "x"
type textarea "DUK-512106 rec to Kyle's s"
type textarea "x"
type textarea "DUK-512106 rec to Kyle's sh"
type textarea "x"
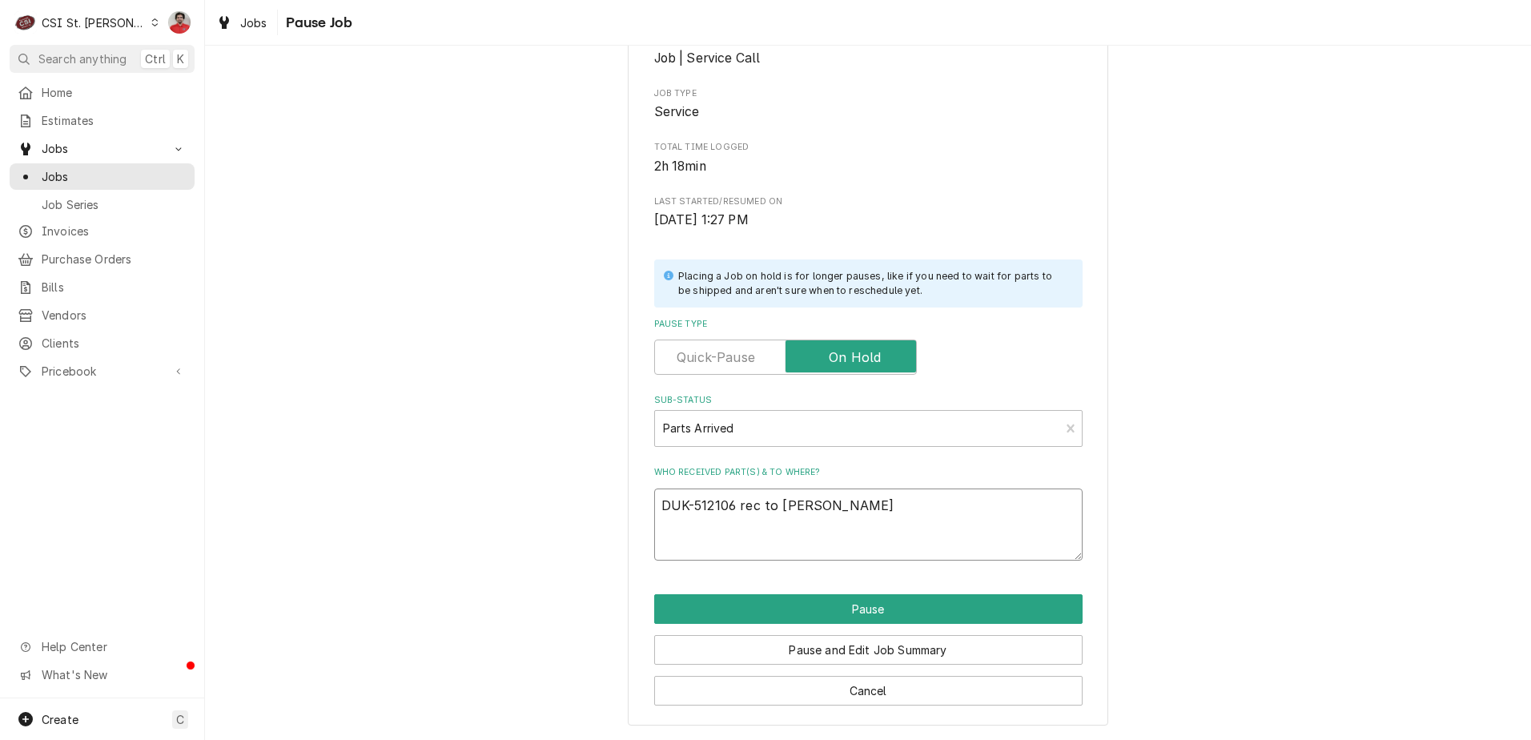
type textarea "DUK-512106 rec to Kyle's she"
type textarea "x"
type textarea "DUK-512106 rec to Kyle's shel"
type textarea "x"
type textarea "DUK-512106 rec to Kyle's shelf"
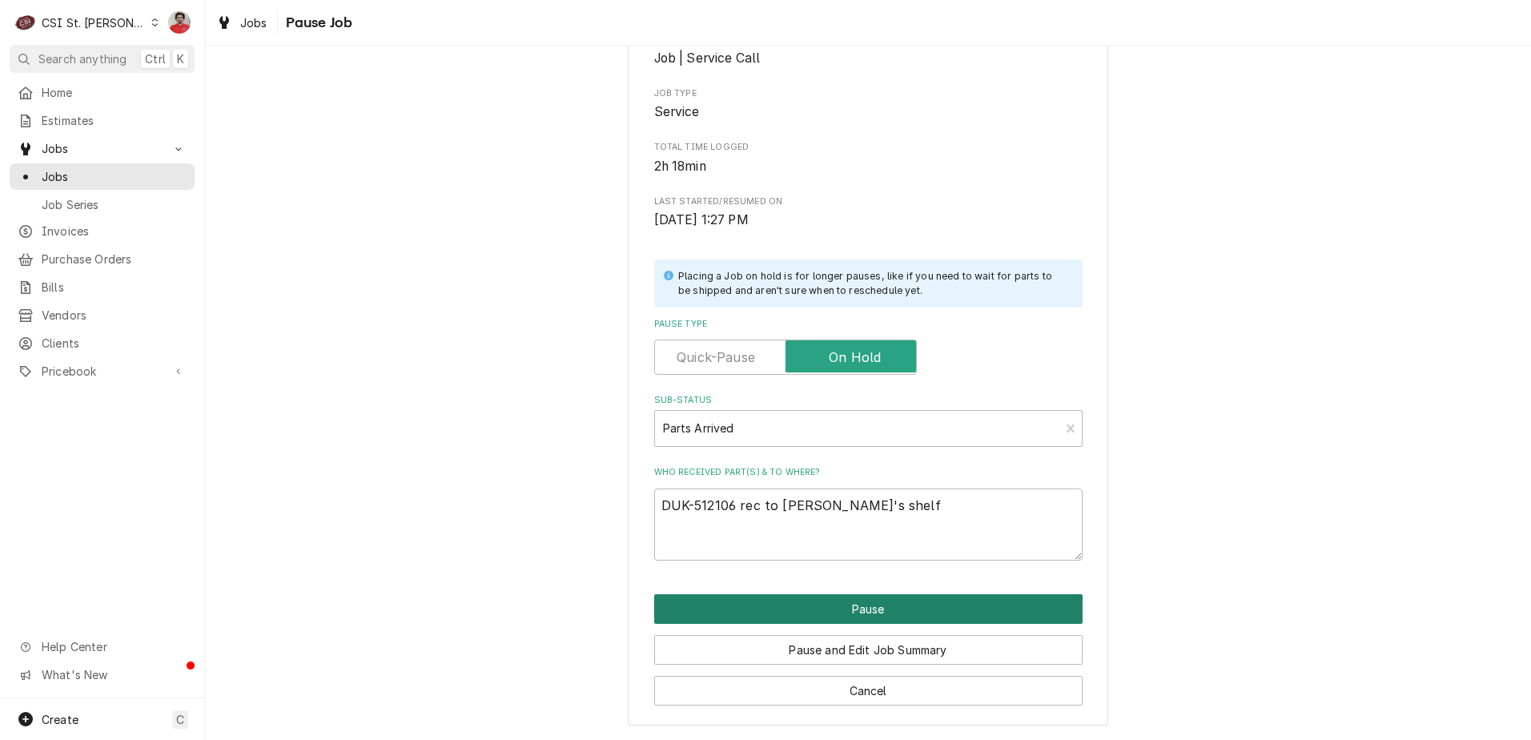
click at [901, 608] on button "Pause" at bounding box center [868, 609] width 428 height 30
type textarea "x"
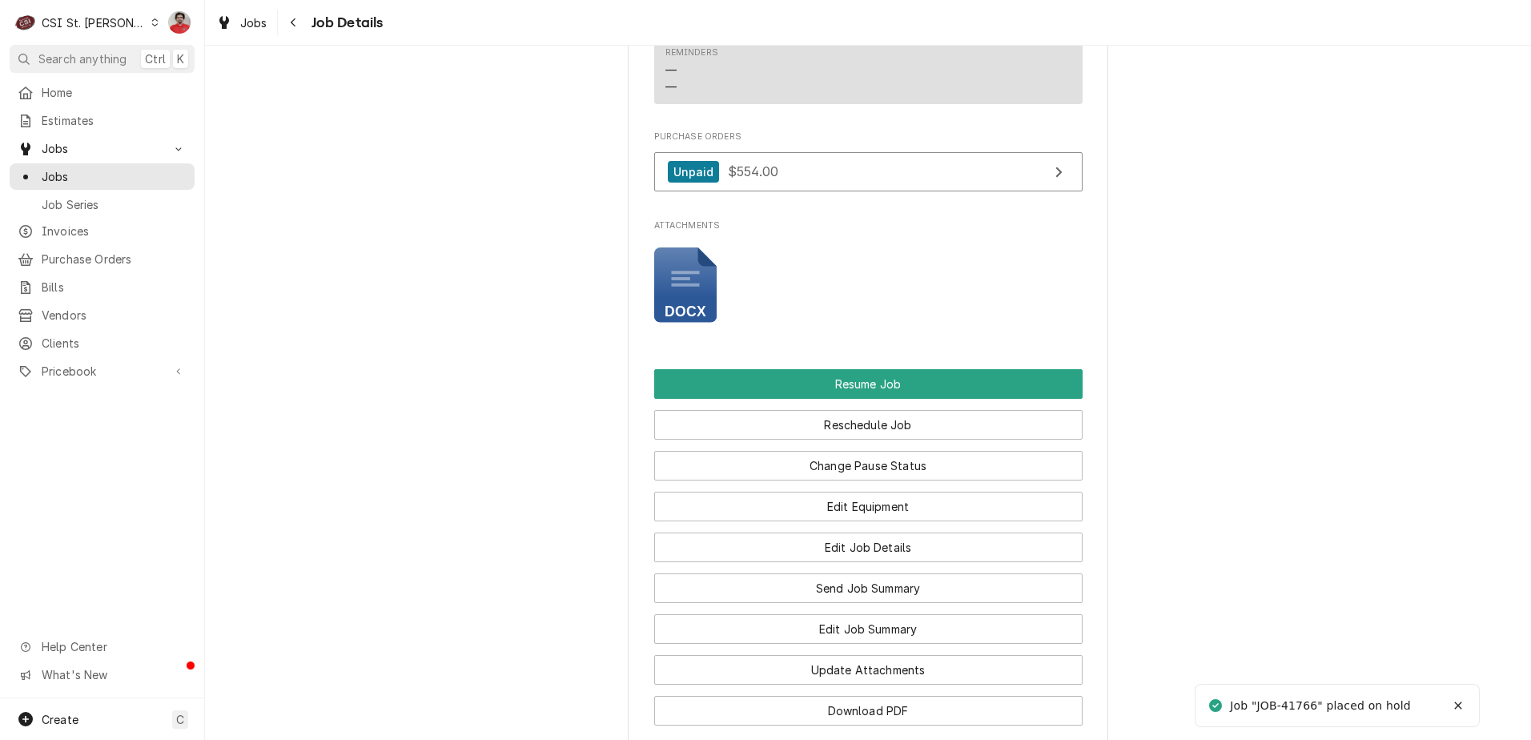
scroll to position [2107, 0]
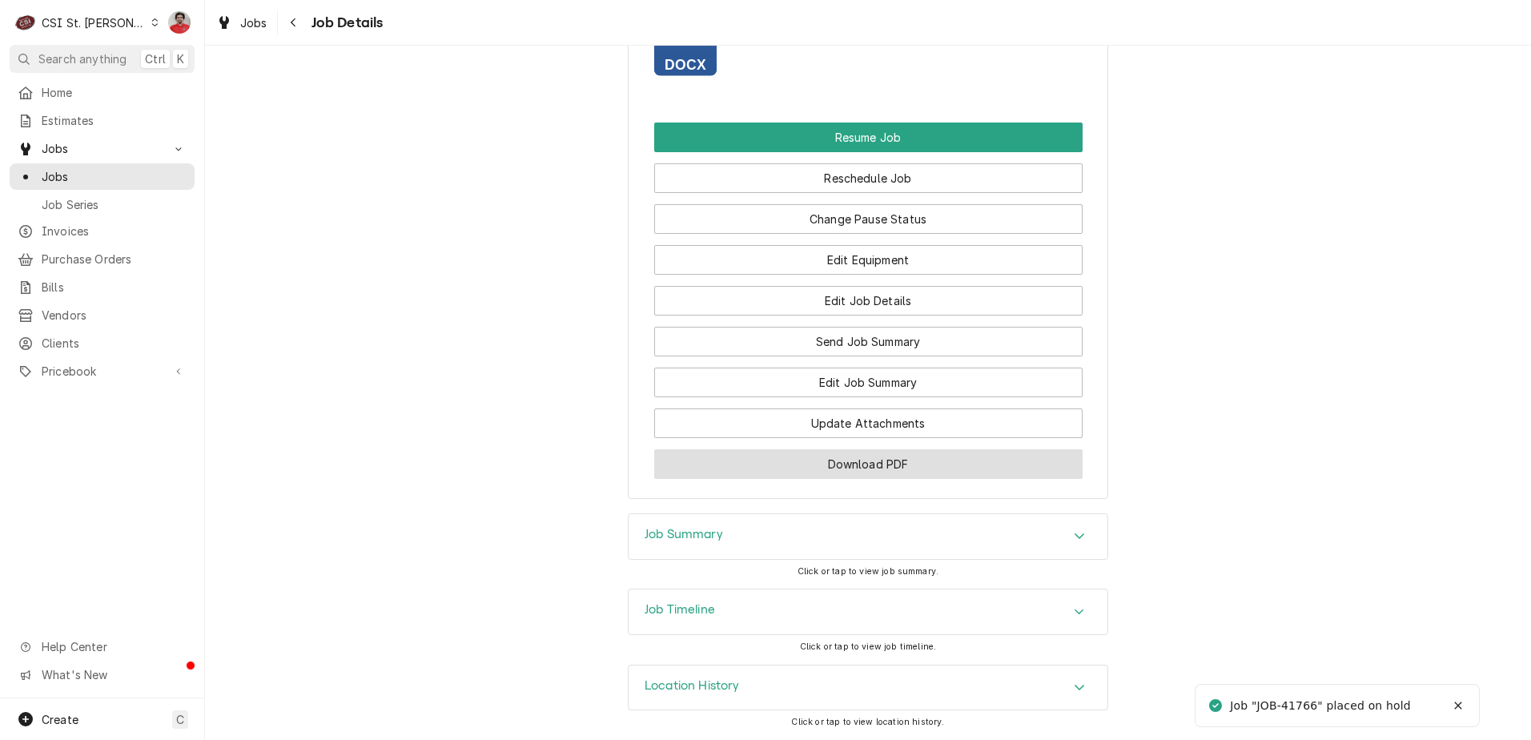
click at [851, 460] on button "Download PDF" at bounding box center [868, 464] width 428 height 30
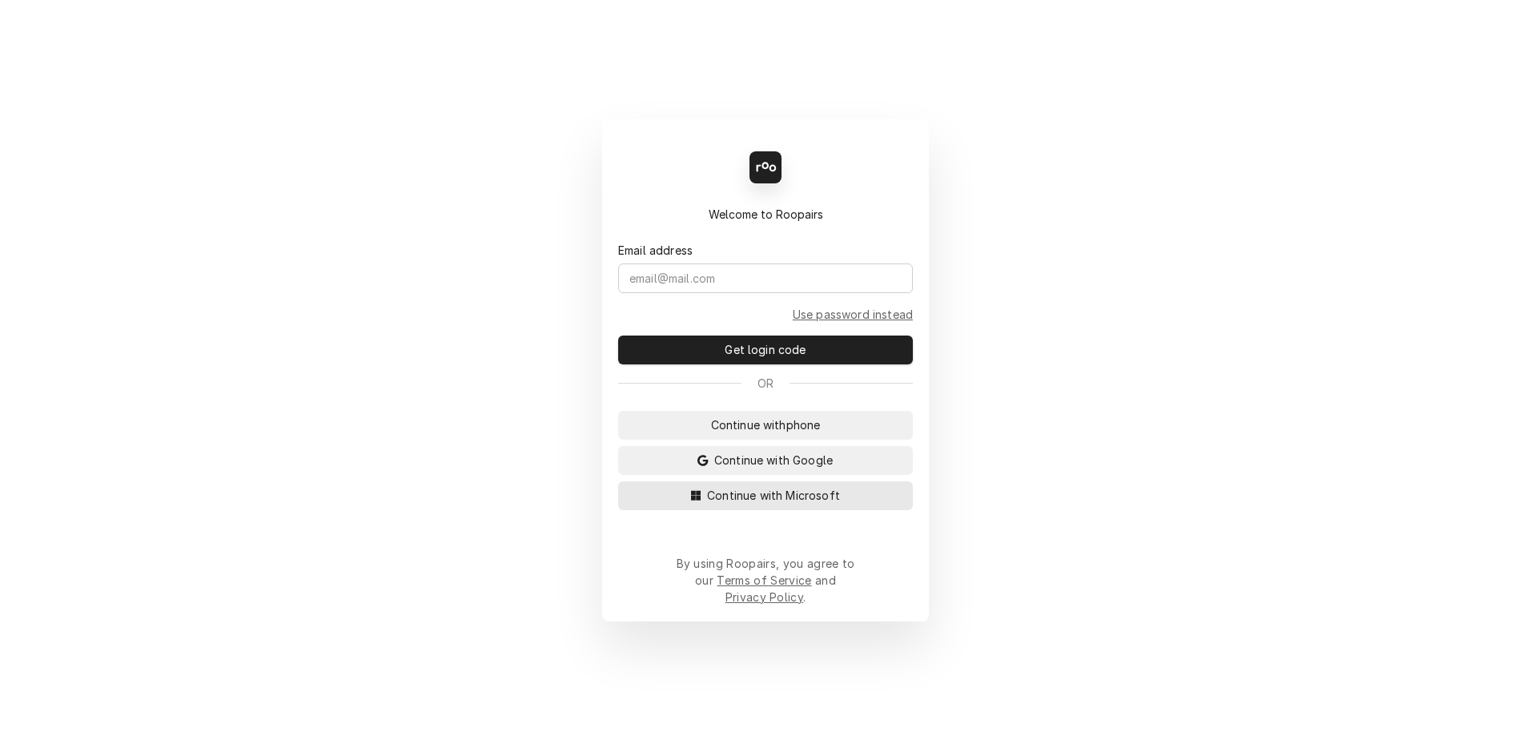
click at [764, 504] on span "Continue with Microsoft" at bounding box center [773, 495] width 139 height 17
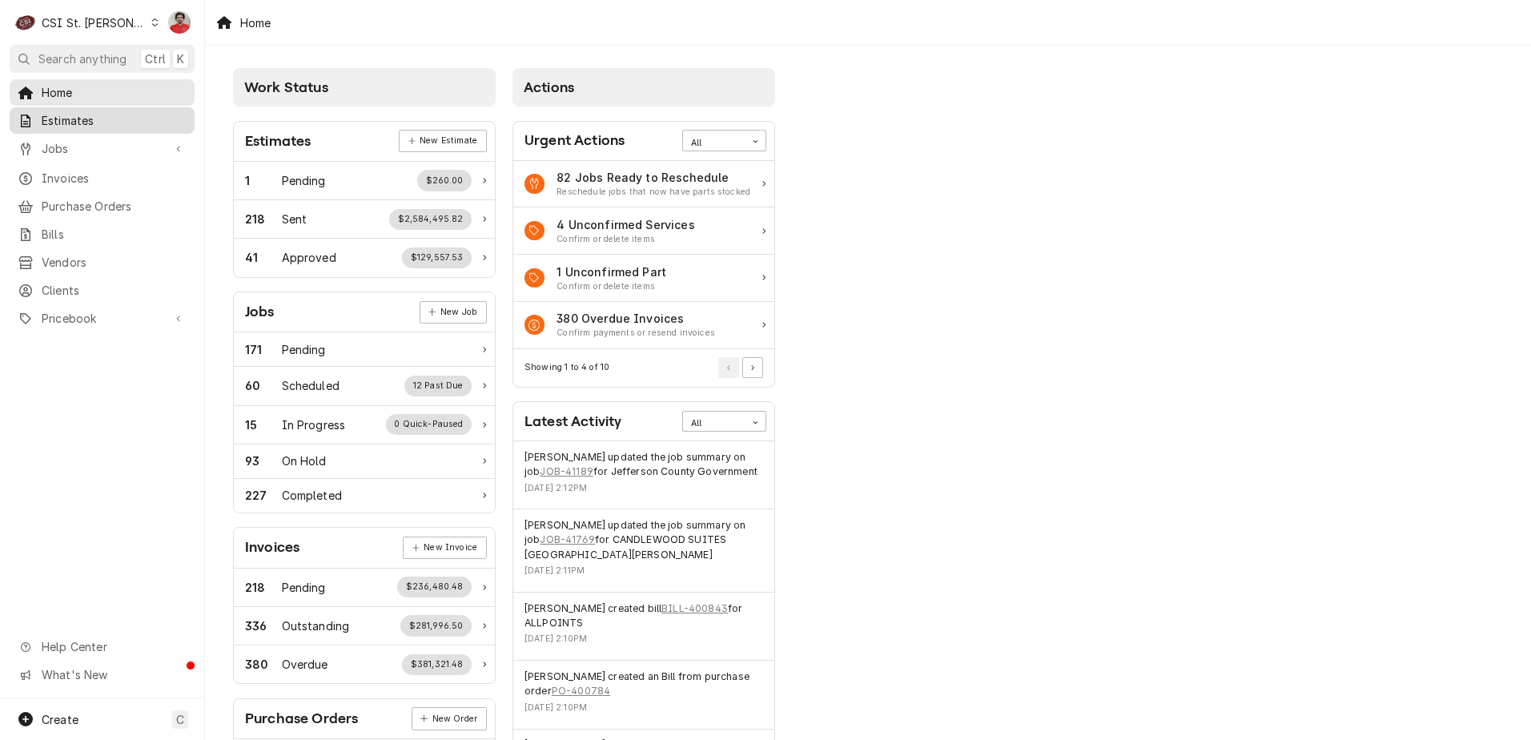
click at [62, 116] on span "Estimates" at bounding box center [114, 120] width 145 height 17
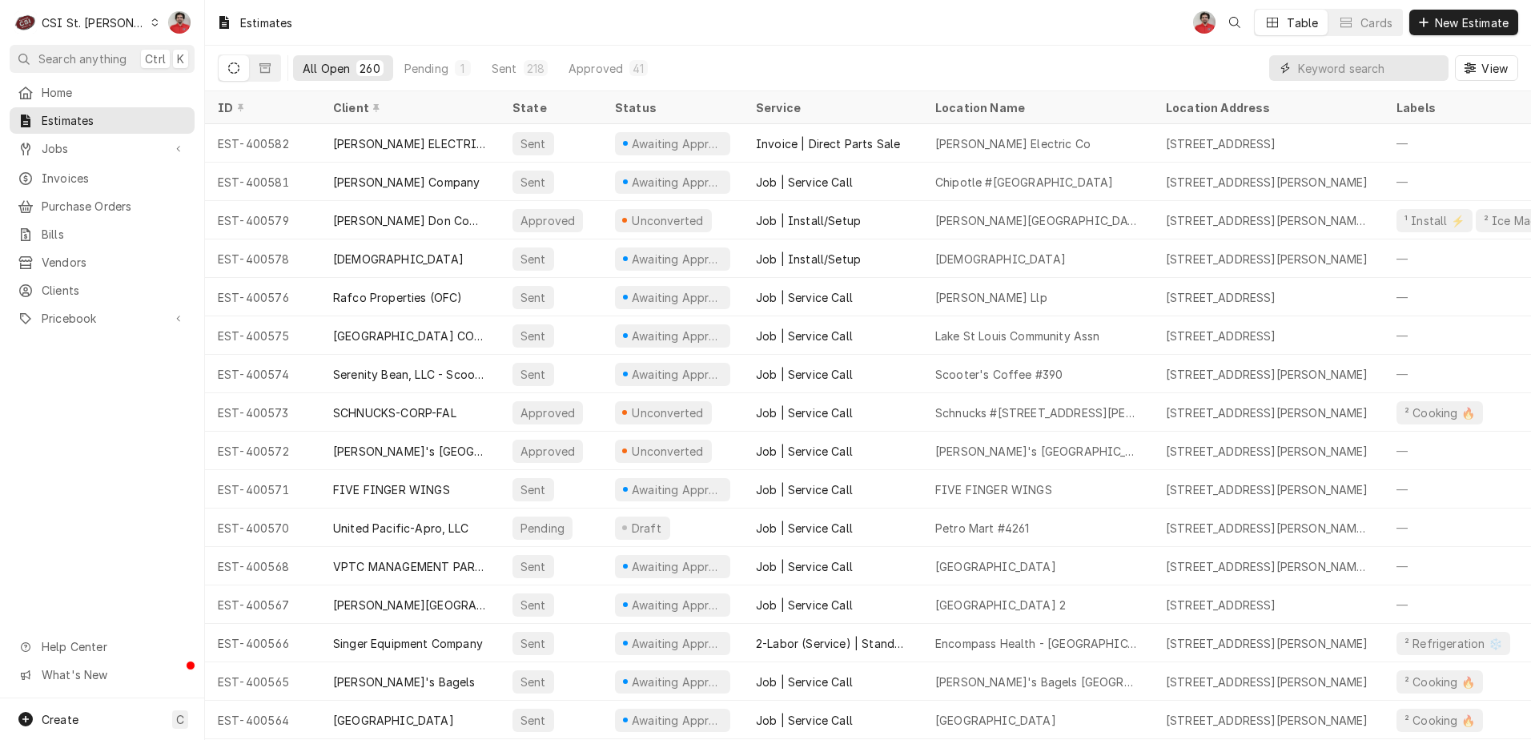
click at [1389, 74] on input "Dynamic Content Wrapper" at bounding box center [1369, 68] width 142 height 26
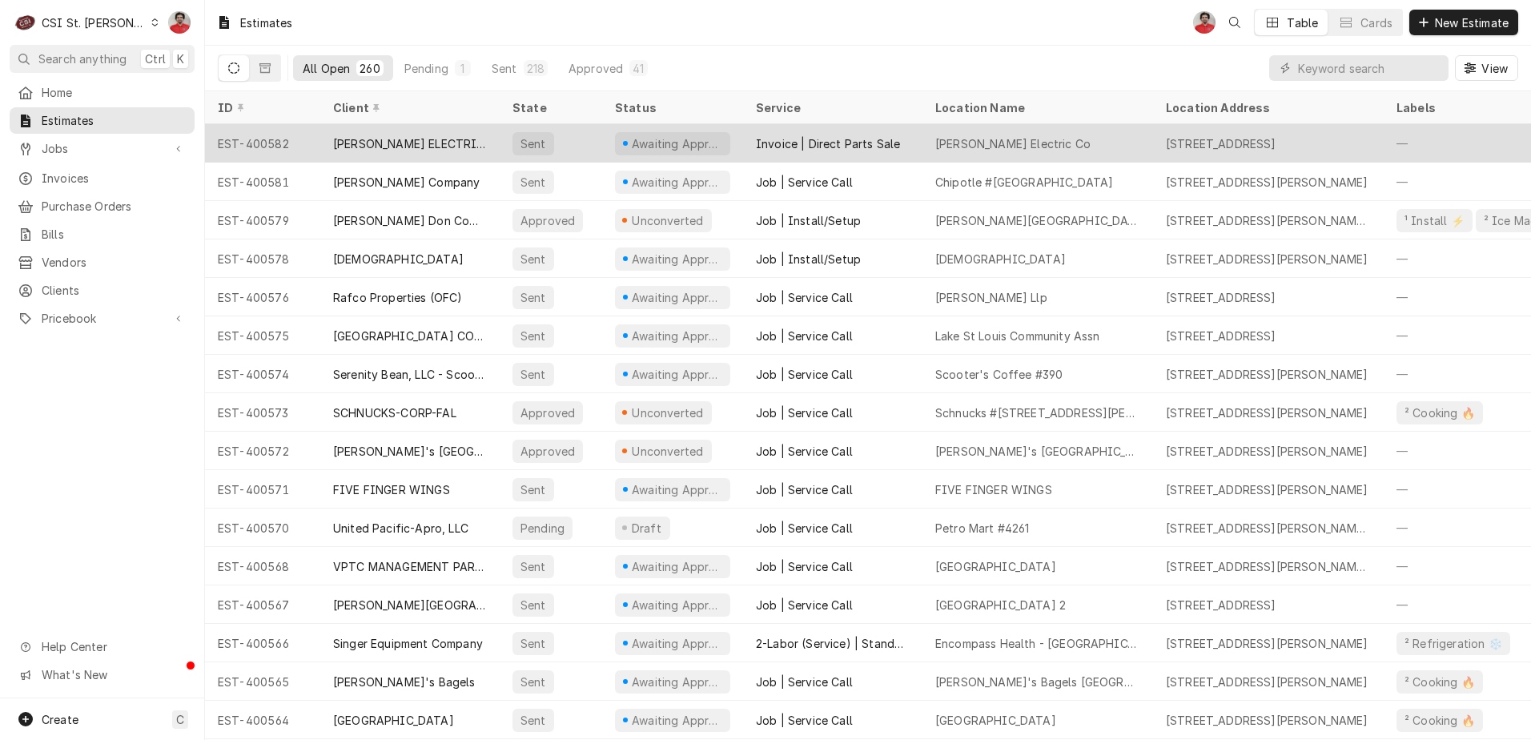
click at [546, 135] on div "Sent" at bounding box center [533, 143] width 42 height 23
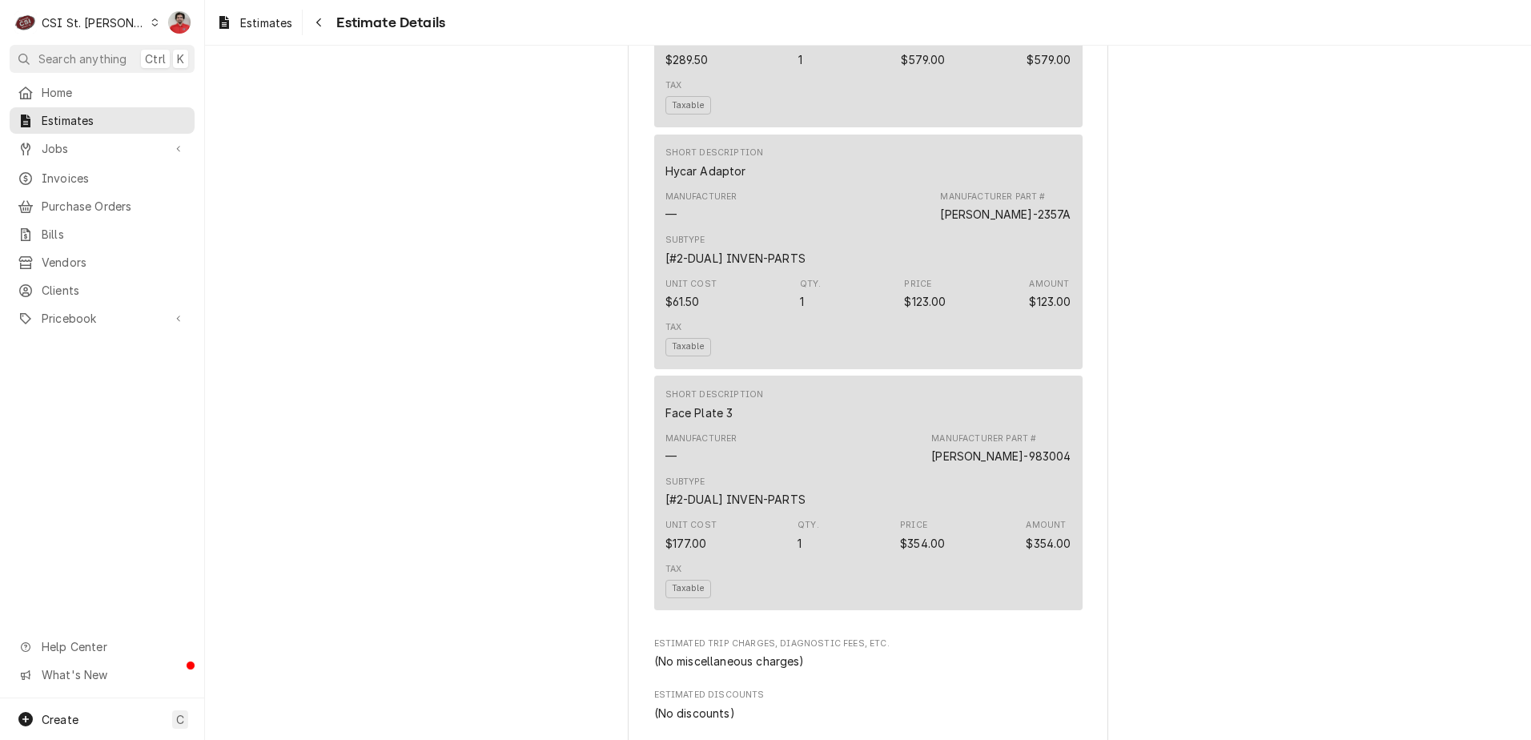
scroll to position [1041, 0]
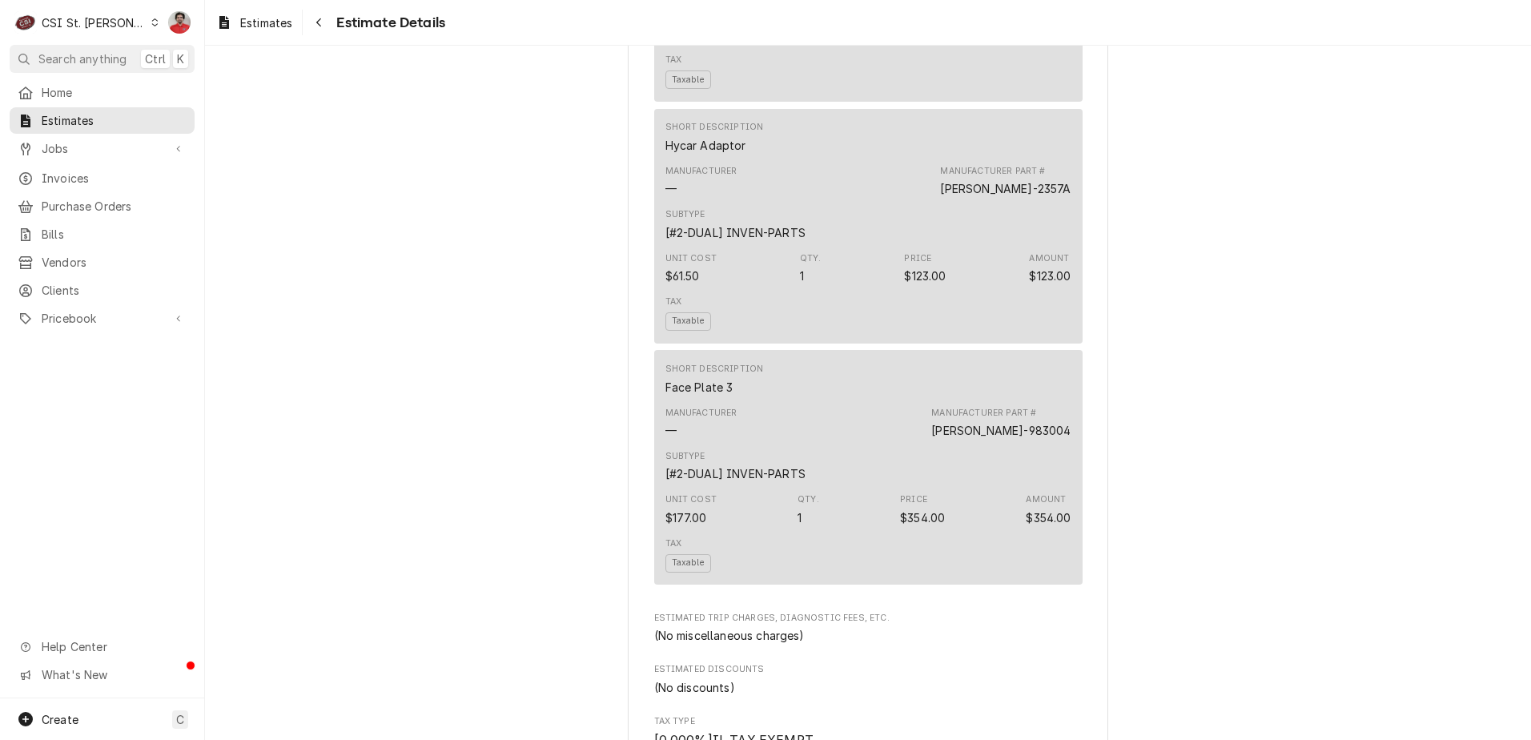
click at [1030, 444] on div "Manufacturer — Manufacturer Part # [PERSON_NAME]-983004" at bounding box center [868, 422] width 406 height 43
click at [1019, 439] on div "SAL-983004" at bounding box center [1000, 430] width 139 height 17
copy div "983004"
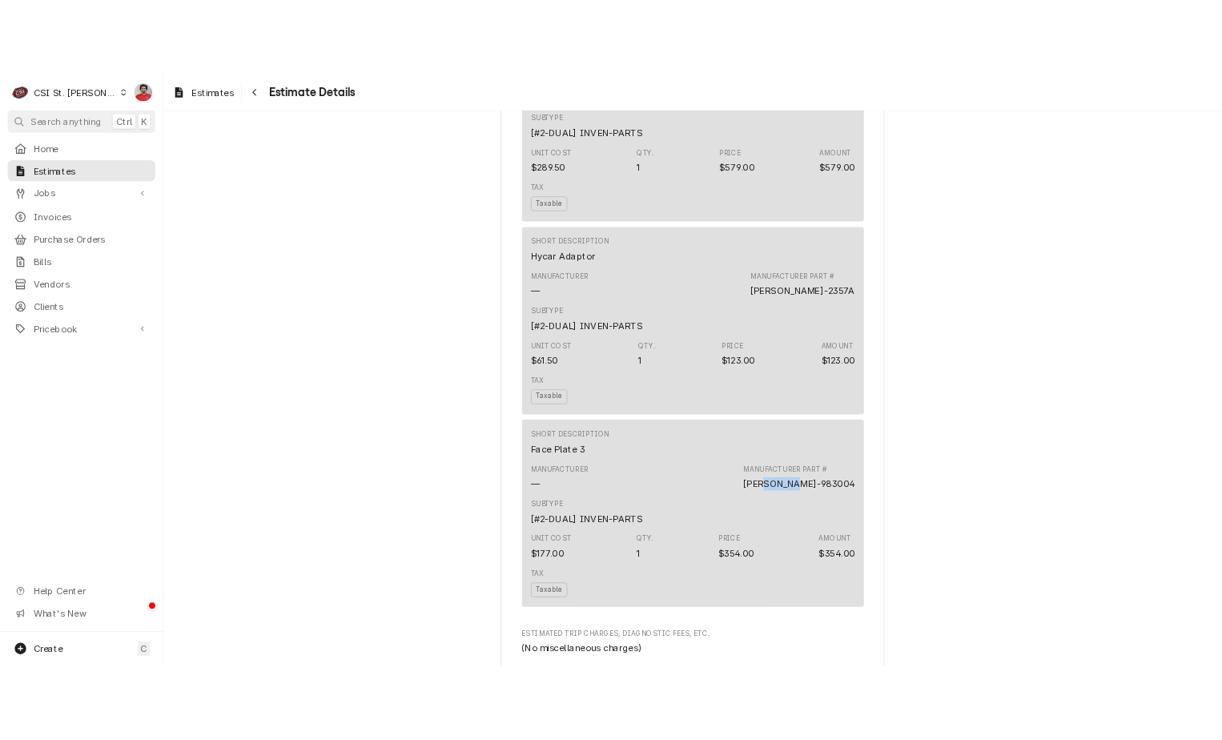
scroll to position [881, 0]
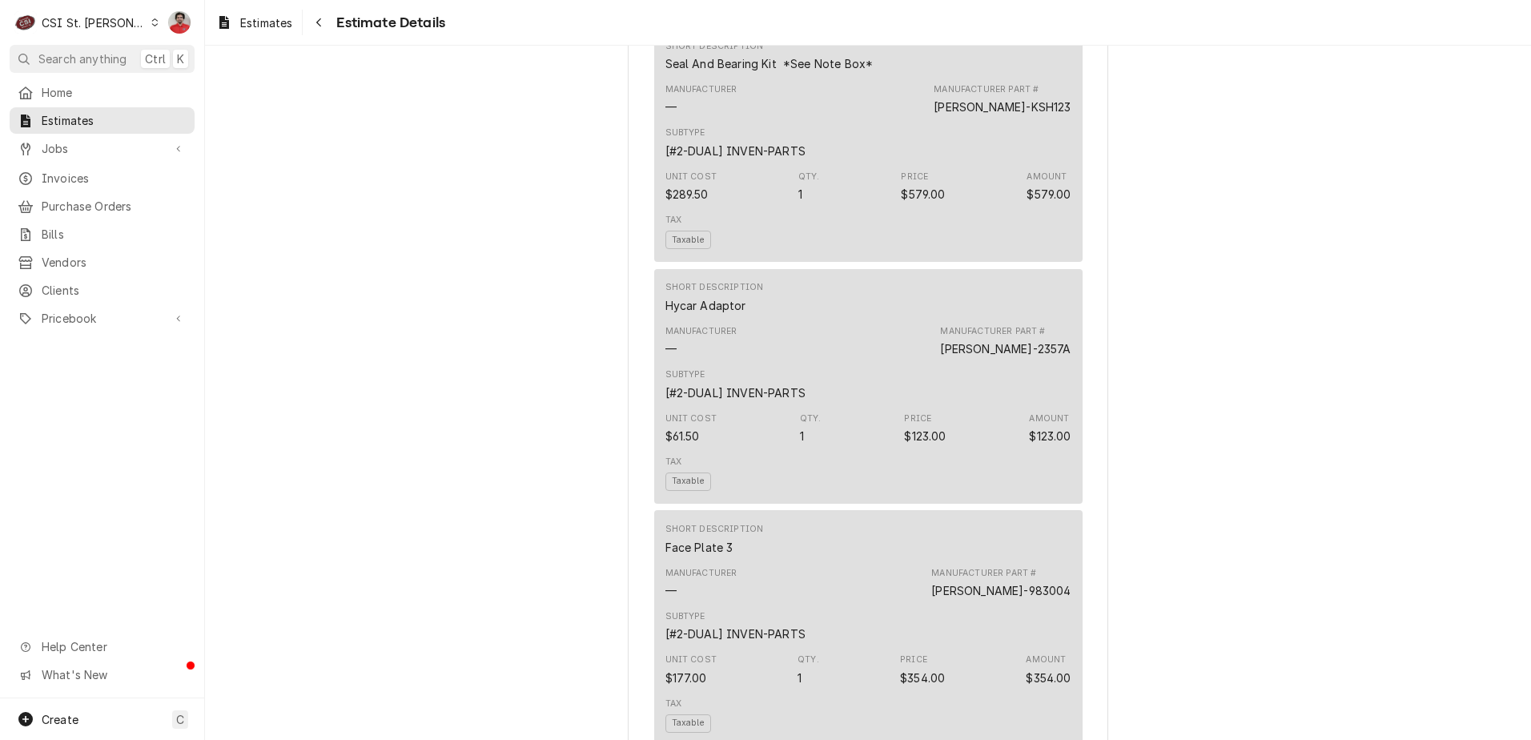
click at [1019, 357] on div "SAL-2357A" at bounding box center [1005, 348] width 130 height 17
click at [1006, 357] on div "SAL-2357A" at bounding box center [1005, 348] width 130 height 17
copy div "2357A"
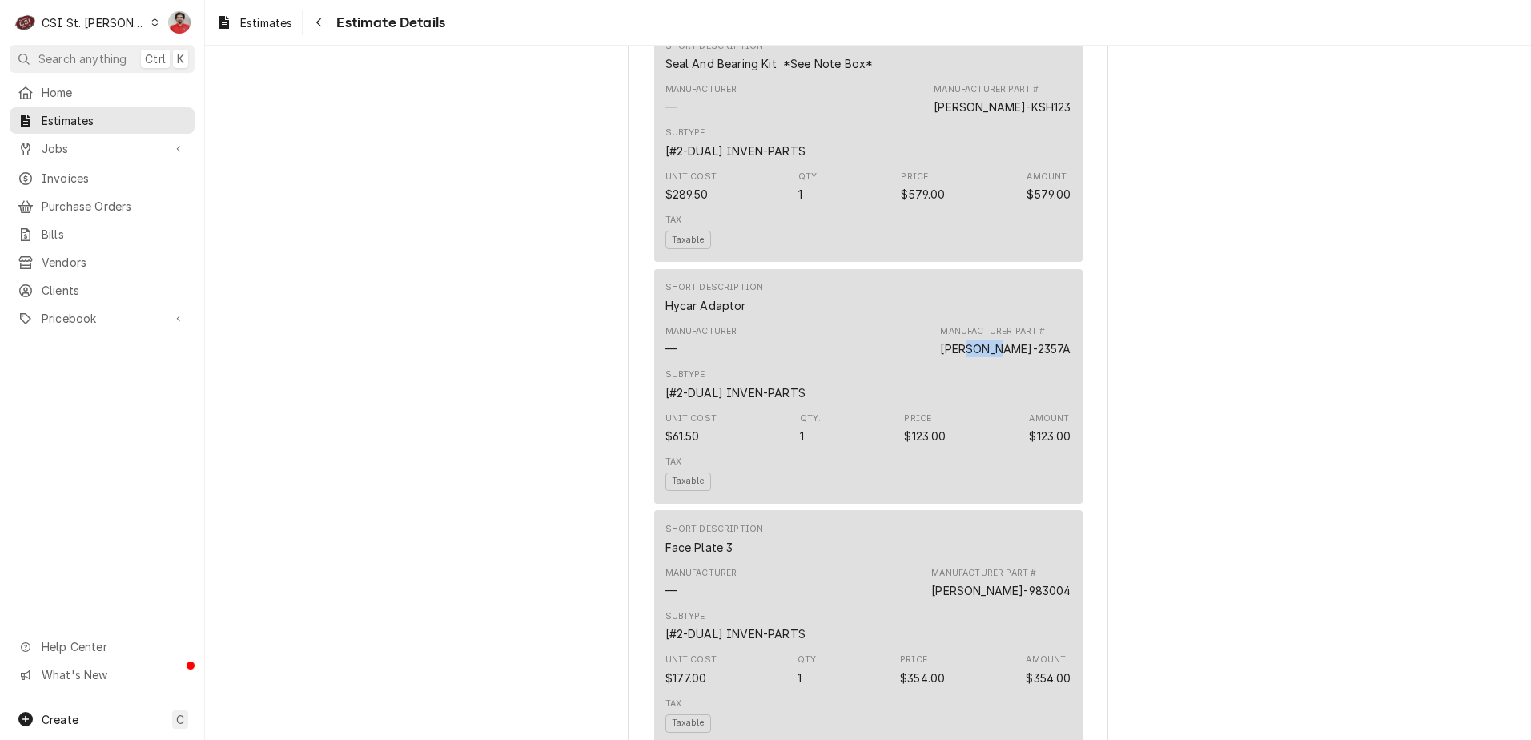
drag, startPoint x: 86, startPoint y: 142, endPoint x: 412, endPoint y: 156, distance: 326.9
click at [412, 156] on div "C CSI St. Louis NF Search anything Ctrl K Home Estimates Jobs Jobs Job Series I…" at bounding box center [765, 370] width 1531 height 740
click at [412, 156] on div "Awaiting Approval Sender CSI St. Louis CSI Commercial Services Inc 18330 Edison…" at bounding box center [868, 595] width 1326 height 2861
click at [102, 316] on span "Pricebook" at bounding box center [102, 318] width 121 height 17
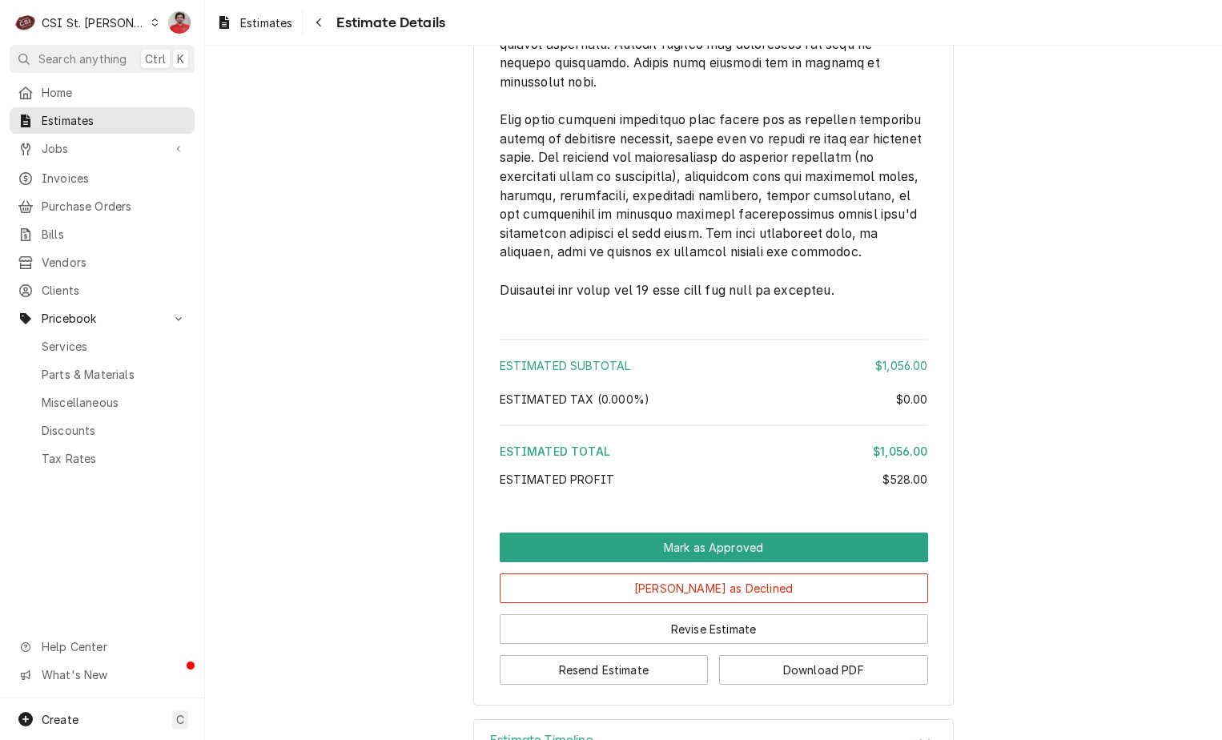
scroll to position [2295, 0]
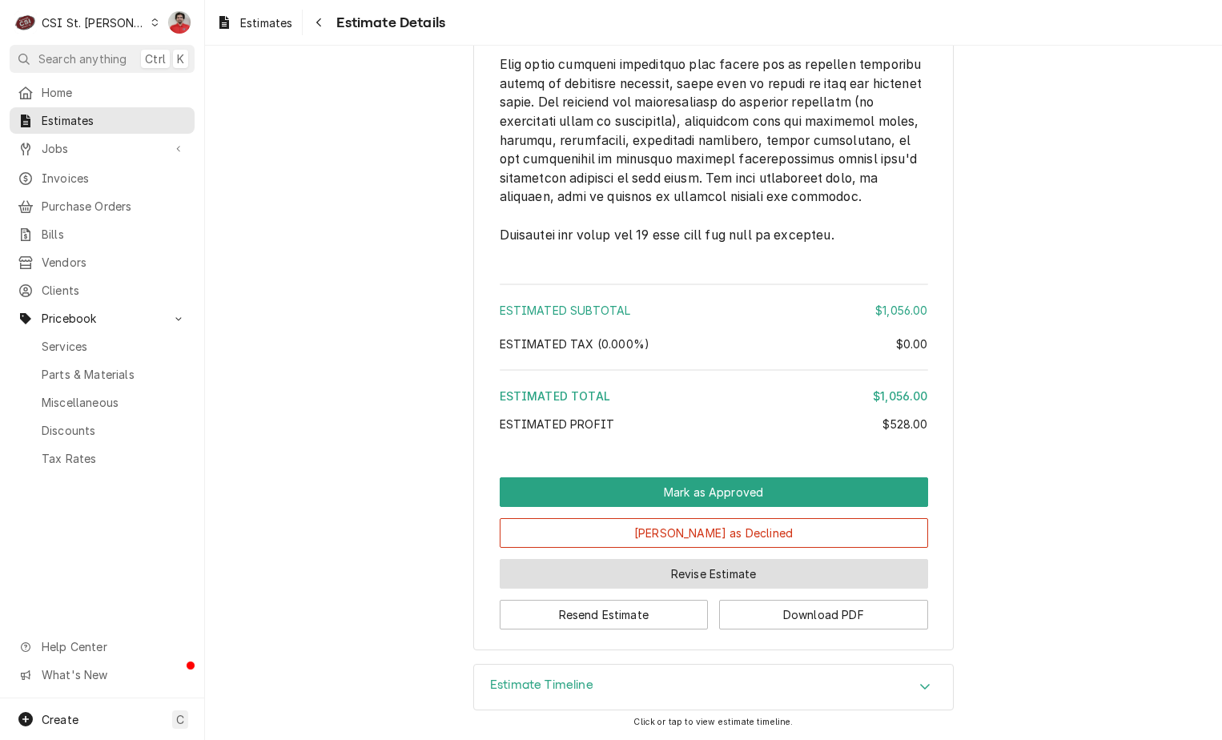
click at [705, 580] on button "Revise Estimate" at bounding box center [714, 574] width 428 height 30
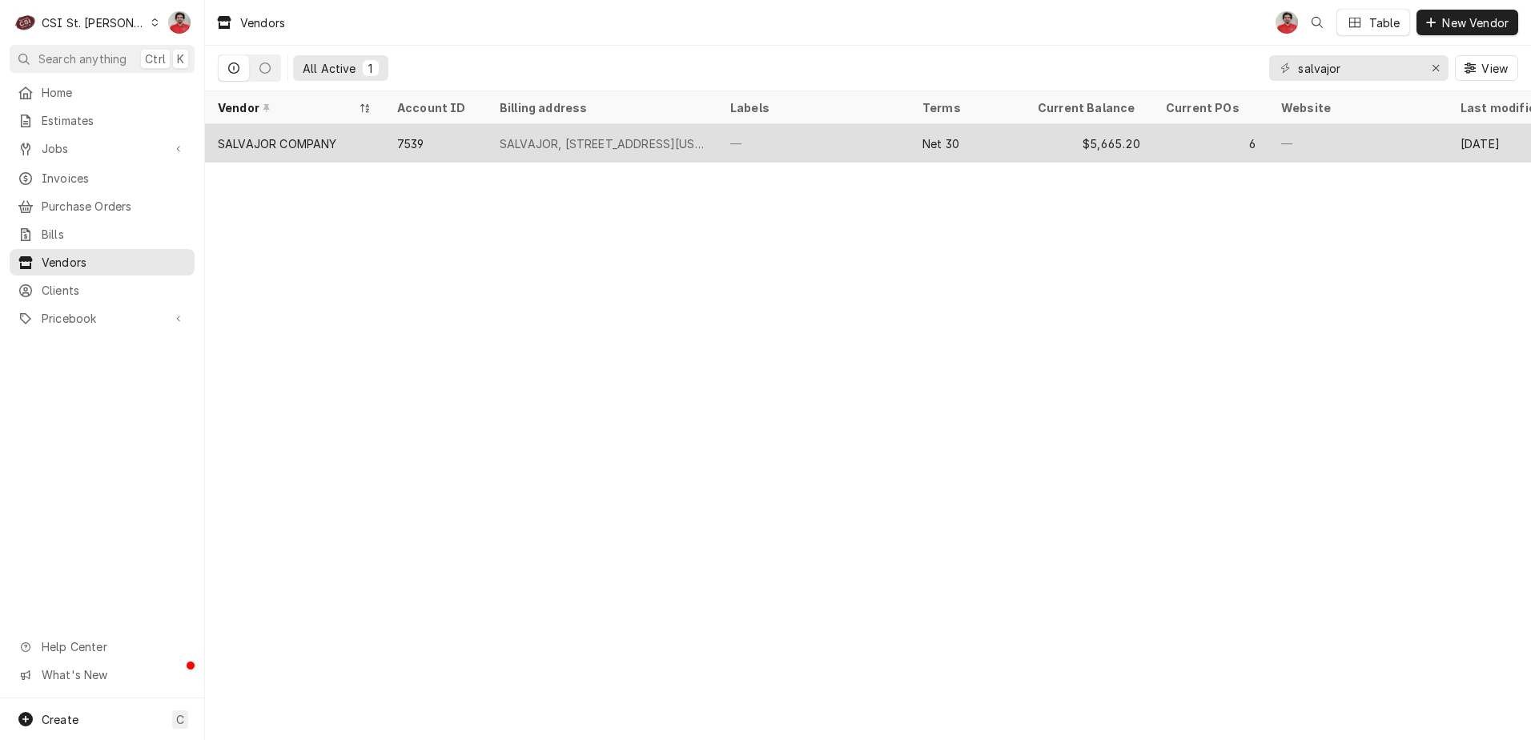
click at [869, 152] on div "—" at bounding box center [813, 143] width 192 height 38
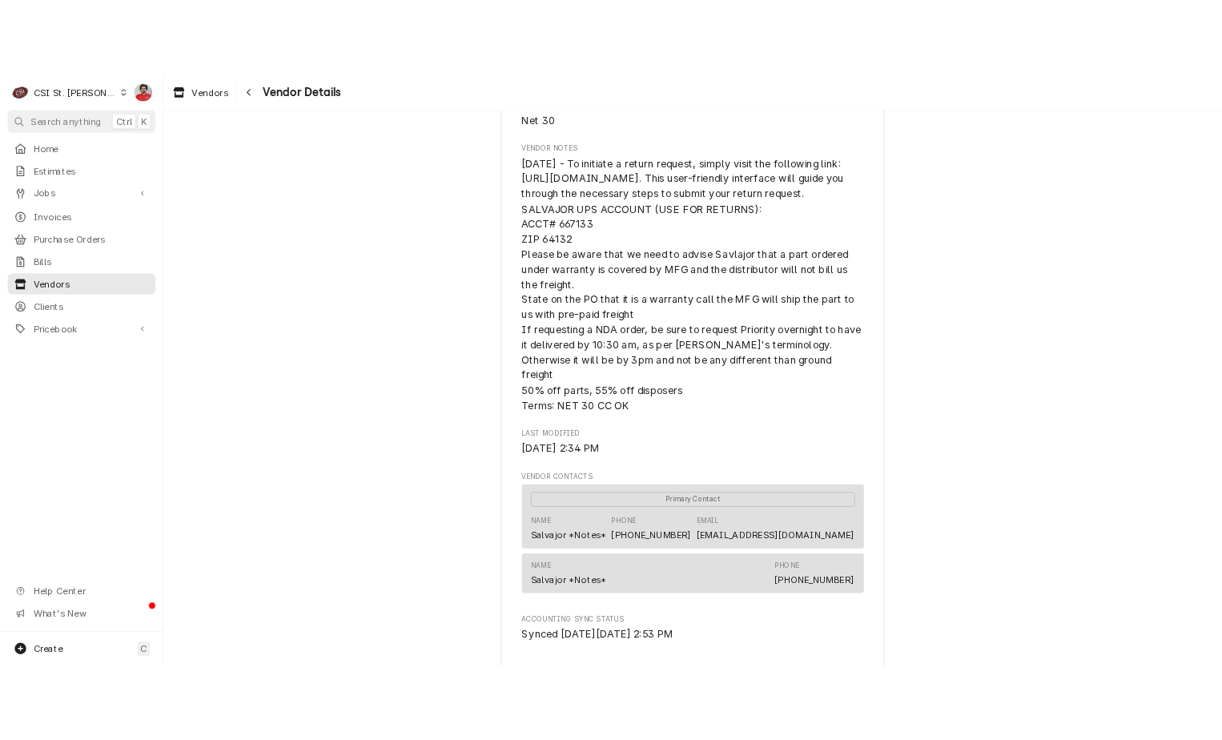
scroll to position [480, 0]
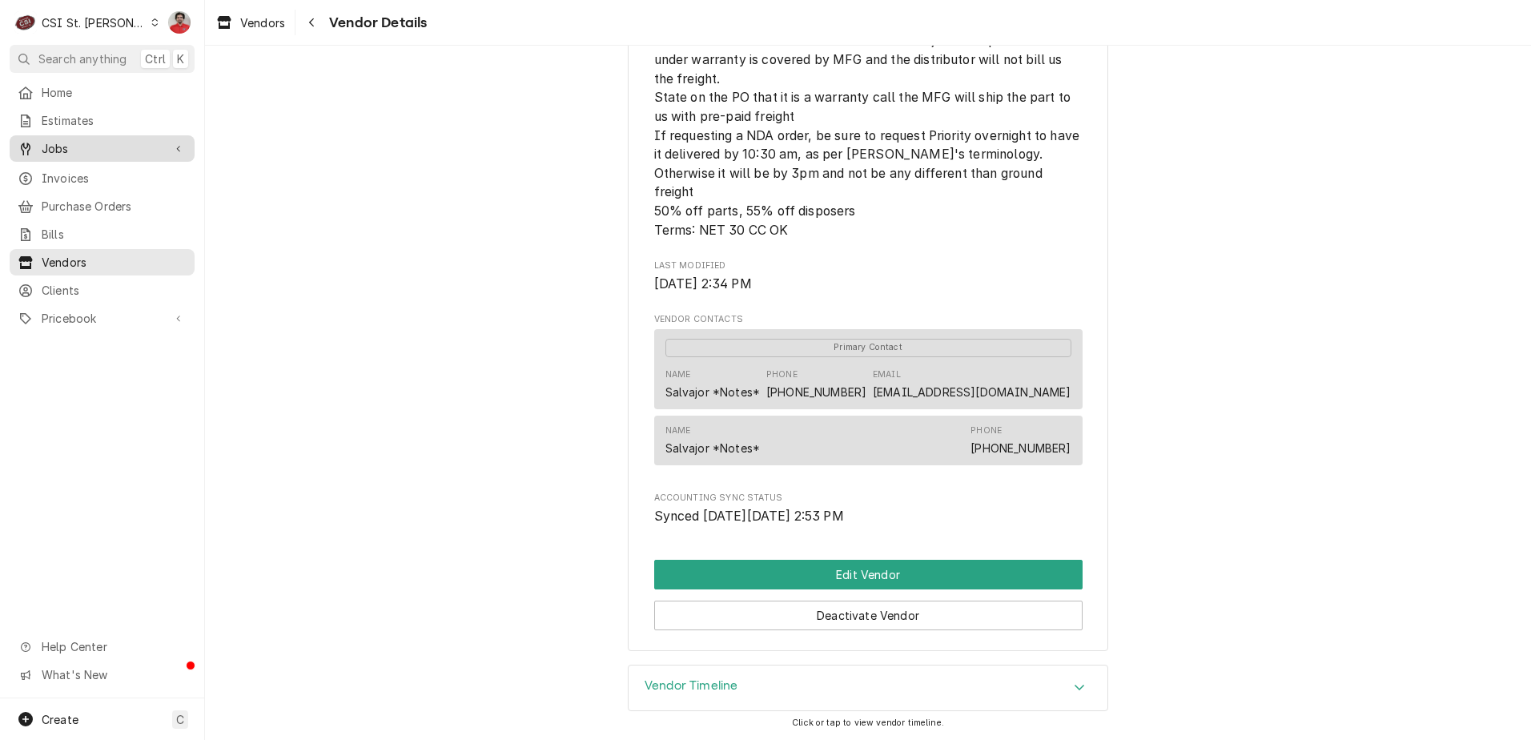
click at [113, 144] on span "Jobs" at bounding box center [102, 148] width 121 height 17
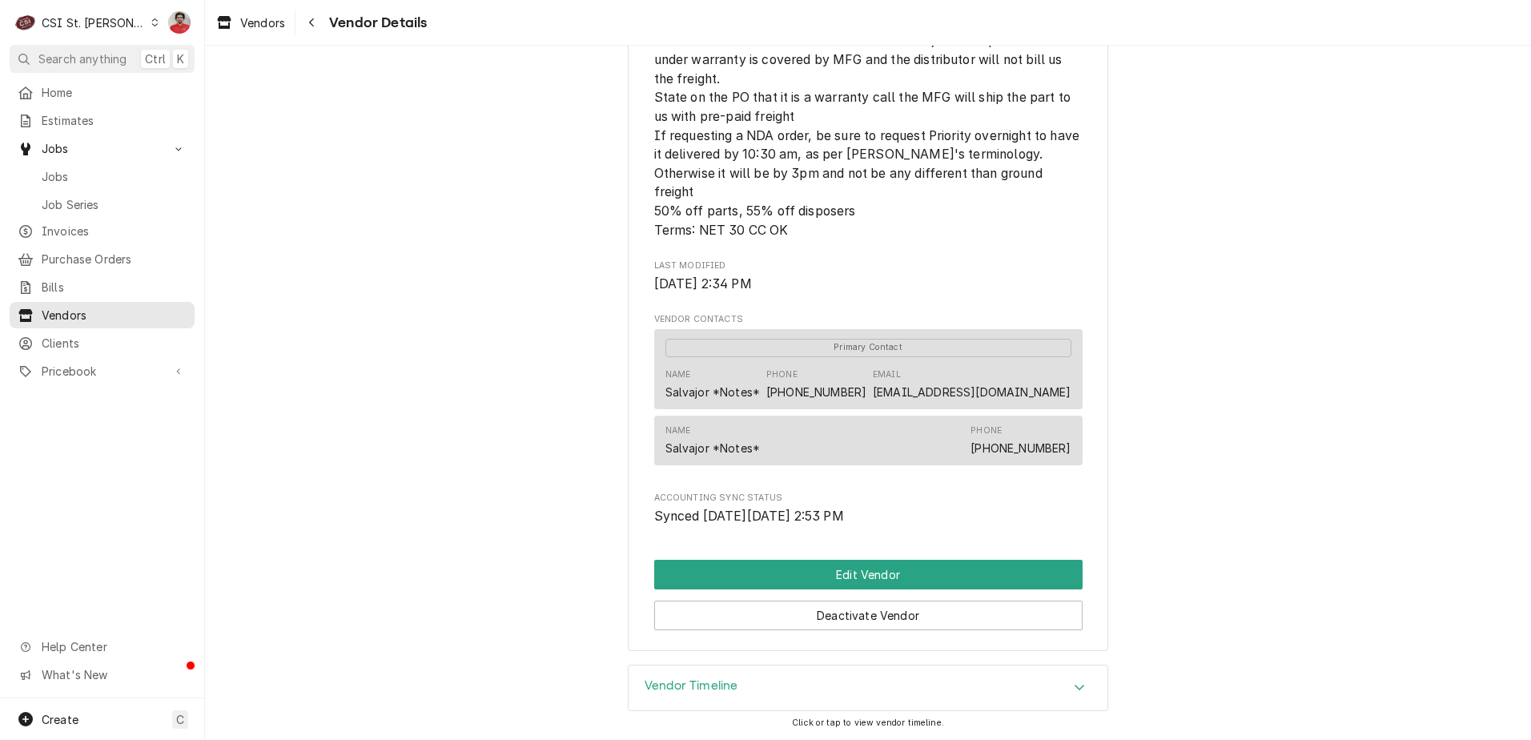
click at [515, 173] on div "SALVAJOR COMPANY Website -- Billing Address SALVAJOR [STREET_ADDRESS][US_STATE]…" at bounding box center [868, 121] width 1326 height 1085
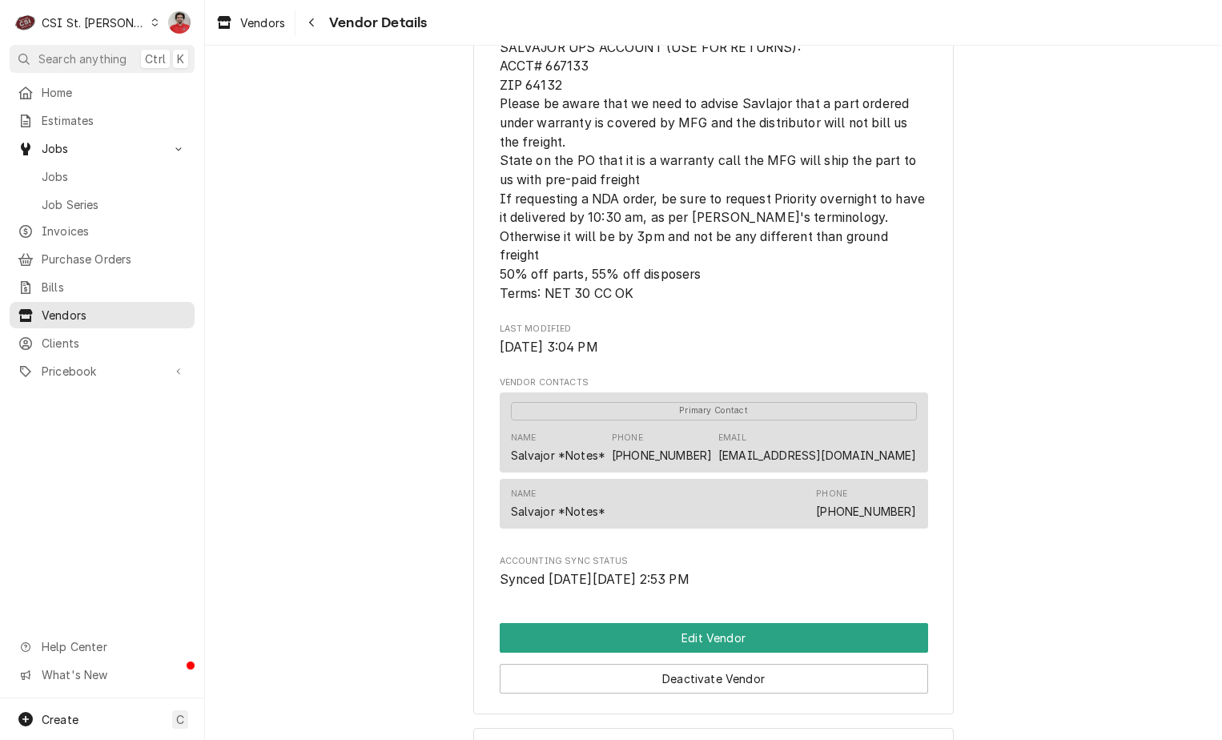
scroll to position [486, 0]
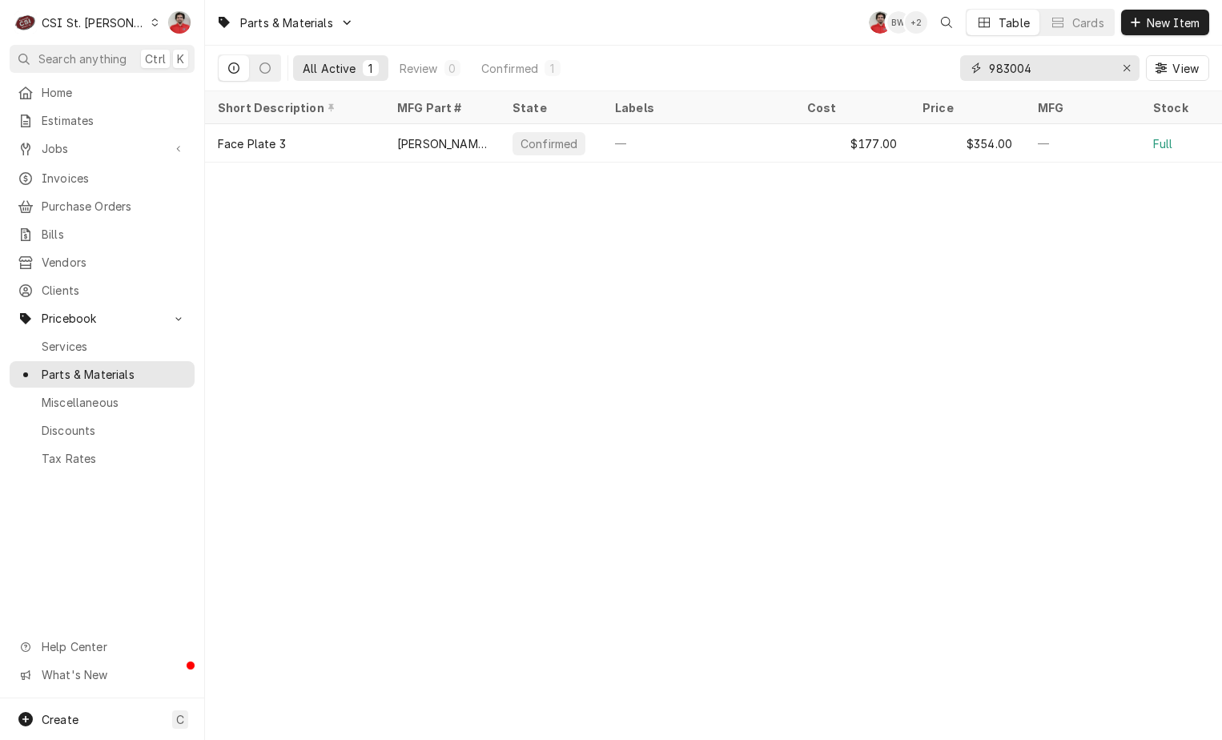
click at [1084, 72] on input "983004" at bounding box center [1049, 68] width 120 height 26
click at [1083, 73] on input "983004" at bounding box center [1049, 68] width 120 height 26
type input "[PERSON_NAME]-2007"
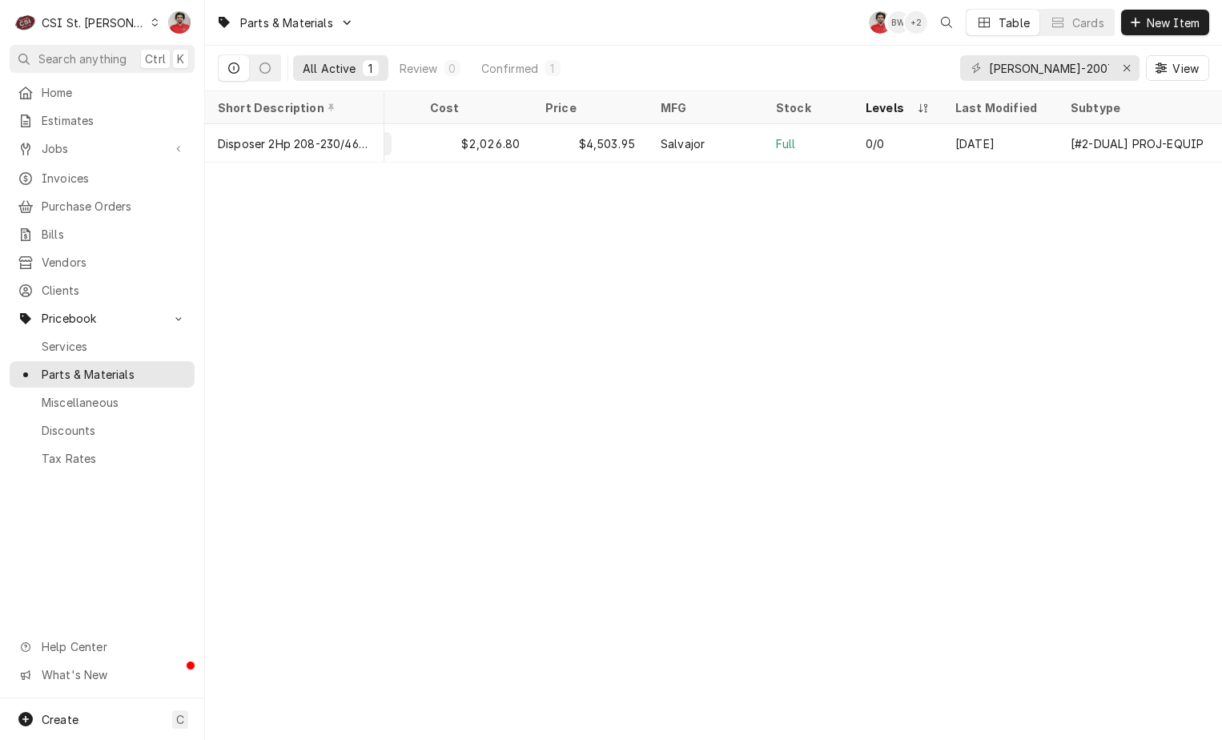
scroll to position [0, 392]
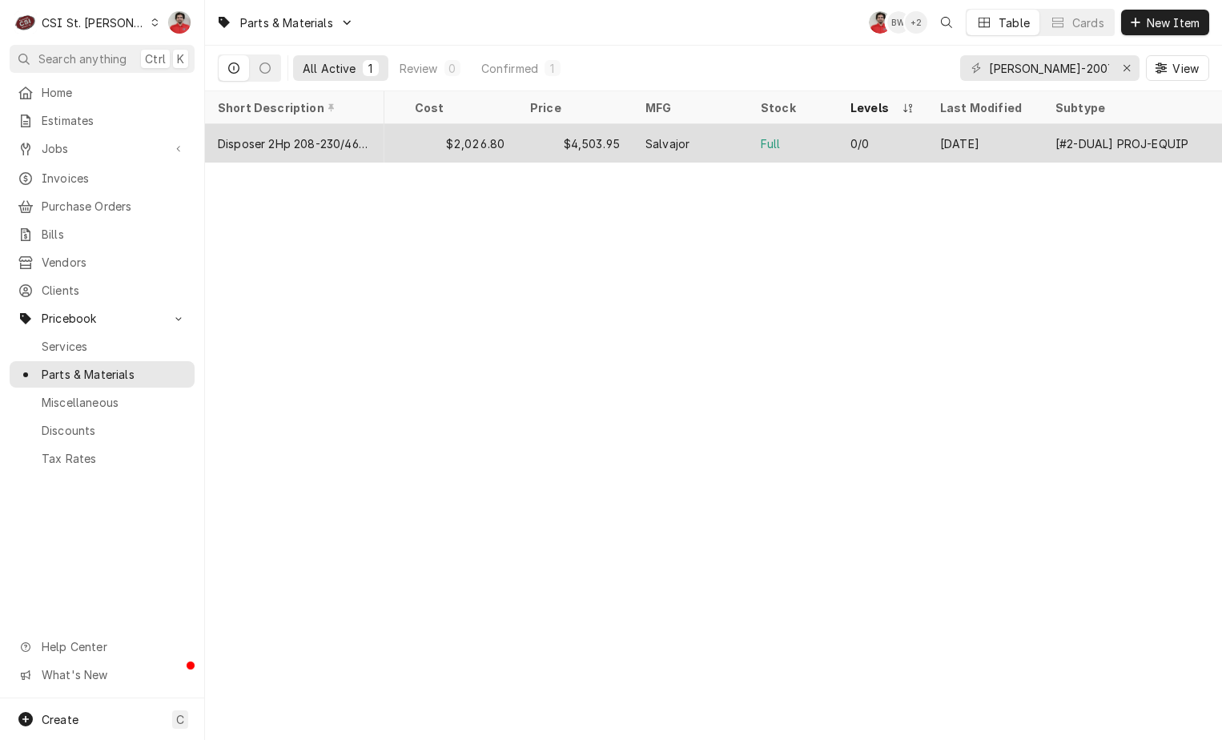
click at [508, 150] on div "$2,026.80" at bounding box center [459, 143] width 115 height 38
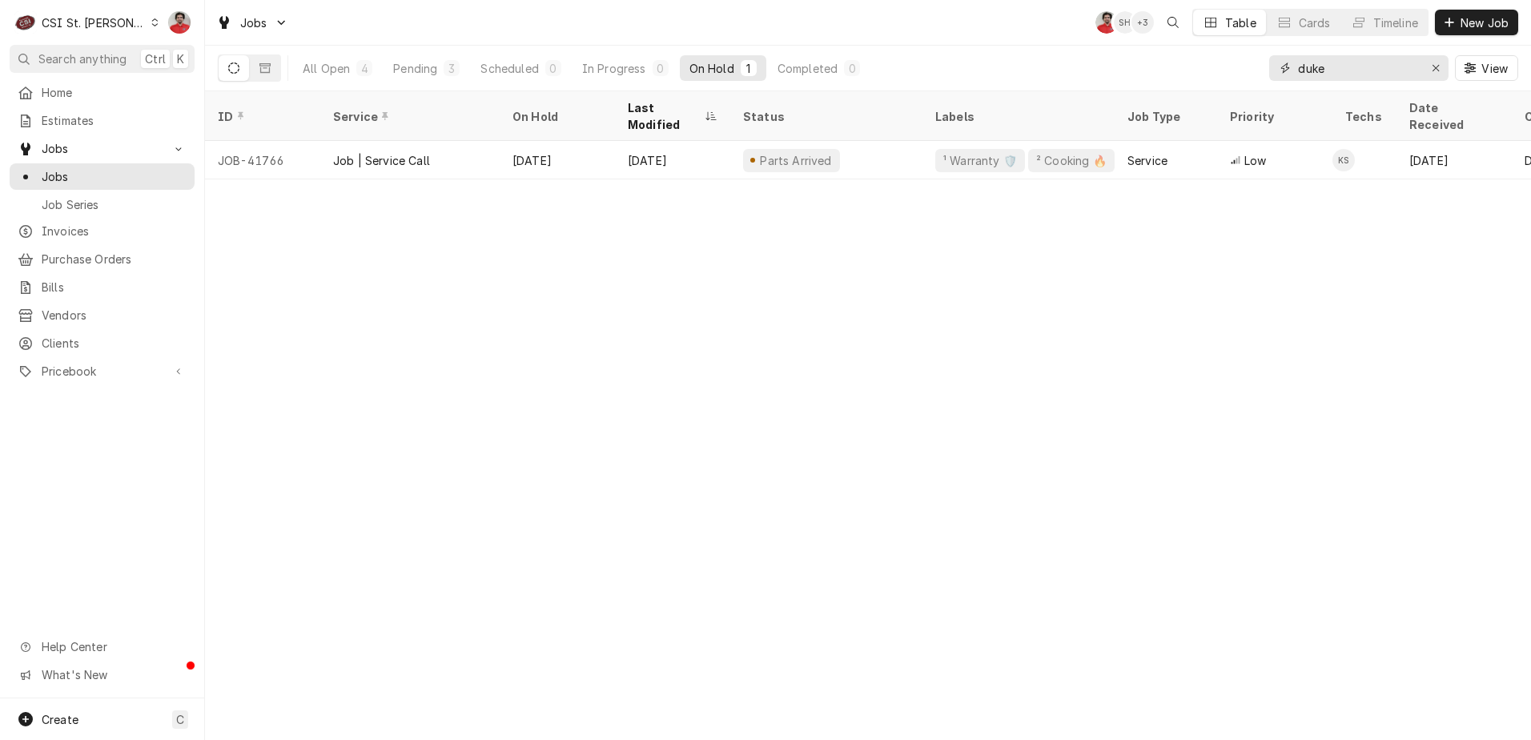
drag, startPoint x: 1218, startPoint y: 75, endPoint x: 1158, endPoint y: 77, distance: 60.1
click at [1158, 77] on div "All Open 4 Pending 3 Scheduled 0 In Progress 0 On Hold 1 Completed 0 duke View" at bounding box center [868, 68] width 1300 height 45
type input "41951"
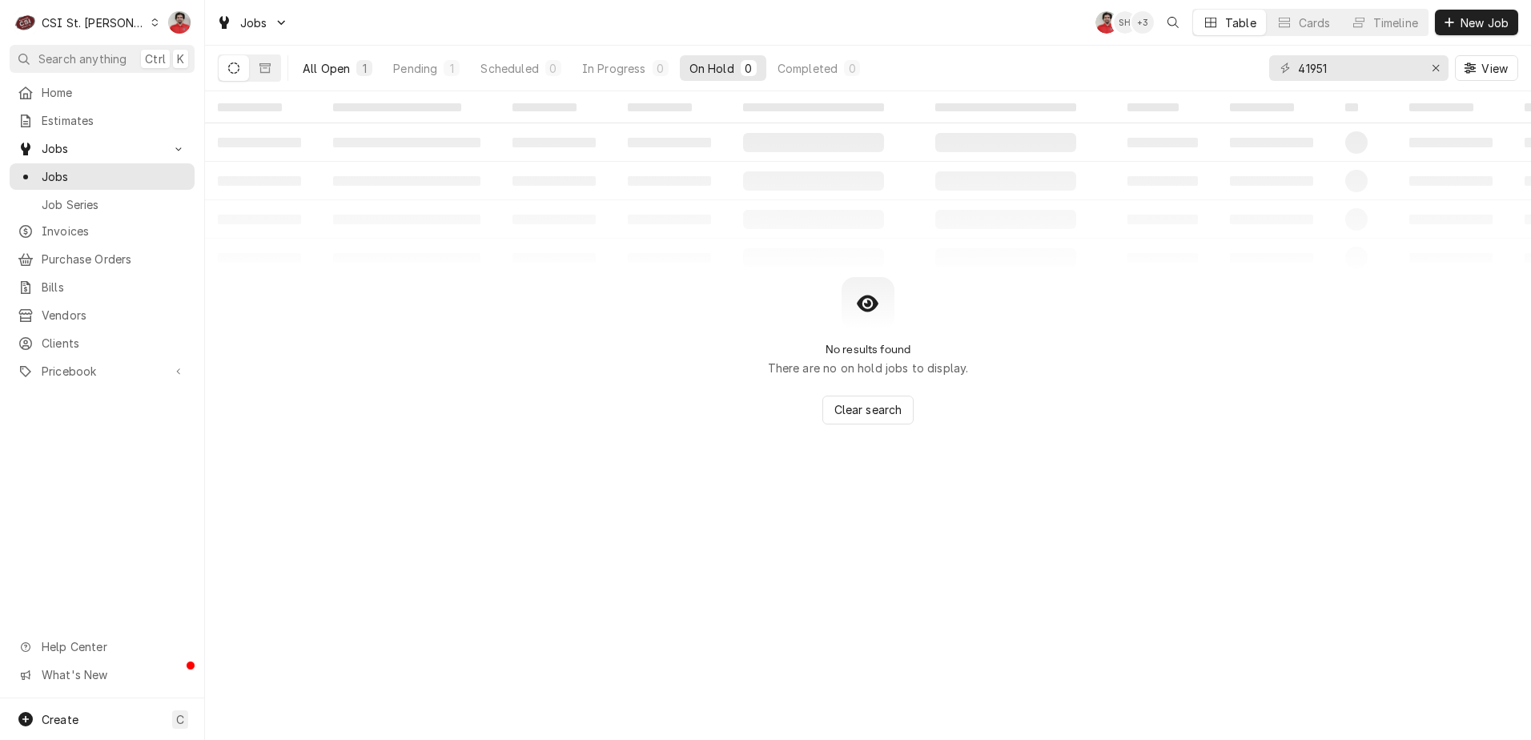
click at [300, 63] on button "All Open 1" at bounding box center [337, 68] width 89 height 26
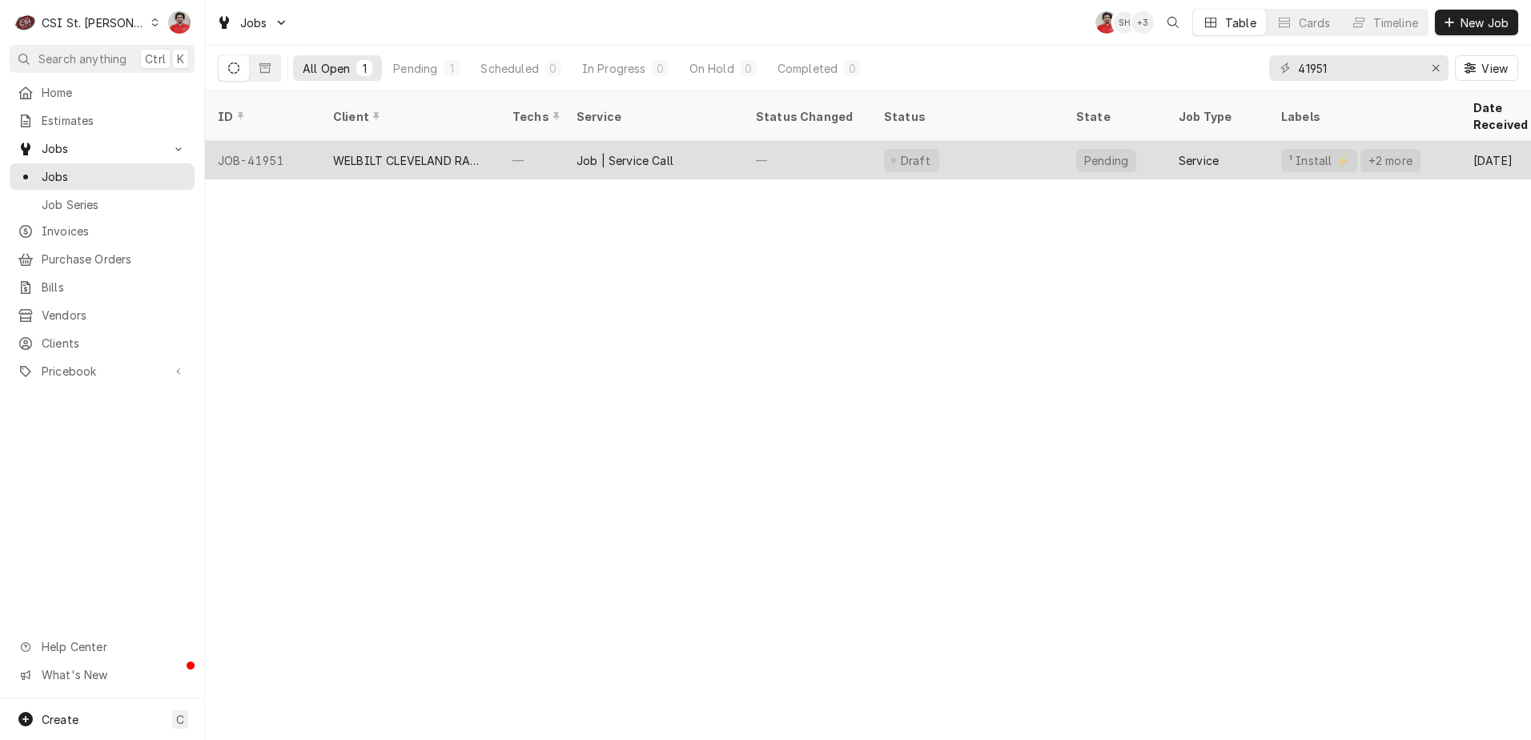
click at [463, 150] on div "WELBILT CLEVELAND RANGE" at bounding box center [409, 160] width 179 height 38
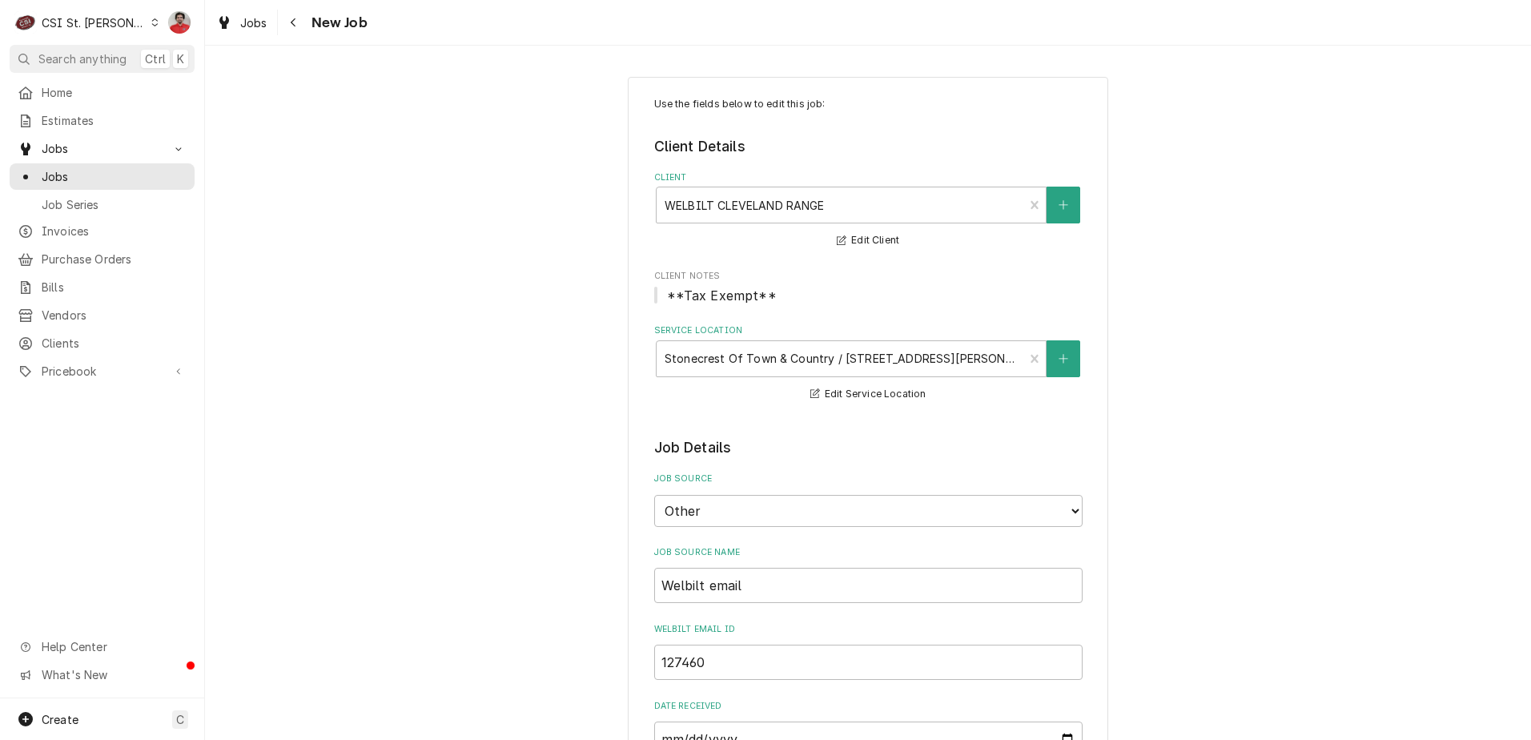
scroll to position [640, 0]
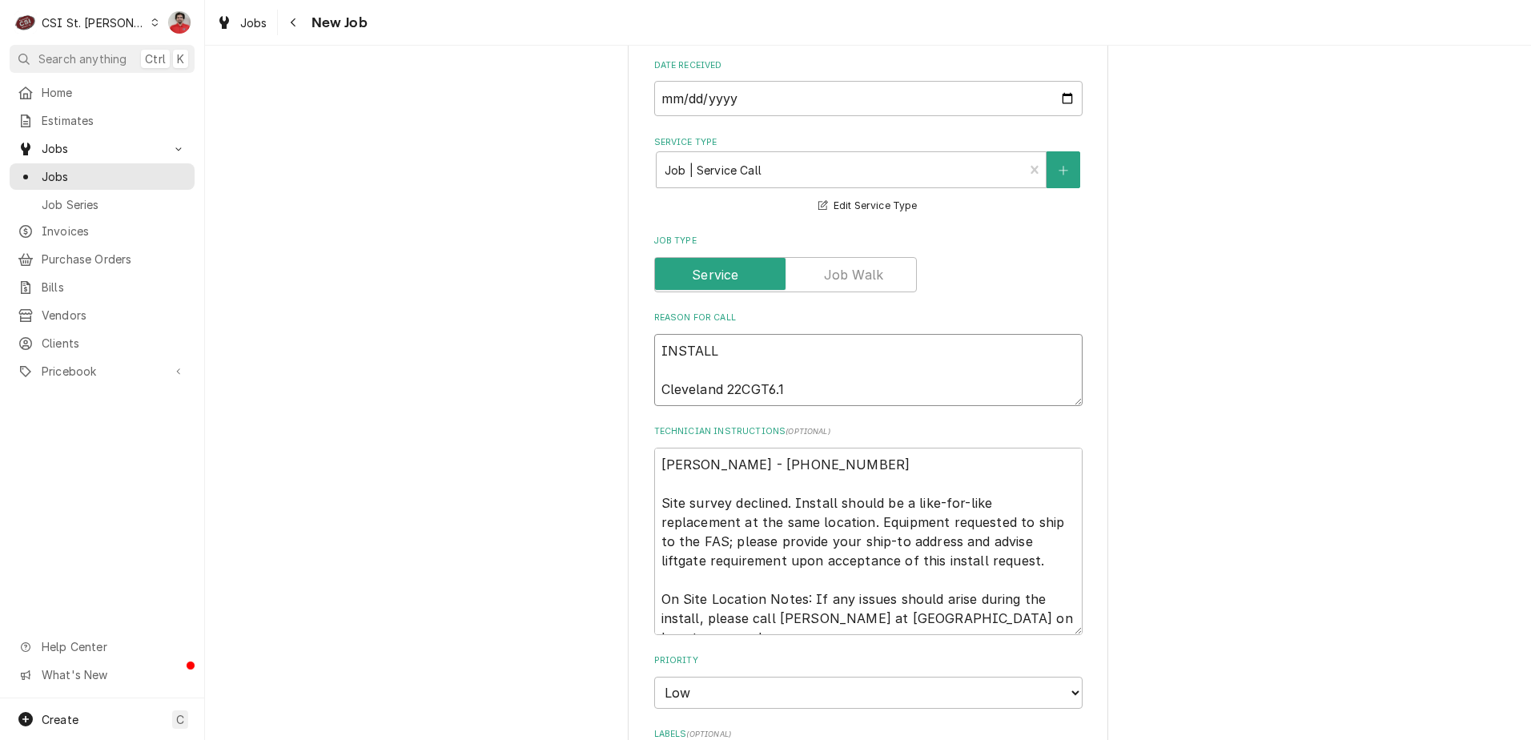
click at [734, 352] on textarea "INSTALL Cleveland 22CGT6.1" at bounding box center [868, 370] width 428 height 72
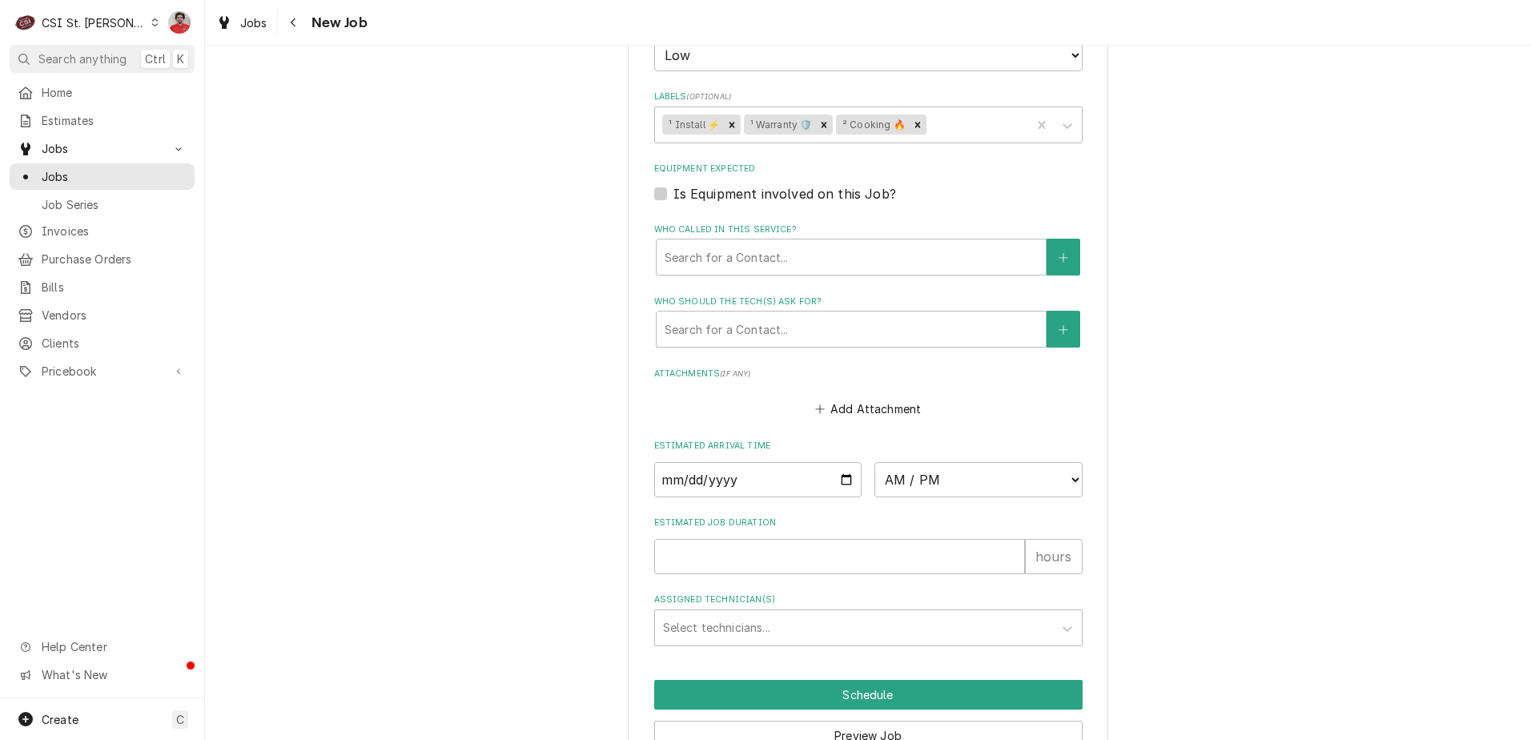
scroll to position [1363, 0]
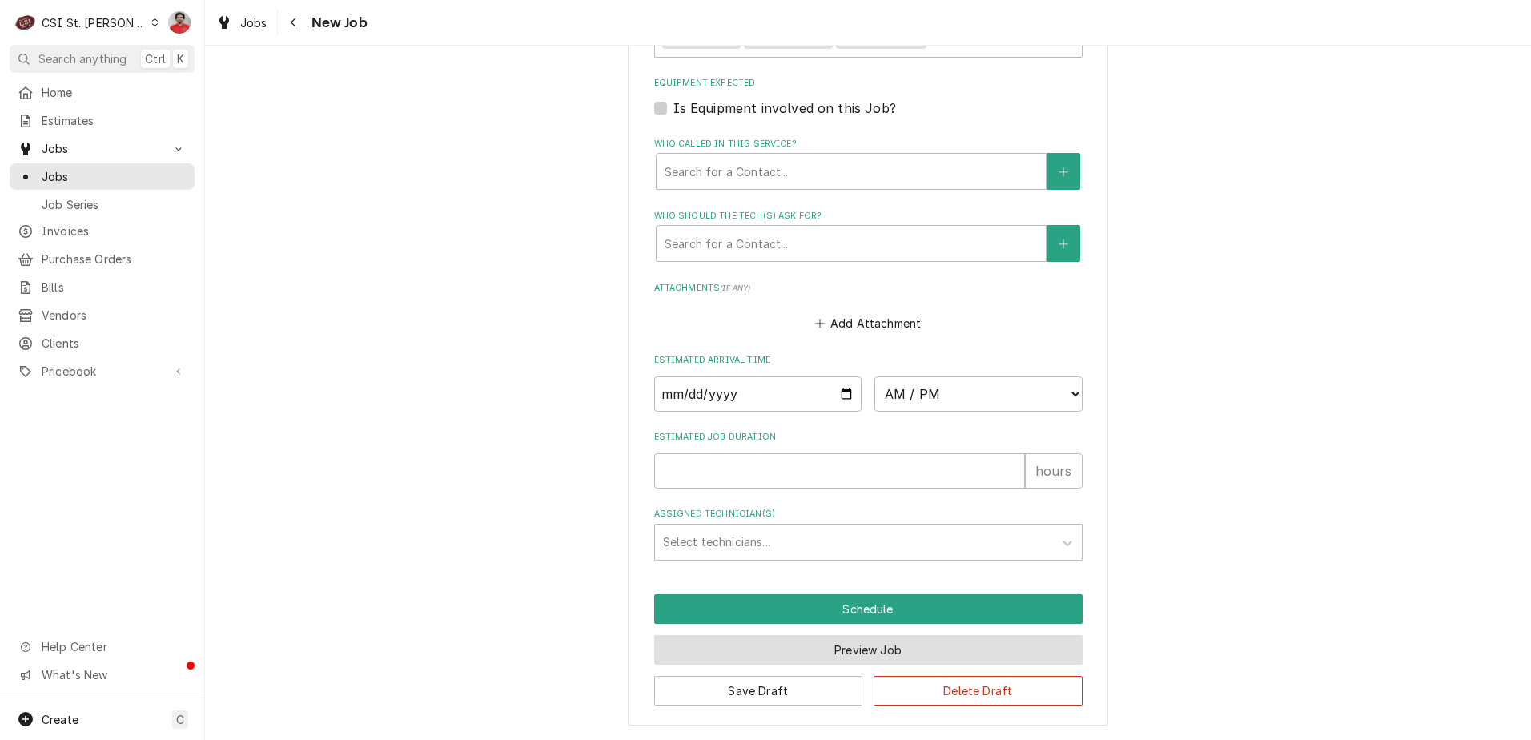
click at [812, 654] on button "Preview Job" at bounding box center [868, 650] width 428 height 30
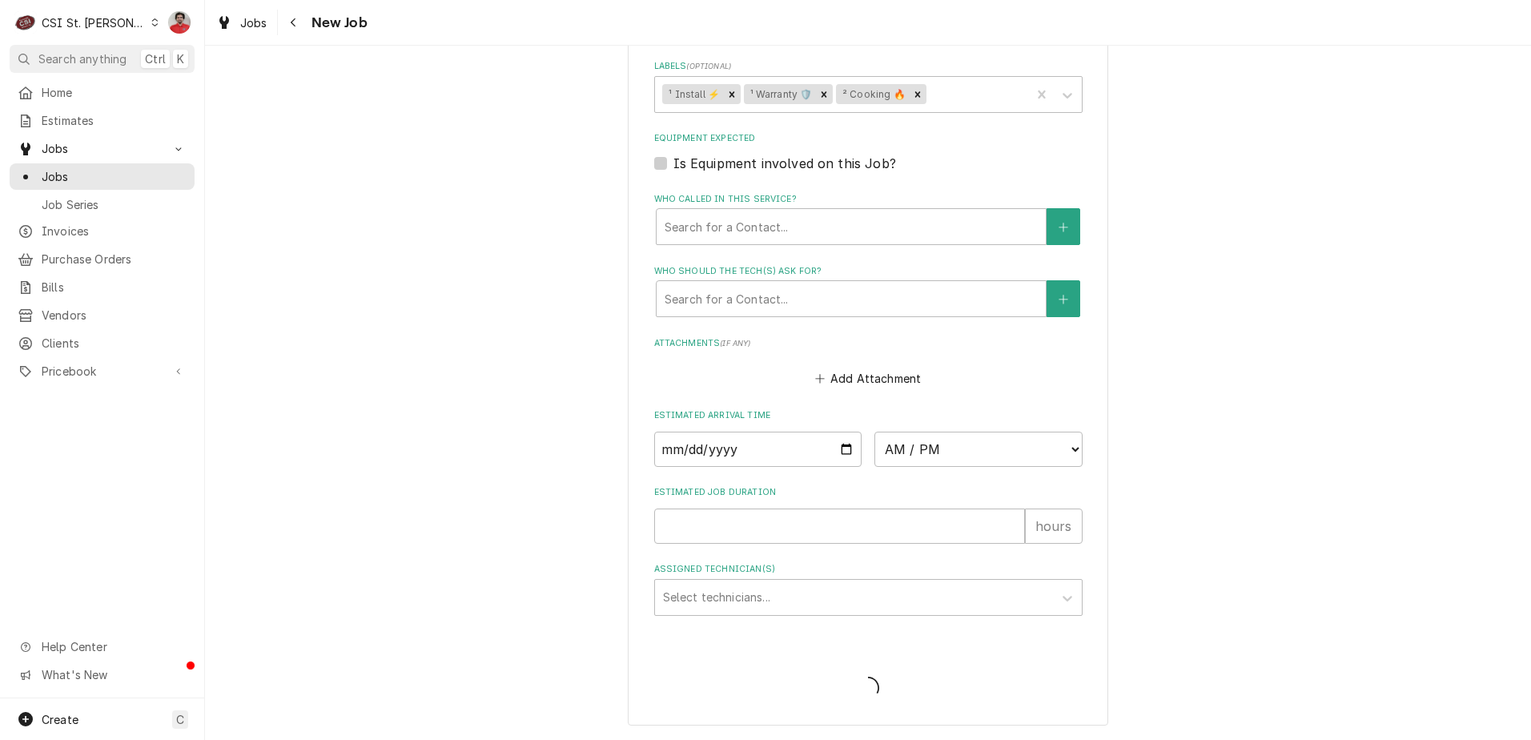
type textarea "x"
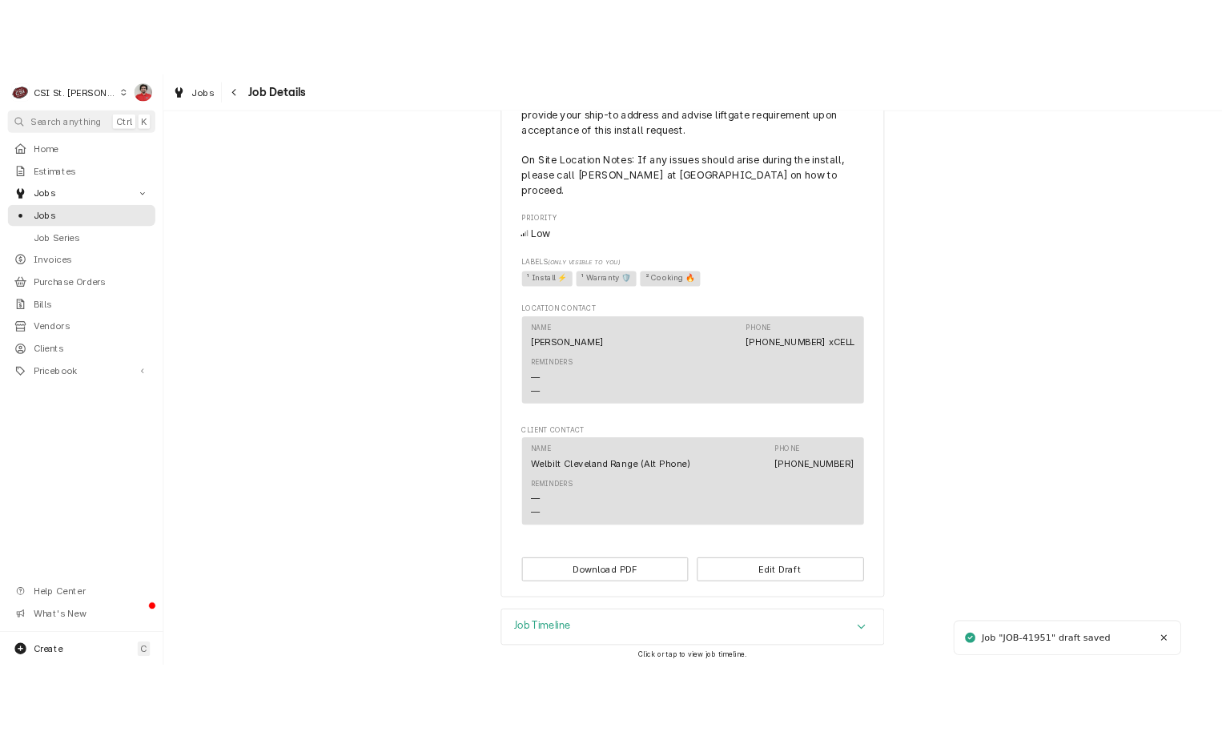
scroll to position [889, 0]
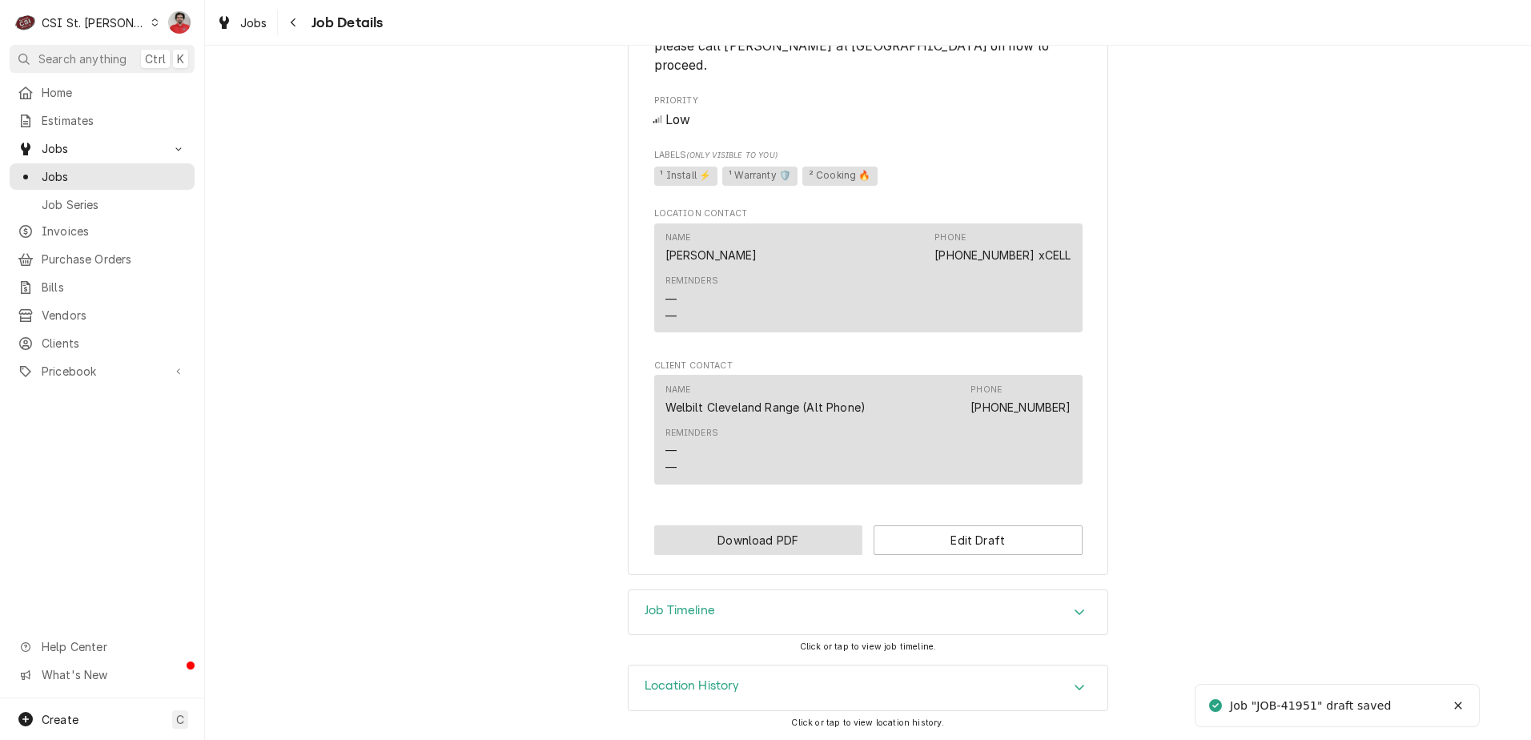
click at [792, 547] on button "Download PDF" at bounding box center [758, 540] width 209 height 30
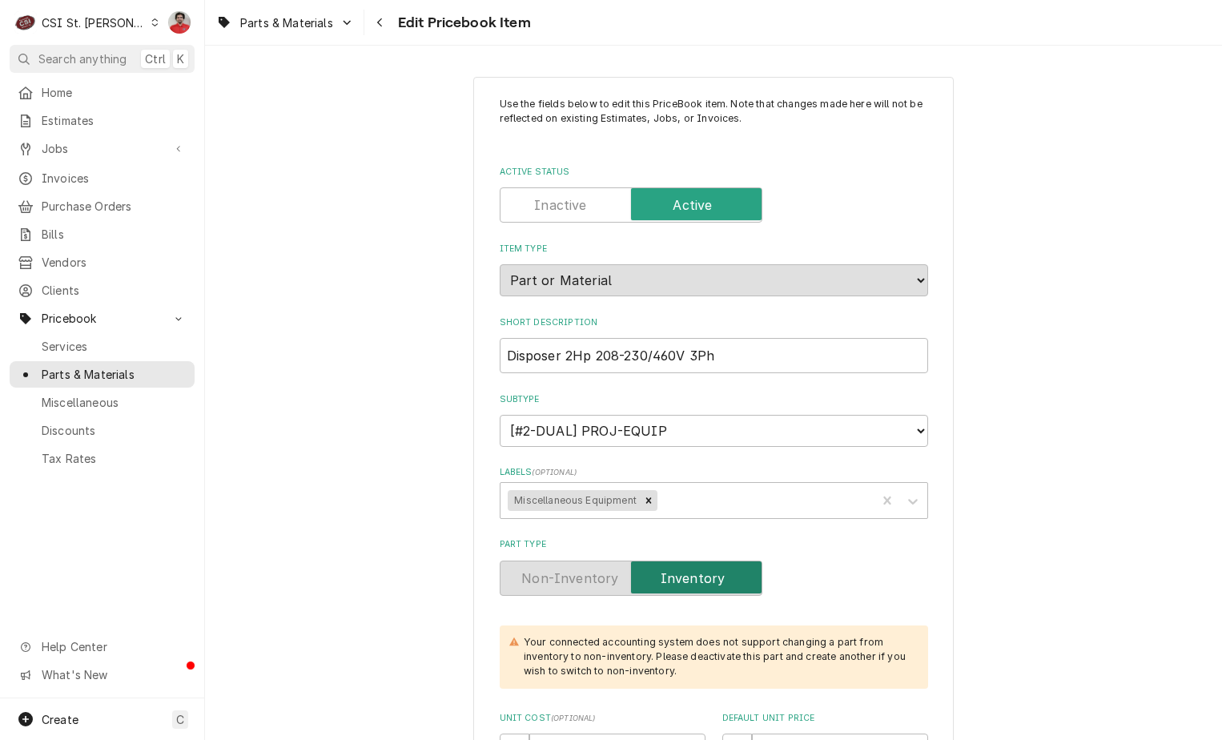
type textarea "x"
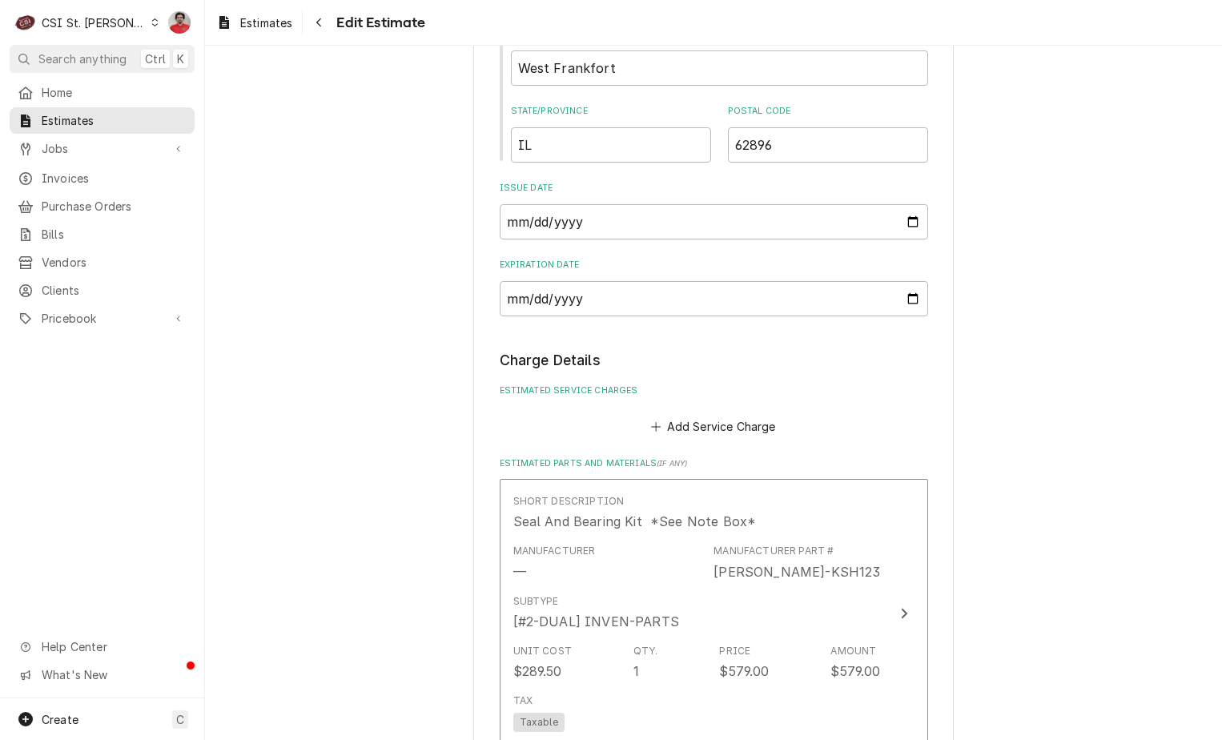
scroll to position [1361, 0]
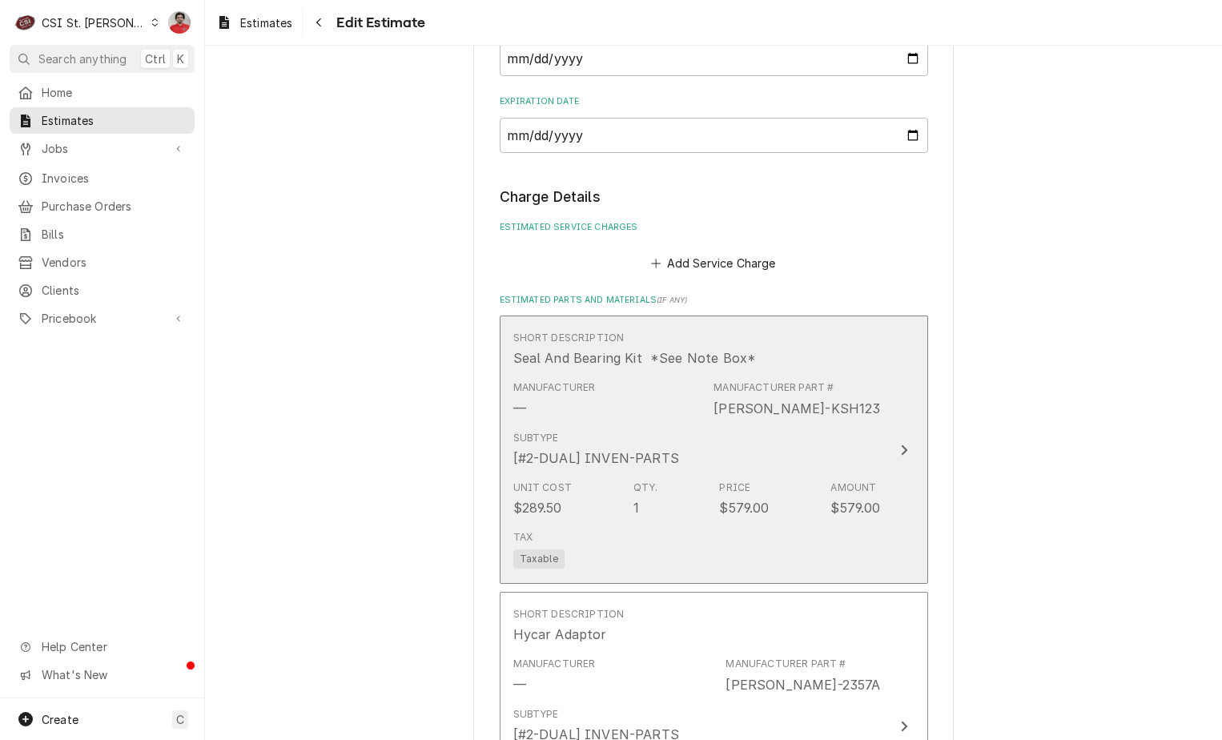
click at [800, 455] on div "Subtype [#2-DUAL] INVEN-PARTS" at bounding box center [696, 449] width 367 height 50
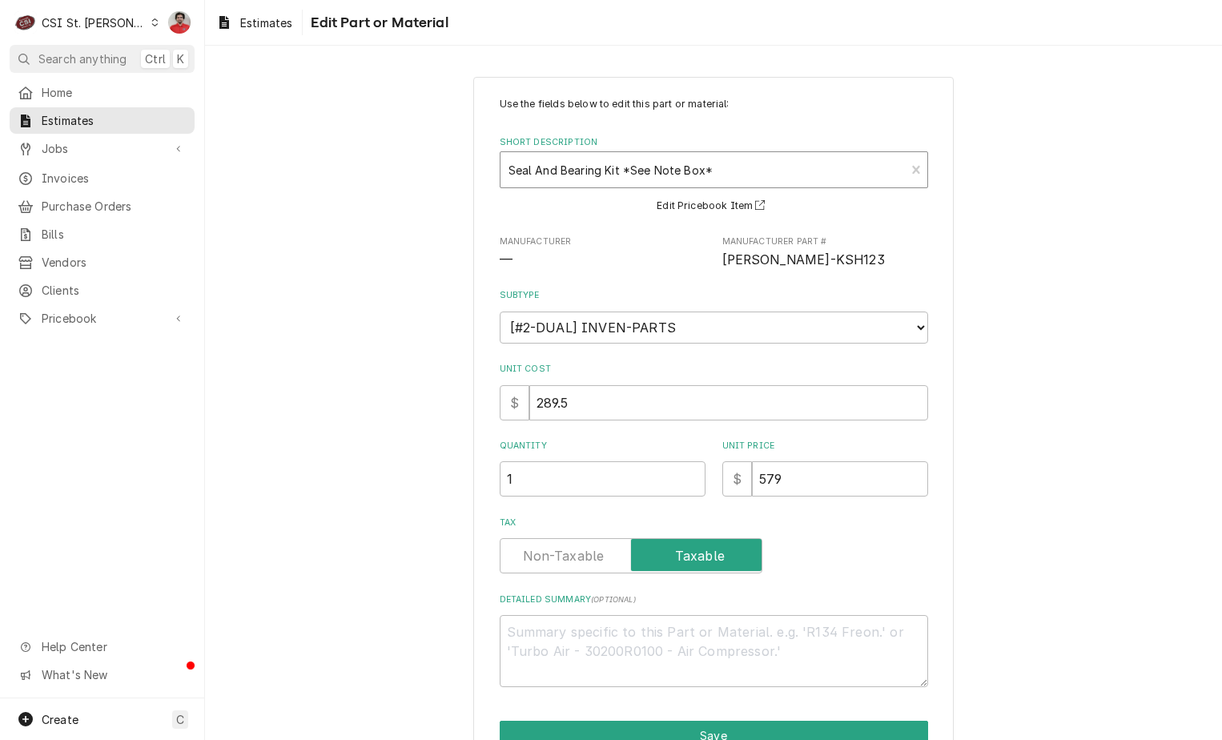
type textarea "x"
click at [695, 165] on div "Short Description" at bounding box center [702, 169] width 389 height 29
type input "[PERSON_NAME]-2007"
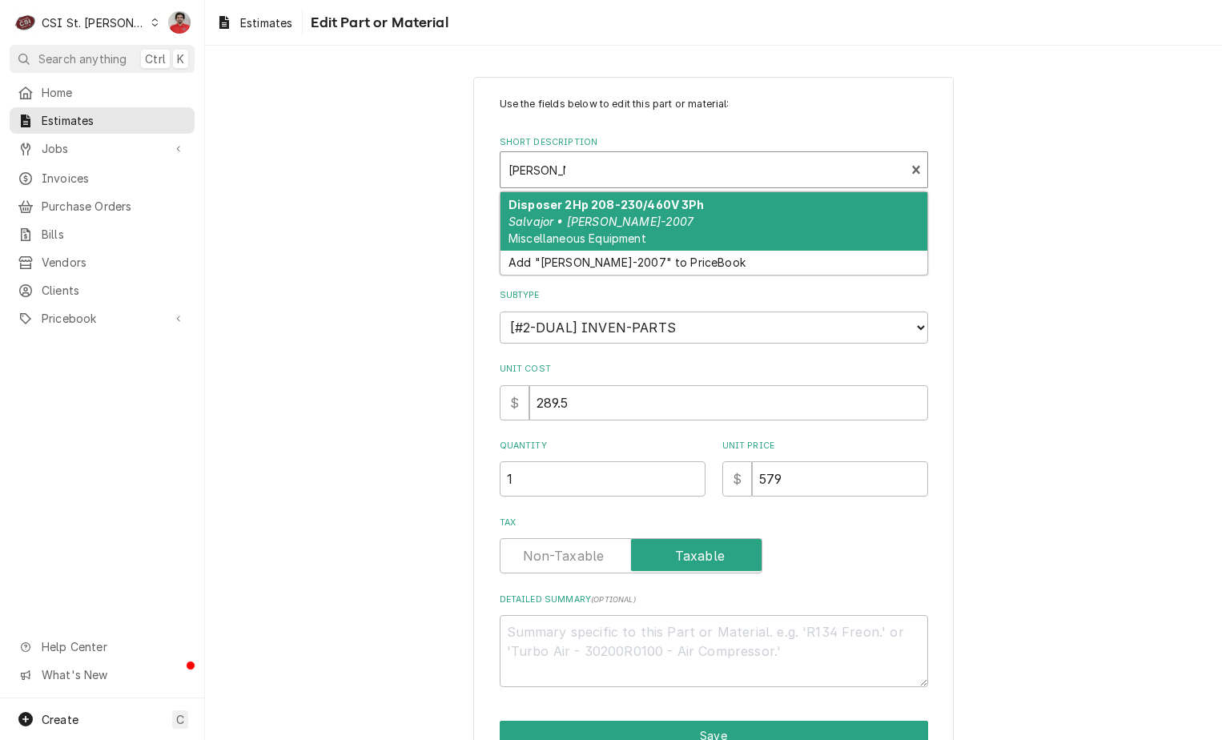
click at [672, 205] on strong "Disposer 2Hp 208-230/460V 3Ph" at bounding box center [606, 205] width 196 height 14
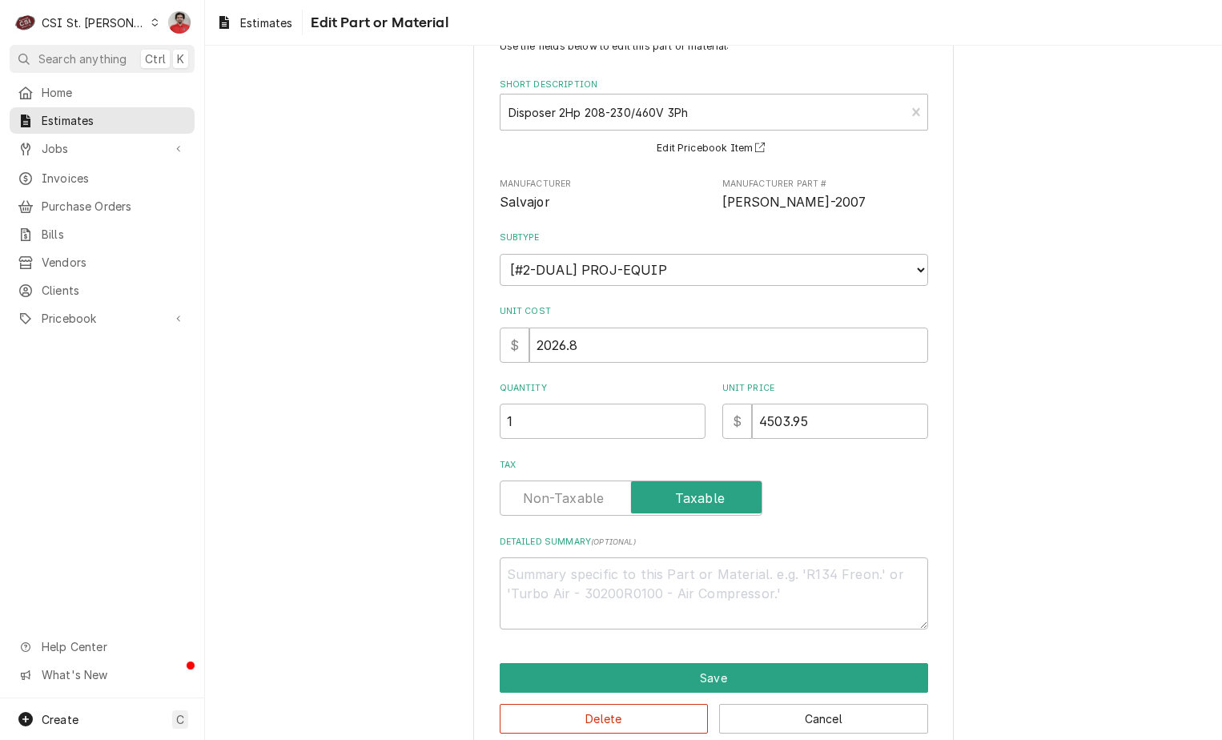
scroll to position [86, 0]
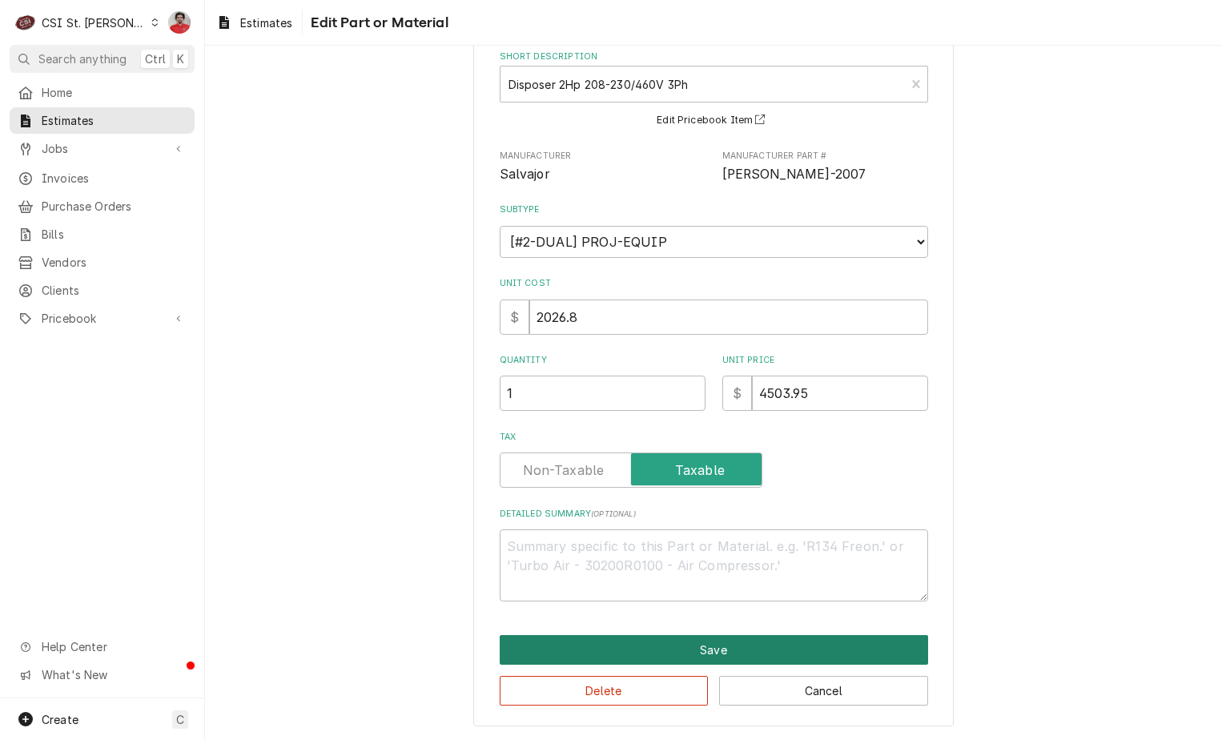
click at [642, 643] on button "Save" at bounding box center [714, 650] width 428 height 30
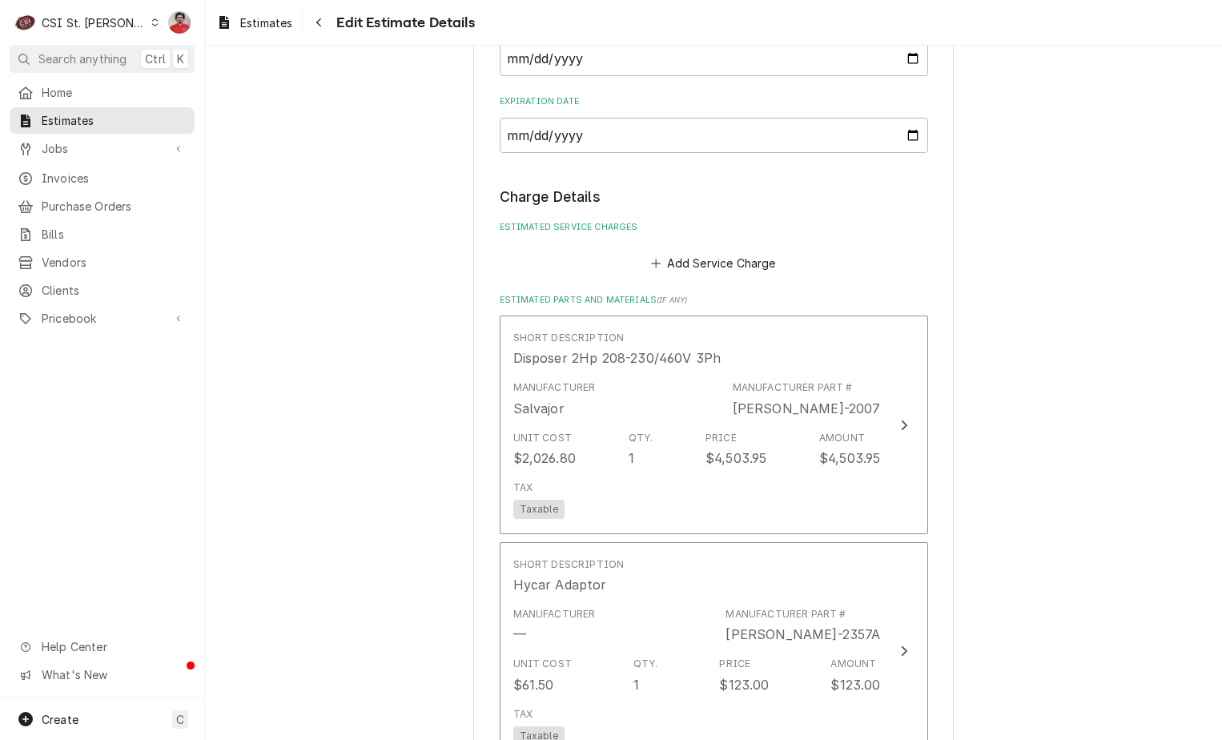
scroll to position [1342, 0]
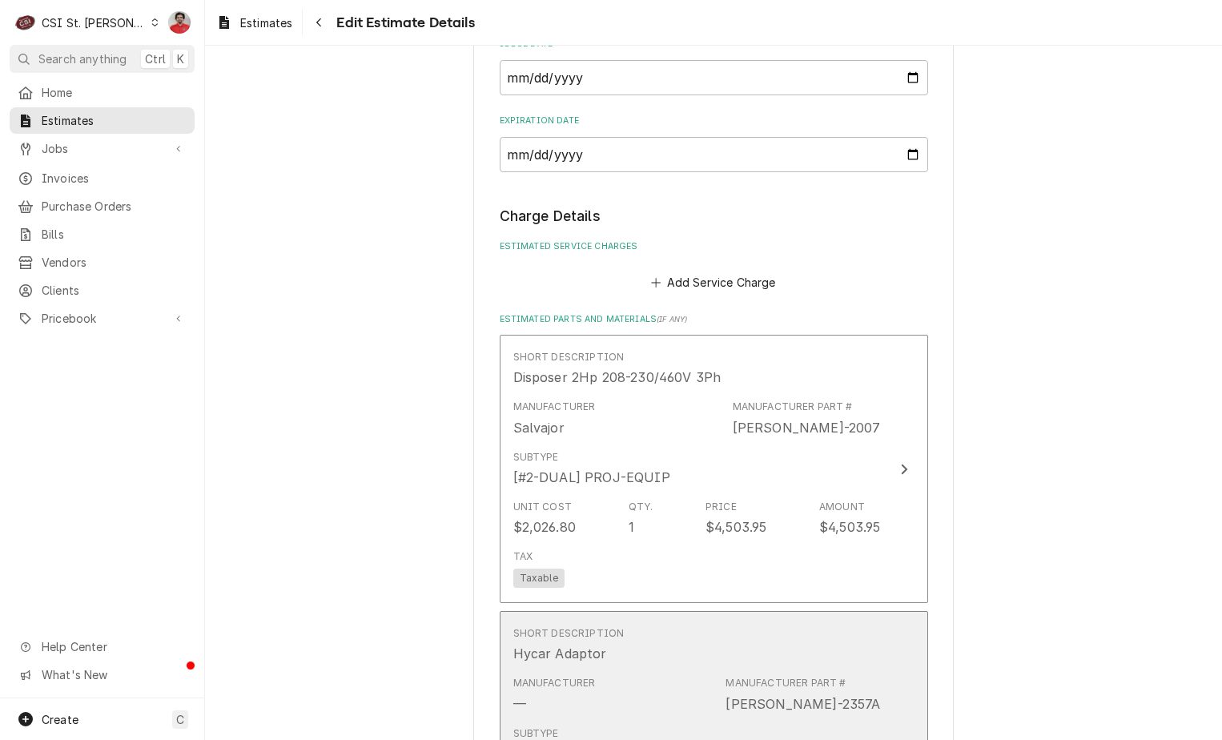
click at [639, 623] on div "Short Description Hycar Adaptor" at bounding box center [696, 645] width 367 height 50
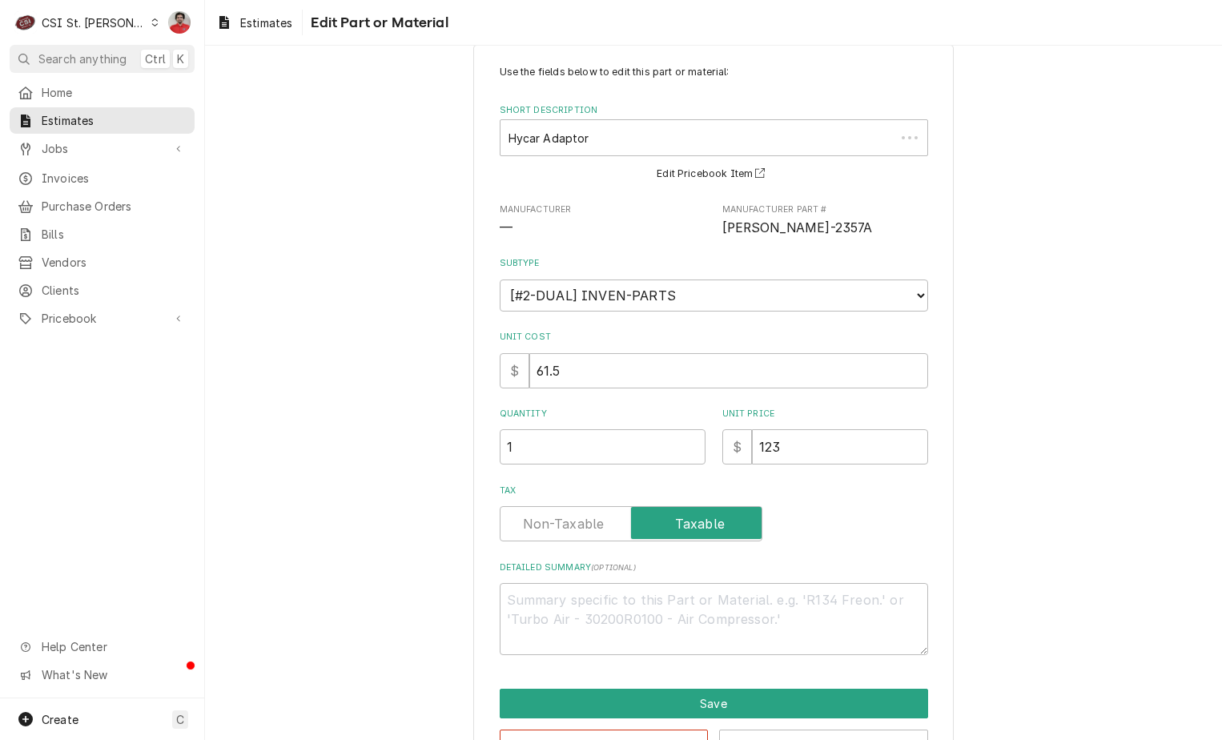
scroll to position [86, 0]
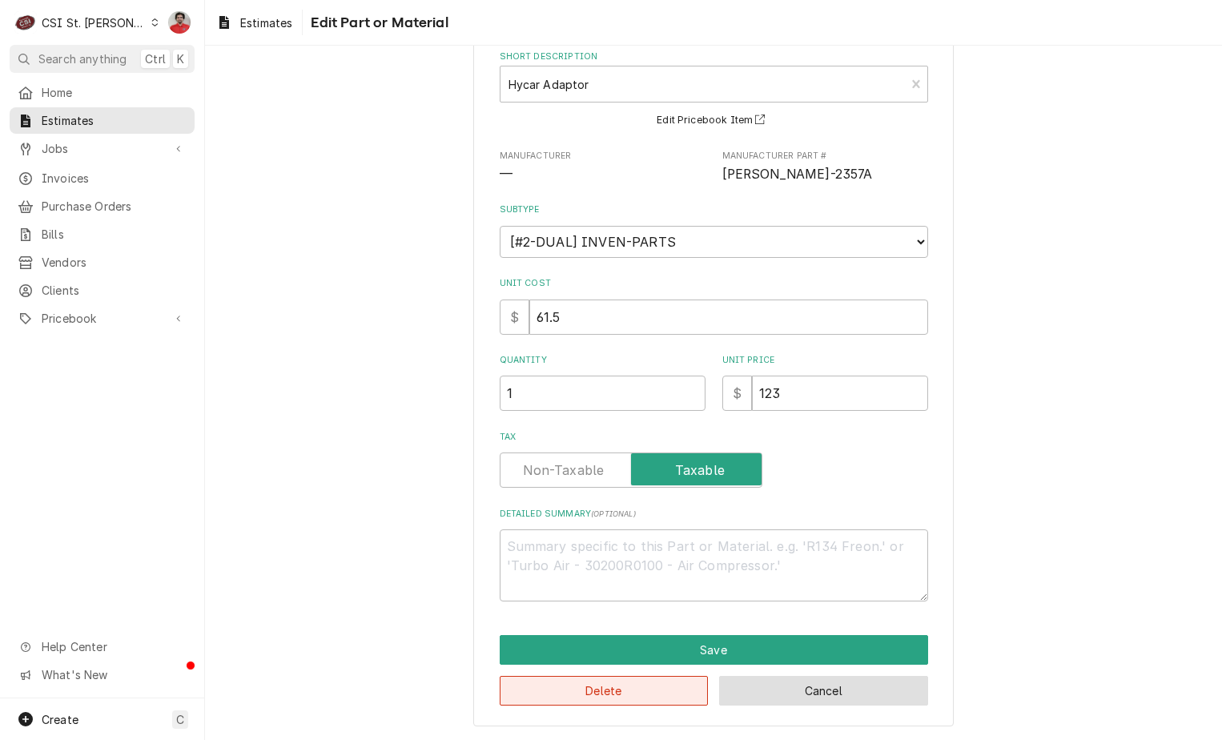
drag, startPoint x: 808, startPoint y: 687, endPoint x: 629, endPoint y: 695, distance: 179.5
click at [629, 695] on div "Delete Cancel" at bounding box center [714, 684] width 428 height 41
click at [629, 695] on button "Delete" at bounding box center [604, 691] width 209 height 30
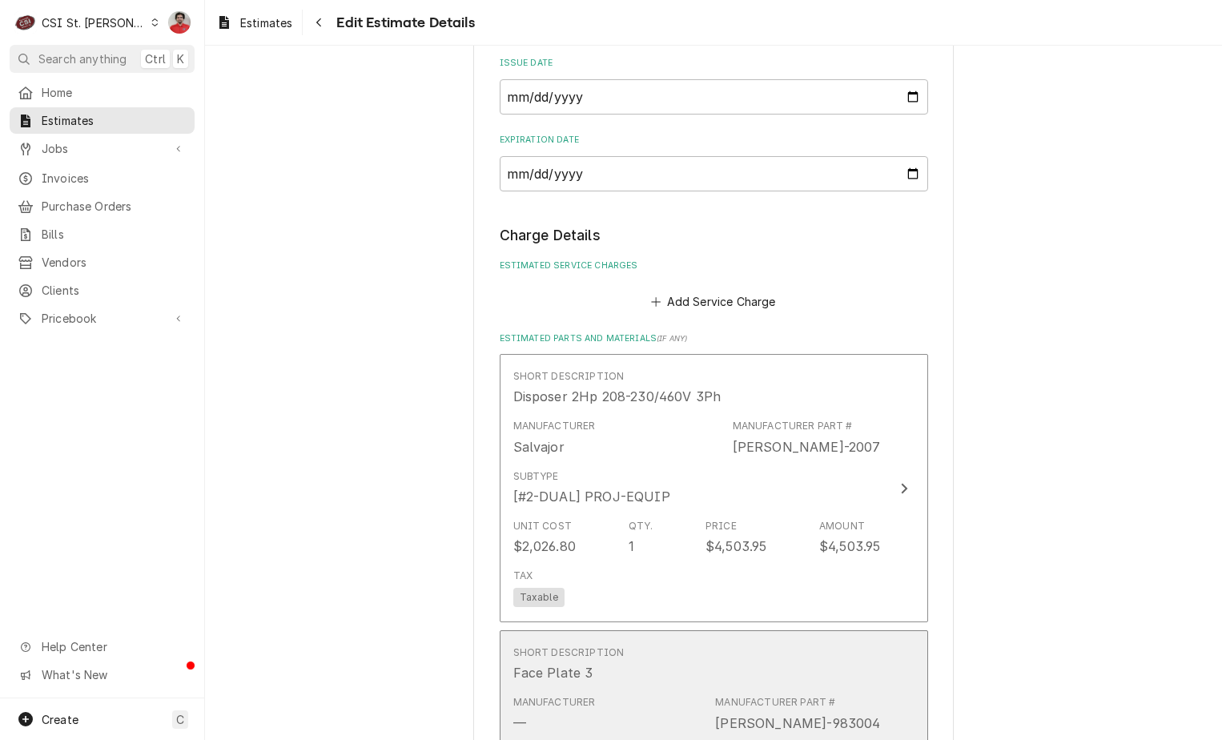
scroll to position [1883, 0]
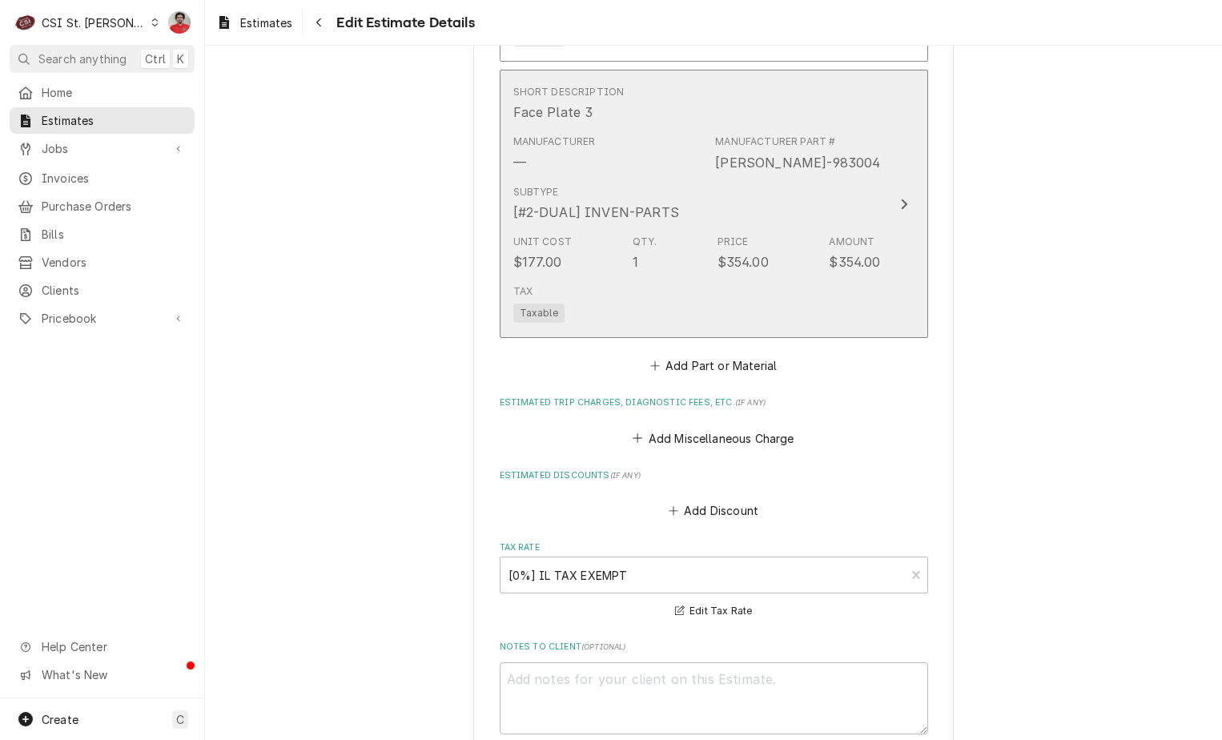
click at [656, 232] on div "Unit Cost $177.00 Qty. 1 Price $354.00 Amount $354.00" at bounding box center [696, 253] width 367 height 50
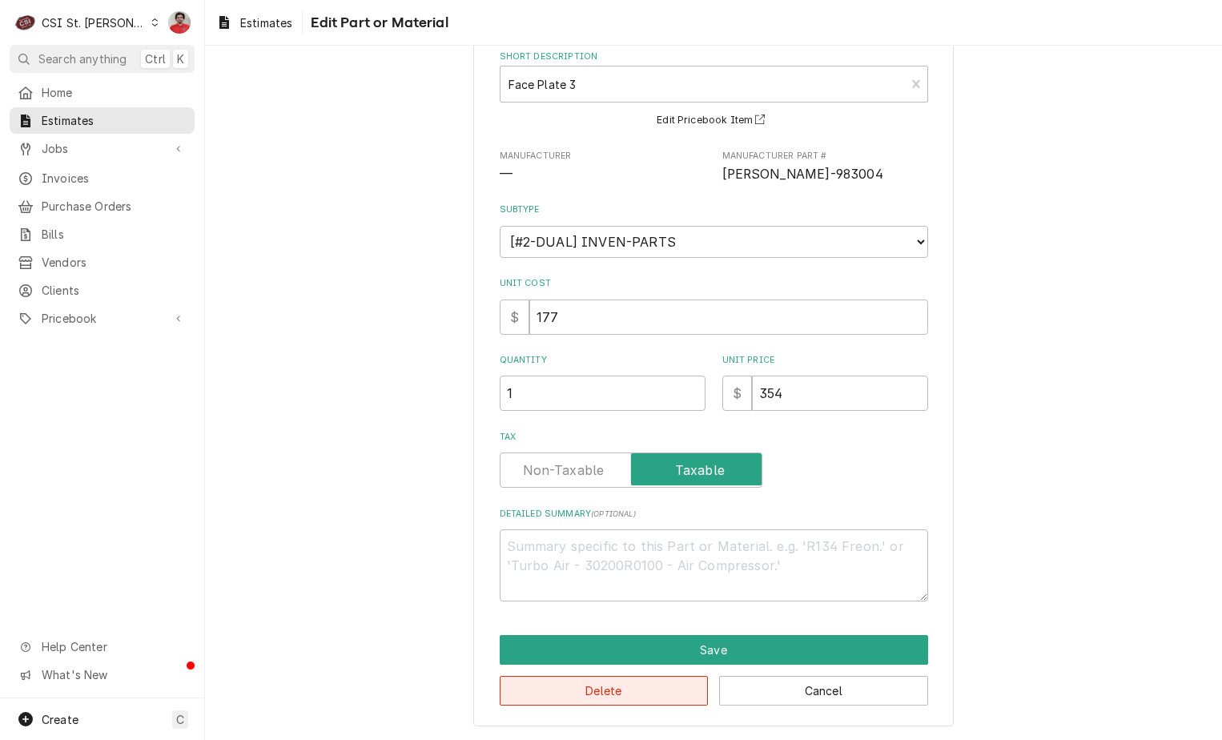
click at [582, 699] on button "Delete" at bounding box center [604, 691] width 209 height 30
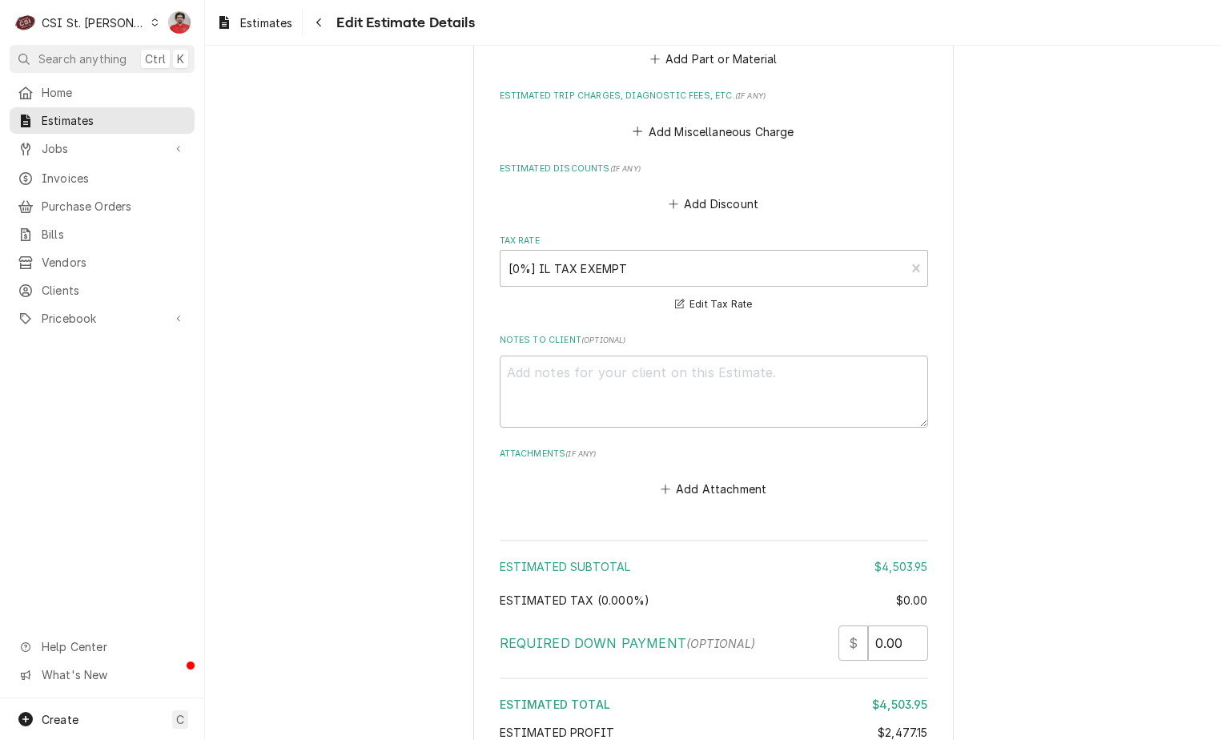
scroll to position [2098, 0]
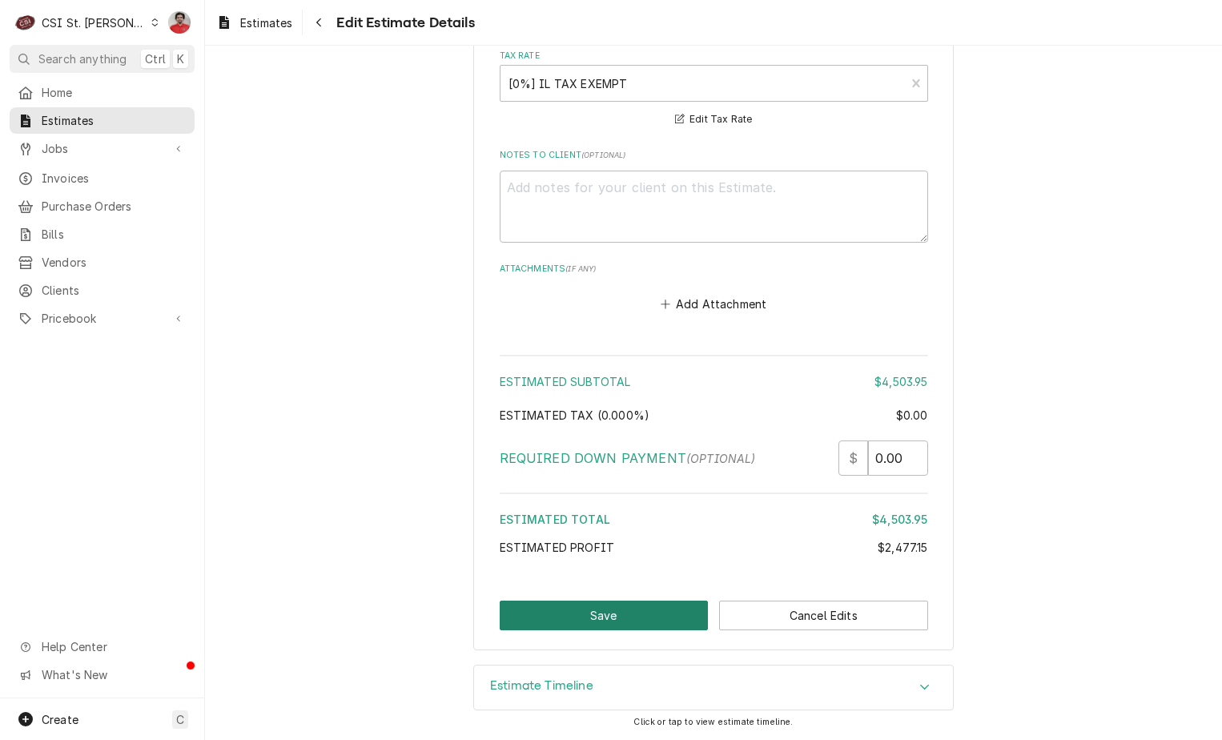
click at [603, 616] on button "Save" at bounding box center [604, 615] width 209 height 30
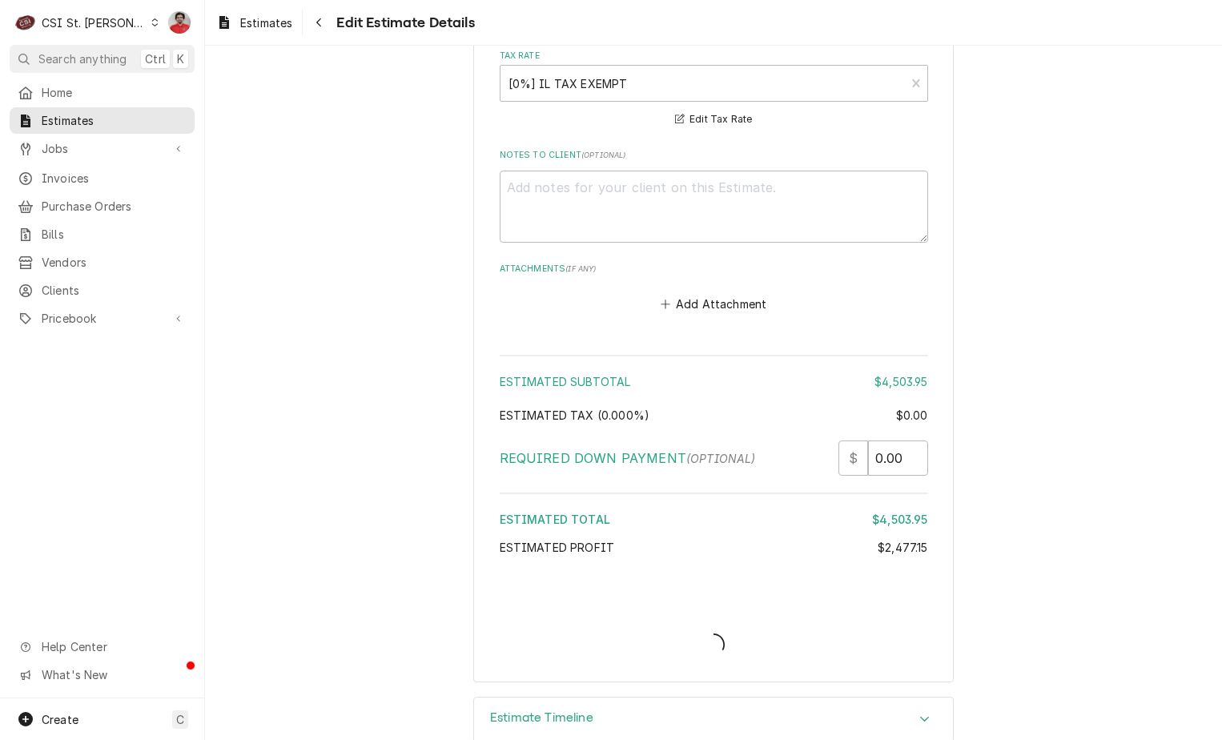
type textarea "x"
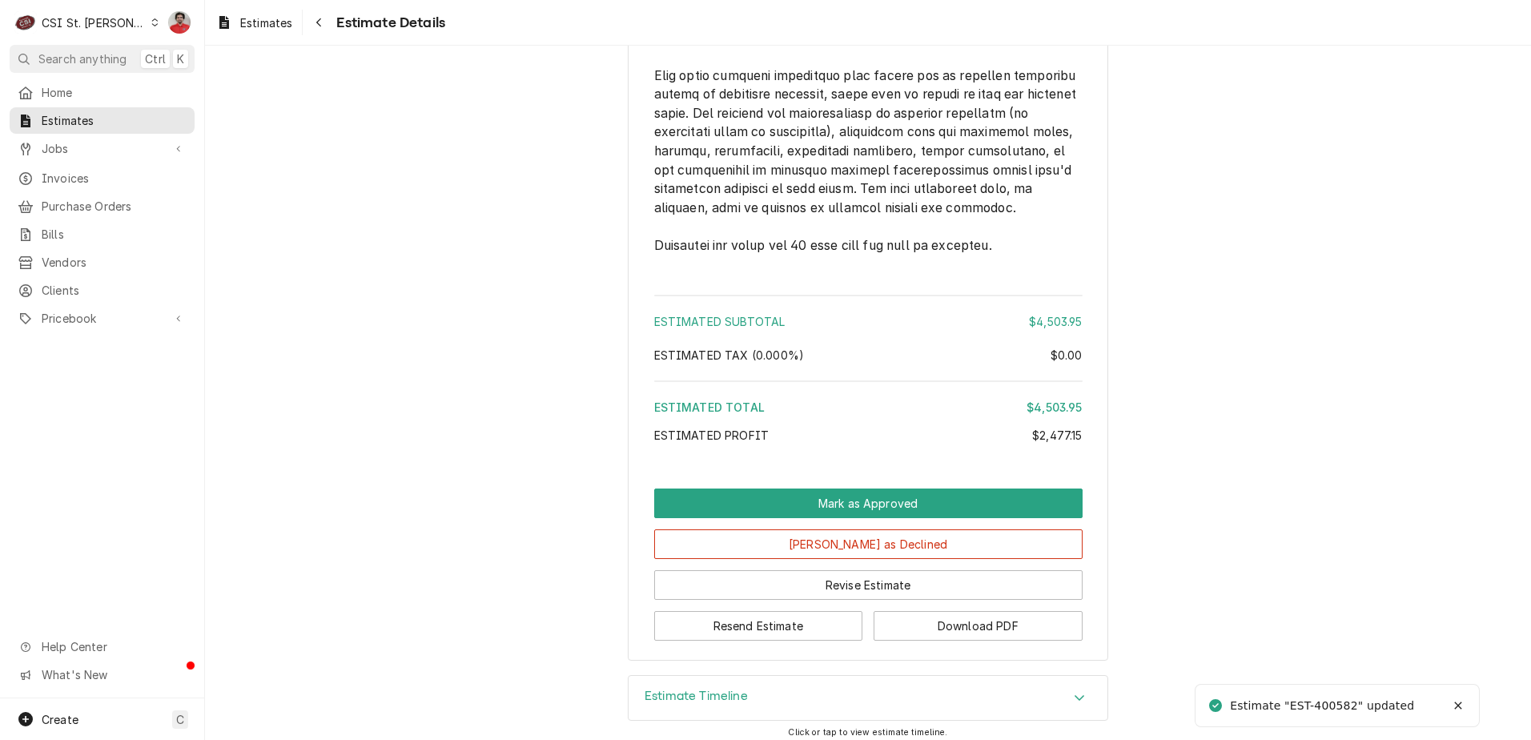
scroll to position [1812, 0]
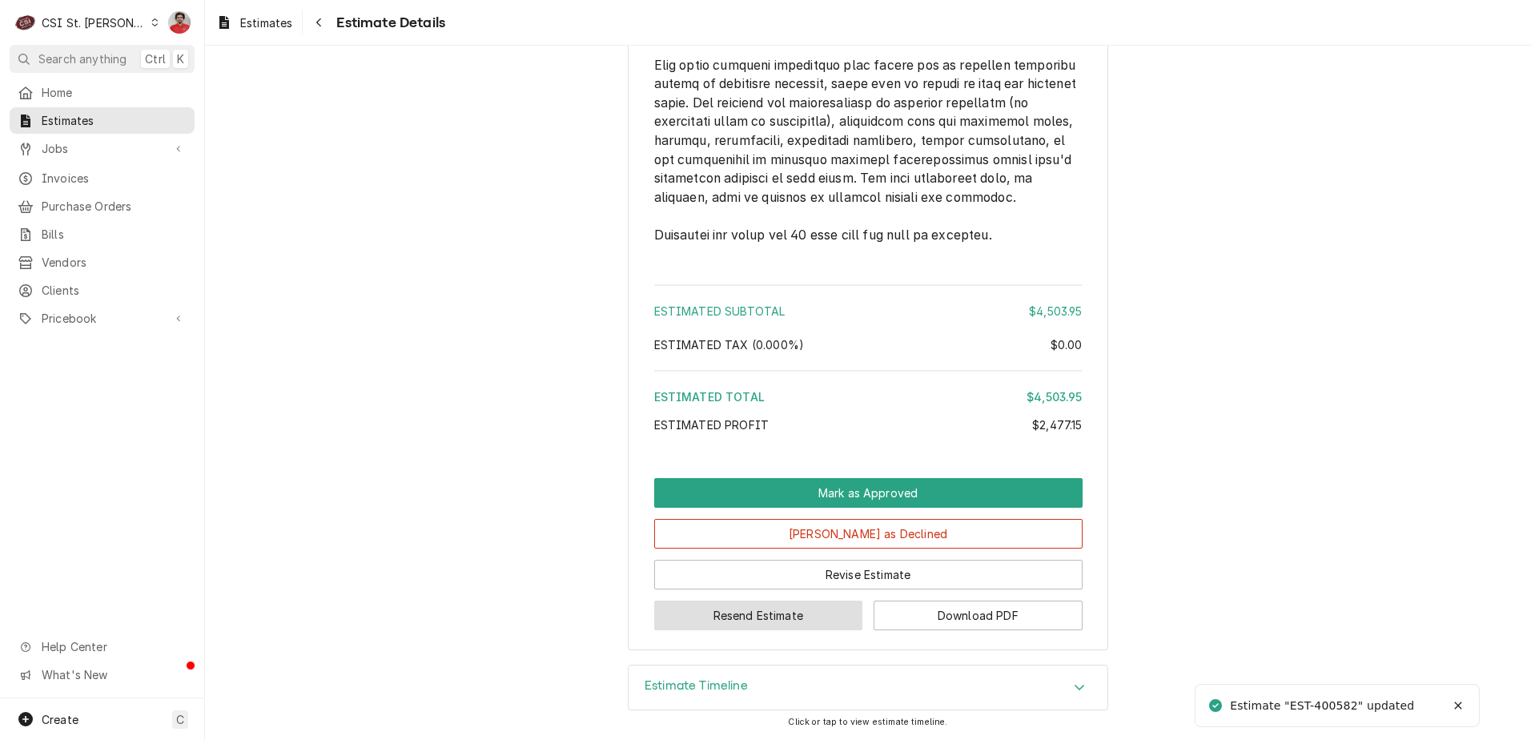
click at [761, 614] on button "Resend Estimate" at bounding box center [758, 615] width 209 height 30
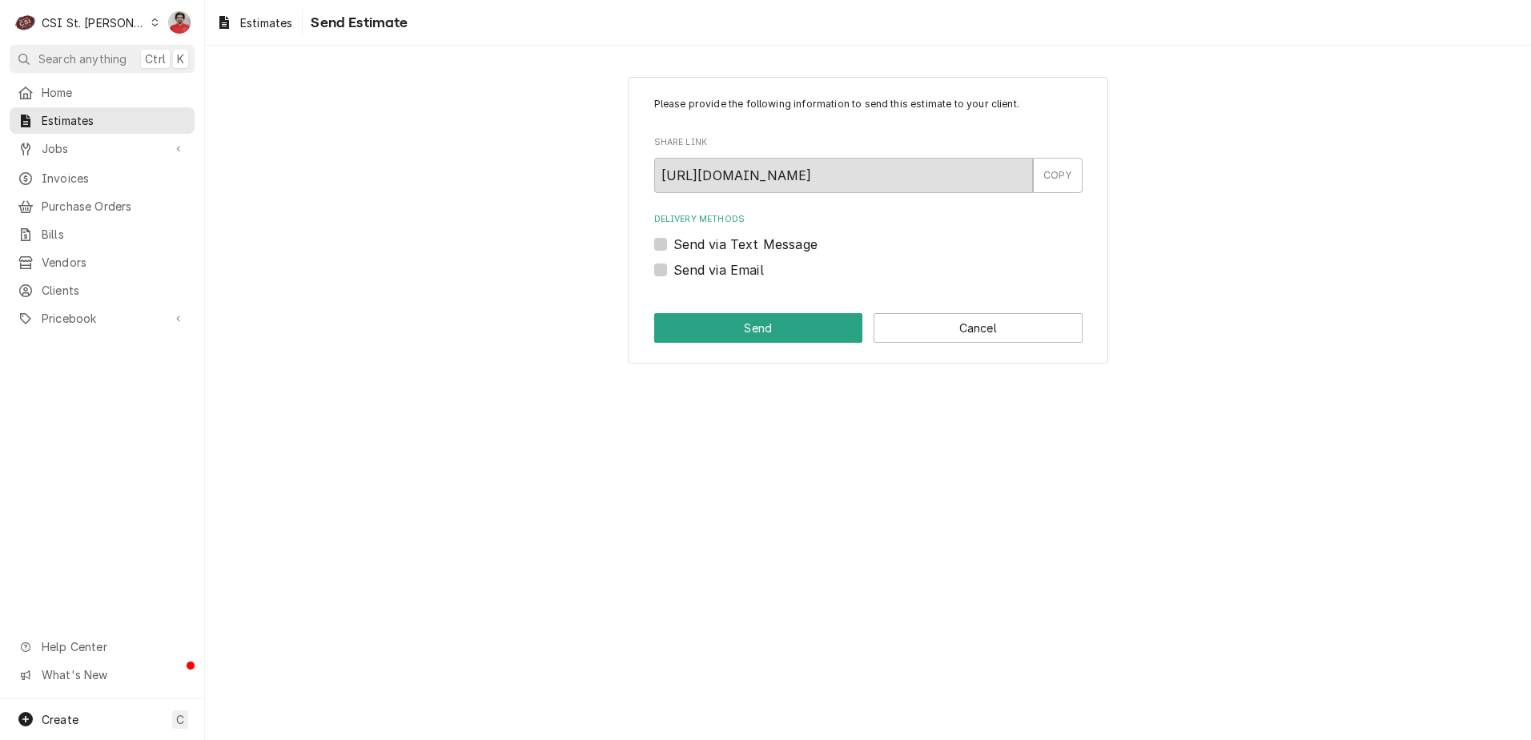
click at [734, 269] on label "Send via Email" at bounding box center [718, 269] width 90 height 19
click at [734, 269] on input "Send via Email" at bounding box center [887, 277] width 428 height 35
checkbox input "true"
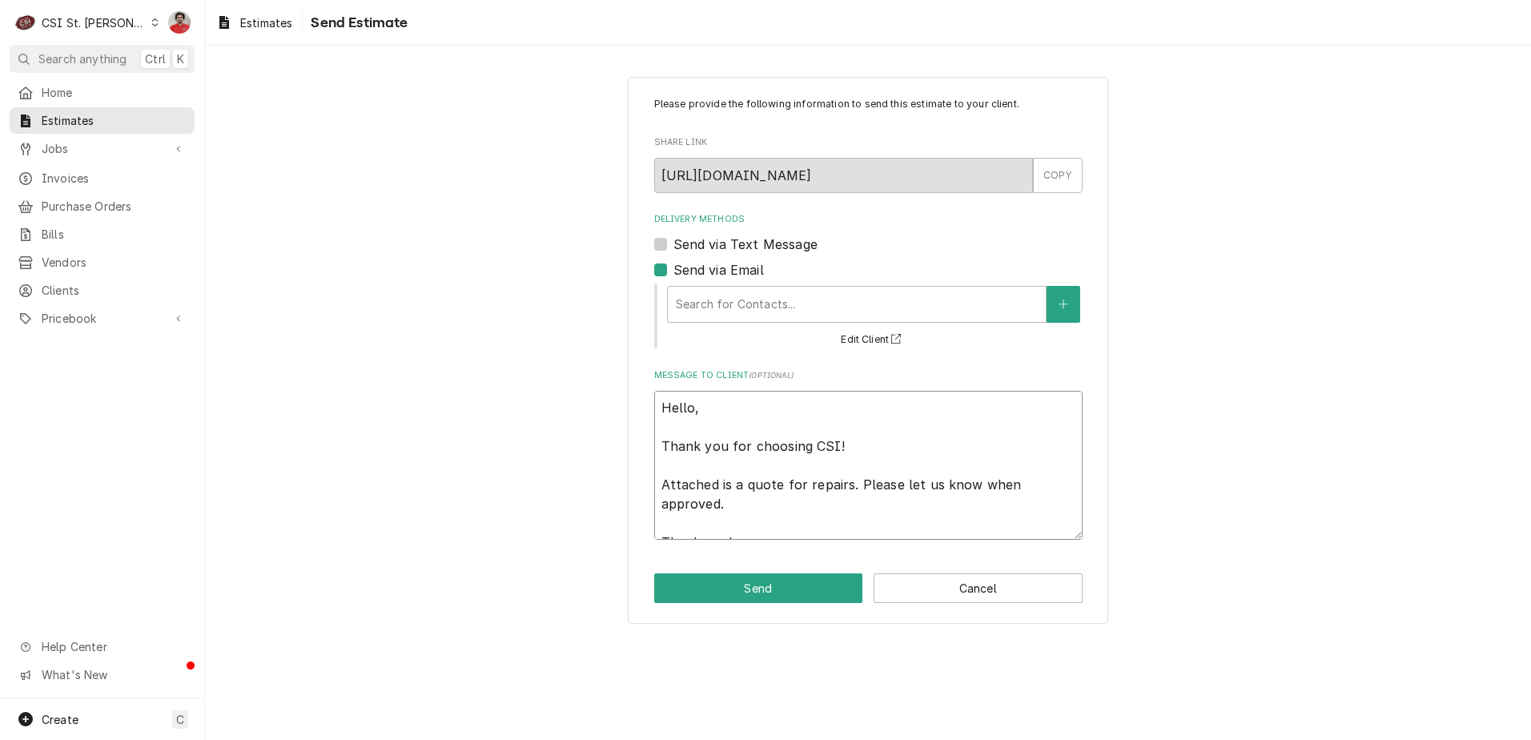
drag, startPoint x: 752, startPoint y: 441, endPoint x: 584, endPoint y: 441, distance: 167.3
click at [584, 441] on div "Please provide the following information to send this estimate to your client. …" at bounding box center [868, 349] width 1326 height 575
type textarea "x"
type textarea "Hello, Attached is a quote for repairs. Please let us know when approved. Thank…"
type textarea "x"
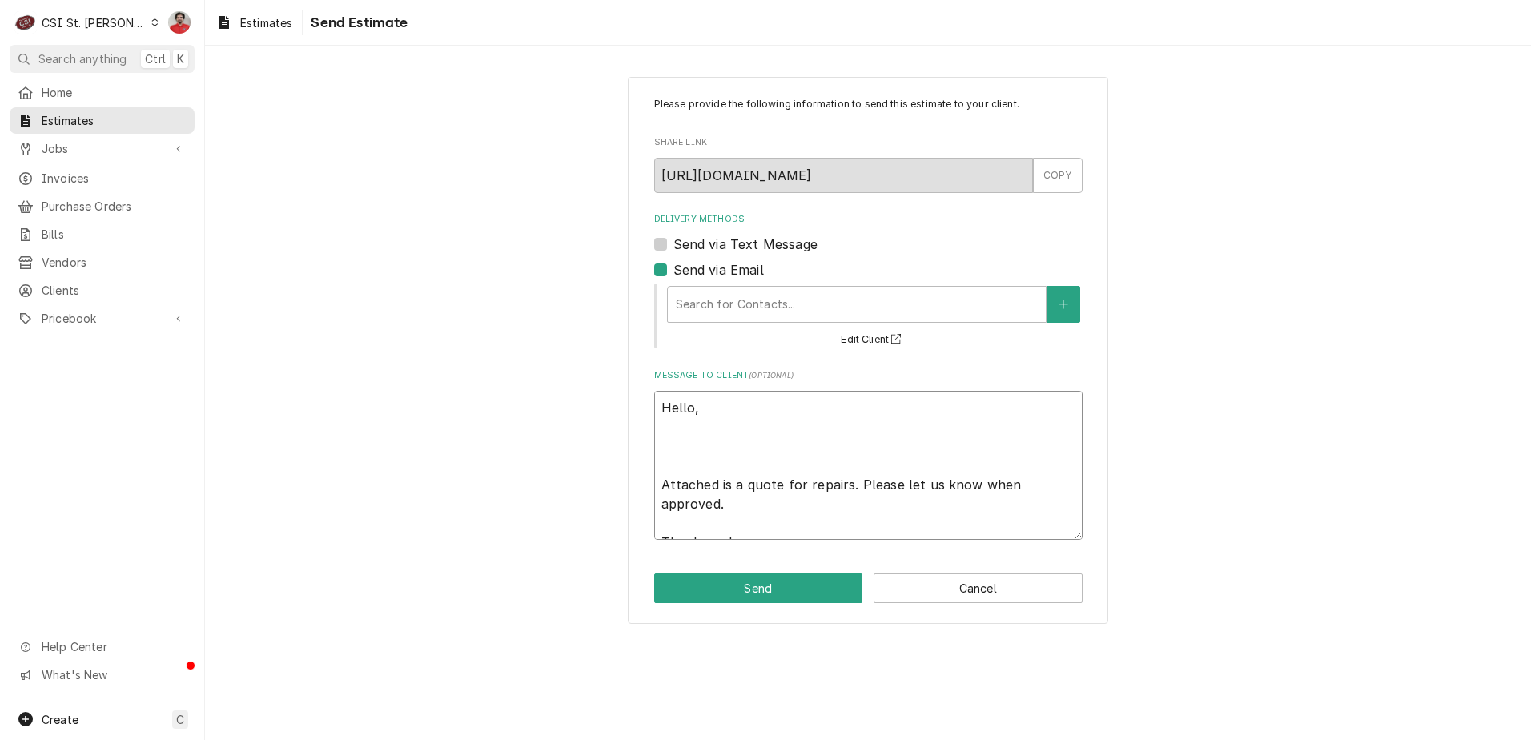
type textarea "Hello, Attached is a quote for repairs. Please let us know when approved. Thank…"
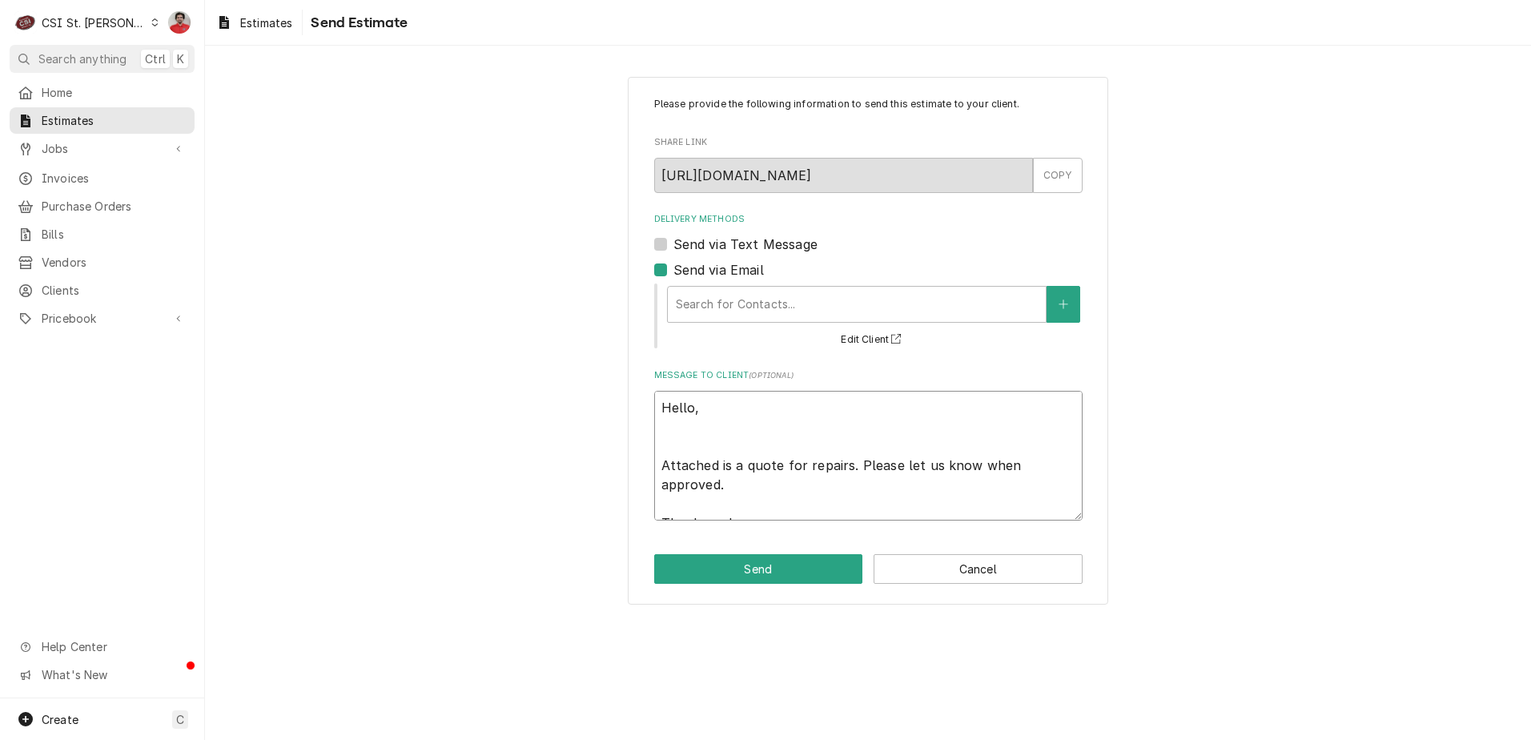
type textarea "x"
type textarea "Hello, Attached is a quote for repairs. Please let us know when approved. Thank…"
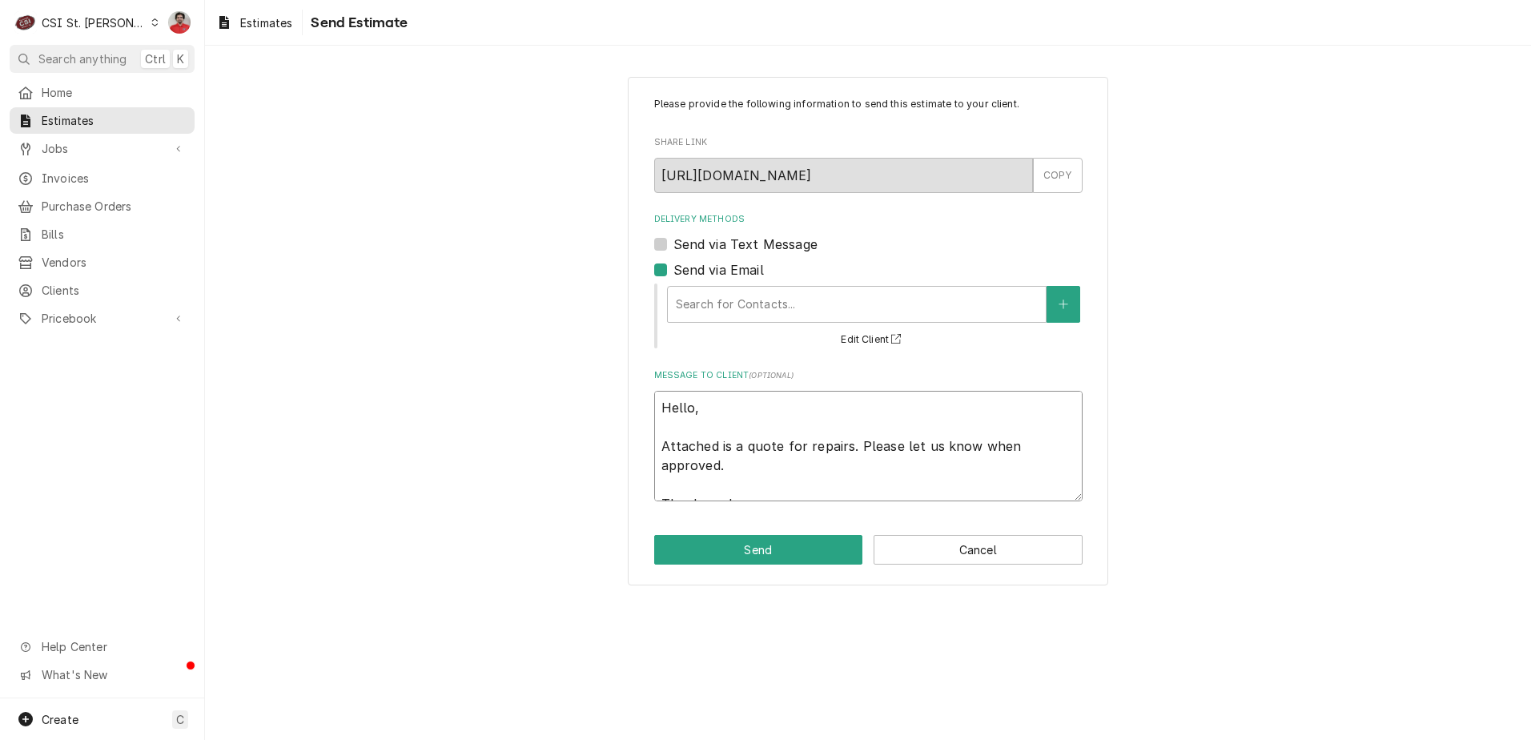
type textarea "x"
type textarea "Hello, Attached is a quote for epairs. Please let us know when approved. Thank …"
type textarea "x"
type textarea "Hello, Attached is a quote for pairs. Please let us know when approved. Thank y…"
type textarea "x"
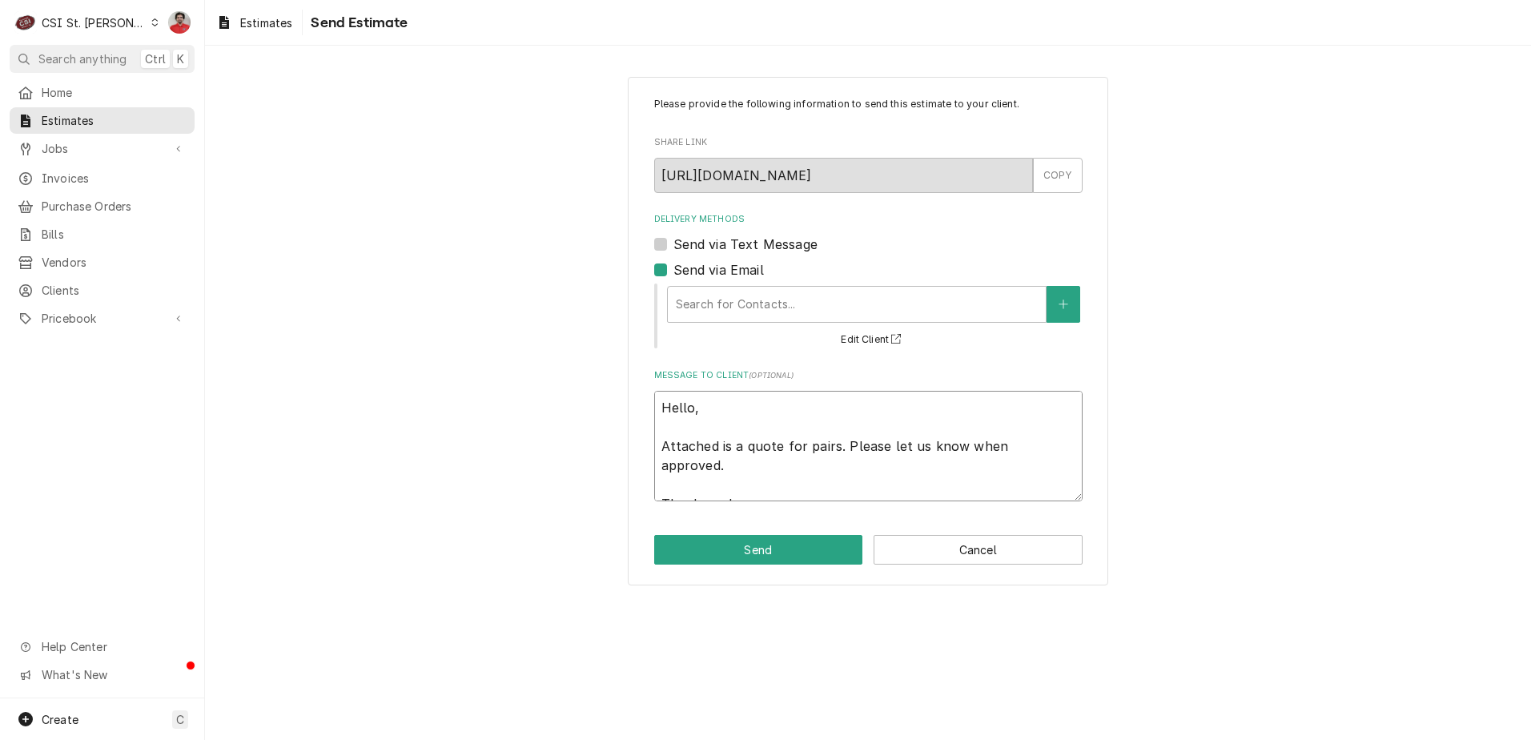
type textarea "Hello, Attached is a quote for airs. Please let us know when approved. Thank yo…"
type textarea "x"
type textarea "Hello, Attached is a quote for irs. Please let us know when approved. Thank you!"
type textarea "x"
type textarea "Hello, Attached is a quote for rs. Please let us know when approved. Thank you!"
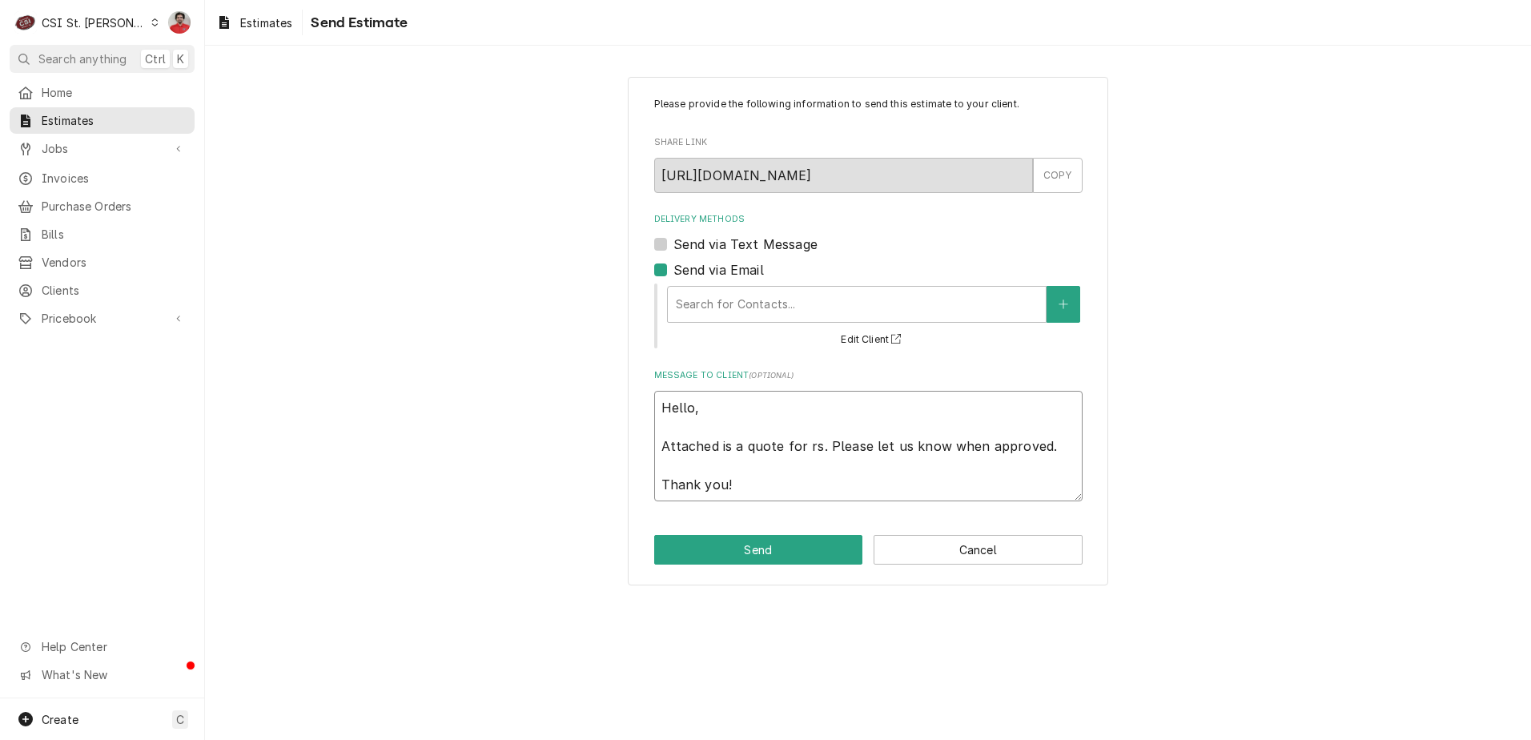
type textarea "x"
type textarea "Hello, Attached is a quote for s. Please let us know when approved. Thank you!"
type textarea "x"
type textarea "Hello, Attached is a quote for . Please let us know when approved. Thank you!"
type textarea "x"
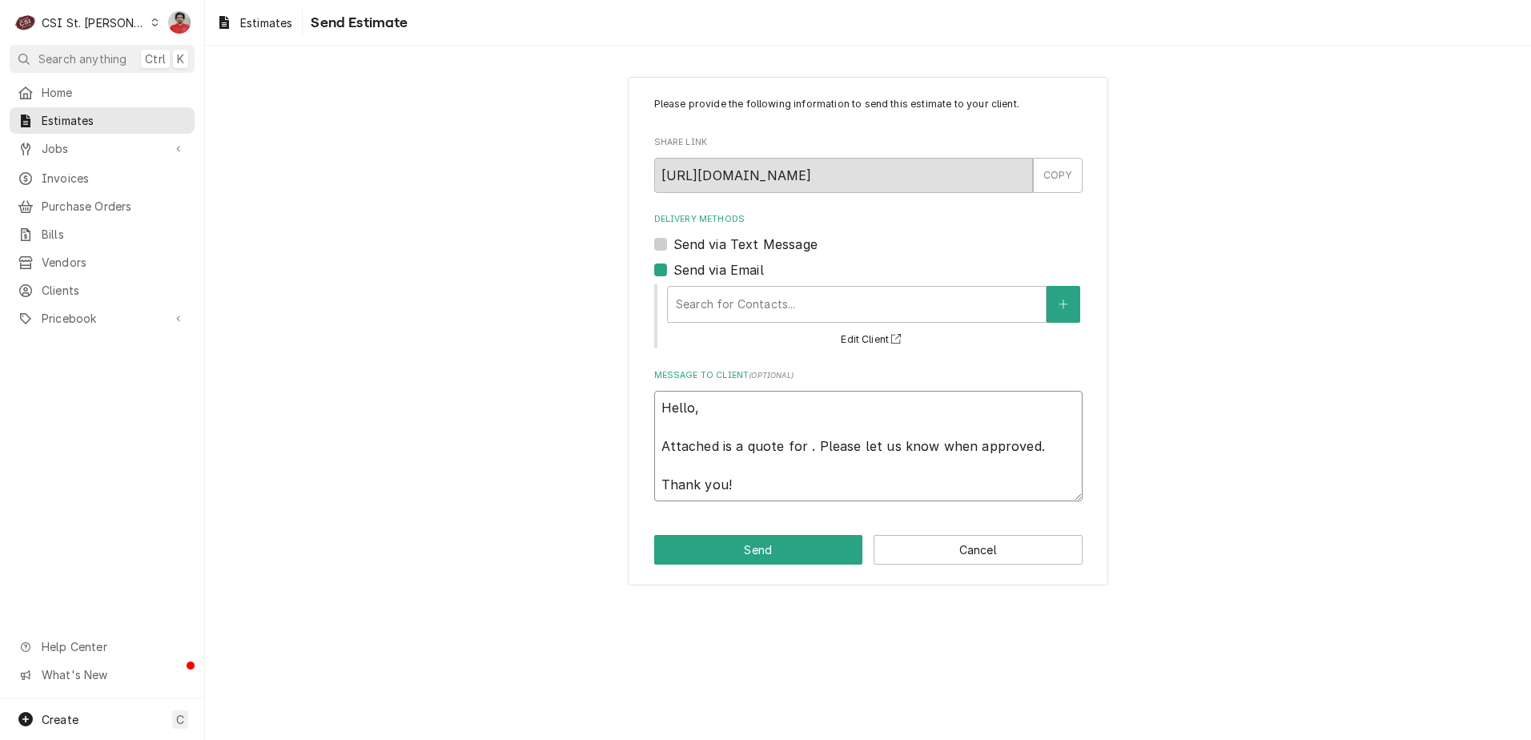
type textarea "Hello, Attached is a quote for t. Please let us know when approved. Thank you!"
type textarea "x"
type textarea "Hello, Attached is a quote for th. Please let us know when approved. Thank you!"
type textarea "x"
type textarea "Hello, Attached is a quote for th . Please let us know when approved. Thank you!"
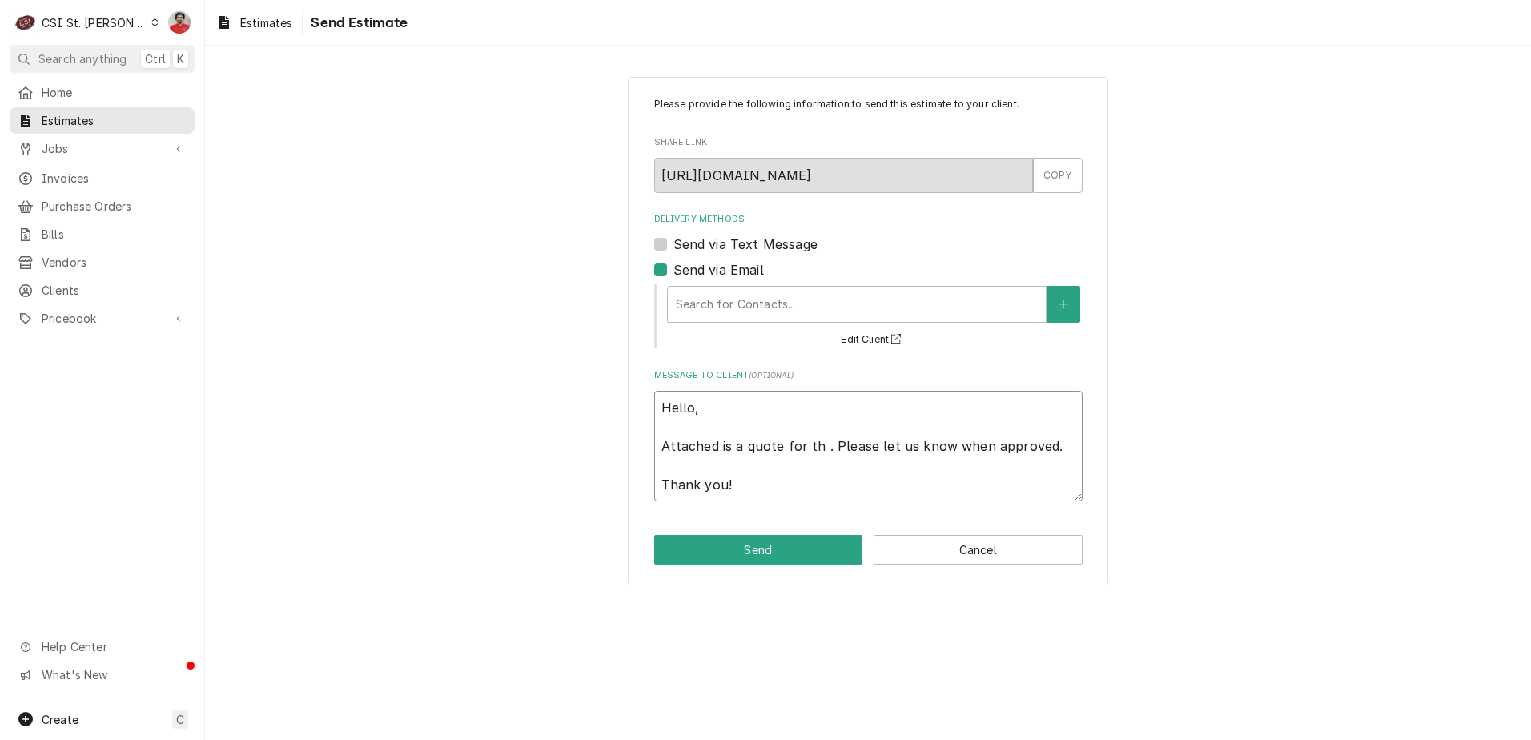
type textarea "x"
type textarea "Hello, Attached is a quote for th e. Please let us know when approved. Thank yo…"
type textarea "x"
type textarea "Hello, Attached is a quote for th . Please let us know when approved. Thank you!"
type textarea "x"
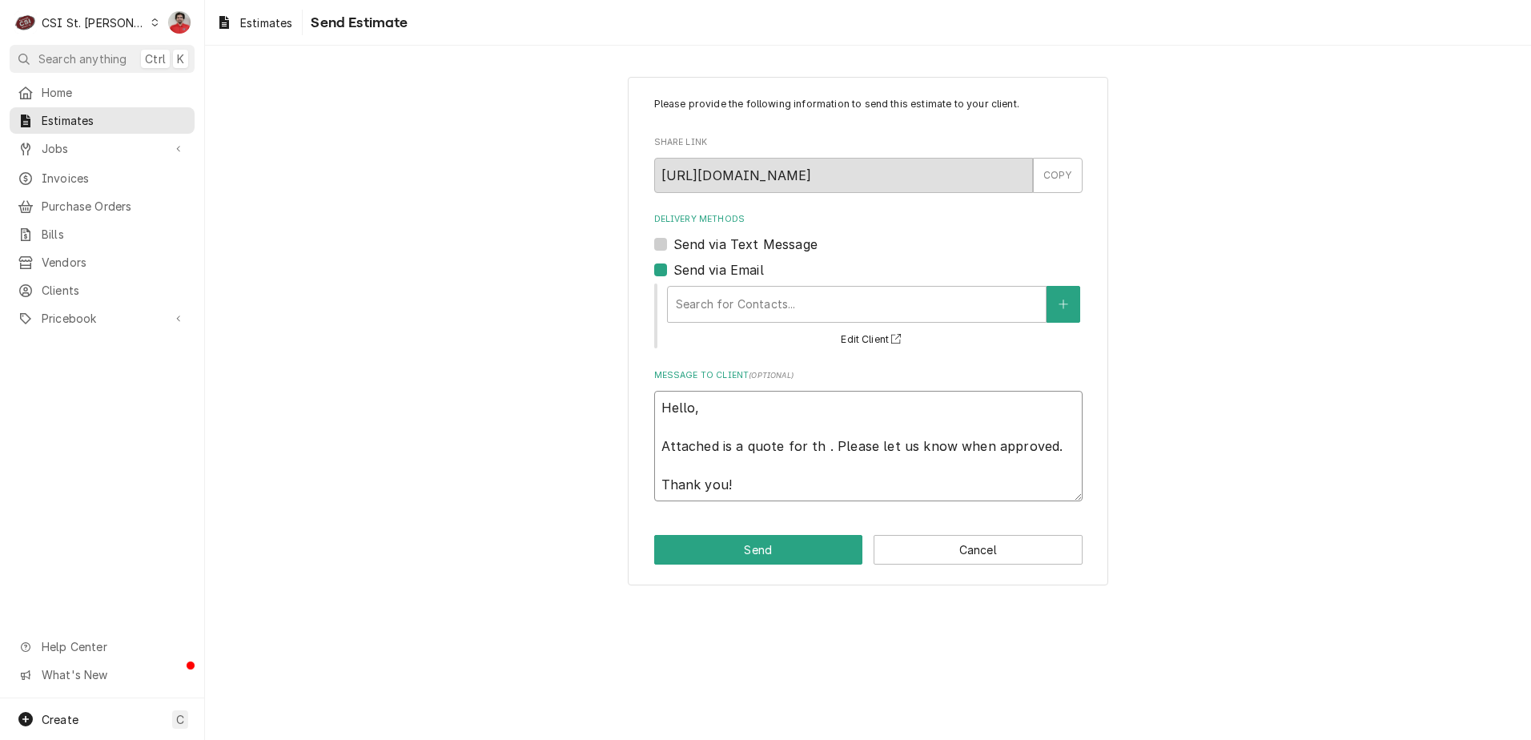
type textarea "Hello, Attached is a quote for th. Please let us know when approved. Thank you!"
type textarea "x"
type textarea "Hello, Attached is a quote for the. Please let us know when approved. Thank you!"
type textarea "x"
type textarea "Hello, Attached is a quote for the . Please let us know when approved. Thank yo…"
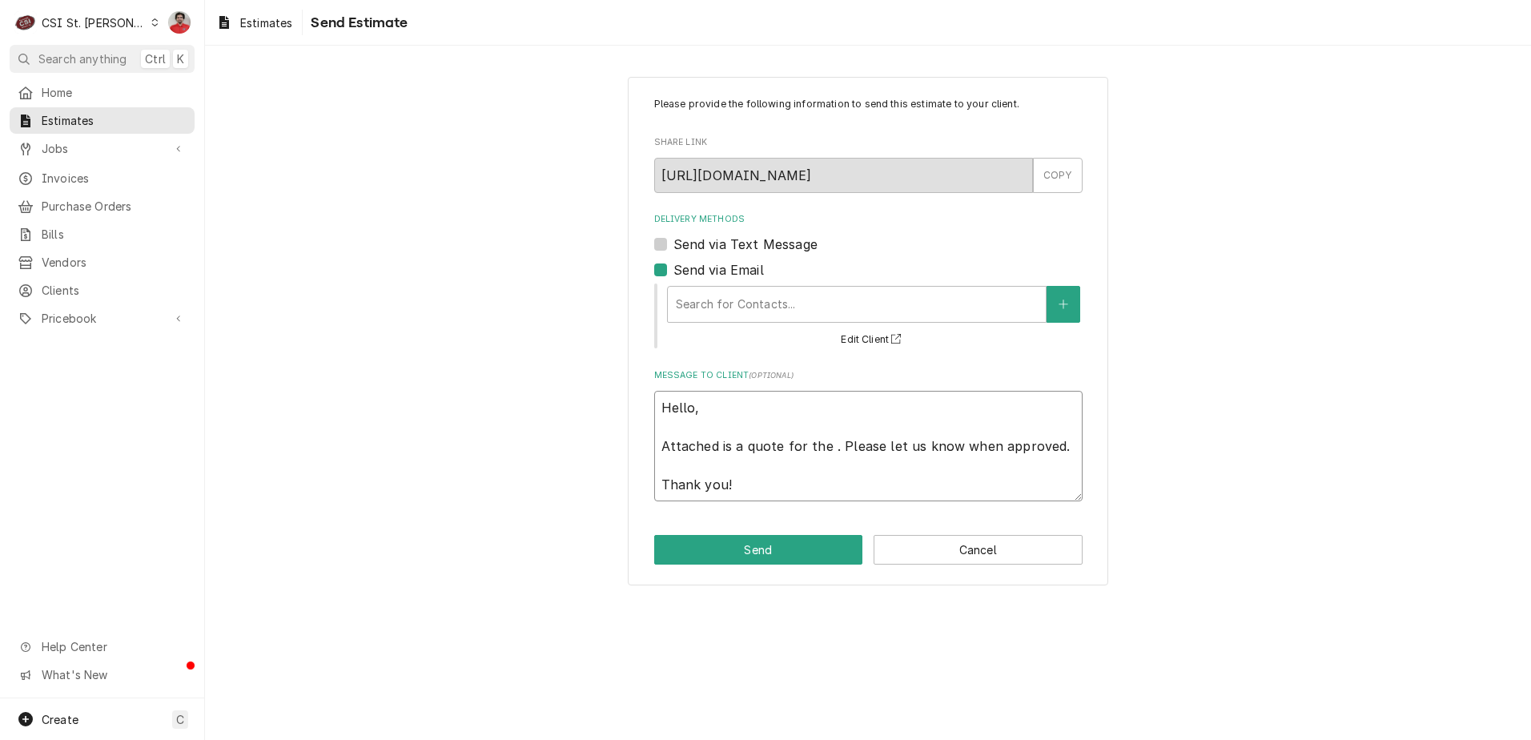
type textarea "x"
type textarea "Hello, Attached is a quote for the r. Please let us know when approved. Thank y…"
type textarea "x"
type textarea "Hello, Attached is a quote for the re. Please let us know when approved. Thank …"
type textarea "x"
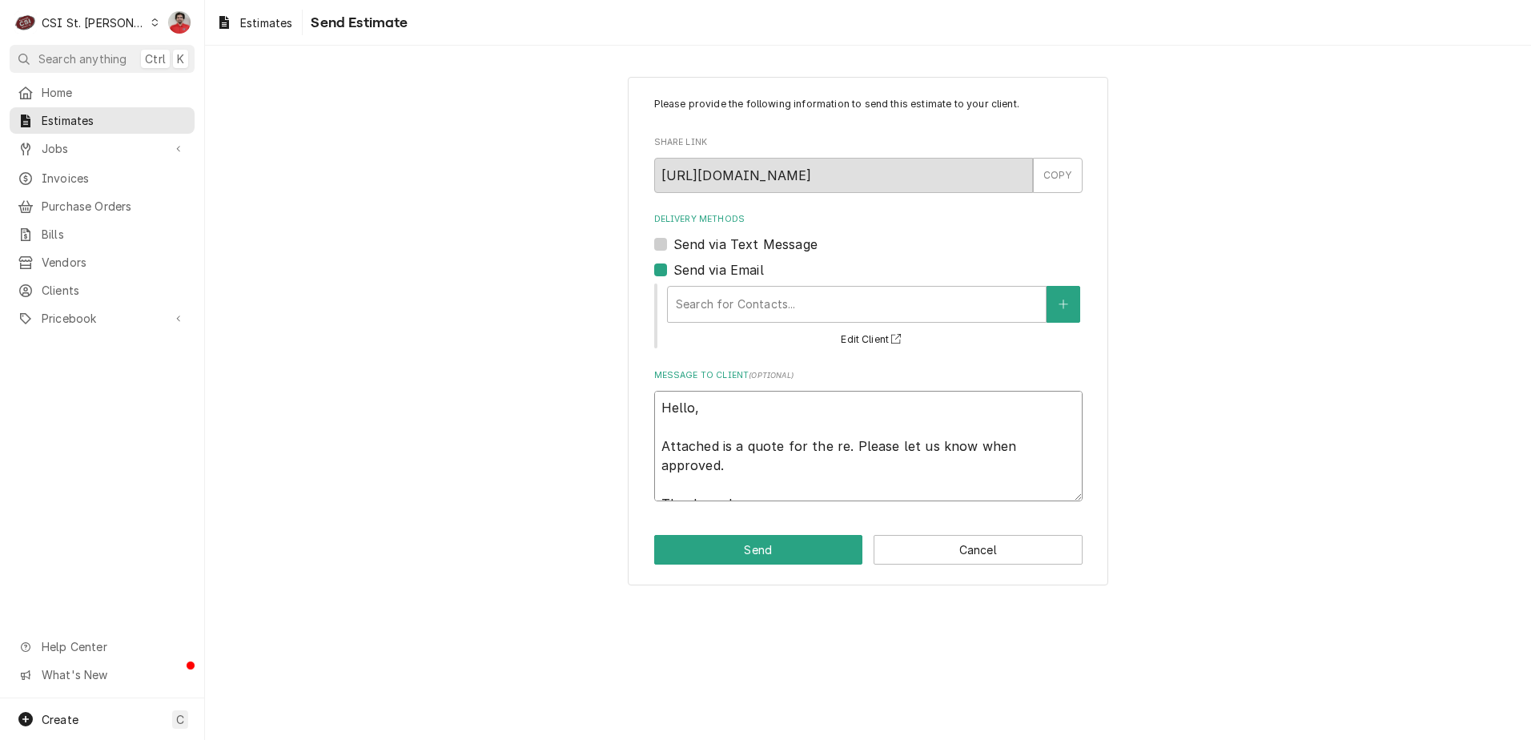
type textarea "Hello, Attached is a quote for the rep. Please let us know when approved. Thank…"
type textarea "x"
type textarea "Hello, Attached is a quote for the repl. Please let us know when approved. Than…"
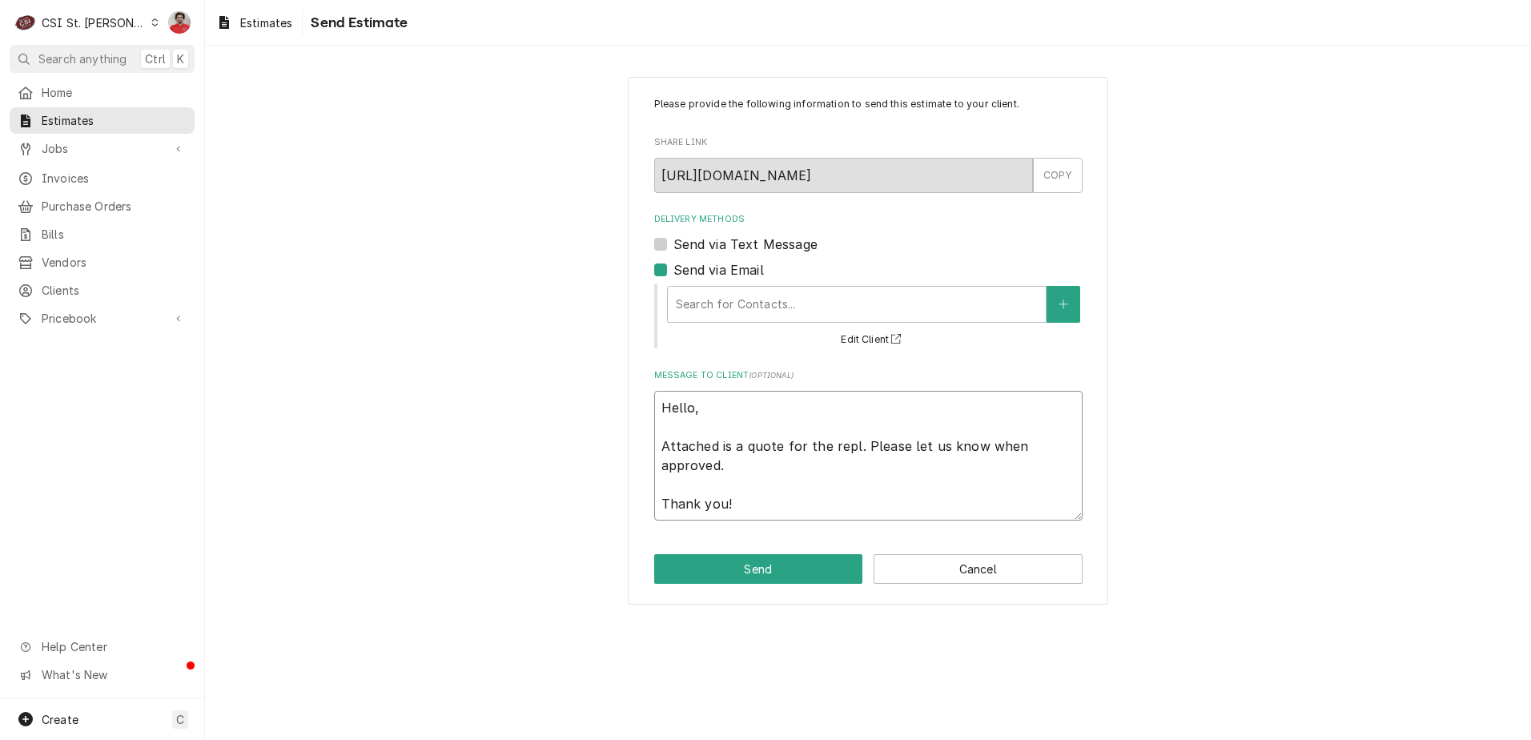
type textarea "x"
type textarea "Hello, Attached is a quote for the repla. Please let us know when approved. Tha…"
type textarea "x"
type textarea "Hello, Attached is a quote for the replac. Please let us know when approved. Th…"
type textarea "x"
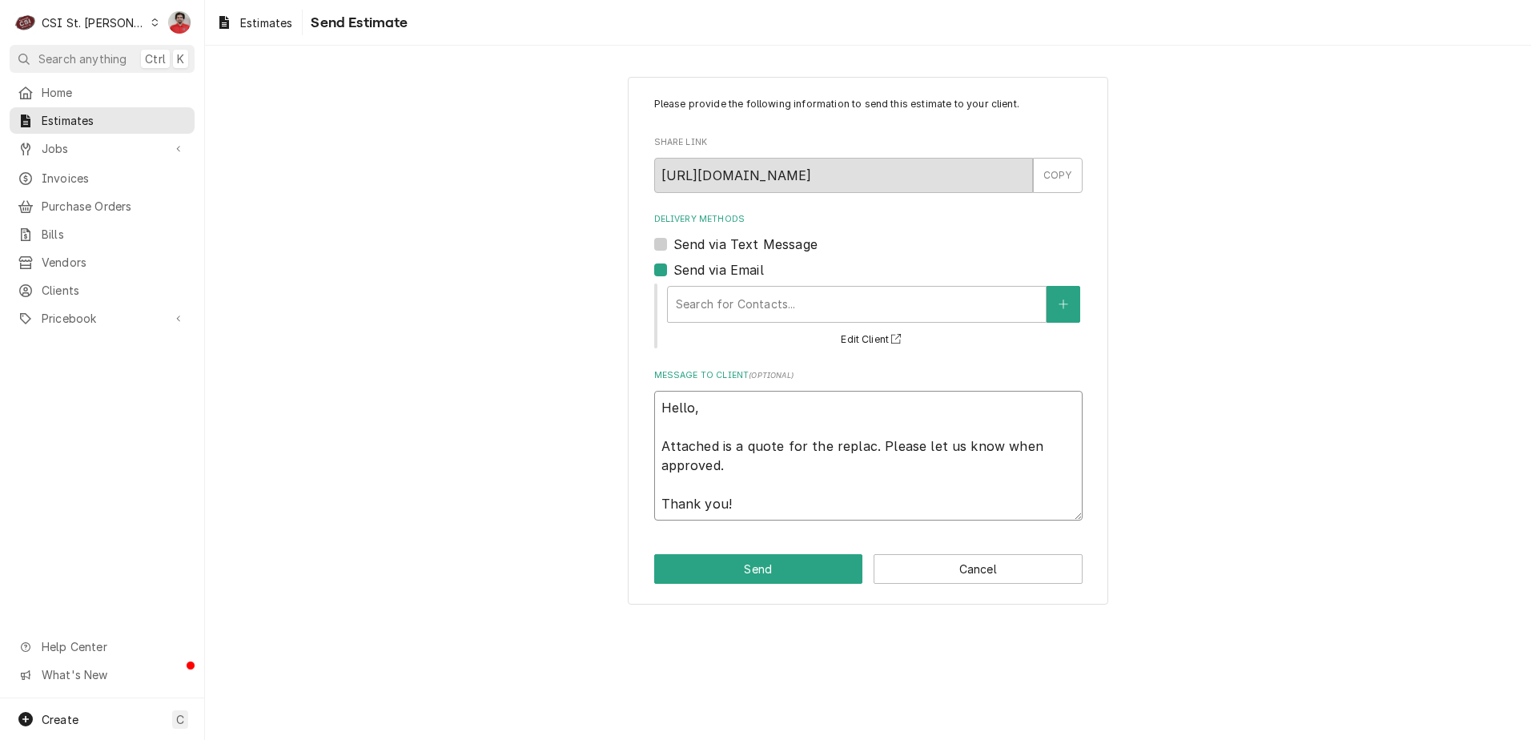
type textarea "Hello, Attached is a quote for the replace. Please let us know when approved. T…"
type textarea "x"
type textarea "Hello, Attached is a quote for the replacem. Please let us know when approved. …"
type textarea "x"
type textarea "Hello, Attached is a quote for the replaceme. Please let us know when approved.…"
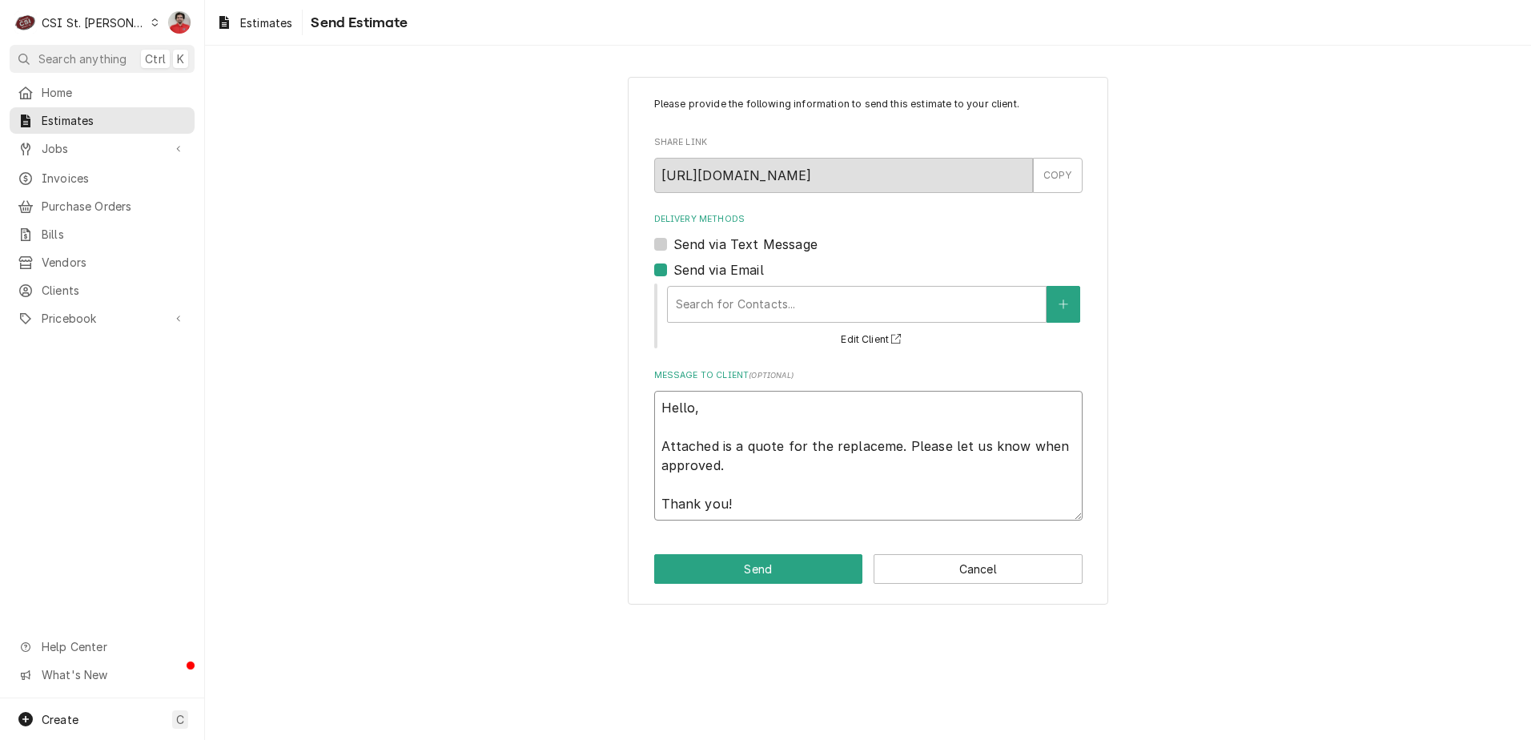
type textarea "x"
type textarea "Hello, Attached is a quote for the replacemen. Please let us know when approved…"
type textarea "x"
type textarea "Hello, Attached is a quote for the replacement. Please let us know when approve…"
type textarea "x"
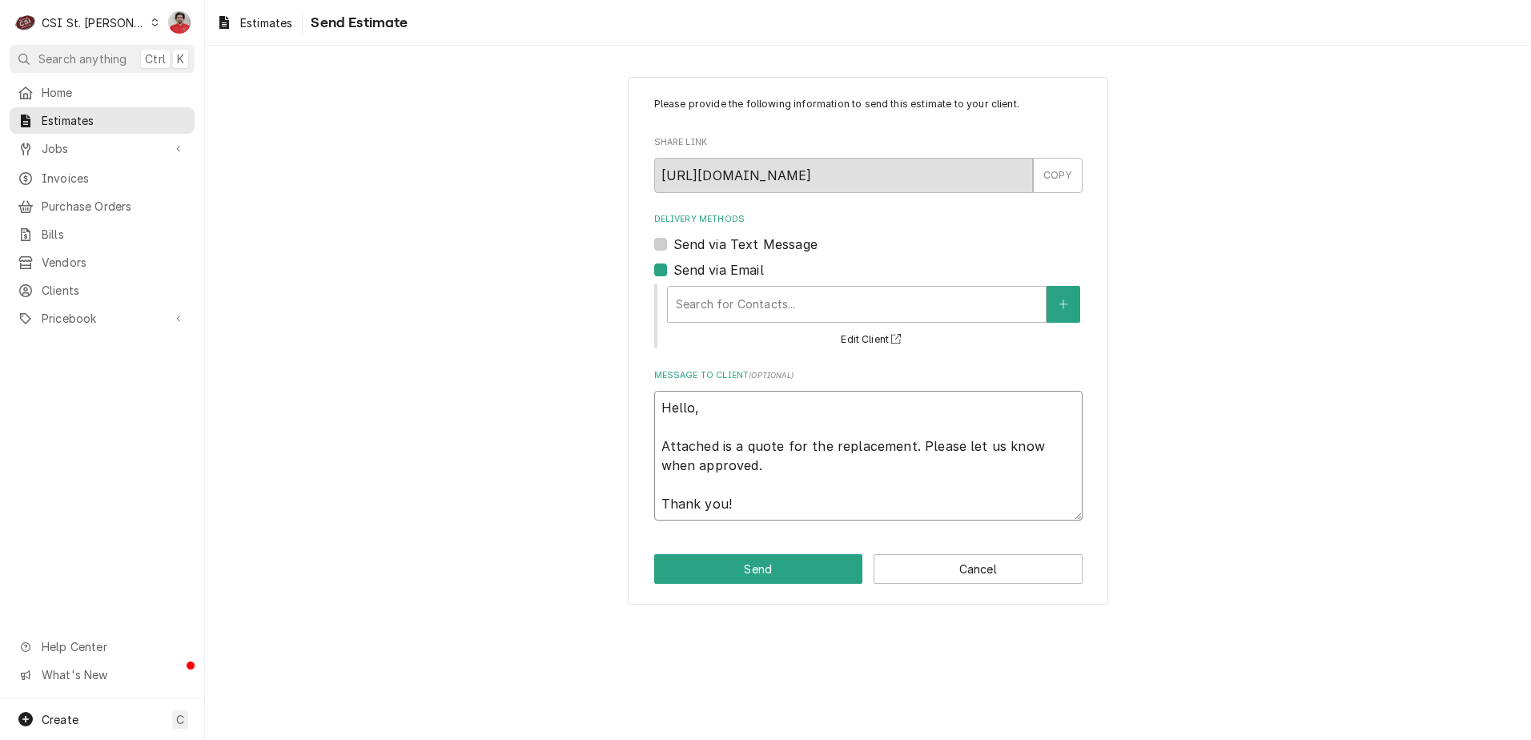
type textarea "Hello, Attached is a quote for the replacement . Please let us know when approv…"
type textarea "x"
type textarea "Hello, Attached is a quote for the replacement d. Please let us know when appro…"
type textarea "x"
type textarea "Hello, Attached is a quote for the replacement di. Please let us know when appr…"
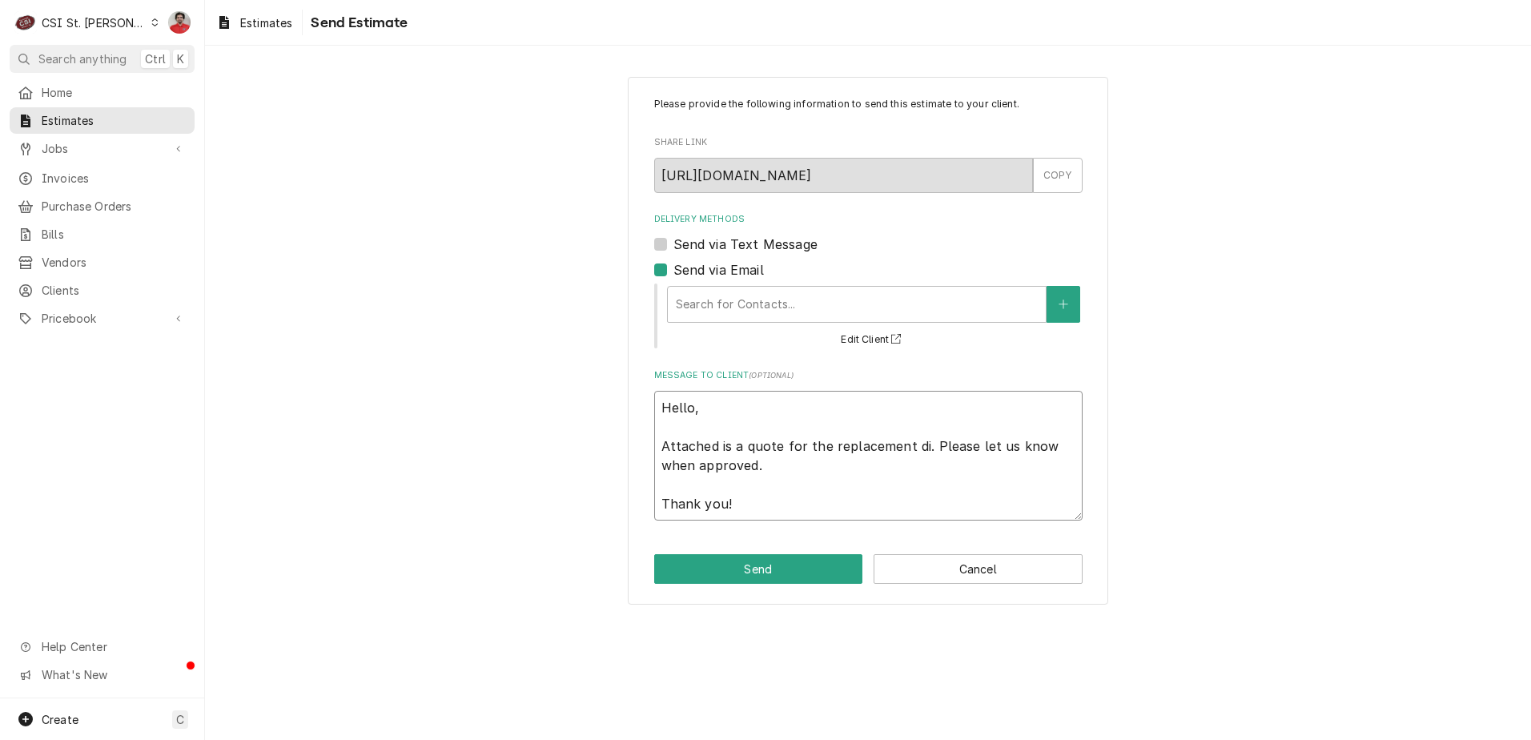
type textarea "x"
type textarea "Hello, Attached is a quote for the replacement dis. Please let us know when app…"
type textarea "x"
type textarea "Hello, Attached is a quote for the replacement disp. Please let us know when ap…"
type textarea "x"
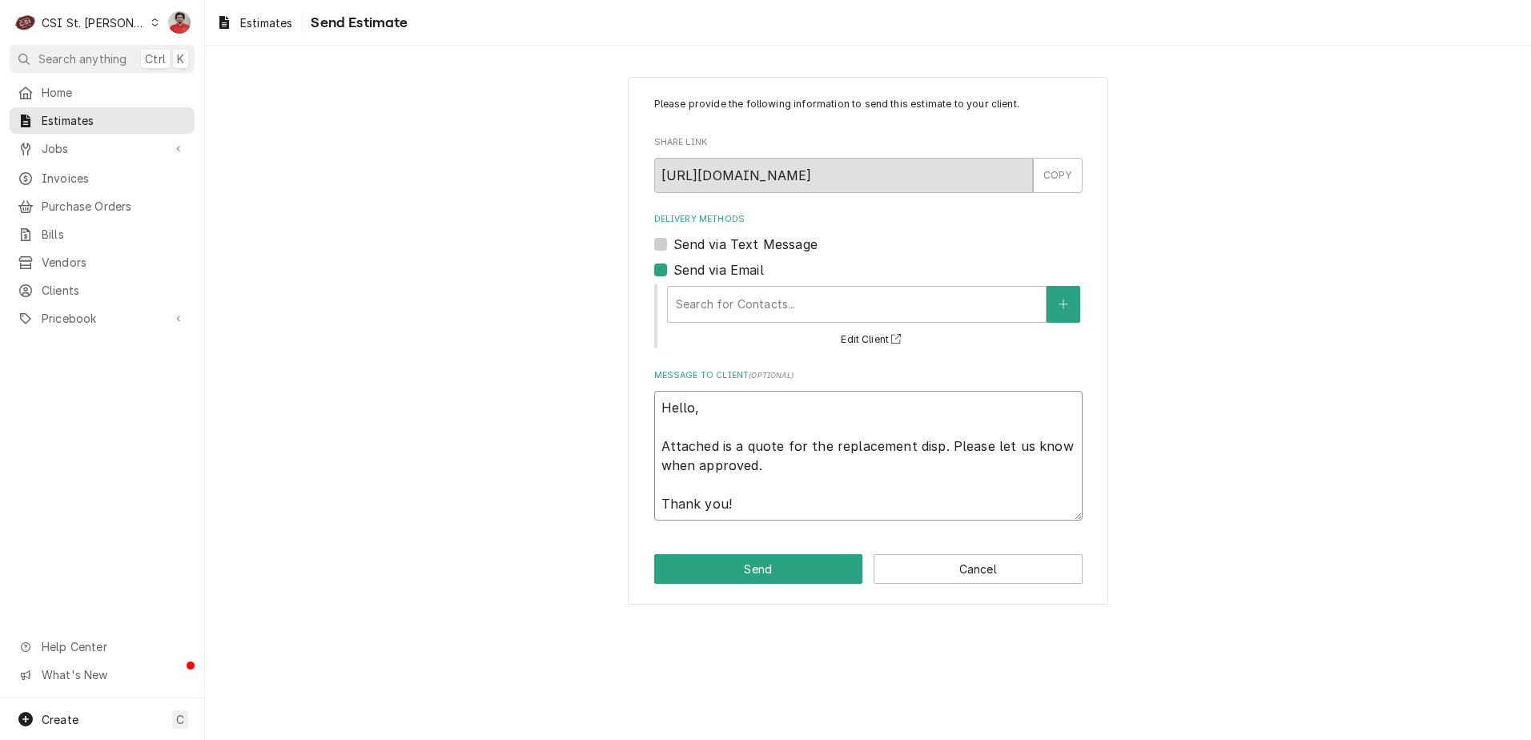
type textarea "Hello, Attached is a quote for the replacement dispa. Please let us know when a…"
type textarea "x"
type textarea "Hello, Attached is a quote for the replacement disp. Please let us know when ap…"
type textarea "x"
type textarea "Hello, Attached is a quote for the replacement dispo. Please let us know when a…"
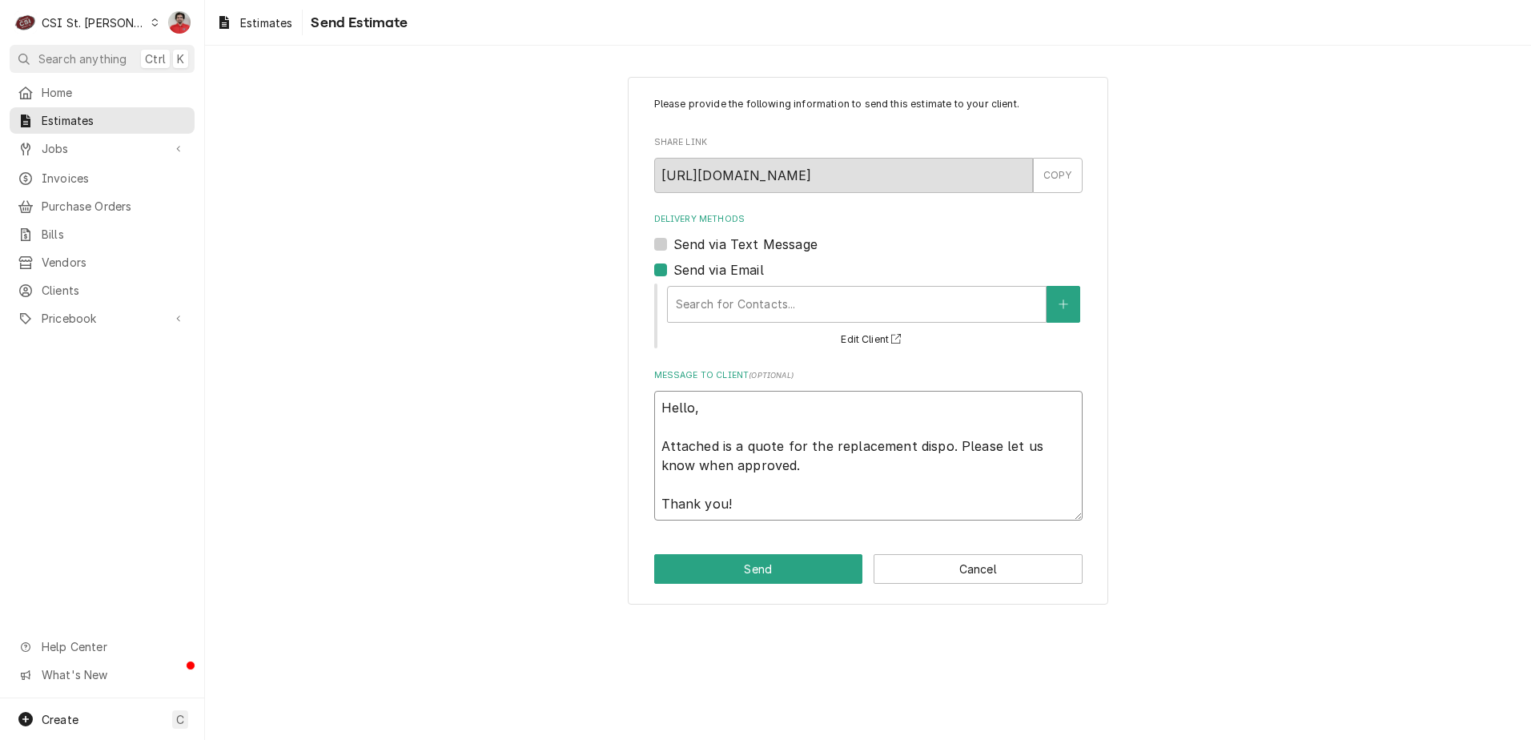
type textarea "x"
type textarea "Hello, Attached is a quote for the replacement dispos. Please let us know when …"
type textarea "x"
type textarea "Hello, Attached is a quote for the replacement disposa. Please let us know when…"
type textarea "x"
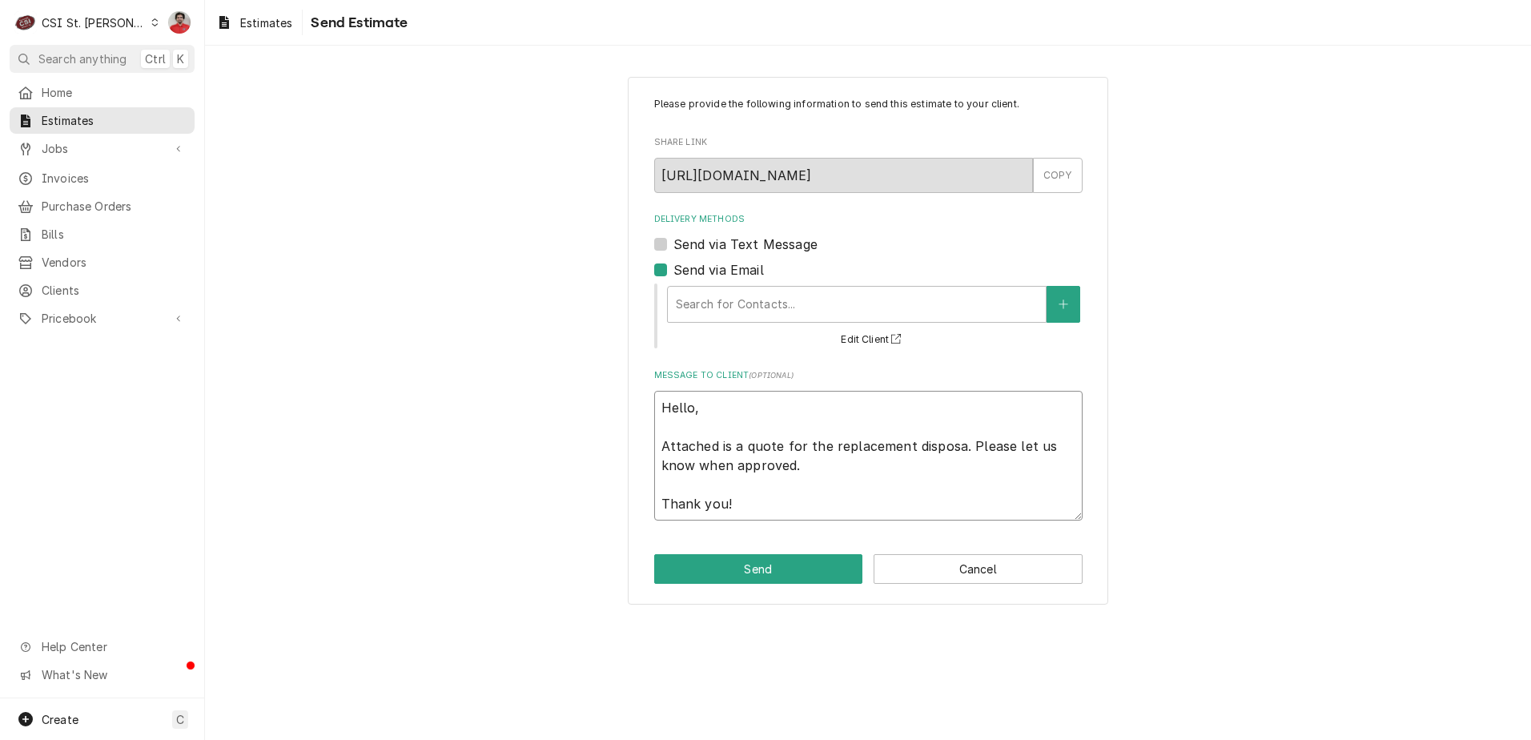
type textarea "Hello, Attached is a quote for the replacement disposal. Please let us know whe…"
type textarea "x"
type textarea "Hello, Attached is a quote for the replacement disposal . Please let us know wh…"
type textarea "x"
type textarea "Hello, Attached is a quote for the replacement disposal u. Please let us know w…"
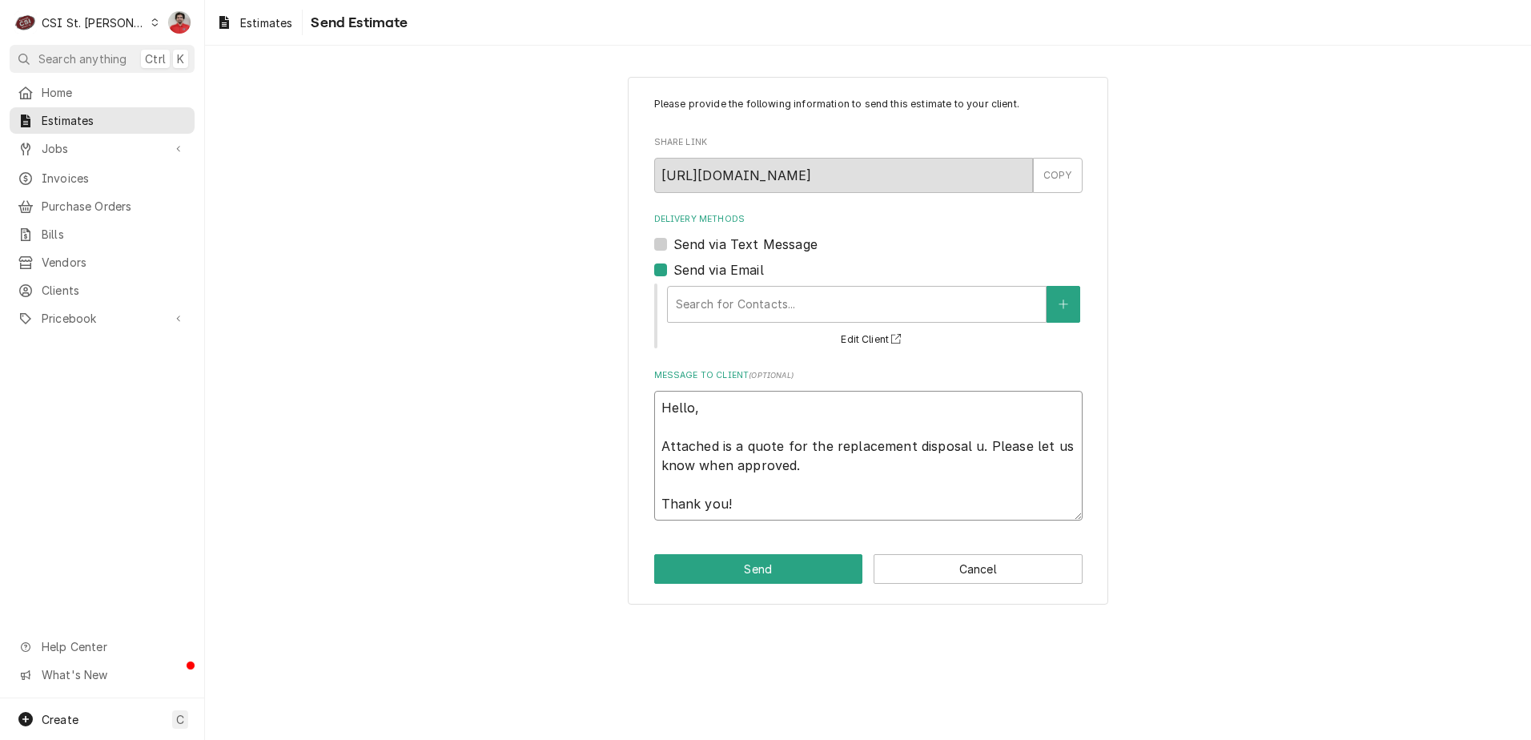
type textarea "x"
type textarea "Hello, Attached is a quote for the replacement disposal un. Please let us know …"
type textarea "x"
type textarea "Hello, Attached is a quote for the replacement disposal uni. Please let us know…"
type textarea "x"
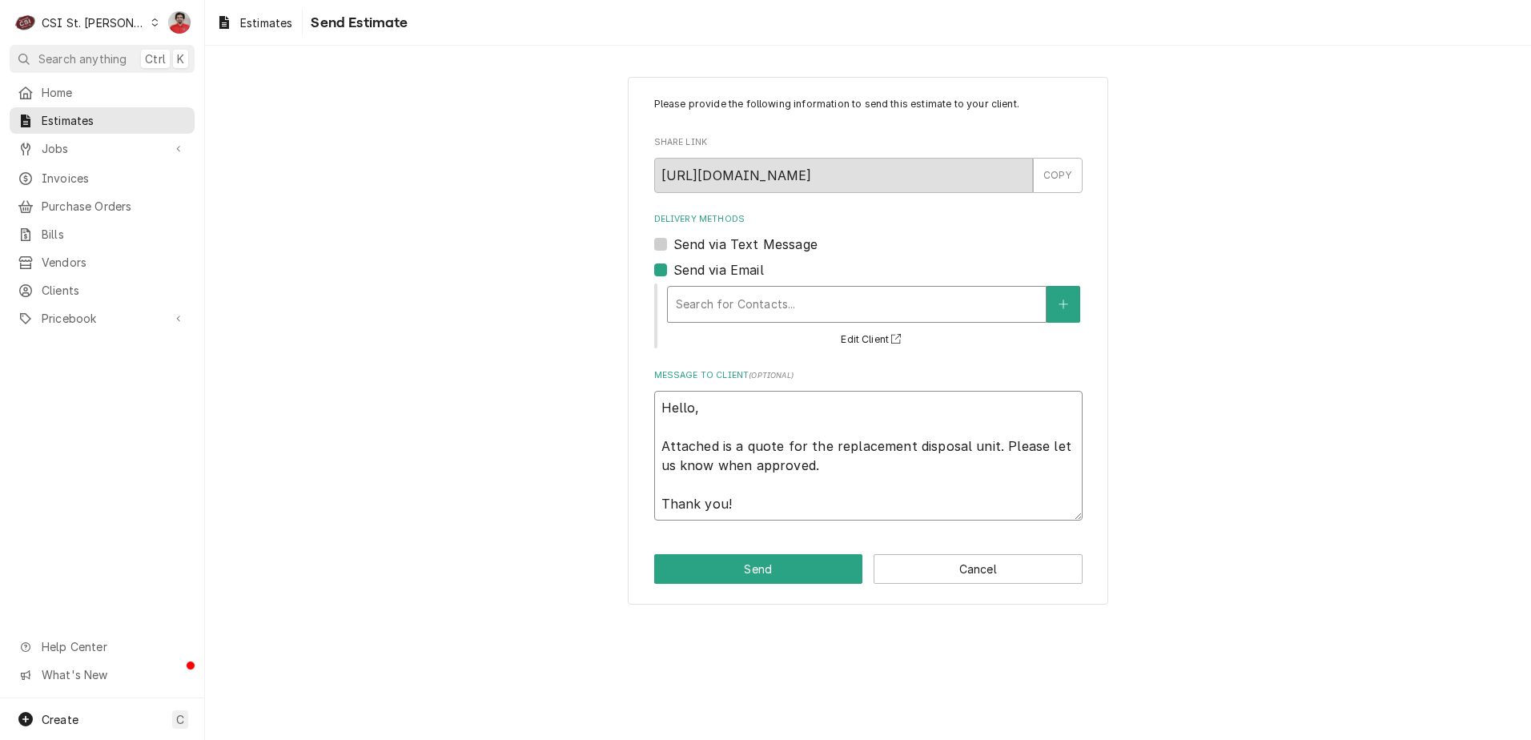
type textarea "Hello, Attached is a quote for the replacement disposal unit. Please let us kno…"
click at [855, 302] on div "Delivery Methods" at bounding box center [857, 304] width 362 height 29
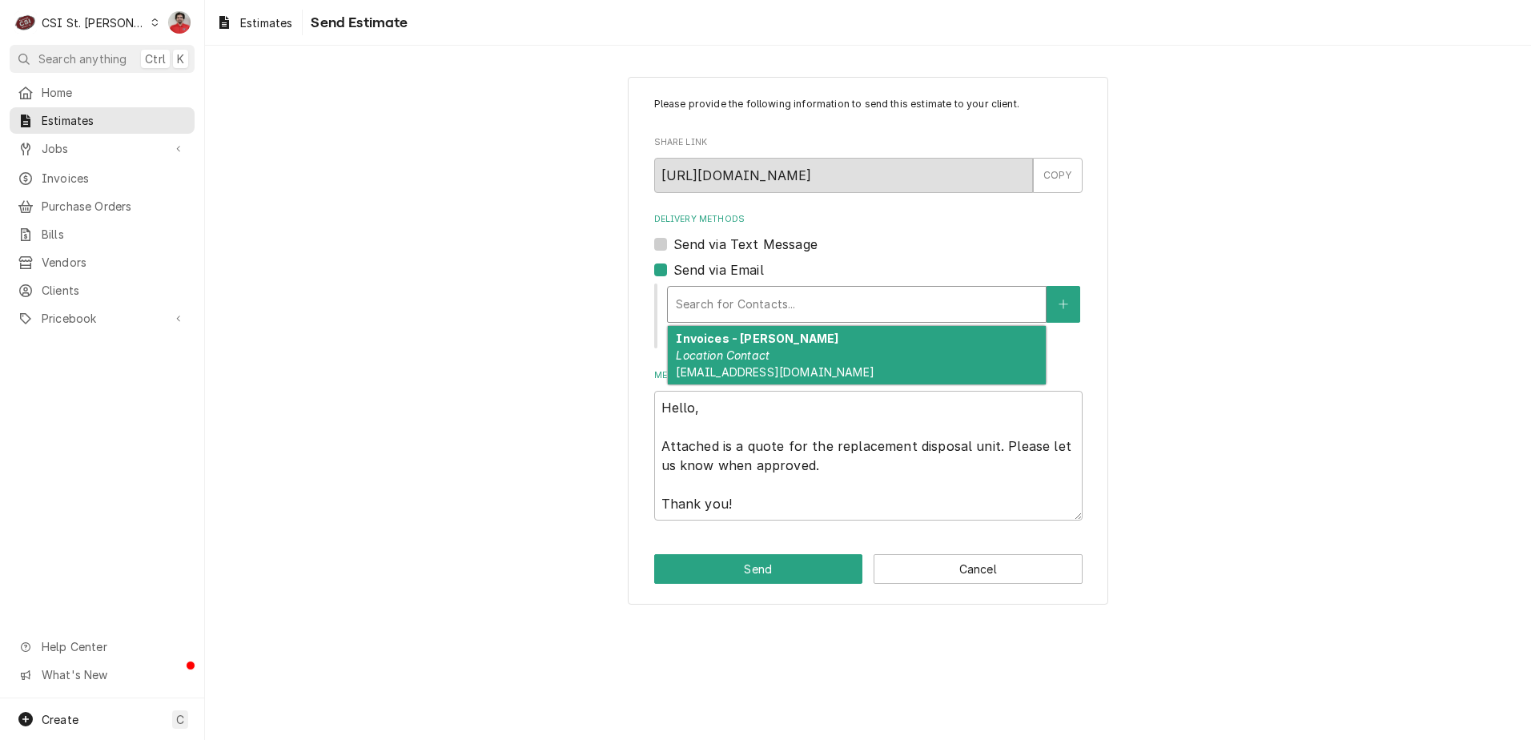
click at [819, 355] on div "Invoices - [PERSON_NAME] Location Contact [EMAIL_ADDRESS][DOMAIN_NAME]" at bounding box center [857, 355] width 378 height 58
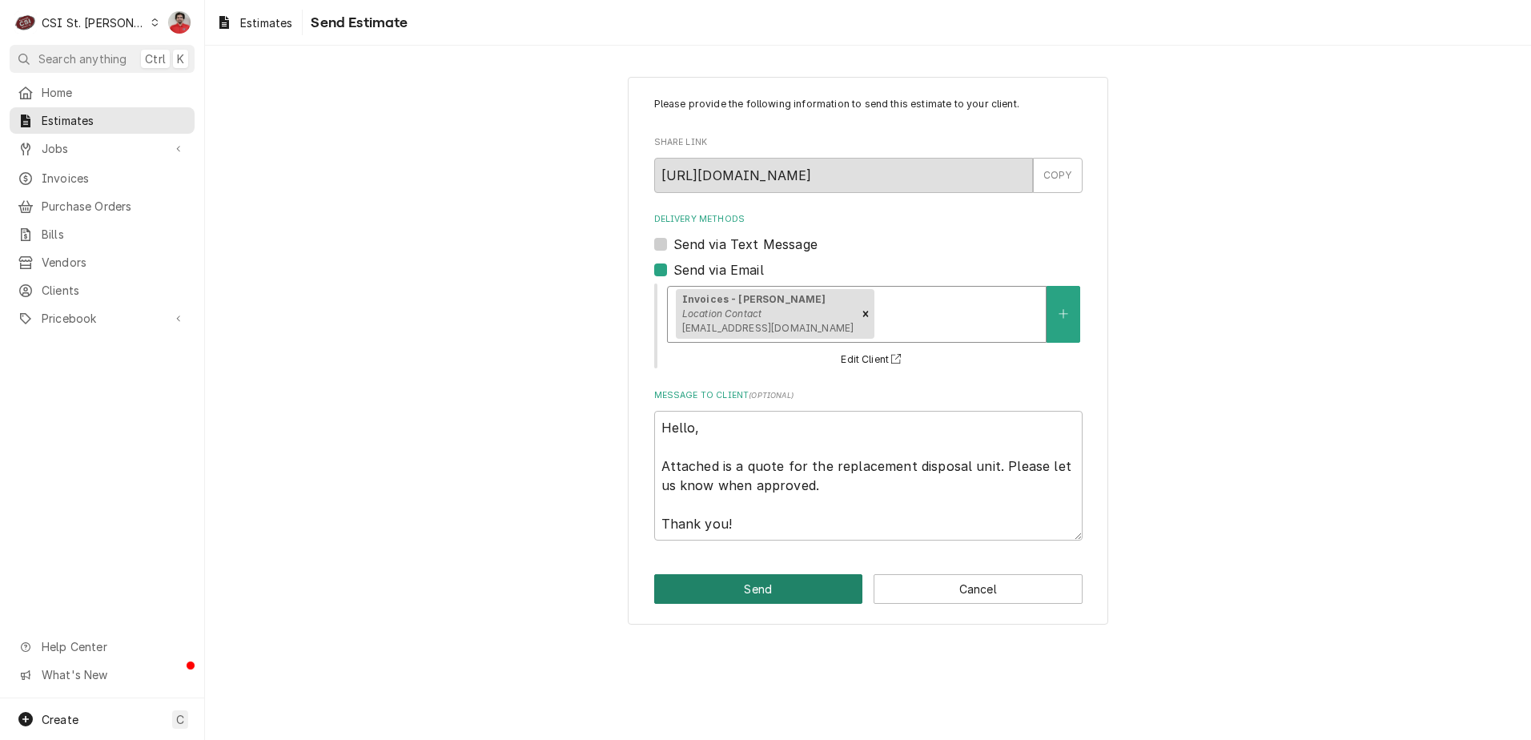
click at [787, 590] on button "Send" at bounding box center [758, 589] width 209 height 30
type textarea "x"
